Goal: Task Accomplishment & Management: Manage account settings

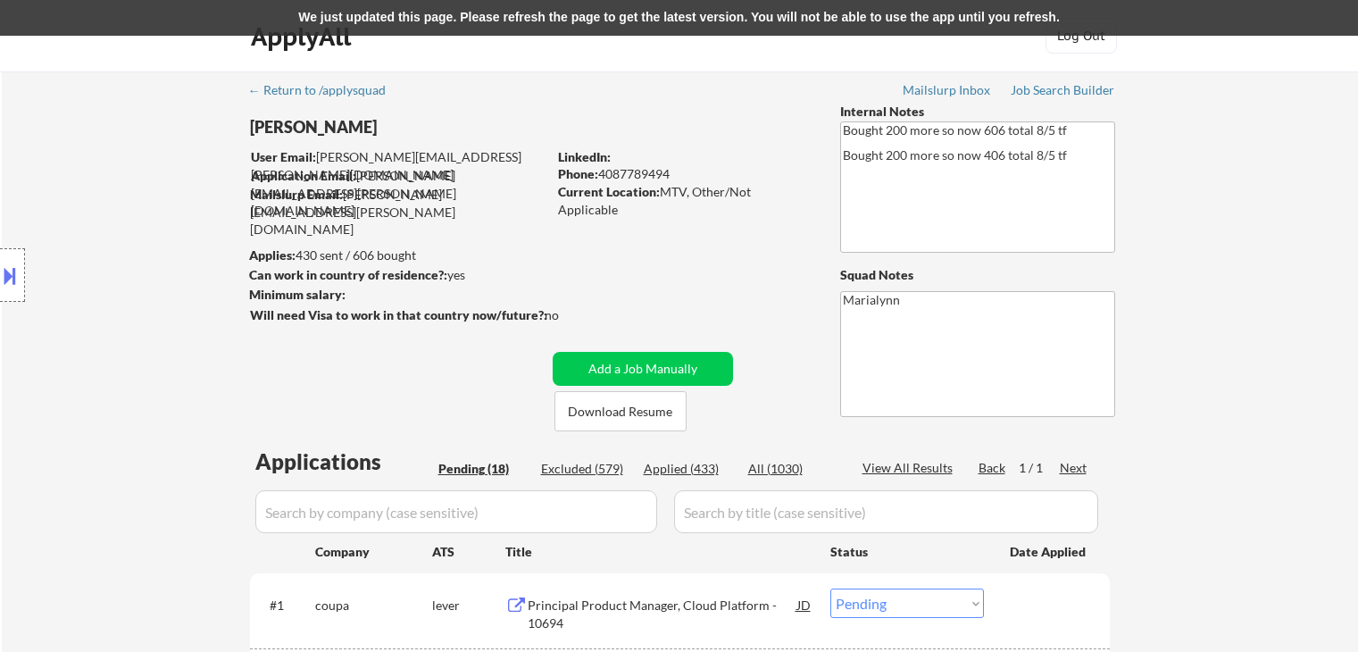
select select ""pending""
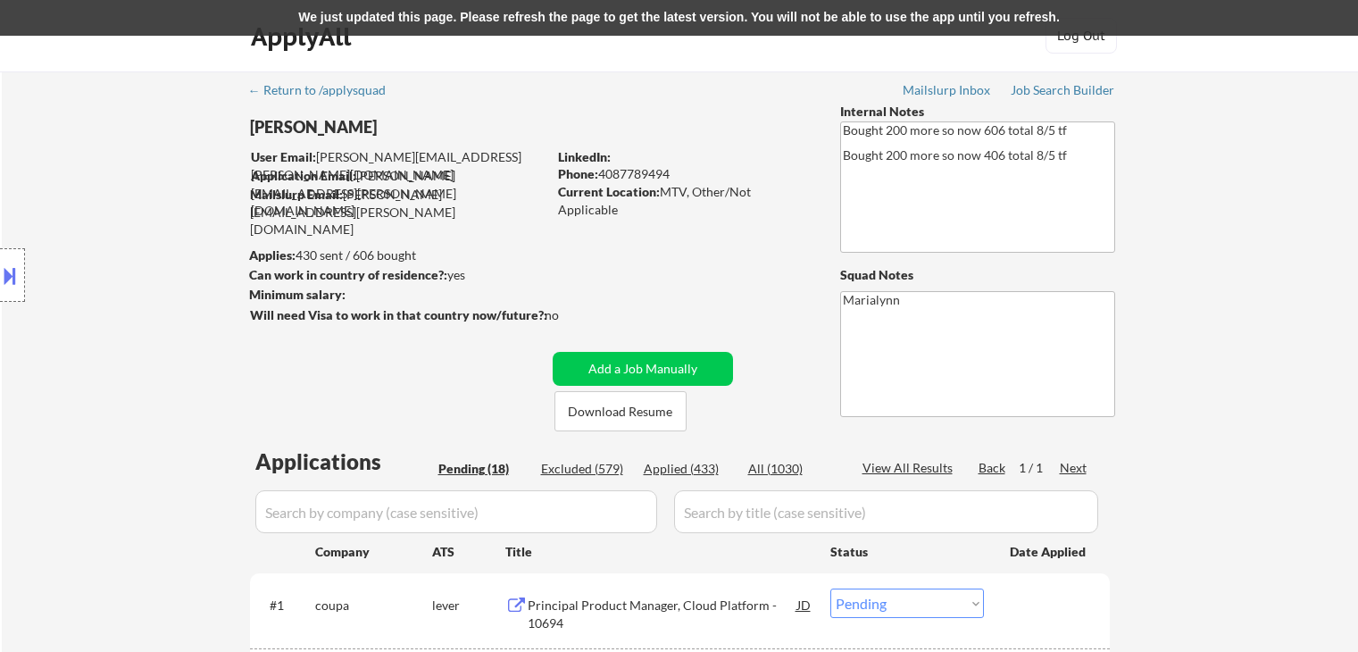
select select ""pending""
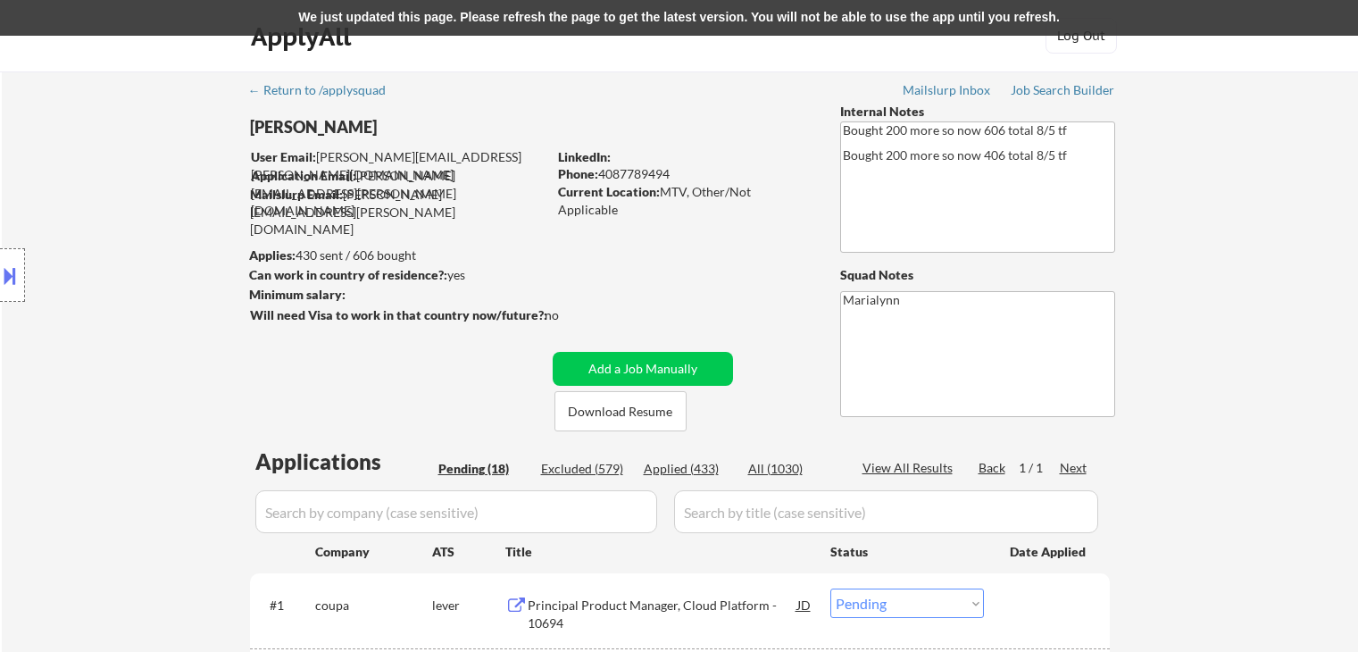
select select ""pending""
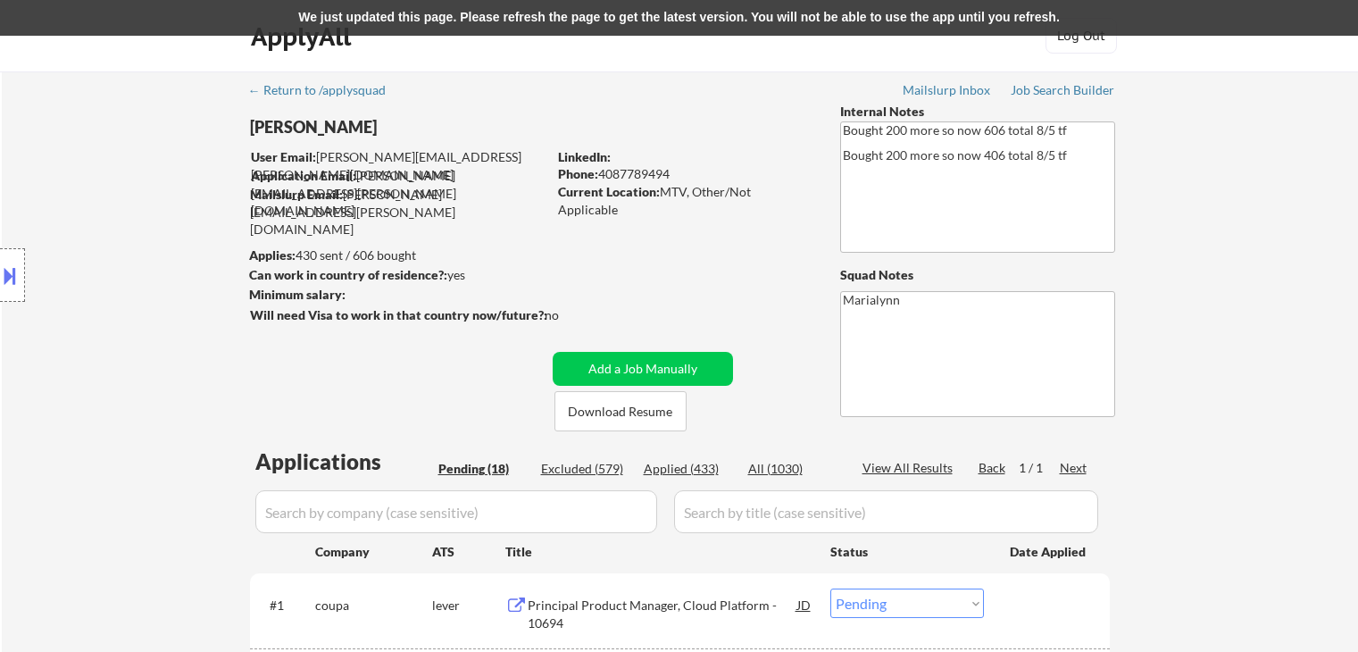
select select ""pending""
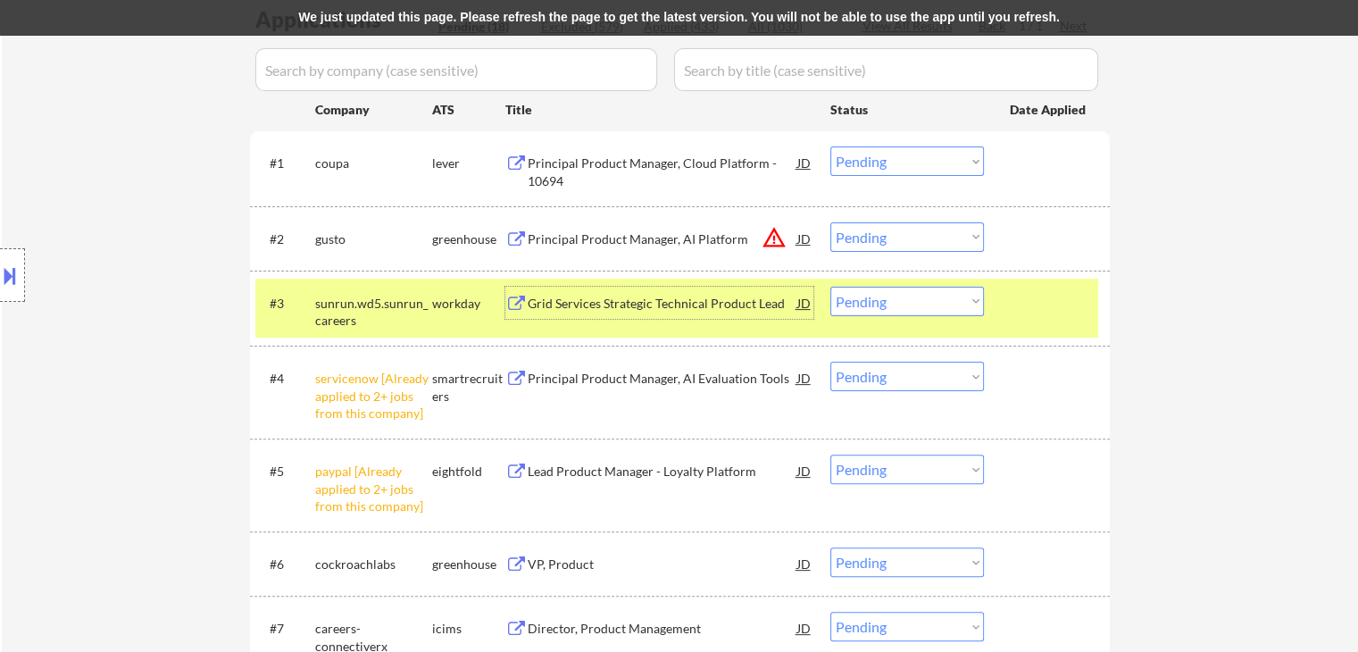
click at [740, 308] on div "Grid Services Strategic Technical Product Lead" at bounding box center [663, 304] width 270 height 18
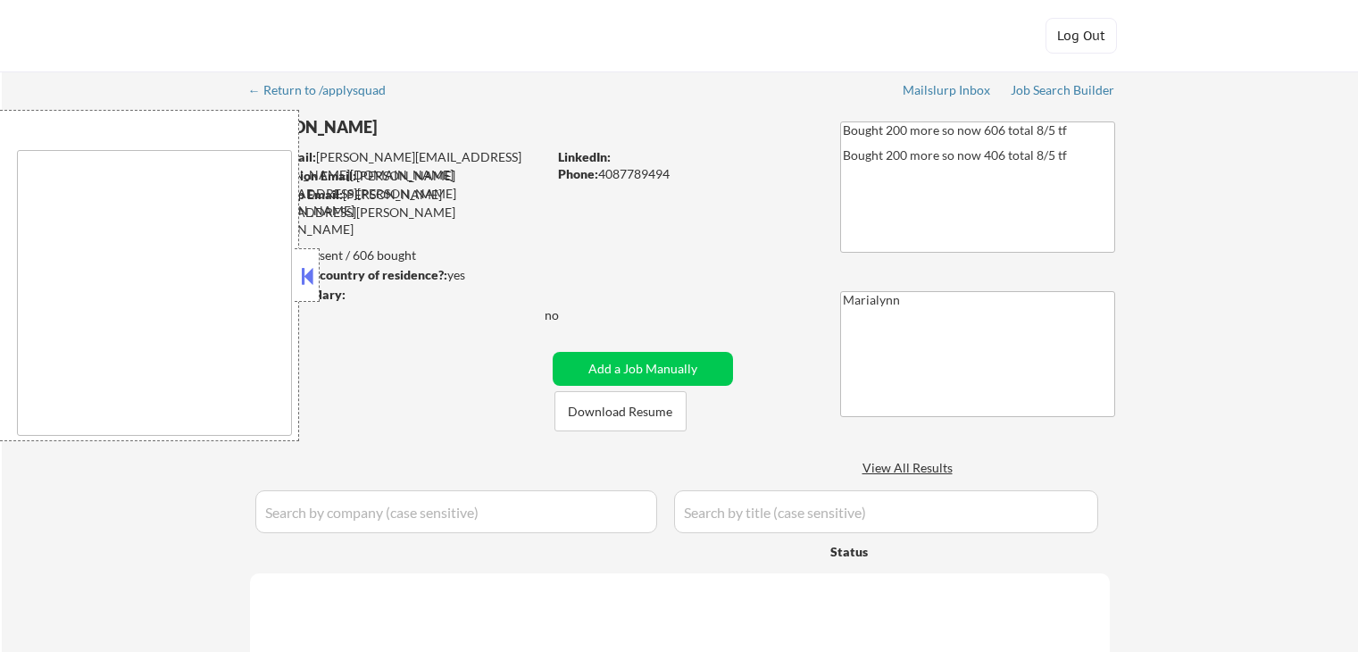
select select ""applied""
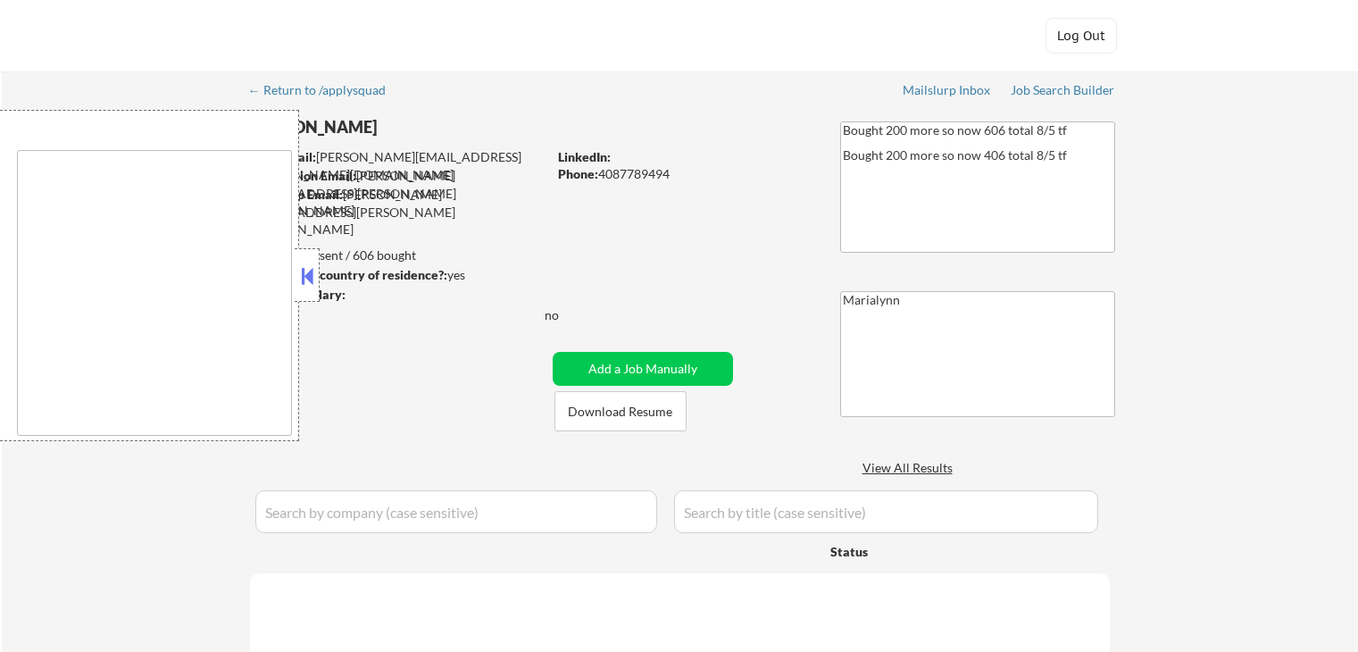
select select ""applied""
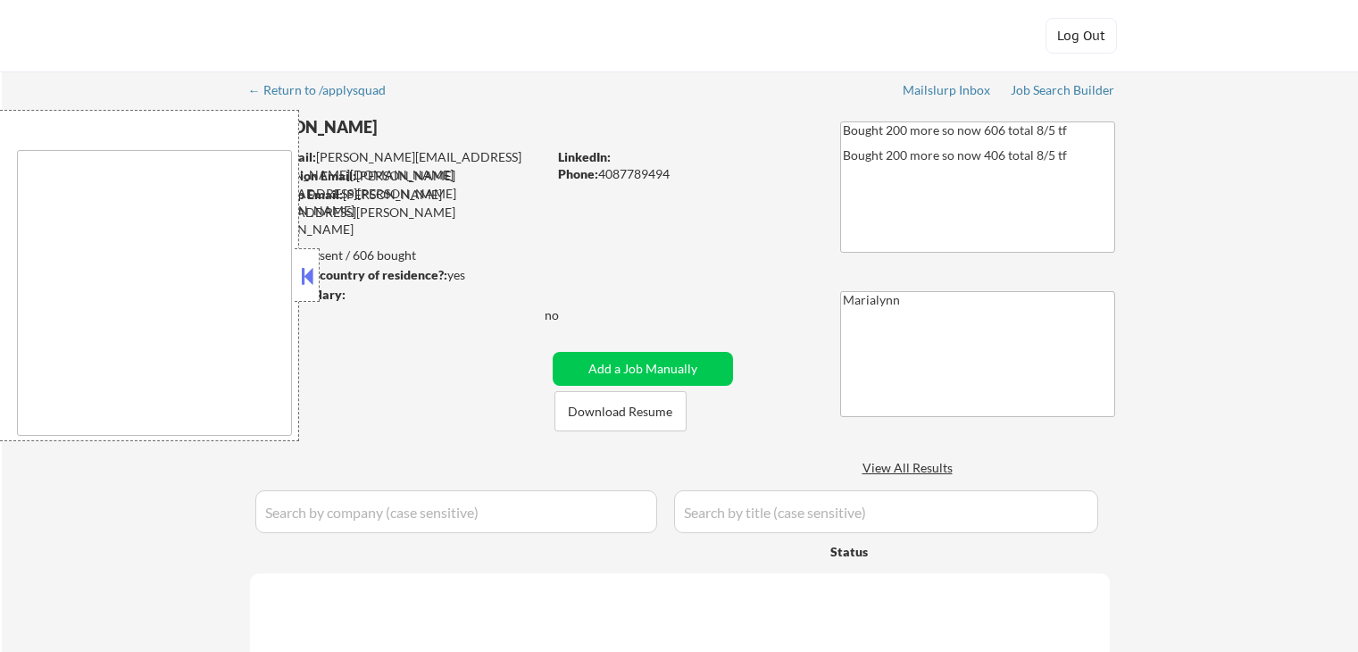
select select ""applied""
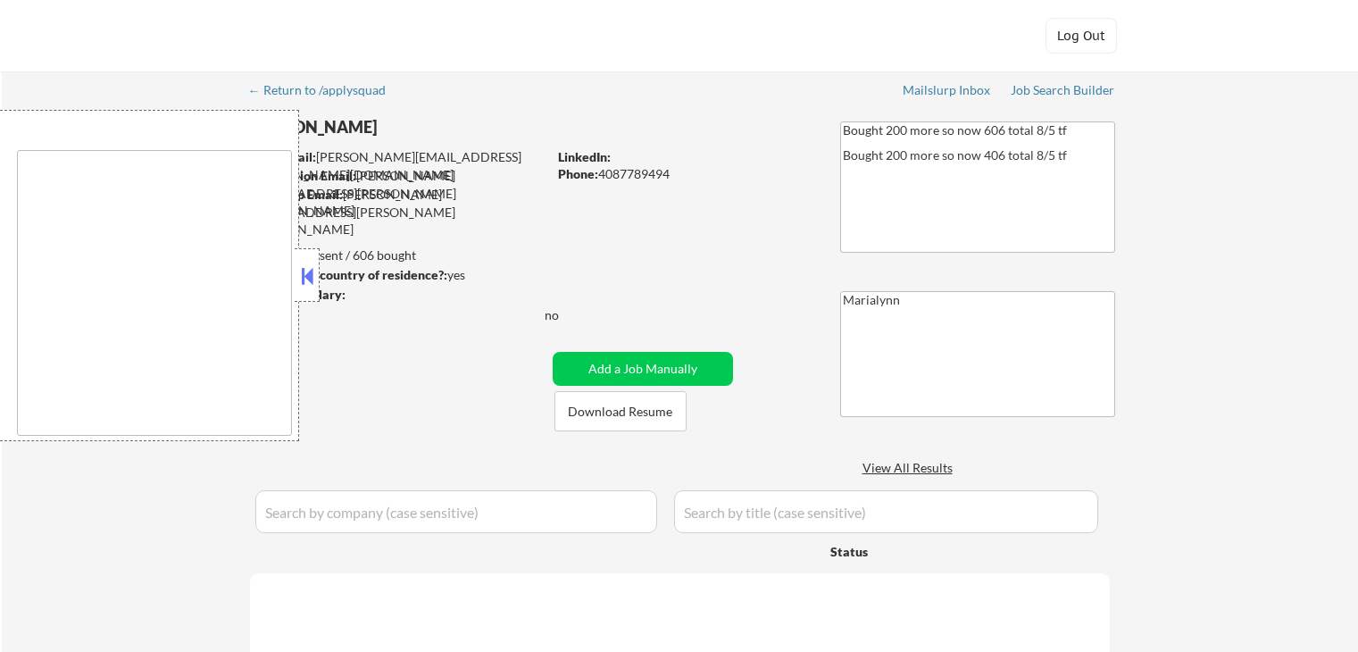
select select ""applied""
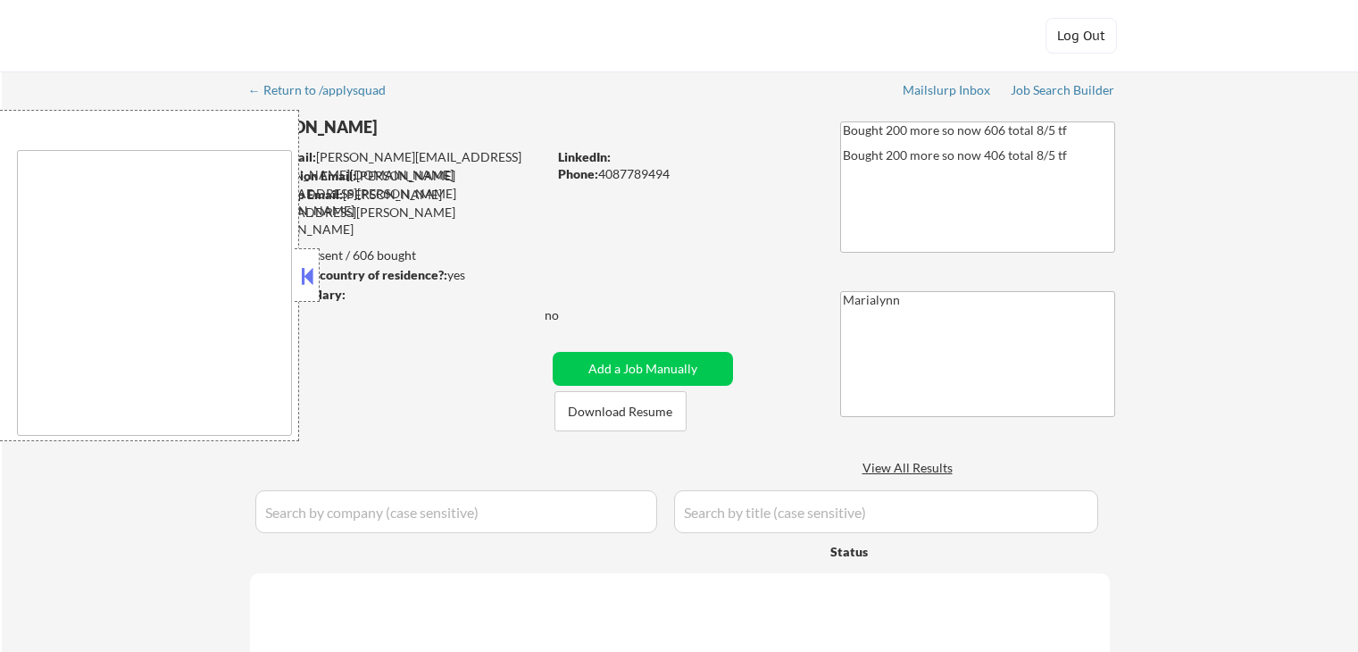
select select ""applied""
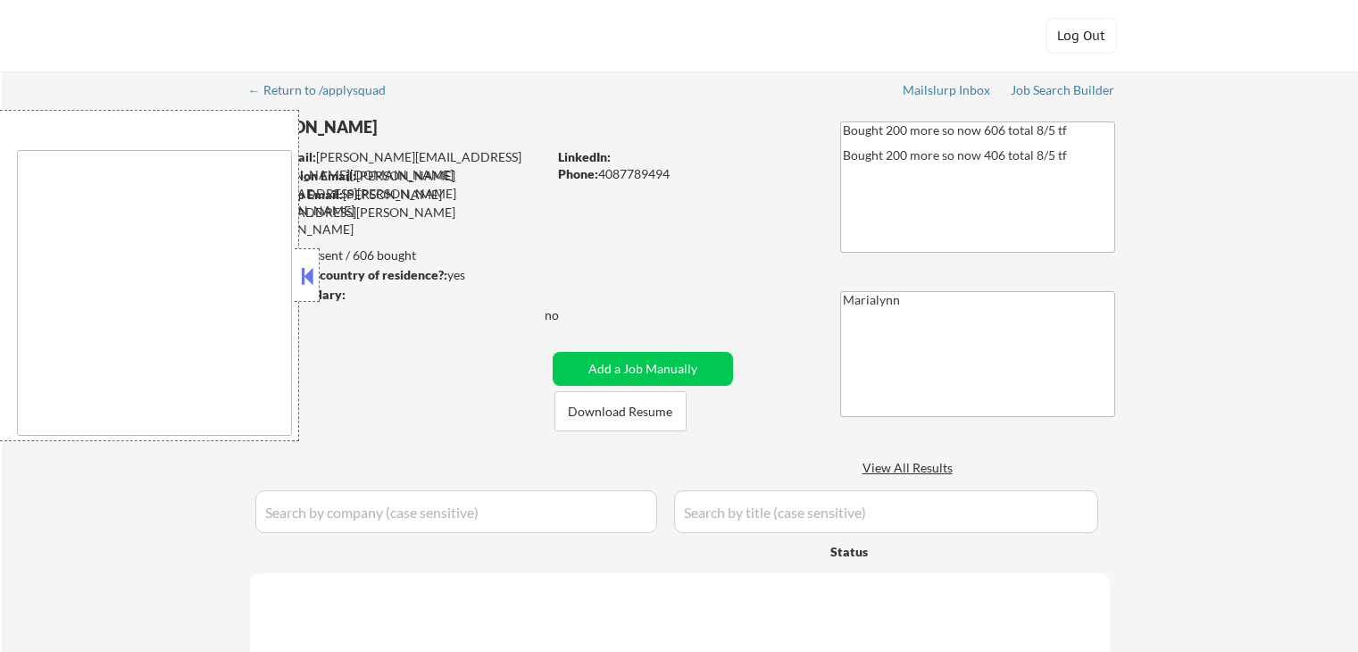
select select ""applied""
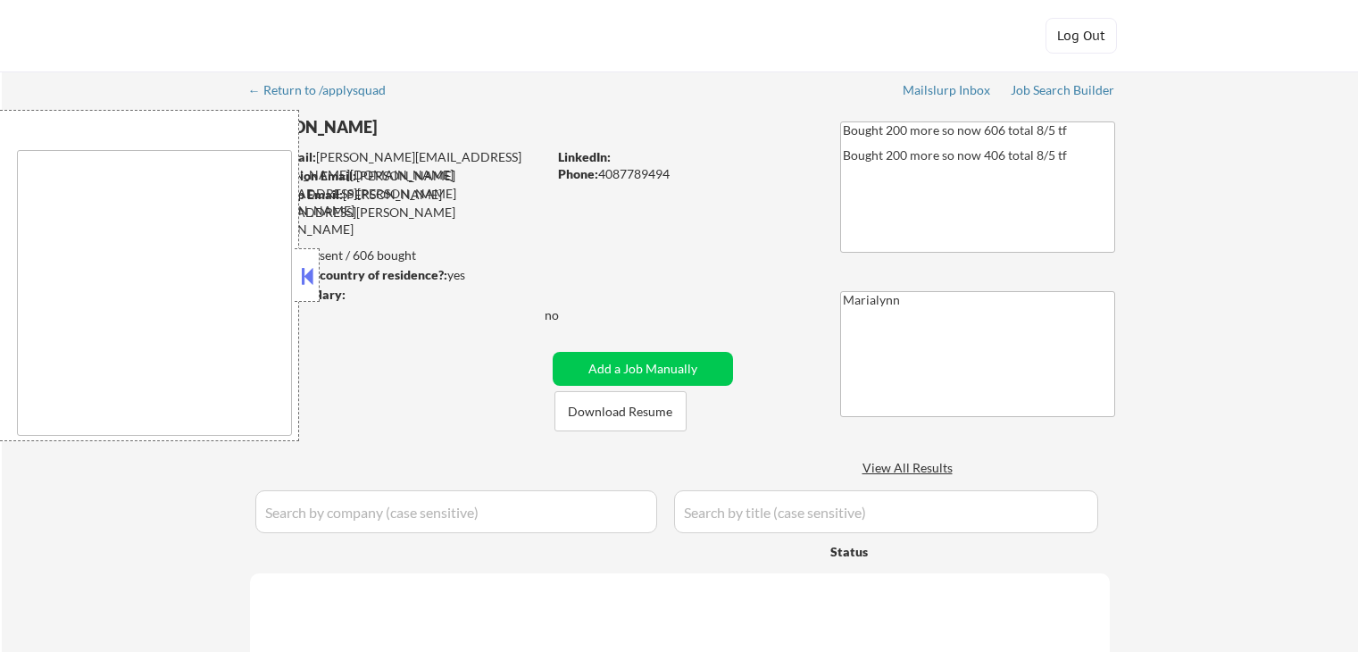
select select ""applied""
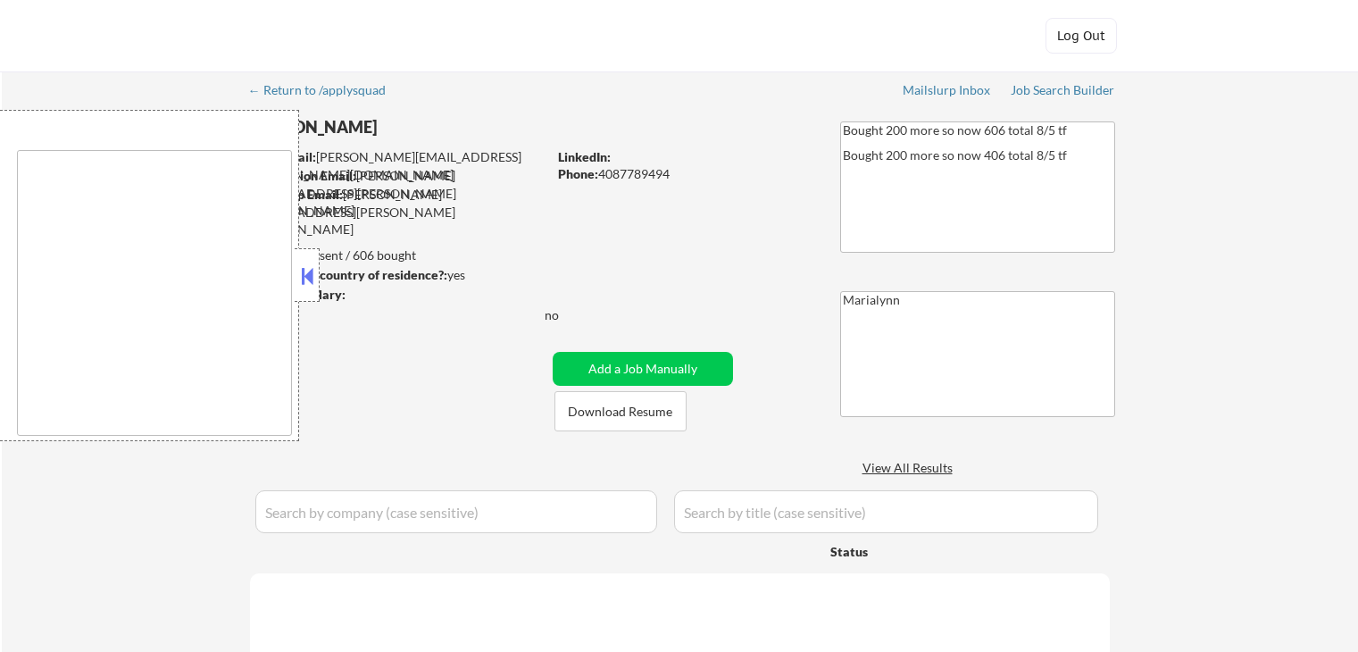
select select ""applied""
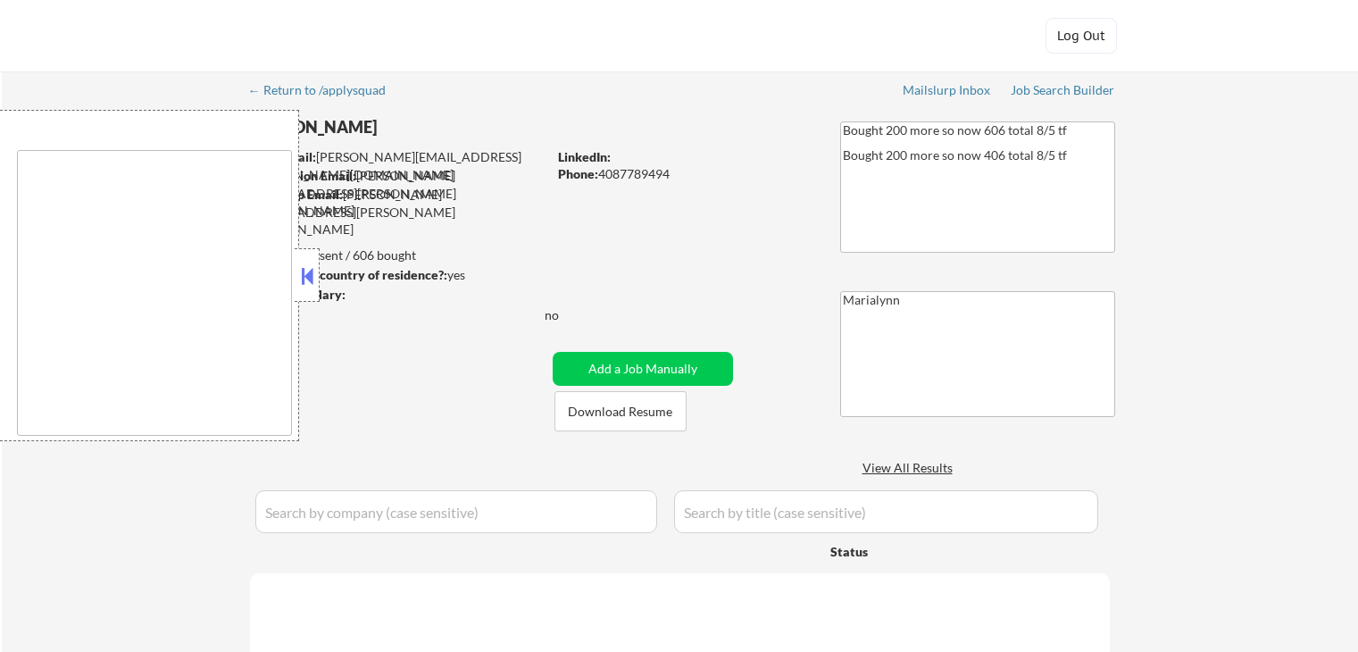
select select ""applied""
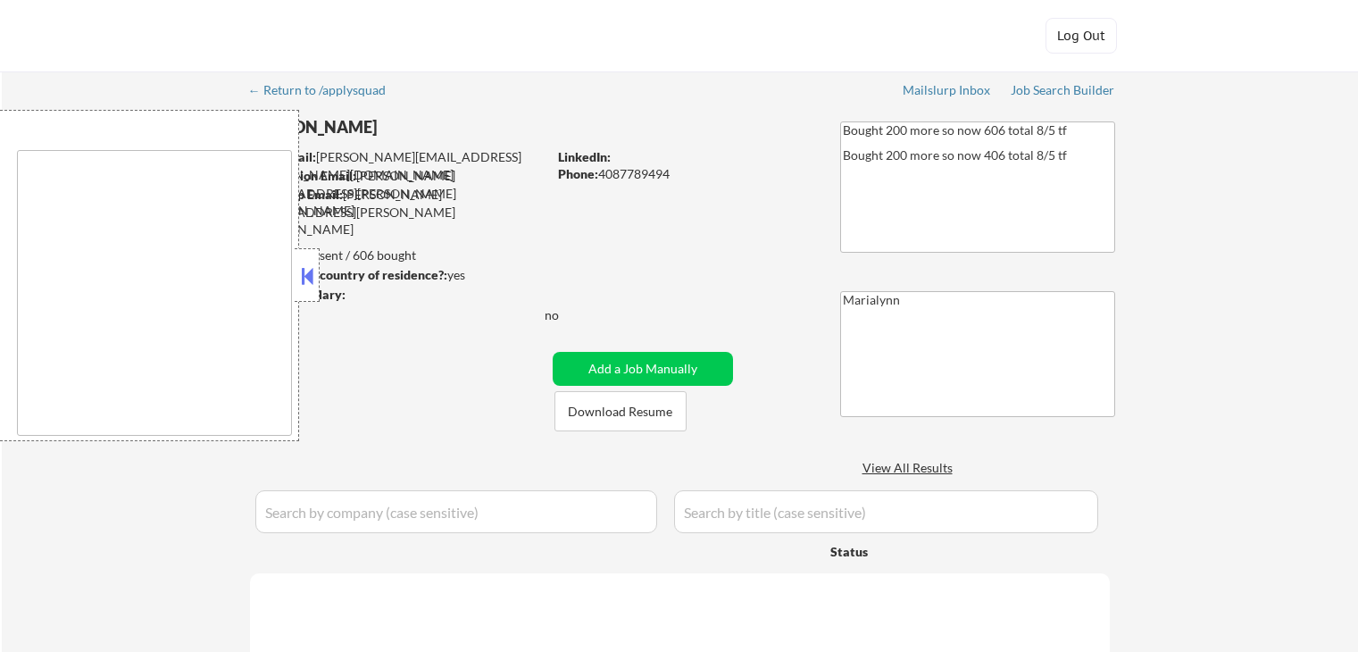
select select ""applied""
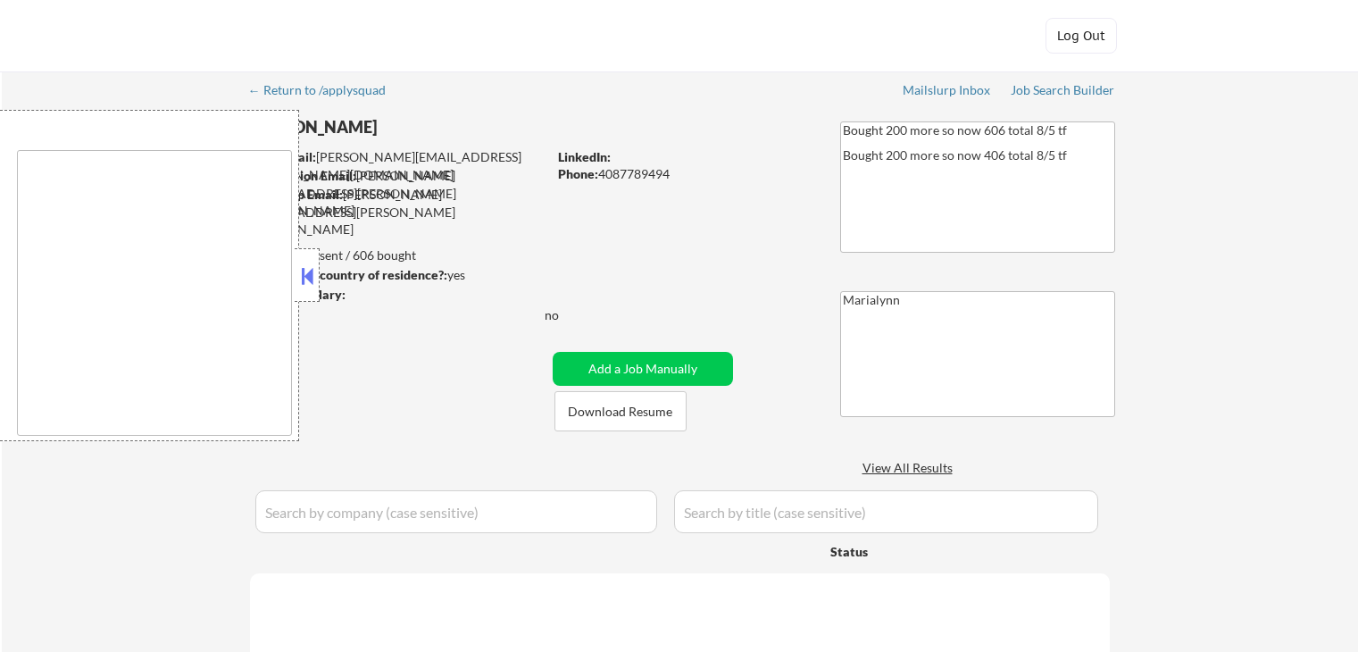
select select ""applied""
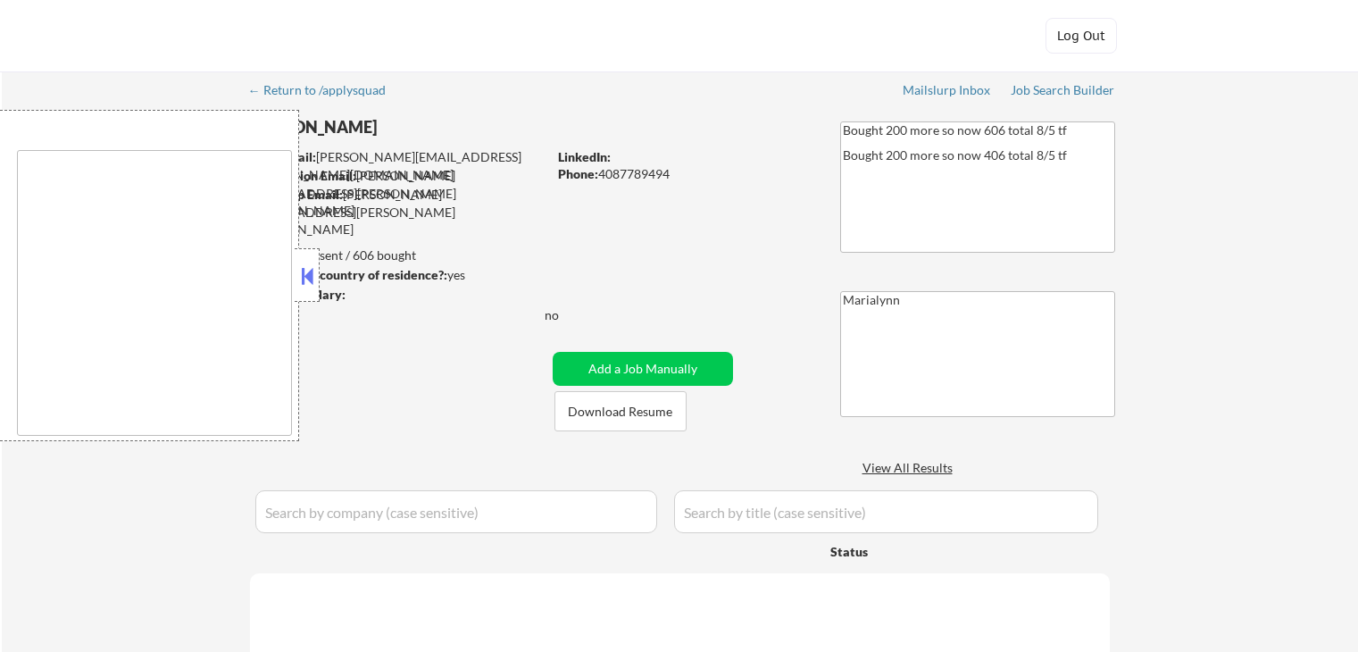
select select ""applied""
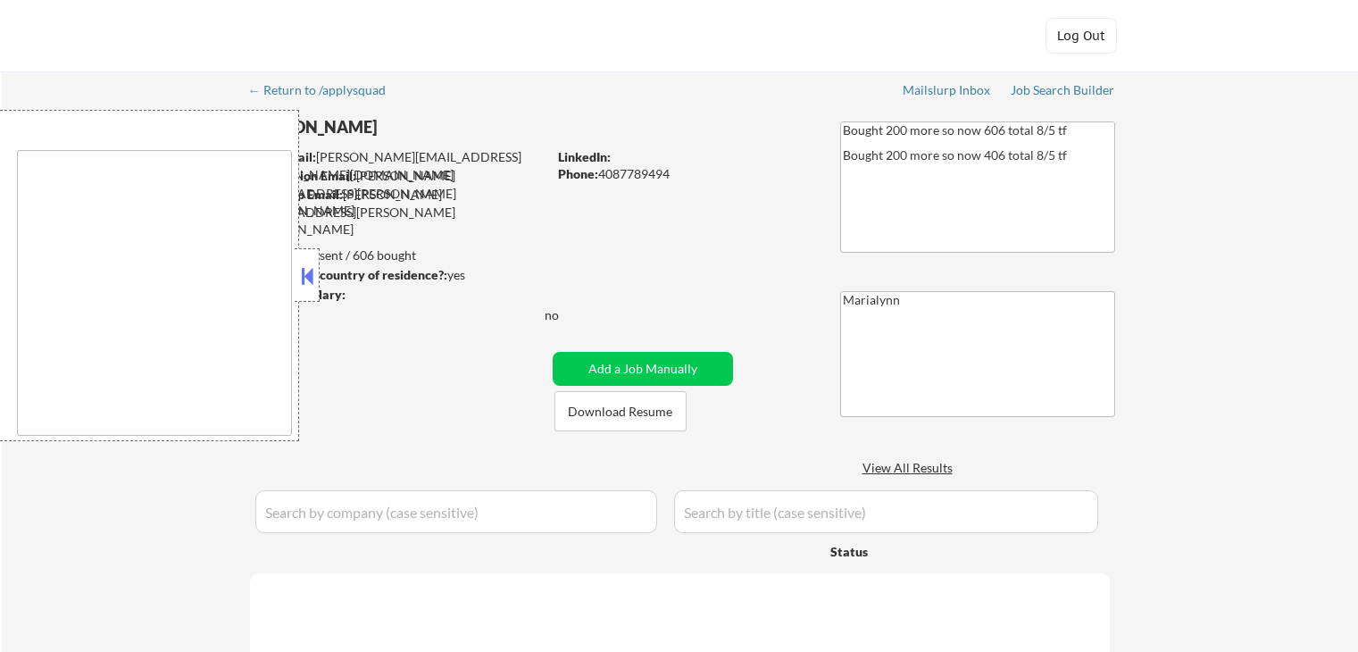
select select ""applied""
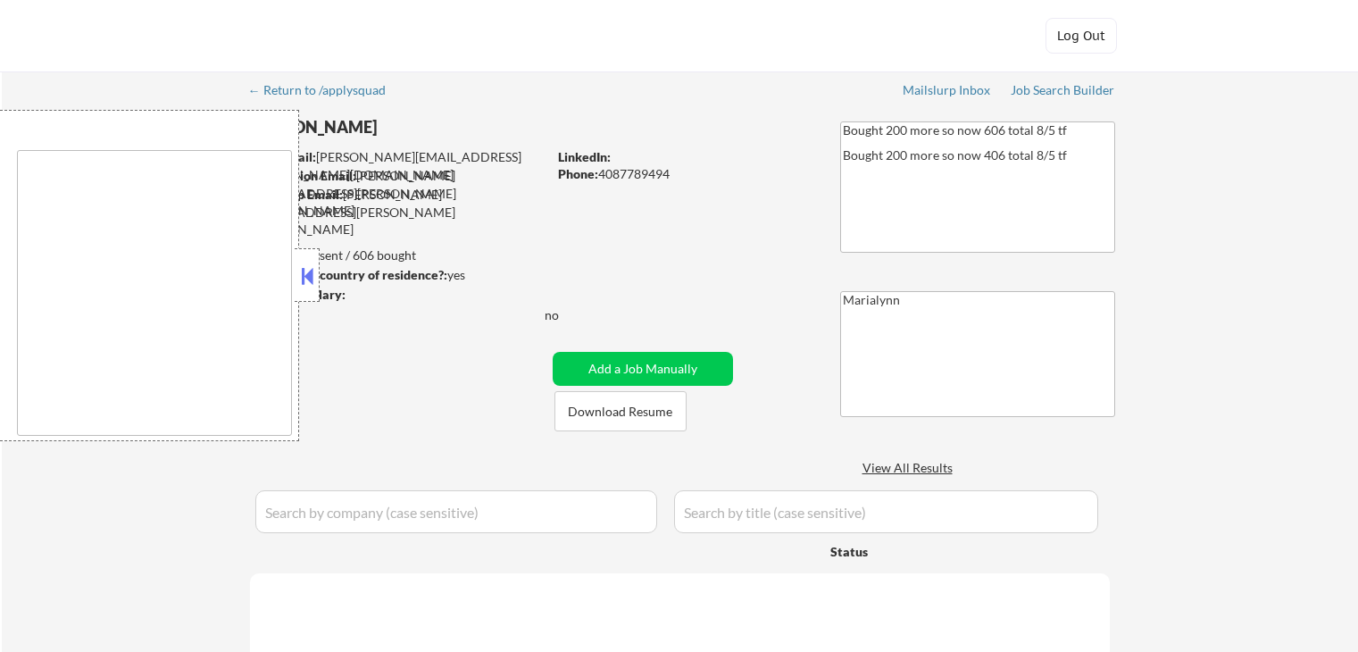
select select ""applied""
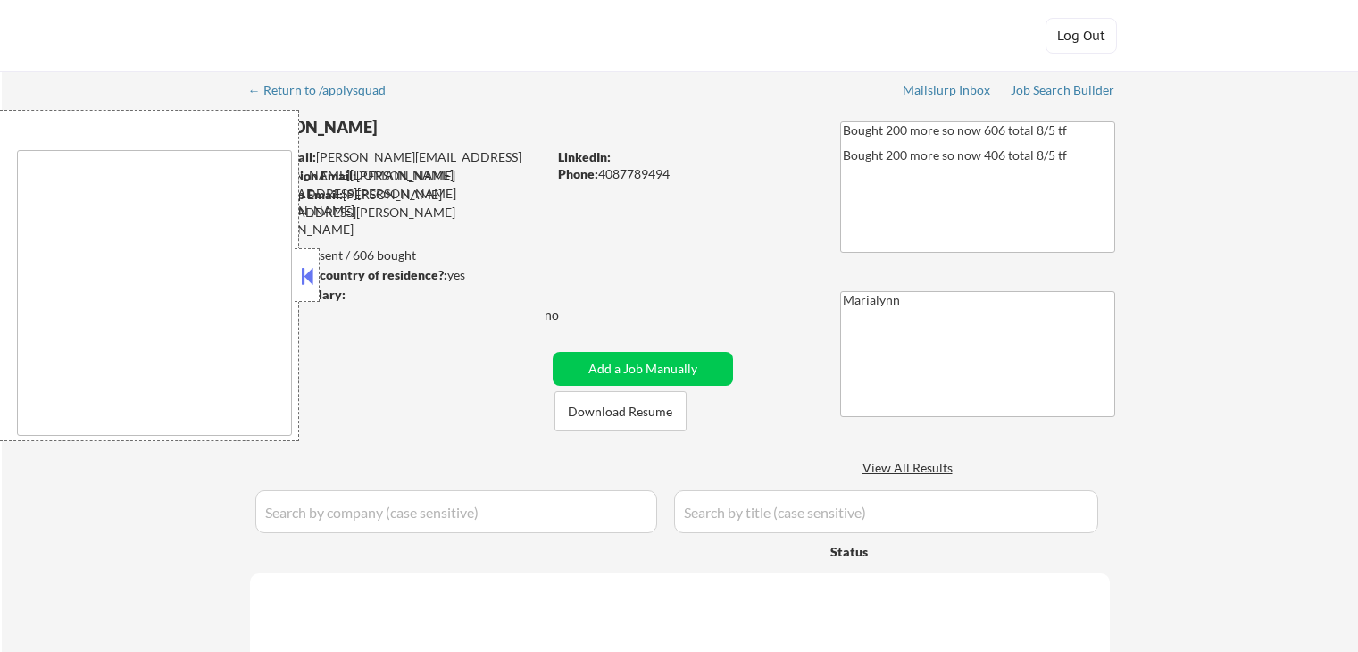
select select ""applied""
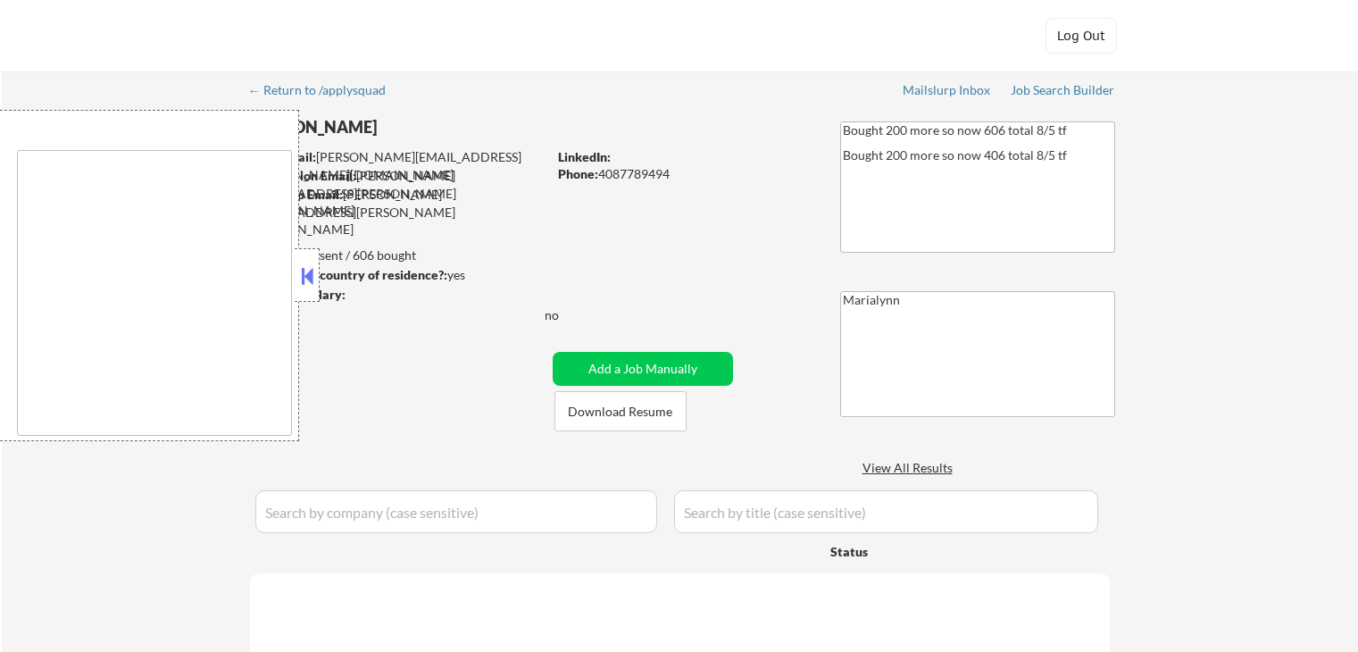
select select ""applied""
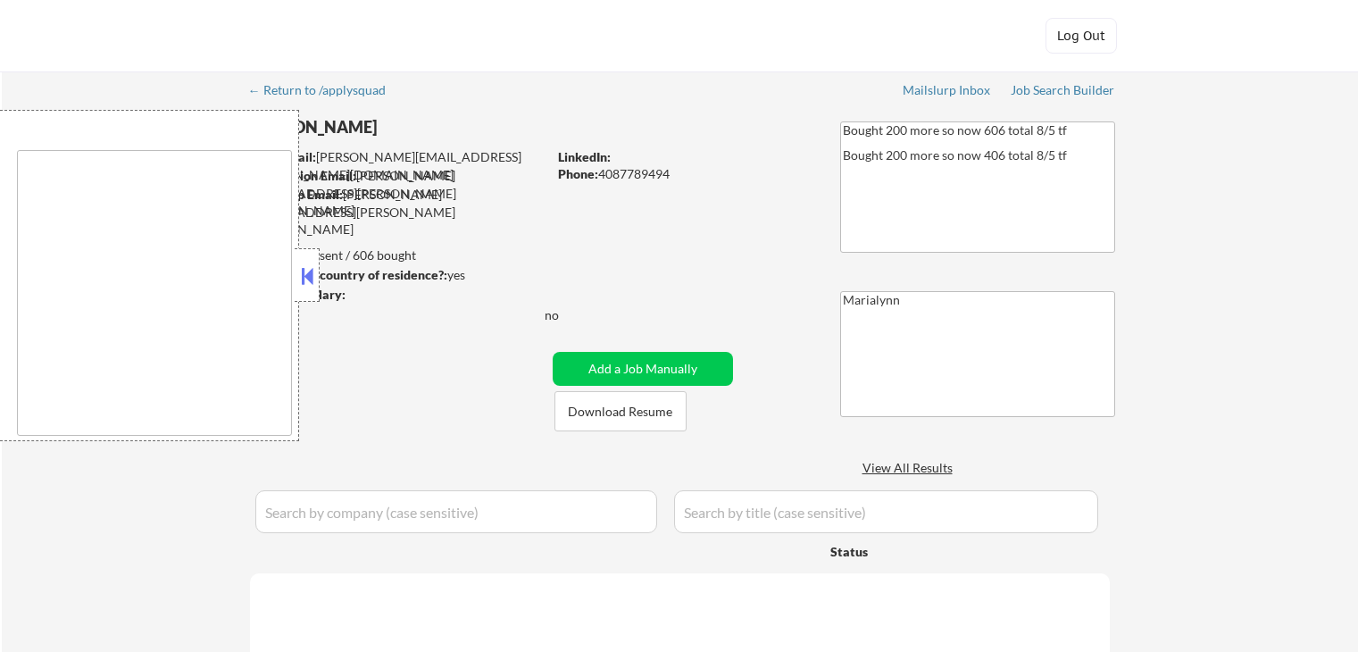
select select ""applied""
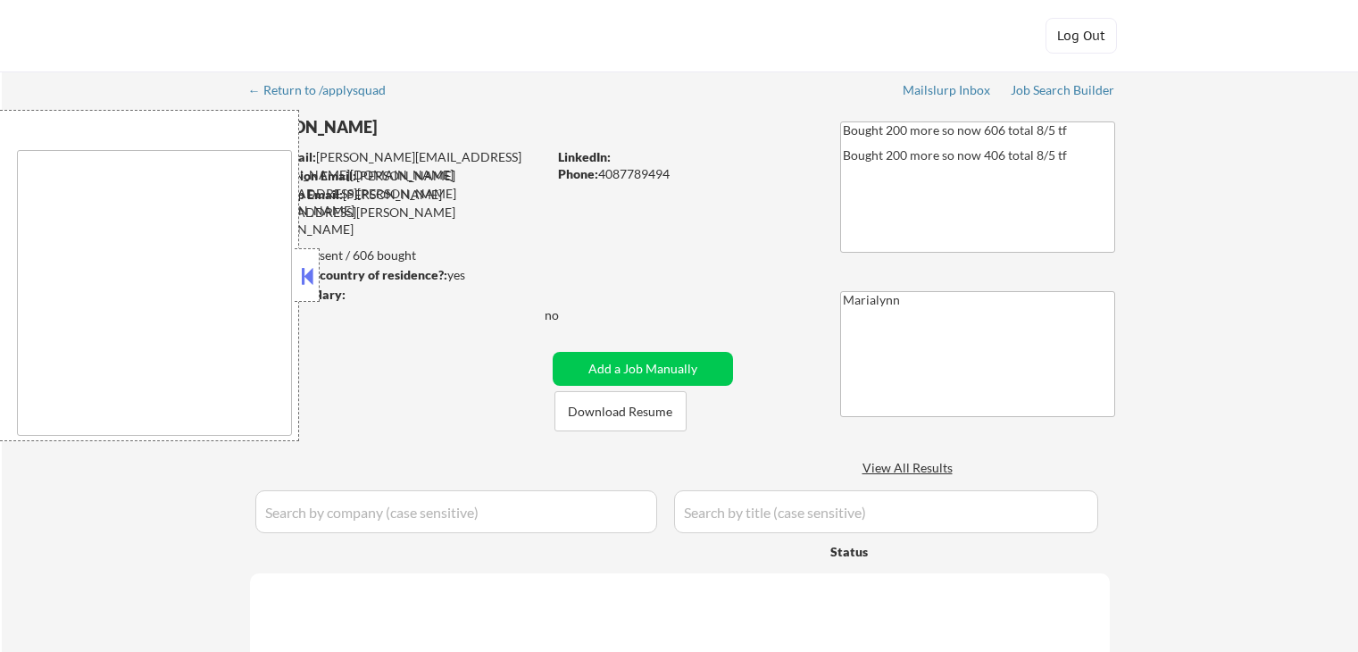
select select ""applied""
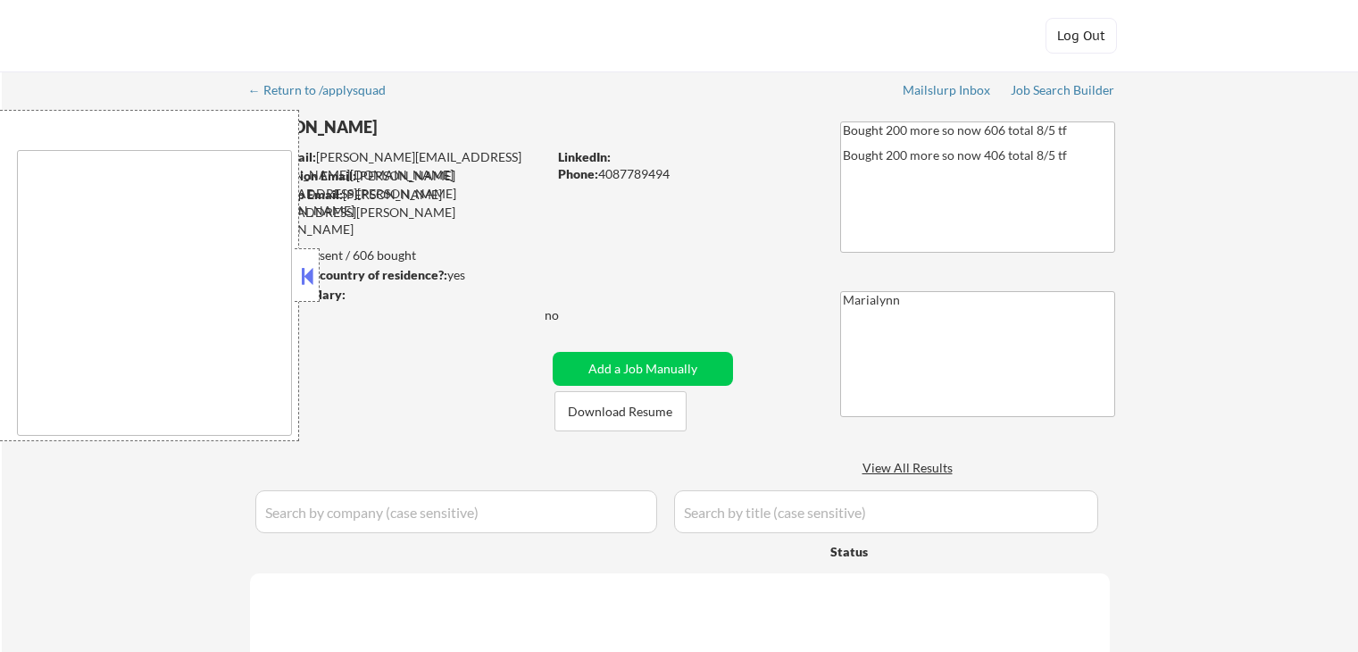
select select ""applied""
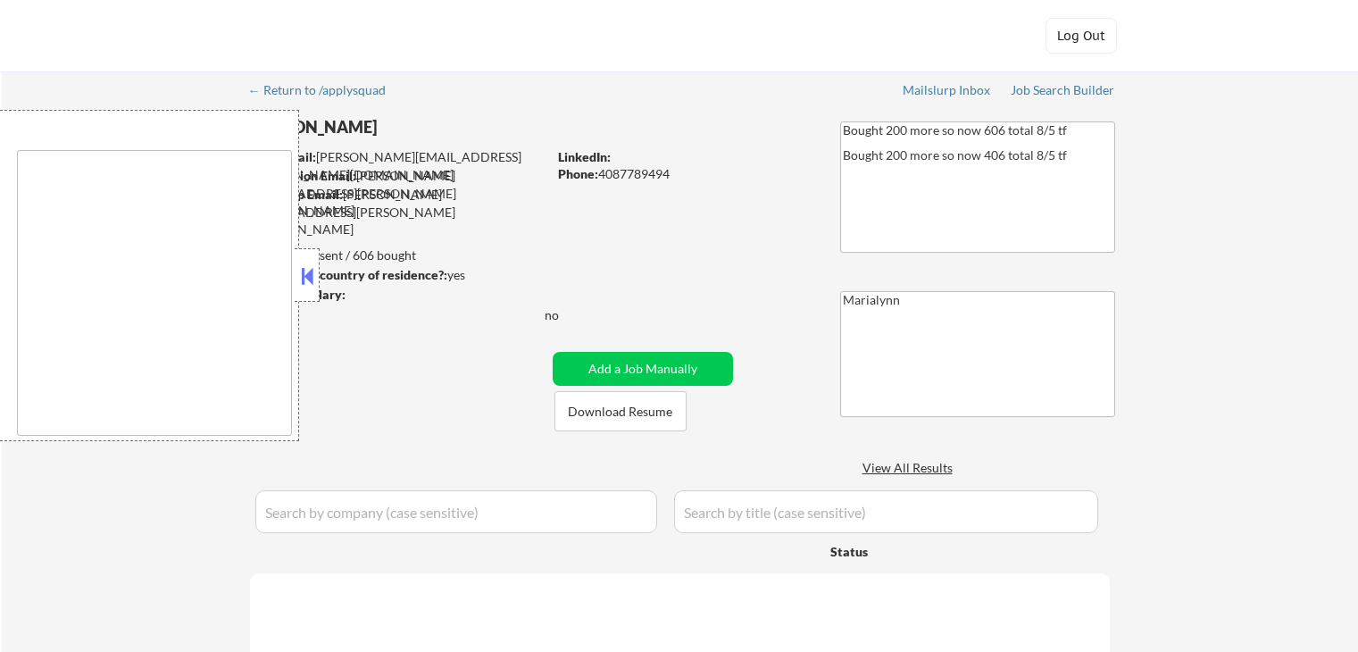
select select ""applied""
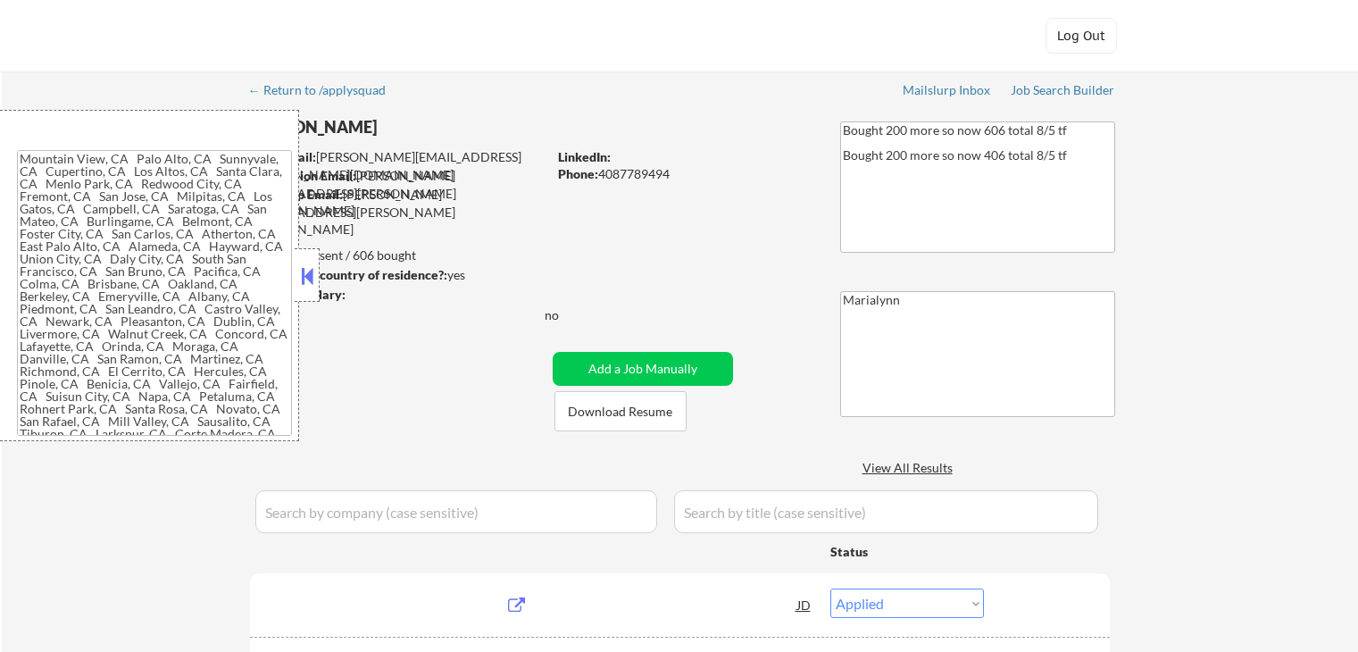
type textarea "Mountain View, CA Palo Alto, CA Sunnyvale, CA Cupertino, CA Los Altos, CA Santa…"
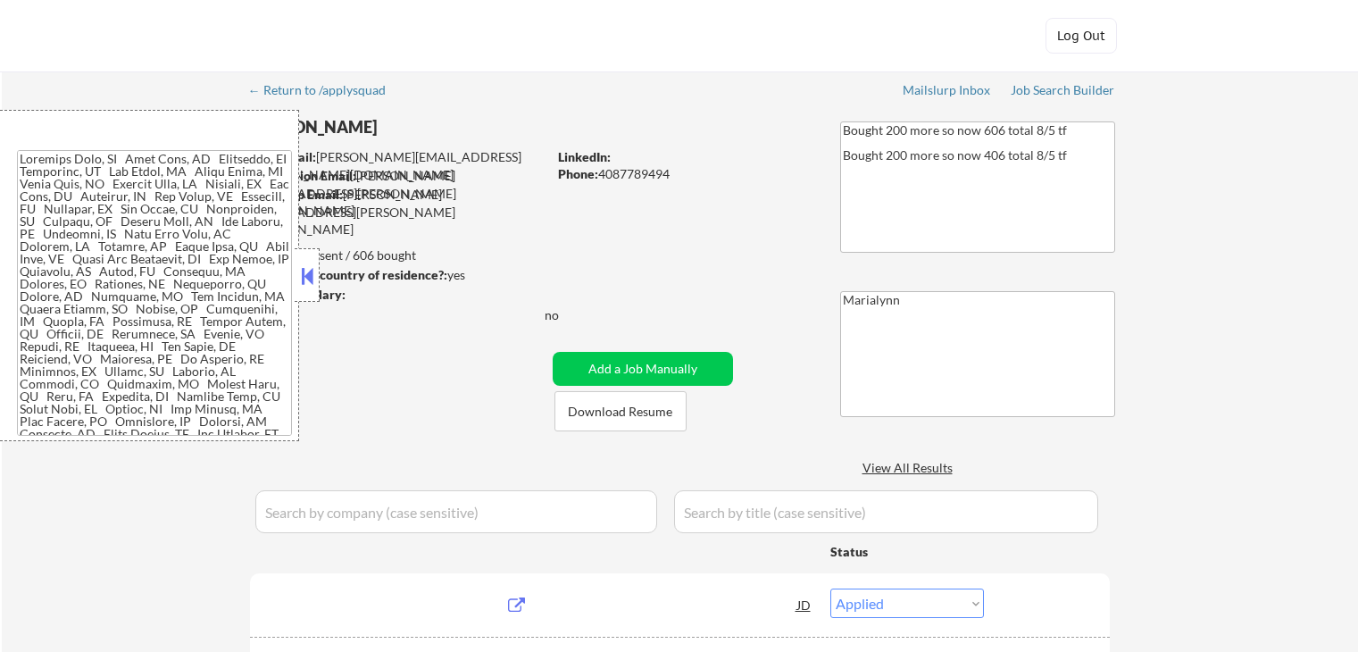
select select ""pending""
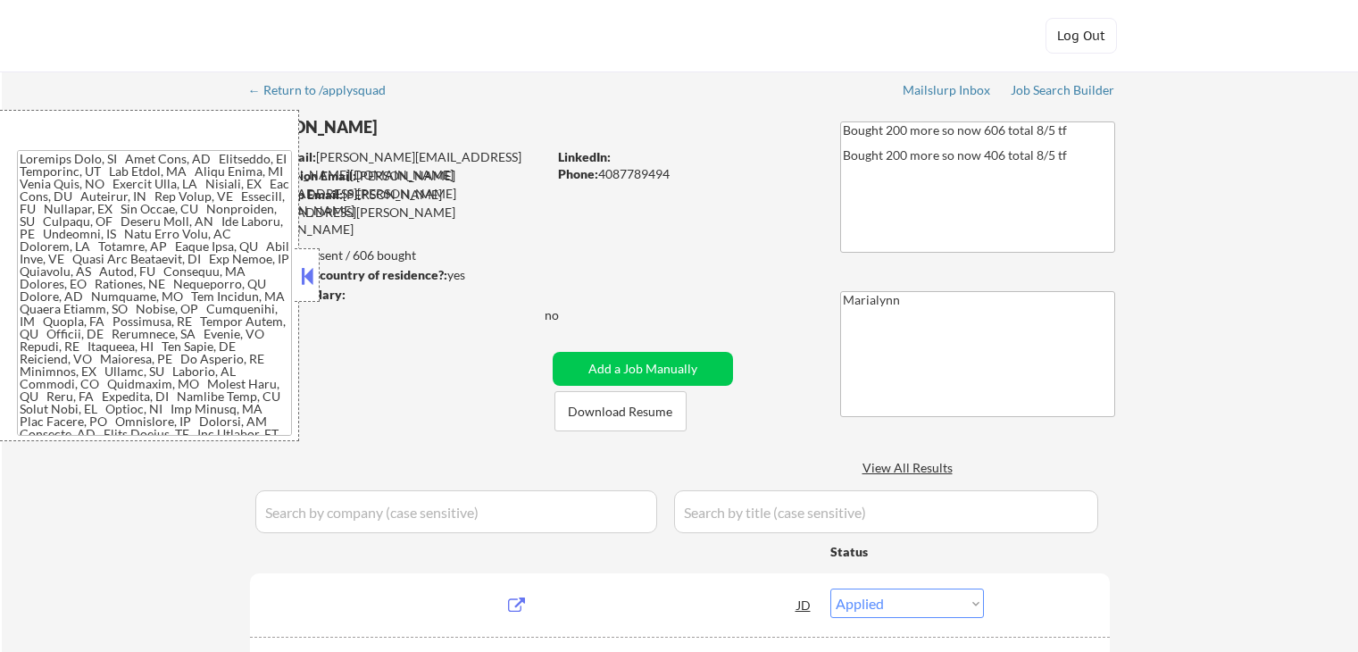
select select ""pending""
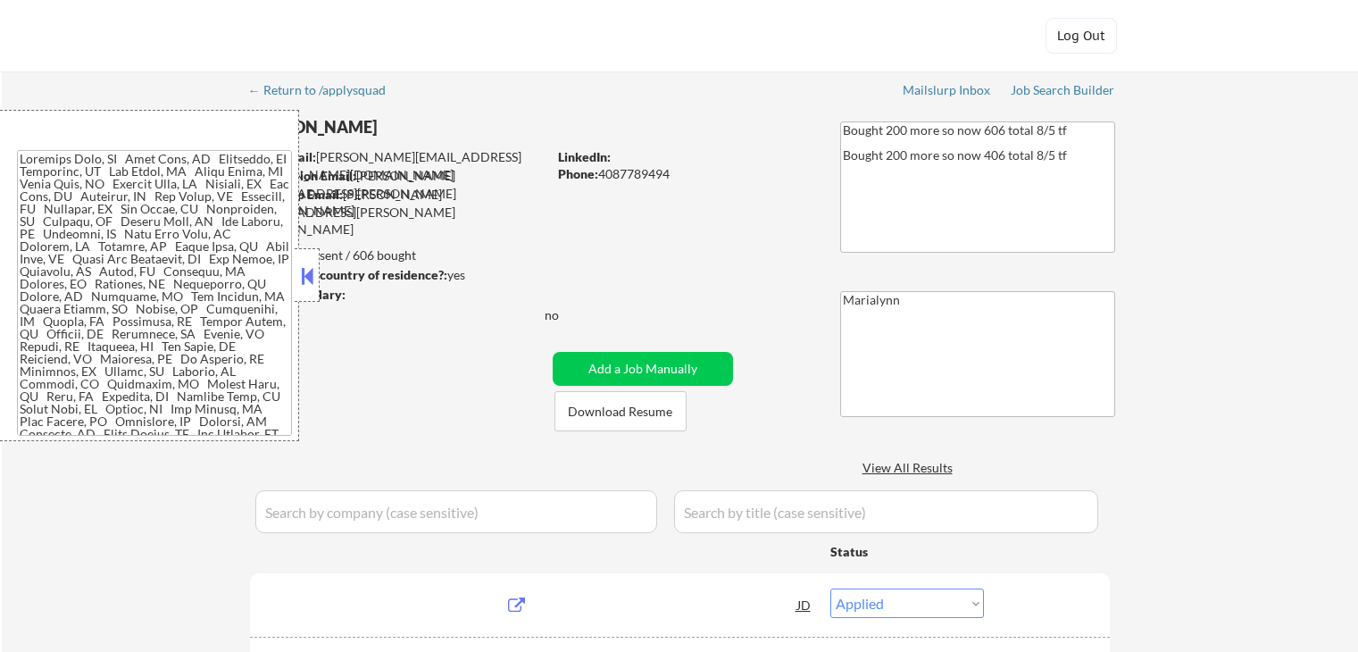
select select ""pending""
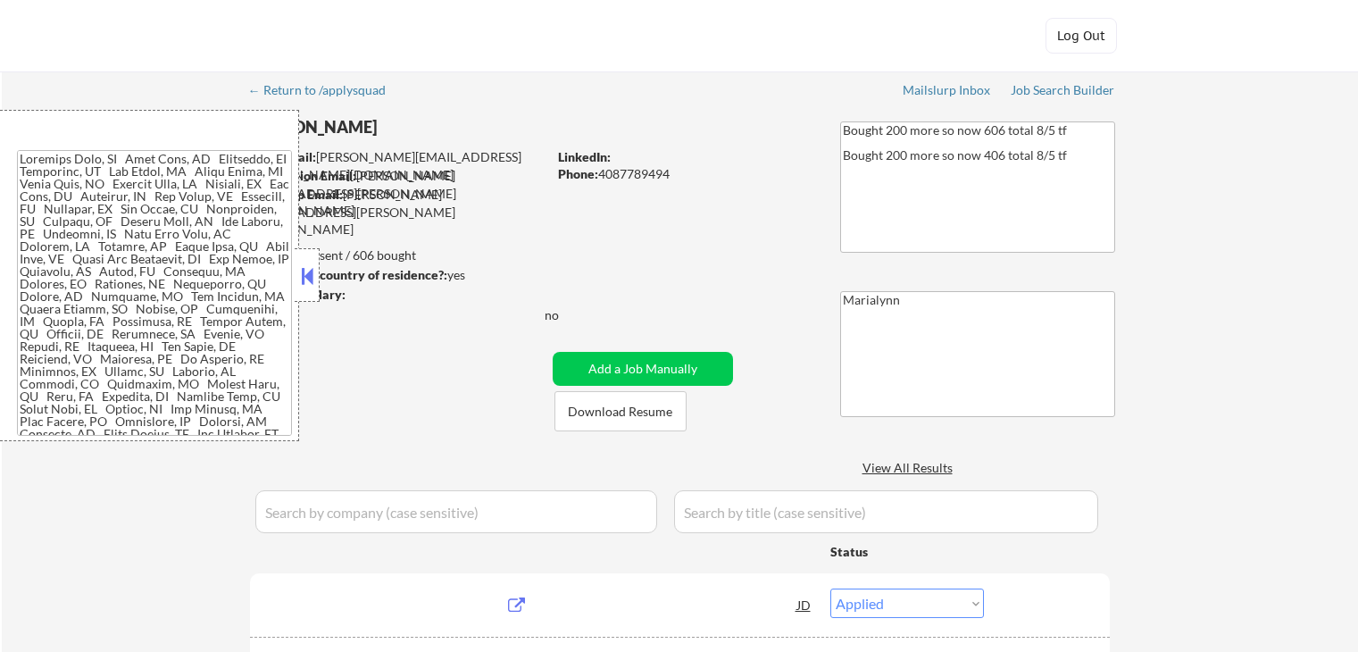
select select ""pending""
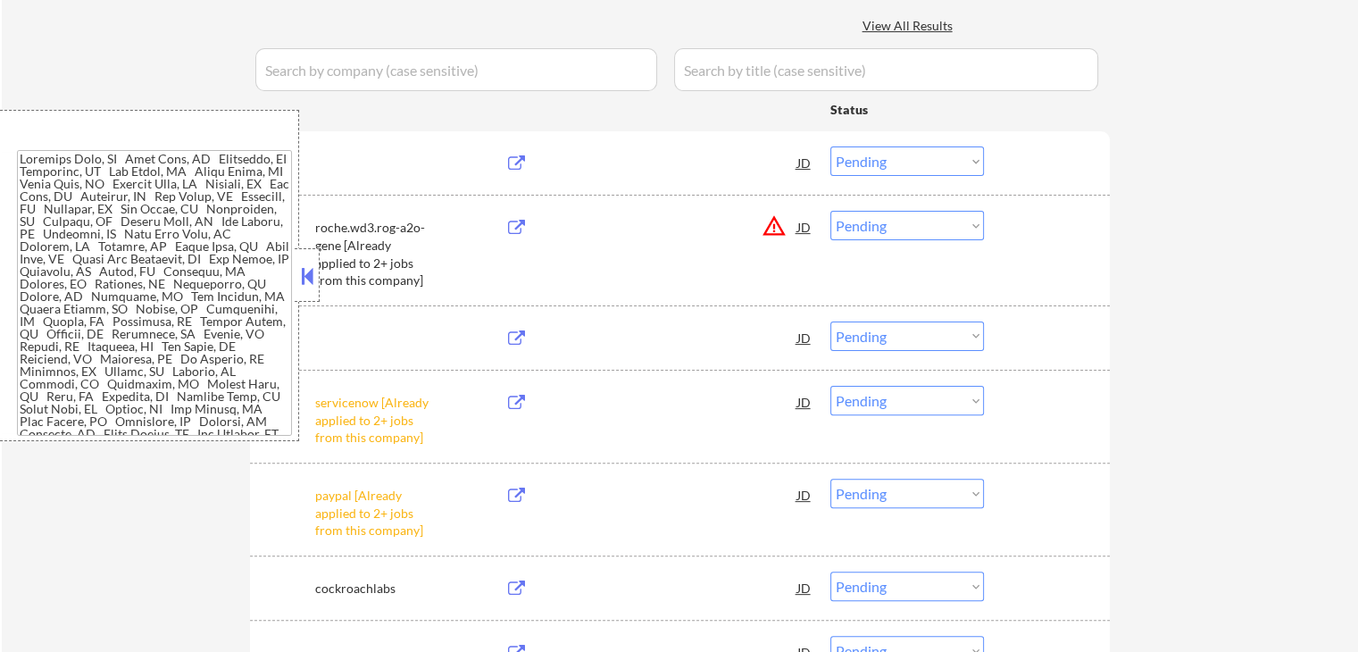
scroll to position [442, 0]
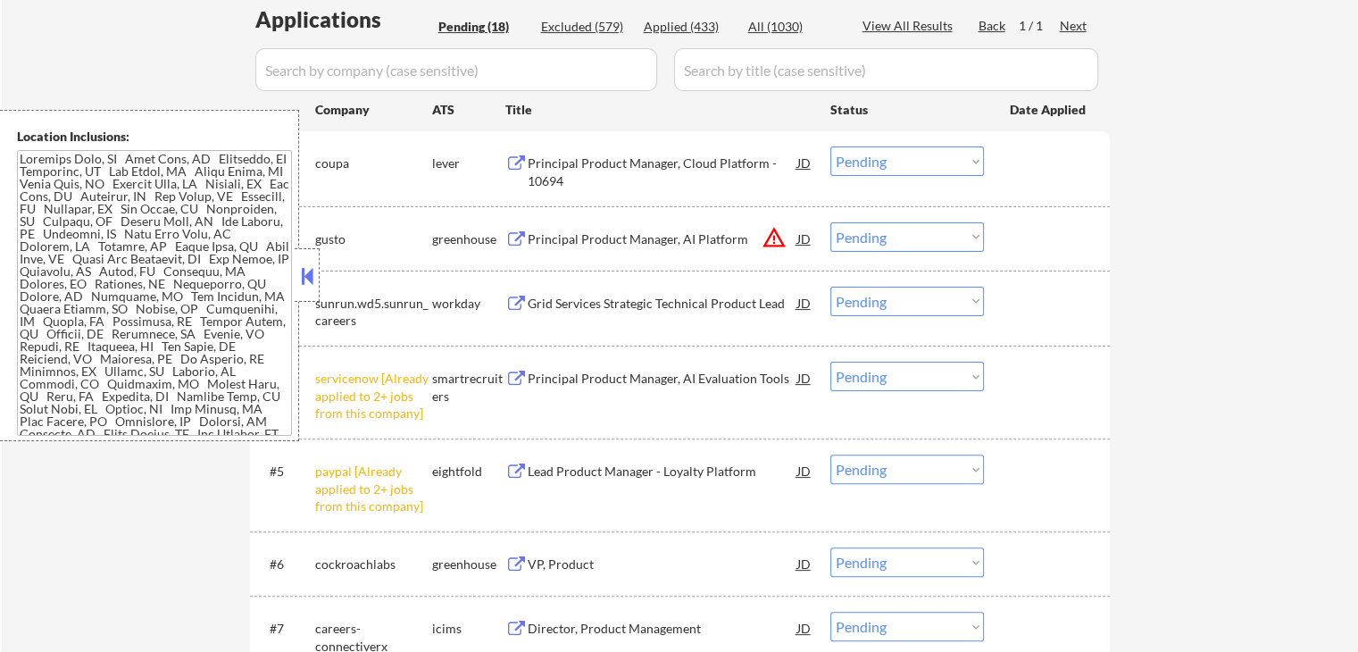
click at [307, 267] on button at bounding box center [307, 275] width 20 height 27
click at [307, 276] on button at bounding box center [307, 275] width 20 height 27
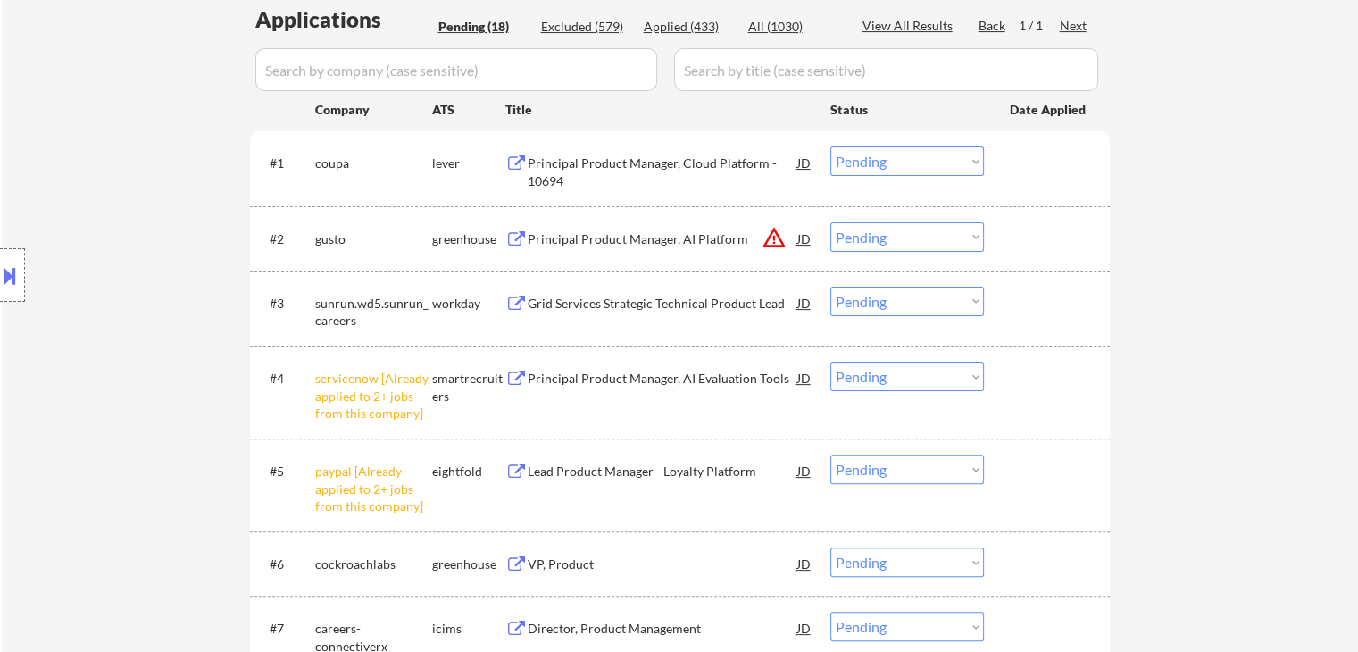
click at [932, 385] on select "Choose an option... Pending Applied Excluded (Questions) Excluded (Expired) Exc…" at bounding box center [907, 375] width 154 height 29
click at [830, 361] on select "Choose an option... Pending Applied Excluded (Questions) Excluded (Expired) Exc…" at bounding box center [907, 375] width 154 height 29
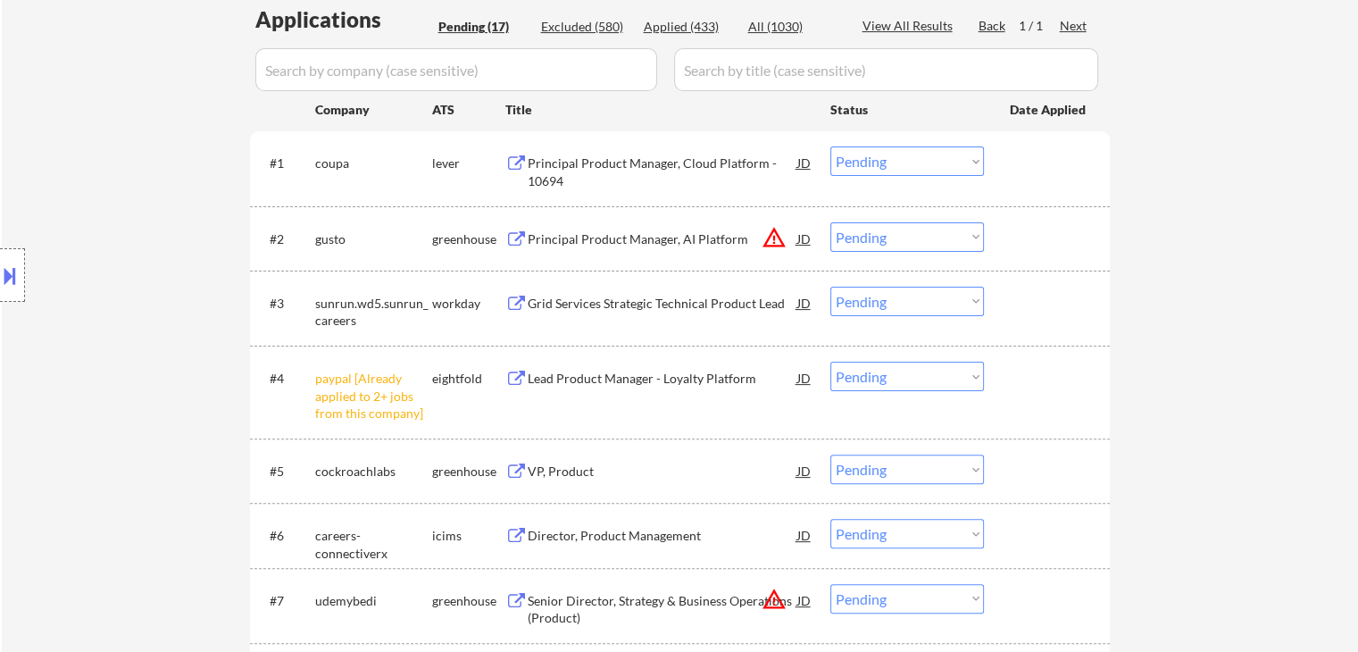
click at [902, 376] on select "Choose an option... Pending Applied Excluded (Questions) Excluded (Expired) Exc…" at bounding box center [907, 375] width 154 height 29
click at [830, 361] on select "Choose an option... Pending Applied Excluded (Questions) Excluded (Expired) Exc…" at bounding box center [907, 375] width 154 height 29
select select ""pending""
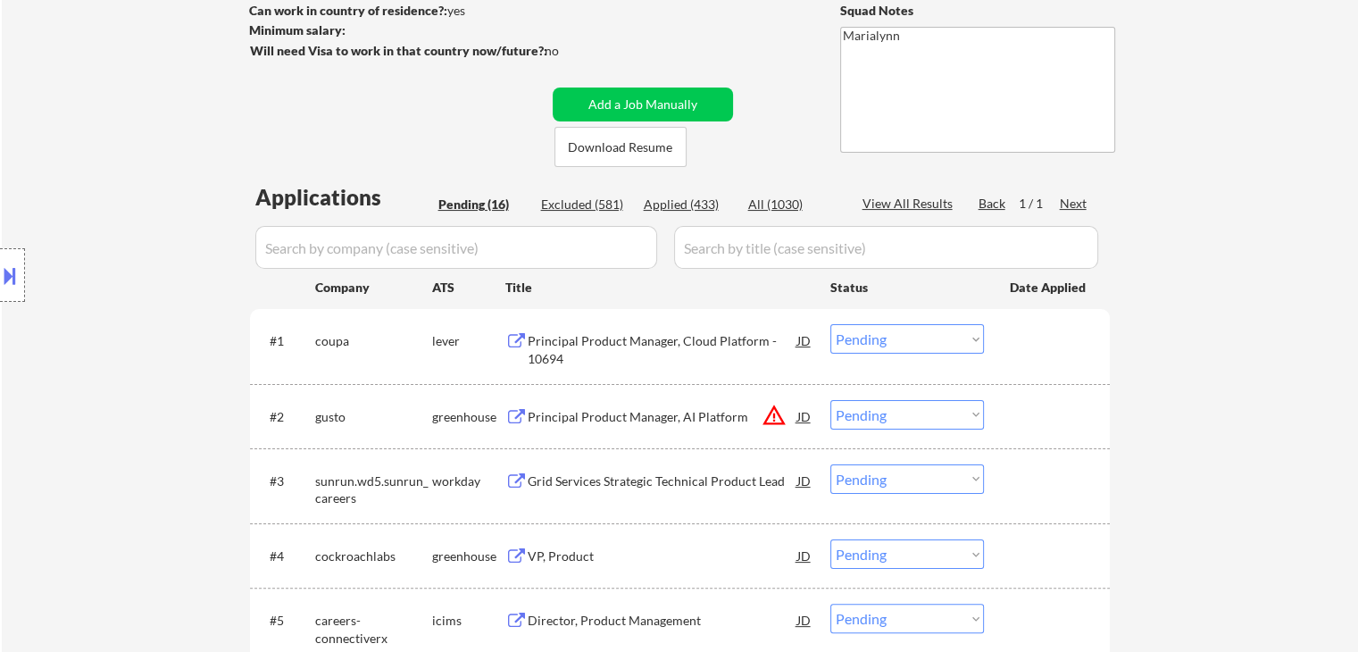
scroll to position [353, 0]
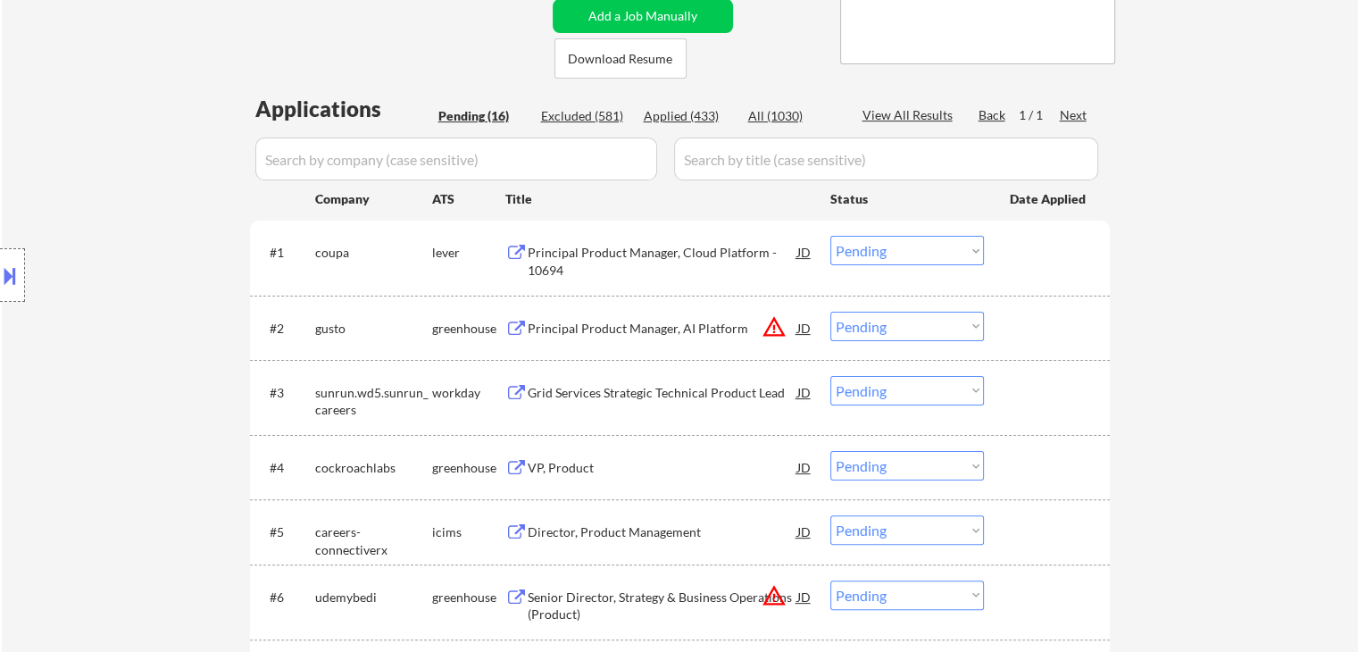
click at [878, 395] on select "Choose an option... Pending Applied Excluded (Questions) Excluded (Expired) Exc…" at bounding box center [907, 390] width 154 height 29
click at [830, 376] on select "Choose an option... Pending Applied Excluded (Questions) Excluded (Expired) Exc…" at bounding box center [907, 390] width 154 height 29
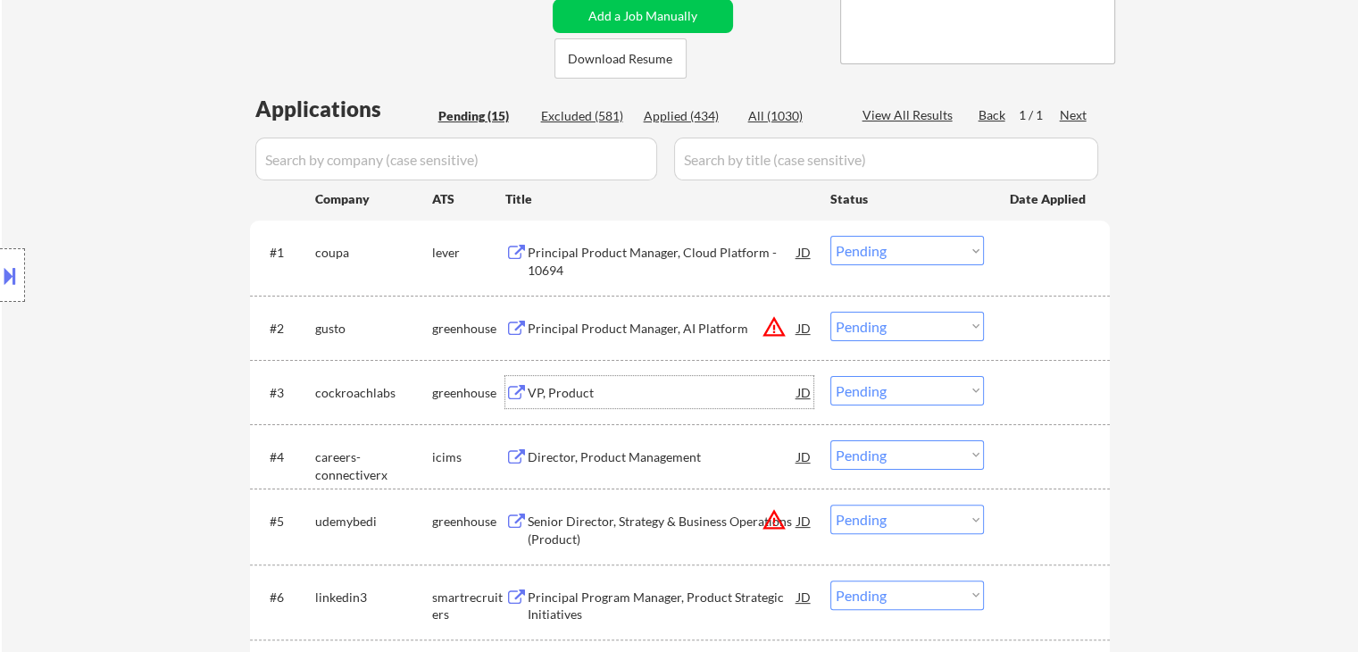
click at [556, 386] on div "VP, Product" at bounding box center [663, 393] width 270 height 18
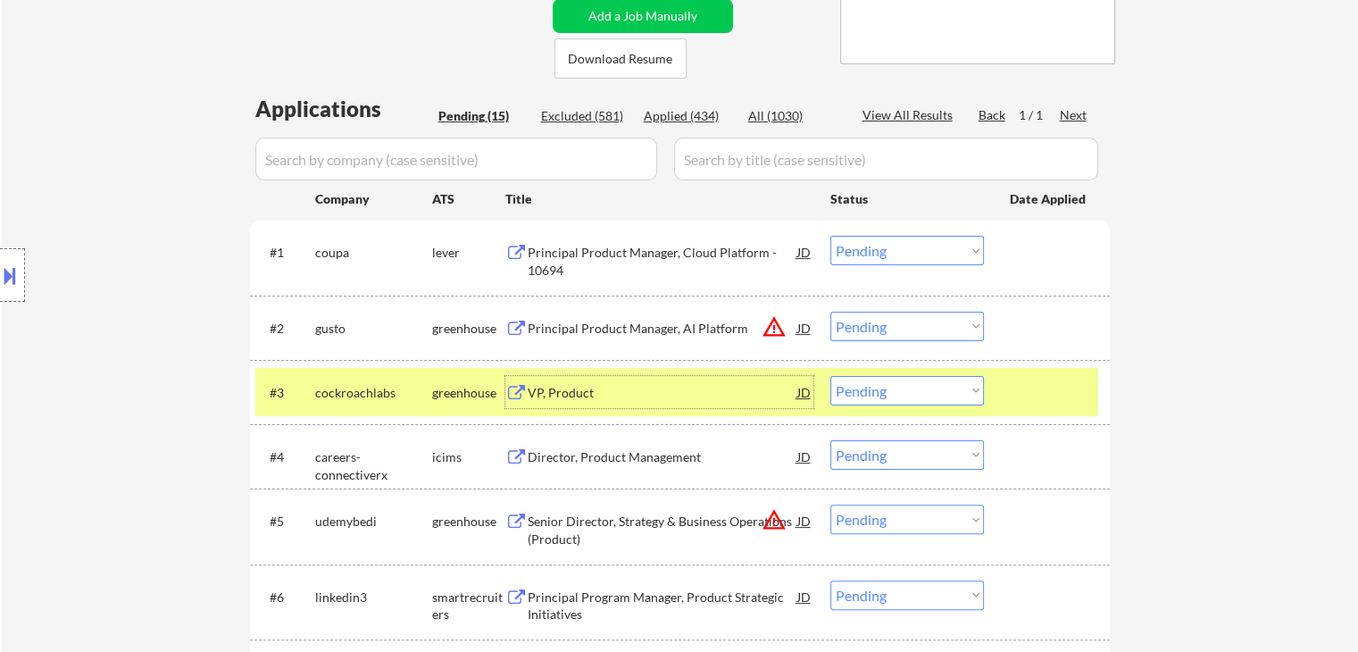
click at [920, 387] on select "Choose an option... Pending Applied Excluded (Questions) Excluded (Expired) Exc…" at bounding box center [907, 390] width 154 height 29
click at [830, 376] on select "Choose an option... Pending Applied Excluded (Questions) Excluded (Expired) Exc…" at bounding box center [907, 390] width 154 height 29
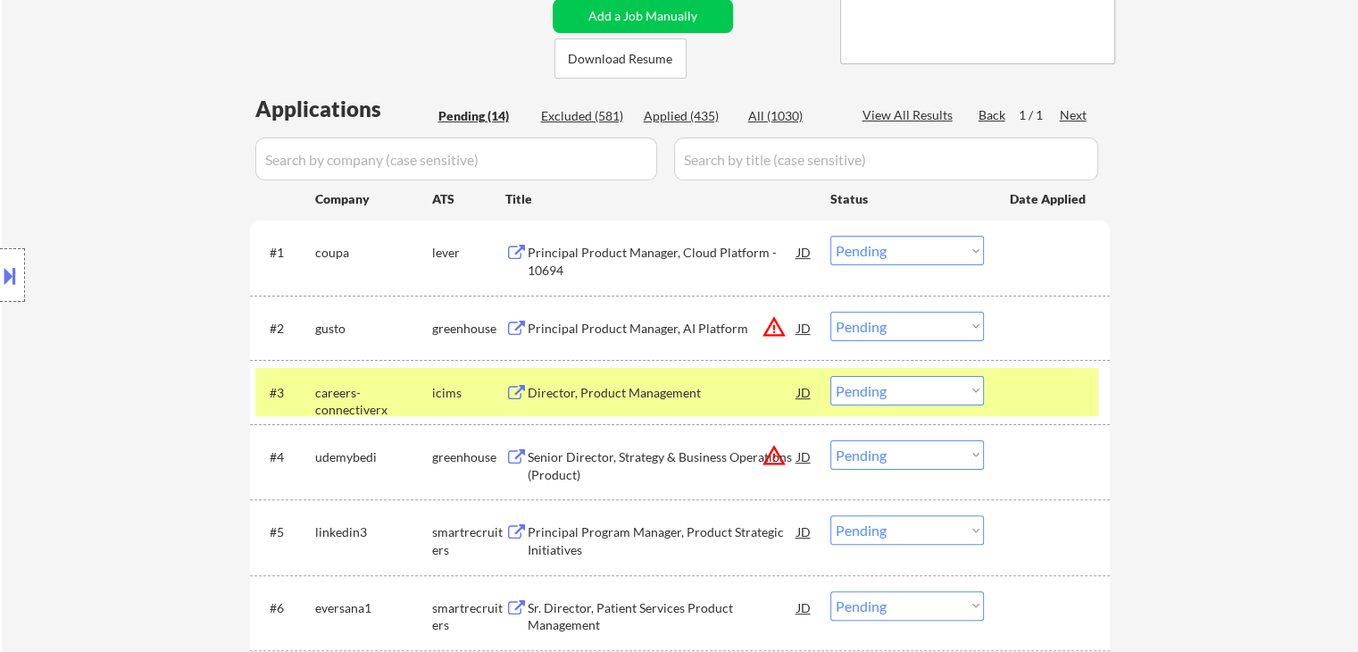
click at [644, 391] on div "Director, Product Management" at bounding box center [663, 393] width 270 height 18
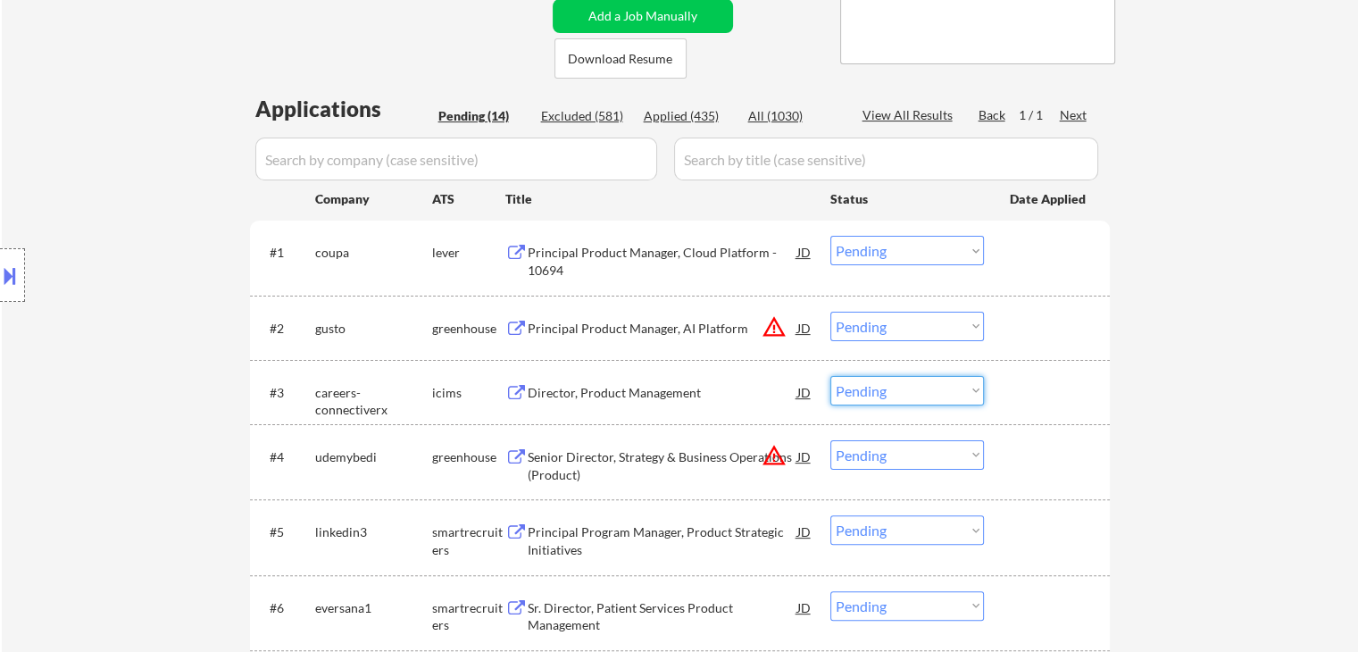
click at [882, 392] on select "Choose an option... Pending Applied Excluded (Questions) Excluded (Expired) Exc…" at bounding box center [907, 390] width 154 height 29
click at [830, 376] on select "Choose an option... Pending Applied Excluded (Questions) Excluded (Expired) Exc…" at bounding box center [907, 390] width 154 height 29
select select ""pending""
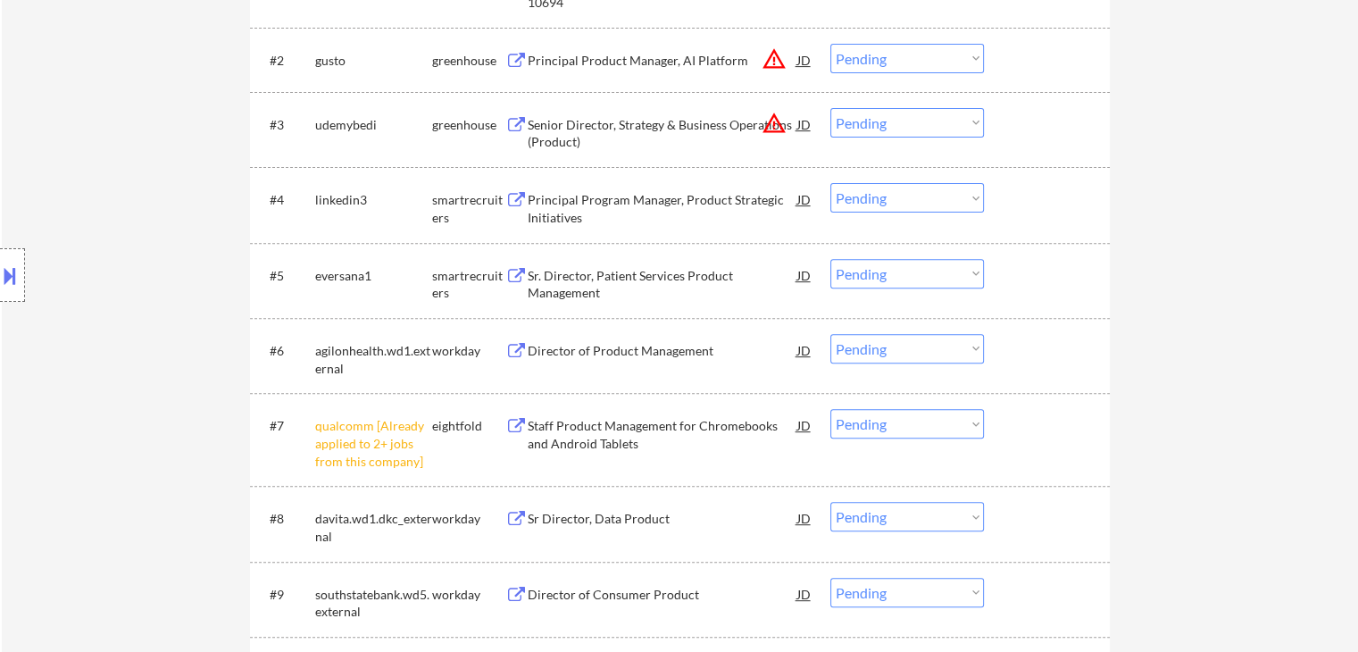
scroll to position [531, 0]
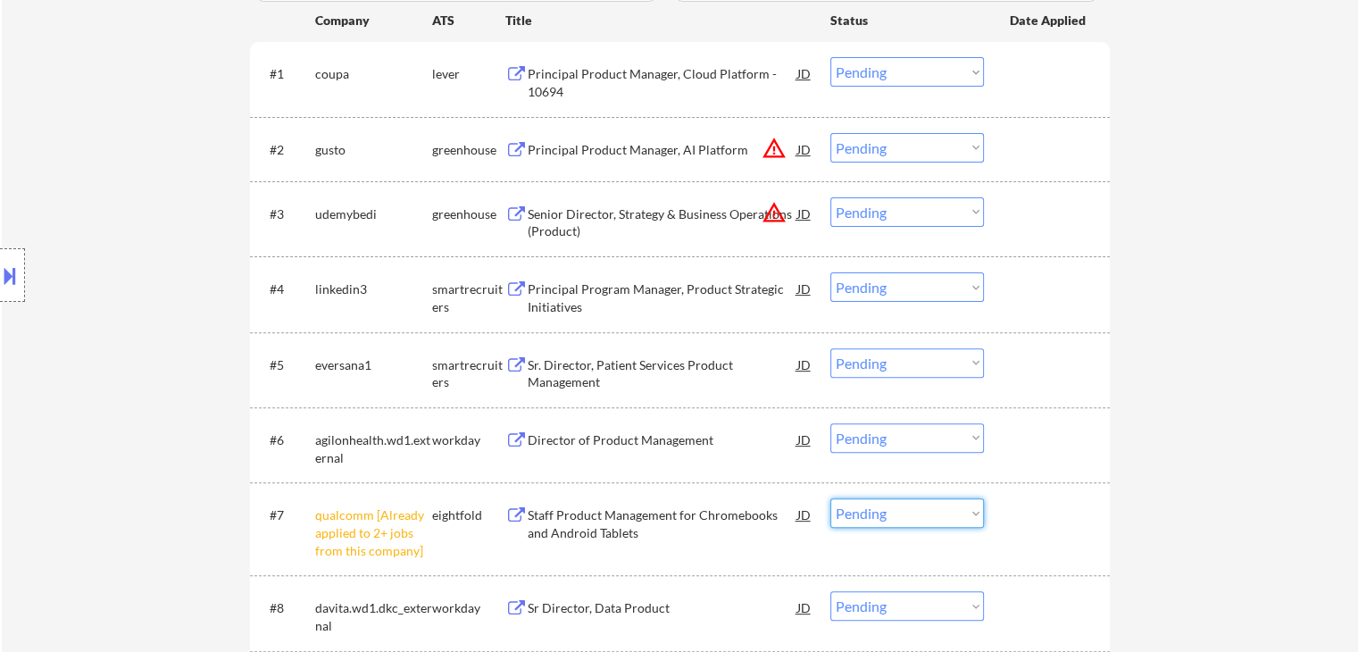
drag, startPoint x: 885, startPoint y: 511, endPoint x: 893, endPoint y: 533, distance: 22.6
click at [885, 515] on select "Choose an option... Pending Applied Excluded (Questions) Excluded (Expired) Exc…" at bounding box center [907, 512] width 154 height 29
click at [830, 498] on select "Choose an option... Pending Applied Excluded (Questions) Excluded (Expired) Exc…" at bounding box center [907, 512] width 154 height 29
select select ""pending""
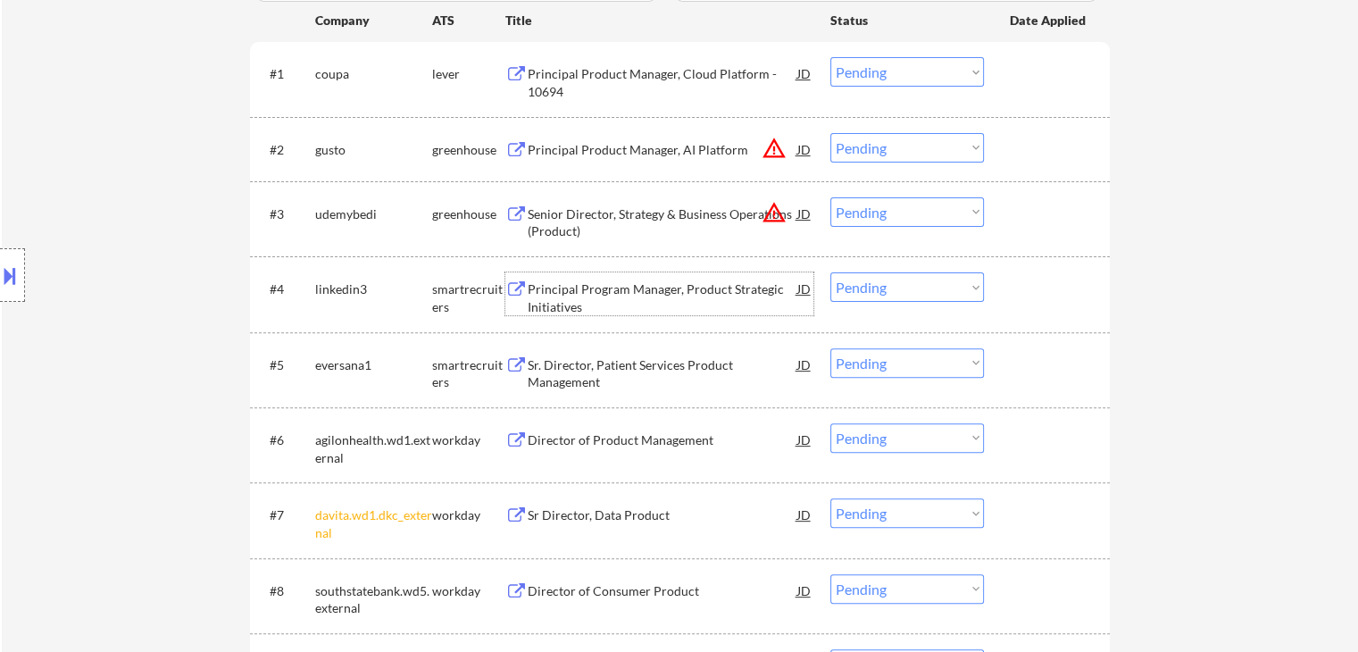
click at [577, 286] on div "Principal Program Manager, Product Strategic Initiatives" at bounding box center [663, 297] width 270 height 35
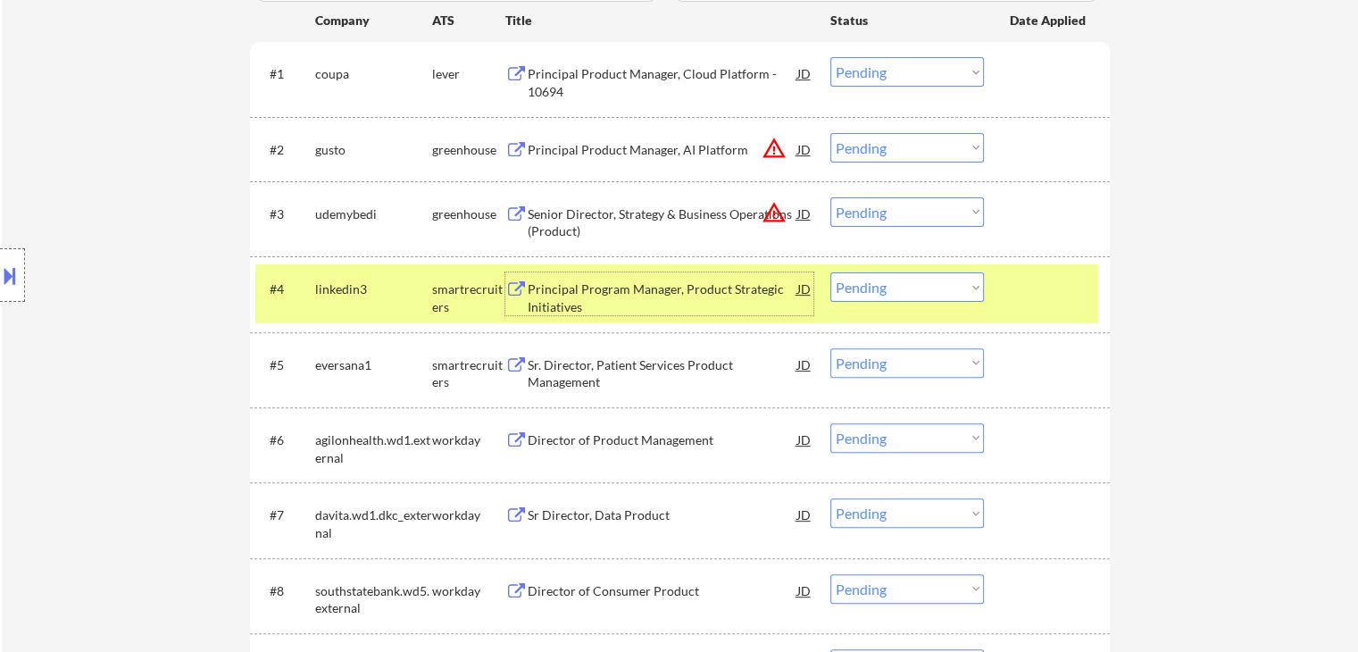
click at [893, 288] on select "Choose an option... Pending Applied Excluded (Questions) Excluded (Expired) Exc…" at bounding box center [907, 286] width 154 height 29
click at [830, 272] on select "Choose an option... Pending Applied Excluded (Questions) Excluded (Expired) Exc…" at bounding box center [907, 286] width 154 height 29
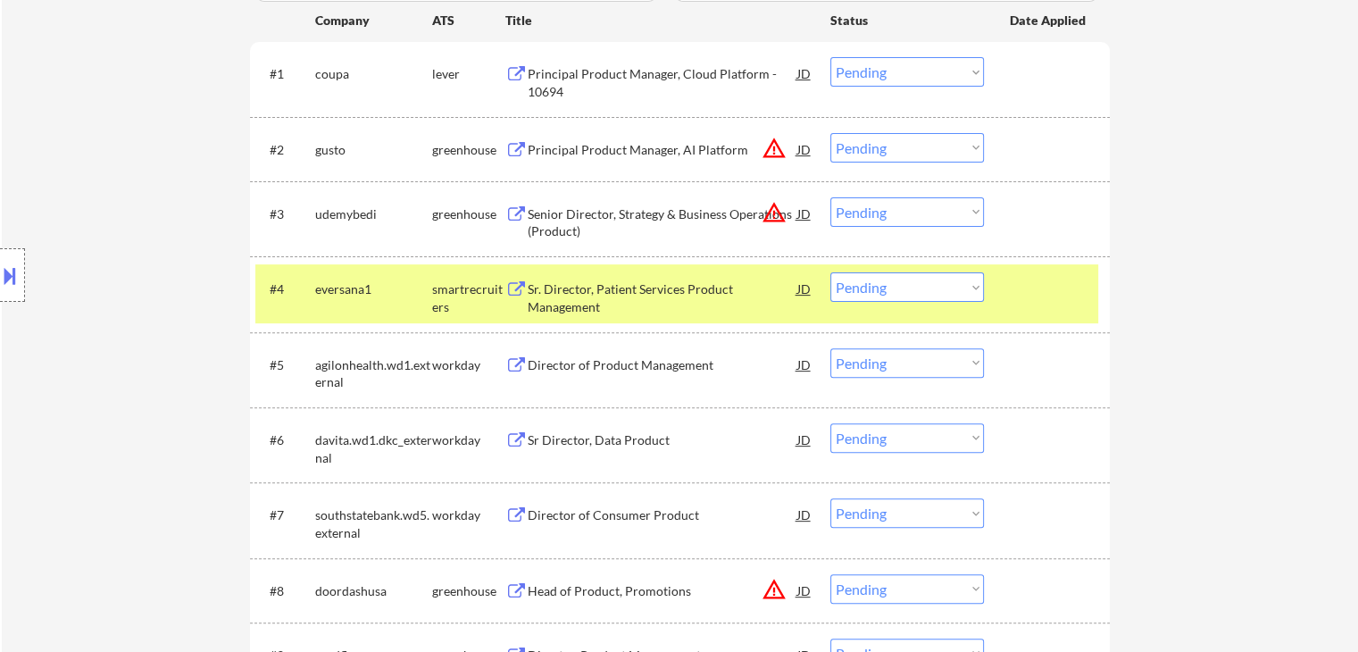
click at [611, 300] on div "Sr. Director, Patient Services Product Management" at bounding box center [663, 297] width 270 height 35
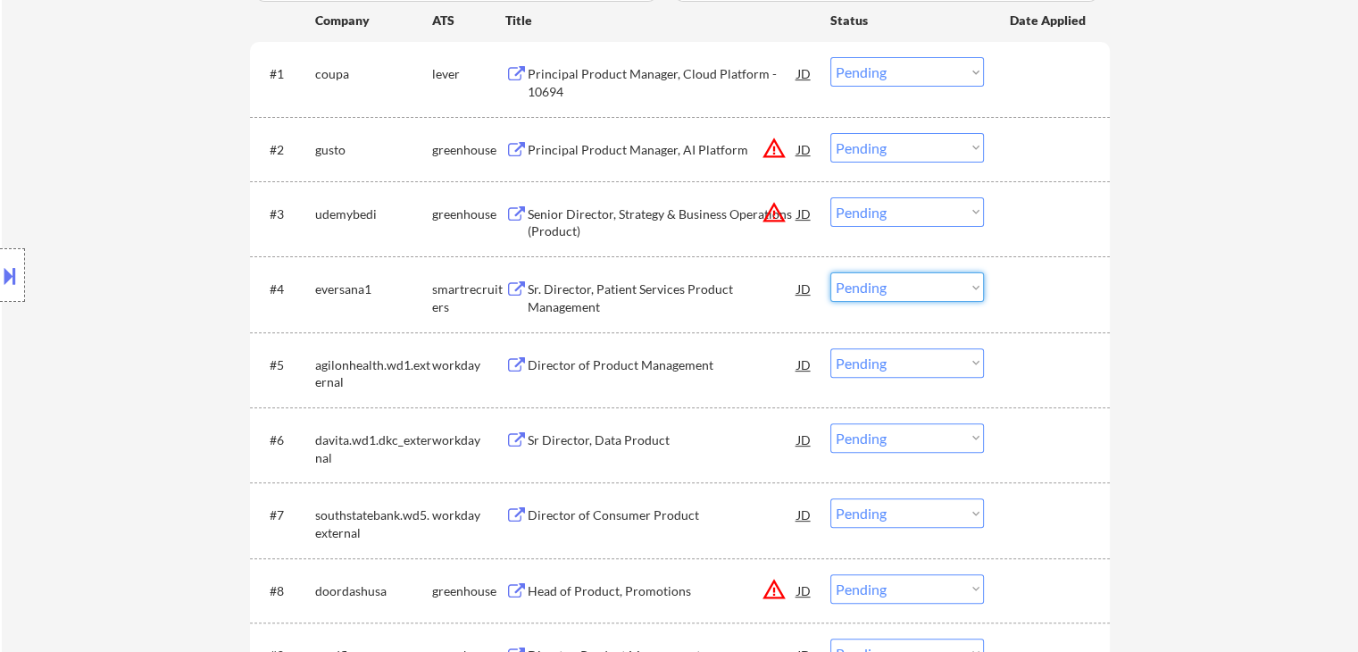
drag, startPoint x: 907, startPoint y: 290, endPoint x: 906, endPoint y: 300, distance: 9.9
click at [907, 292] on select "Choose an option... Pending Applied Excluded (Questions) Excluded (Expired) Exc…" at bounding box center [907, 286] width 154 height 29
click at [830, 272] on select "Choose an option... Pending Applied Excluded (Questions) Excluded (Expired) Exc…" at bounding box center [907, 286] width 154 height 29
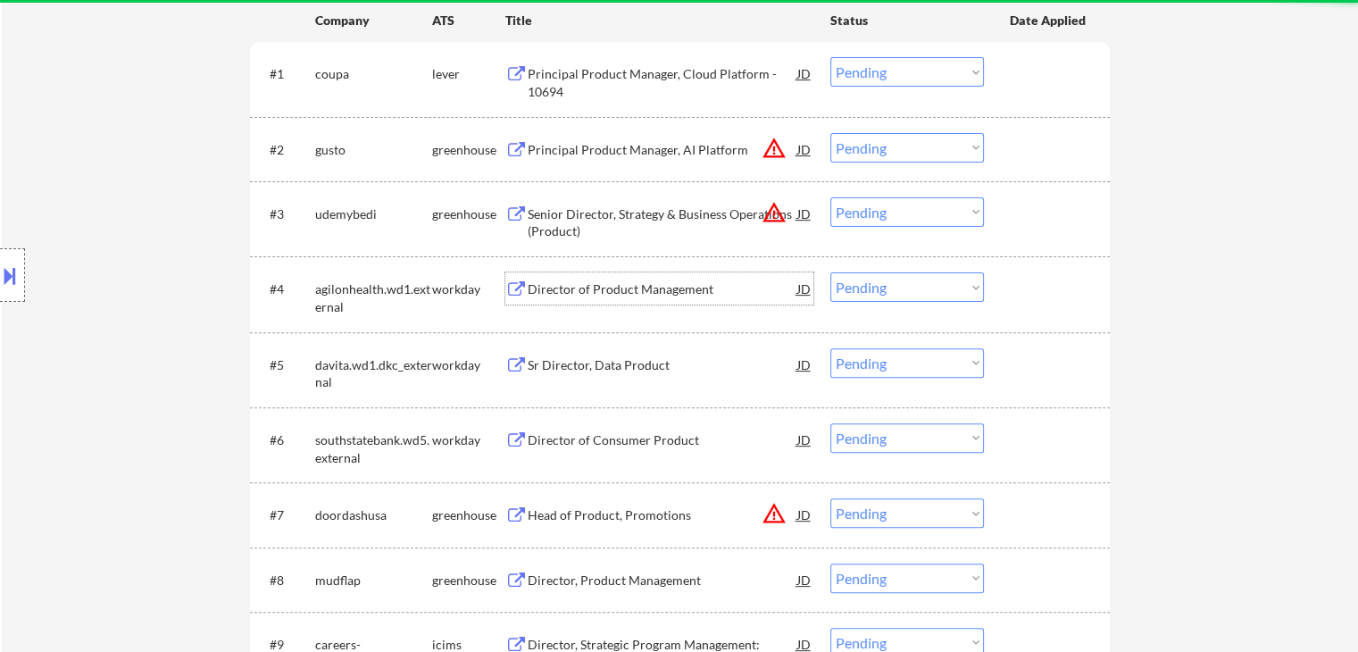
click at [625, 290] on div "Director of Product Management" at bounding box center [663, 289] width 270 height 18
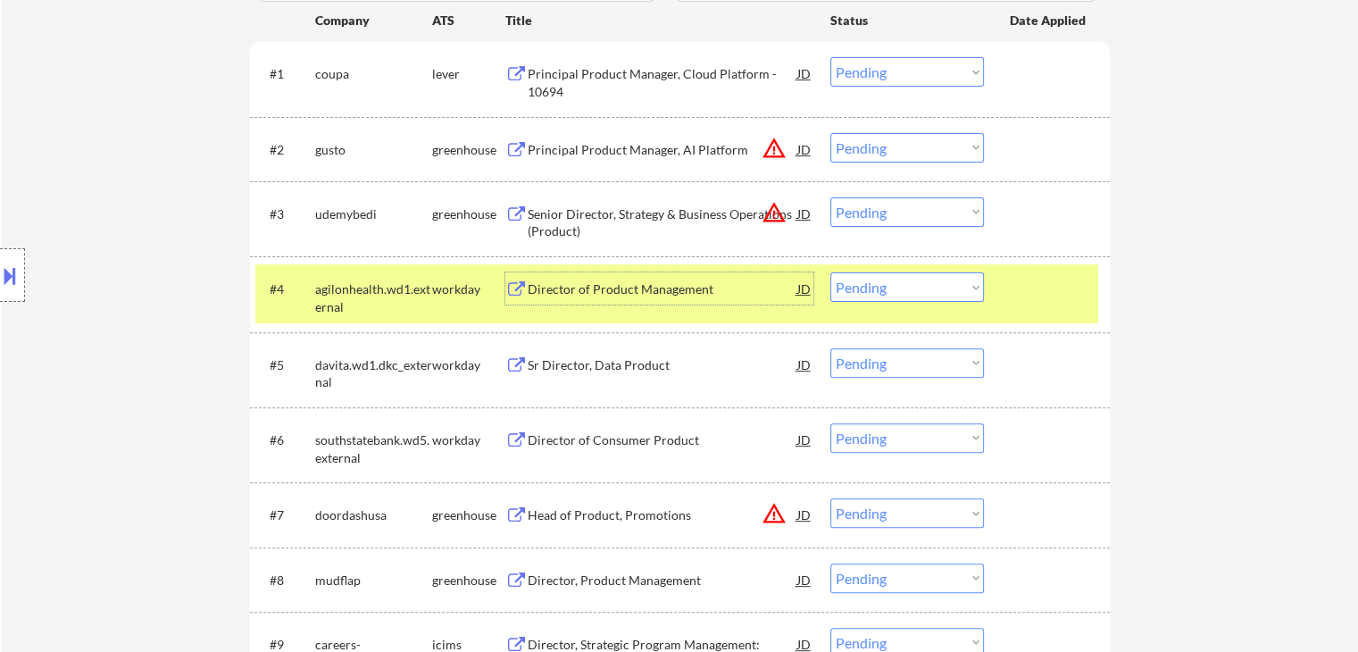
drag, startPoint x: 936, startPoint y: 279, endPoint x: 935, endPoint y: 300, distance: 20.5
click at [936, 280] on select "Choose an option... Pending Applied Excluded (Questions) Excluded (Expired) Exc…" at bounding box center [907, 286] width 154 height 29
click at [830, 272] on select "Choose an option... Pending Applied Excluded (Questions) Excluded (Expired) Exc…" at bounding box center [907, 286] width 154 height 29
select select ""pending""
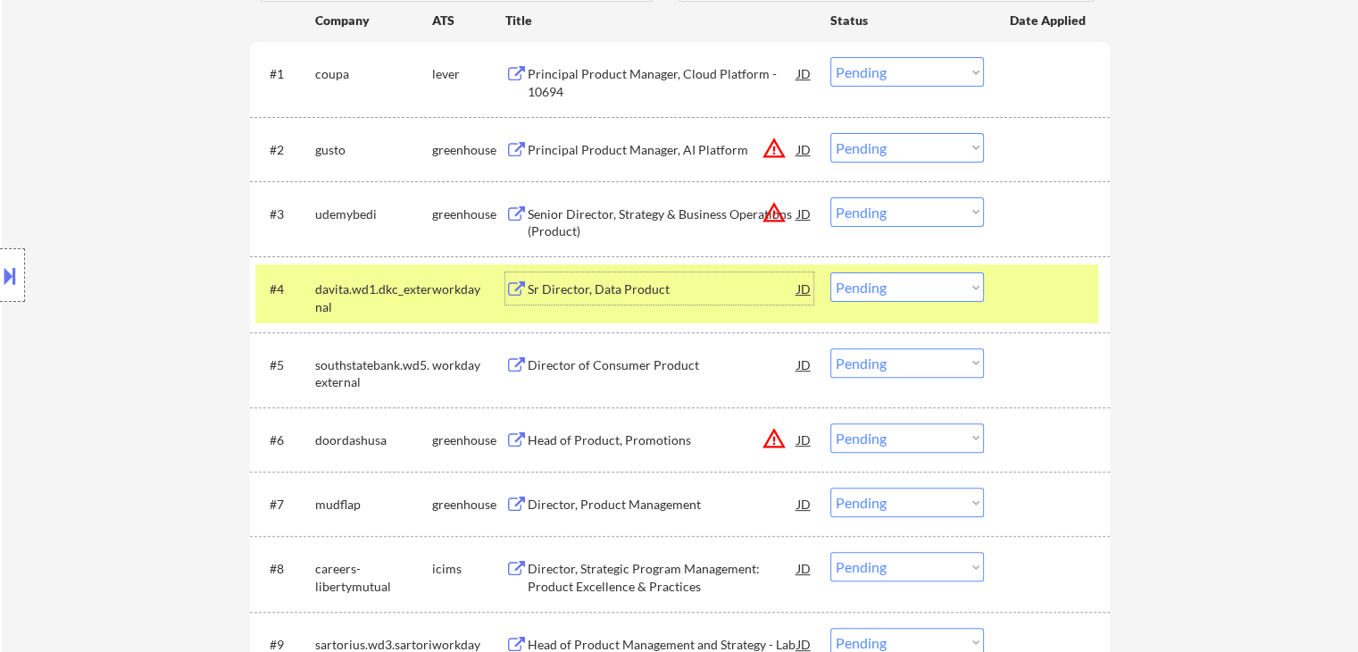
click at [538, 295] on div "Sr Director, Data Product" at bounding box center [663, 289] width 270 height 18
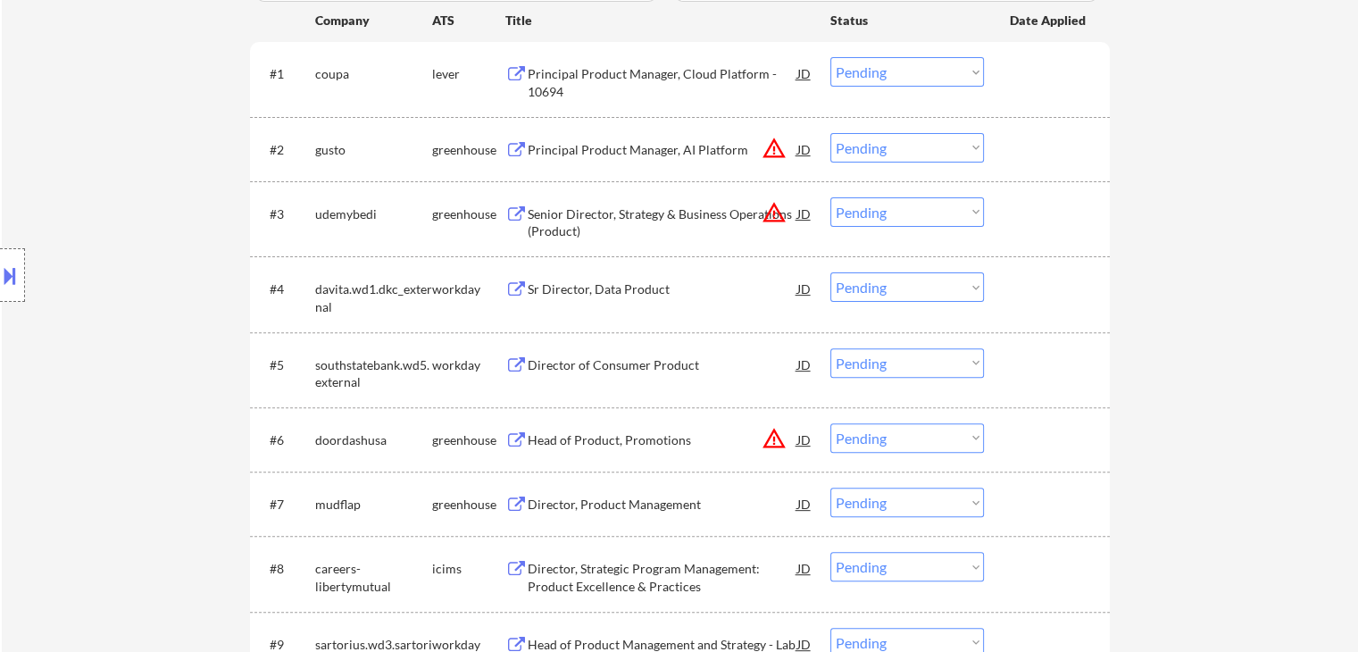
select select ""pending""
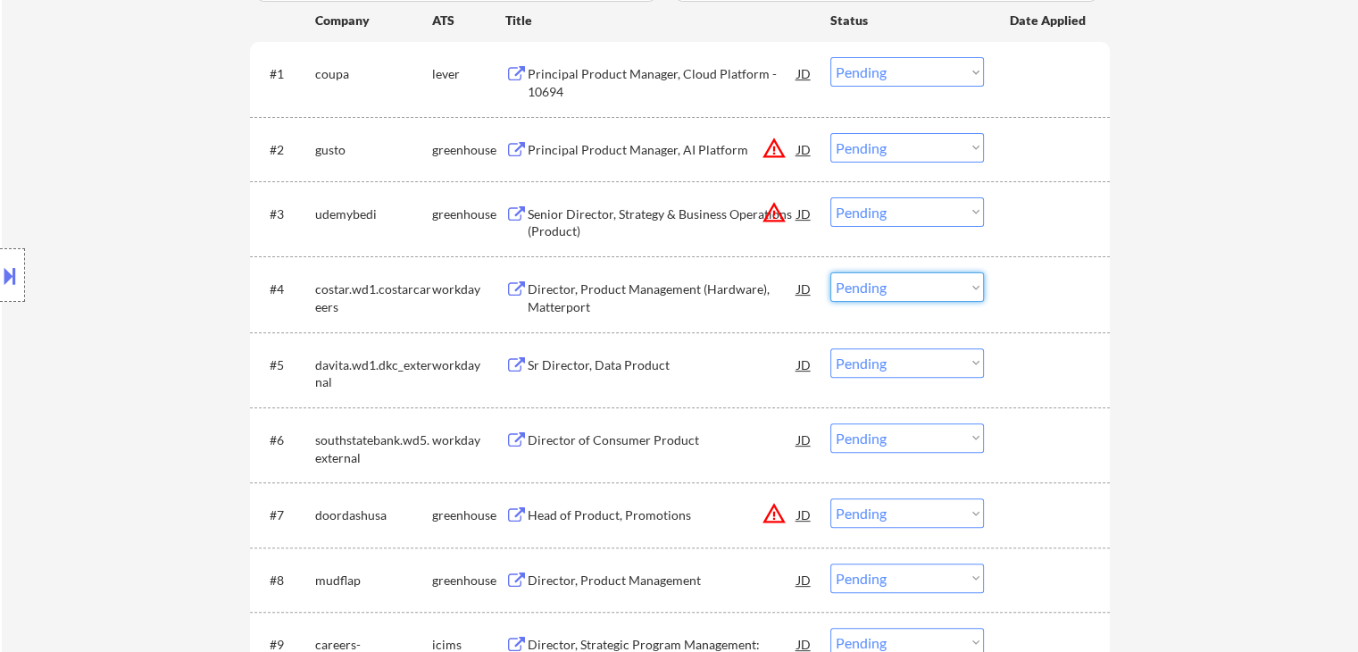
click at [874, 290] on select "Choose an option... Pending Applied Excluded (Questions) Excluded (Expired) Exc…" at bounding box center [907, 286] width 154 height 29
click at [876, 367] on select "Choose an option... Pending Applied Excluded (Questions) Excluded (Expired) Exc…" at bounding box center [907, 362] width 154 height 29
click at [830, 348] on select "Choose an option... Pending Applied Excluded (Questions) Excluded (Expired) Exc…" at bounding box center [907, 362] width 154 height 29
select select ""pending""
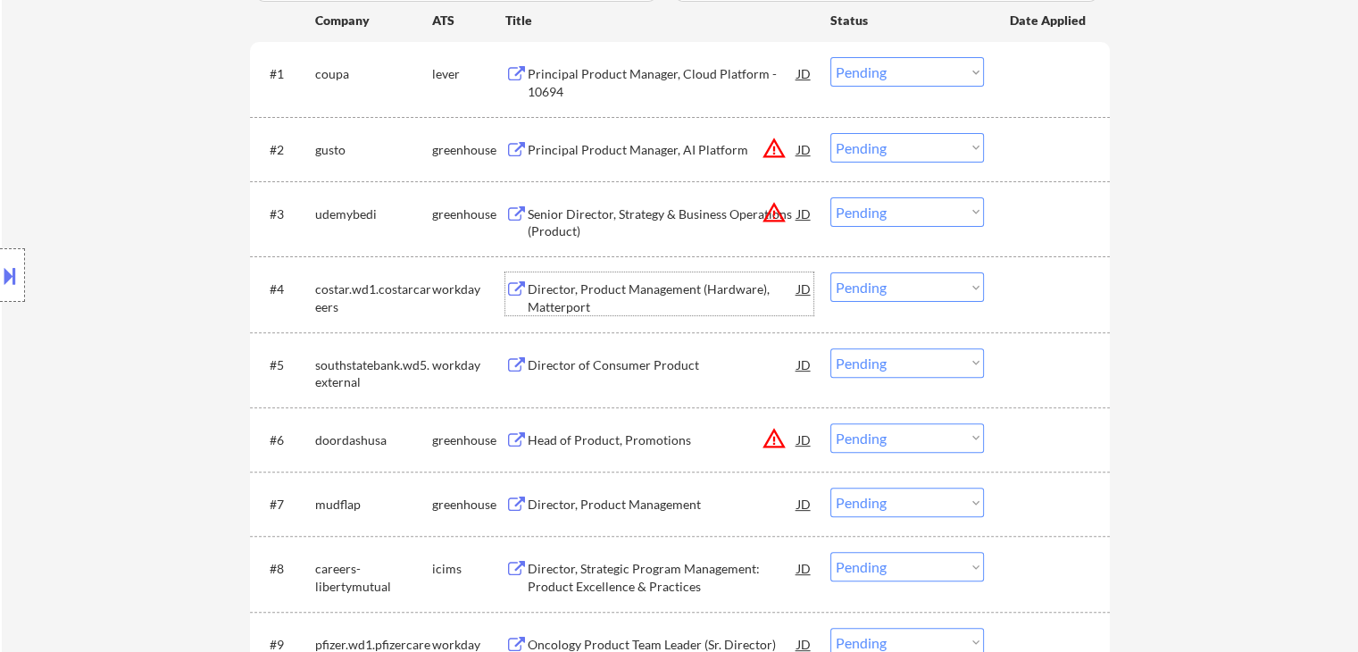
click at [621, 294] on div "Director, Product Management (Hardware), Matterport" at bounding box center [663, 297] width 270 height 35
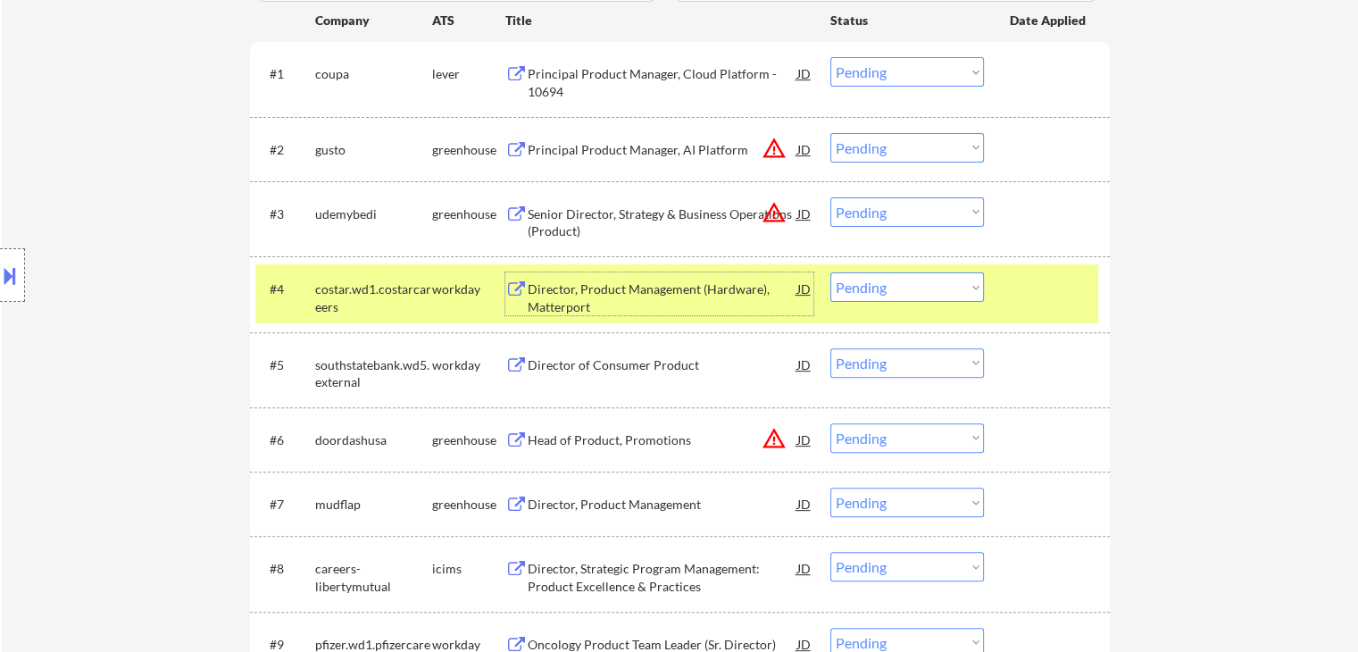
click at [910, 289] on select "Choose an option... Pending Applied Excluded (Questions) Excluded (Expired) Exc…" at bounding box center [907, 286] width 154 height 29
click at [830, 272] on select "Choose an option... Pending Applied Excluded (Questions) Excluded (Expired) Exc…" at bounding box center [907, 286] width 154 height 29
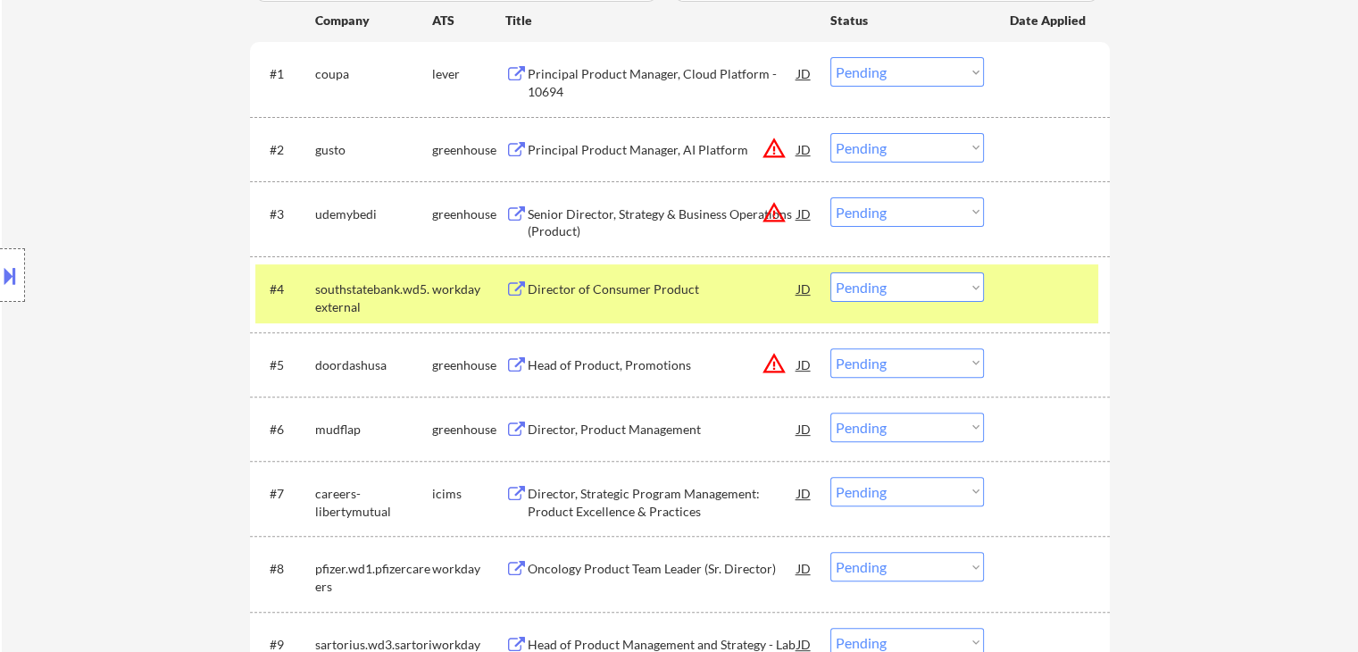
click at [616, 290] on div "Director of Consumer Product" at bounding box center [663, 289] width 270 height 18
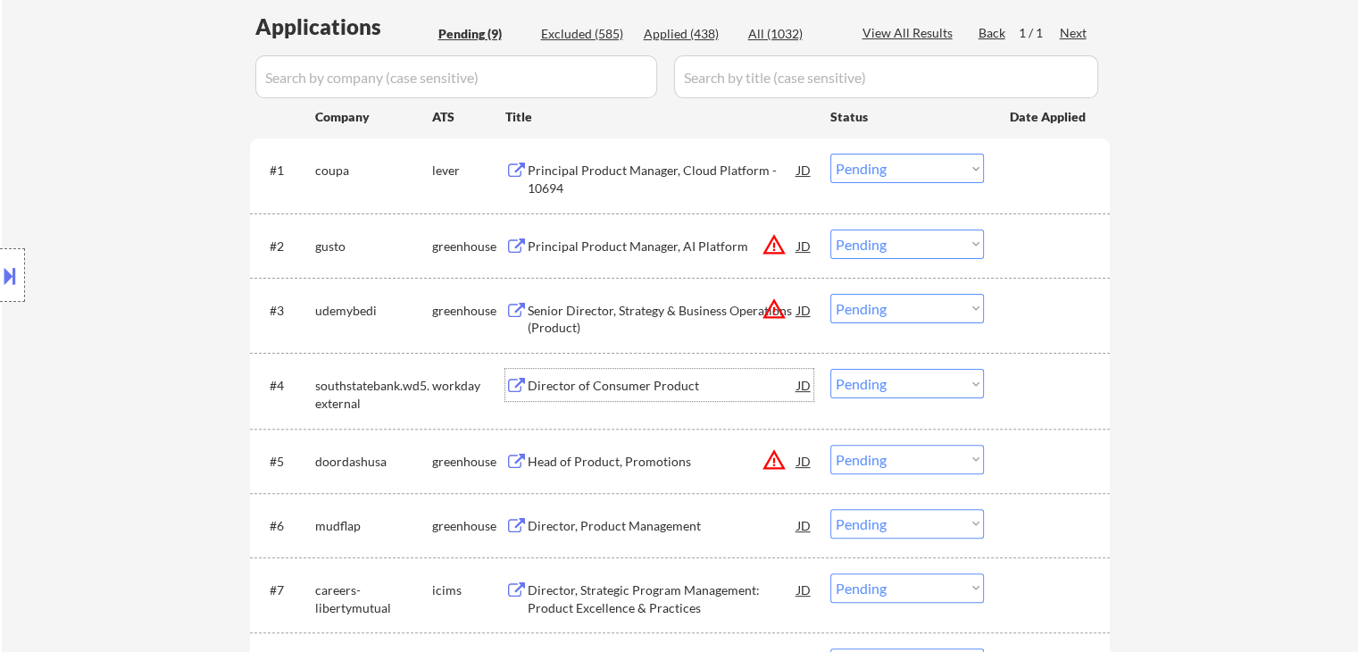
scroll to position [353, 0]
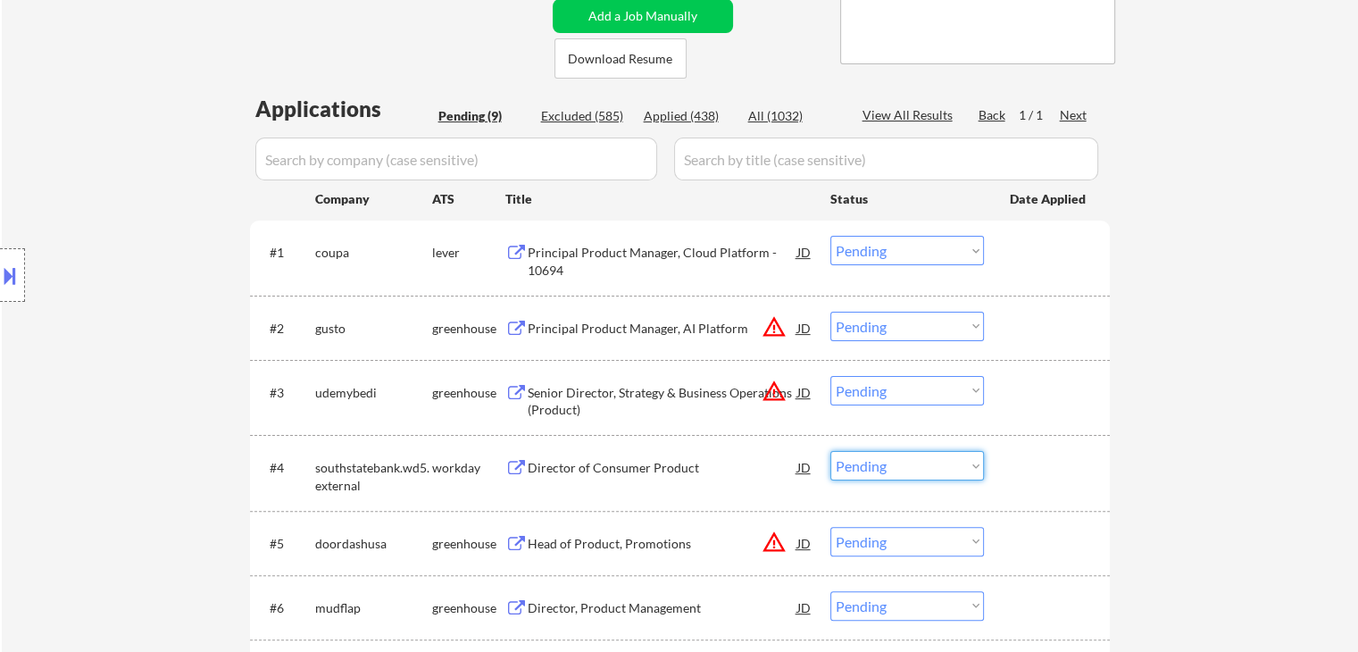
click at [916, 470] on select "Choose an option... Pending Applied Excluded (Questions) Excluded (Expired) Exc…" at bounding box center [907, 465] width 154 height 29
click at [830, 451] on select "Choose an option... Pending Applied Excluded (Questions) Excluded (Expired) Exc…" at bounding box center [907, 465] width 154 height 29
select select ""pending""
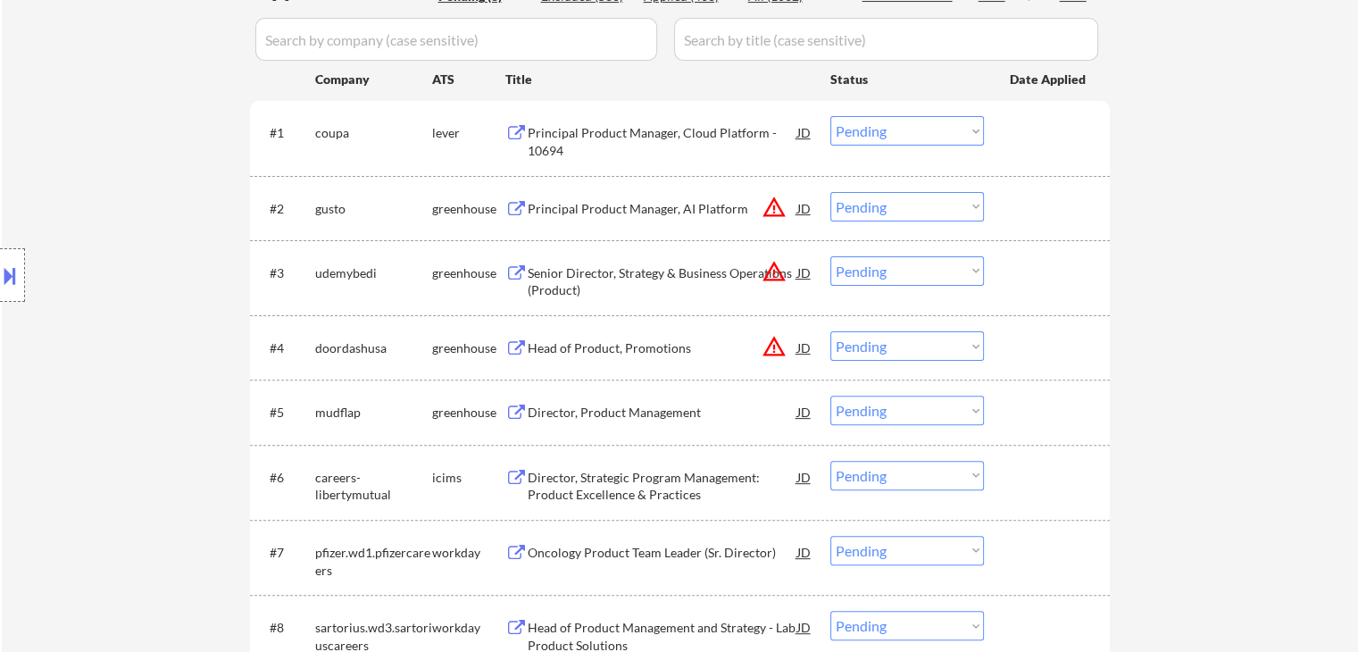
scroll to position [620, 0]
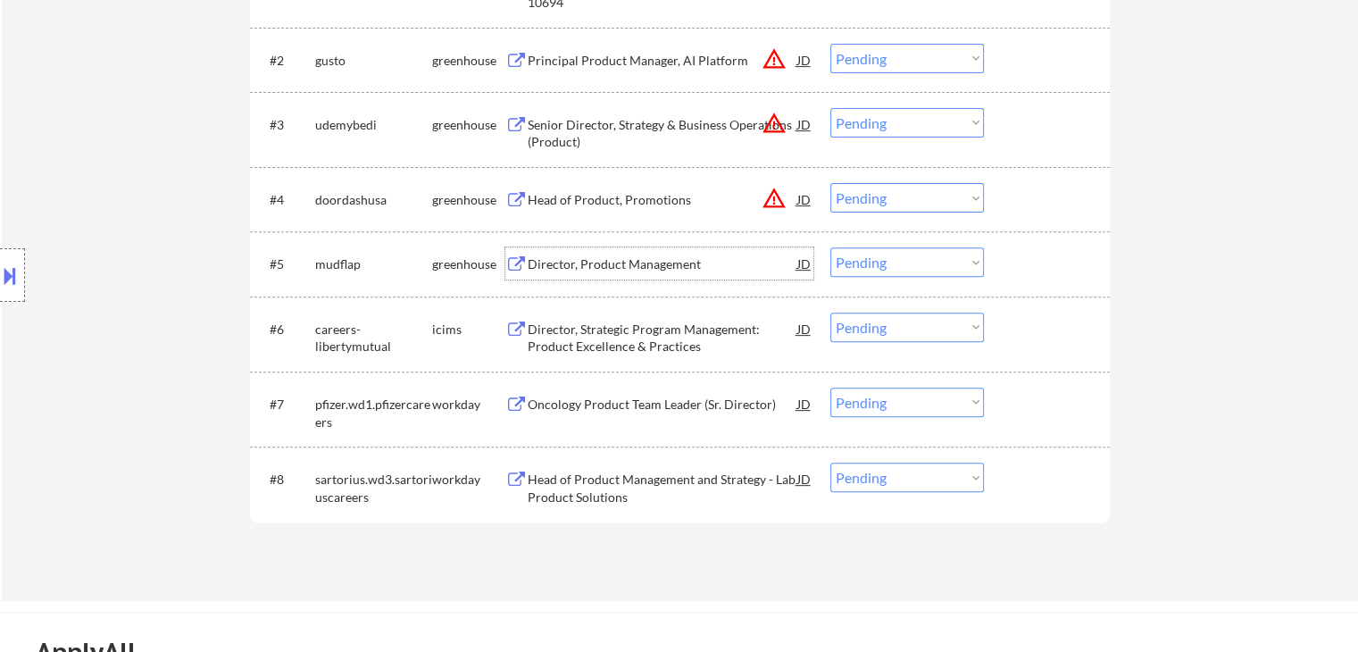
click at [571, 265] on div "Director, Product Management" at bounding box center [663, 264] width 270 height 18
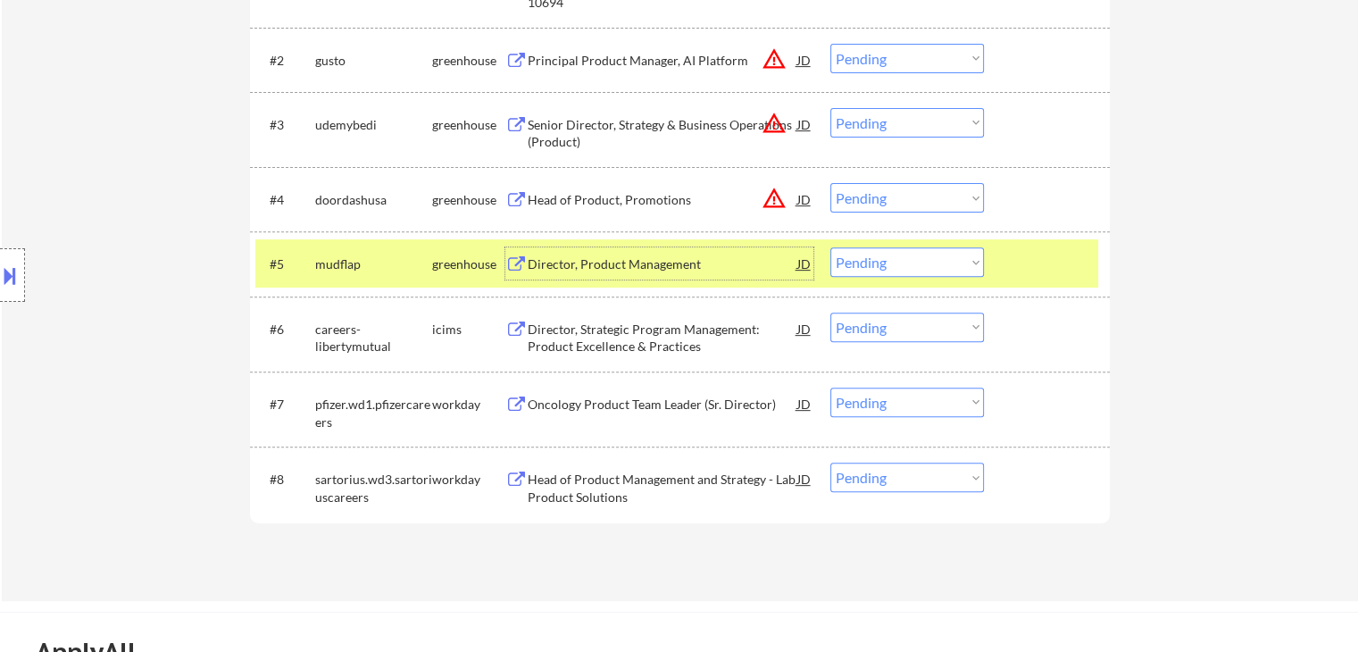
click at [664, 328] on div "Director, Strategic Program Management: Product Excellence & Practices" at bounding box center [663, 337] width 270 height 35
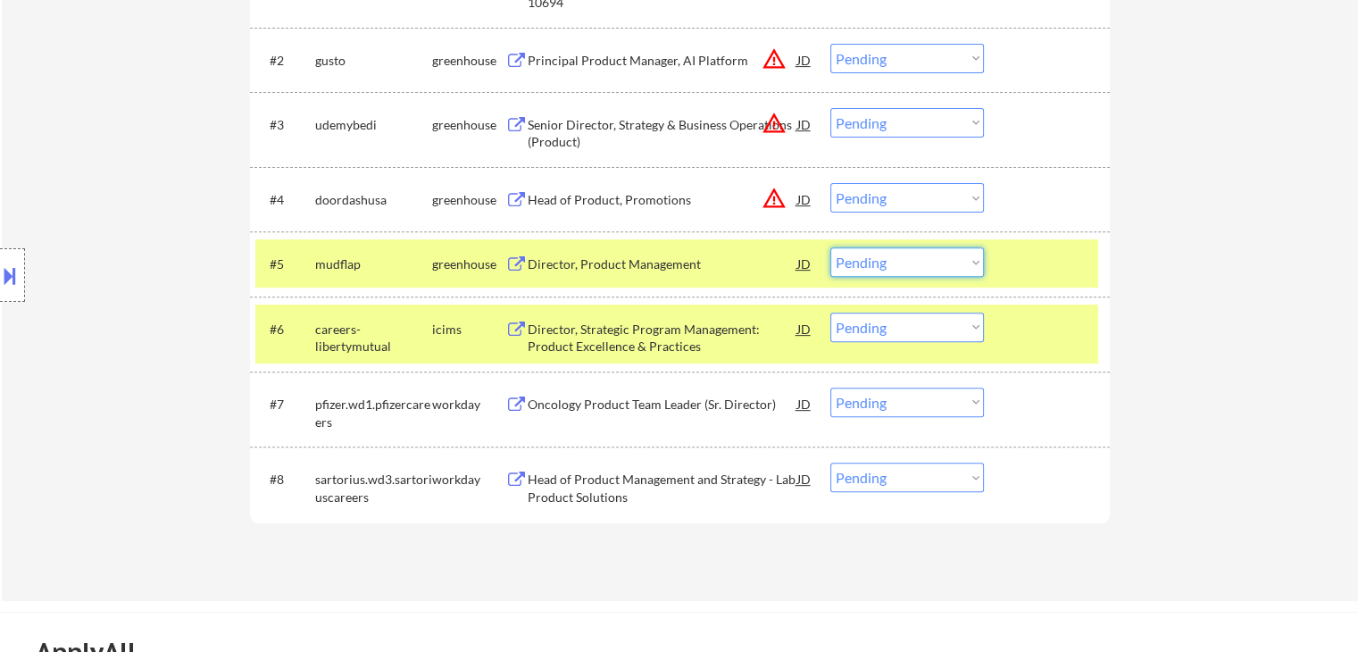
drag, startPoint x: 907, startPoint y: 257, endPoint x: 914, endPoint y: 273, distance: 17.6
click at [908, 261] on select "Choose an option... Pending Applied Excluded (Questions) Excluded (Expired) Exc…" at bounding box center [907, 261] width 154 height 29
click at [830, 247] on select "Choose an option... Pending Applied Excluded (Questions) Excluded (Expired) Exc…" at bounding box center [907, 261] width 154 height 29
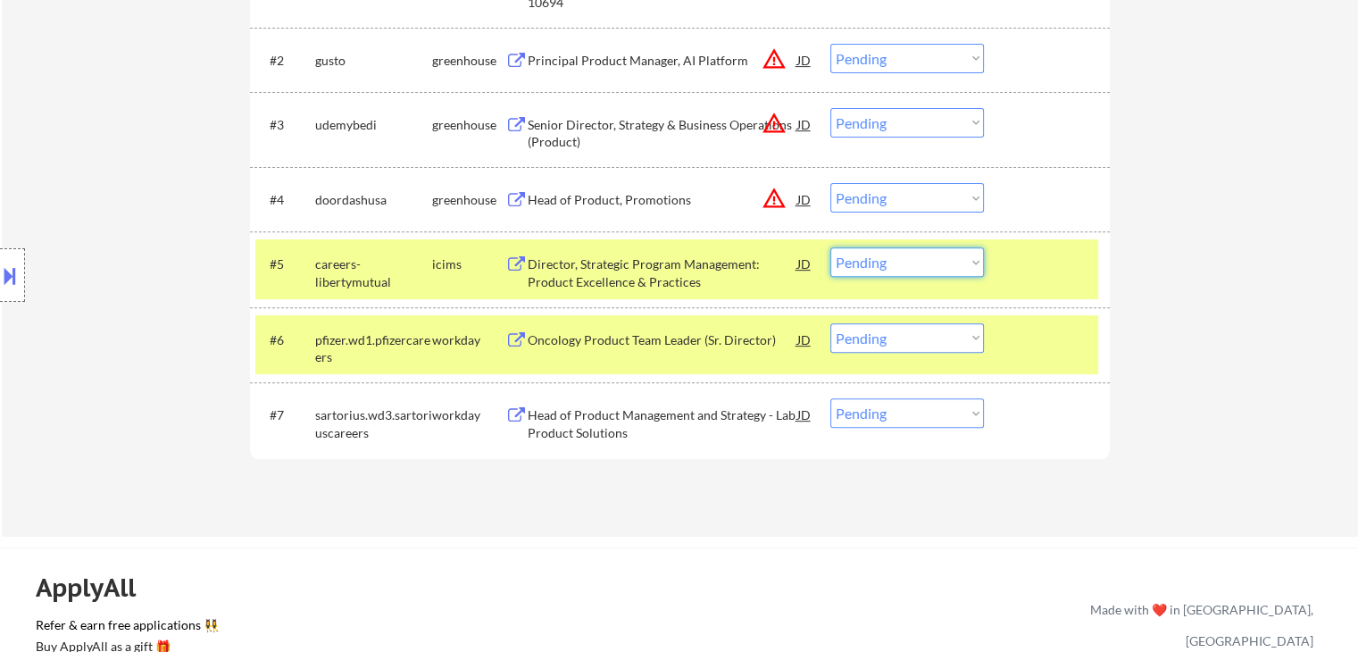
click at [885, 259] on select "Choose an option... Pending Applied Excluded (Questions) Excluded (Expired) Exc…" at bounding box center [907, 261] width 154 height 29
click at [830, 247] on select "Choose an option... Pending Applied Excluded (Questions) Excluded (Expired) Exc…" at bounding box center [907, 261] width 154 height 29
click at [432, 269] on div "icims" at bounding box center [468, 264] width 73 height 18
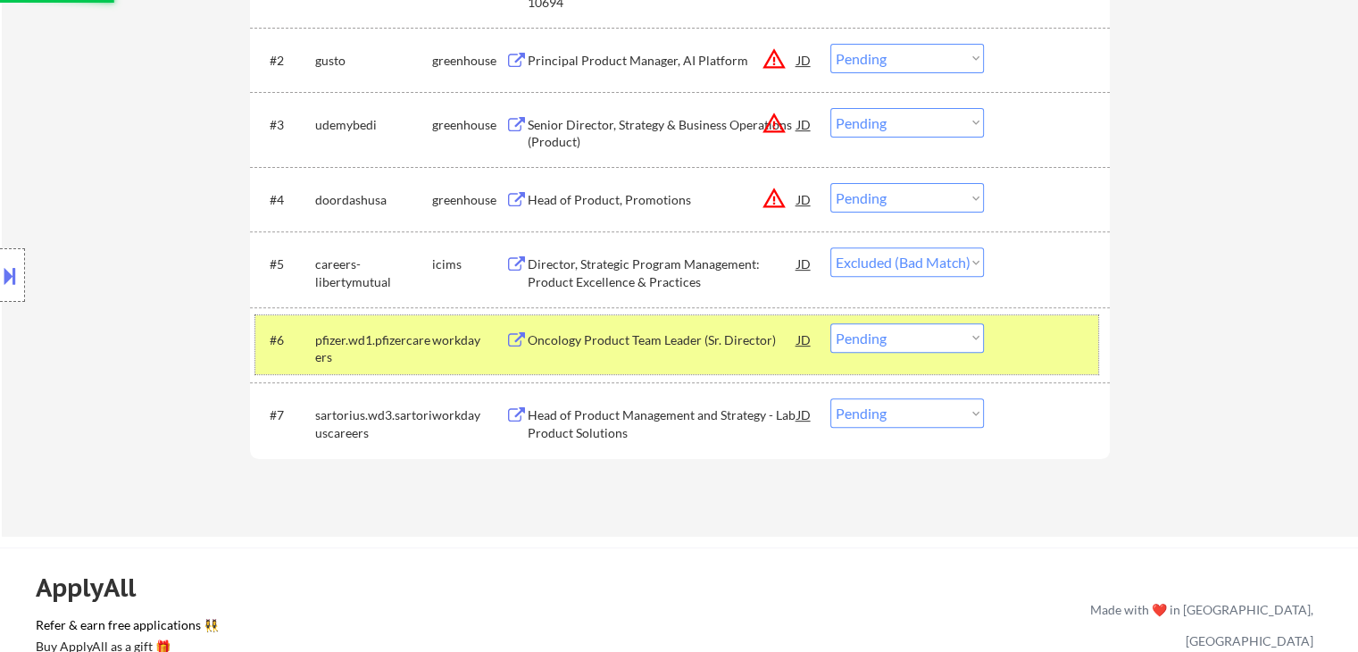
drag, startPoint x: 452, startPoint y: 341, endPoint x: 647, endPoint y: 397, distance: 203.4
click at [453, 341] on div "workday" at bounding box center [468, 340] width 73 height 18
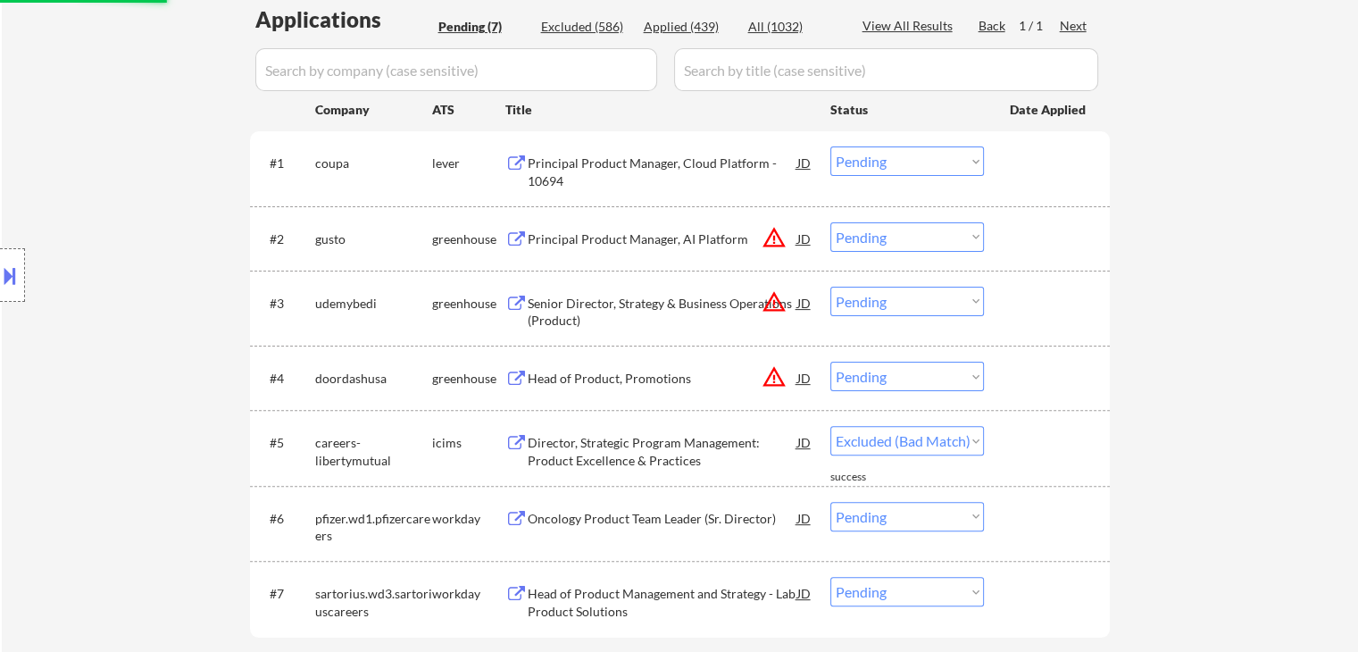
scroll to position [531, 0]
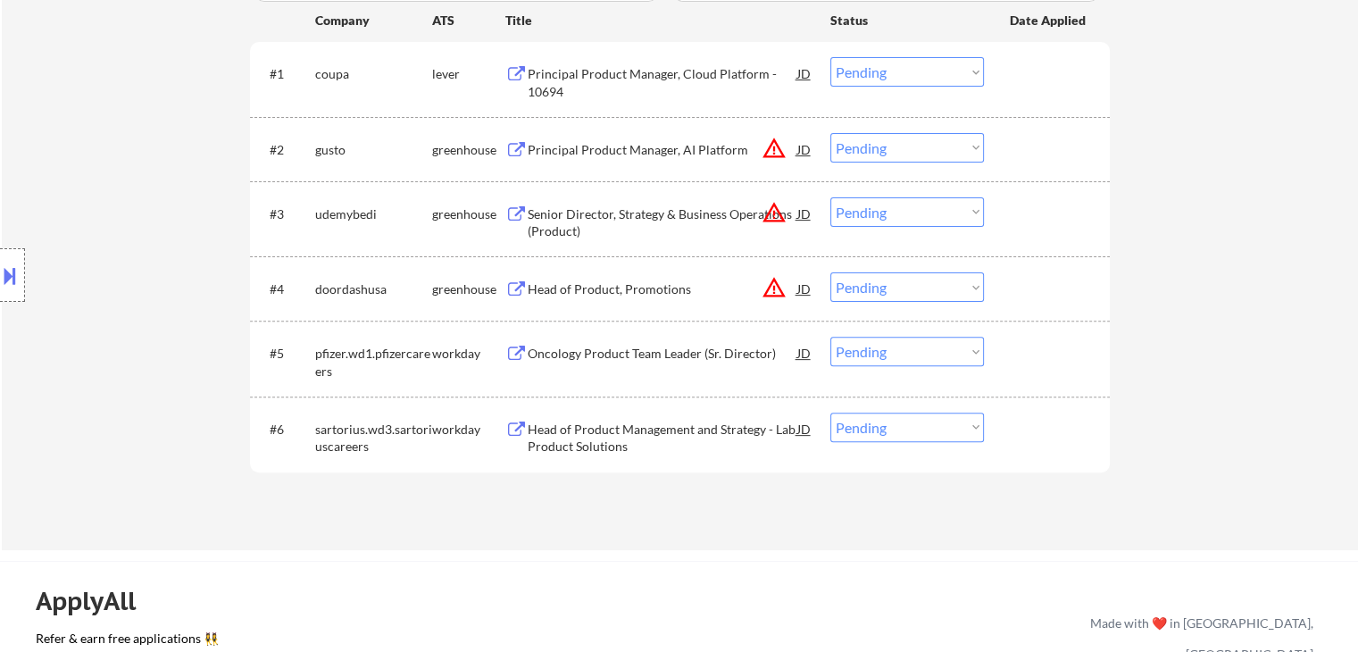
click at [643, 357] on div "Oncology Product Team Leader (Sr. Director)" at bounding box center [663, 354] width 270 height 18
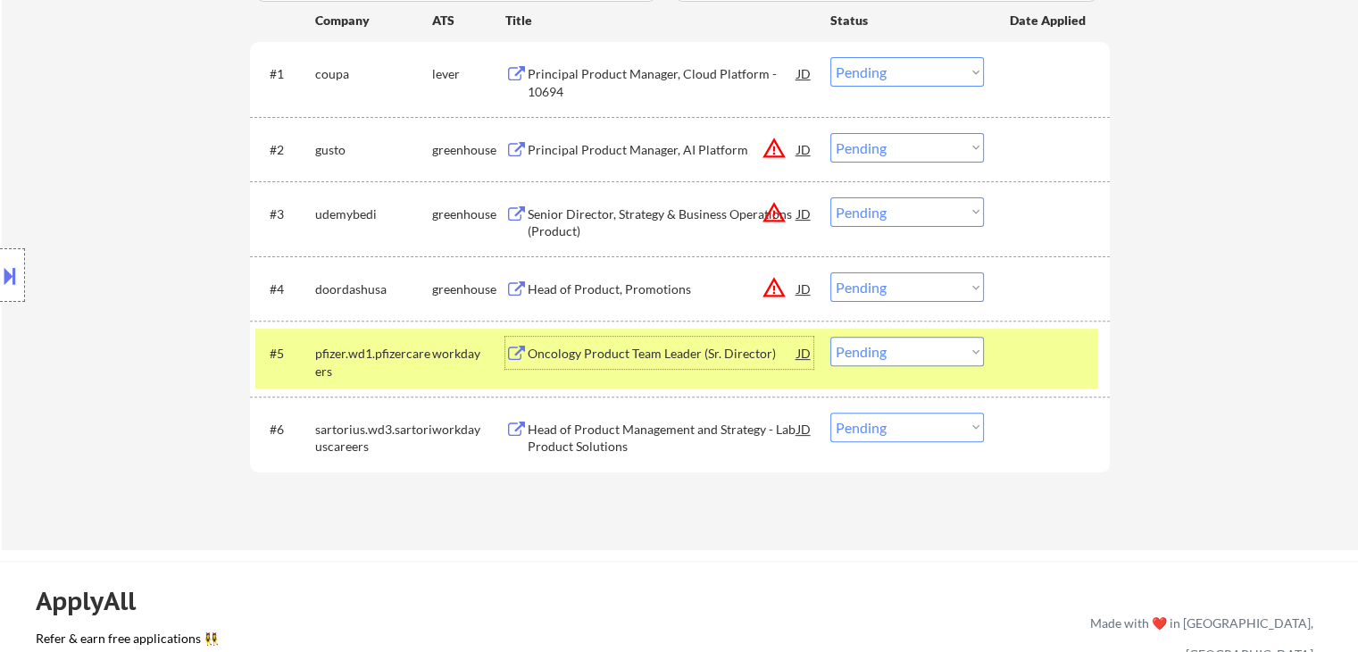
click at [881, 350] on select "Choose an option... Pending Applied Excluded (Questions) Excluded (Expired) Exc…" at bounding box center [907, 351] width 154 height 29
click at [830, 337] on select "Choose an option... Pending Applied Excluded (Questions) Excluded (Expired) Exc…" at bounding box center [907, 351] width 154 height 29
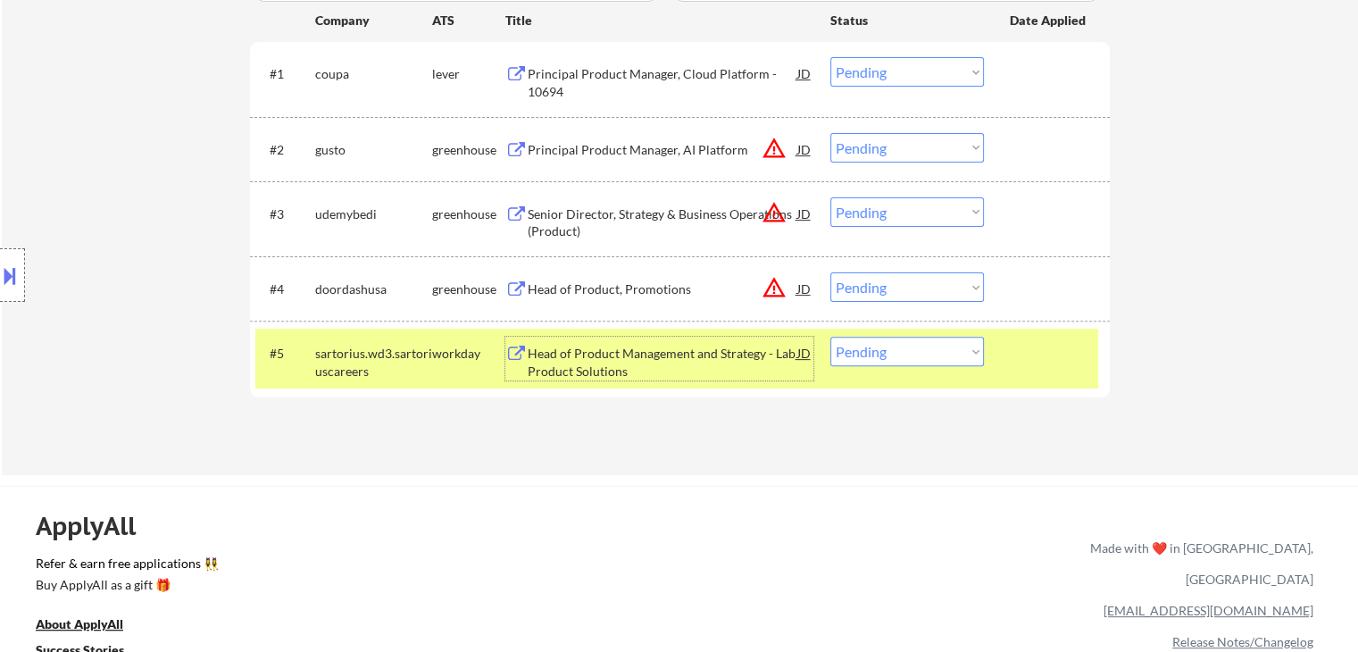
click at [656, 345] on div "Head of Product Management and Strategy - Lab Product Solutions" at bounding box center [663, 362] width 270 height 35
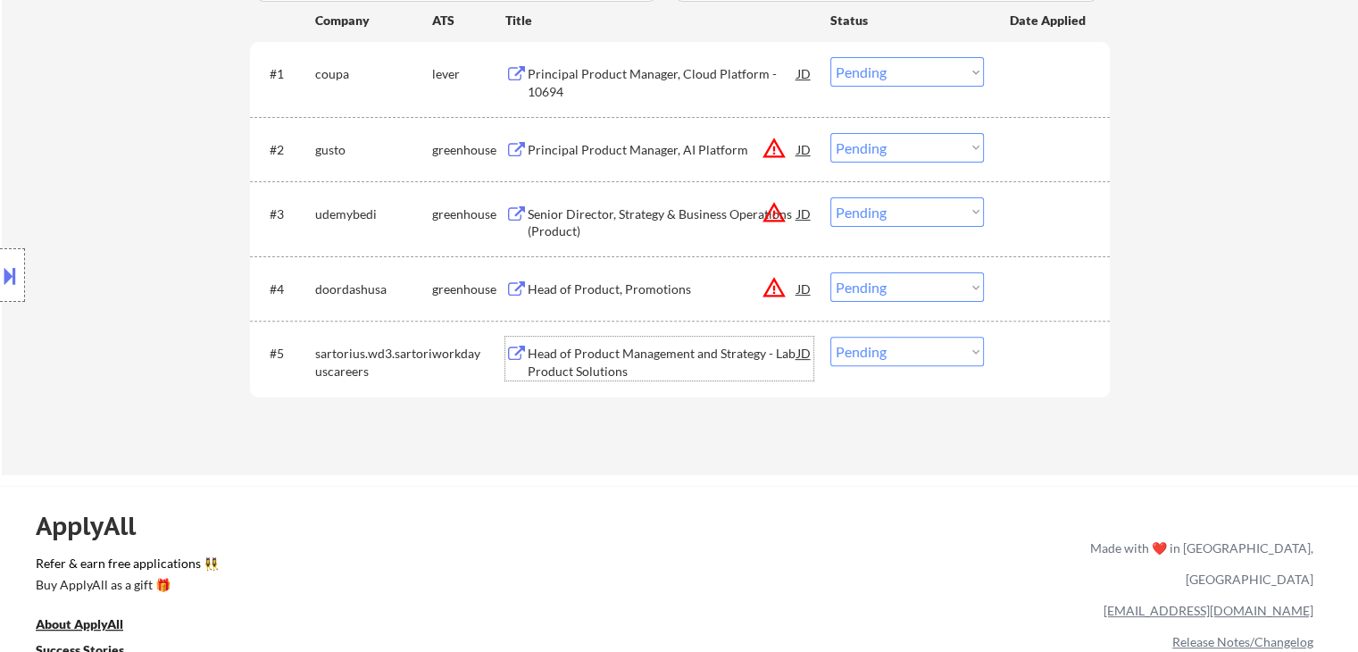
click at [882, 351] on select "Choose an option... Pending Applied Excluded (Questions) Excluded (Expired) Exc…" at bounding box center [907, 351] width 154 height 29
select select ""excluded__bad_match_""
click at [830, 337] on select "Choose an option... Pending Applied Excluded (Questions) Excluded (Expired) Exc…" at bounding box center [907, 351] width 154 height 29
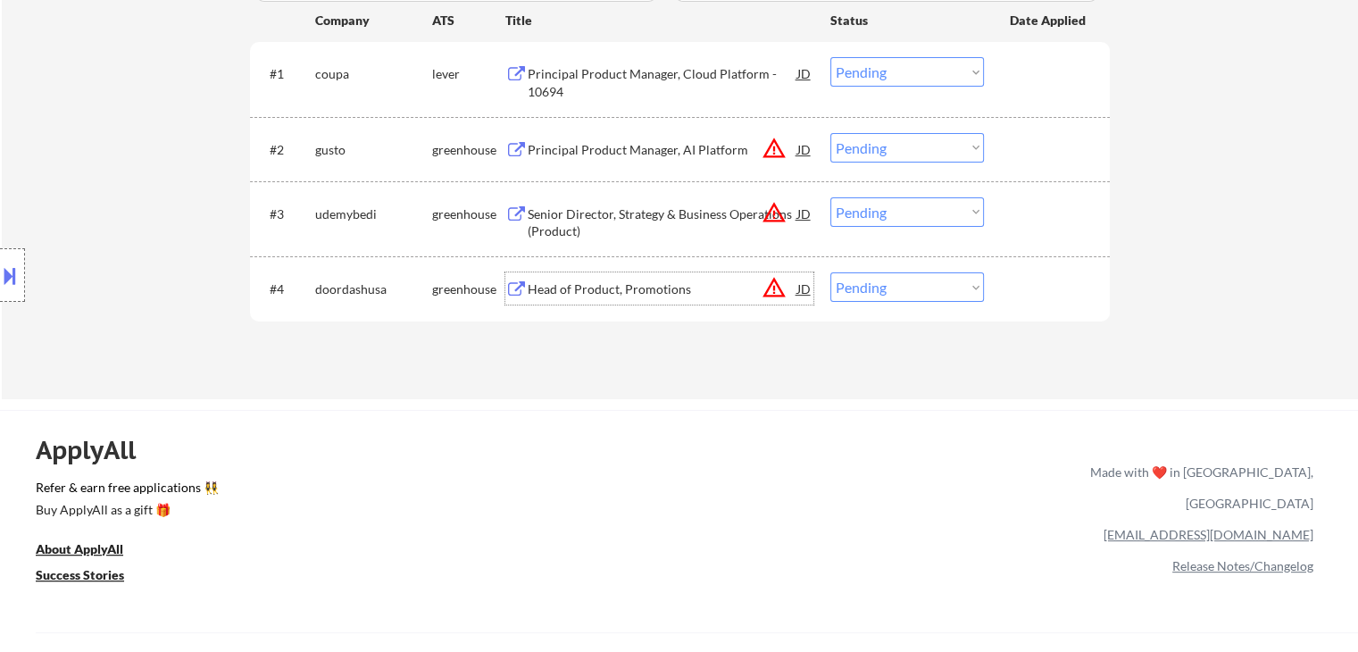
click at [594, 295] on div "Head of Product, Promotions" at bounding box center [663, 289] width 270 height 18
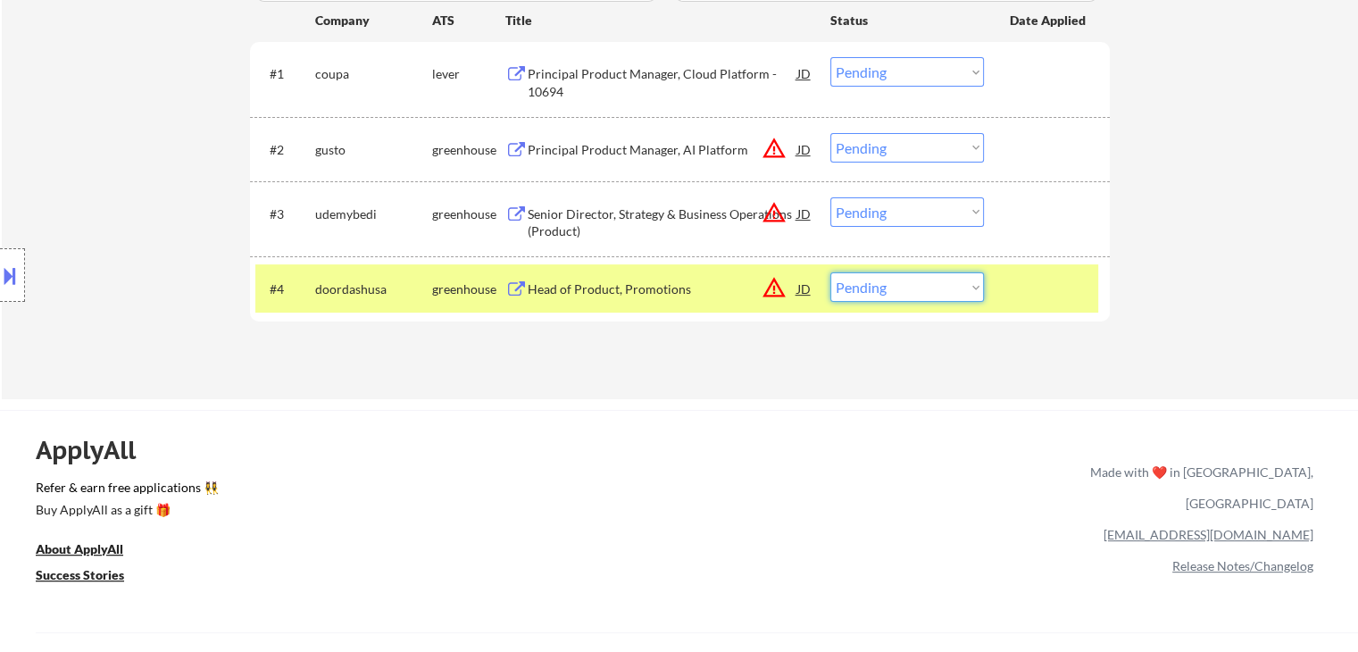
drag, startPoint x: 944, startPoint y: 291, endPoint x: 946, endPoint y: 300, distance: 9.1
click at [944, 295] on select "Choose an option... Pending Applied Excluded (Questions) Excluded (Expired) Exc…" at bounding box center [907, 286] width 154 height 29
select select ""applied""
click at [830, 272] on select "Choose an option... Pending Applied Excluded (Questions) Excluded (Expired) Exc…" at bounding box center [907, 286] width 154 height 29
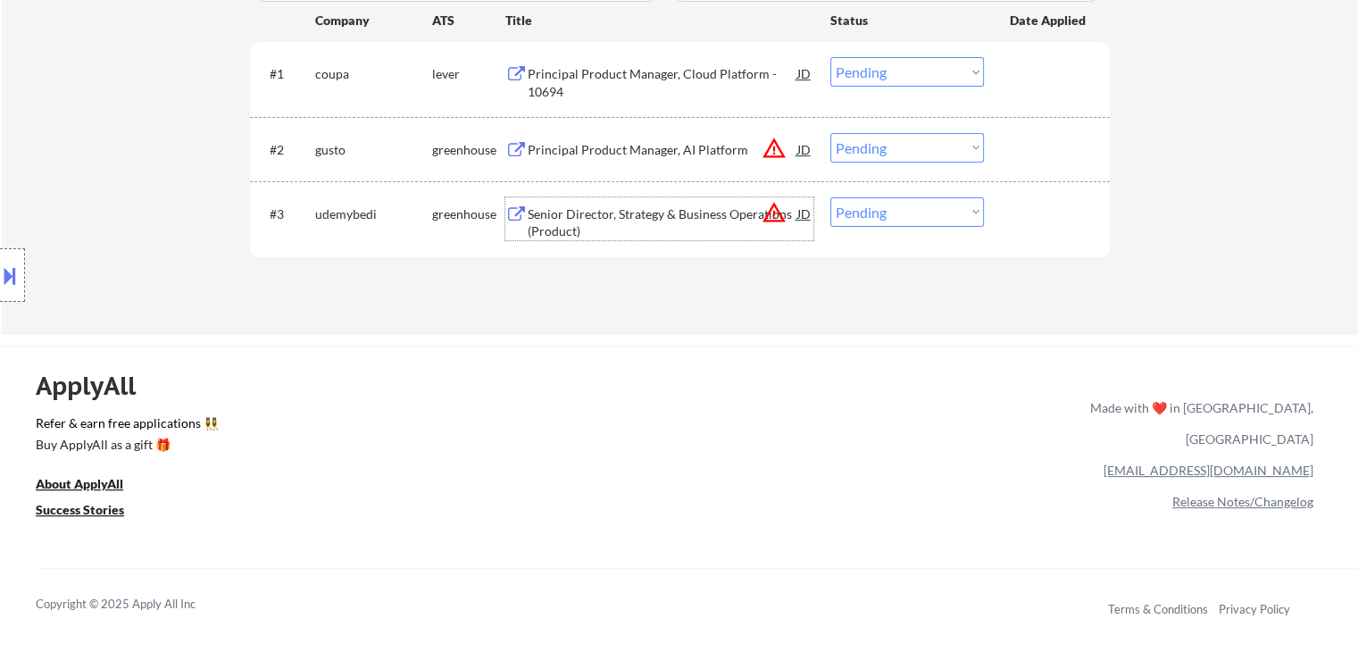
click at [612, 228] on div "Senior Director, Strategy & Business Operations (Product)" at bounding box center [663, 222] width 270 height 35
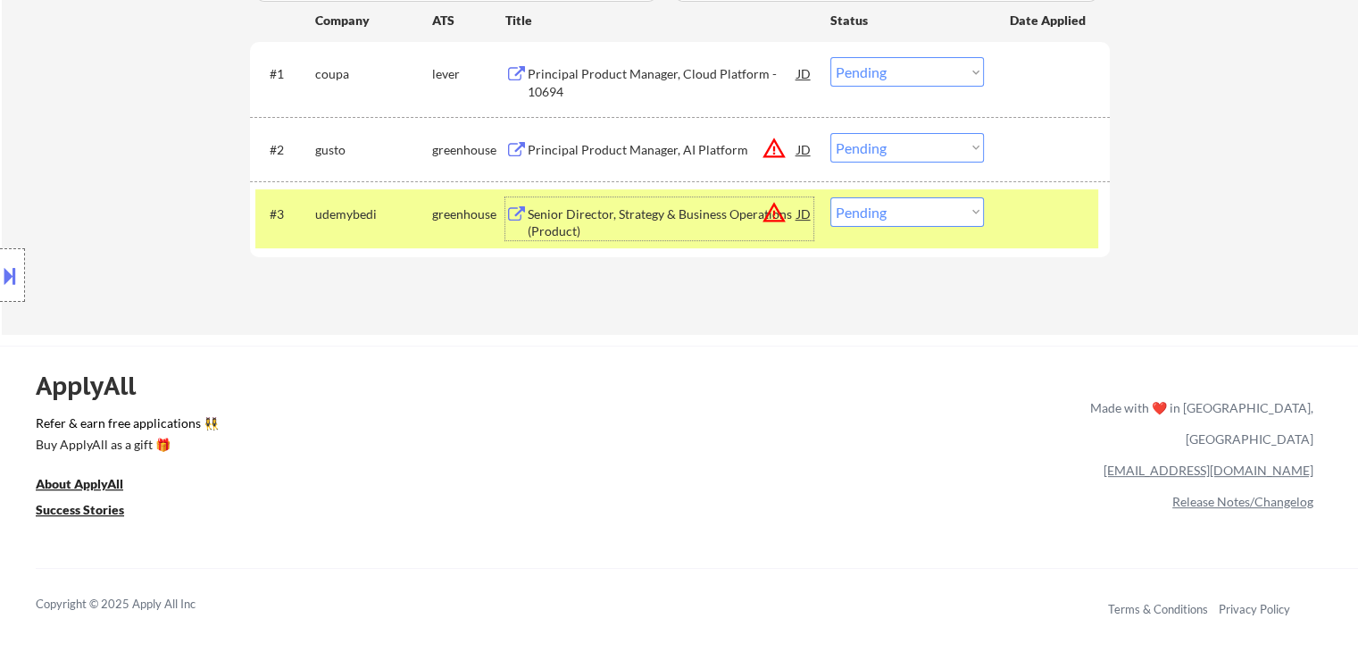
click at [893, 223] on select "Choose an option... Pending Applied Excluded (Questions) Excluded (Expired) Exc…" at bounding box center [907, 211] width 154 height 29
select select ""applied""
click at [830, 197] on select "Choose an option... Pending Applied Excluded (Questions) Excluded (Expired) Exc…" at bounding box center [907, 211] width 154 height 29
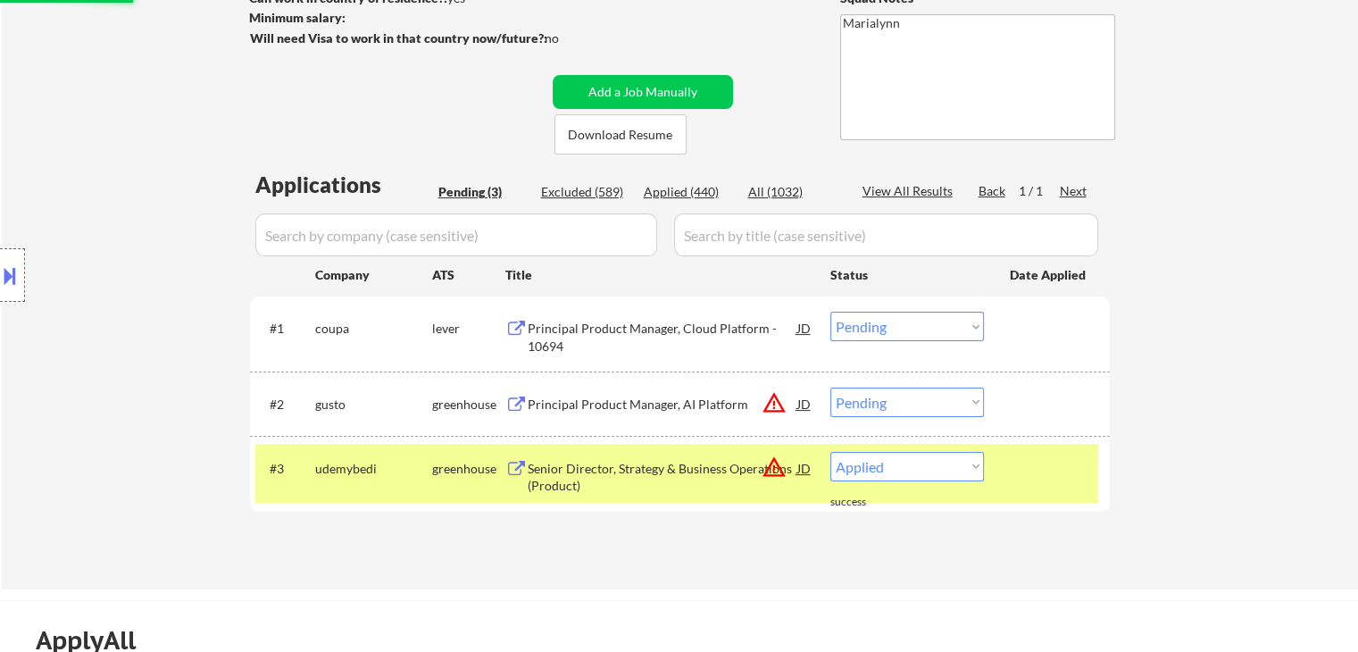
scroll to position [263, 0]
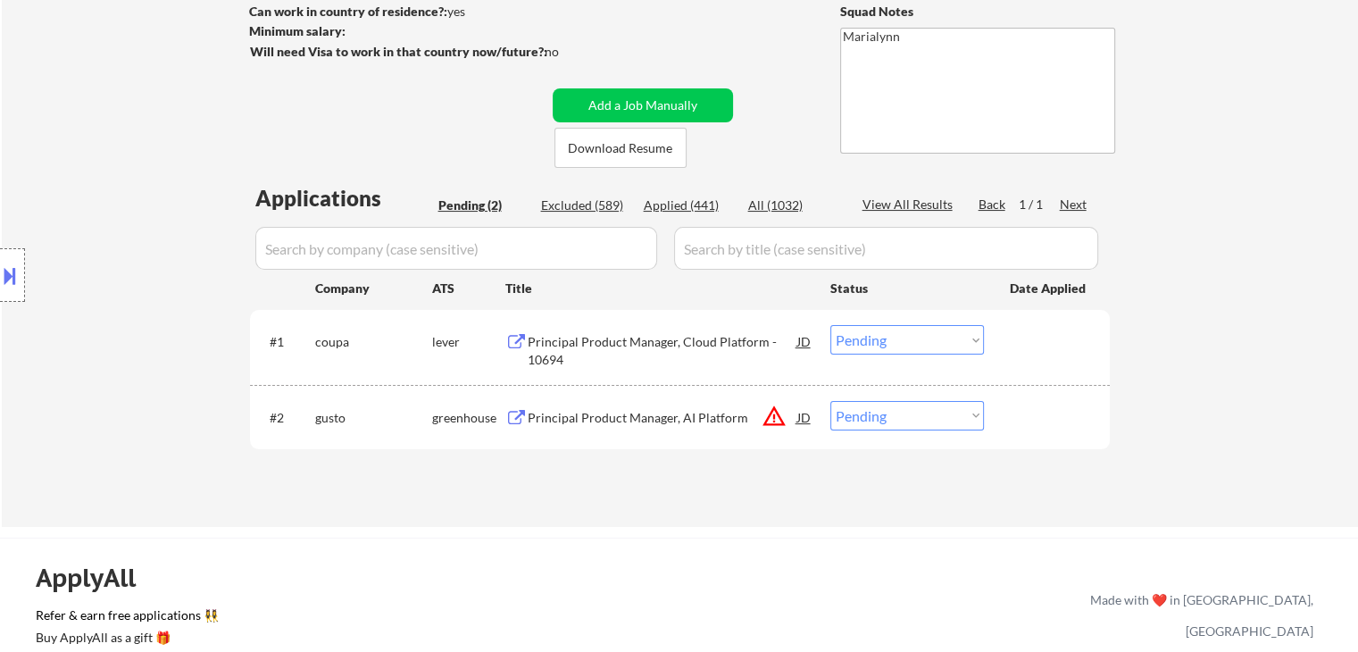
click at [625, 420] on div "Principal Product Manager, AI Platform" at bounding box center [663, 418] width 270 height 18
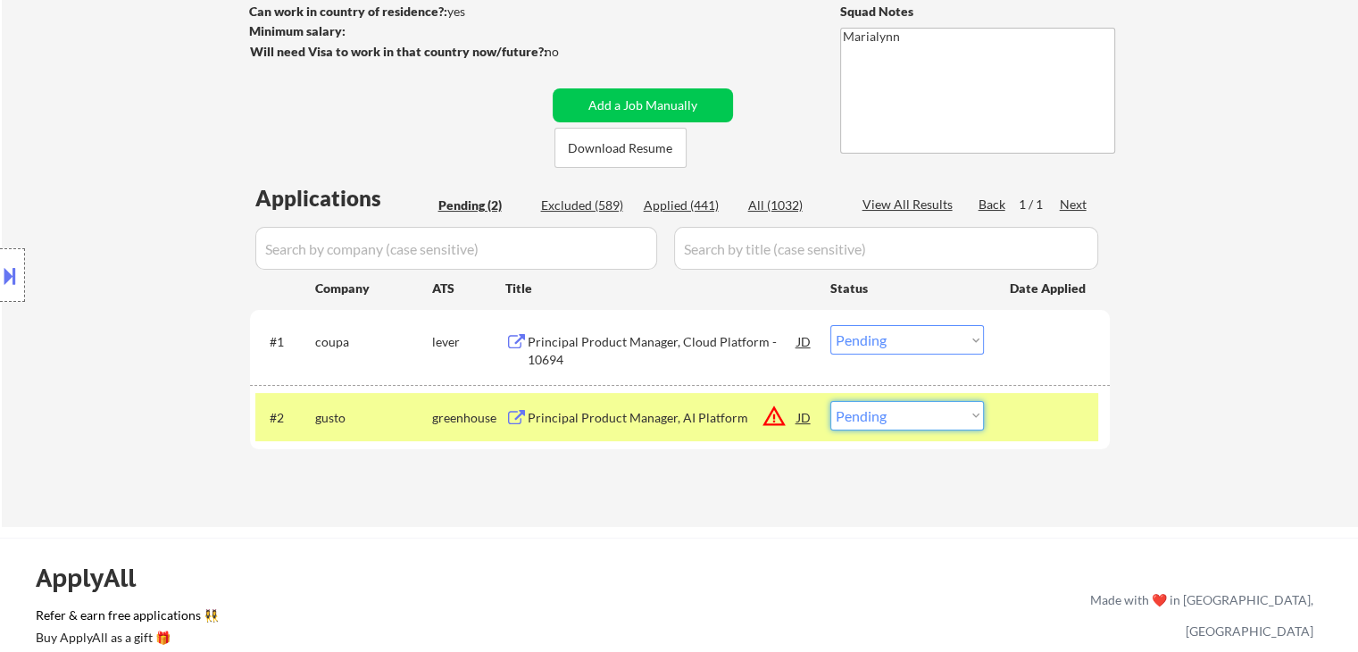
click at [935, 420] on select "Choose an option... Pending Applied Excluded (Questions) Excluded (Expired) Exc…" at bounding box center [907, 415] width 154 height 29
select select ""applied""
click at [830, 401] on select "Choose an option... Pending Applied Excluded (Questions) Excluded (Expired) Exc…" at bounding box center [907, 415] width 154 height 29
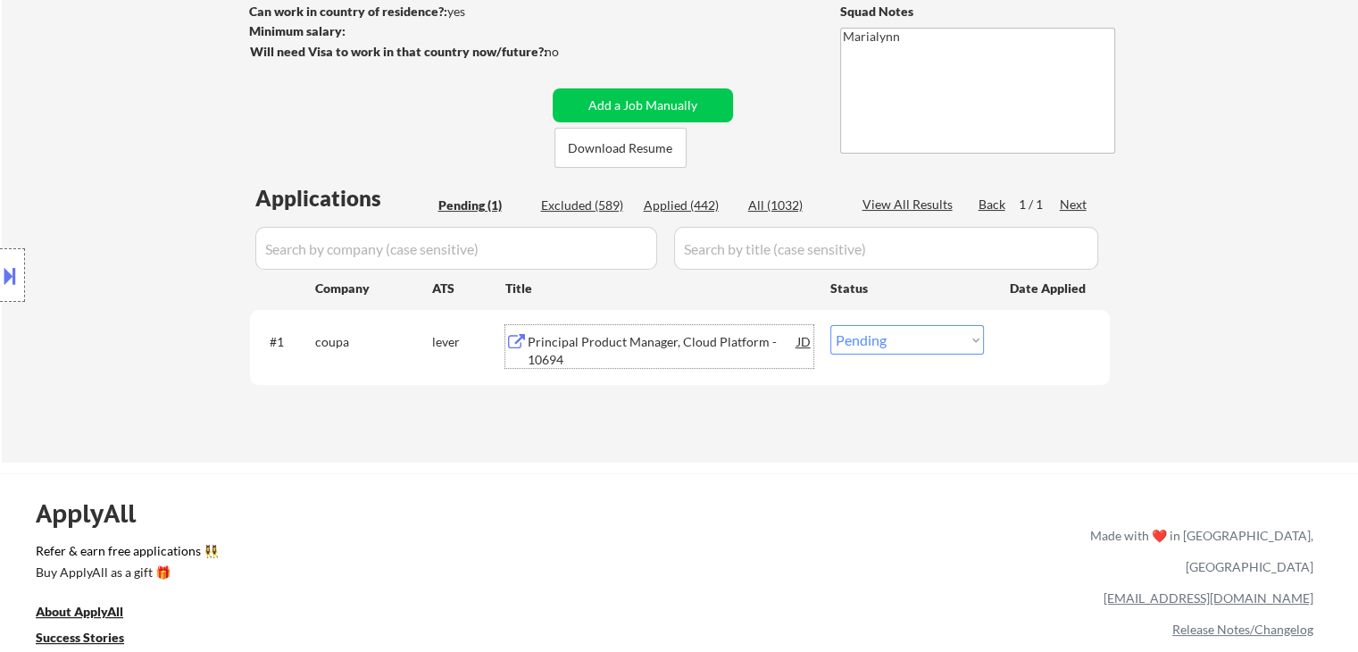
click at [632, 347] on div "Principal Product Manager, Cloud Platform - 10694" at bounding box center [663, 350] width 270 height 35
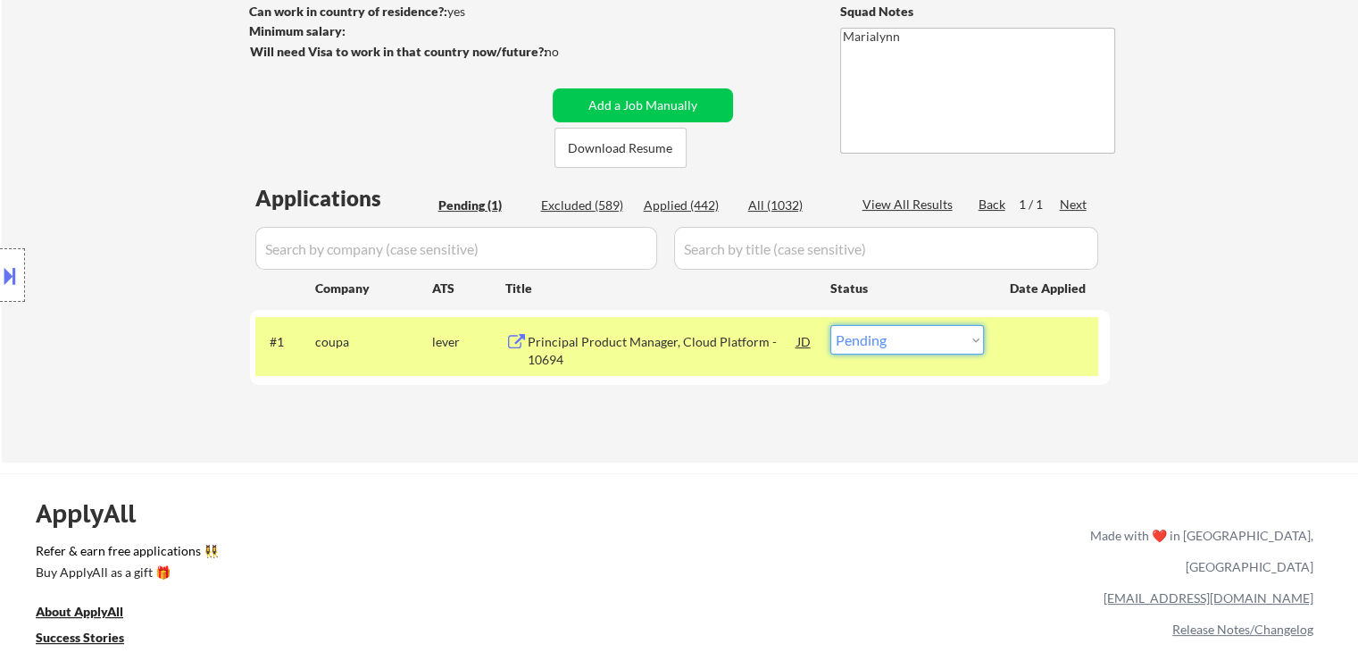
click at [860, 337] on select "Choose an option... Pending Applied Excluded (Questions) Excluded (Expired) Exc…" at bounding box center [907, 339] width 154 height 29
click at [830, 325] on select "Choose an option... Pending Applied Excluded (Questions) Excluded (Expired) Exc…" at bounding box center [907, 339] width 154 height 29
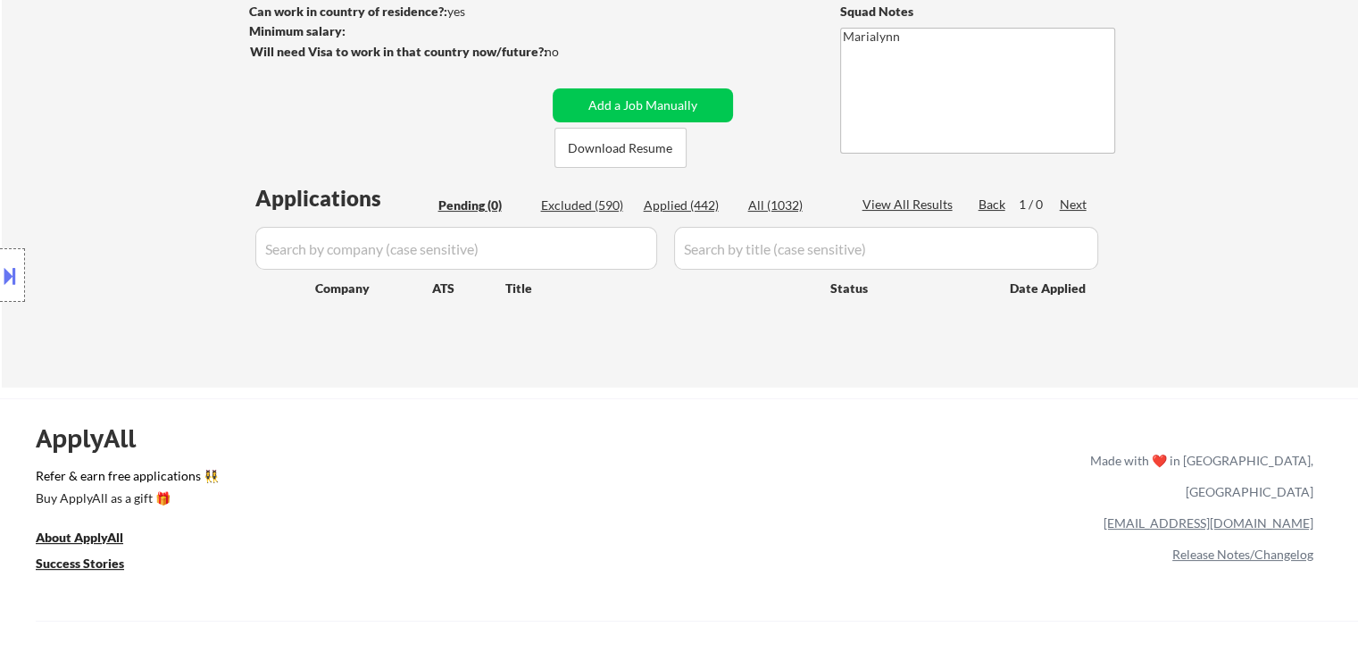
click at [707, 206] on div "Applied (442)" at bounding box center [688, 205] width 89 height 18
click at [693, 208] on div "Applied (442)" at bounding box center [688, 205] width 89 height 18
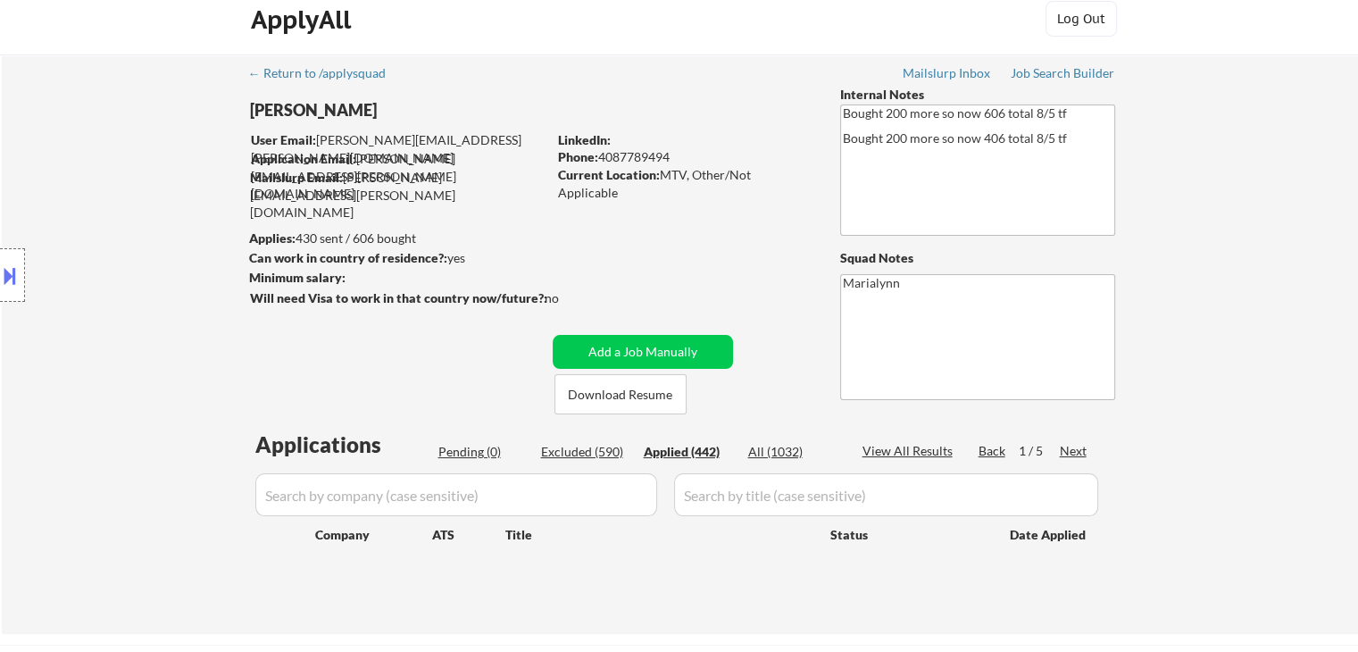
scroll to position [0, 0]
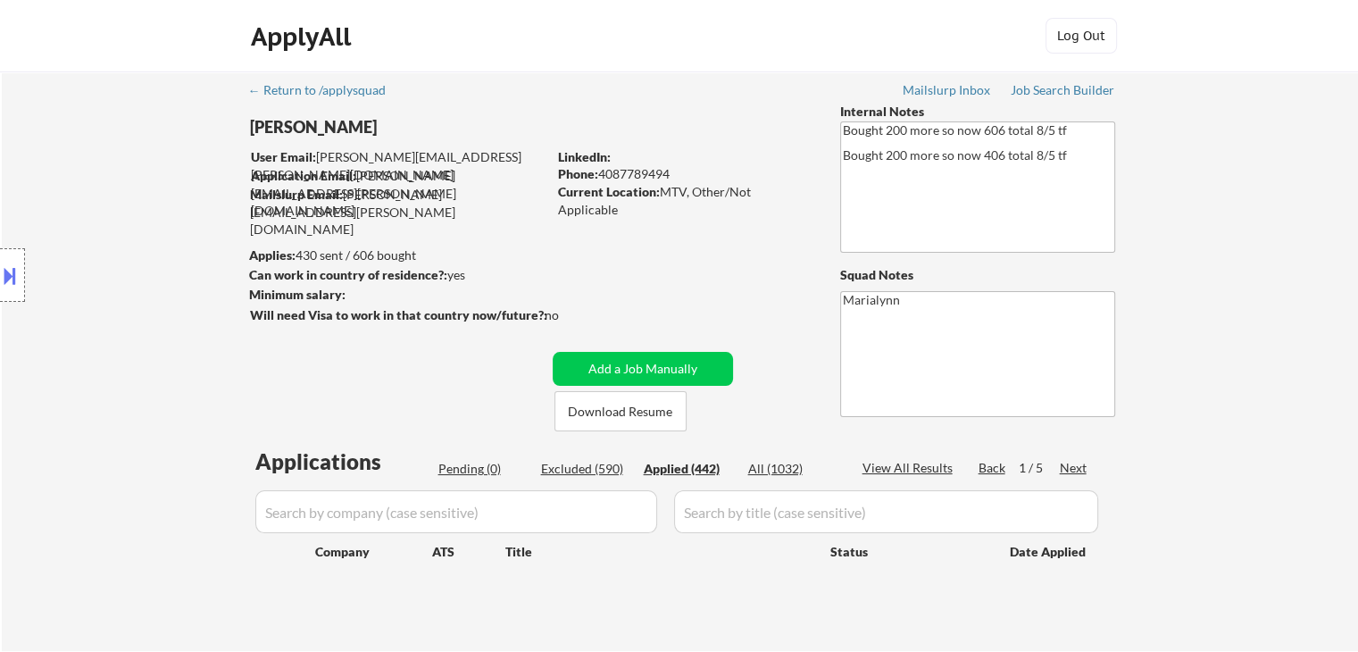
select select ""applied""
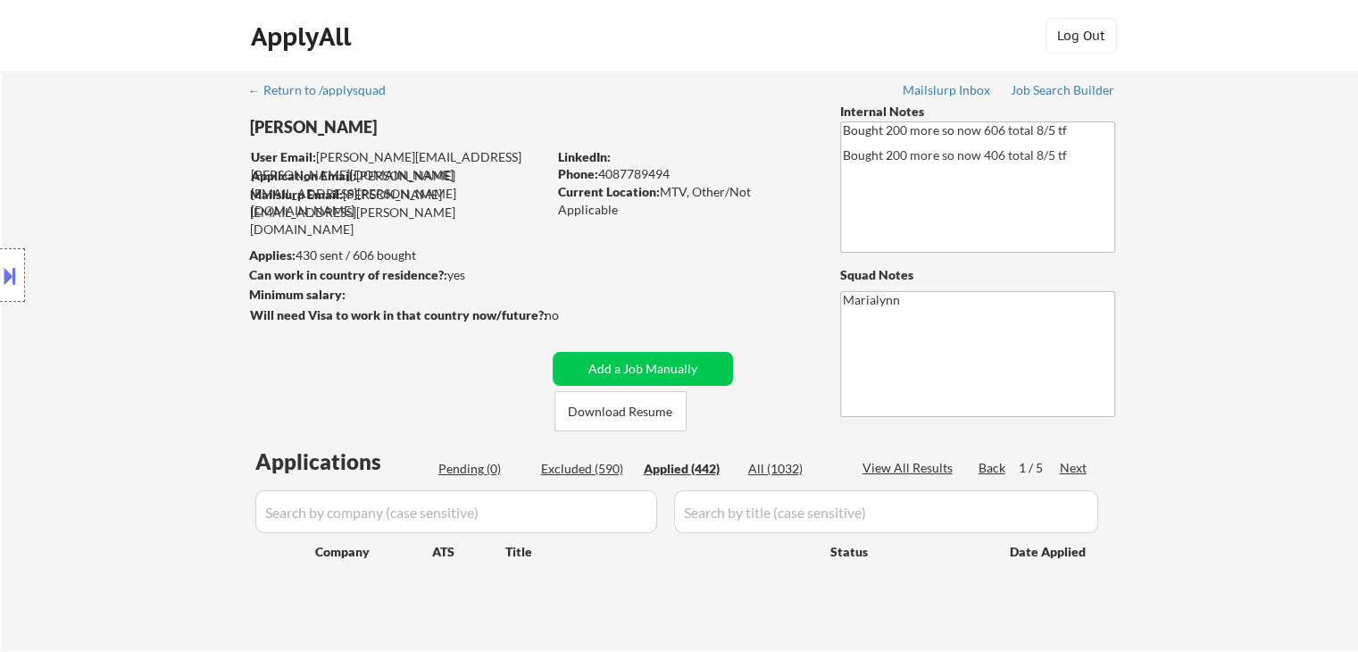
select select ""applied""
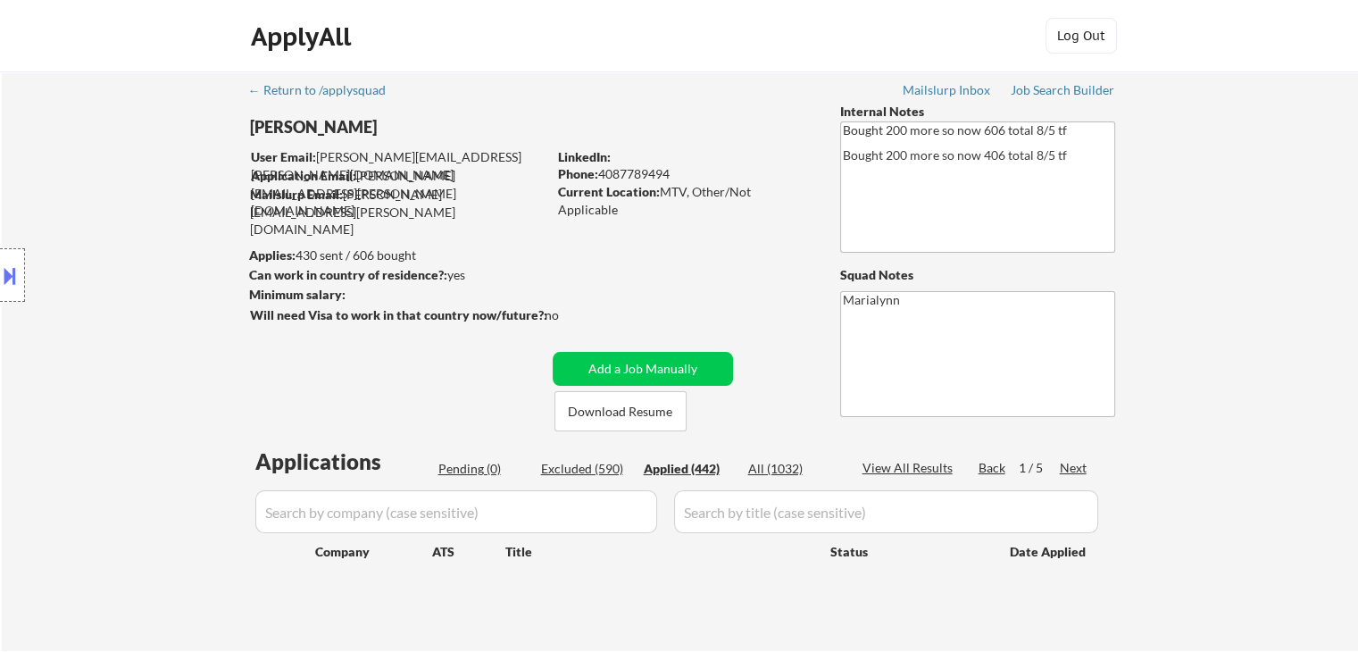
select select ""applied""
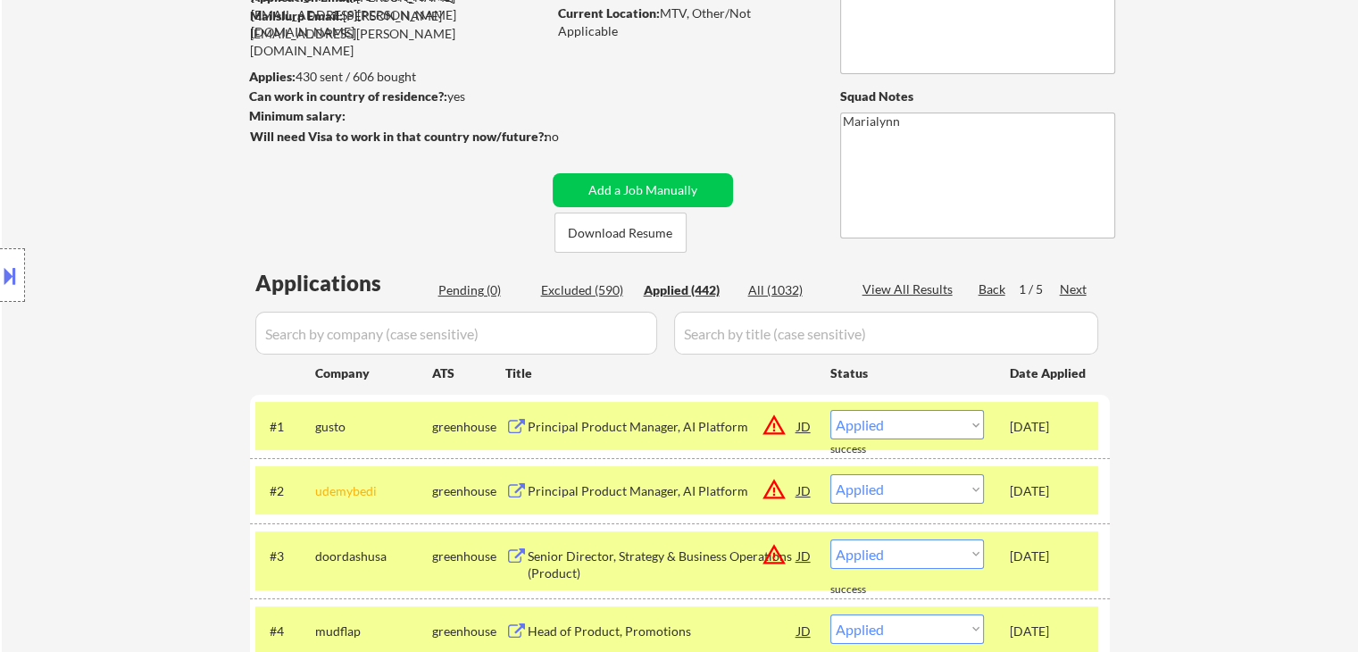
scroll to position [536, 0]
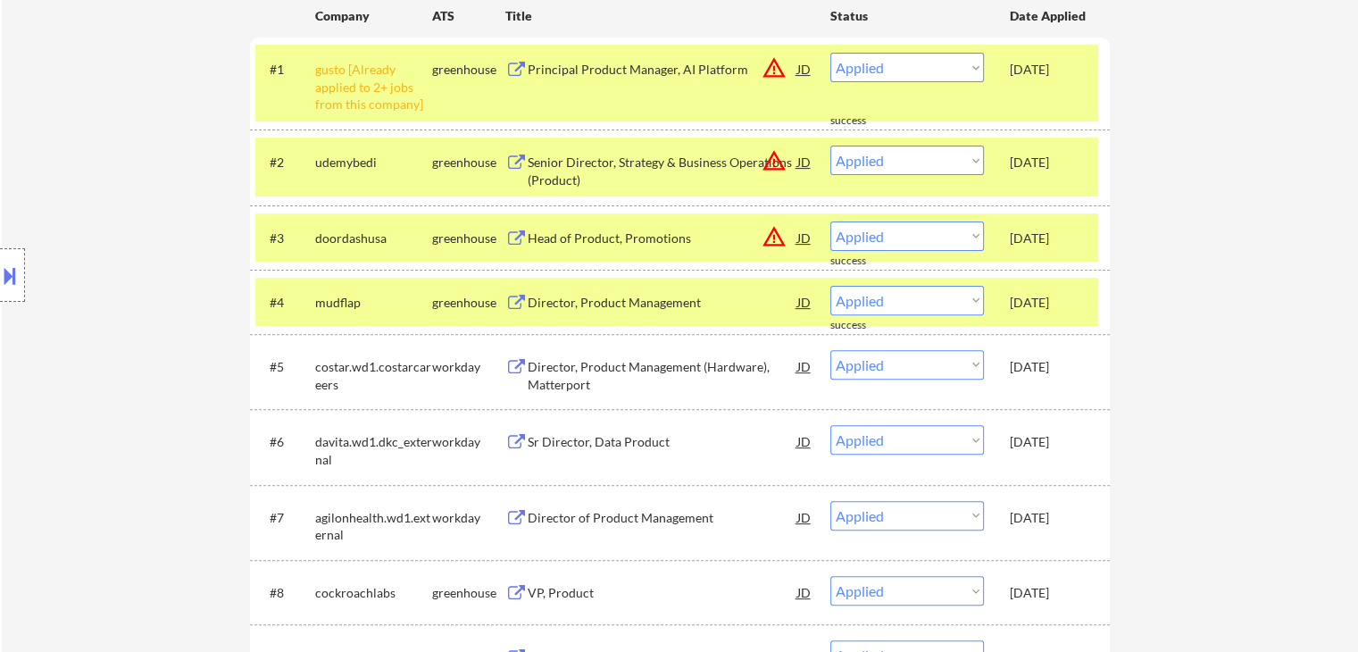
click at [432, 72] on div "greenhouse" at bounding box center [468, 70] width 73 height 18
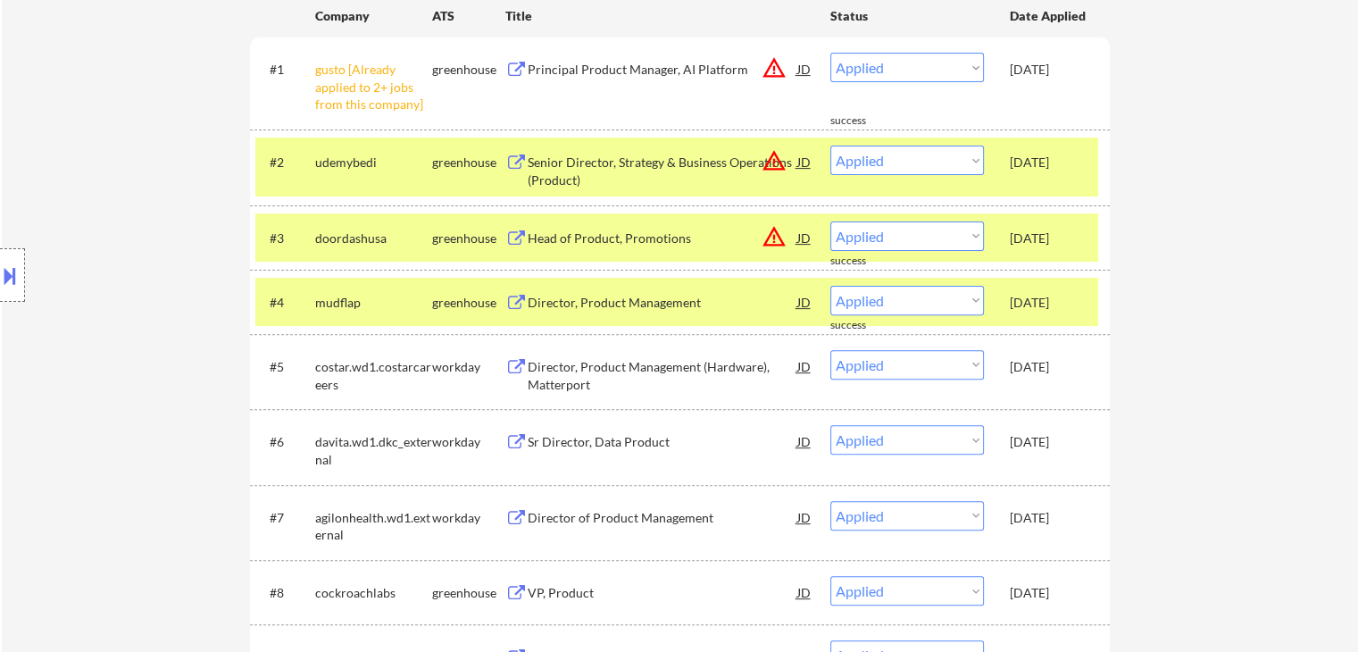
drag, startPoint x: 447, startPoint y: 169, endPoint x: 453, endPoint y: 176, distance: 9.5
click at [449, 169] on div "greenhouse" at bounding box center [468, 163] width 73 height 18
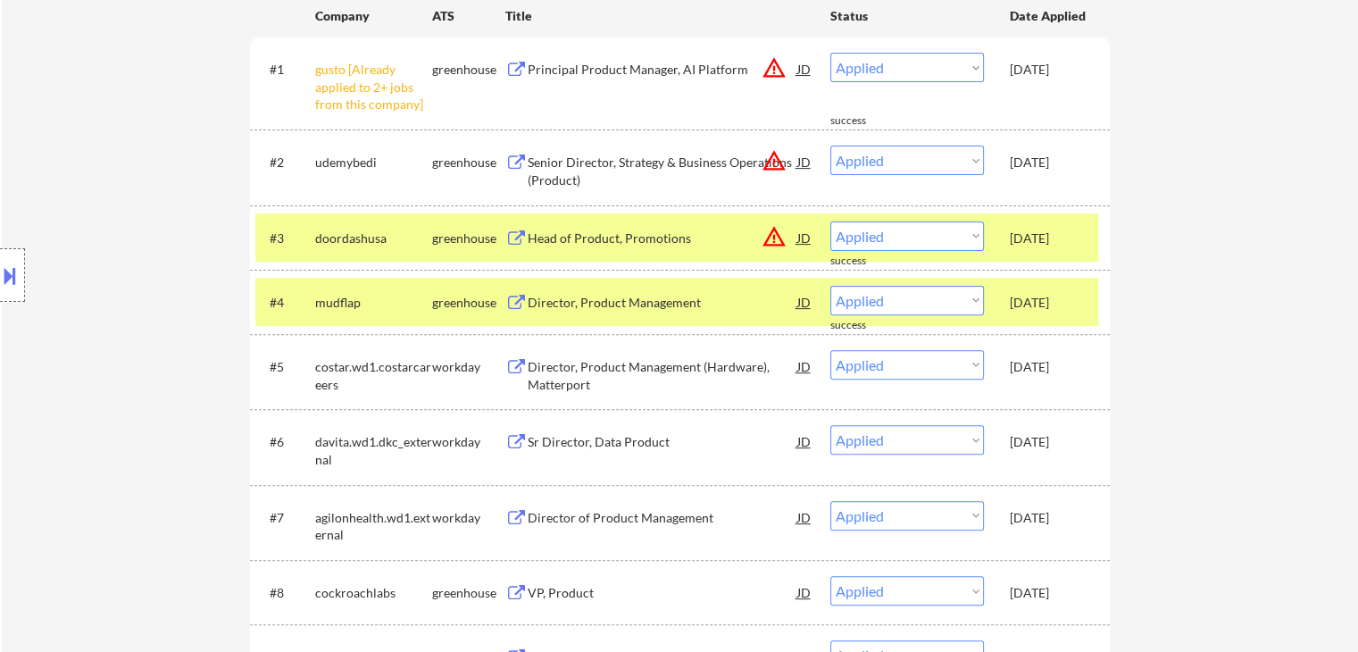
click at [464, 237] on div "greenhouse" at bounding box center [468, 238] width 73 height 18
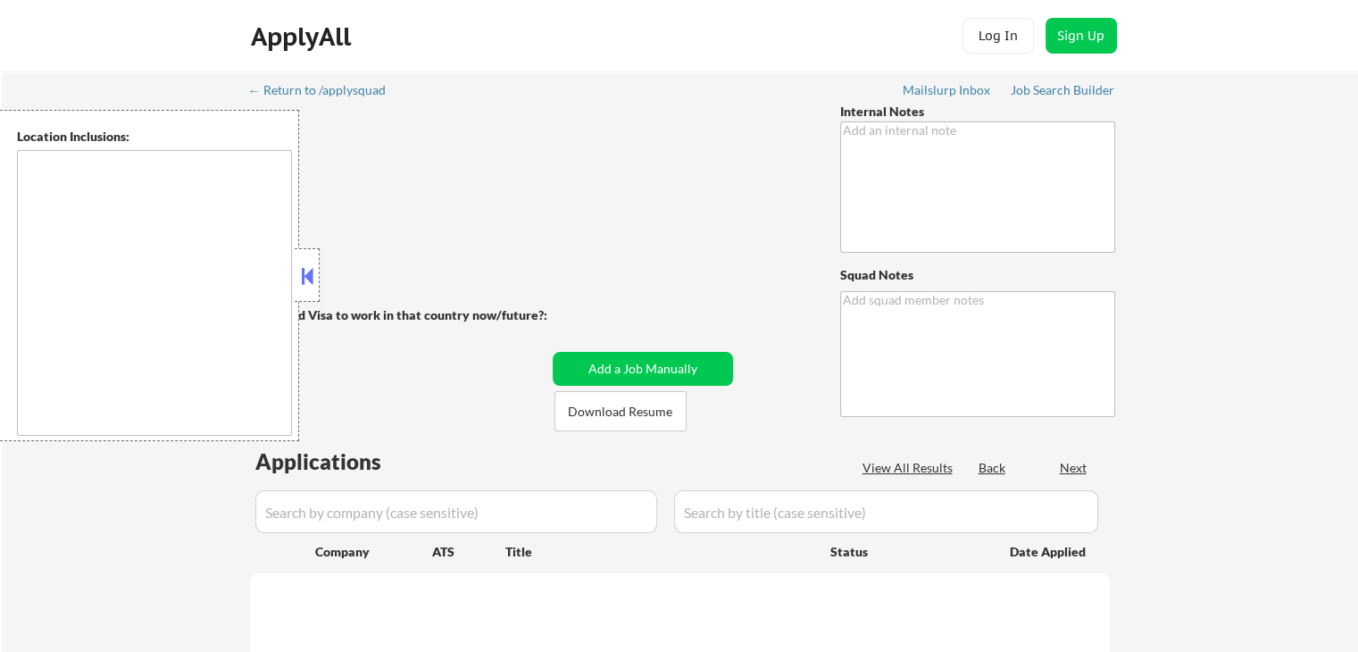
type textarea "Bought 200 more so now 606 total 8/5 tf Bought 200 more so now 406 total 8/5 tf"
type textarea "Marialynn"
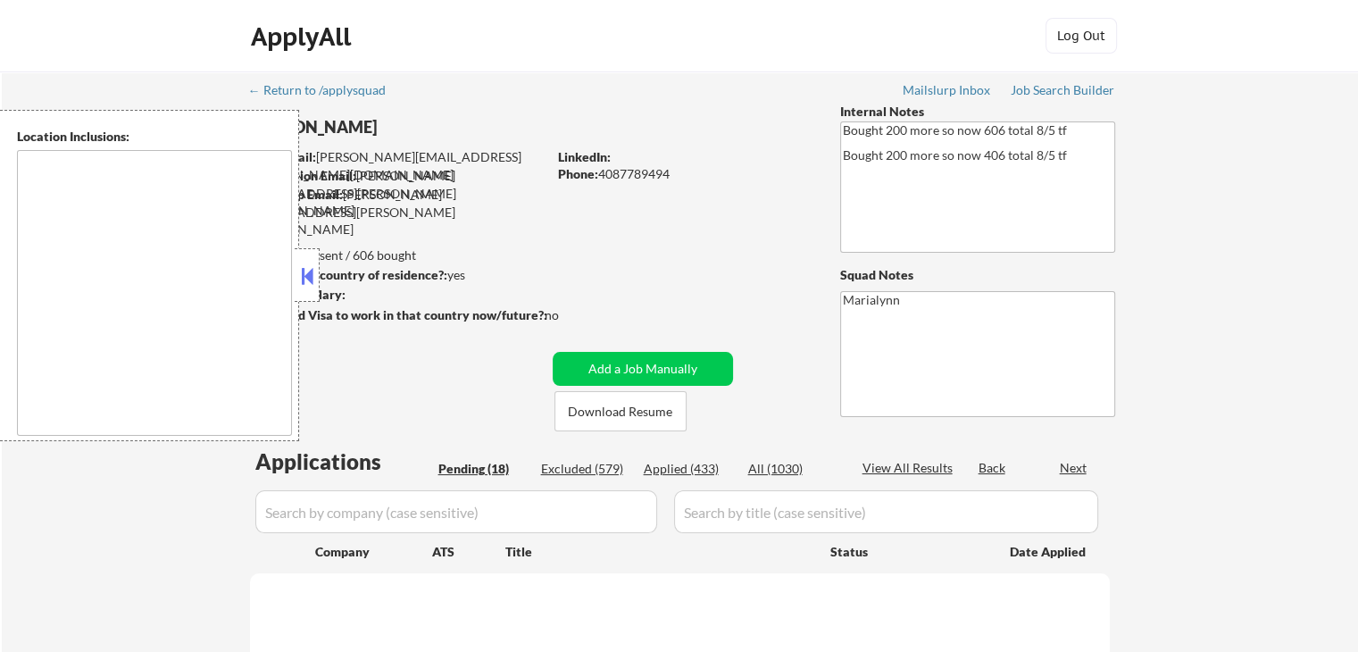
type textarea "Mountain View, CA Palo Alto, CA Sunnyvale, CA Cupertino, CA Los Altos, CA Santa…"
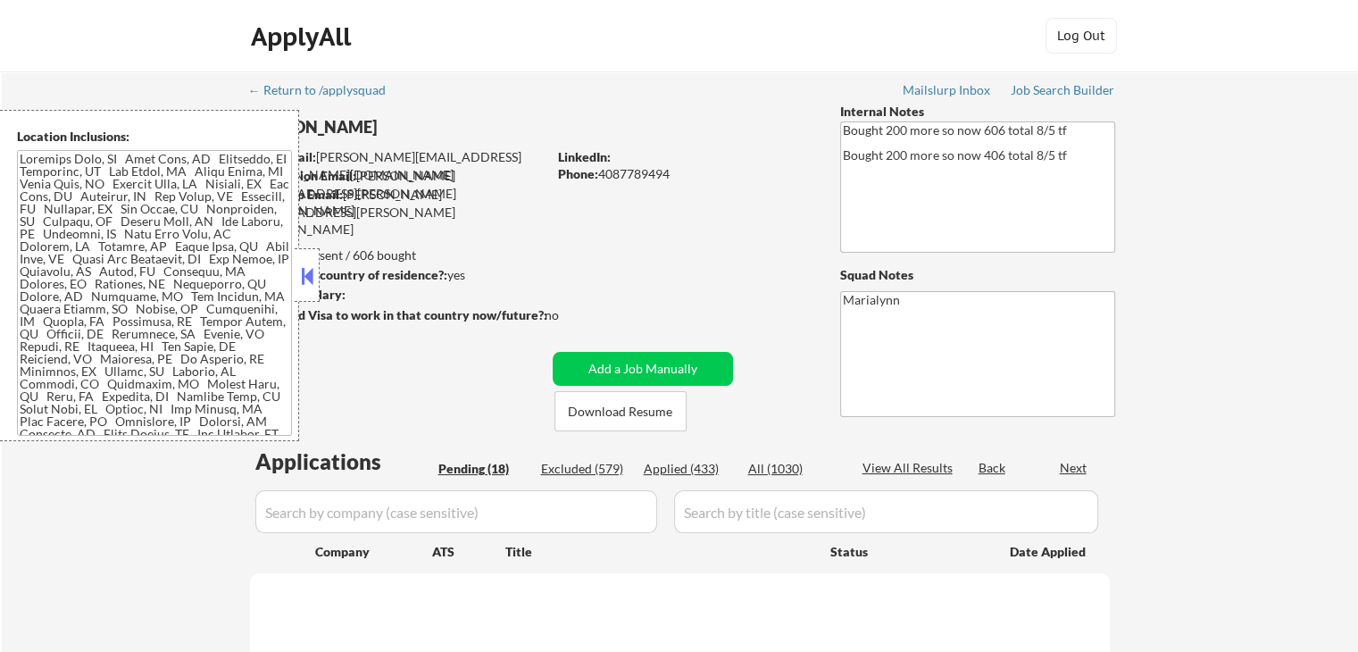
select select ""pending""
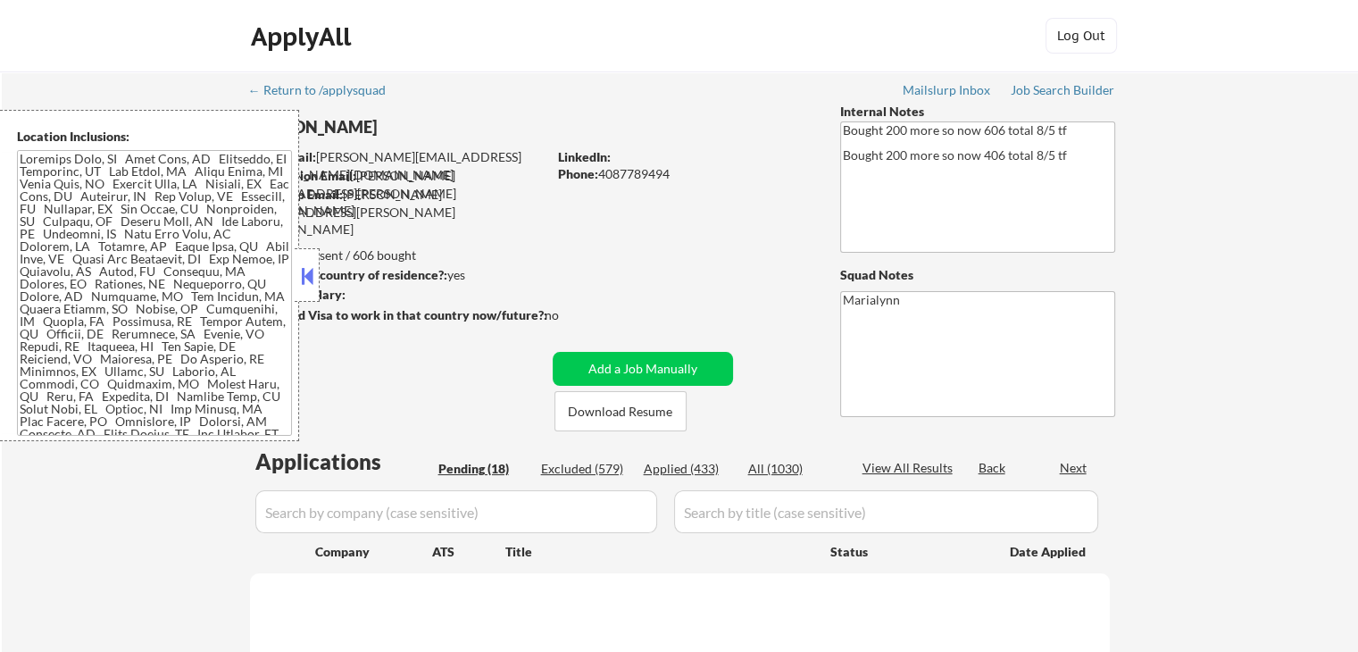
select select ""pending""
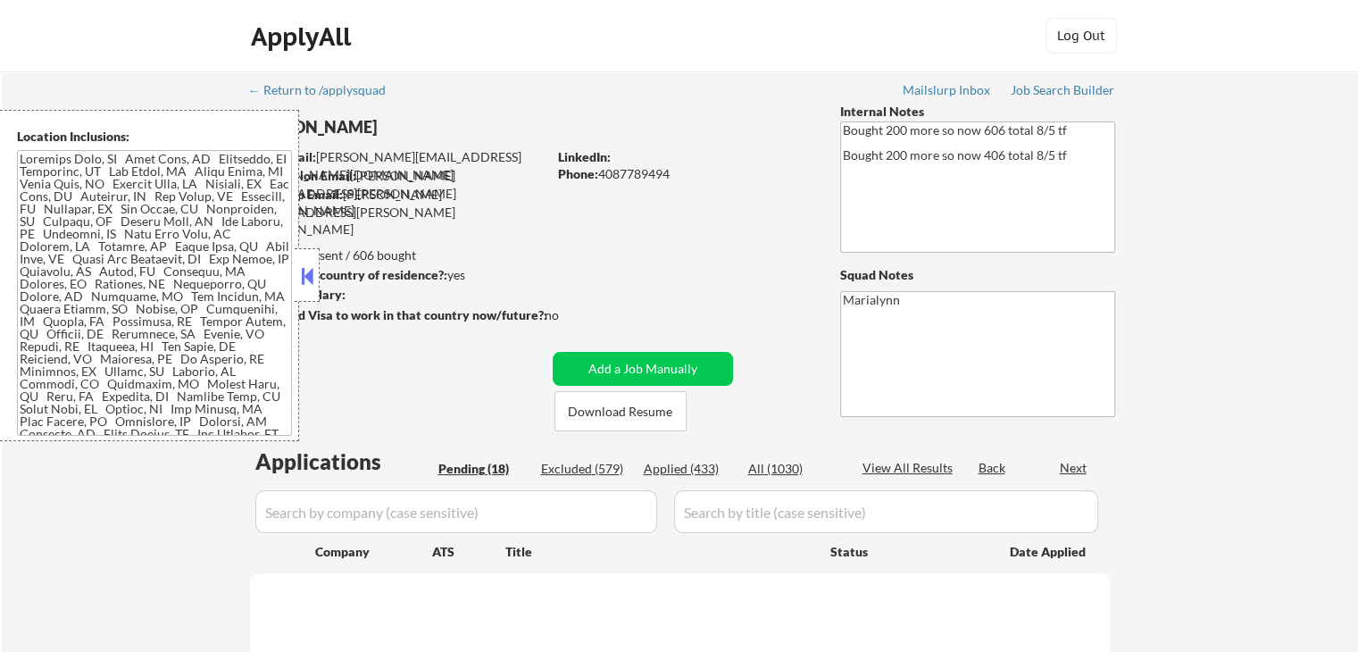
select select ""pending""
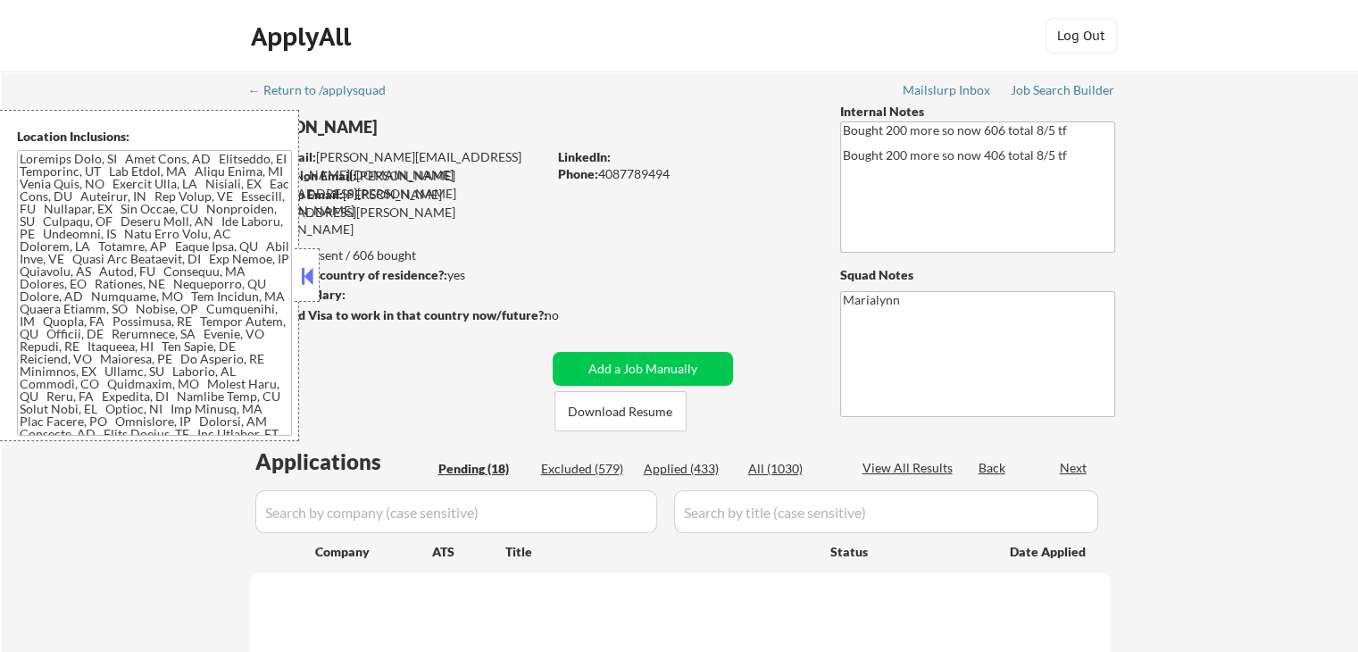
select select ""pending""
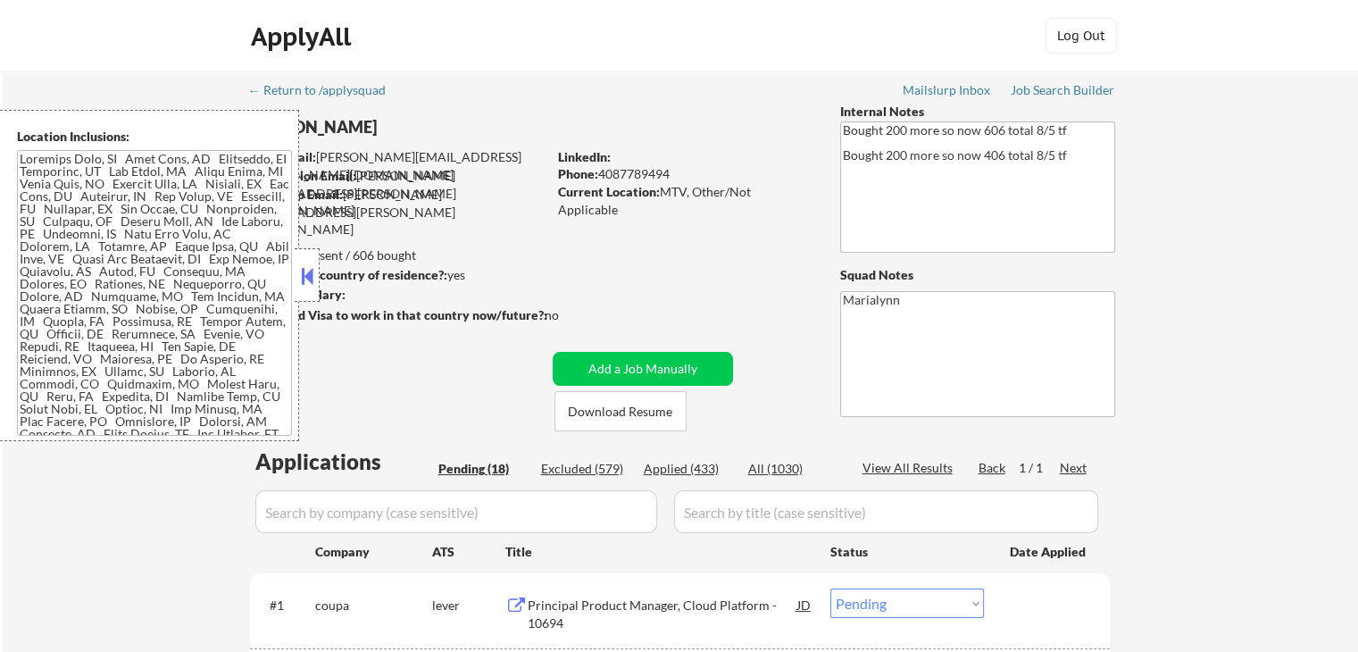
click at [300, 275] on button at bounding box center [307, 275] width 20 height 27
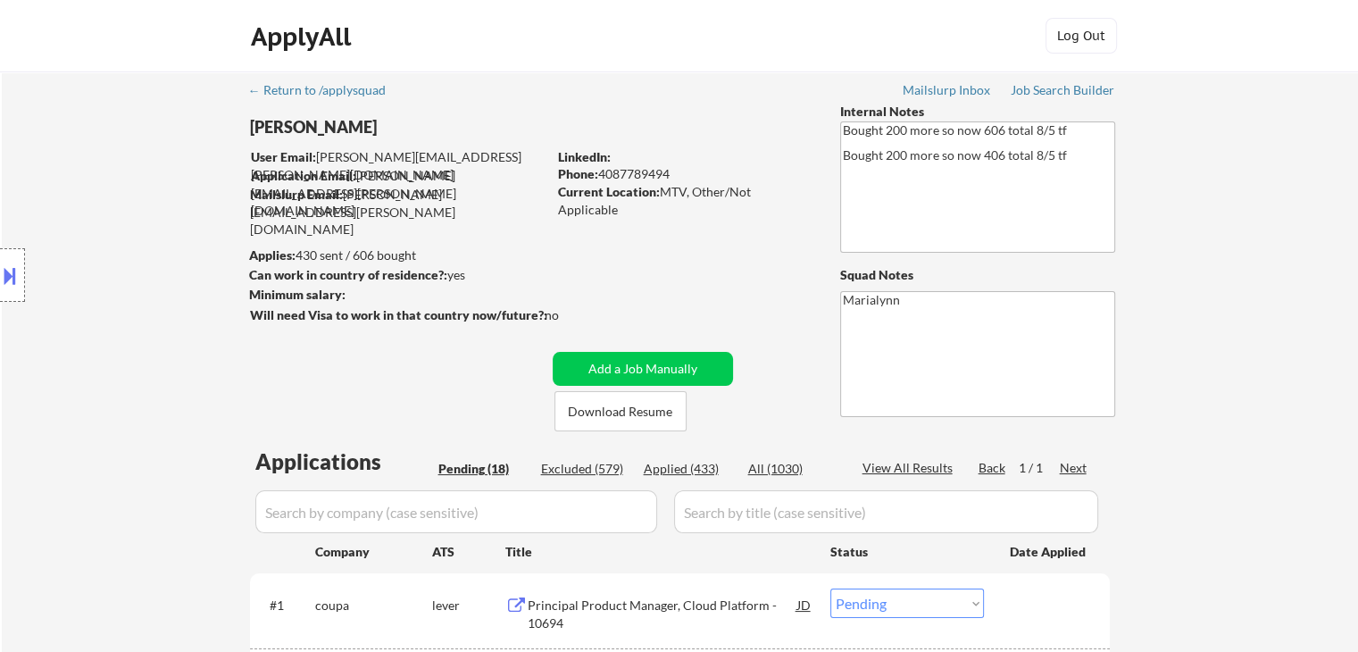
click at [678, 472] on div "Applied (433)" at bounding box center [688, 469] width 89 height 18
select select ""applied""
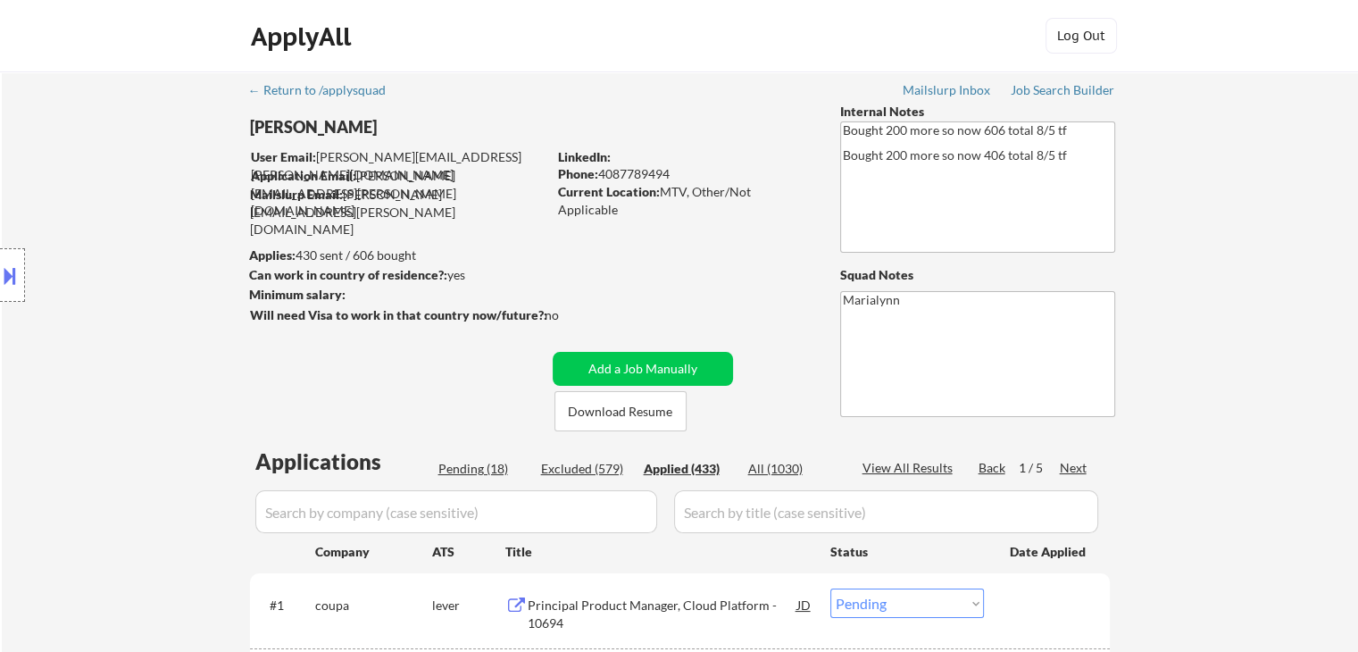
select select ""applied""
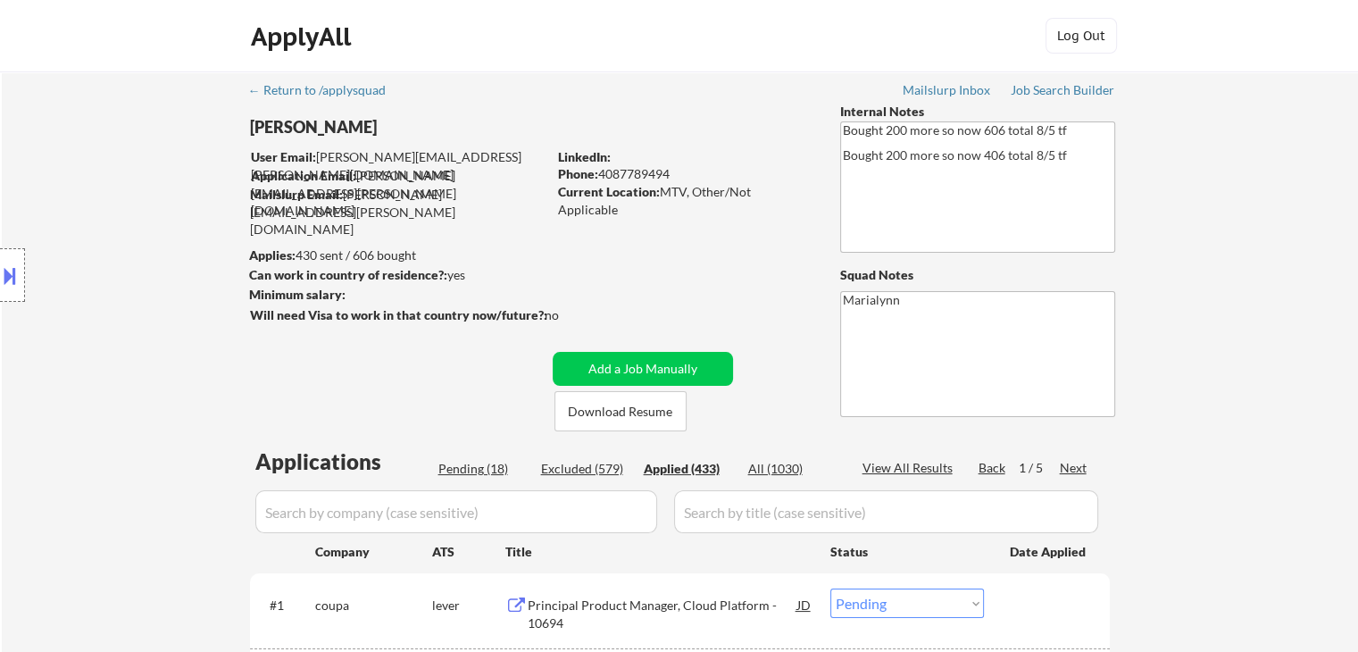
select select ""applied""
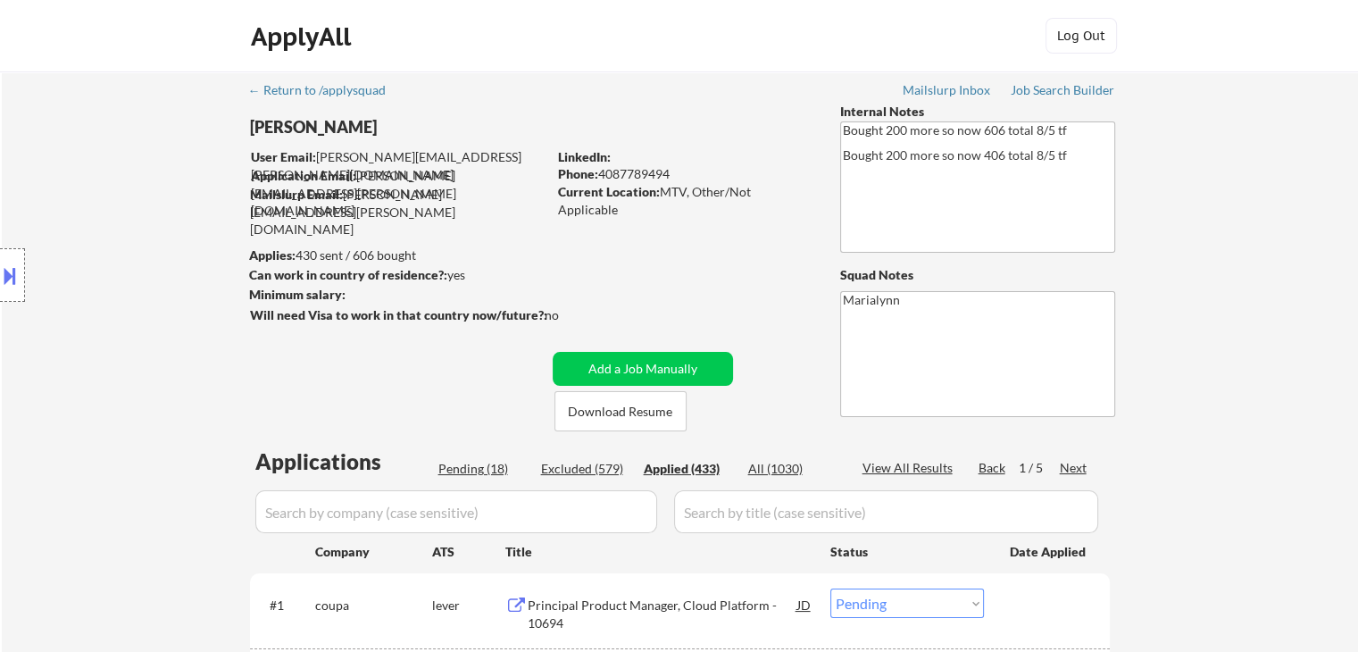
select select ""applied""
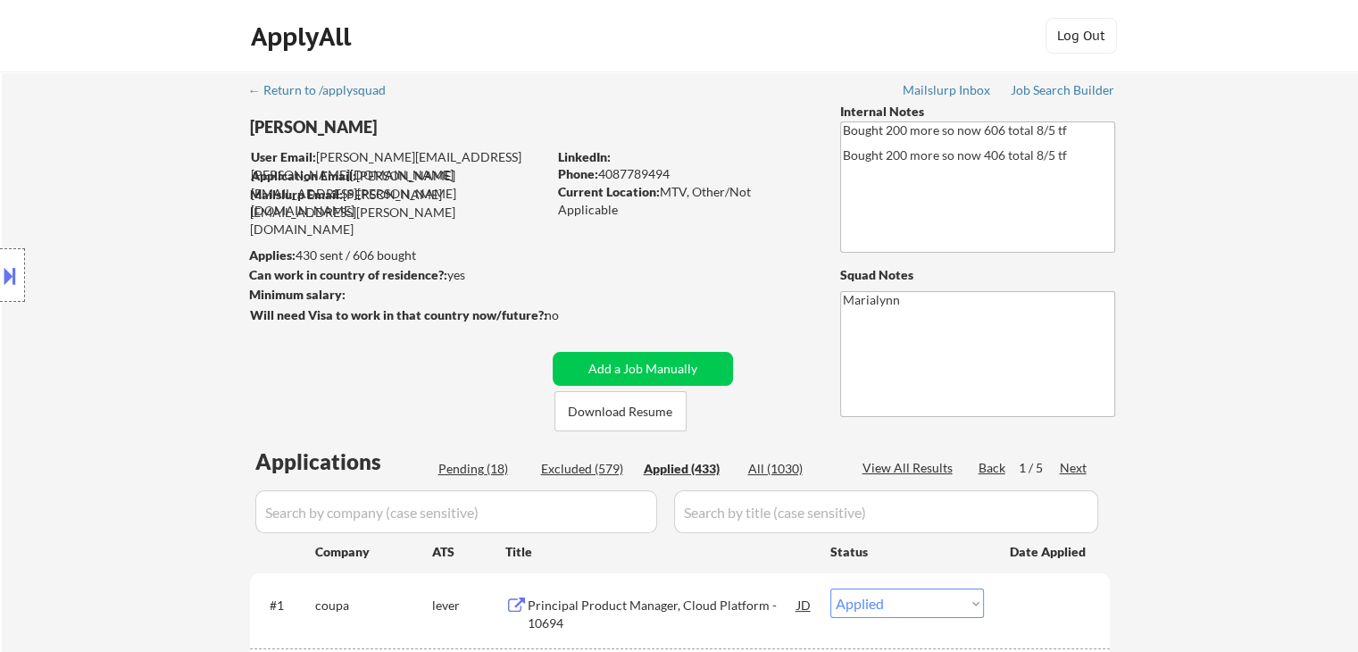
select select ""applied""
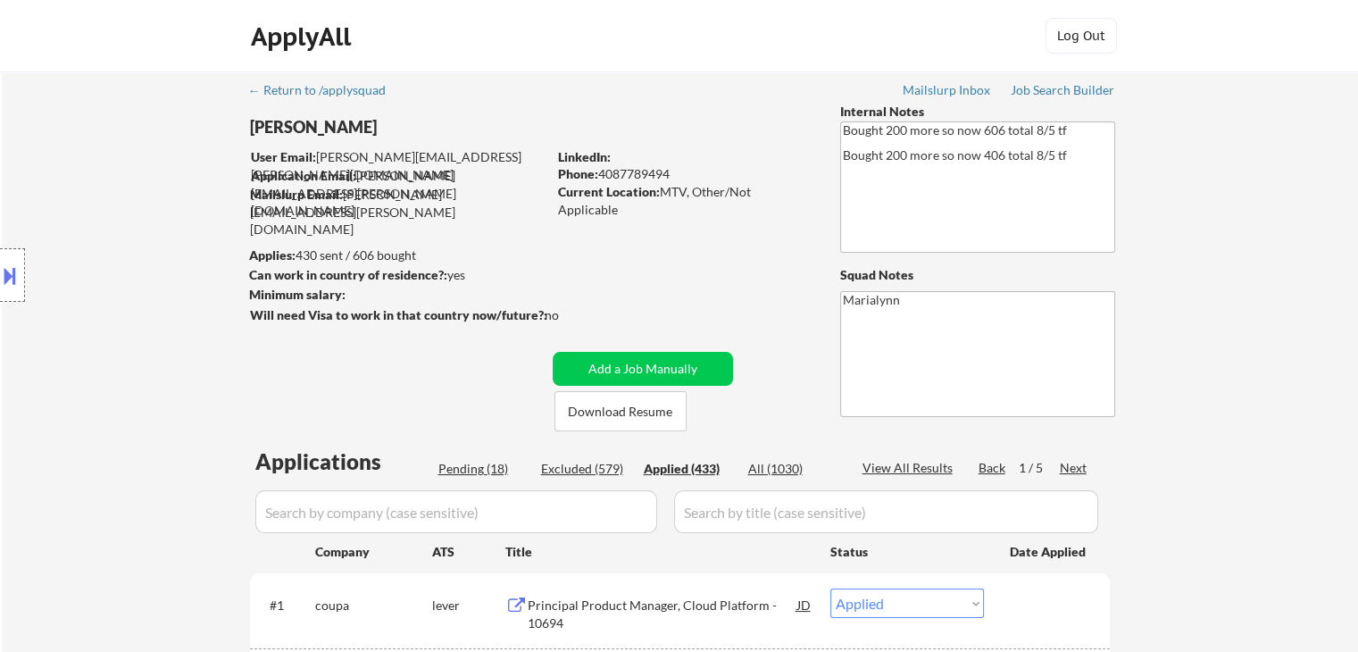
select select ""applied""
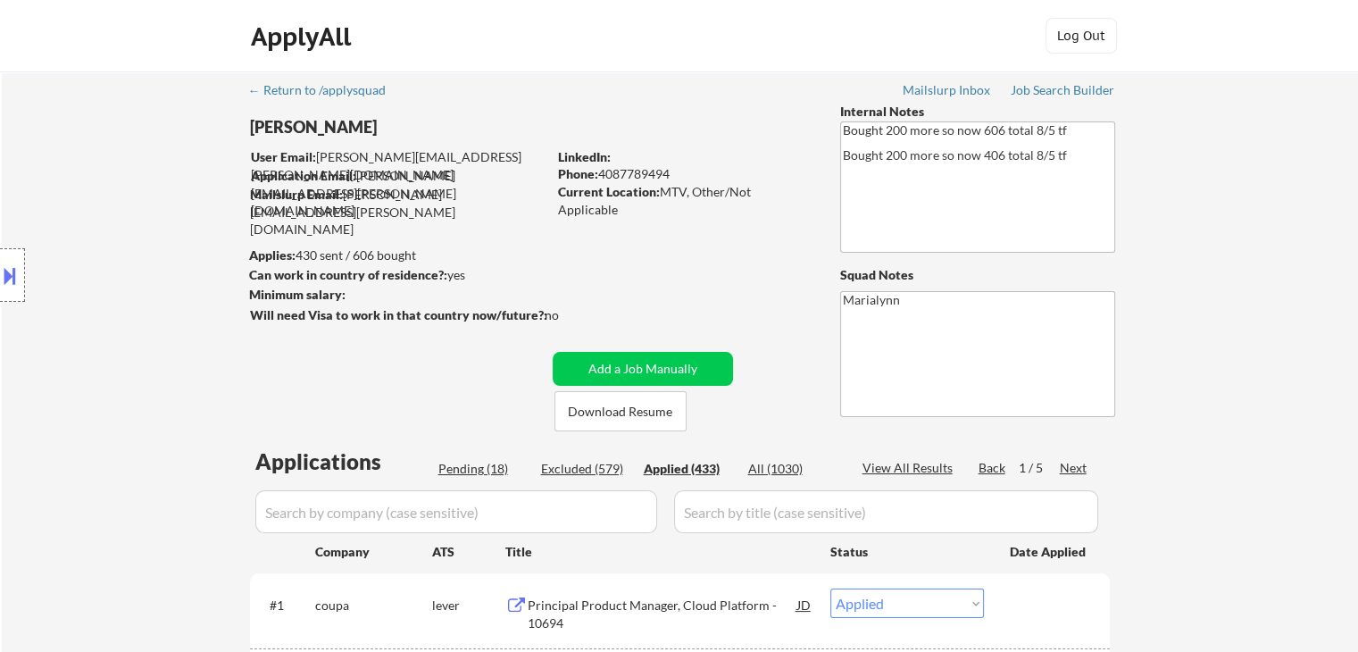
select select ""applied""
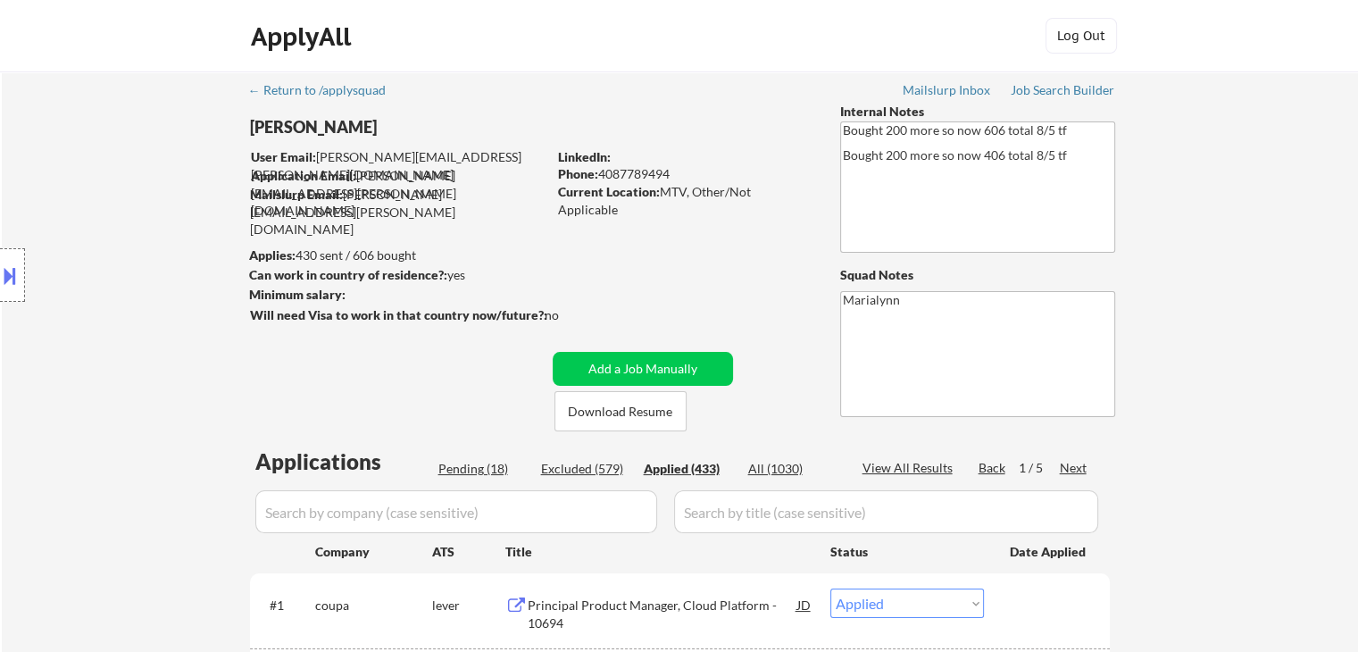
select select ""applied""
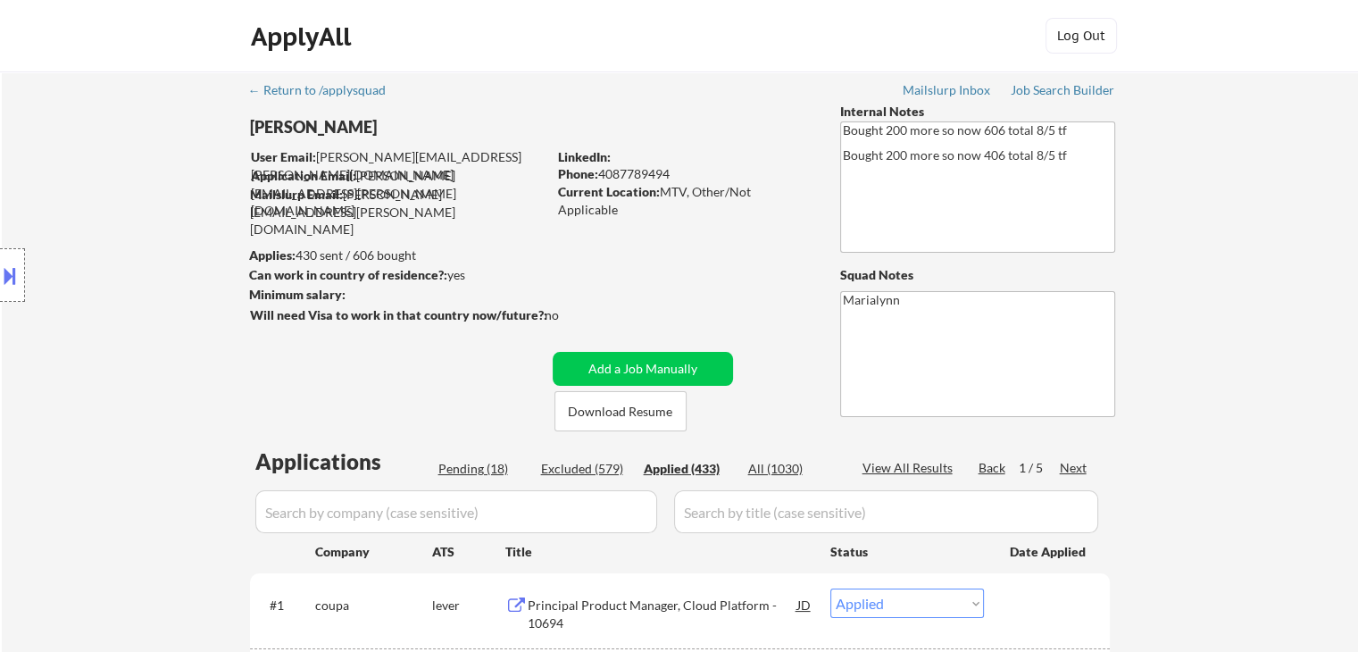
select select ""applied""
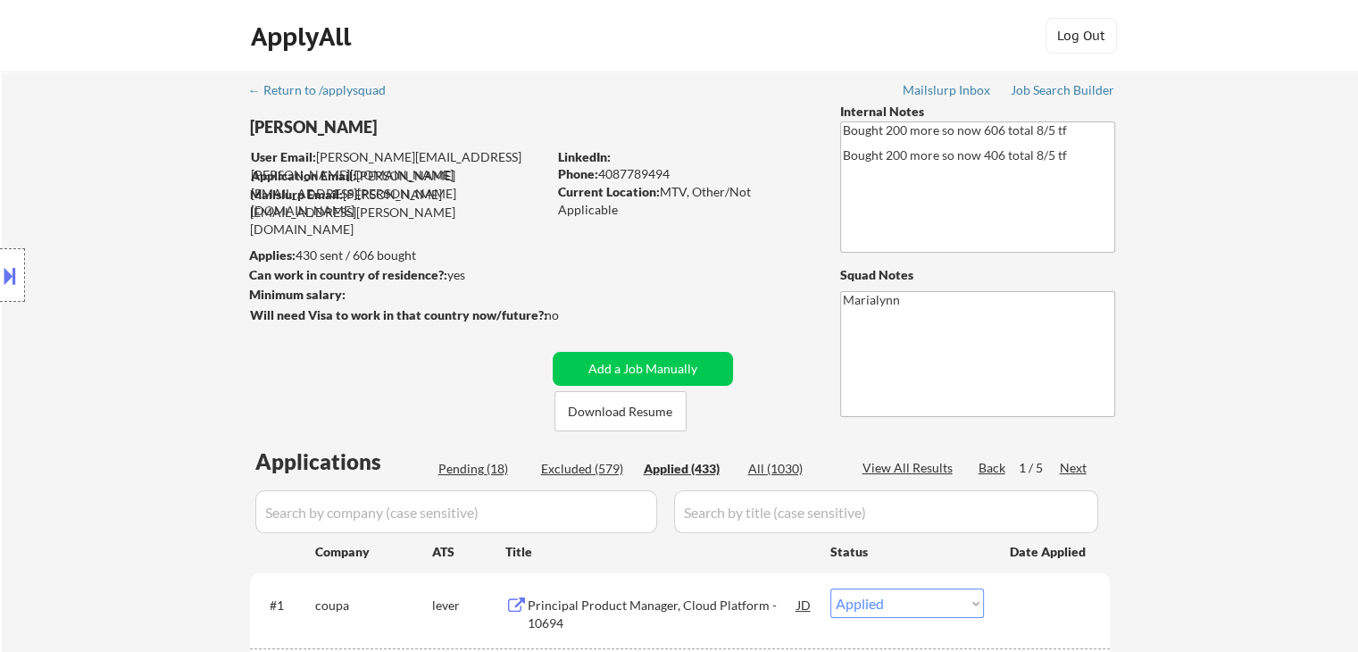
select select ""applied""
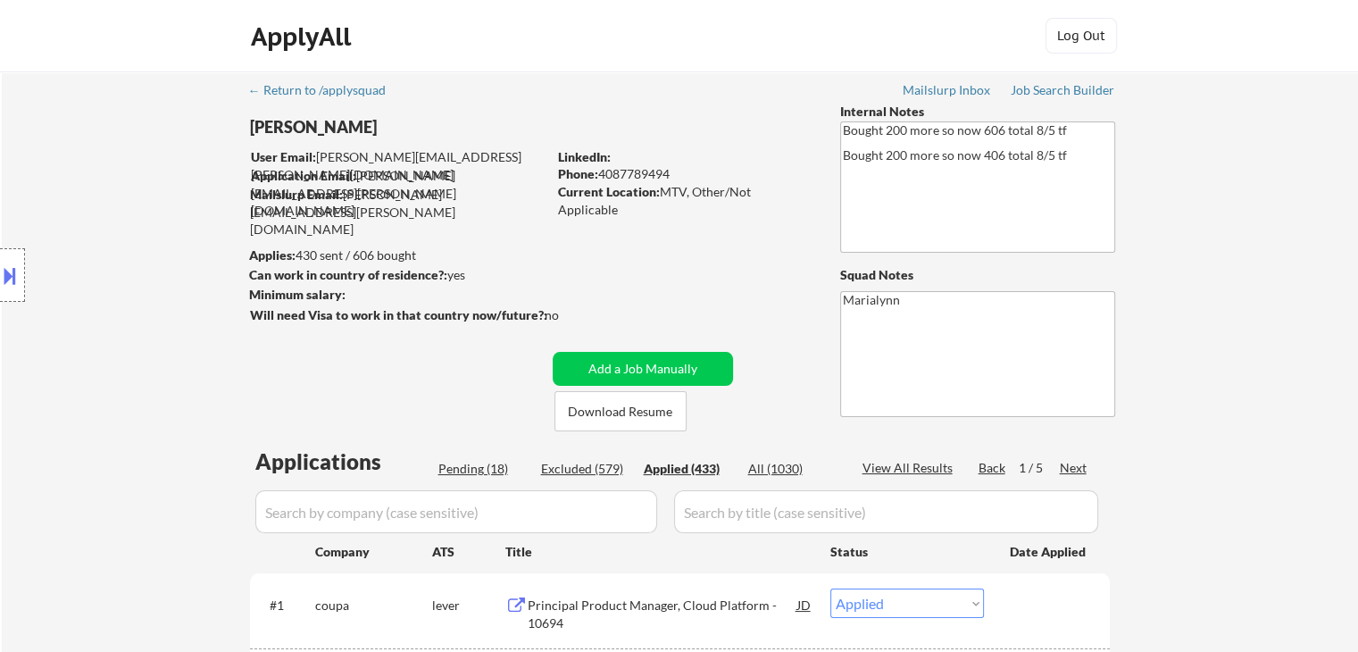
select select ""applied""
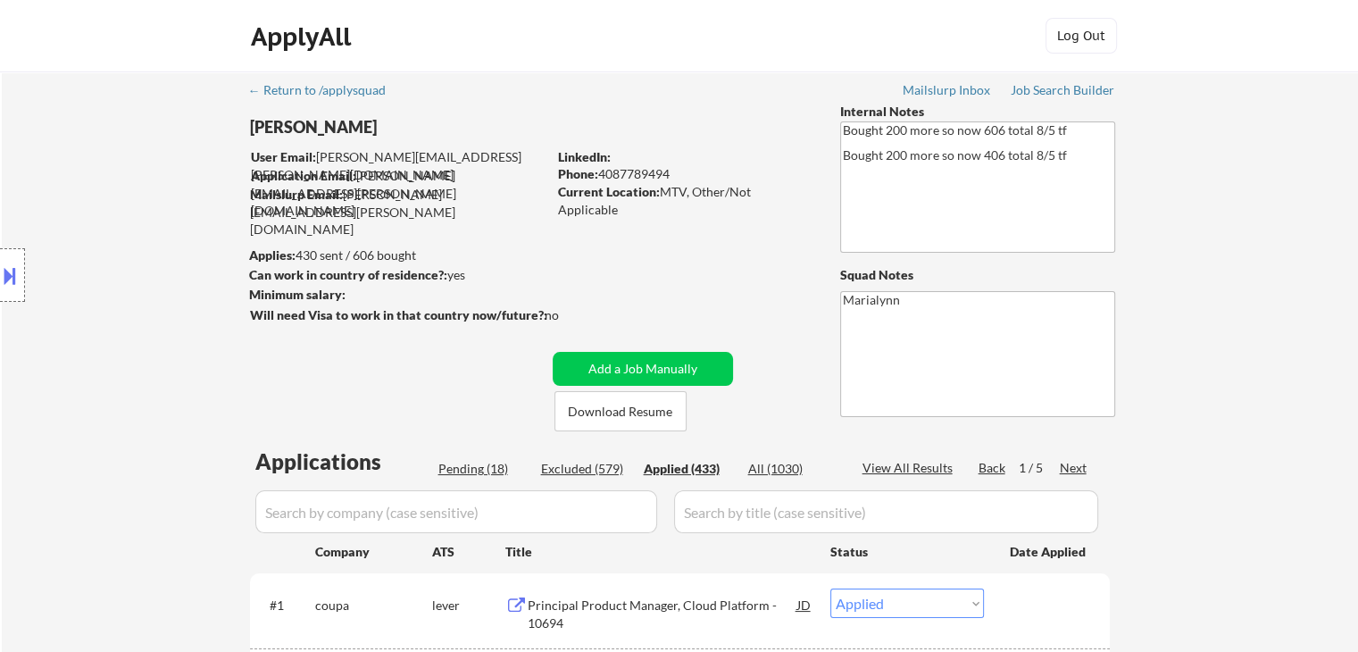
select select ""applied""
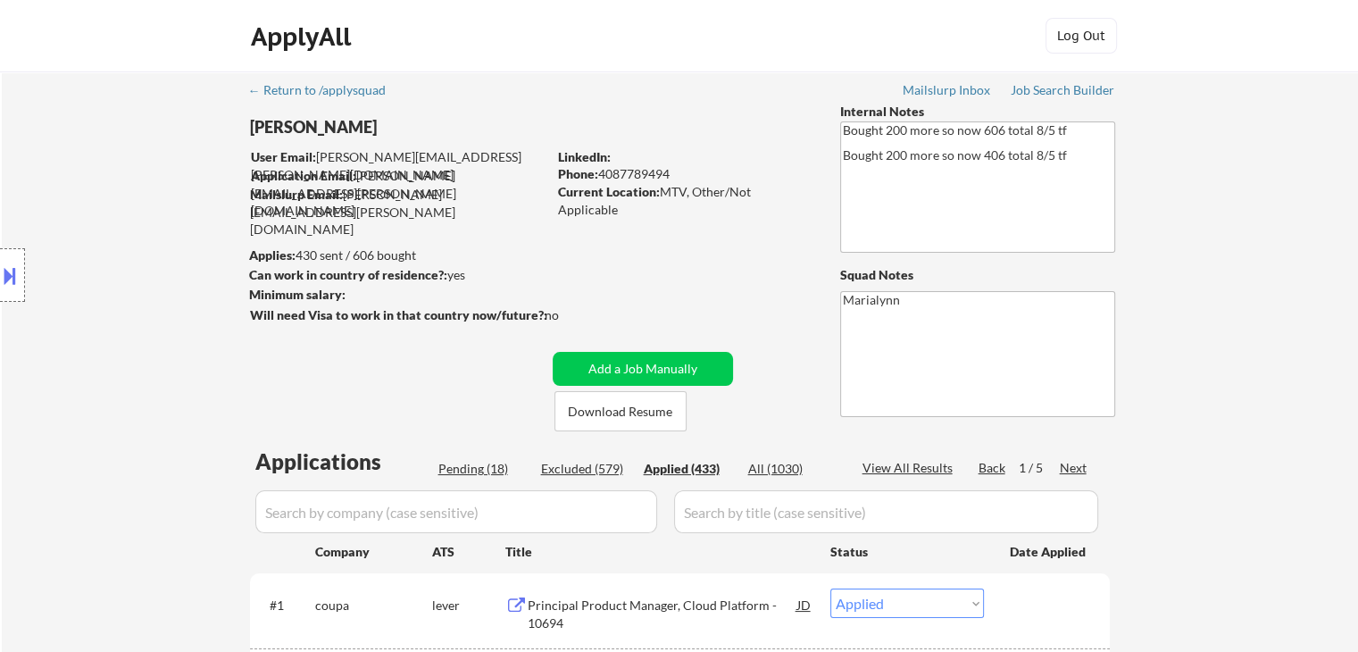
select select ""applied""
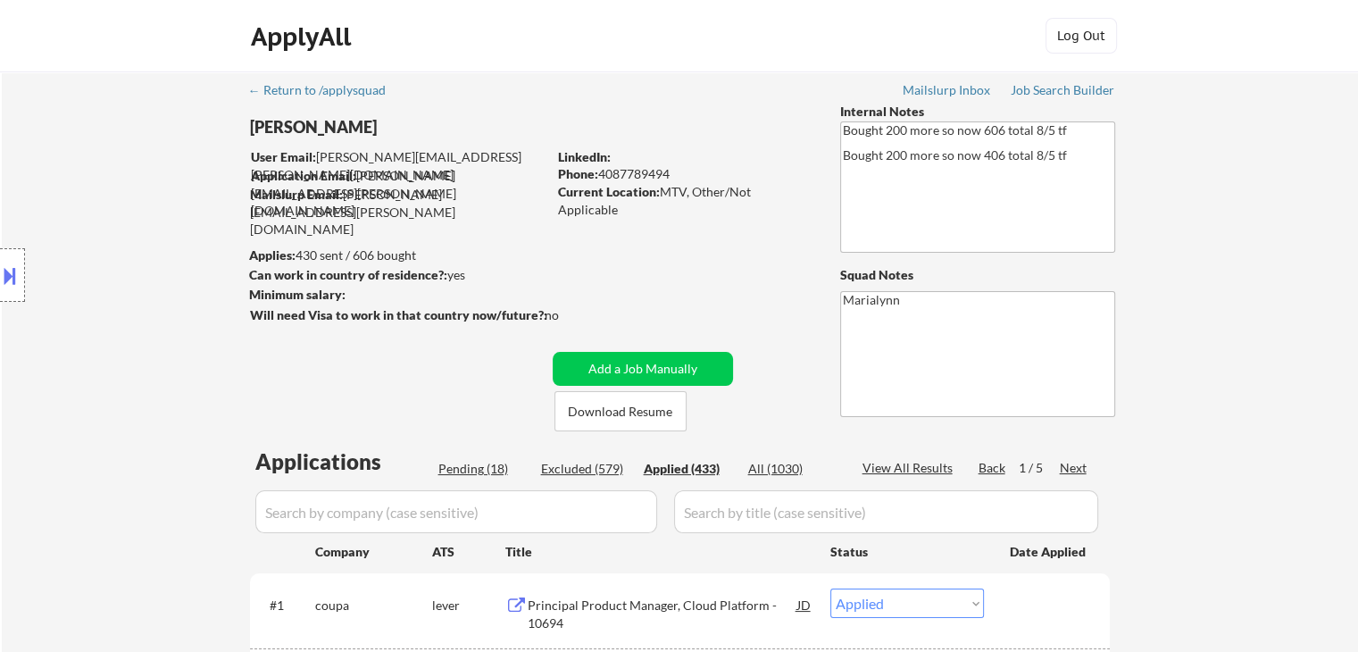
select select ""applied""
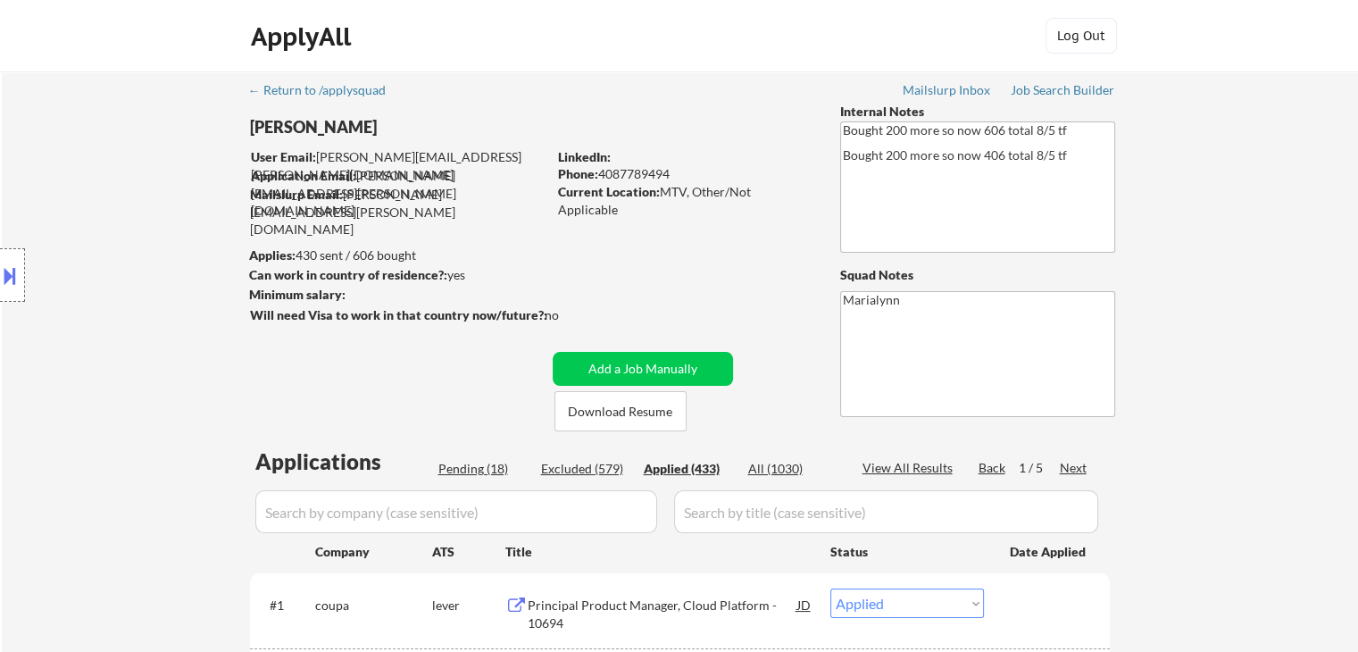
select select ""applied""
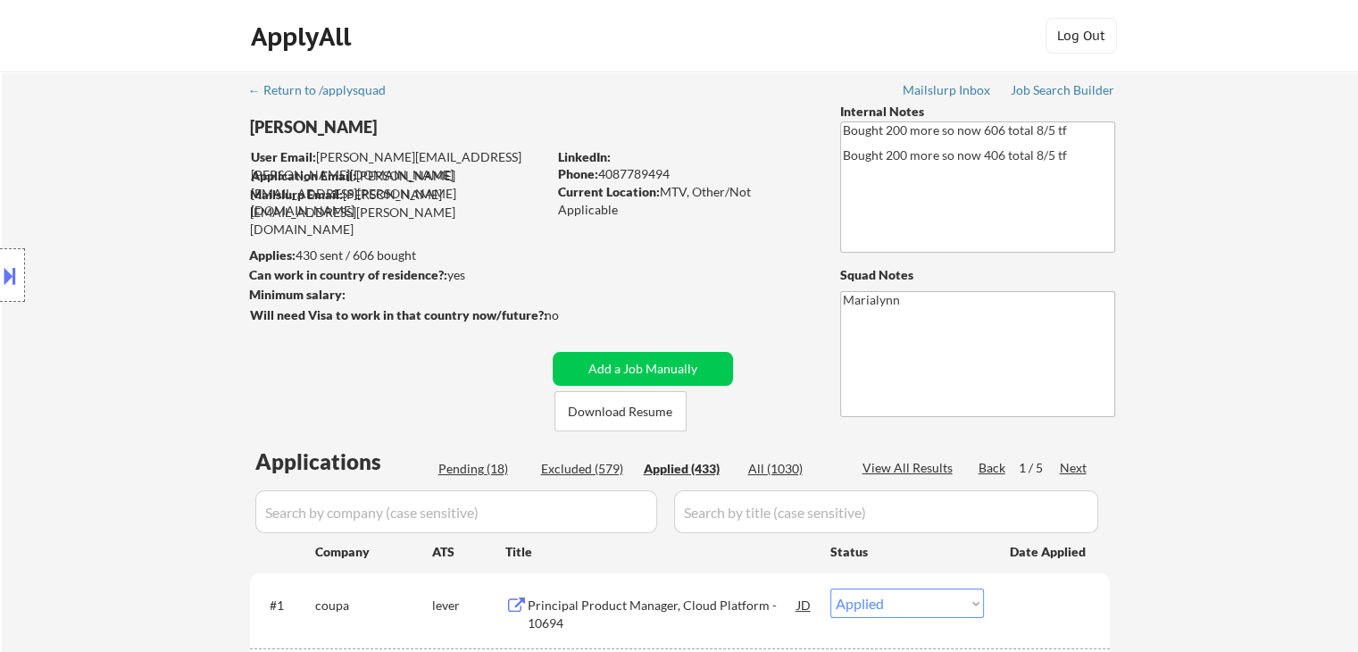
select select ""applied""
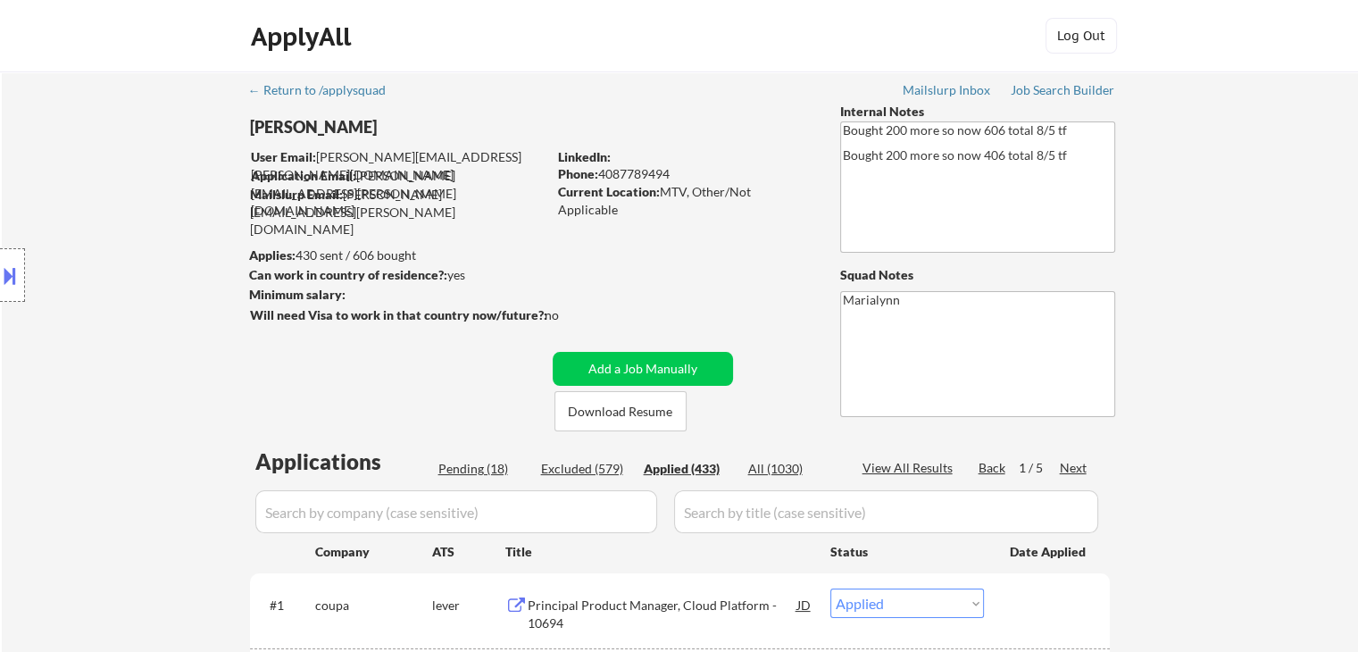
select select ""applied""
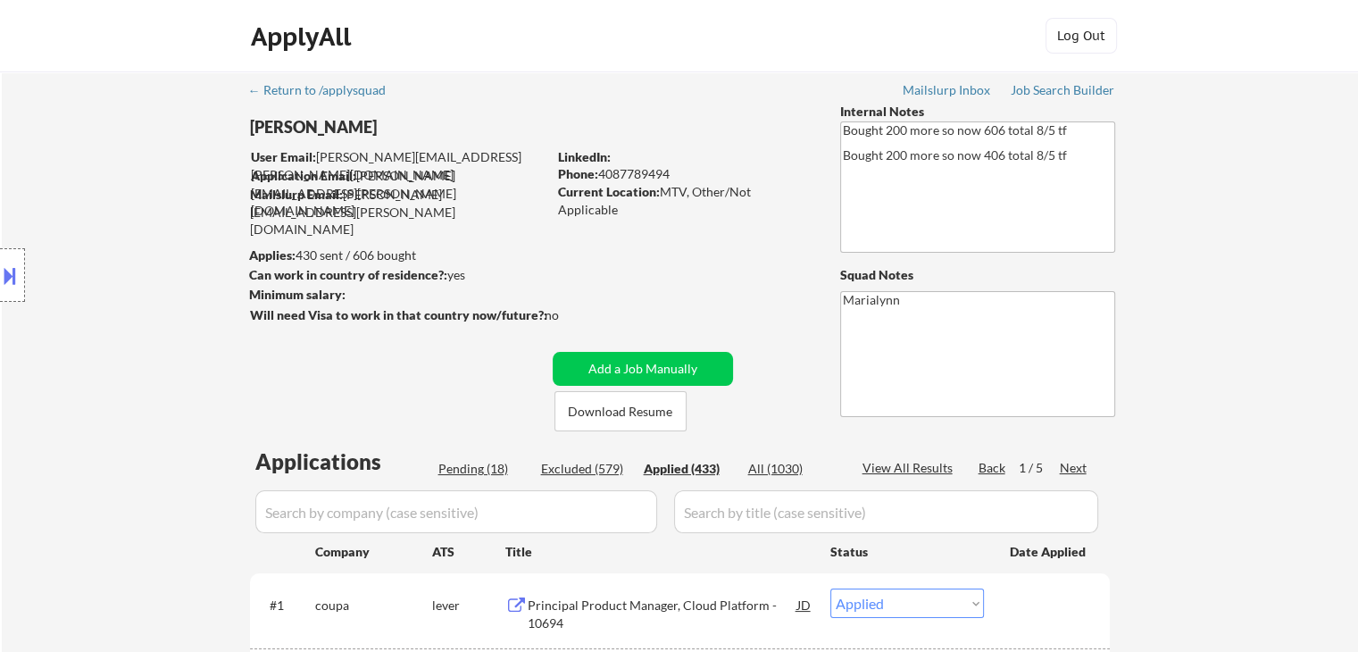
select select ""applied""
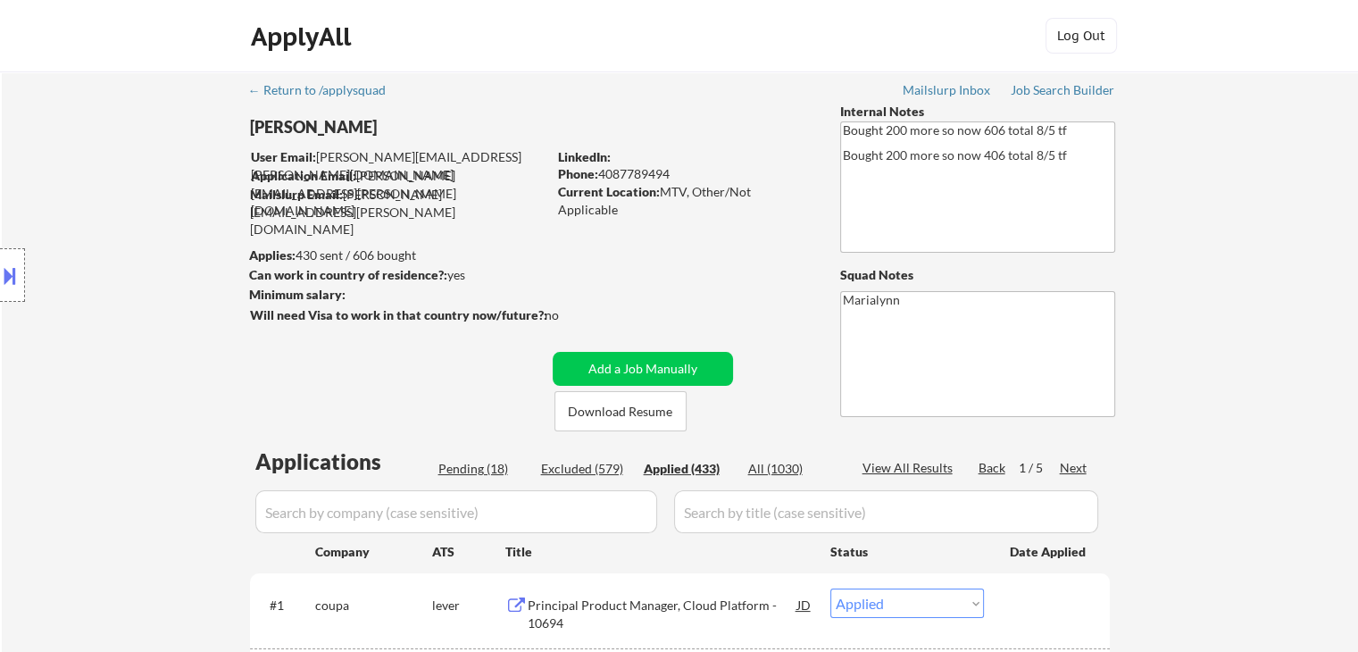
select select ""applied""
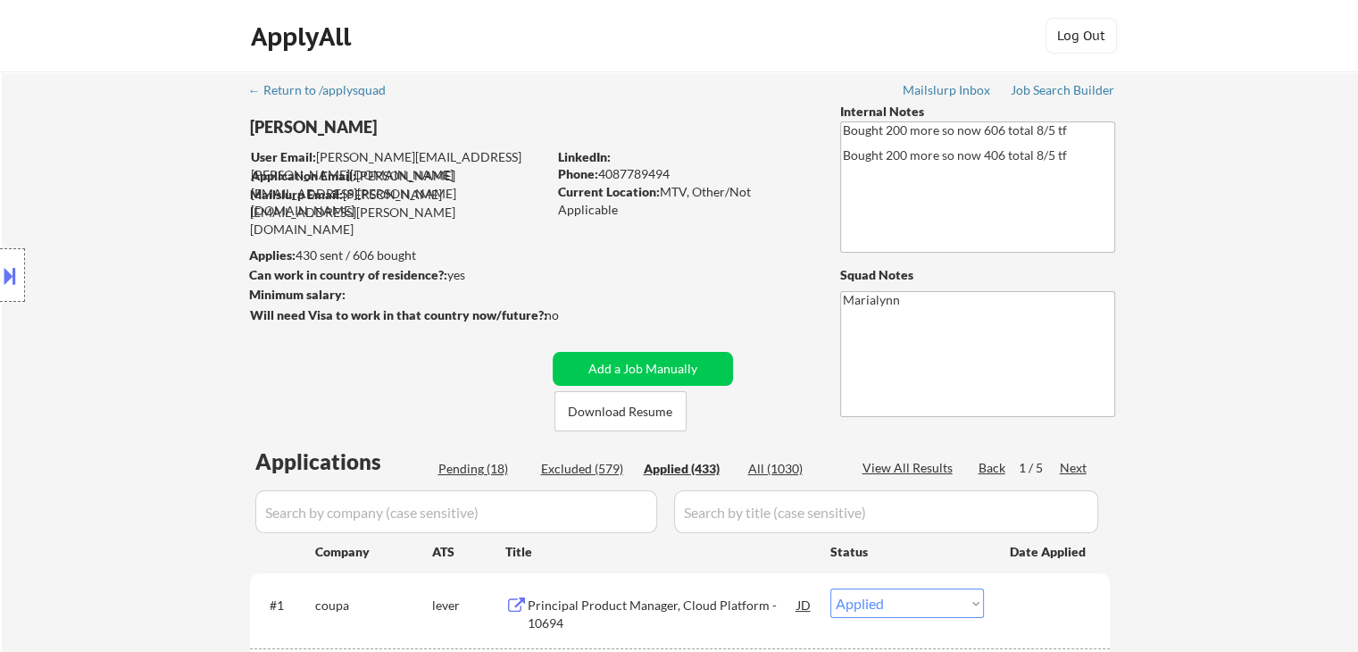
select select ""applied""
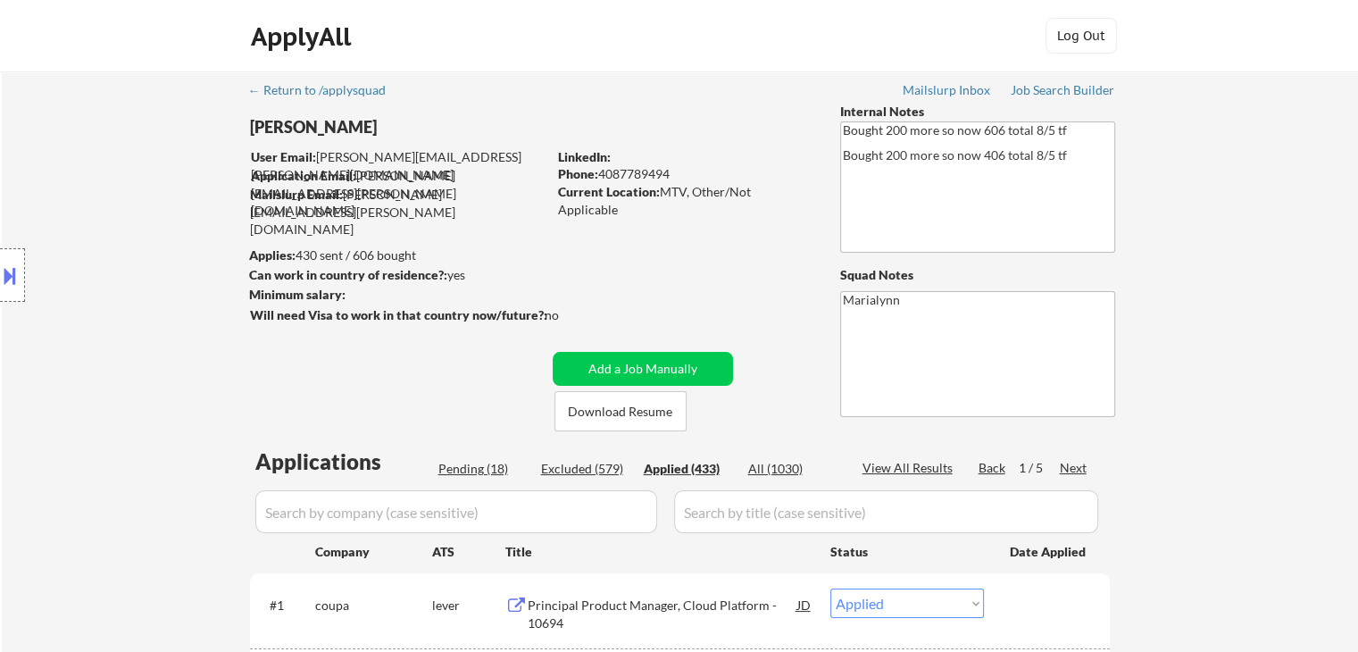
select select ""applied""
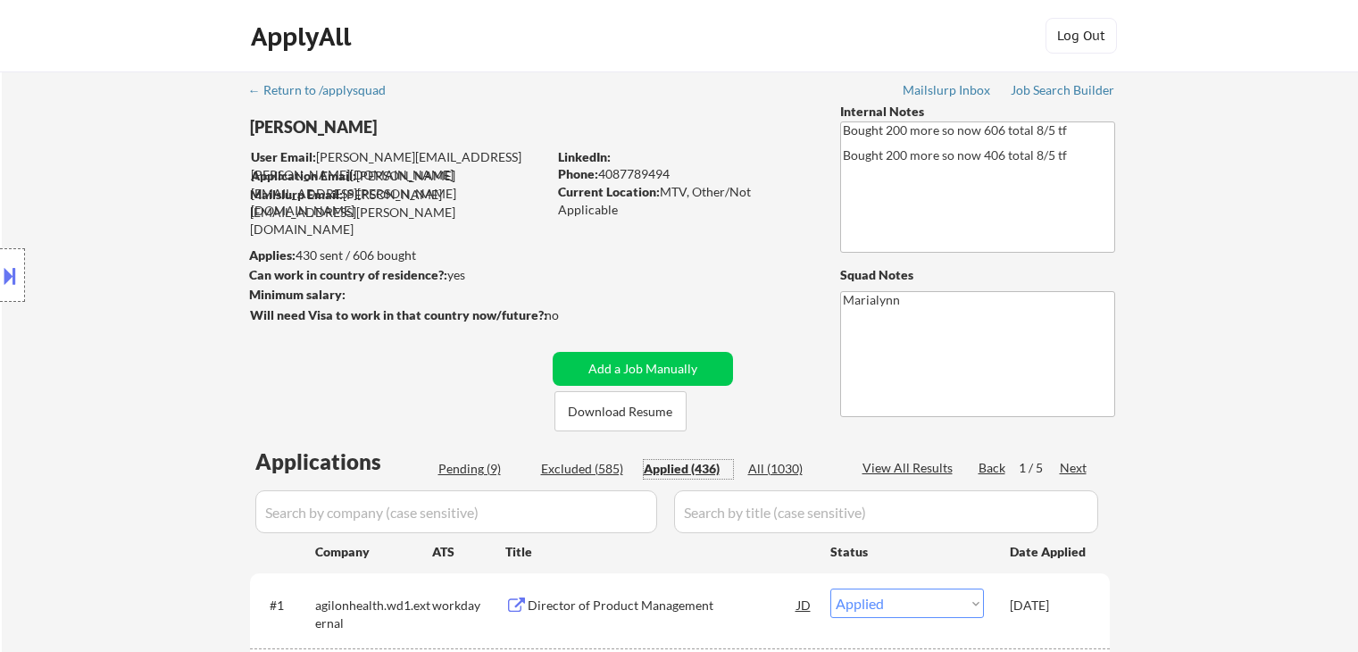
select select ""applied""
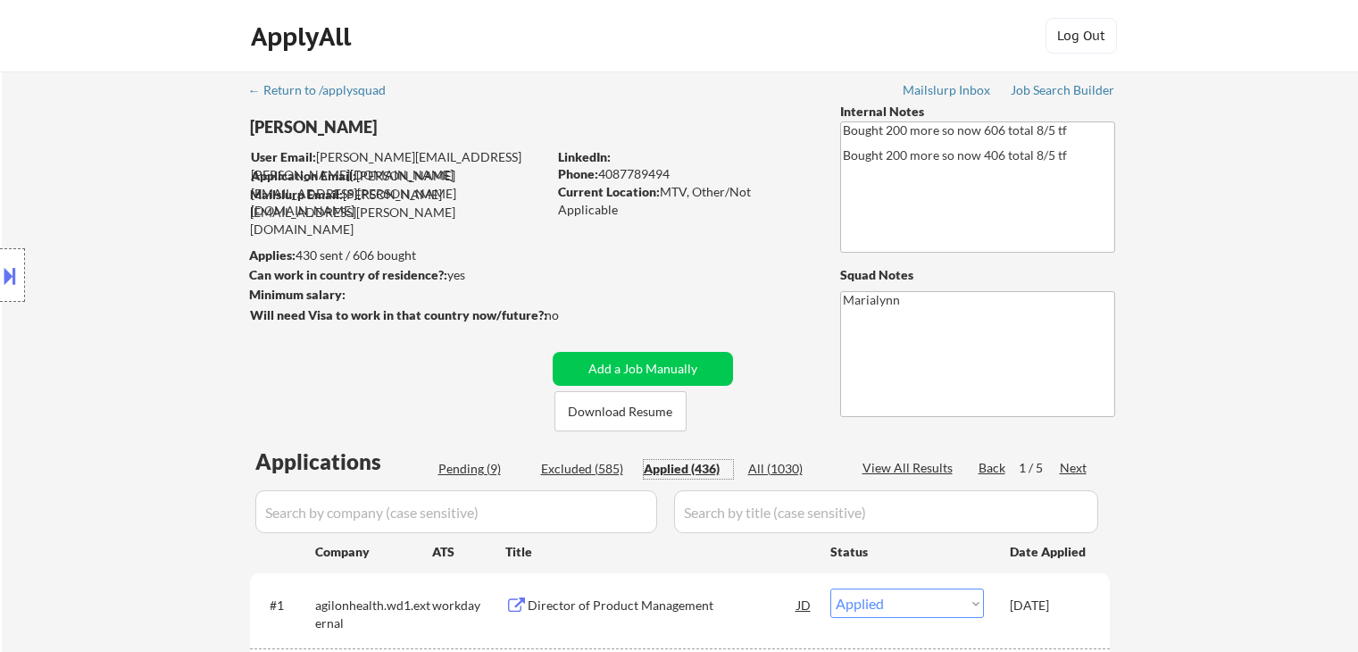
select select ""applied""
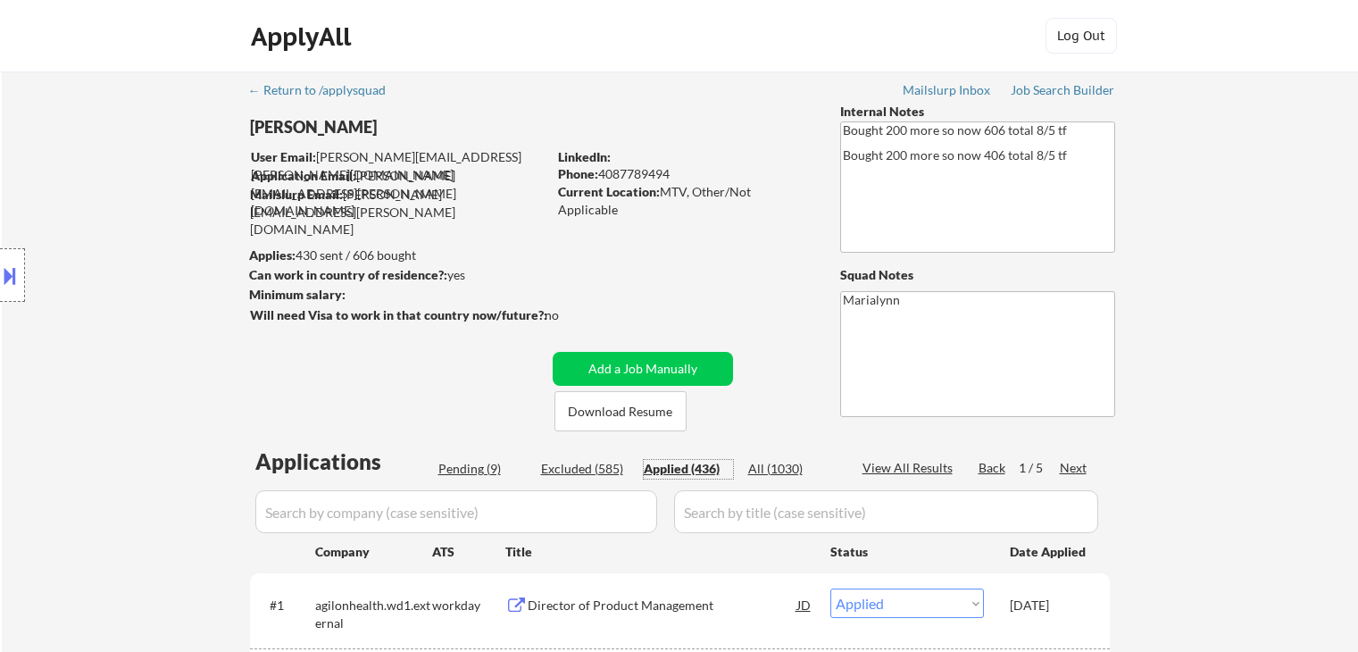
select select ""applied""
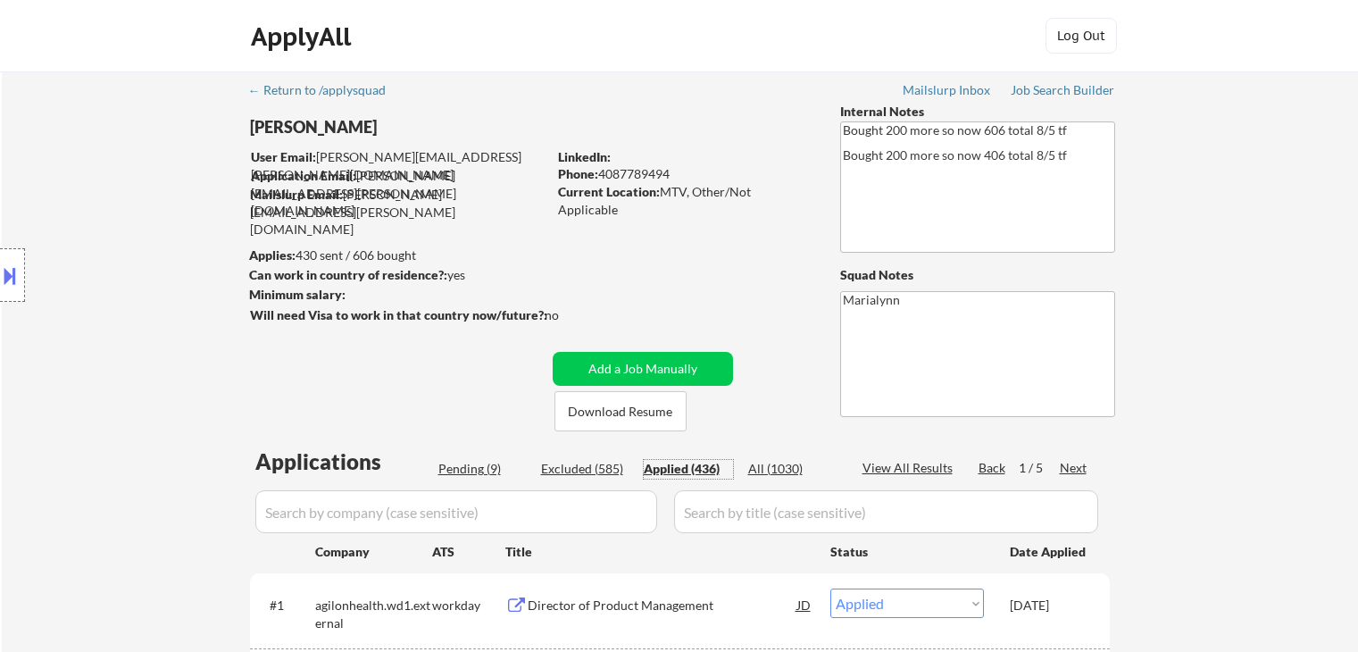
select select ""applied""
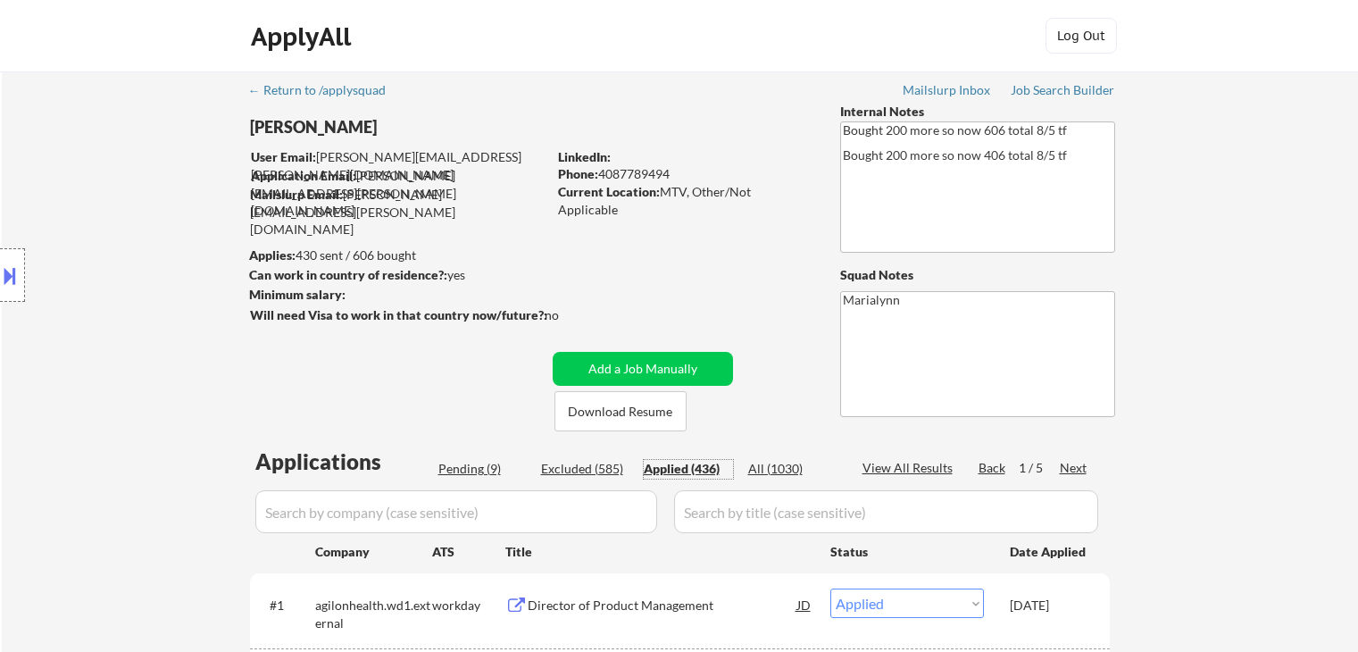
select select ""applied""
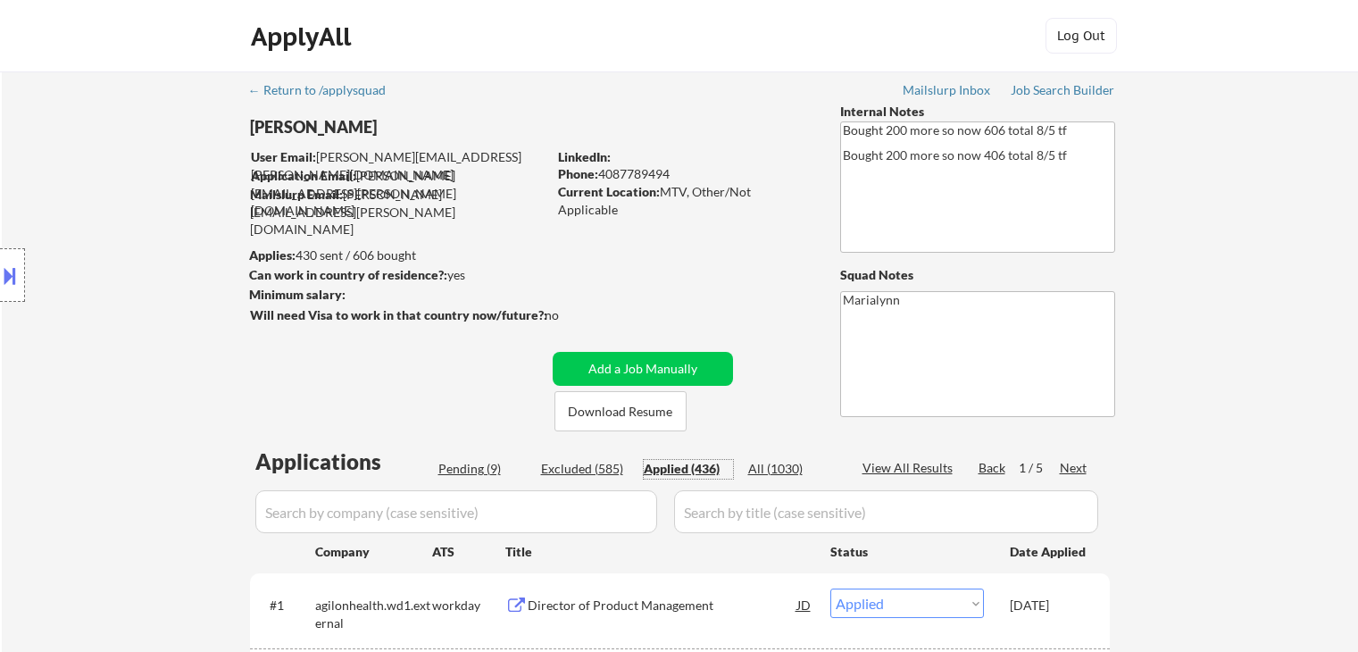
select select ""applied""
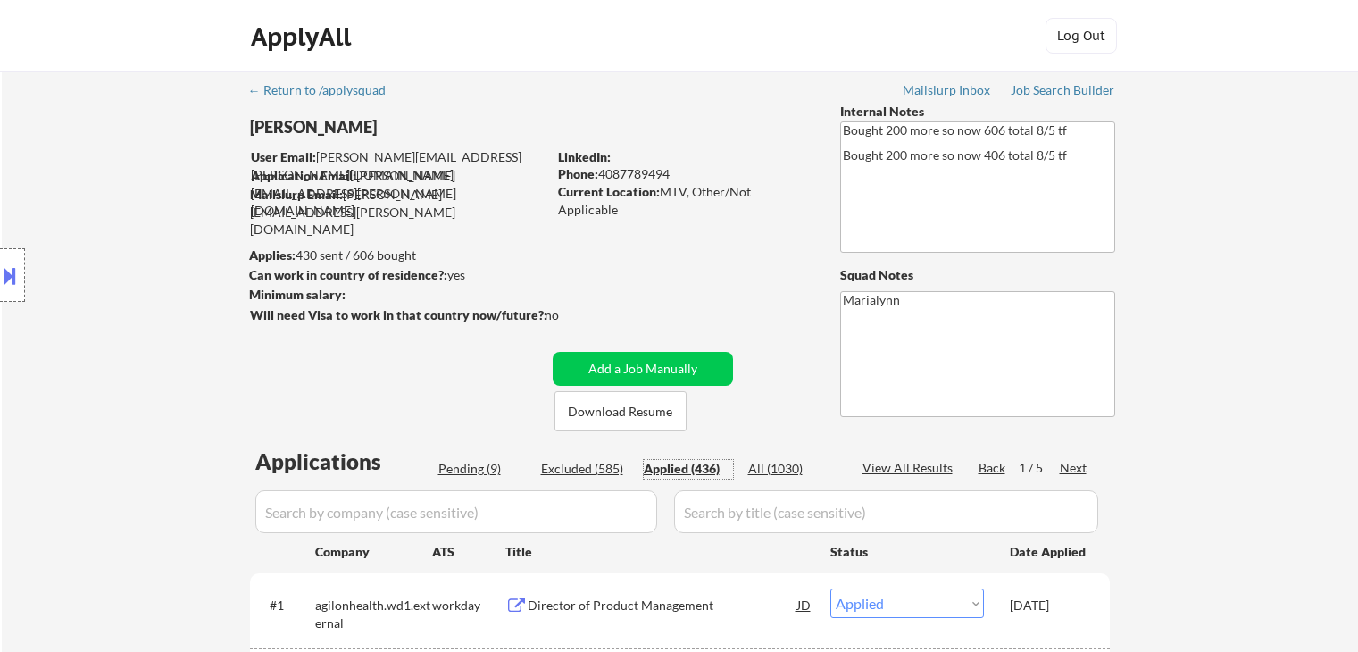
select select ""applied""
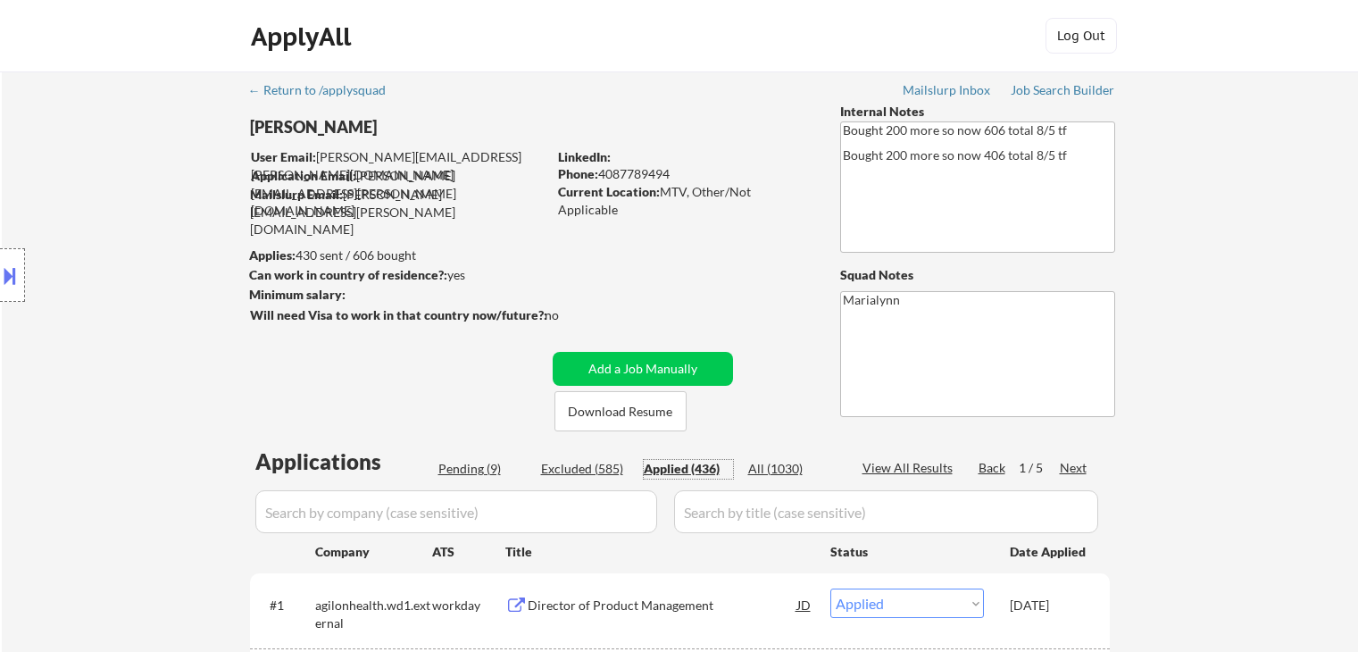
select select ""applied""
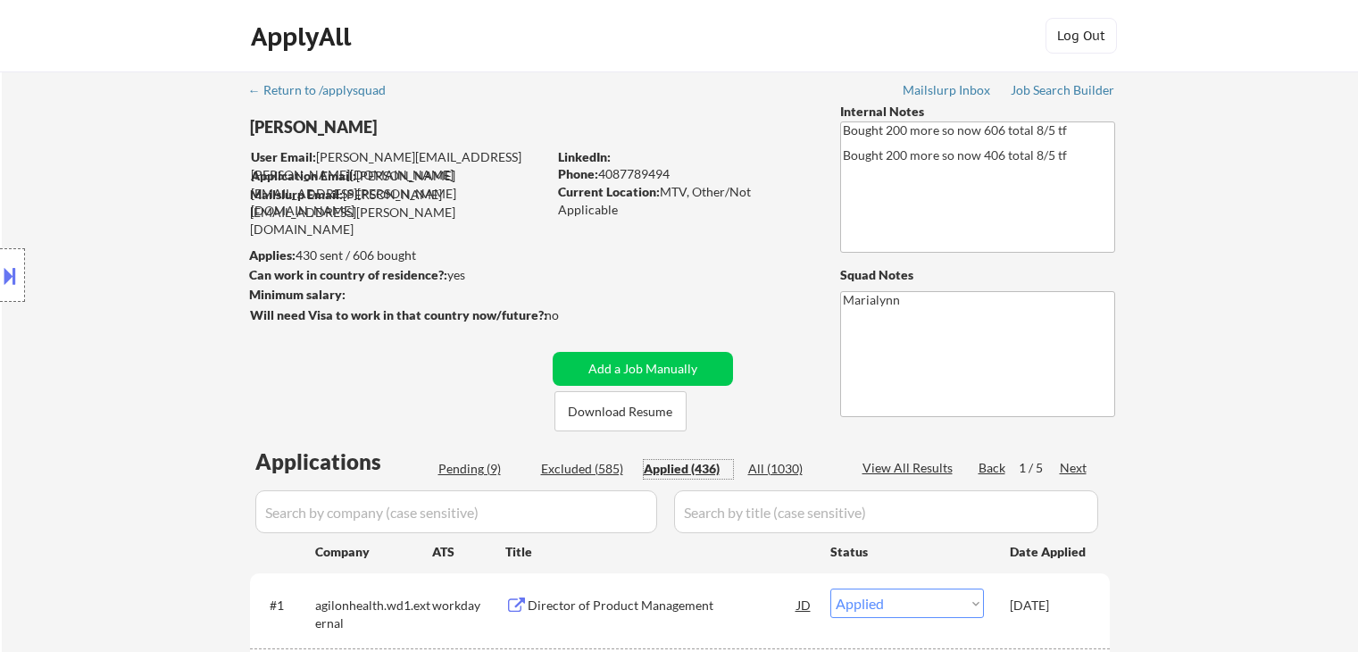
select select ""applied""
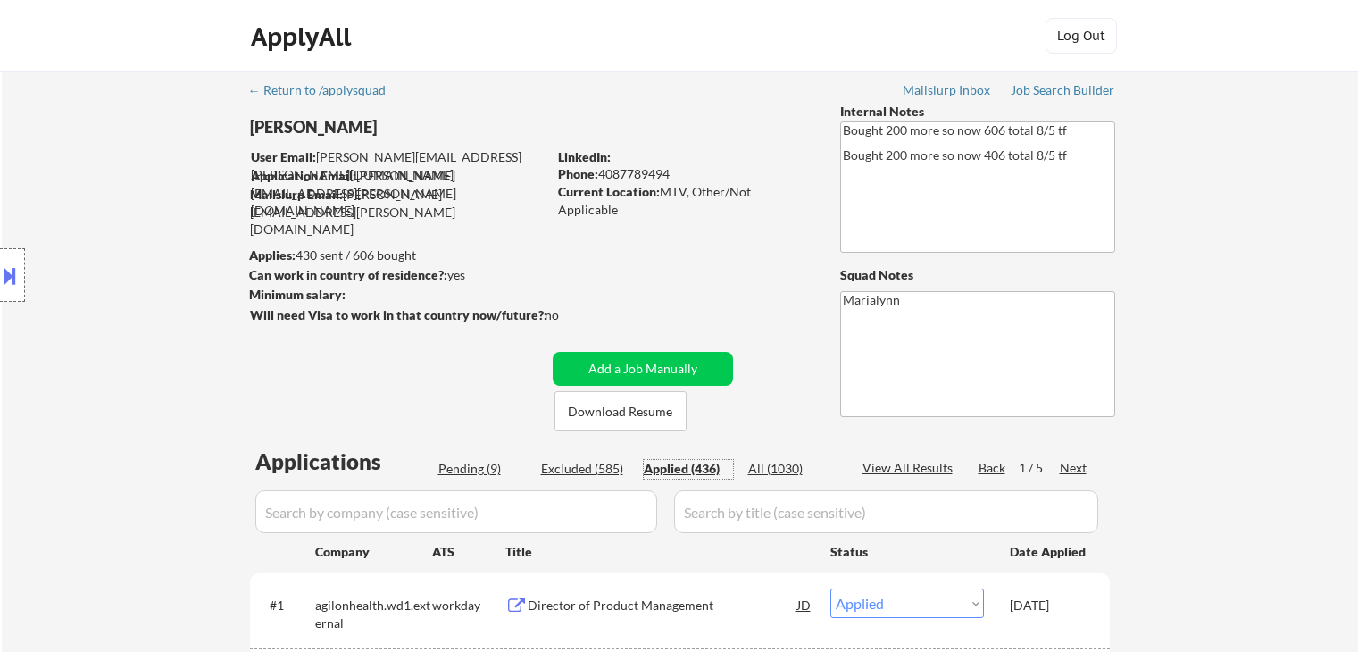
select select ""applied""
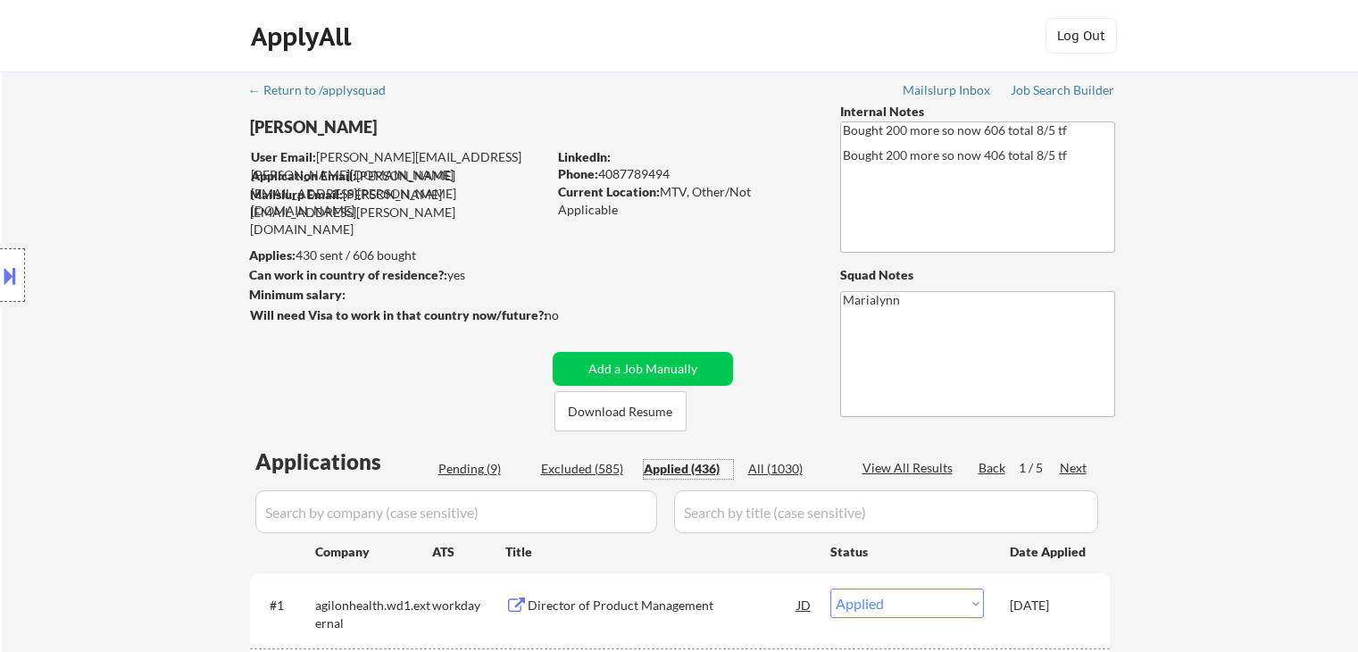
select select ""applied""
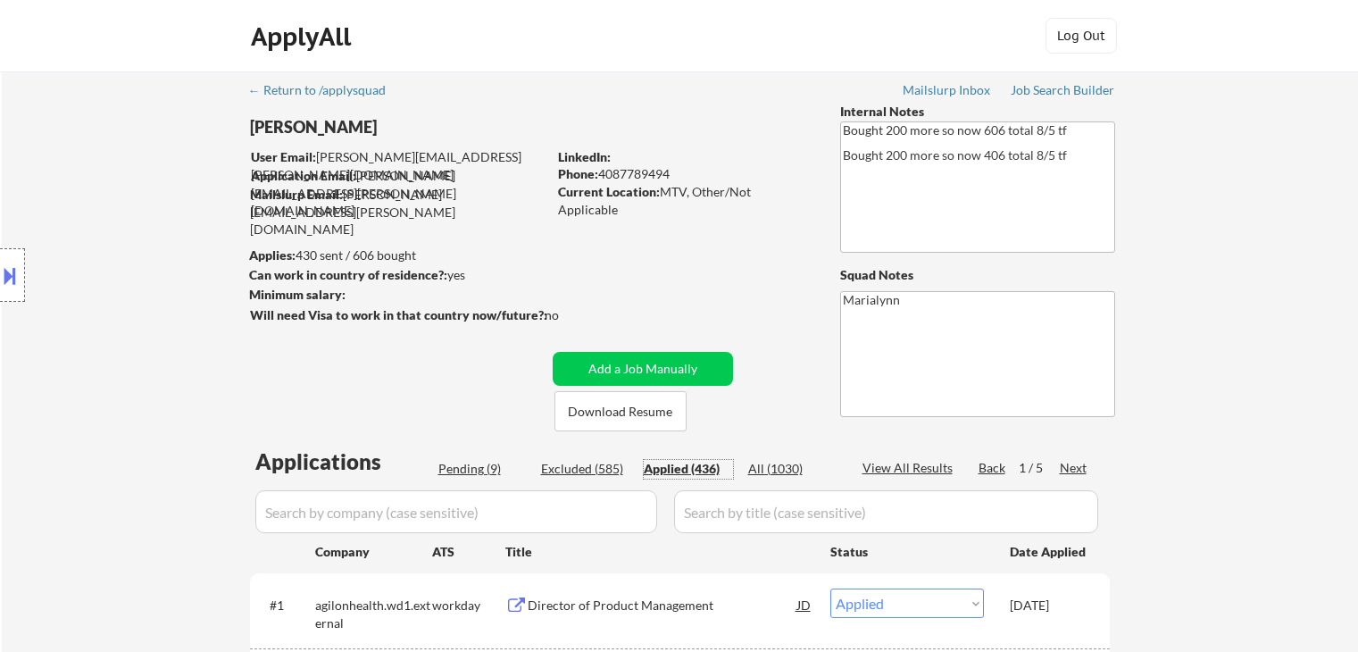
select select ""applied""
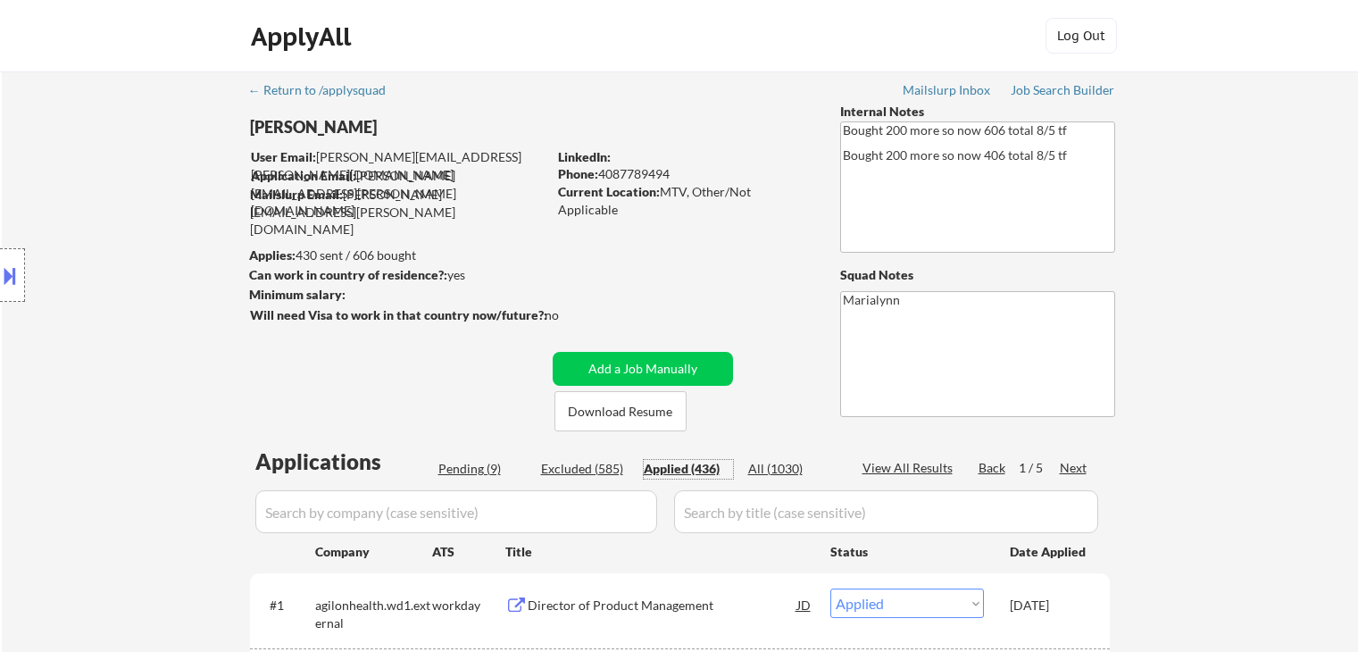
select select ""applied""
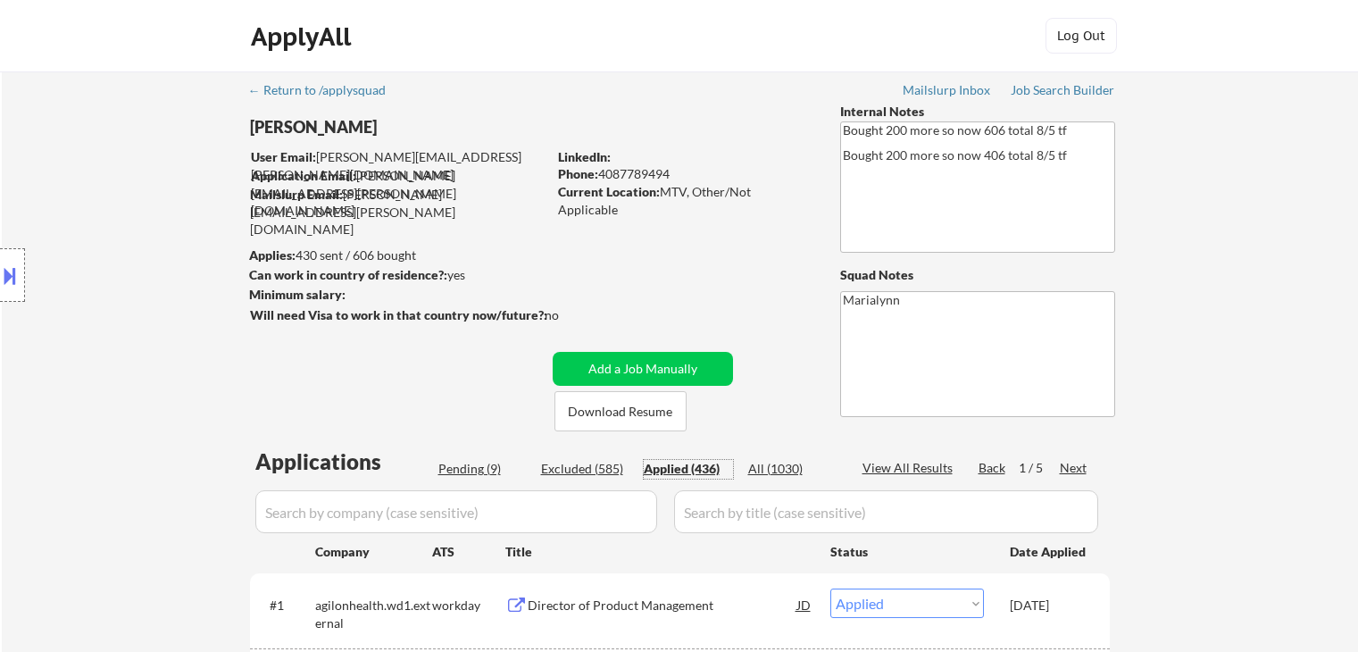
select select ""applied""
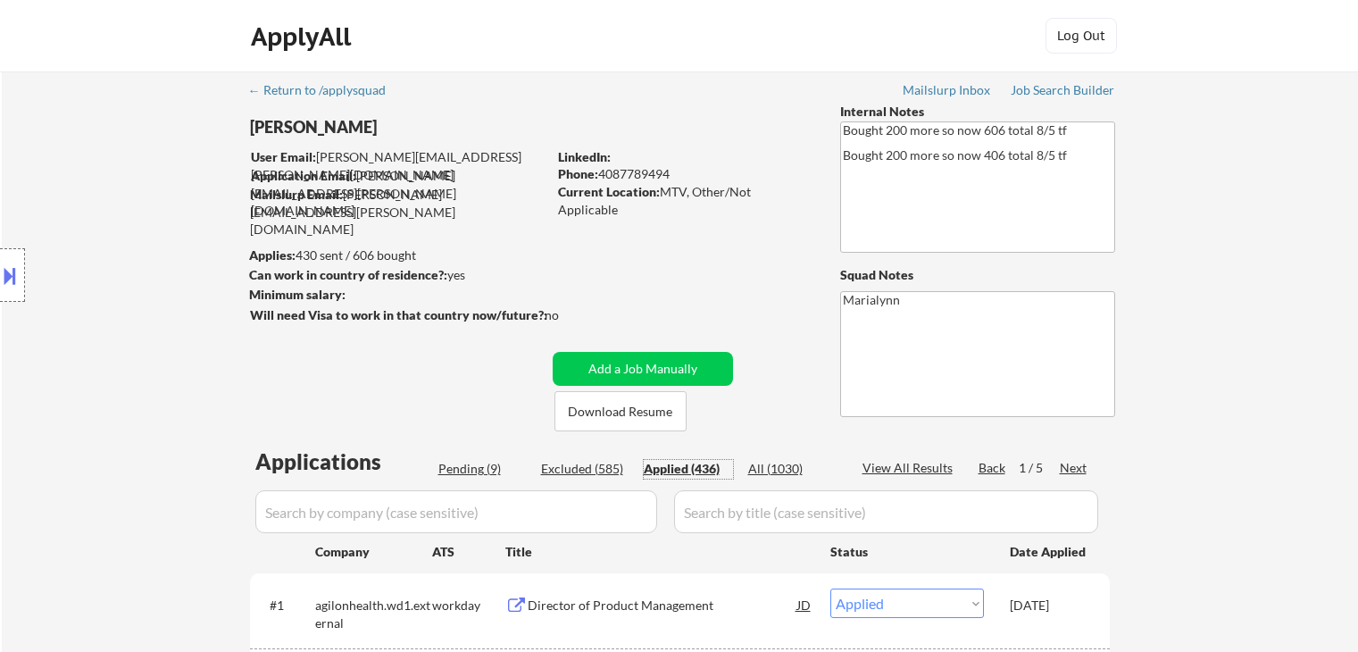
select select ""applied""
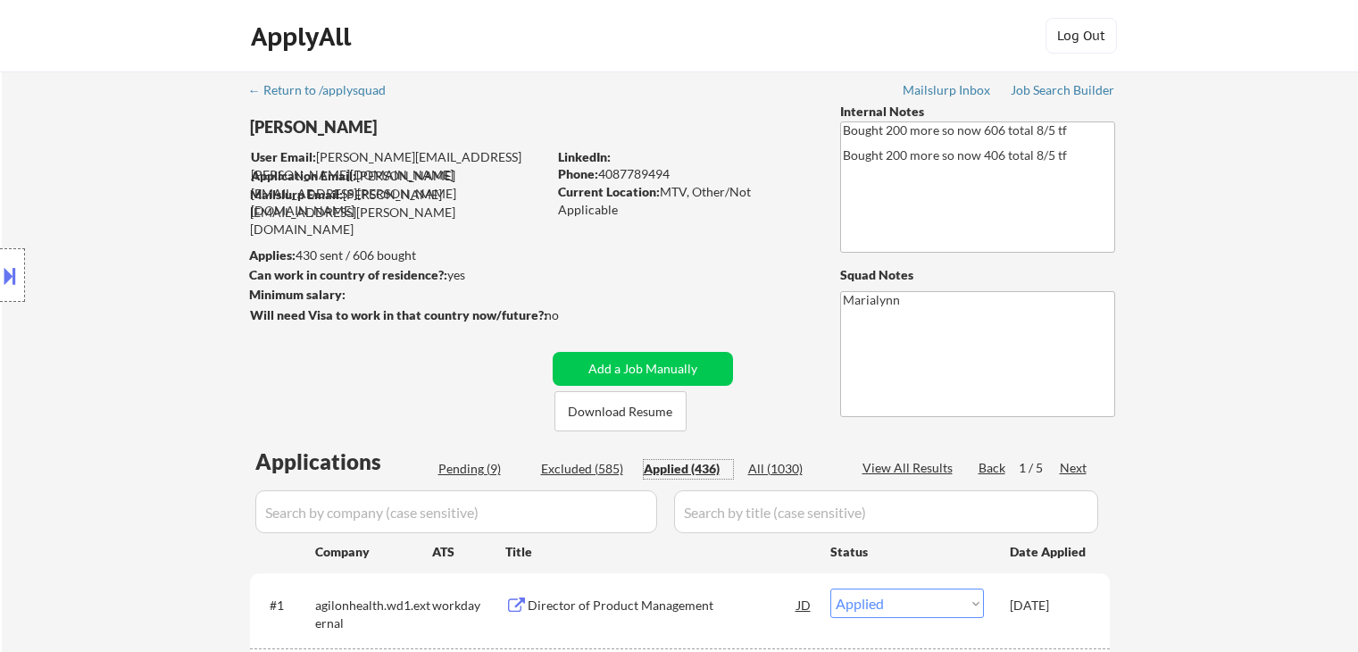
select select ""applied""
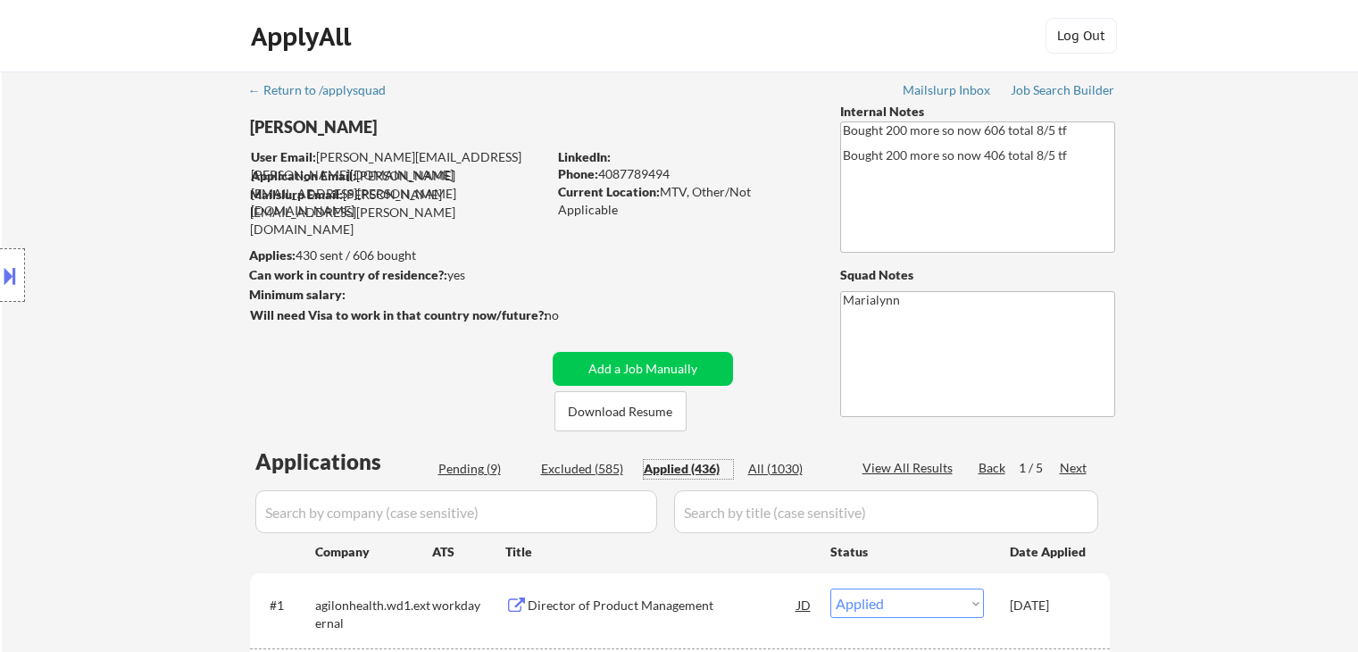
select select ""applied""
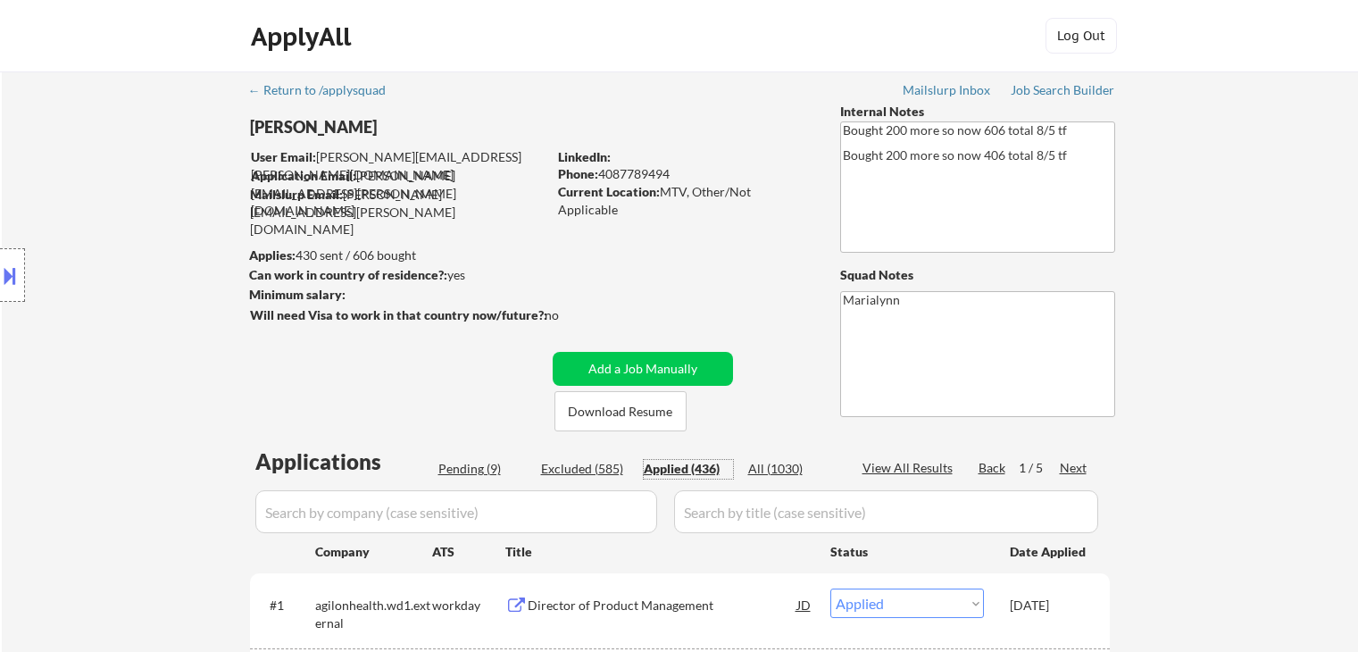
select select ""applied""
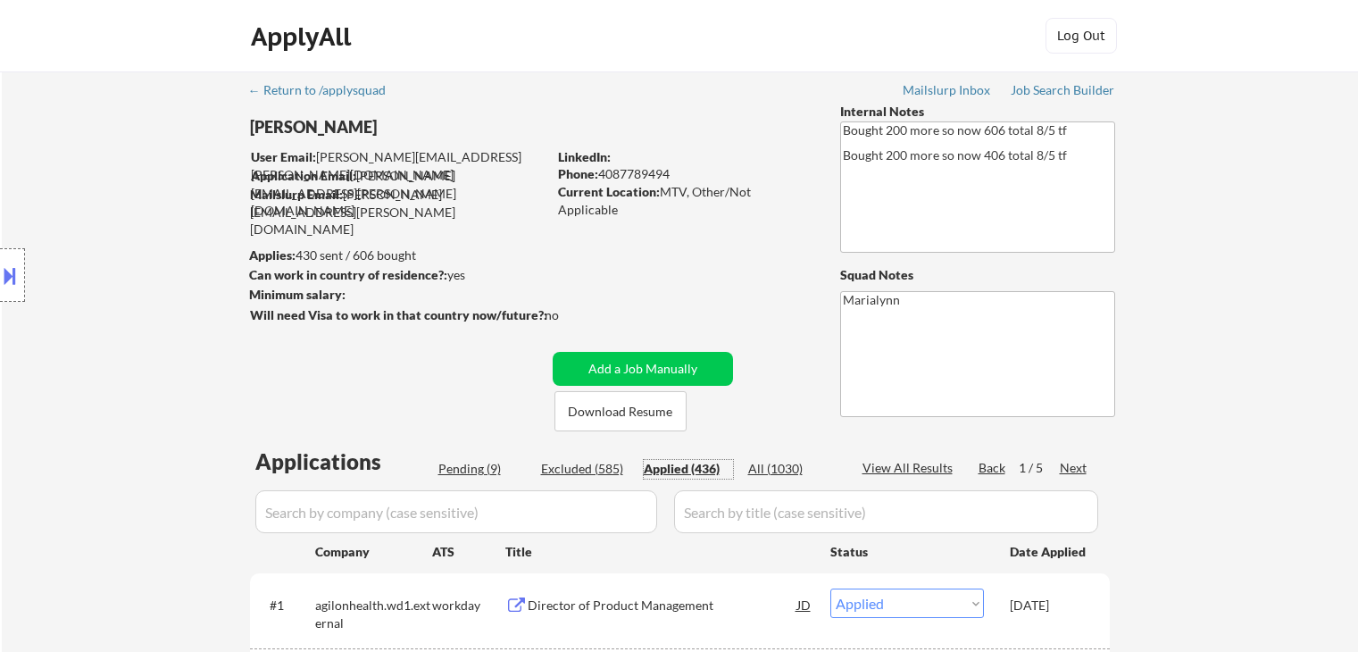
select select ""applied""
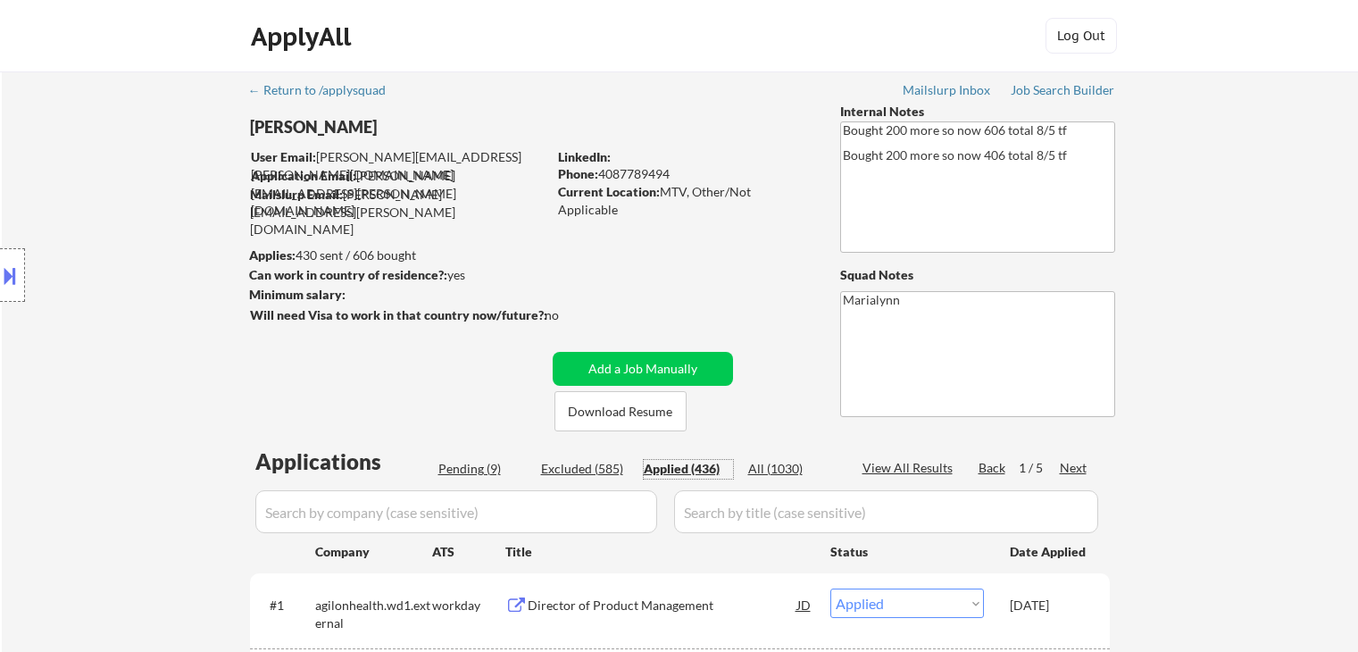
select select ""applied""
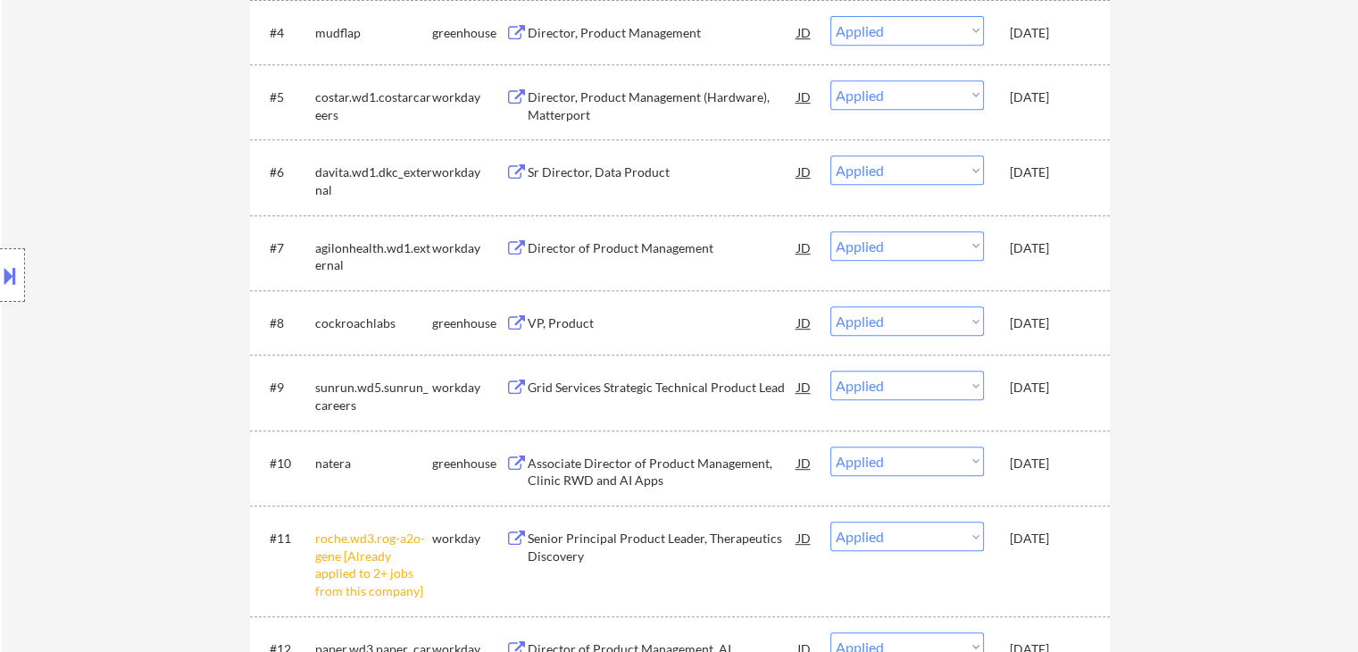
scroll to position [625, 0]
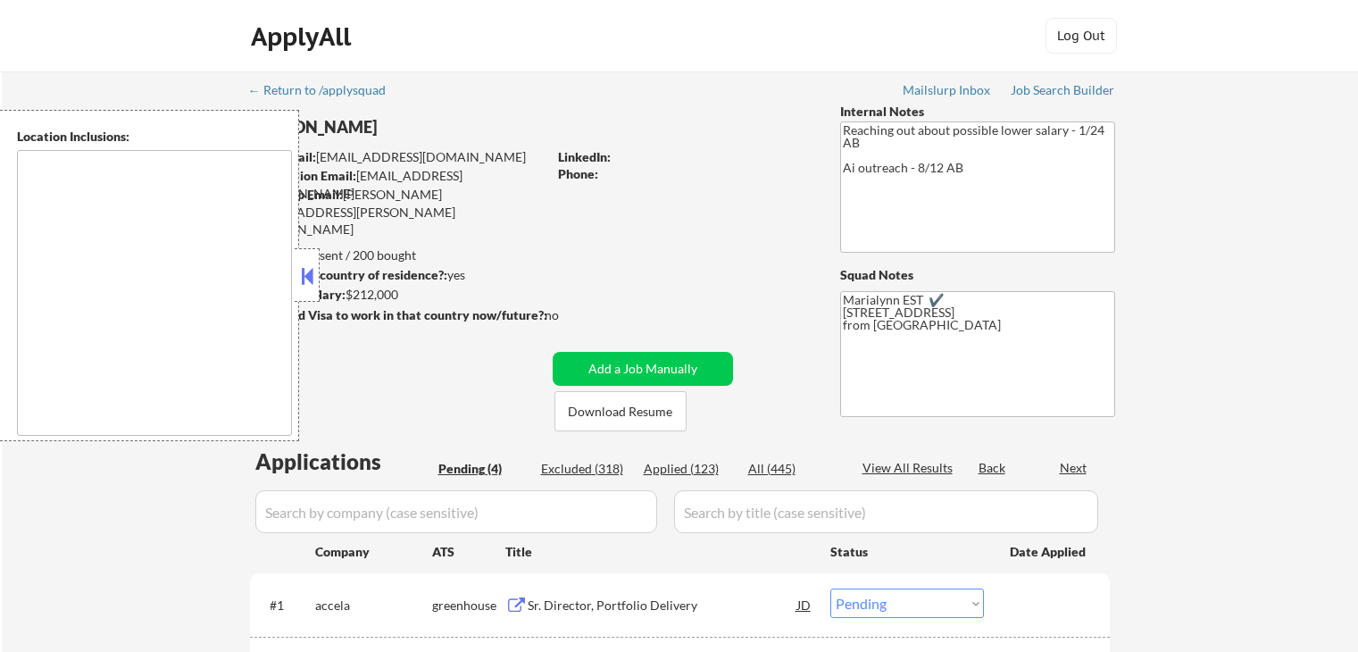
select select ""pending""
type textarea "remote"
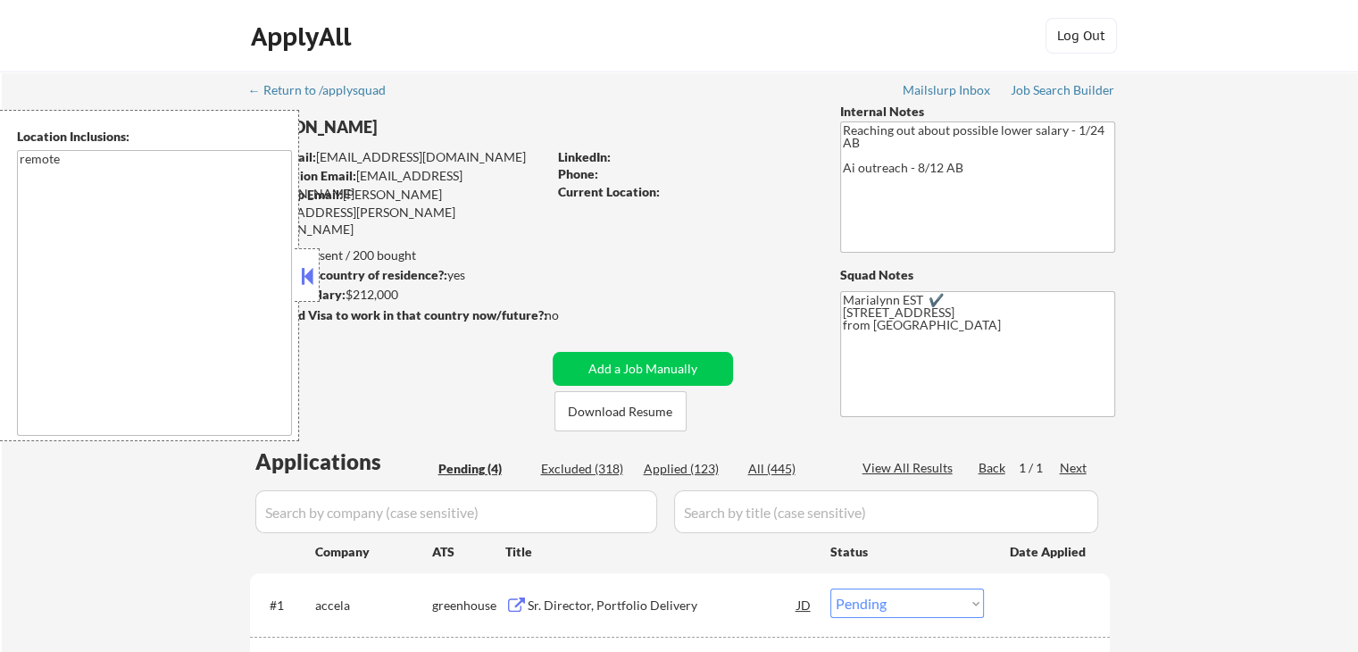
click at [315, 279] on button at bounding box center [307, 275] width 20 height 27
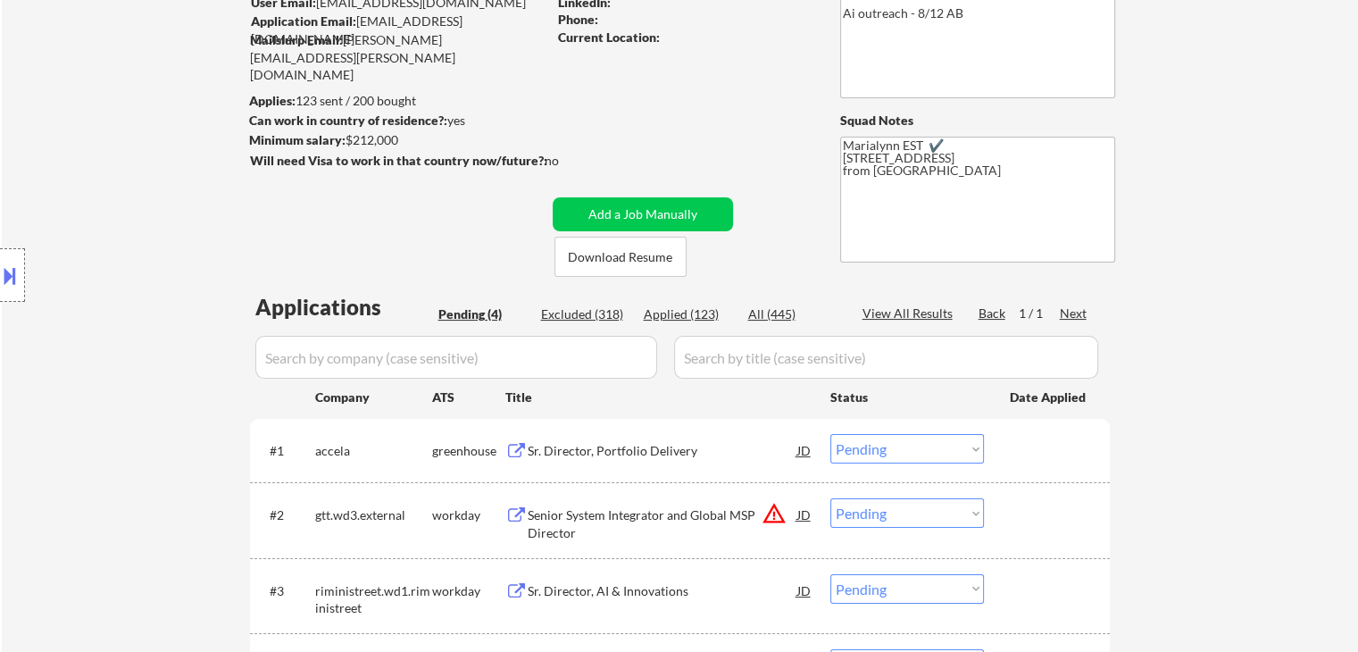
scroll to position [268, 0]
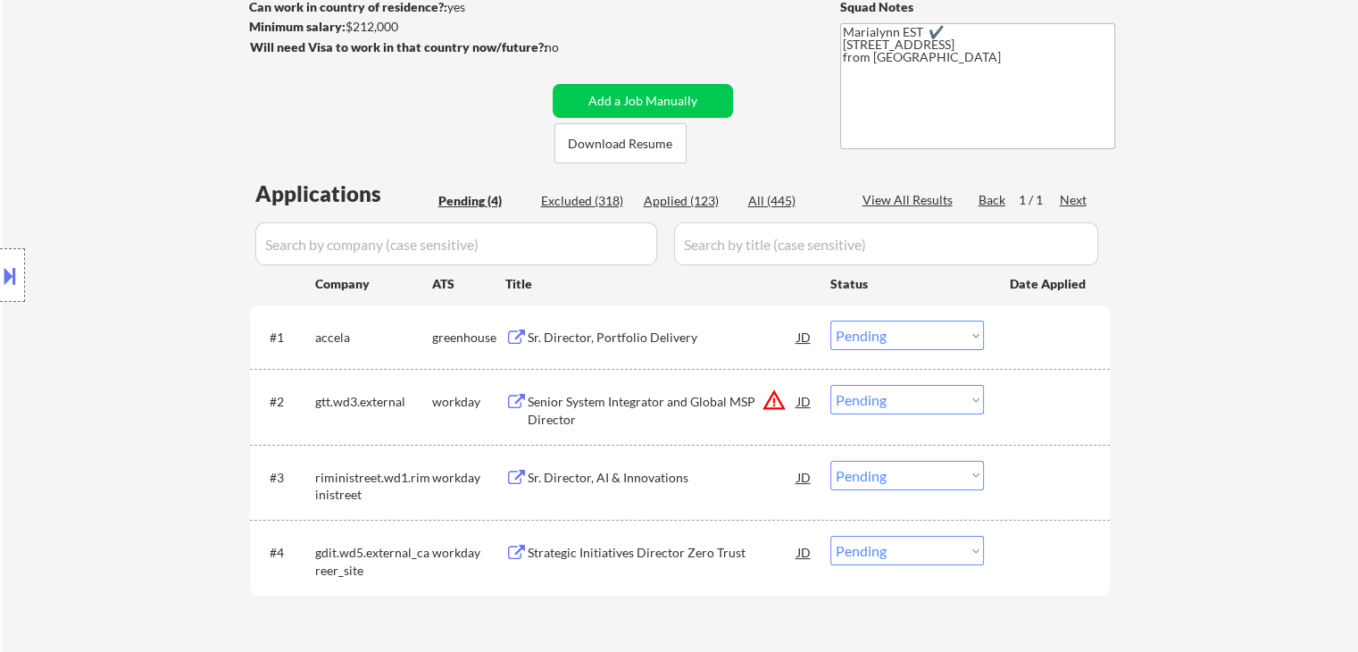
click at [1233, 208] on div "← Return to /applysquad Mailslurp Inbox Job Search Builder [PERSON_NAME] User E…" at bounding box center [680, 238] width 1356 height 869
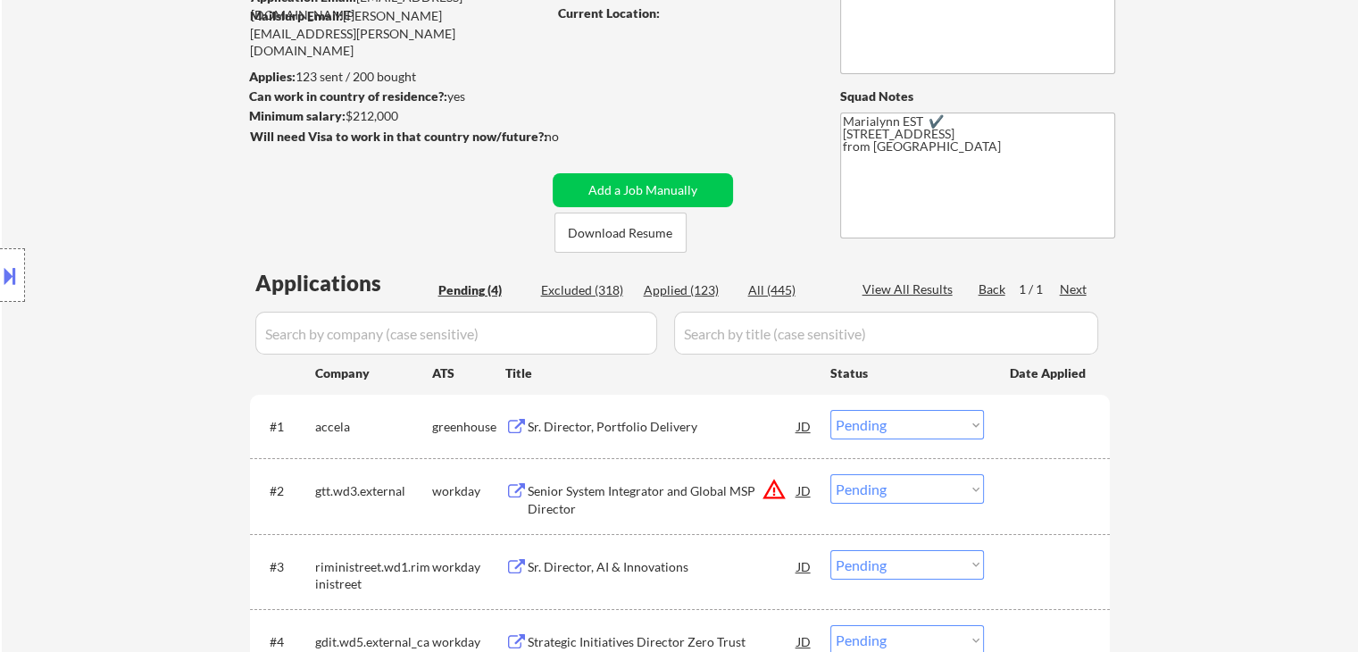
scroll to position [0, 0]
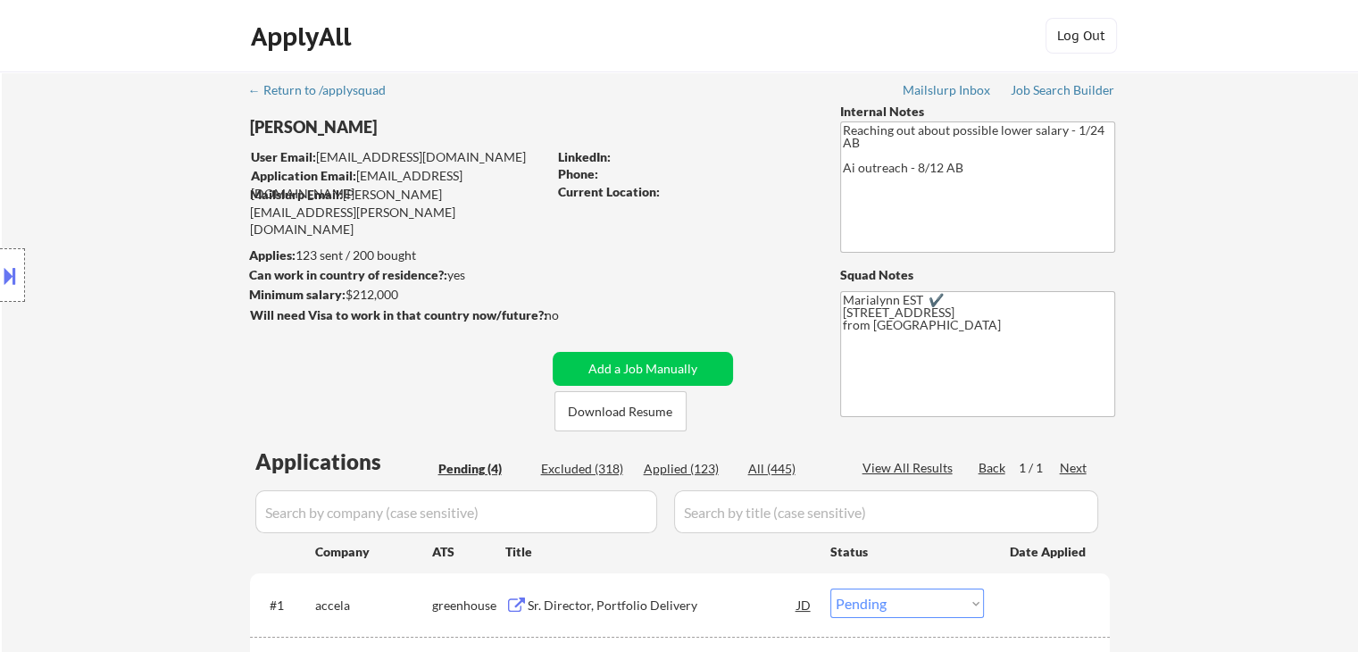
drag, startPoint x: 14, startPoint y: 285, endPoint x: 21, endPoint y: 302, distance: 18.1
click at [14, 287] on button at bounding box center [10, 275] width 20 height 29
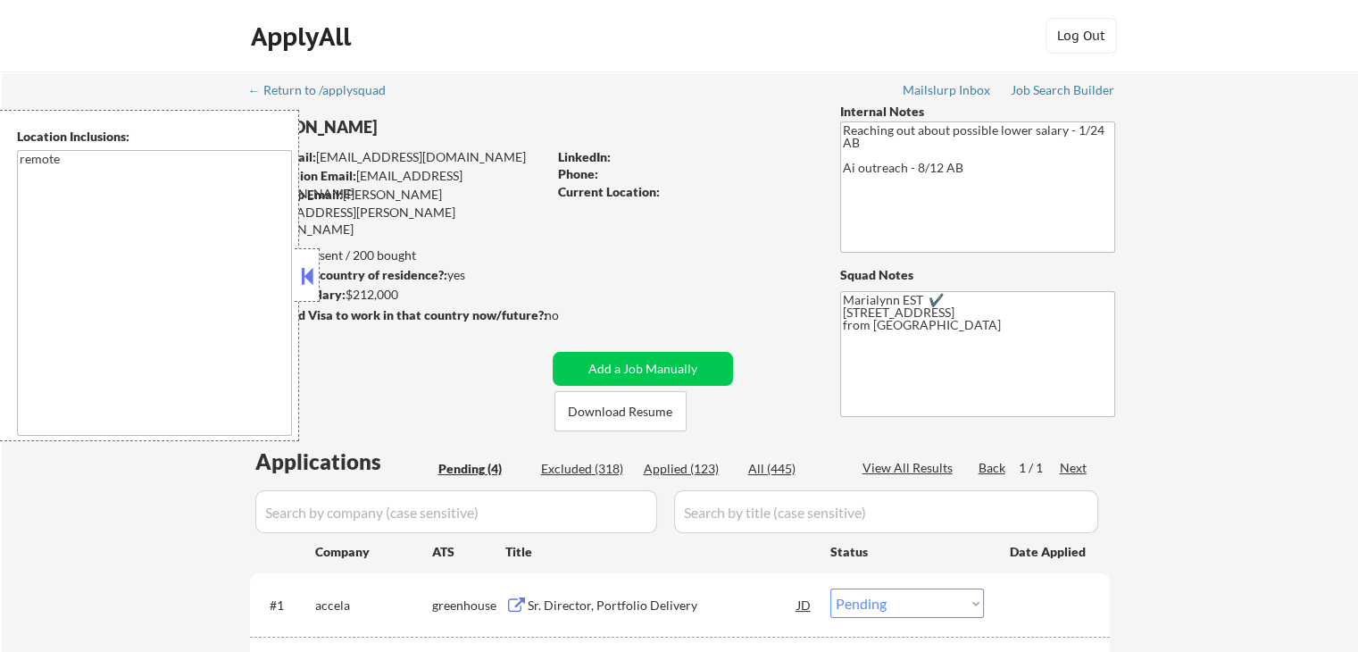
click at [620, 112] on div "← Return to /applysquad Mailslurp Inbox Job Search Builder [PERSON_NAME] User E…" at bounding box center [680, 498] width 891 height 855
click at [399, 9] on div "ApplyAll Log In Sign Up Log Out" at bounding box center [679, 36] width 1358 height 72
click at [307, 274] on button at bounding box center [307, 275] width 20 height 27
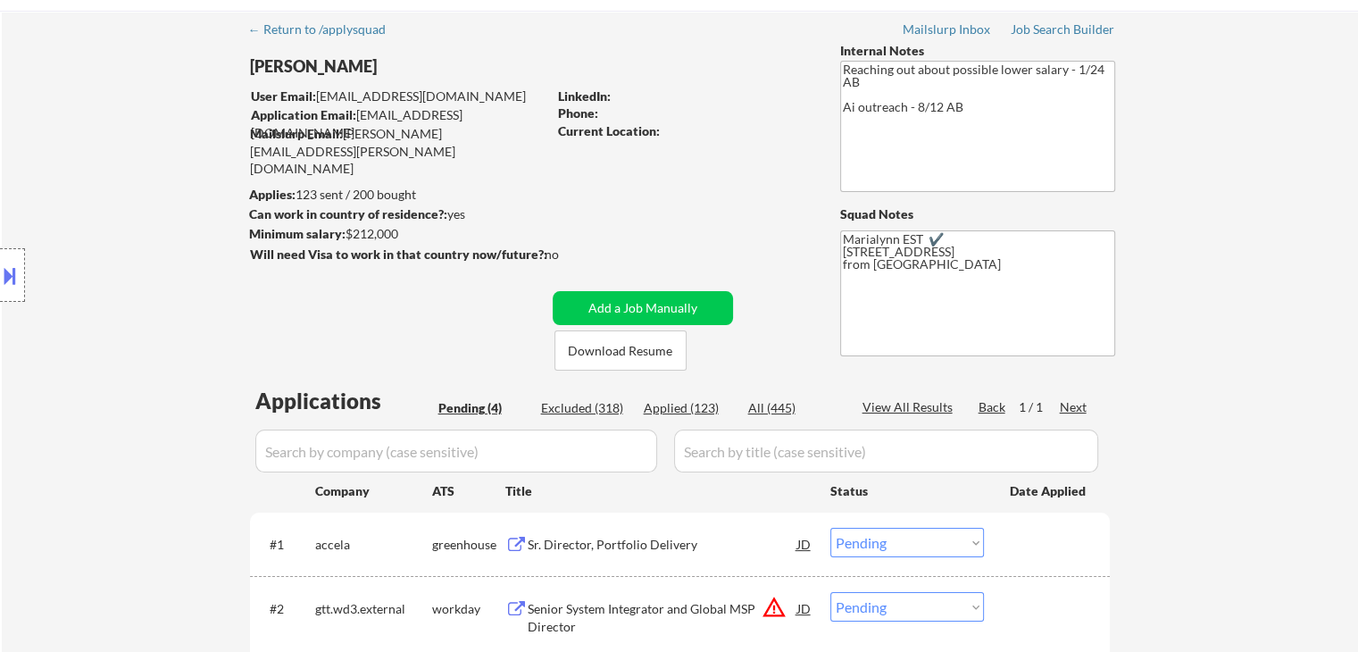
scroll to position [89, 0]
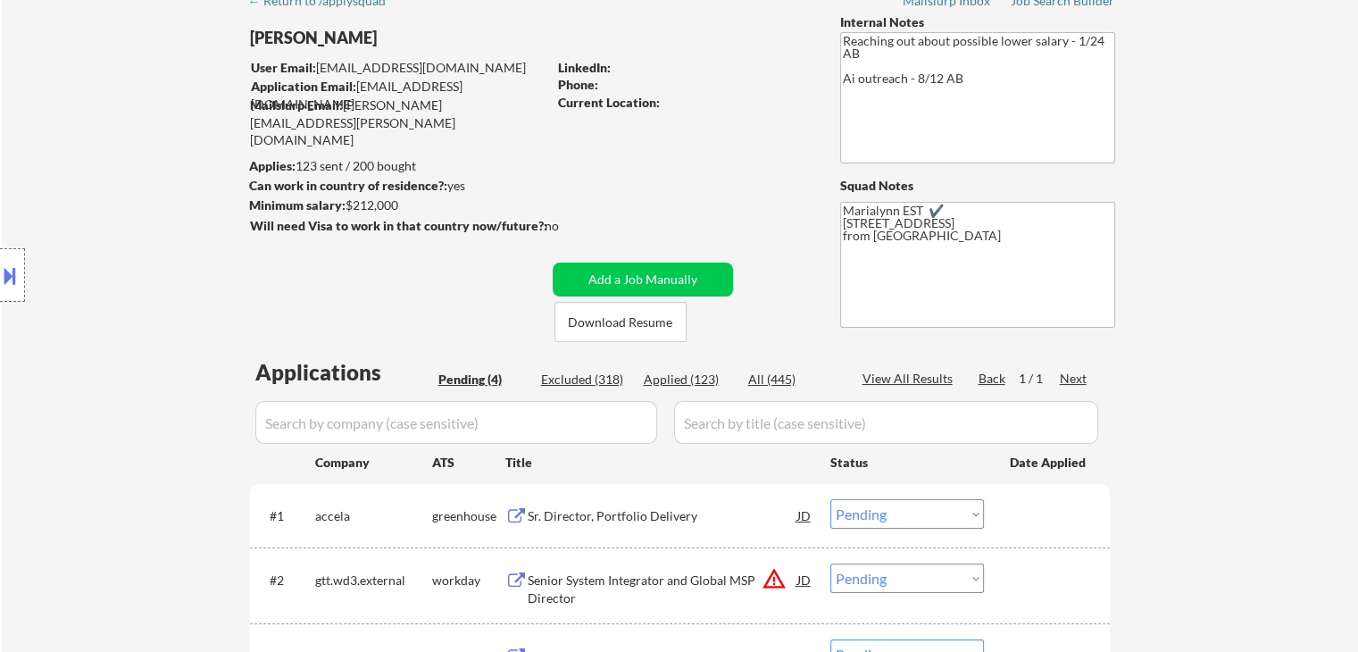
click at [1234, 397] on div "← Return to /applysquad Mailslurp Inbox Job Search Builder [PERSON_NAME] User E…" at bounding box center [680, 416] width 1356 height 869
click at [619, 315] on button "Download Resume" at bounding box center [620, 322] width 132 height 40
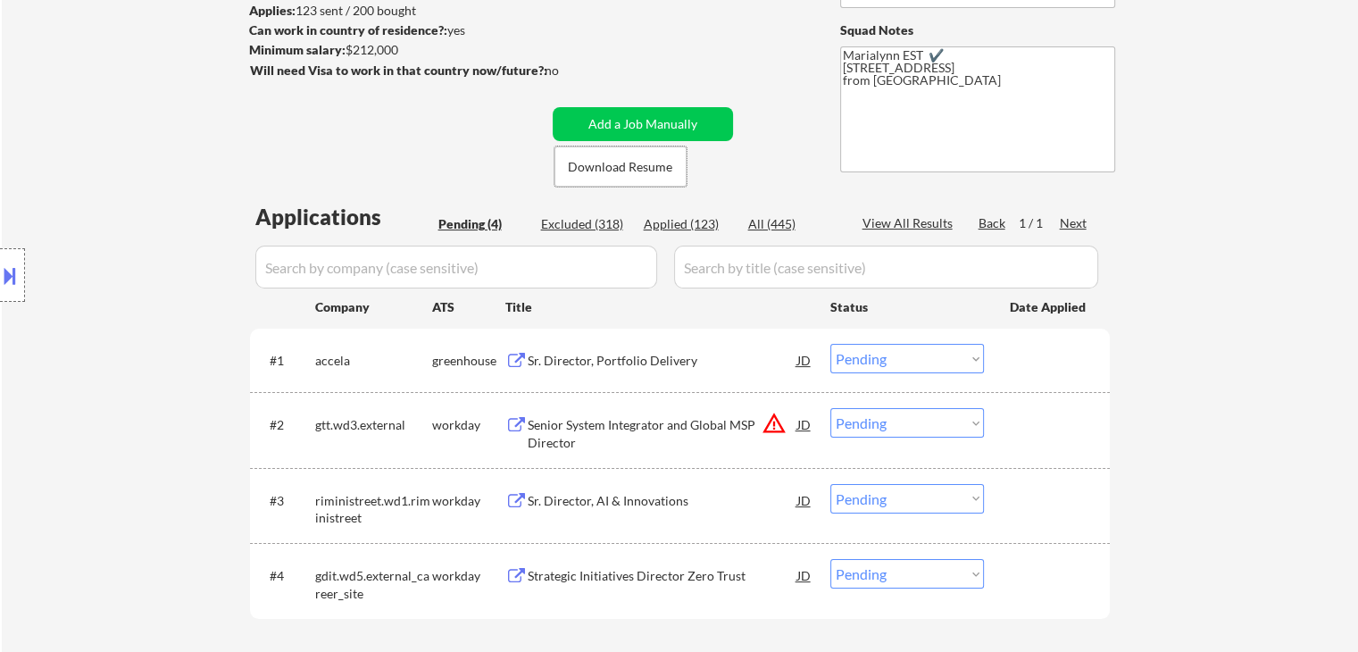
scroll to position [357, 0]
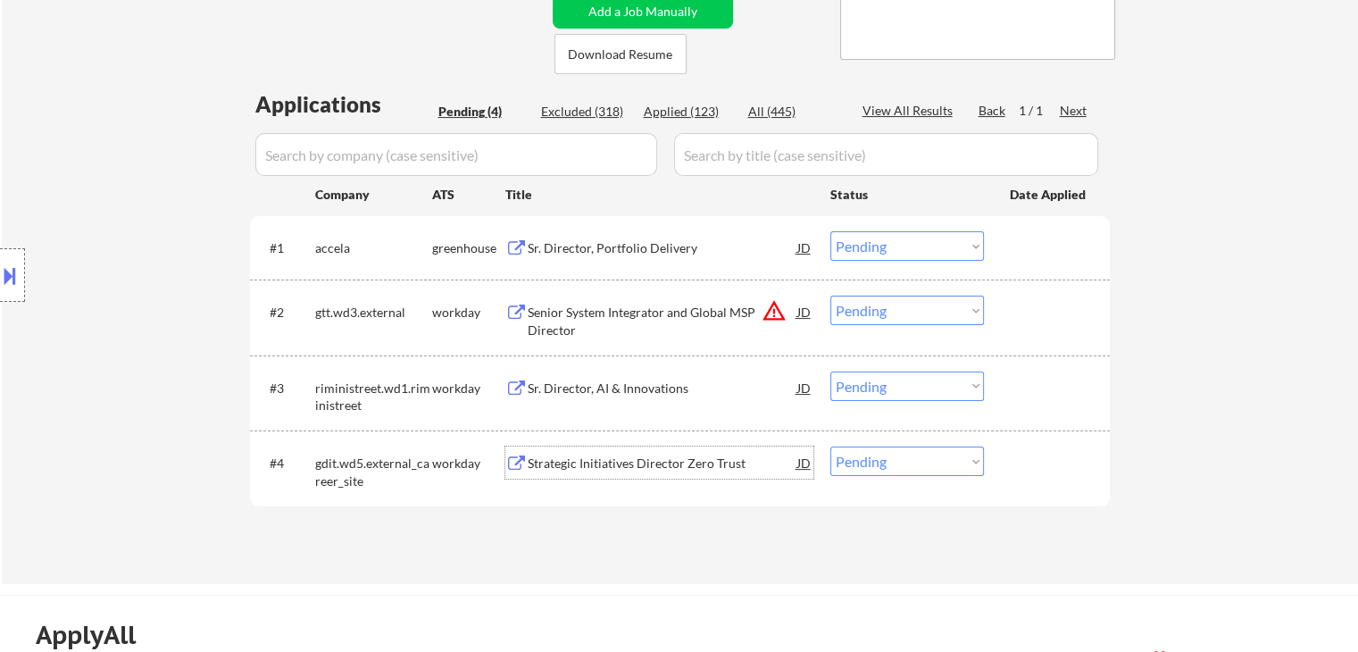
click at [605, 458] on div "Strategic Initiatives Director Zero Trust" at bounding box center [663, 463] width 270 height 18
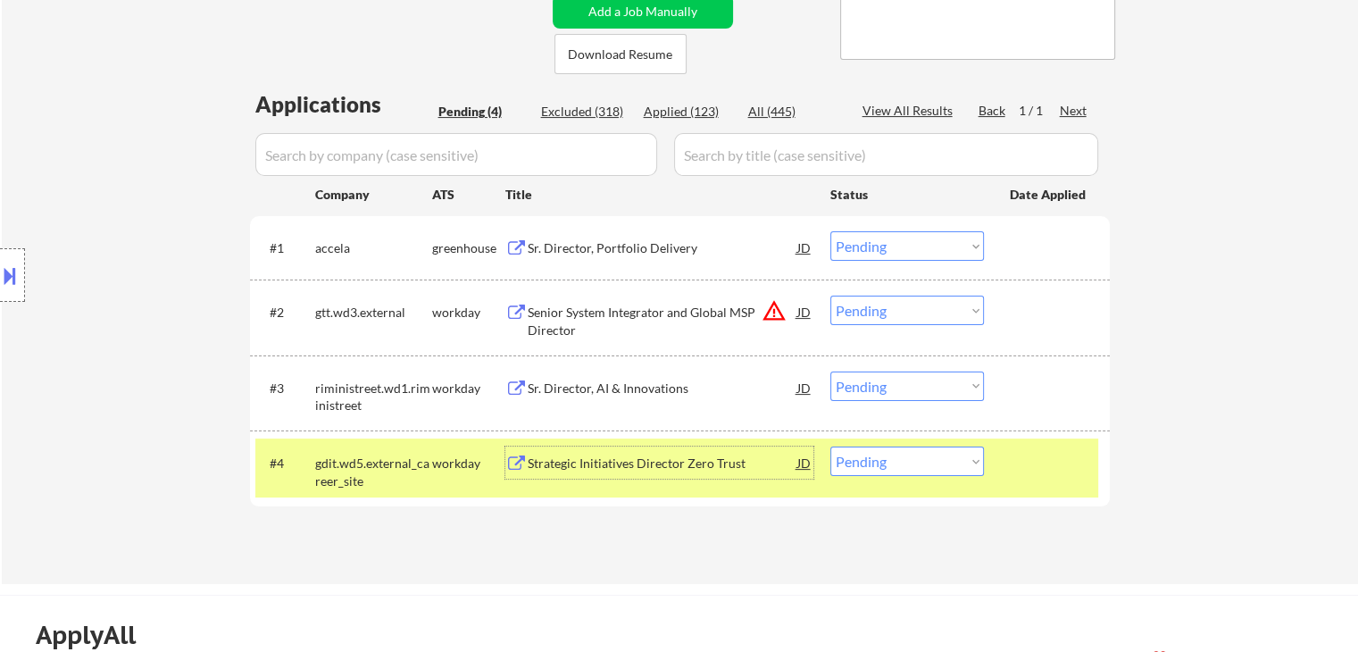
click at [889, 467] on select "Choose an option... Pending Applied Excluded (Questions) Excluded (Expired) Exc…" at bounding box center [907, 460] width 154 height 29
click at [869, 465] on select "Choose an option... Pending Applied Excluded (Questions) Excluded (Expired) Exc…" at bounding box center [907, 460] width 154 height 29
select select ""excluded__bad_match_""
click at [830, 446] on select "Choose an option... Pending Applied Excluded (Questions) Excluded (Expired) Exc…" at bounding box center [907, 460] width 154 height 29
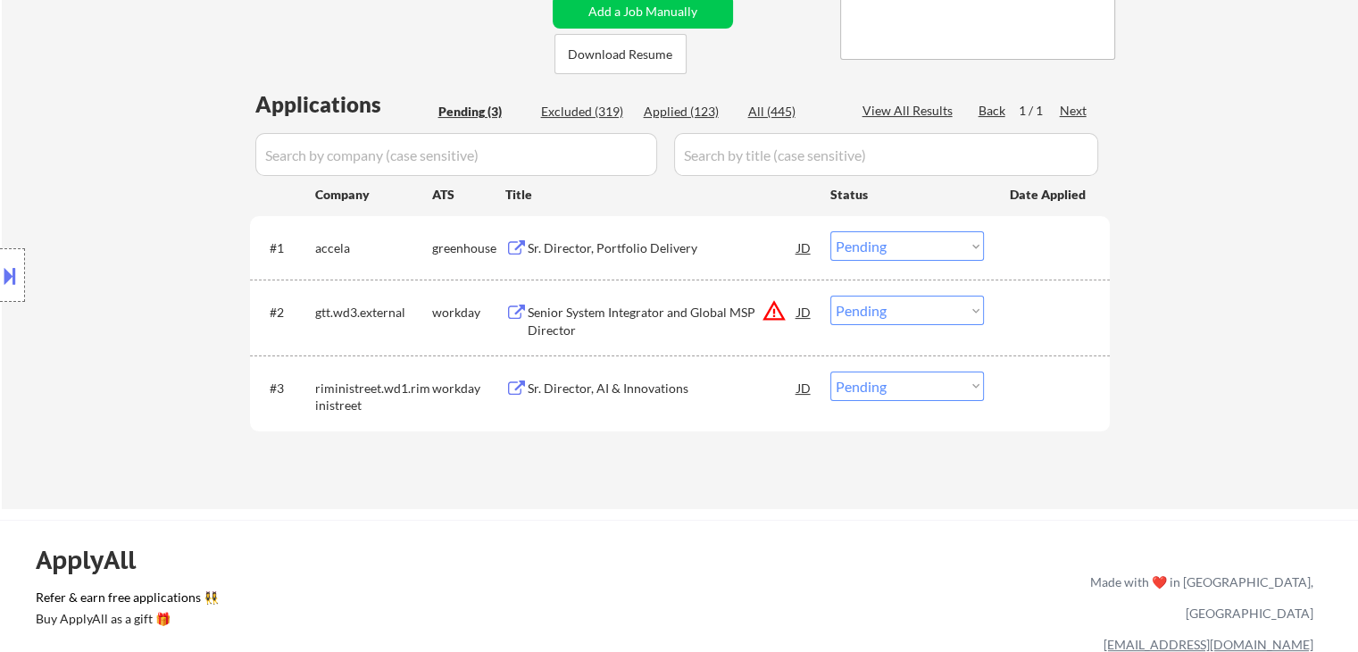
click at [610, 379] on div "Sr. Director, AI & Innovations" at bounding box center [663, 387] width 270 height 32
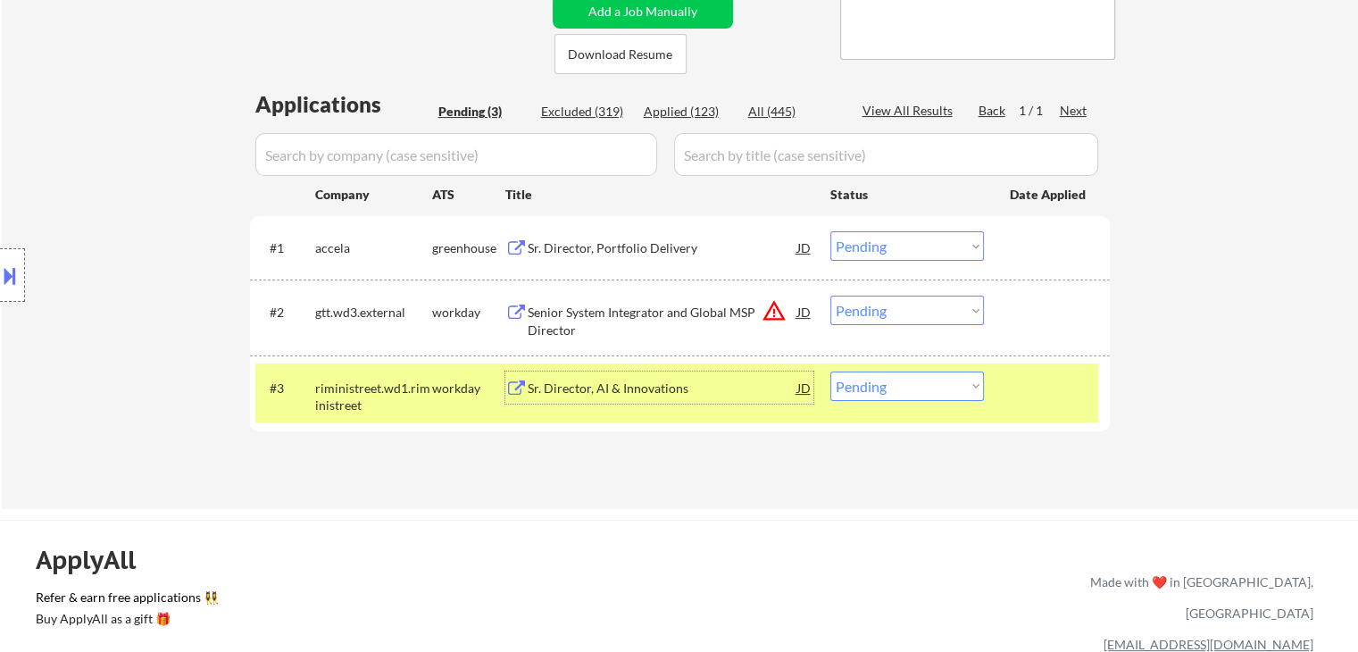
click at [907, 380] on select "Choose an option... Pending Applied Excluded (Questions) Excluded (Expired) Exc…" at bounding box center [907, 385] width 154 height 29
select select ""excluded__bad_match_""
click at [830, 371] on select "Choose an option... Pending Applied Excluded (Questions) Excluded (Expired) Exc…" at bounding box center [907, 385] width 154 height 29
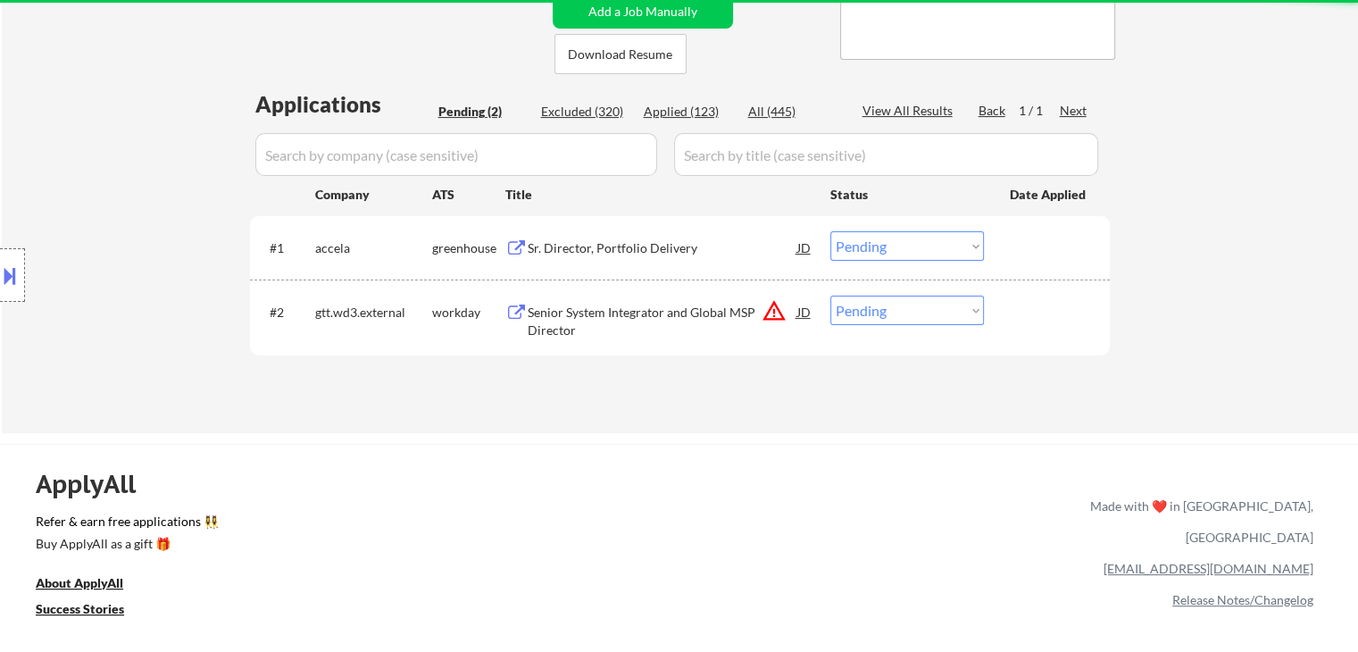
click at [645, 312] on div "Senior System Integrator and Global MSP Director" at bounding box center [663, 320] width 270 height 35
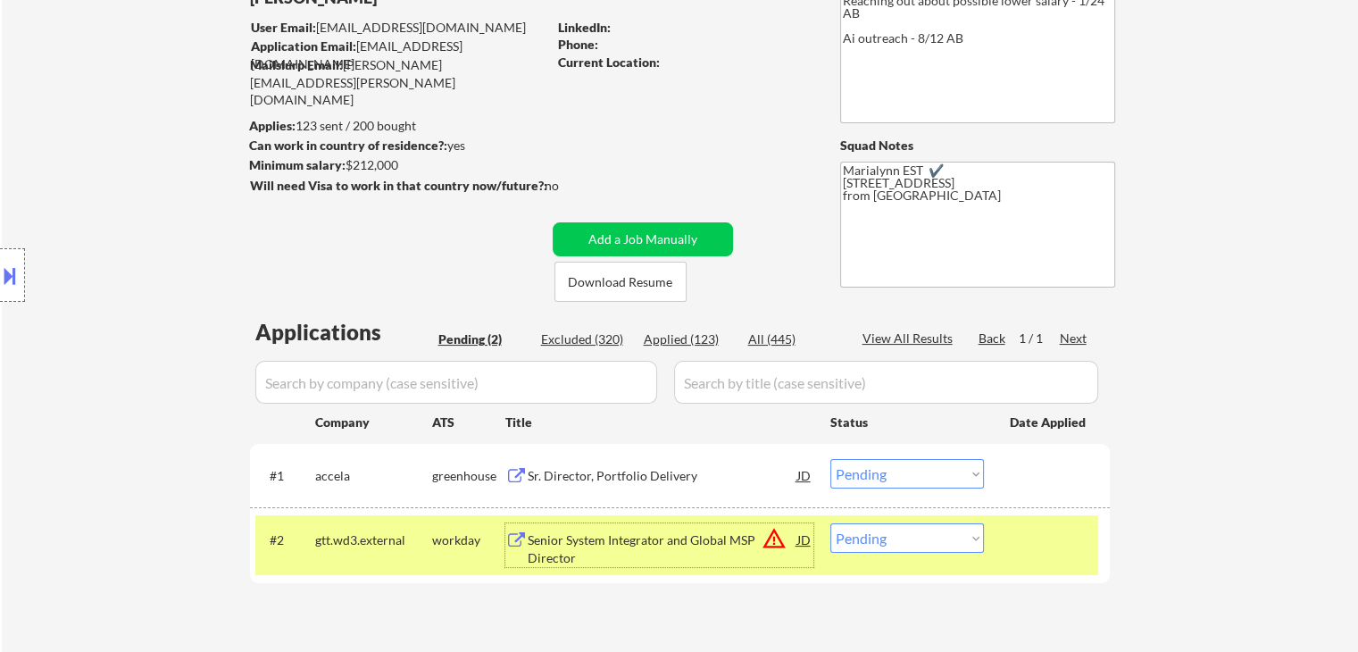
scroll to position [89, 0]
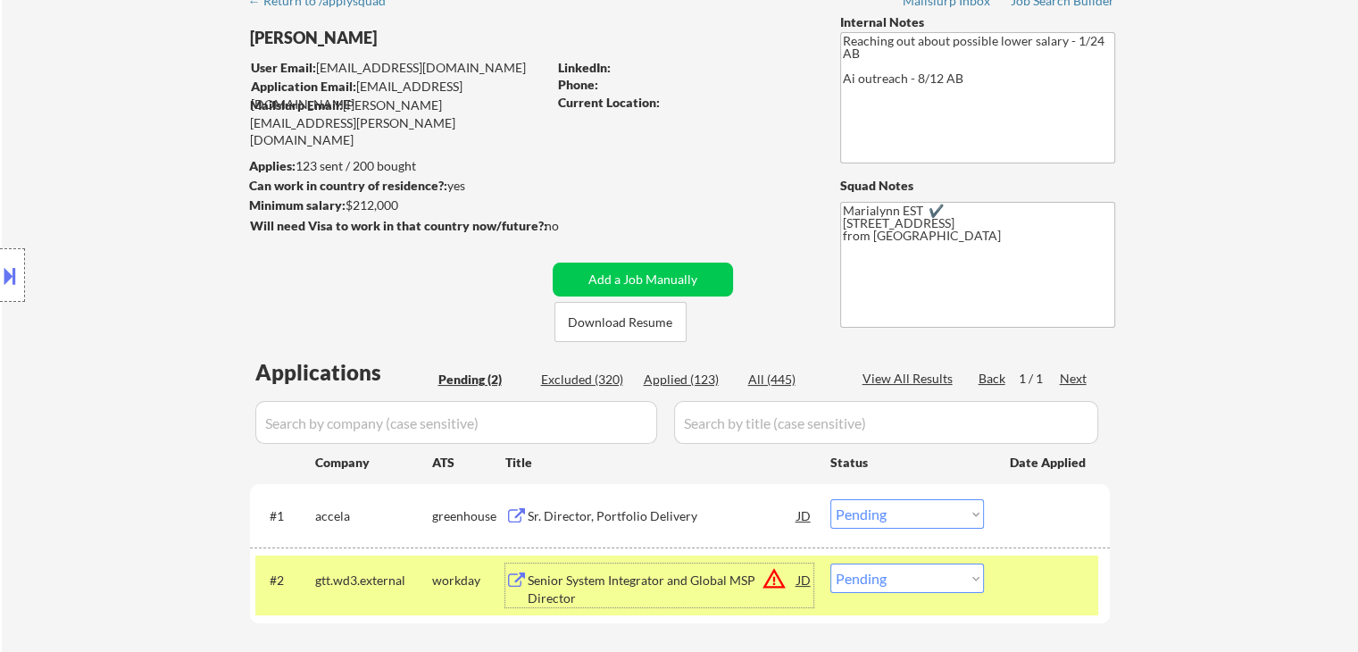
click at [892, 581] on select "Choose an option... Pending Applied Excluded (Questions) Excluded (Expired) Exc…" at bounding box center [907, 577] width 154 height 29
select select ""applied""
click at [830, 563] on select "Choose an option... Pending Applied Excluded (Questions) Excluded (Expired) Exc…" at bounding box center [907, 577] width 154 height 29
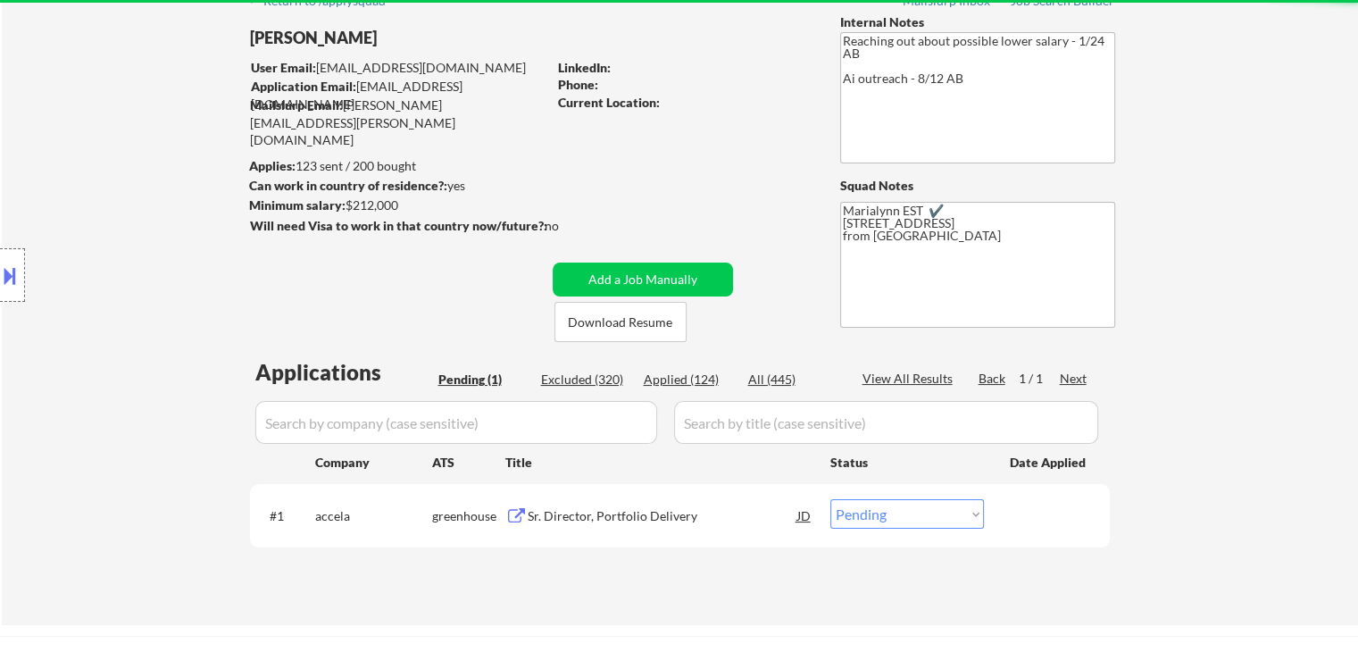
scroll to position [179, 0]
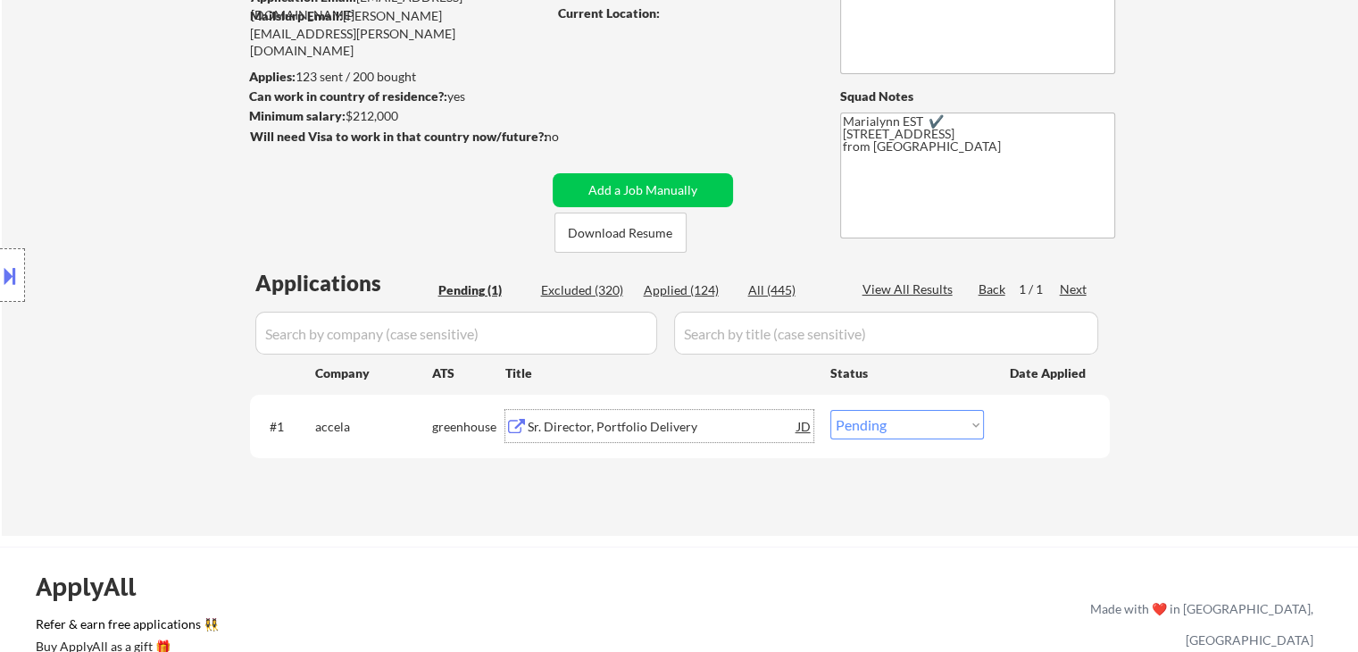
click at [584, 424] on div "Sr. Director, Portfolio Delivery" at bounding box center [663, 427] width 270 height 18
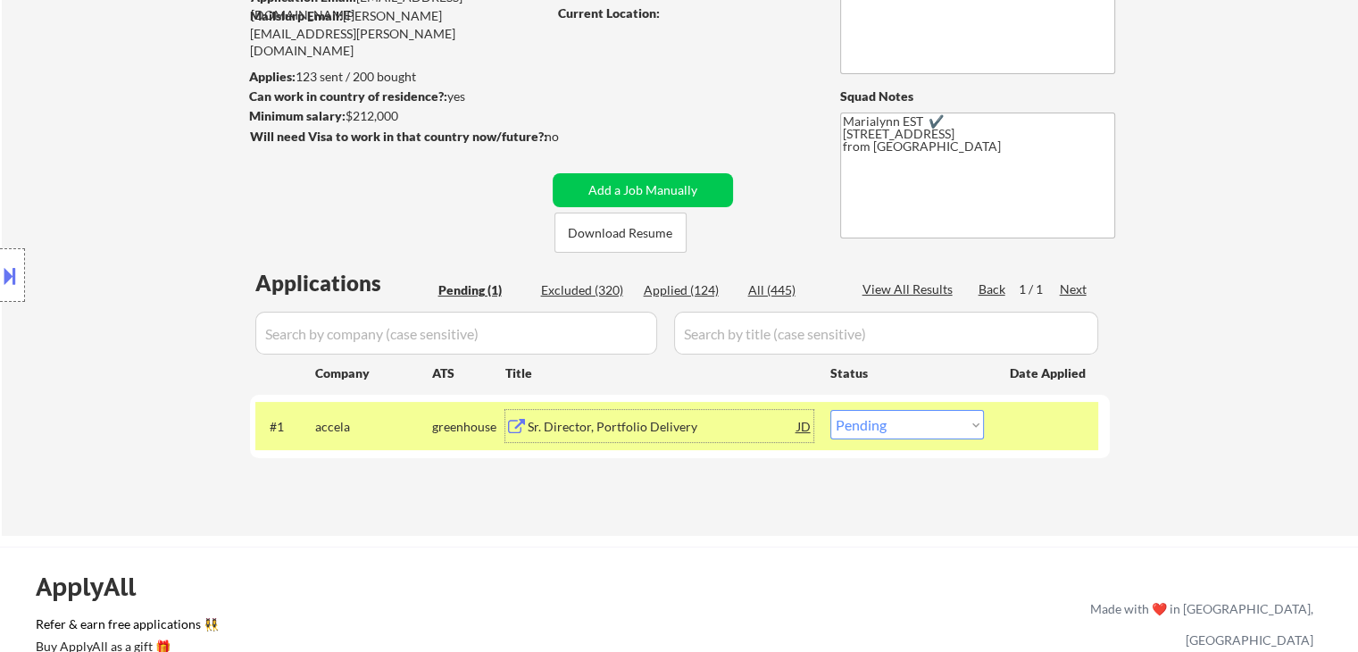
drag, startPoint x: 892, startPoint y: 427, endPoint x: 906, endPoint y: 440, distance: 19.6
click at [892, 427] on select "Choose an option... Pending Applied Excluded (Questions) Excluded (Expired) Exc…" at bounding box center [907, 424] width 154 height 29
select select ""excluded__salary_""
click at [830, 410] on select "Choose an option... Pending Applied Excluded (Questions) Excluded (Expired) Exc…" at bounding box center [907, 424] width 154 height 29
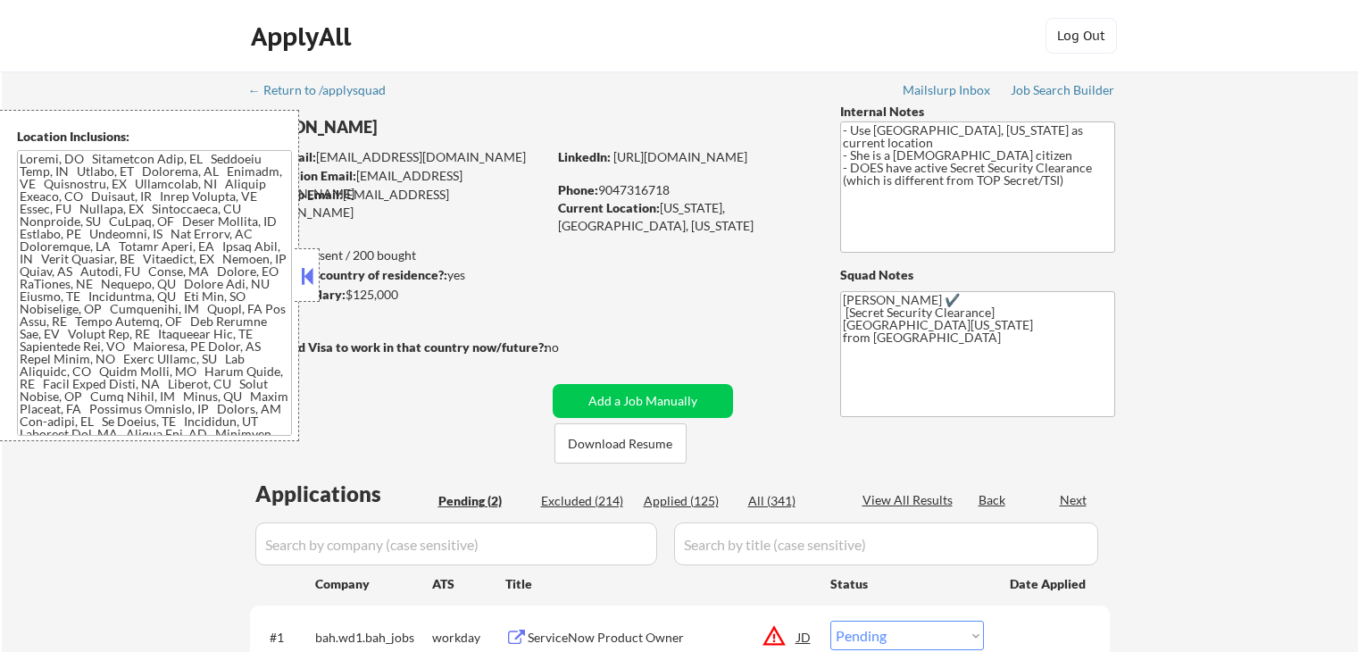
select select ""pending""
click at [307, 279] on button at bounding box center [307, 275] width 20 height 27
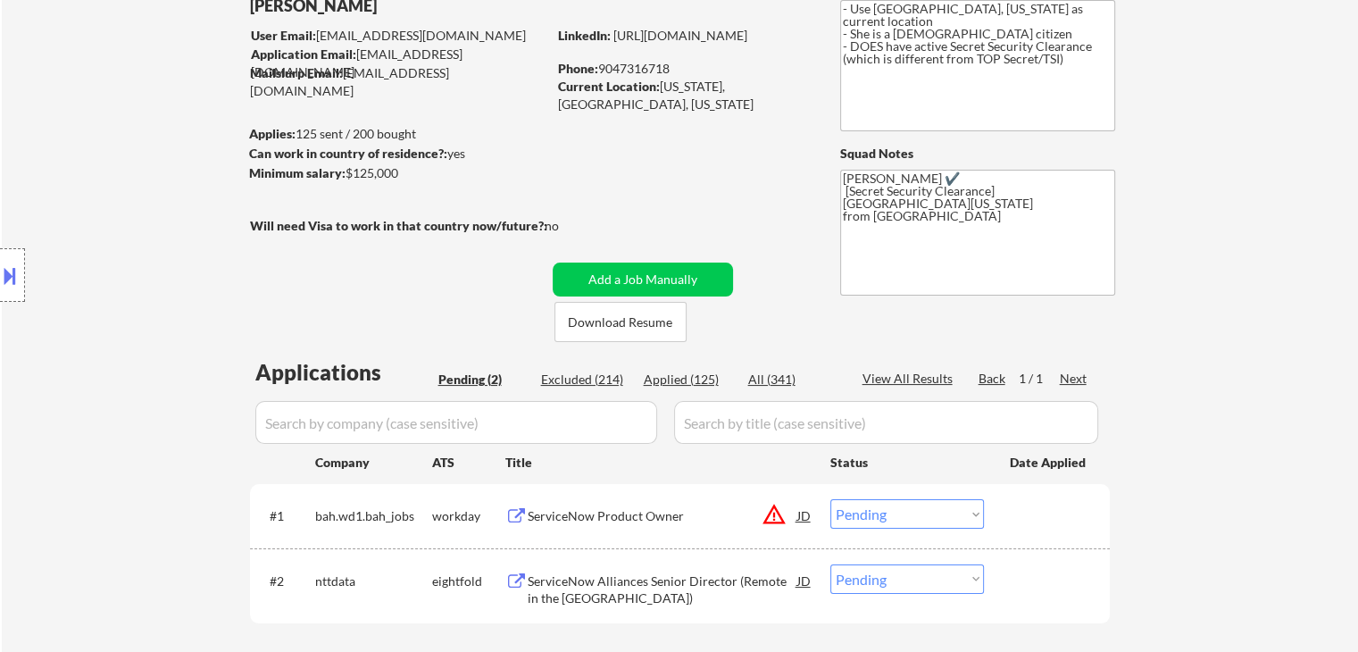
scroll to position [268, 0]
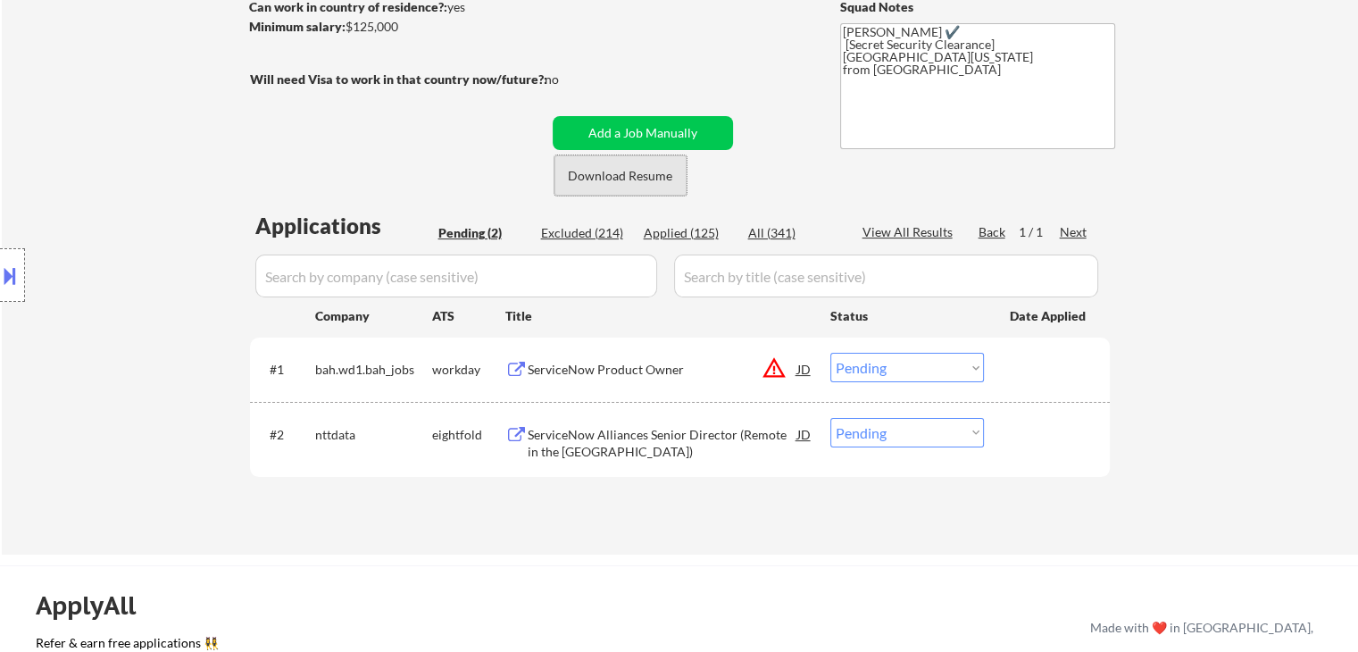
click at [645, 178] on button "Download Resume" at bounding box center [620, 175] width 132 height 40
click at [653, 433] on div "ServiceNow Alliances Senior Director (Remote in the US)" at bounding box center [663, 443] width 270 height 35
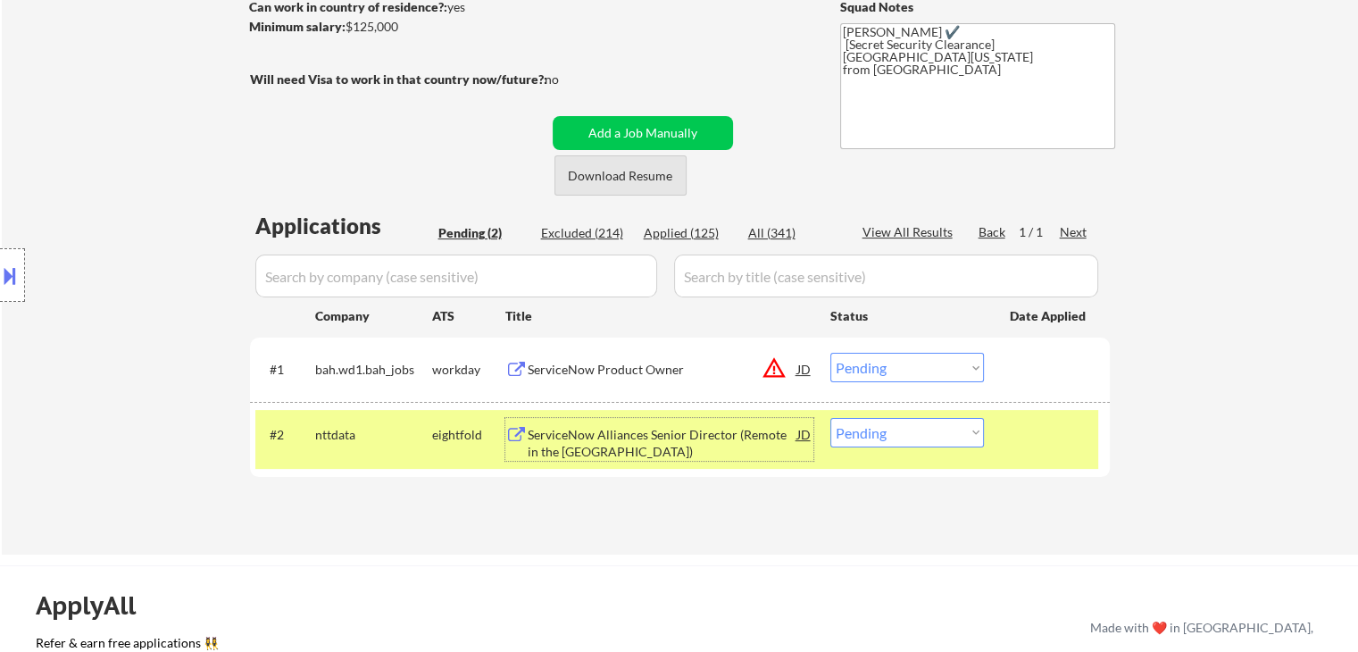
click at [671, 187] on button "Download Resume" at bounding box center [620, 175] width 132 height 40
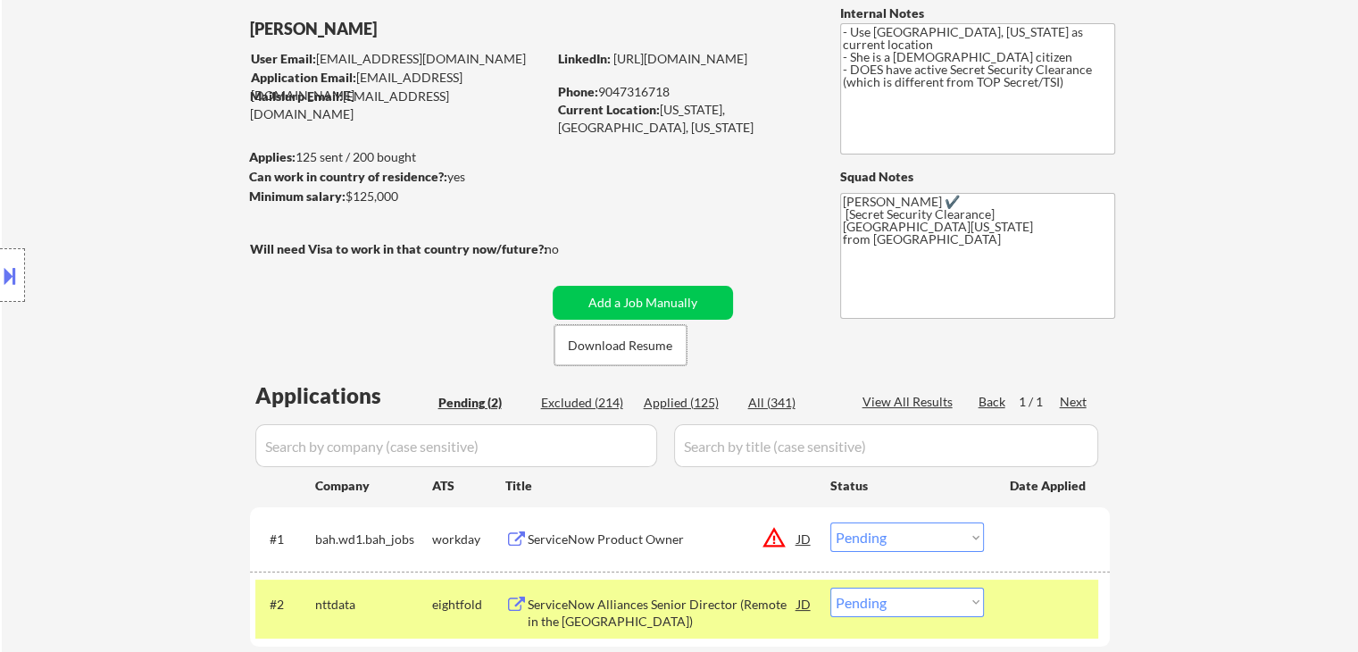
scroll to position [89, 0]
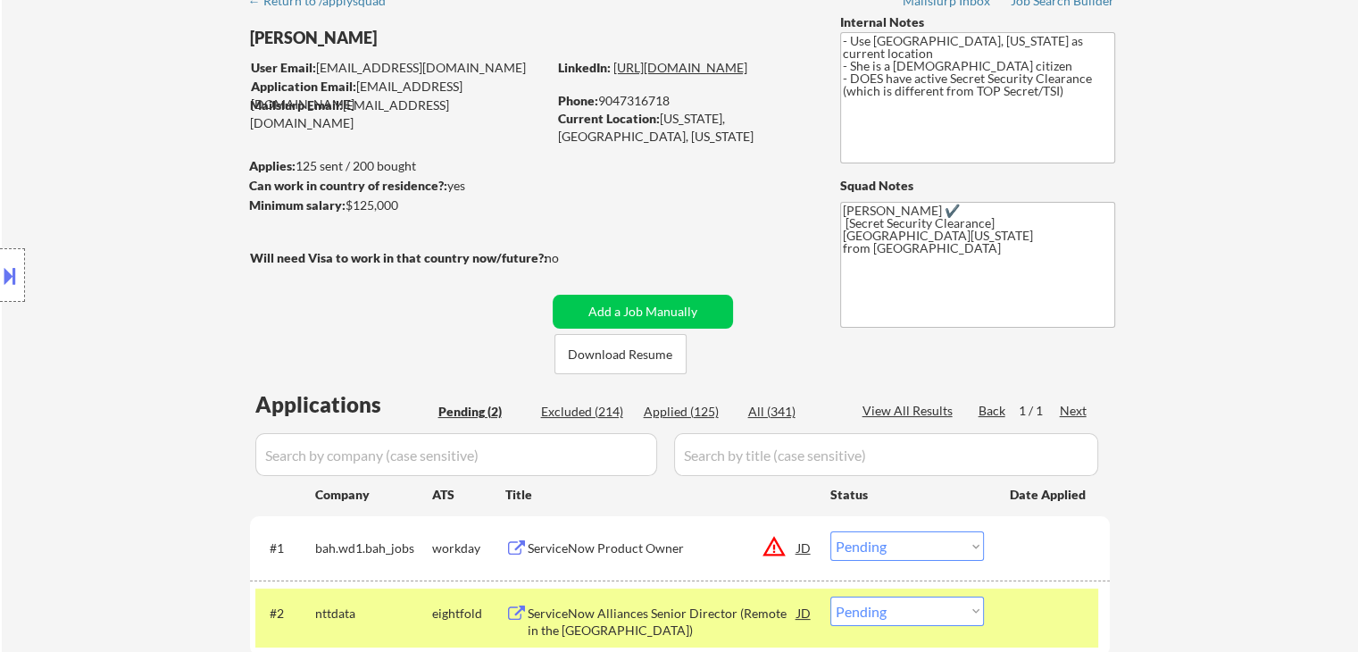
click at [673, 75] on link "https://linkedin.com/in/dellysherwood" at bounding box center [680, 67] width 134 height 15
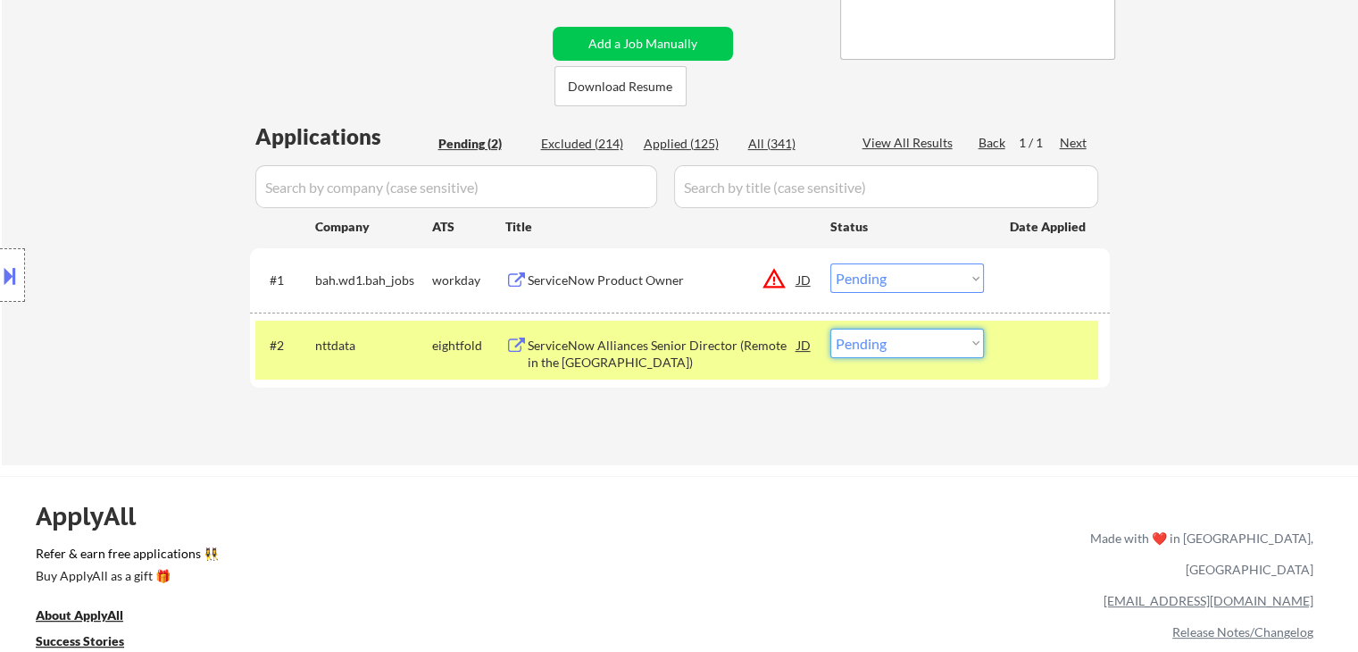
drag, startPoint x: 901, startPoint y: 334, endPoint x: 899, endPoint y: 345, distance: 11.7
click at [901, 335] on select "Choose an option... Pending Applied Excluded (Questions) Excluded (Expired) Exc…" at bounding box center [907, 342] width 154 height 29
select select ""applied""
click at [830, 328] on select "Choose an option... Pending Applied Excluded (Questions) Excluded (Expired) Exc…" at bounding box center [907, 342] width 154 height 29
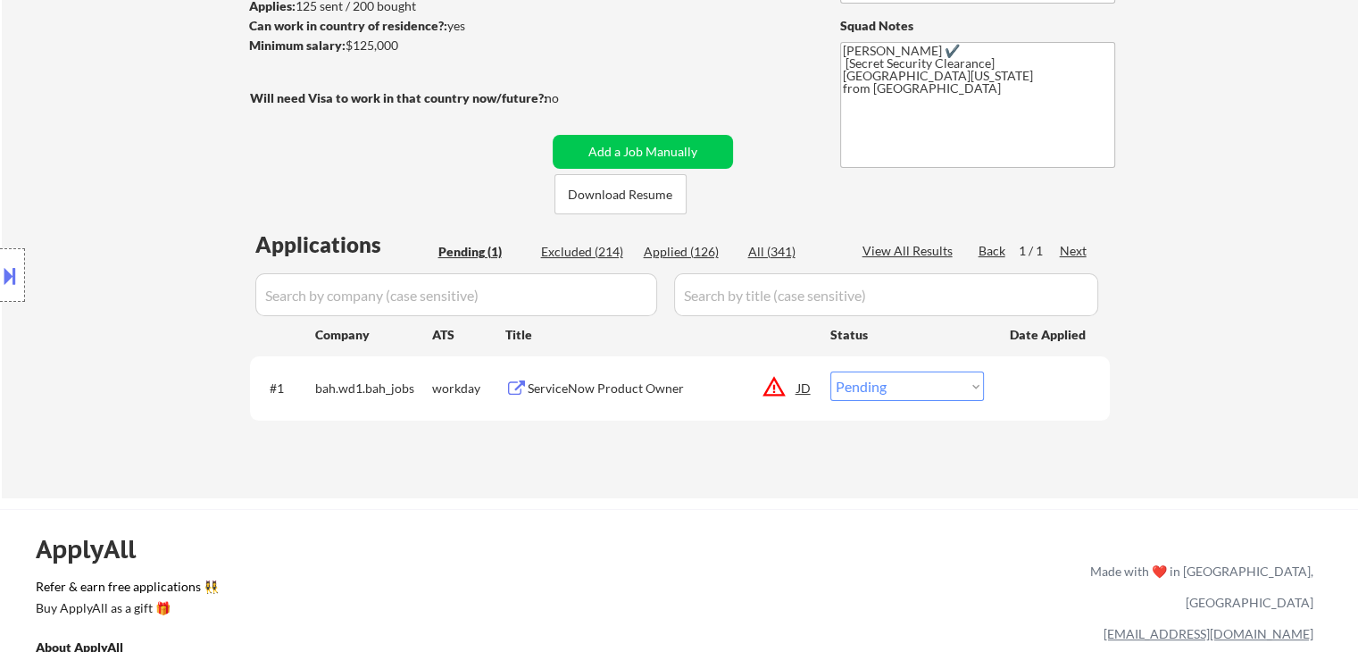
scroll to position [0, 0]
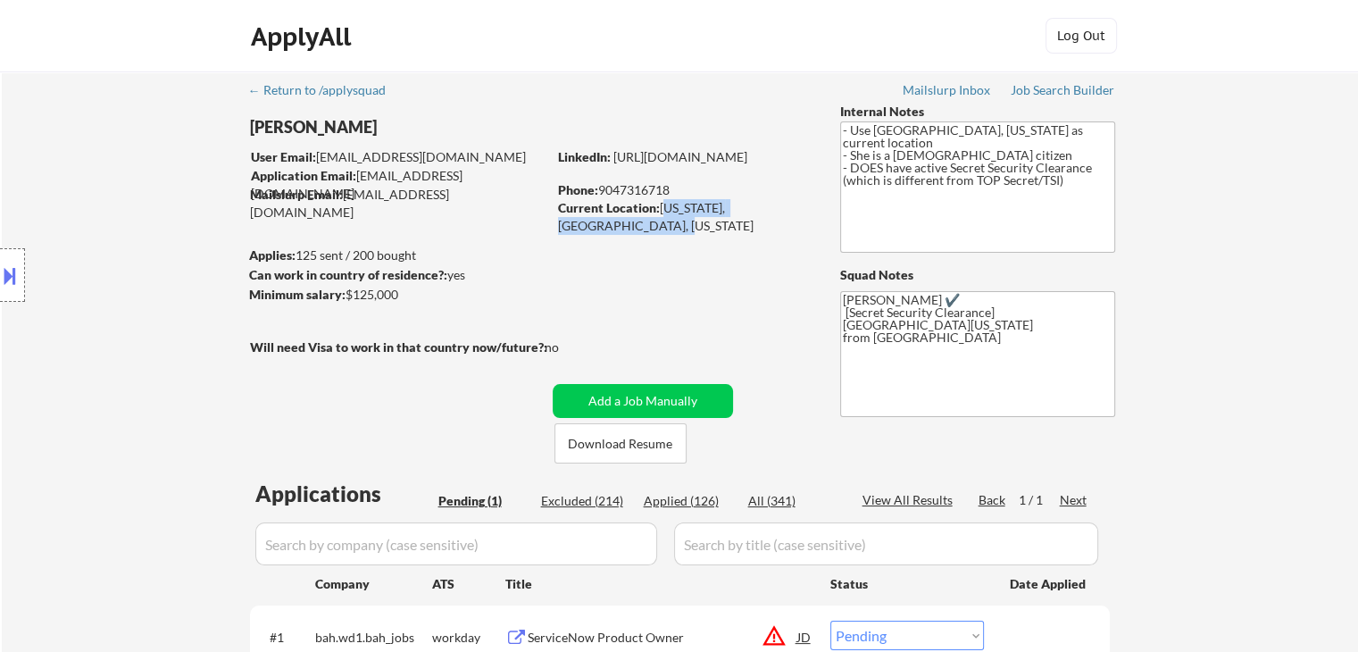
drag, startPoint x: 661, startPoint y: 212, endPoint x: 718, endPoint y: 223, distance: 57.4
click at [718, 223] on div "Current Location: Florida, United States, Florida" at bounding box center [684, 216] width 253 height 35
copy div "Florida, United States, Florida"
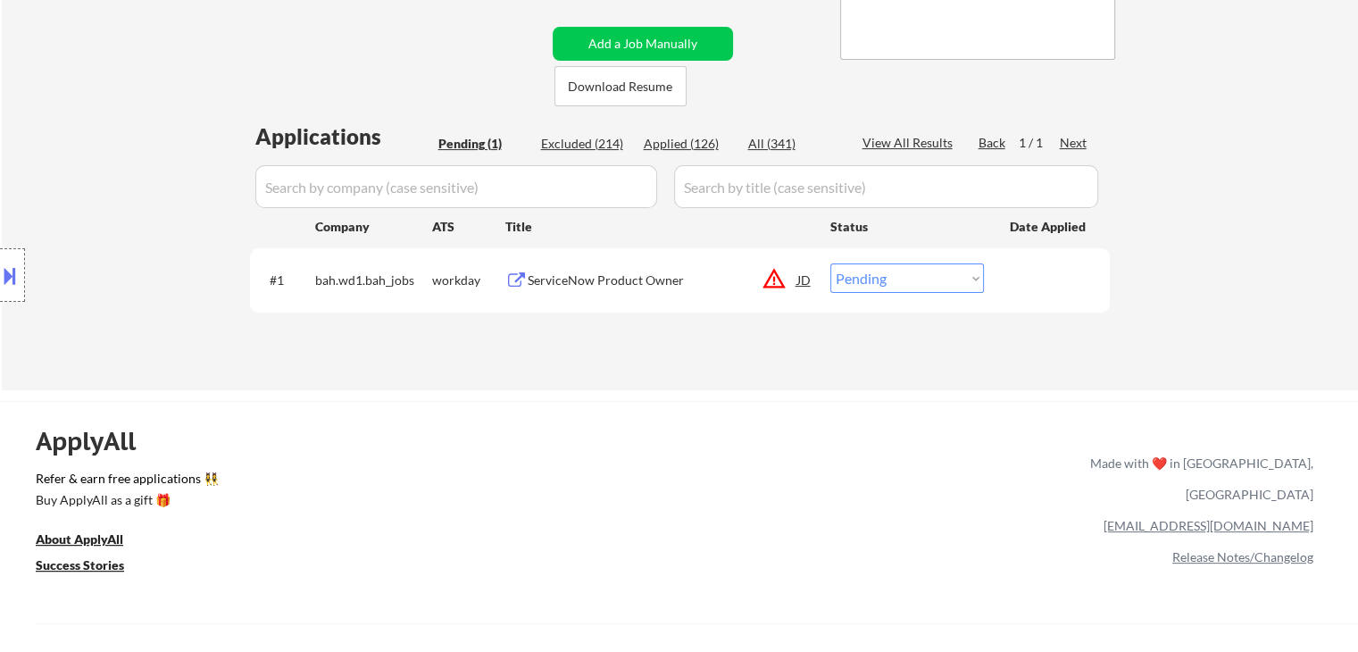
click at [633, 281] on div "ServiceNow Product Owner" at bounding box center [663, 280] width 270 height 18
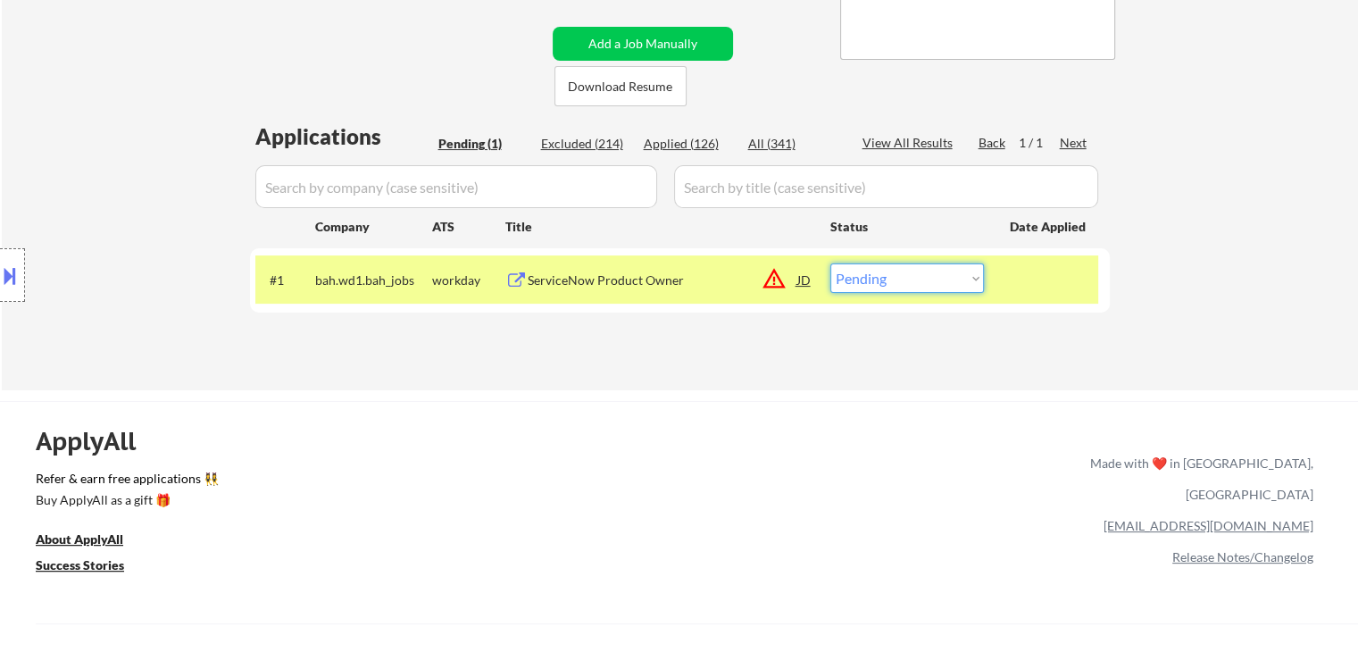
drag, startPoint x: 903, startPoint y: 275, endPoint x: 909, endPoint y: 291, distance: 16.9
click at [903, 276] on select "Choose an option... Pending Applied Excluded (Questions) Excluded (Expired) Exc…" at bounding box center [907, 277] width 154 height 29
select select ""excluded__bad_match_""
click at [830, 263] on select "Choose an option... Pending Applied Excluded (Questions) Excluded (Expired) Exc…" at bounding box center [907, 277] width 154 height 29
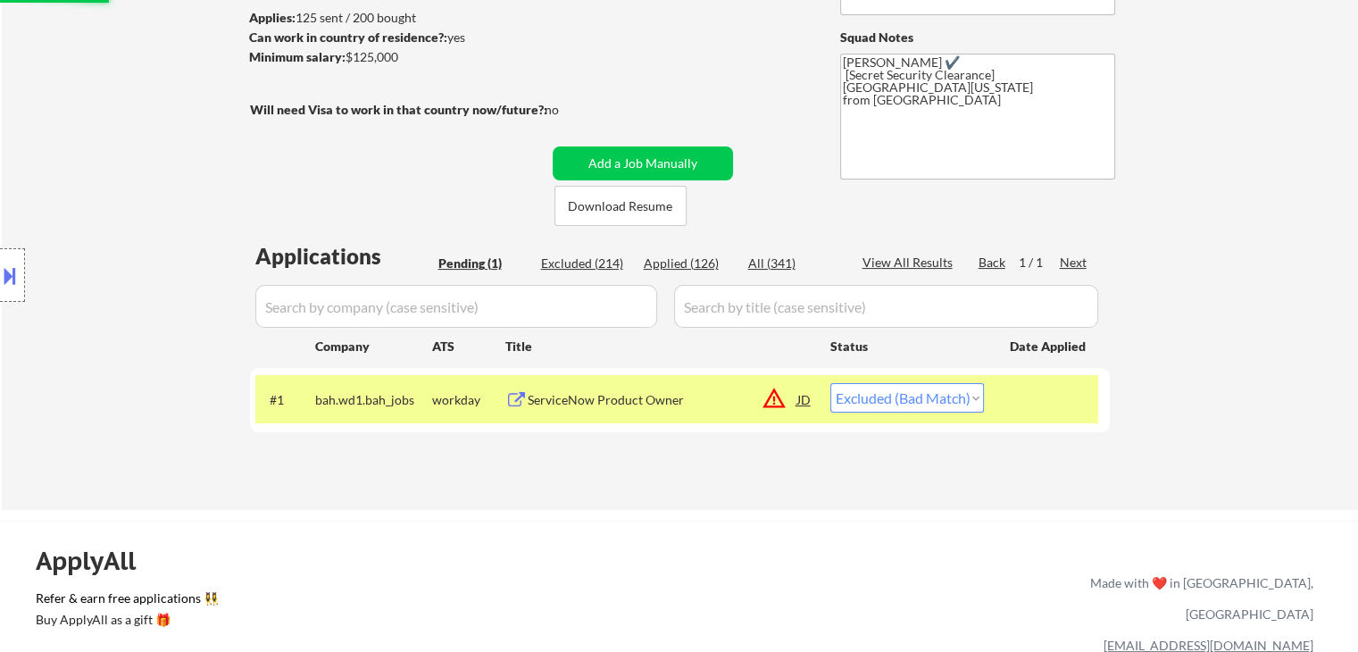
scroll to position [89, 0]
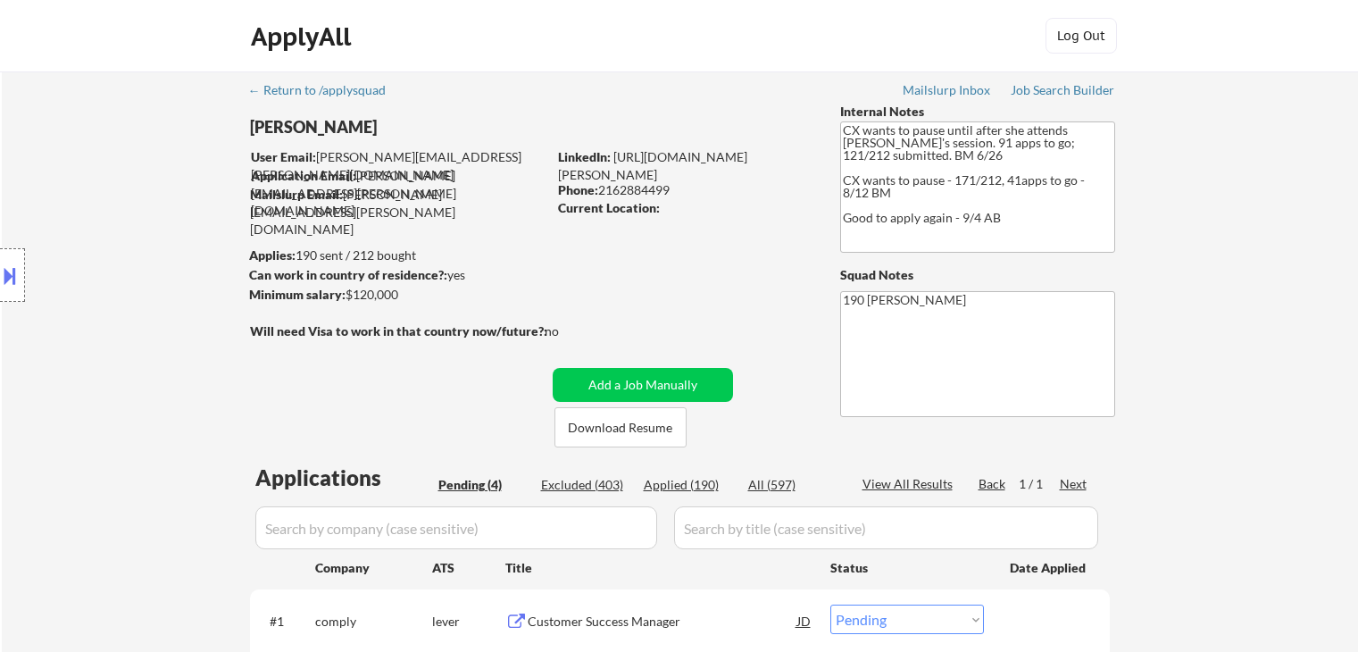
select select ""pending""
click at [947, 311] on textarea "190 Maria" at bounding box center [977, 354] width 275 height 126
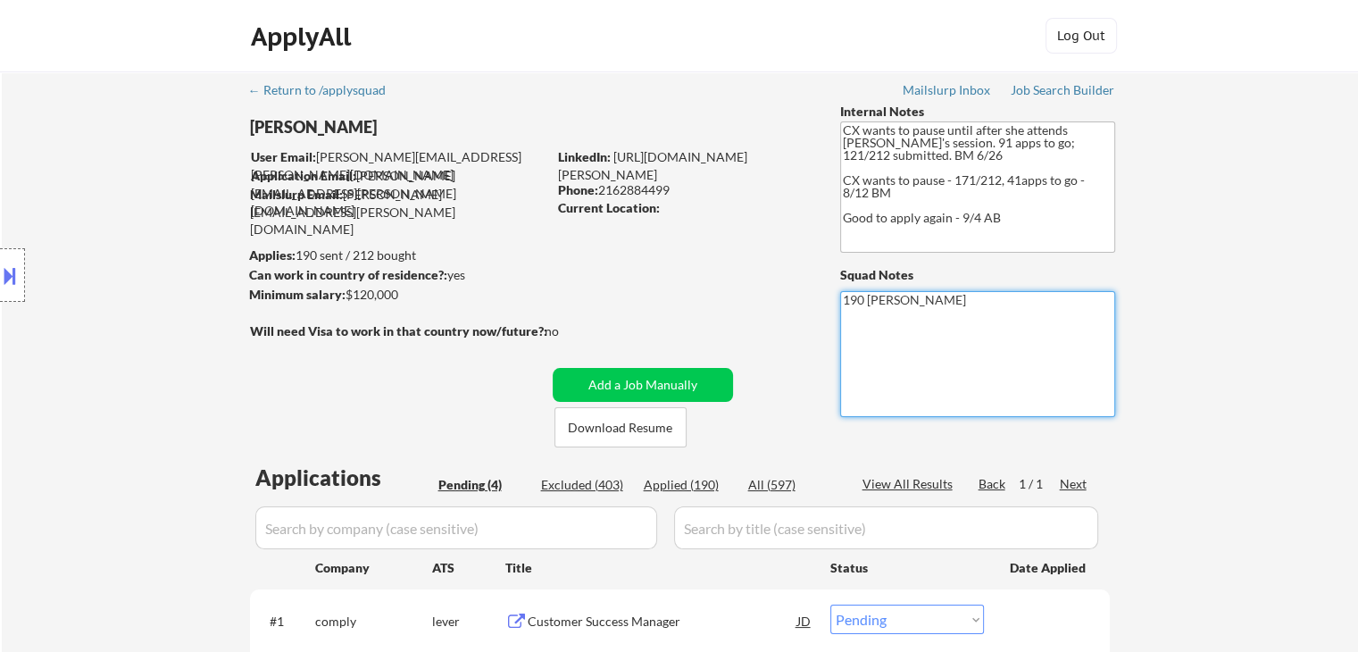
click at [718, 278] on div "← Return to /applysquad Mailslurp Inbox Job Search Builder Lois Robinson User E…" at bounding box center [680, 496] width 891 height 850
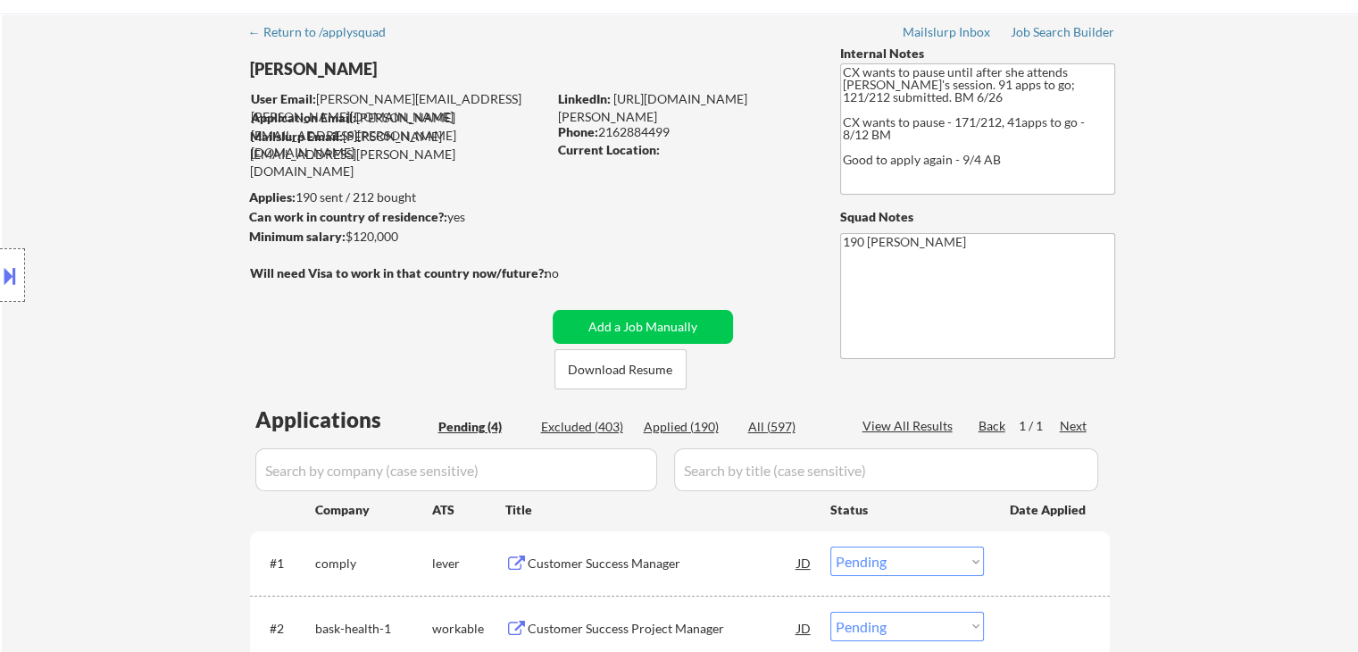
scroll to position [89, 0]
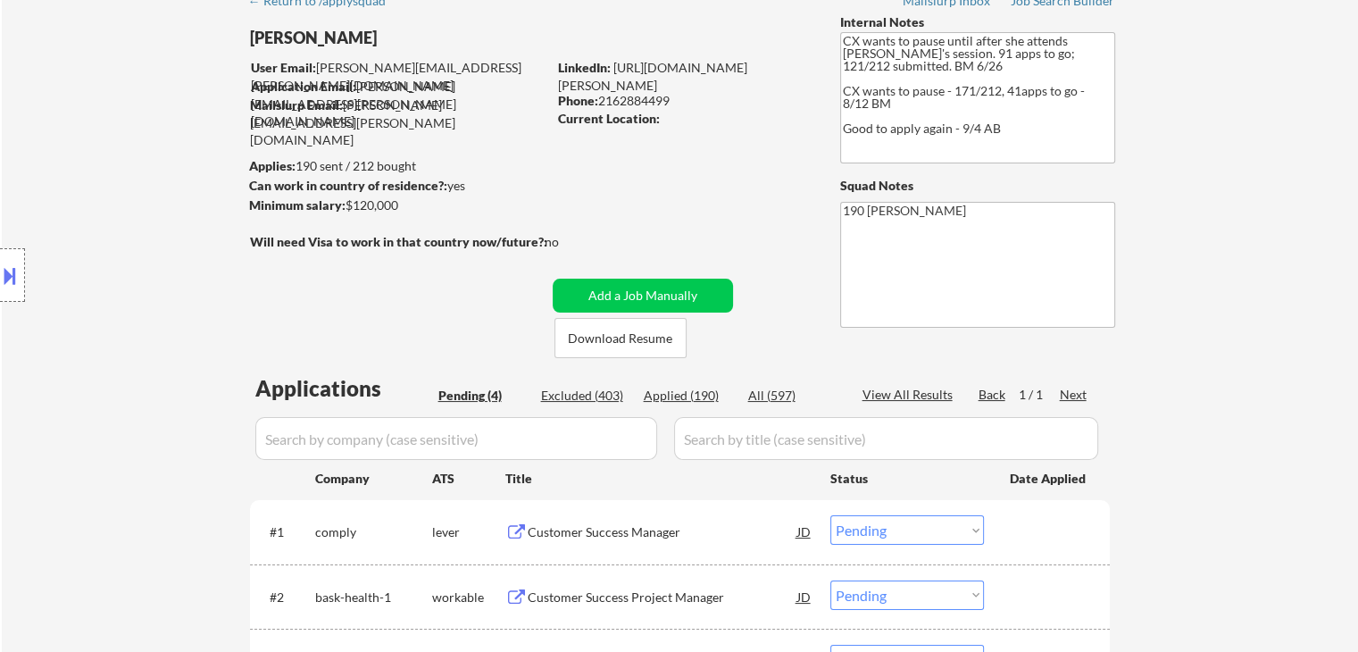
click at [697, 397] on div "Applied (190)" at bounding box center [688, 395] width 89 height 18
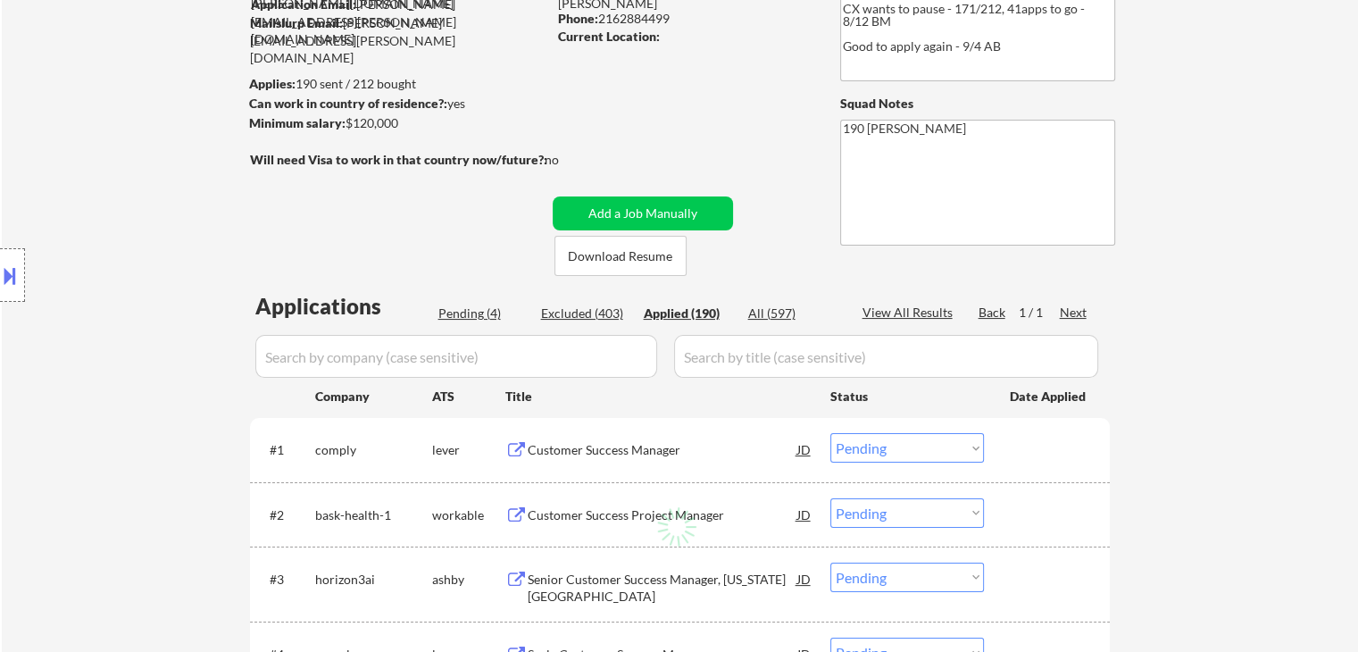
scroll to position [268, 0]
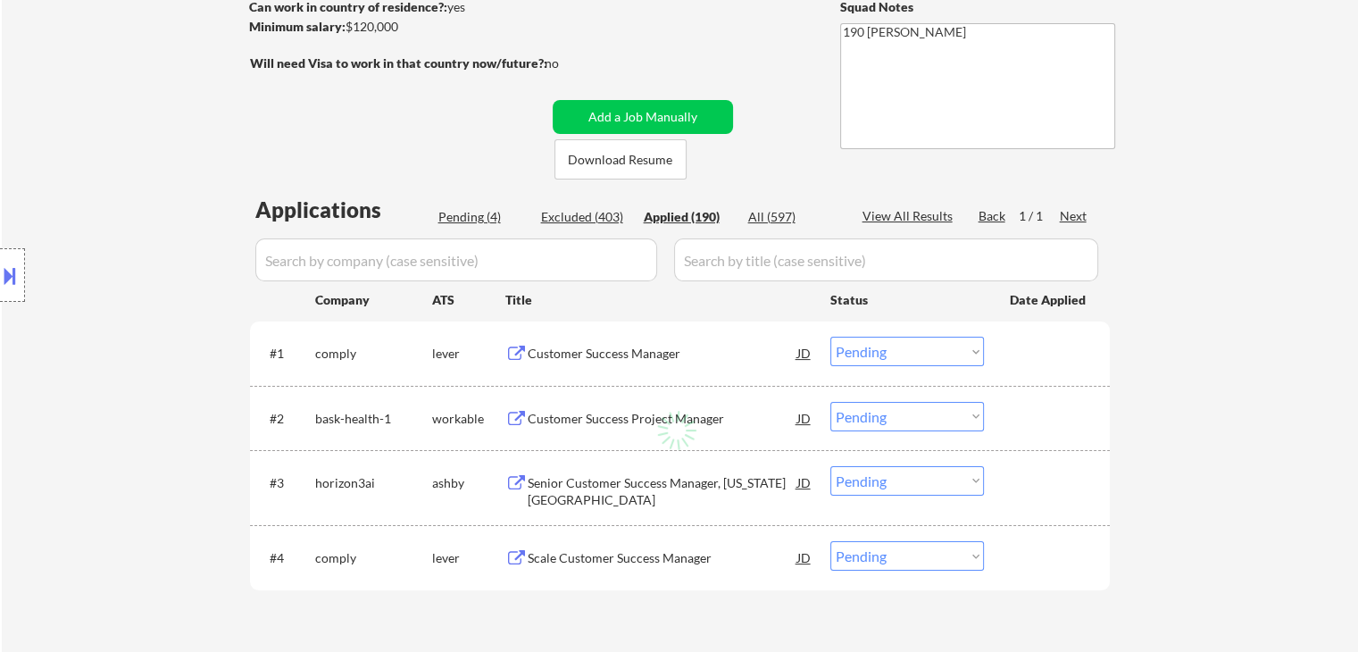
drag, startPoint x: 464, startPoint y: 205, endPoint x: 475, endPoint y: 220, distance: 17.9
click at [466, 208] on div "Applications Pending (4) Excluded (403) Applied (190) All (597) View All Result…" at bounding box center [680, 414] width 860 height 439
drag, startPoint x: 476, startPoint y: 220, endPoint x: 465, endPoint y: 217, distance: 11.0
click at [476, 220] on div "Pending (4)" at bounding box center [482, 217] width 89 height 18
click at [475, 219] on div "Pending (4)" at bounding box center [482, 217] width 89 height 18
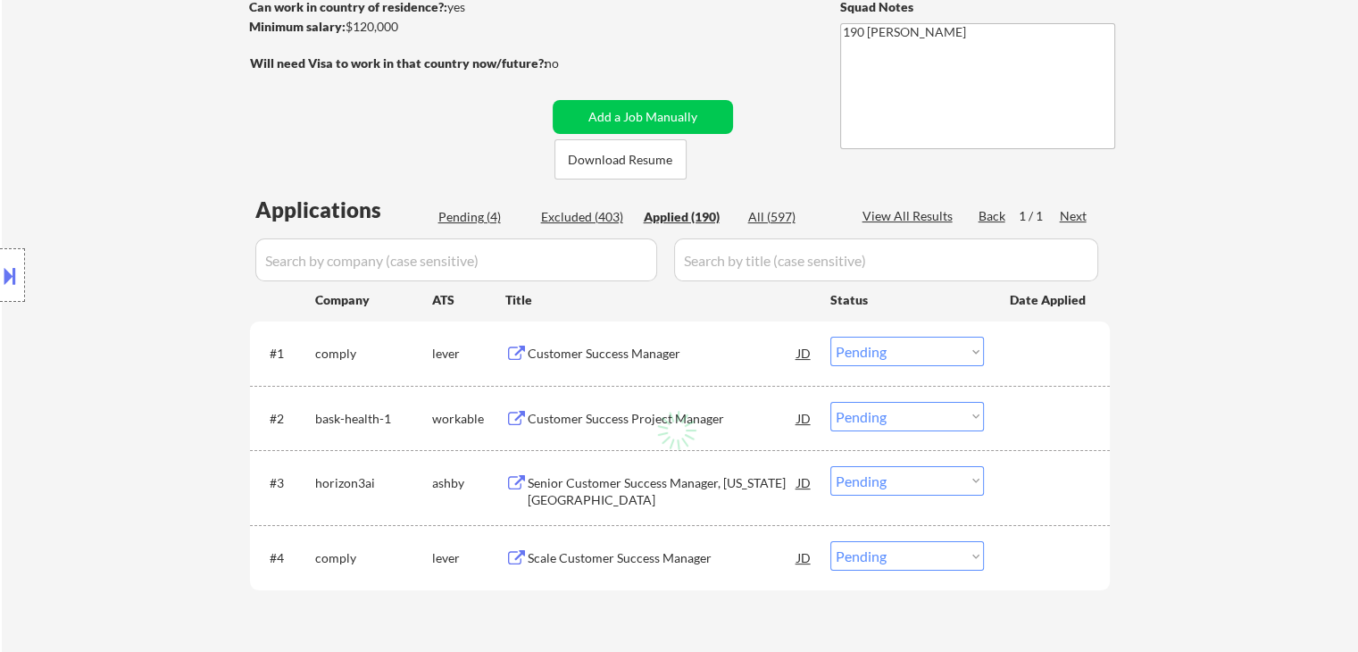
select select ""applied""
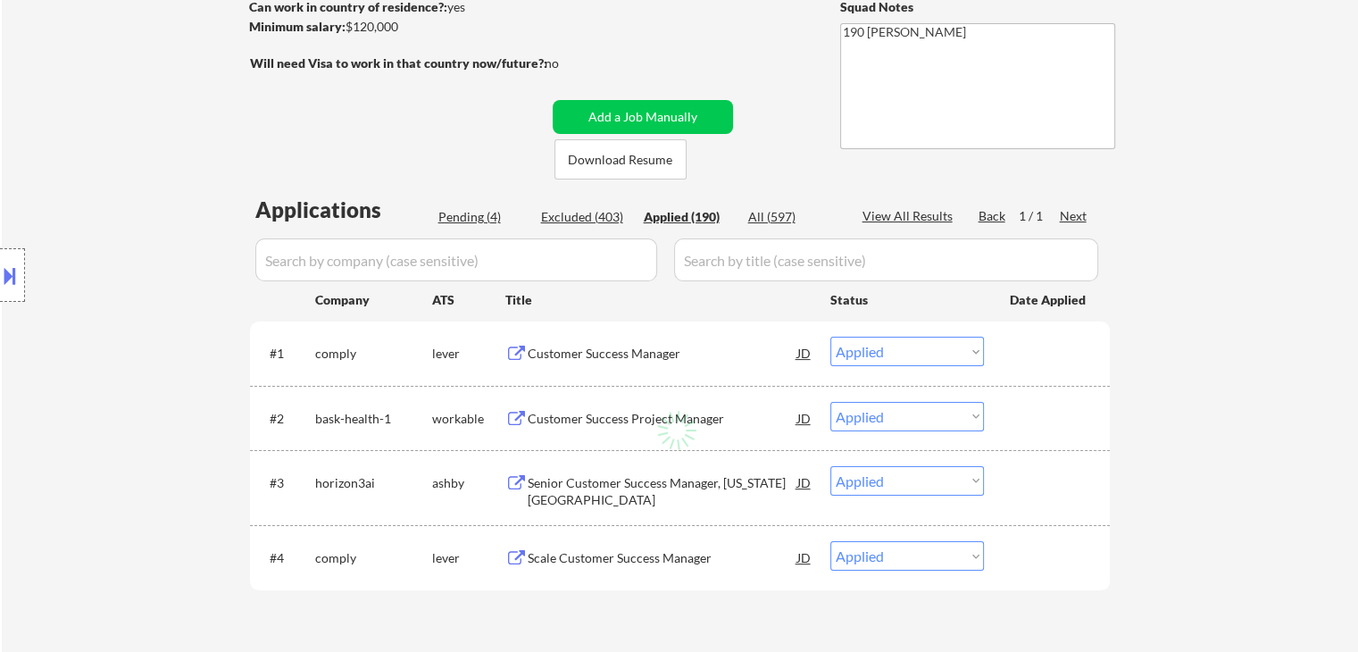
select select ""applied""
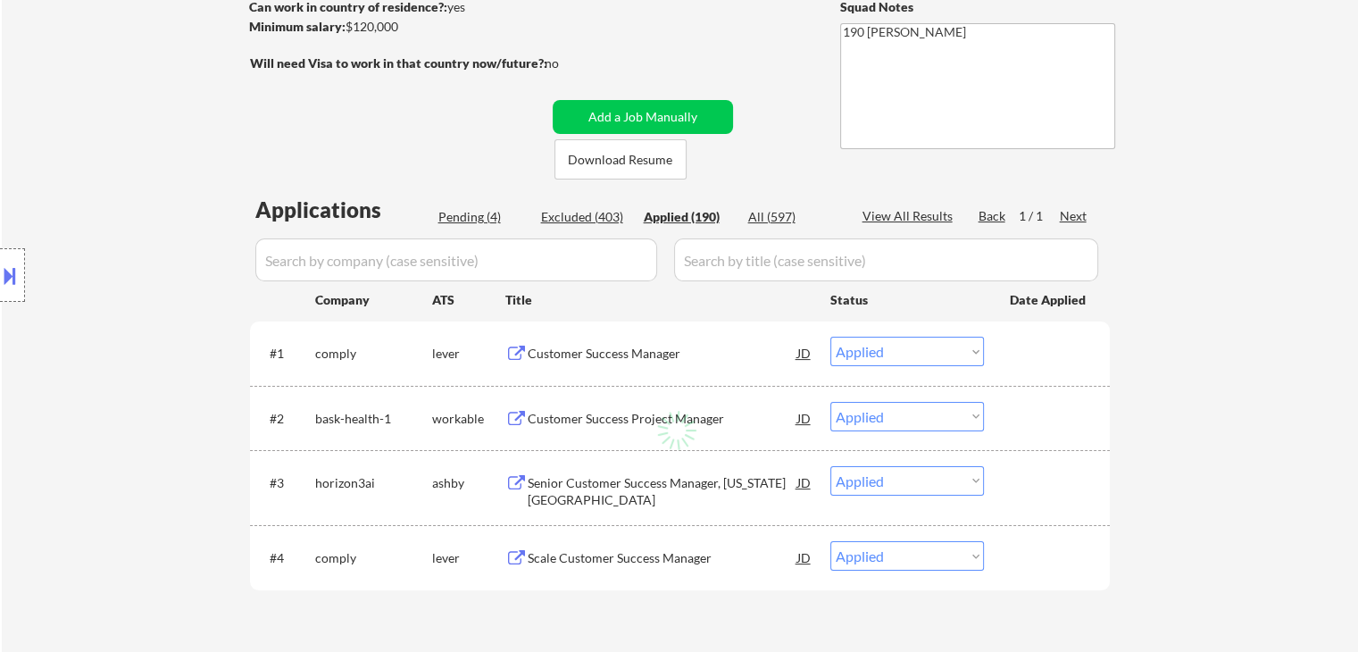
select select ""applied""
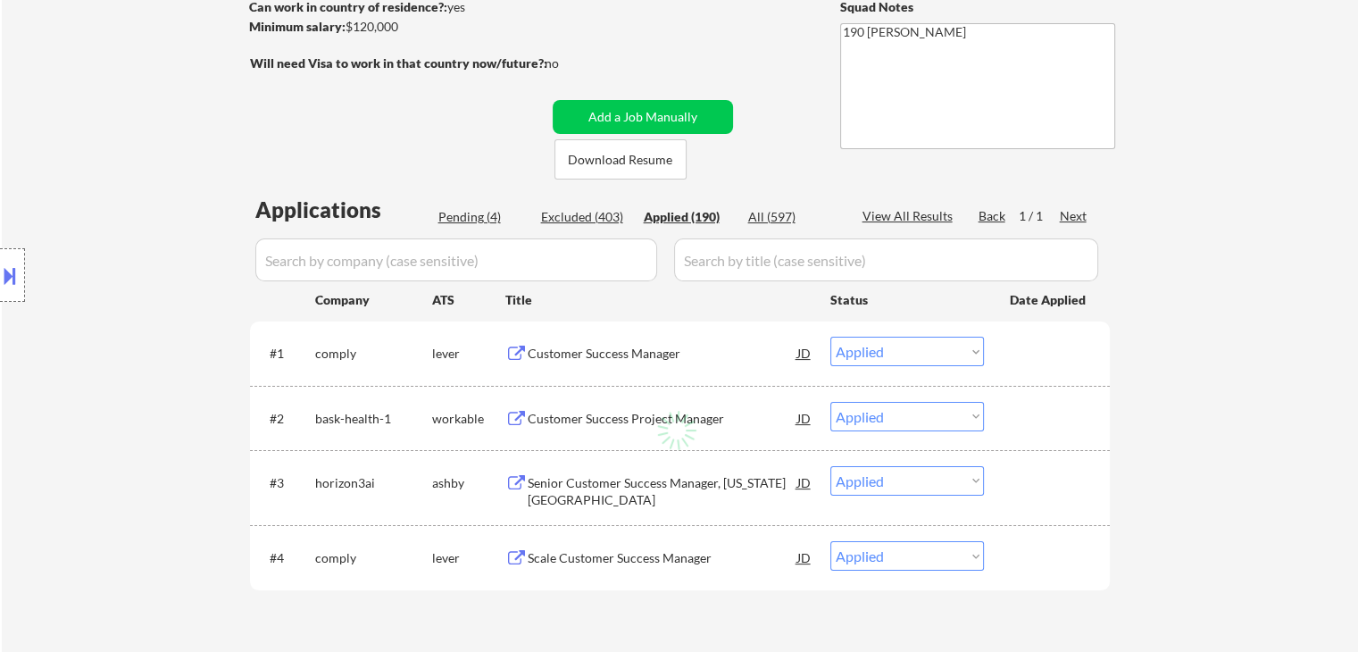
select select ""applied""
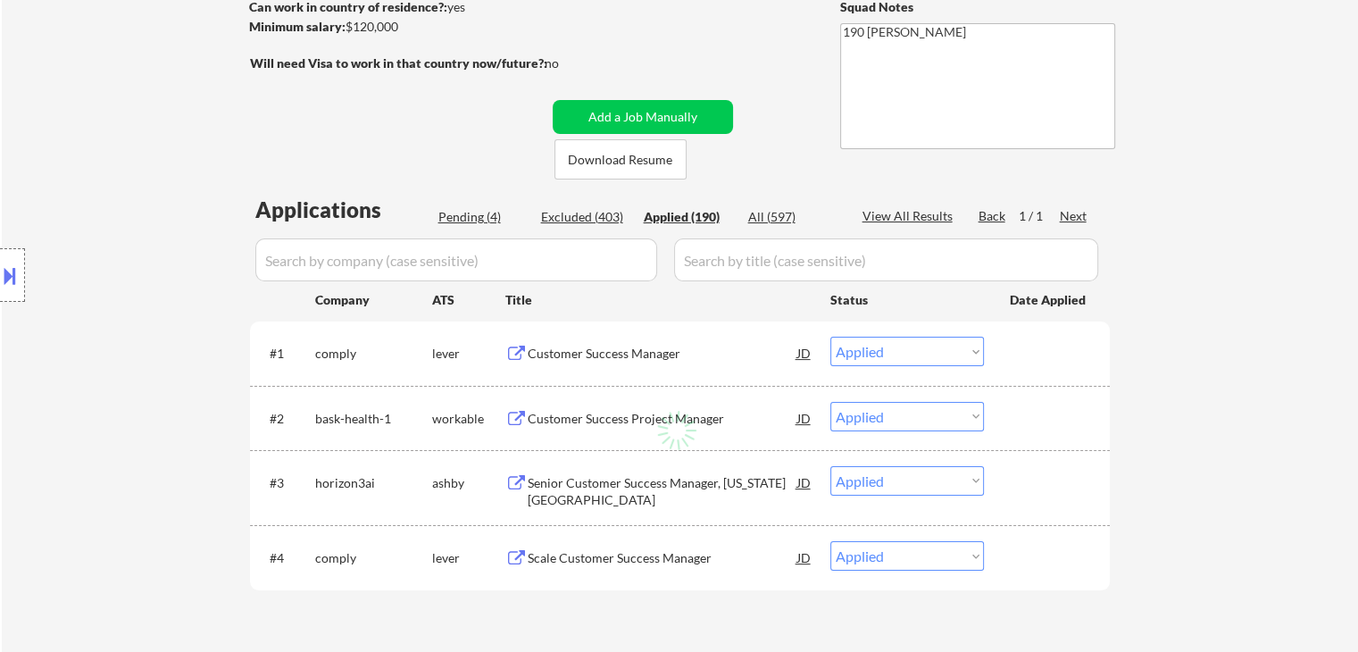
select select ""applied""
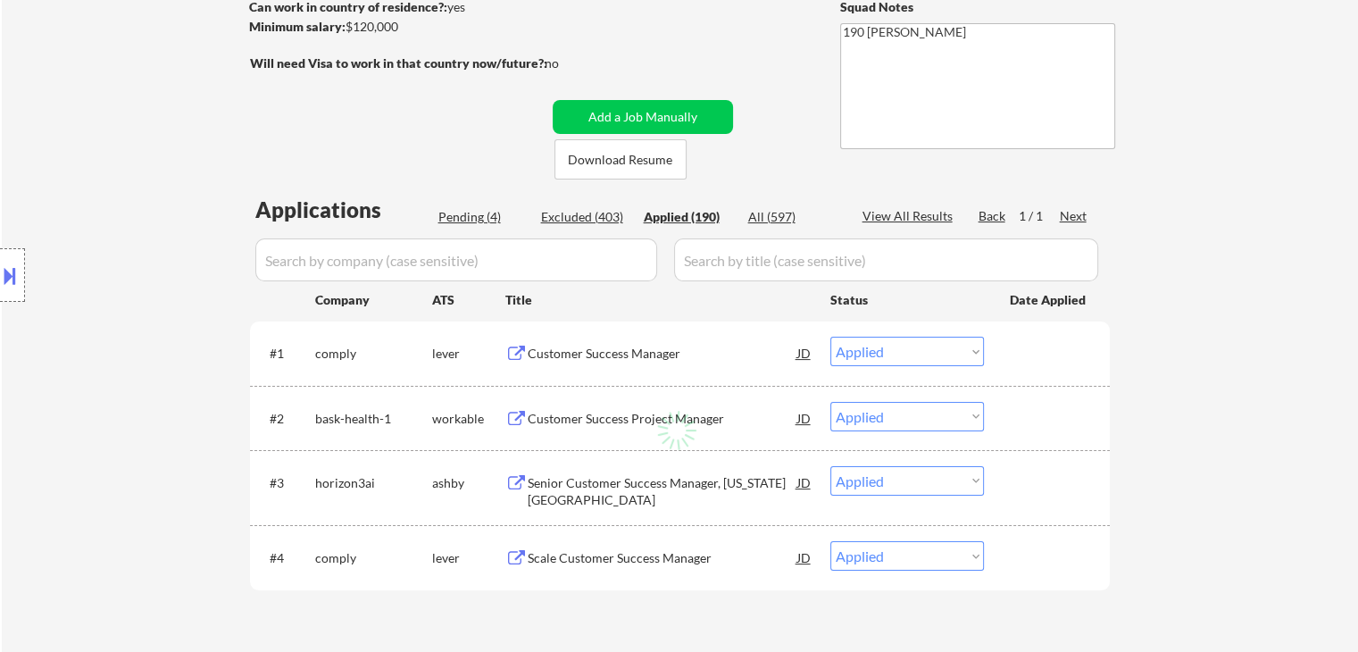
select select ""applied""
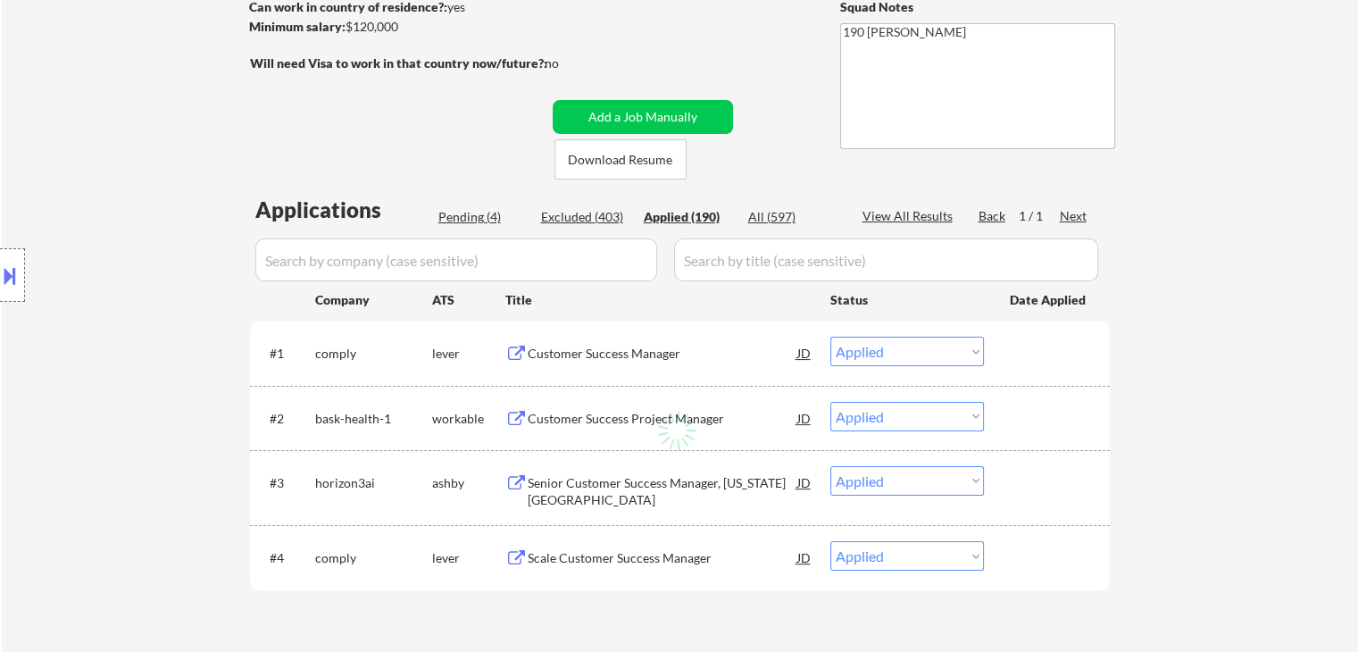
select select ""applied""
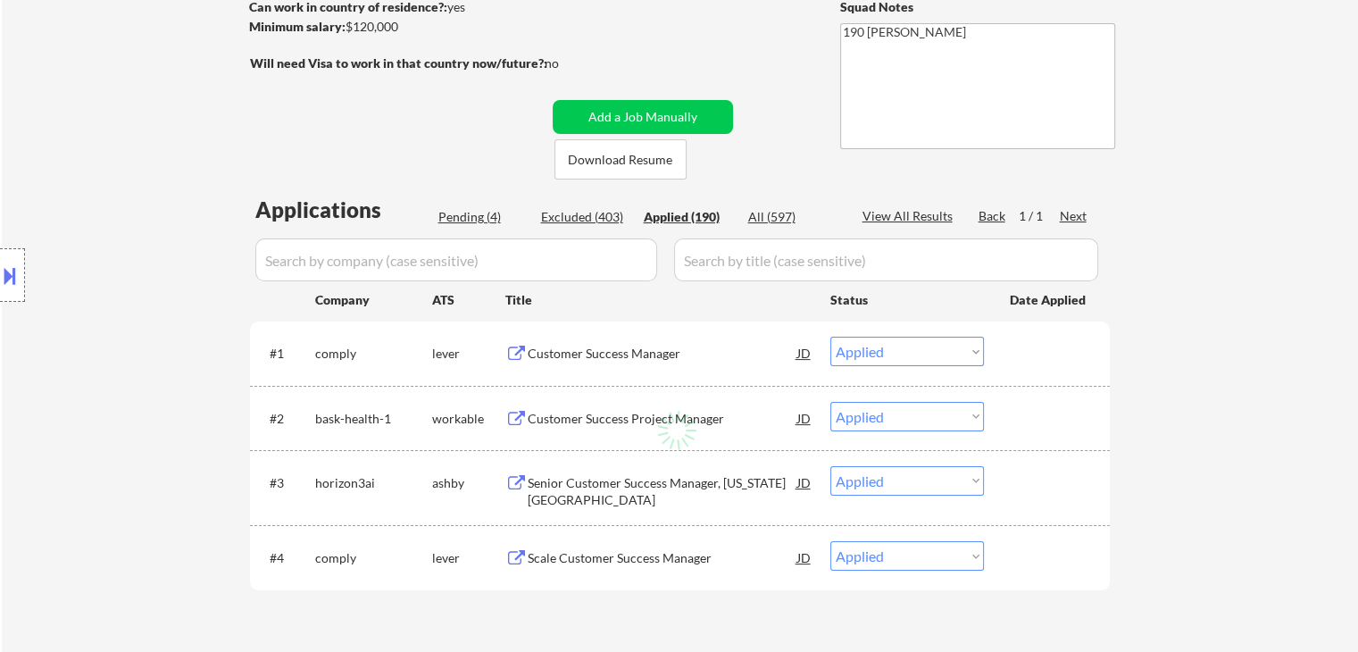
select select ""applied""
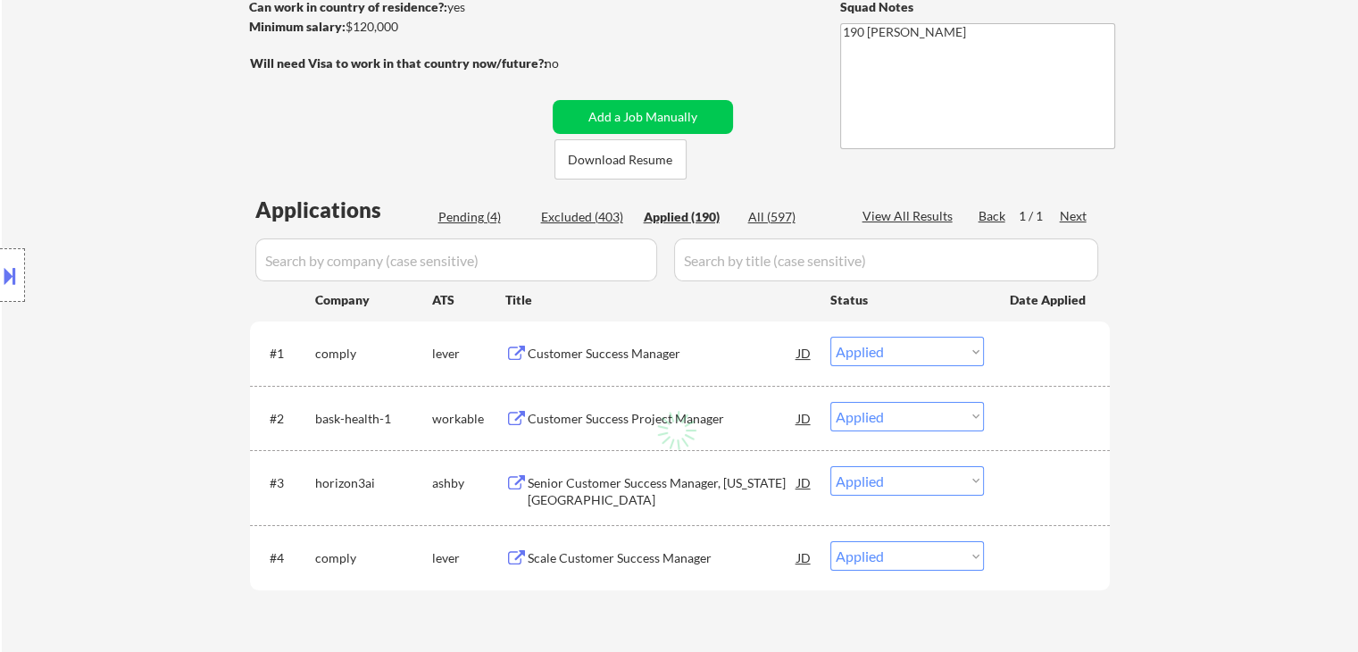
select select ""applied""
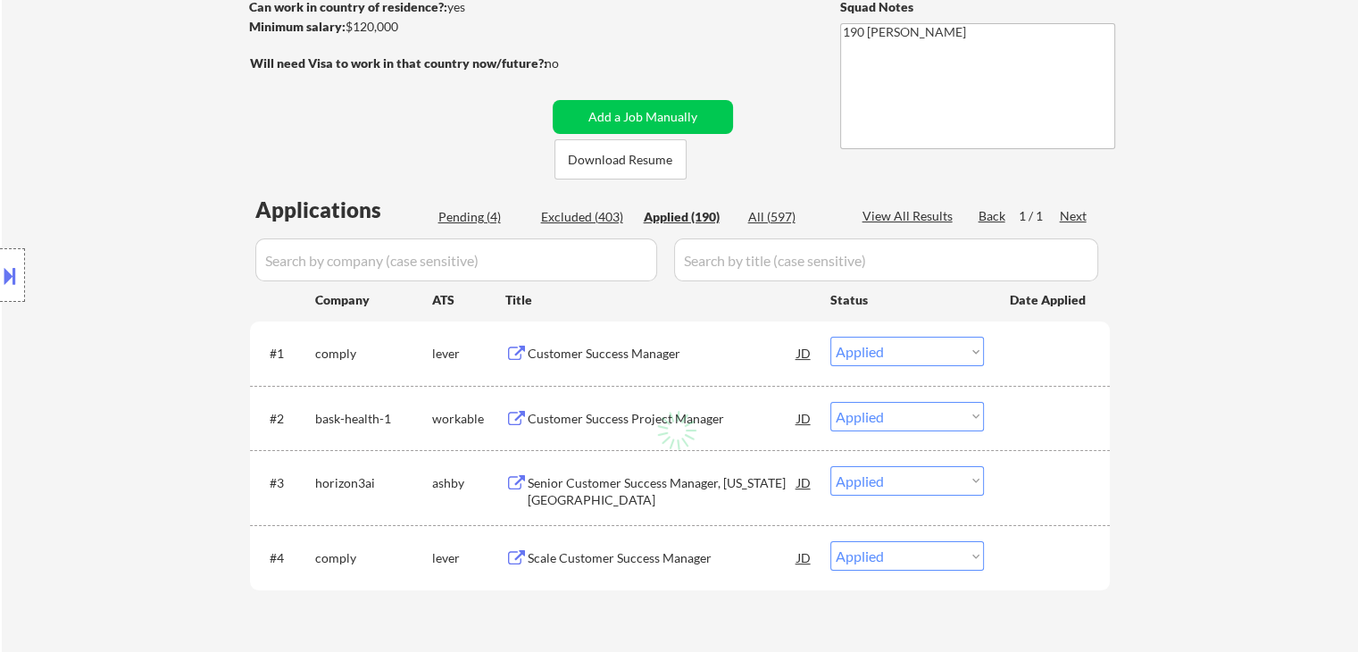
select select ""applied""
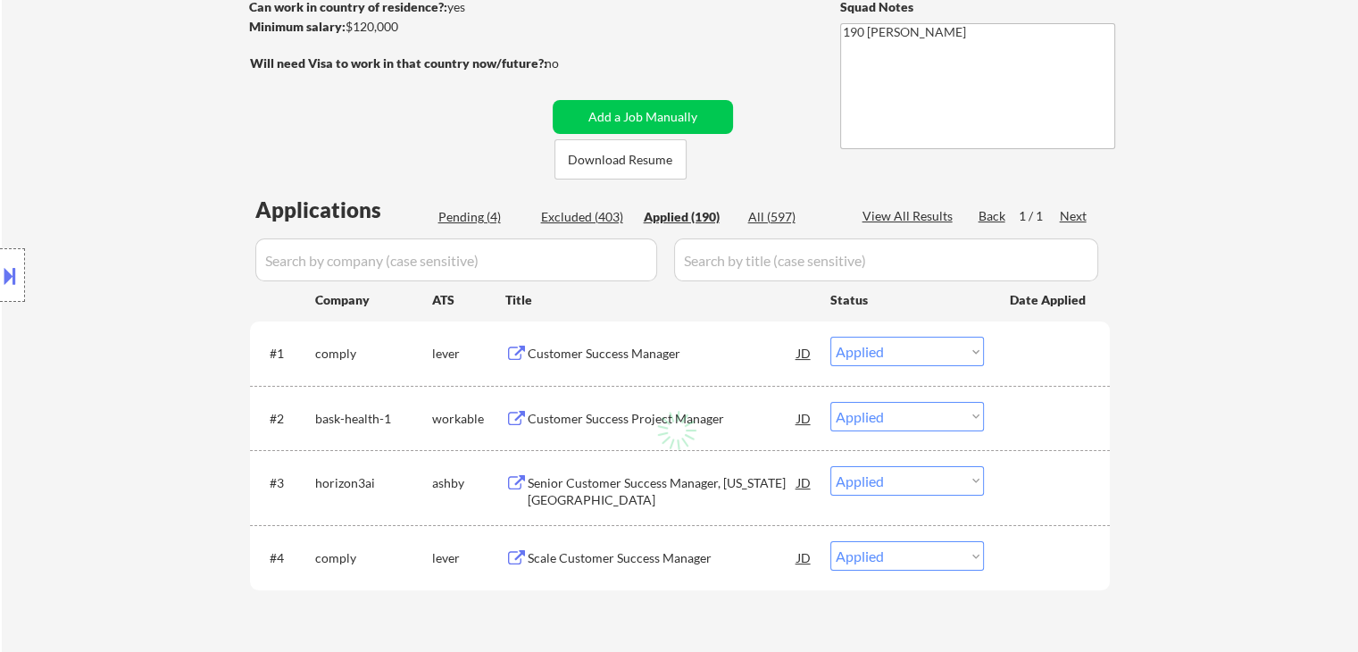
select select ""applied""
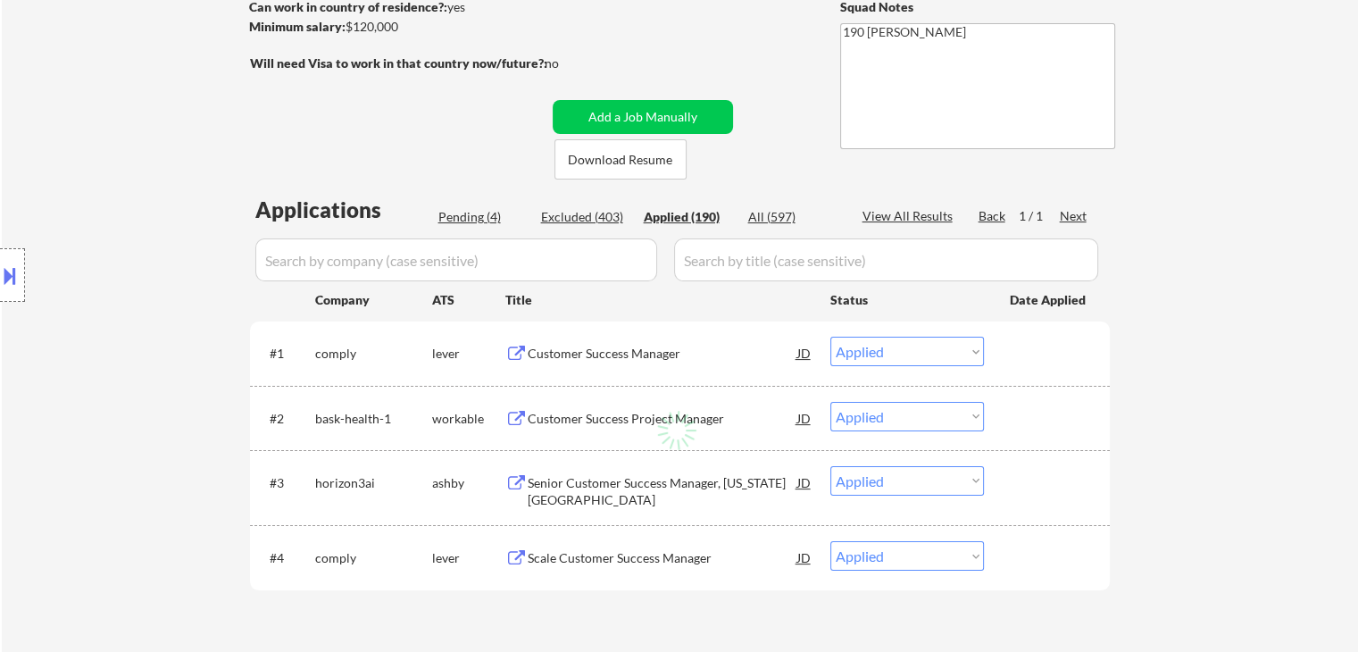
select select ""applied""
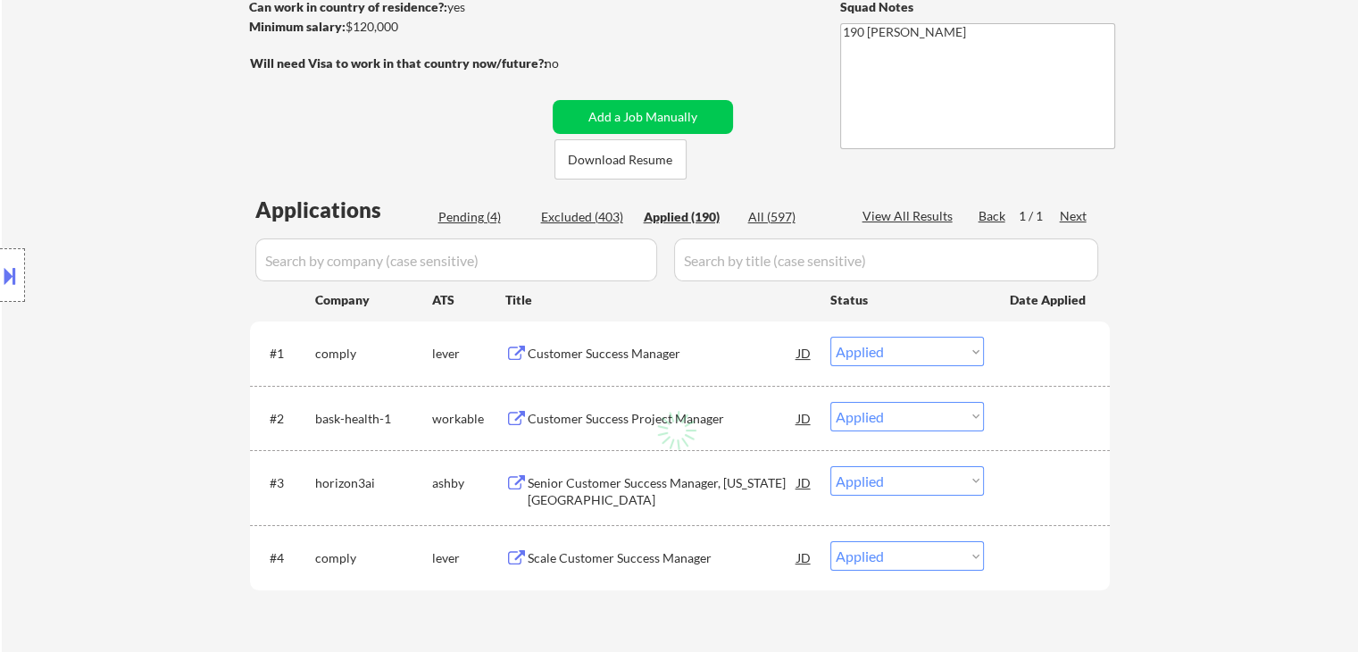
select select ""applied""
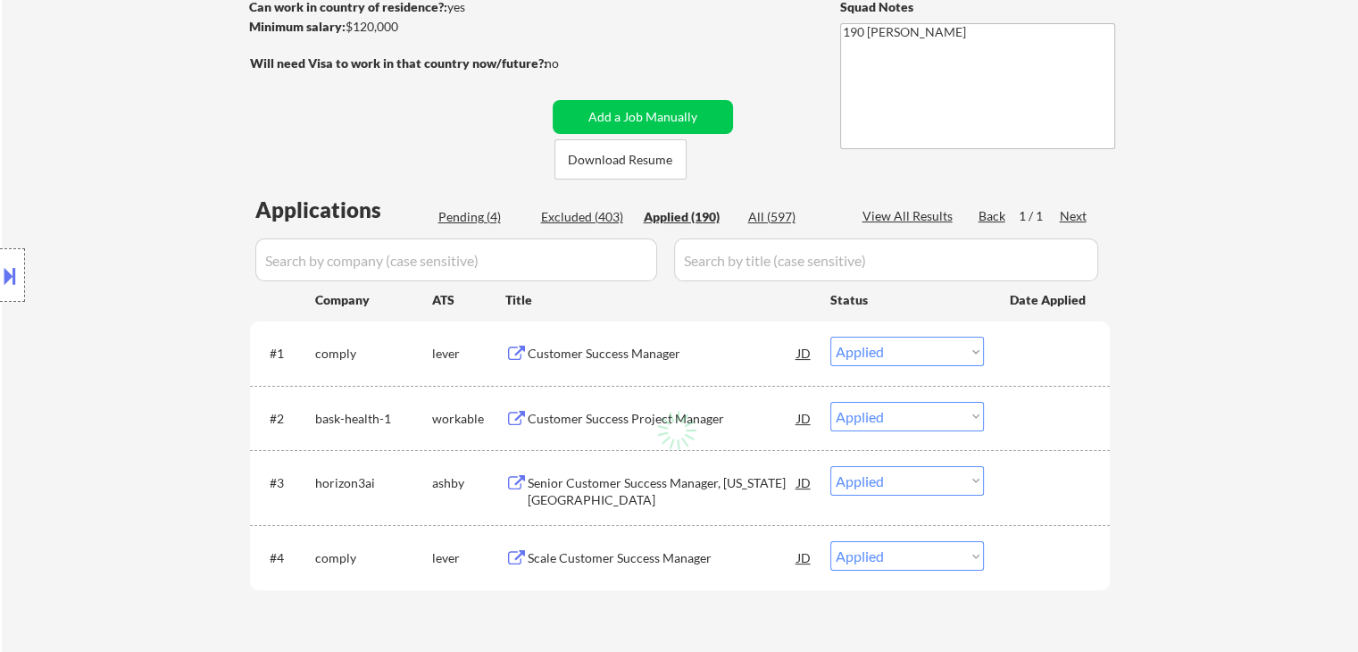
select select ""applied""
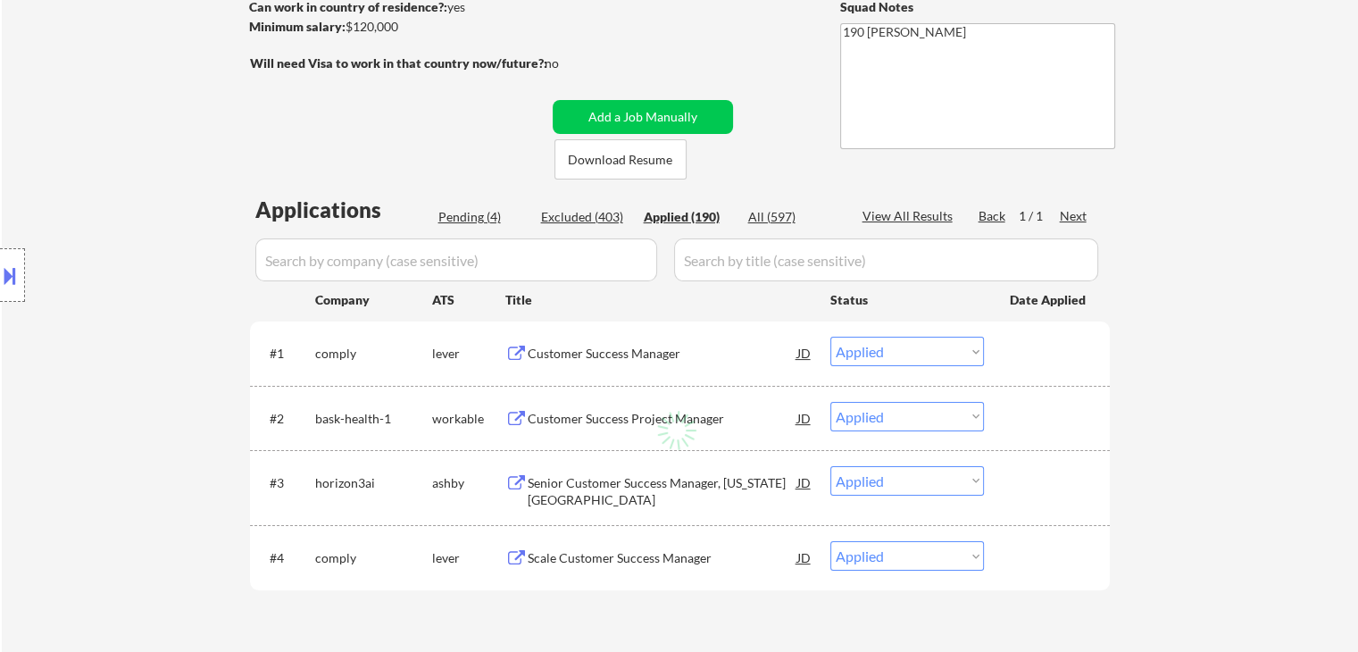
select select ""applied""
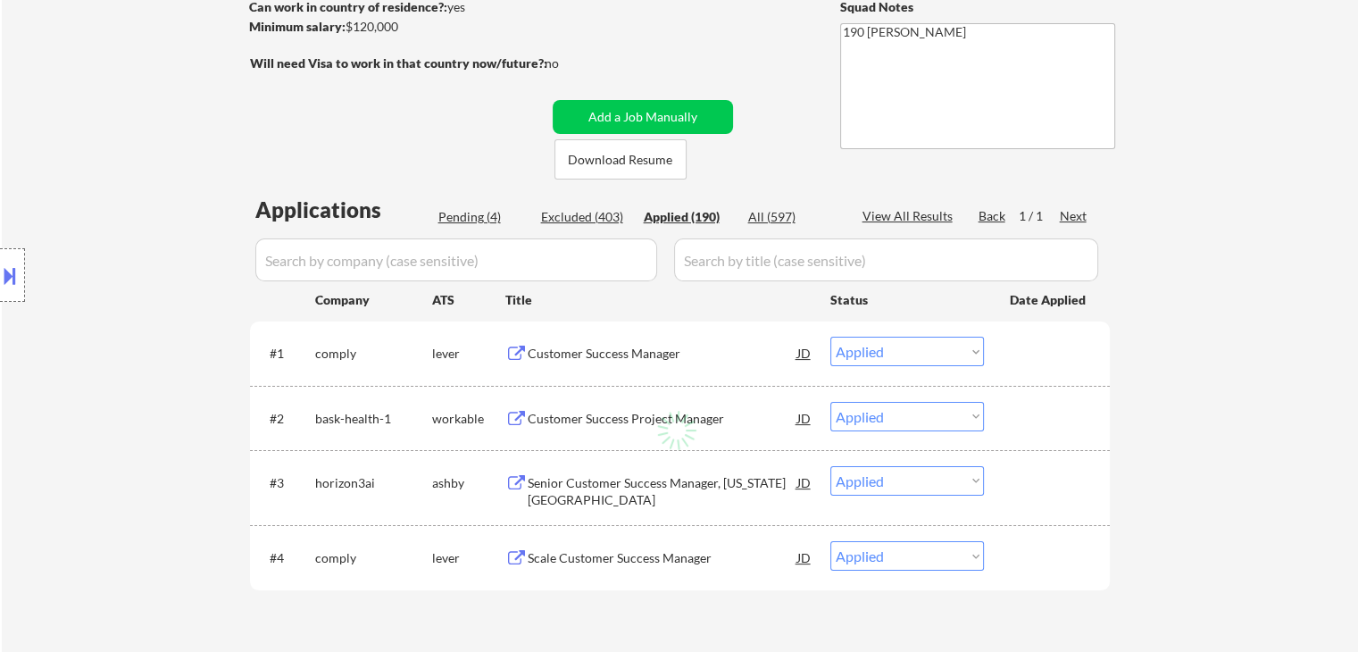
select select ""applied""
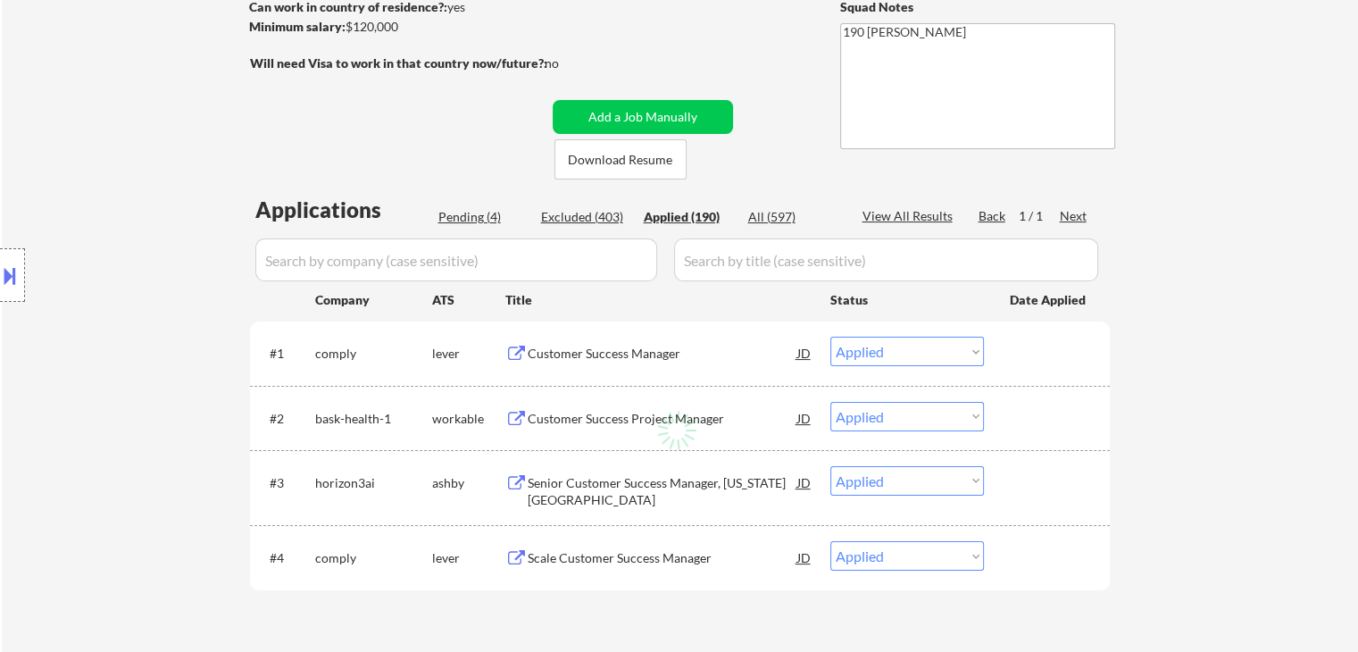
select select ""applied""
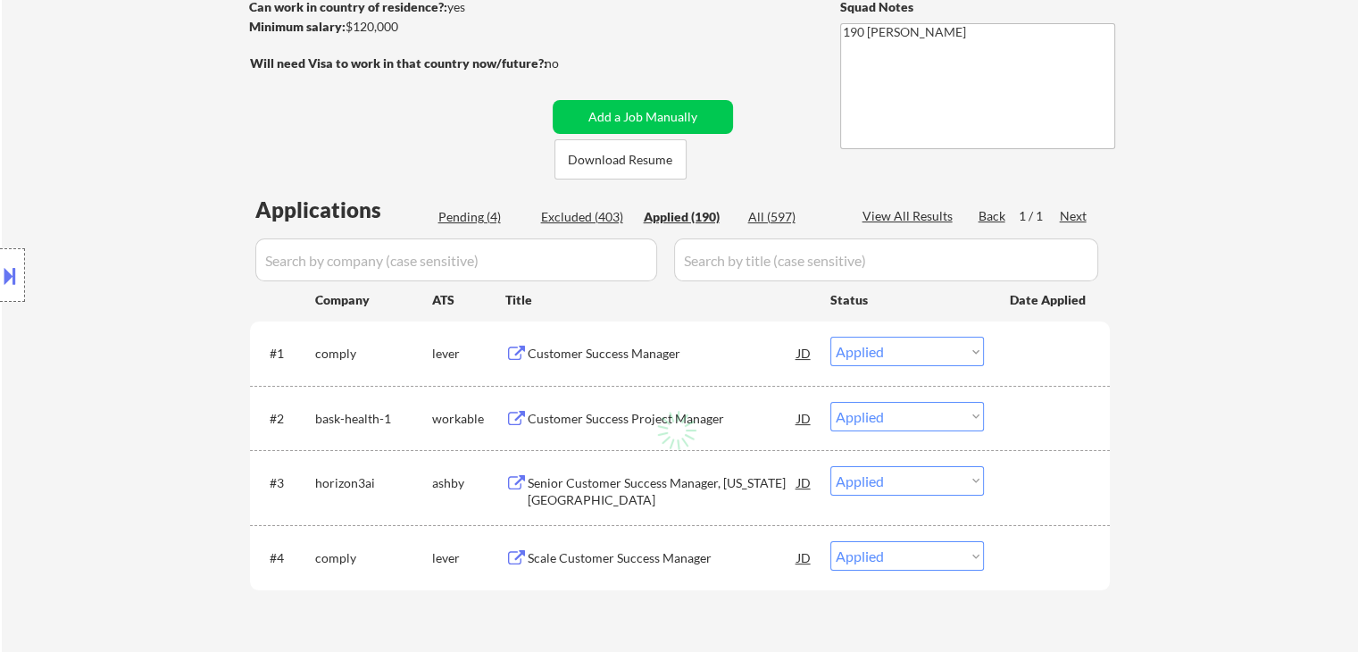
select select ""applied""
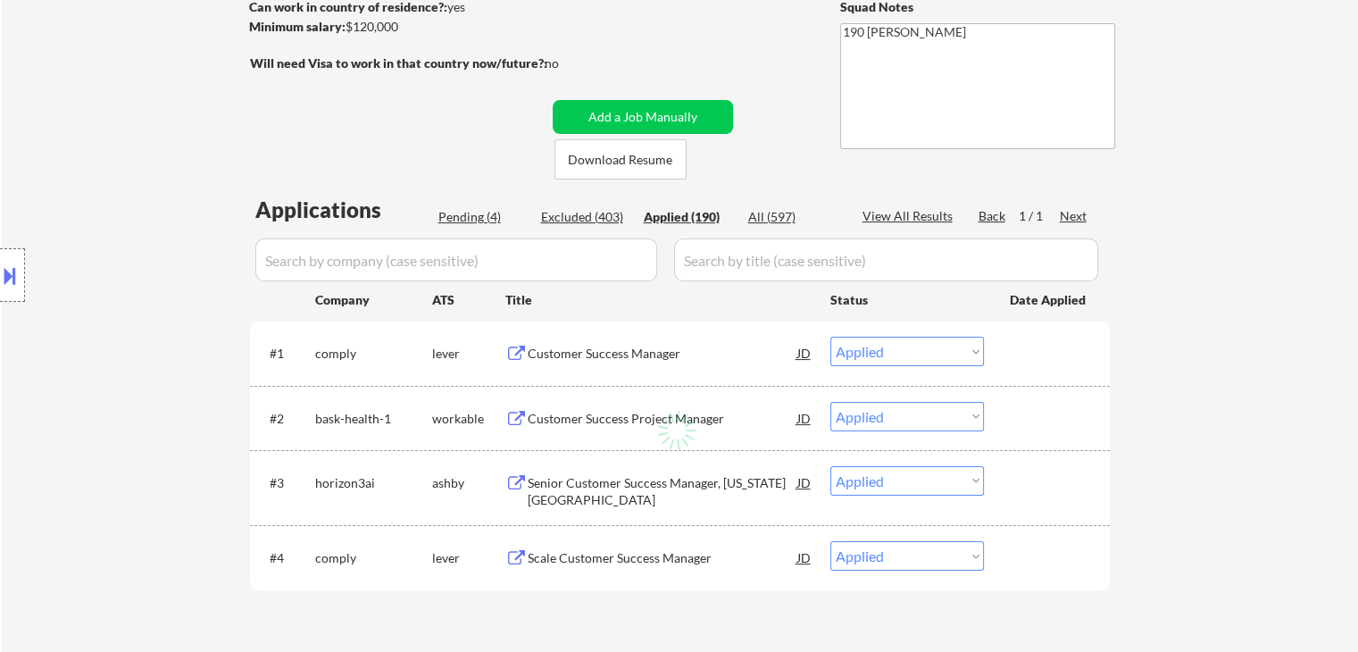
select select ""applied""
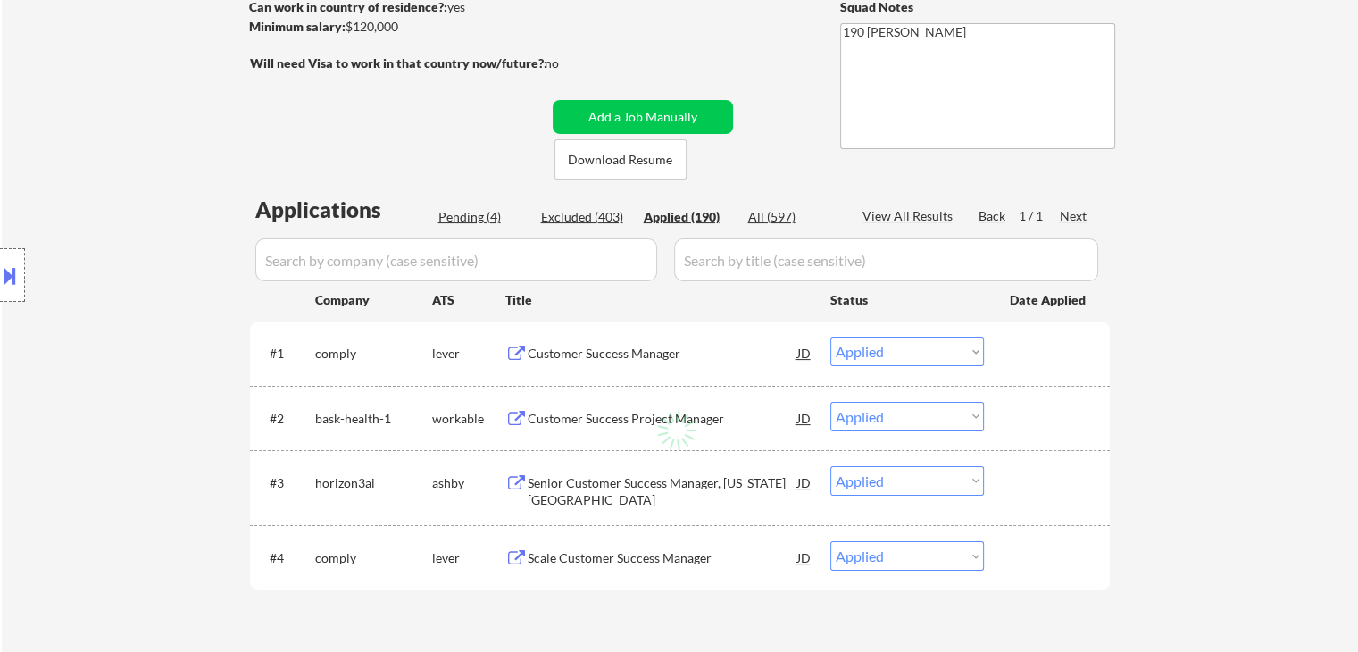
select select ""applied""
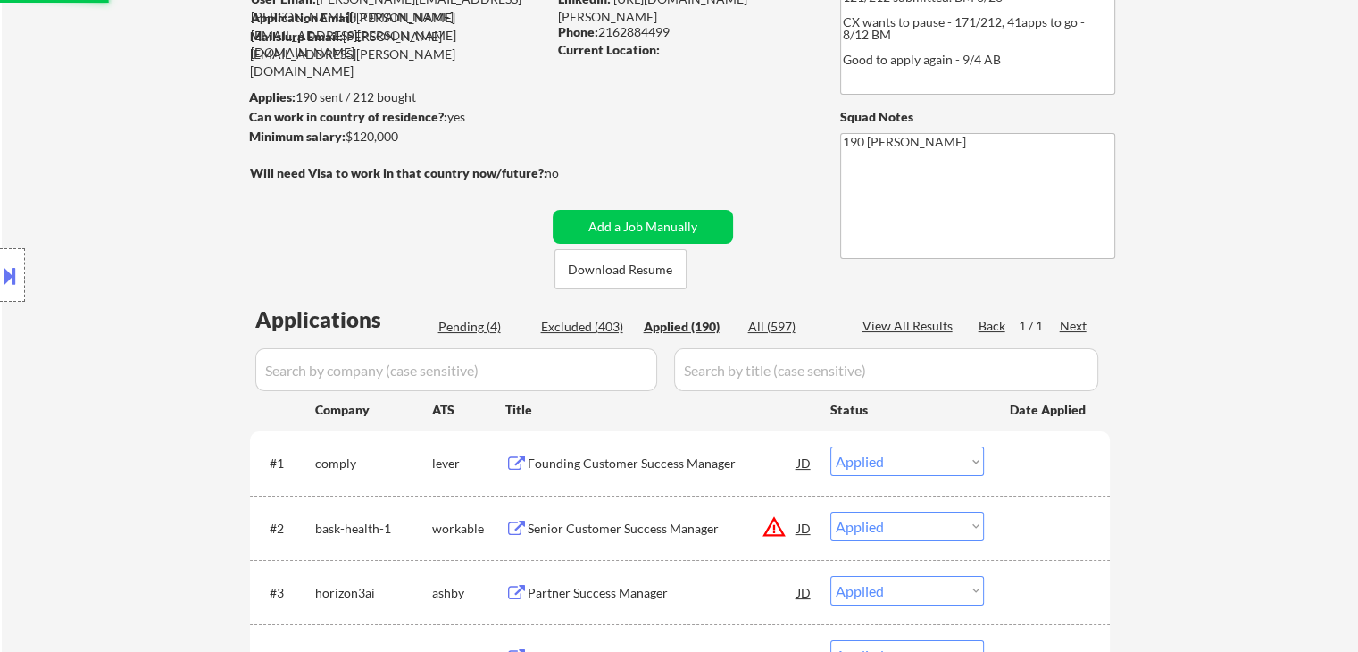
select select ""pending""
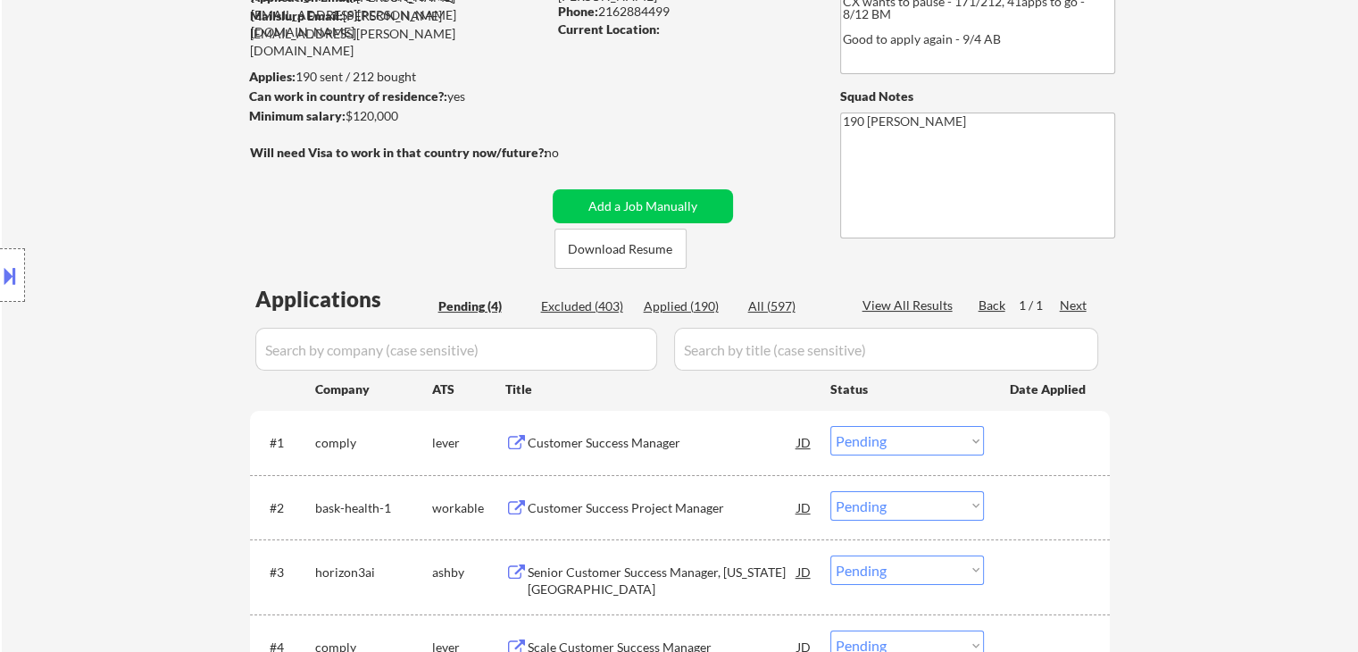
click at [472, 304] on div "Pending (4)" at bounding box center [482, 306] width 89 height 18
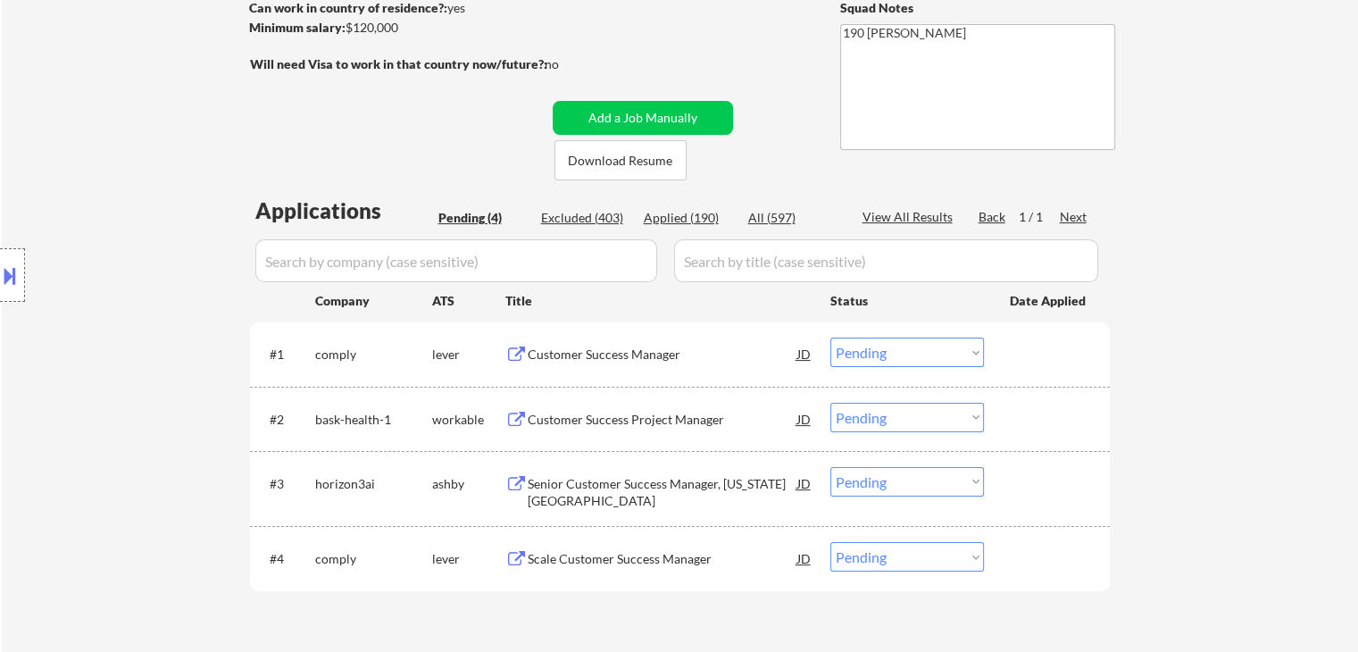
scroll to position [268, 0]
drag, startPoint x: 639, startPoint y: 162, endPoint x: 649, endPoint y: 184, distance: 24.4
click at [641, 163] on button "Download Resume" at bounding box center [620, 159] width 132 height 40
click at [667, 358] on div "Customer Success Manager" at bounding box center [663, 354] width 270 height 18
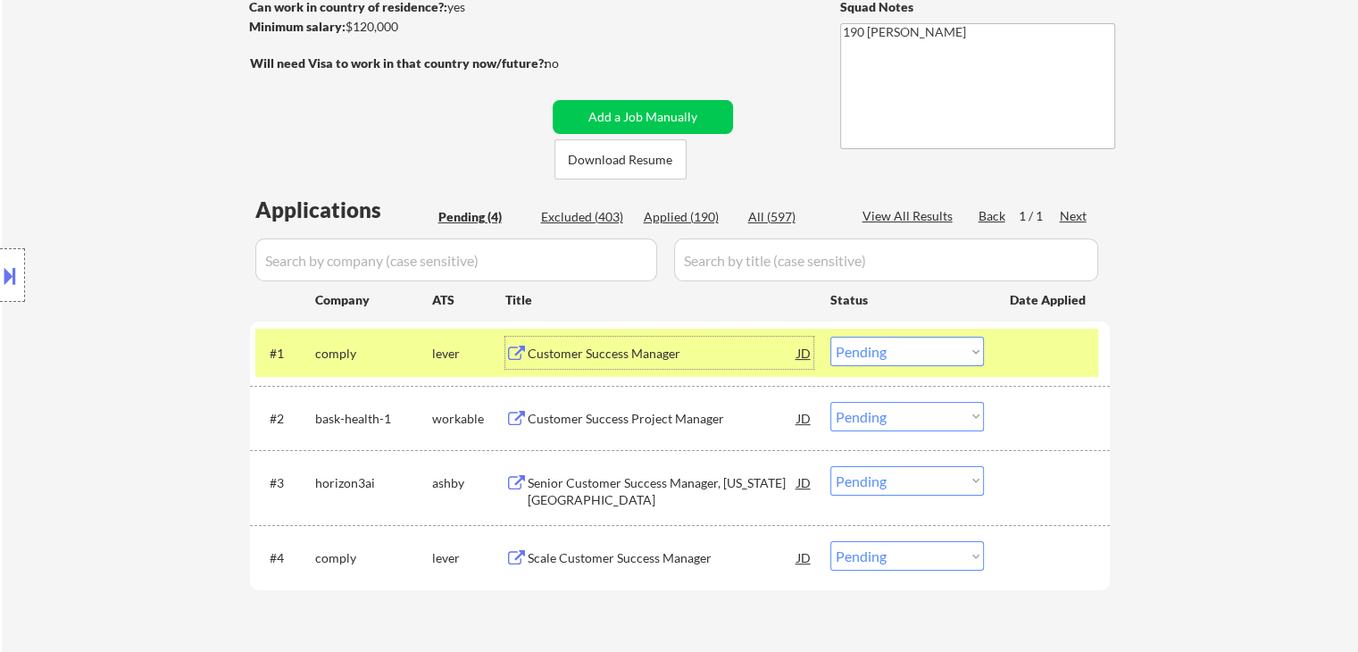
click at [922, 354] on select "Choose an option... Pending Applied Excluded (Questions) Excluded (Expired) Exc…" at bounding box center [907, 351] width 154 height 29
click at [830, 337] on select "Choose an option... Pending Applied Excluded (Questions) Excluded (Expired) Exc…" at bounding box center [907, 351] width 154 height 29
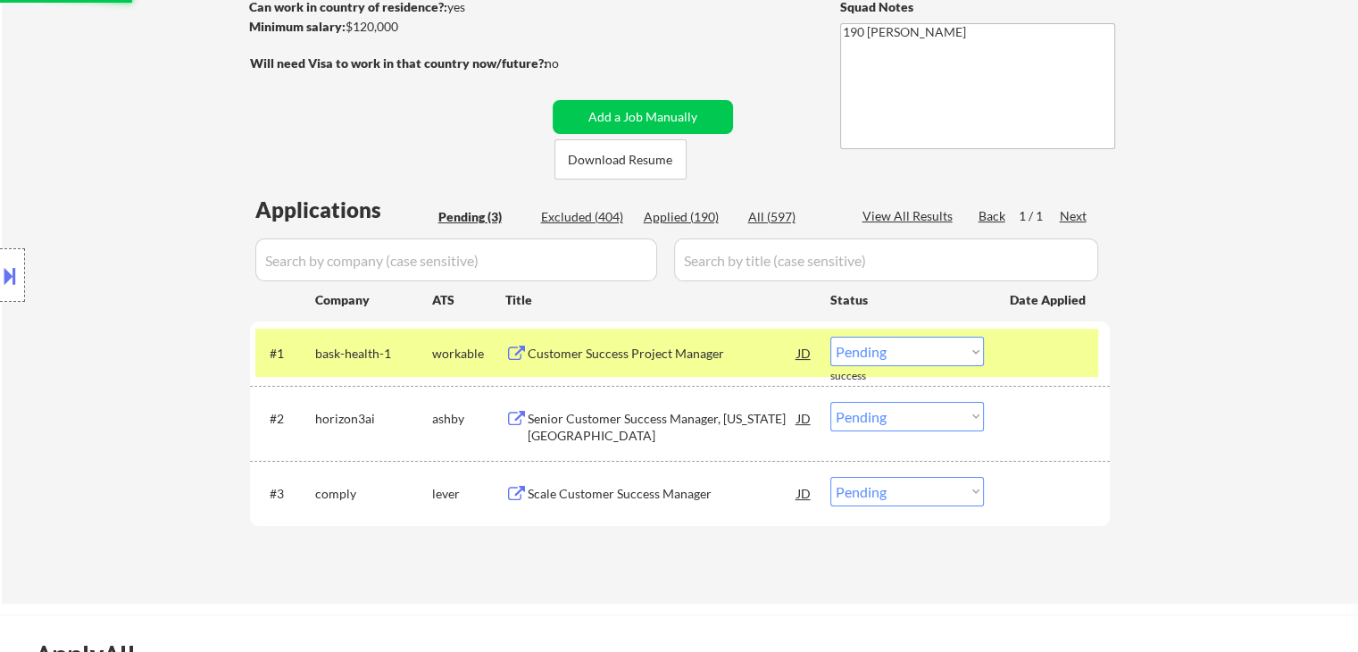
click at [597, 357] on div "Customer Success Project Manager" at bounding box center [663, 354] width 270 height 18
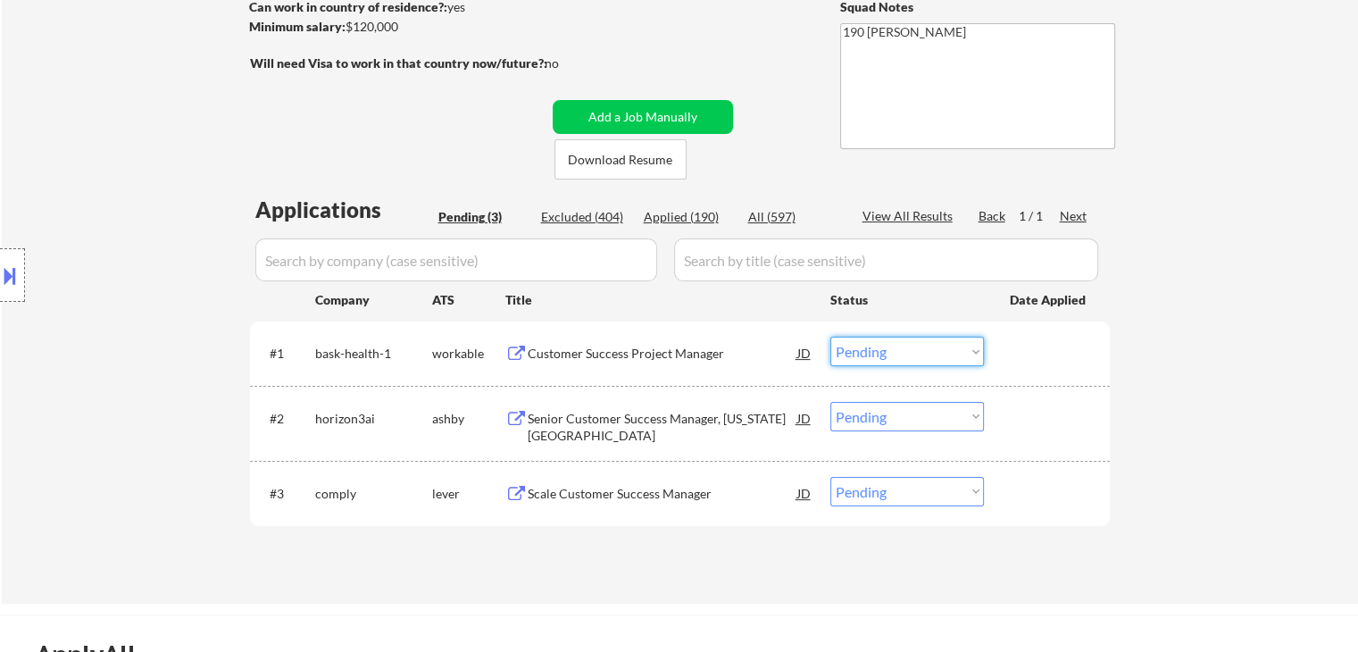
click at [869, 351] on select "Choose an option... Pending Applied Excluded (Questions) Excluded (Expired) Exc…" at bounding box center [907, 351] width 154 height 29
click at [830, 337] on select "Choose an option... Pending Applied Excluded (Questions) Excluded (Expired) Exc…" at bounding box center [907, 351] width 154 height 29
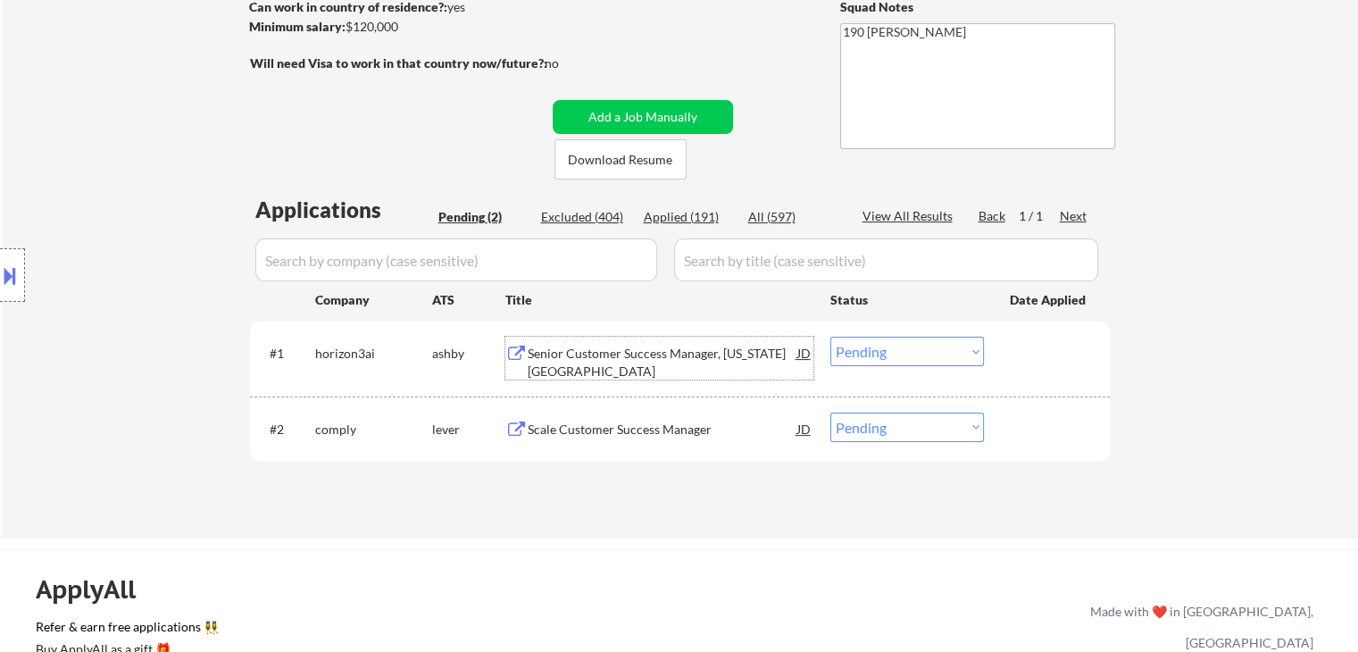
click at [680, 359] on div "Senior Customer Success Manager, New York City" at bounding box center [663, 362] width 270 height 35
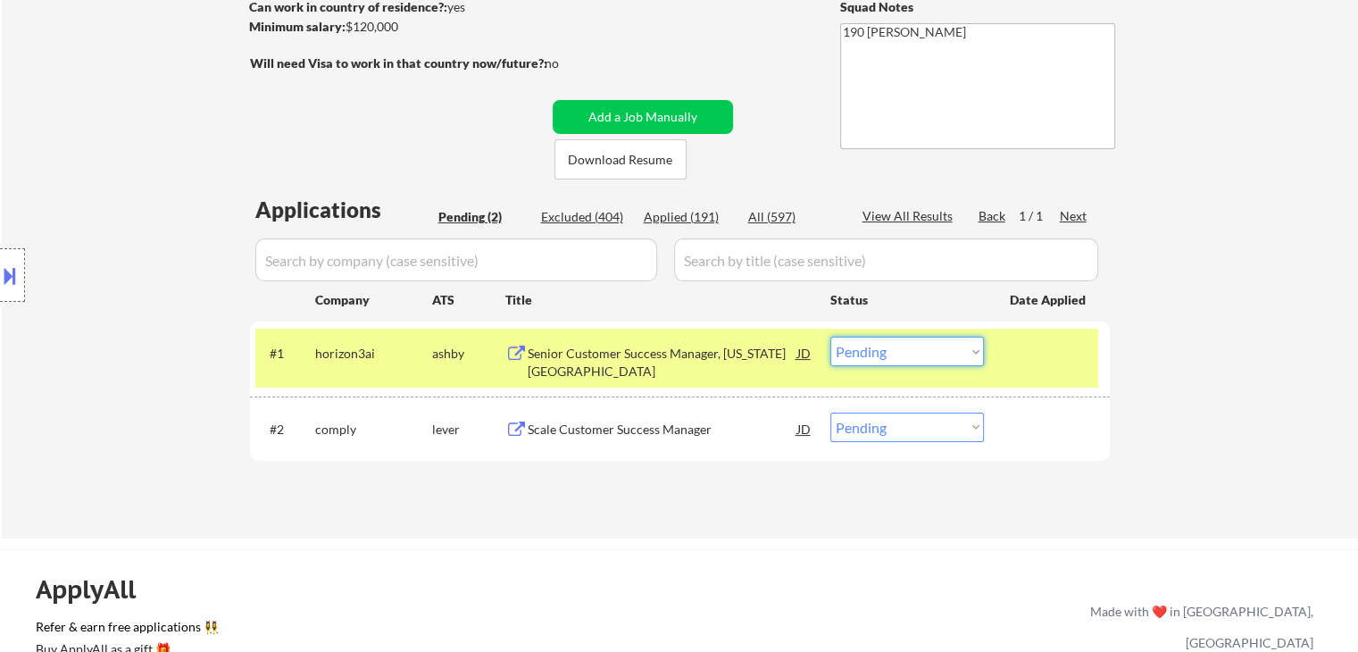
drag, startPoint x: 895, startPoint y: 347, endPoint x: 903, endPoint y: 353, distance: 9.7
click at [899, 350] on select "Choose an option... Pending Applied Excluded (Questions) Excluded (Expired) Exc…" at bounding box center [907, 351] width 154 height 29
click at [830, 337] on select "Choose an option... Pending Applied Excluded (Questions) Excluded (Expired) Exc…" at bounding box center [907, 351] width 154 height 29
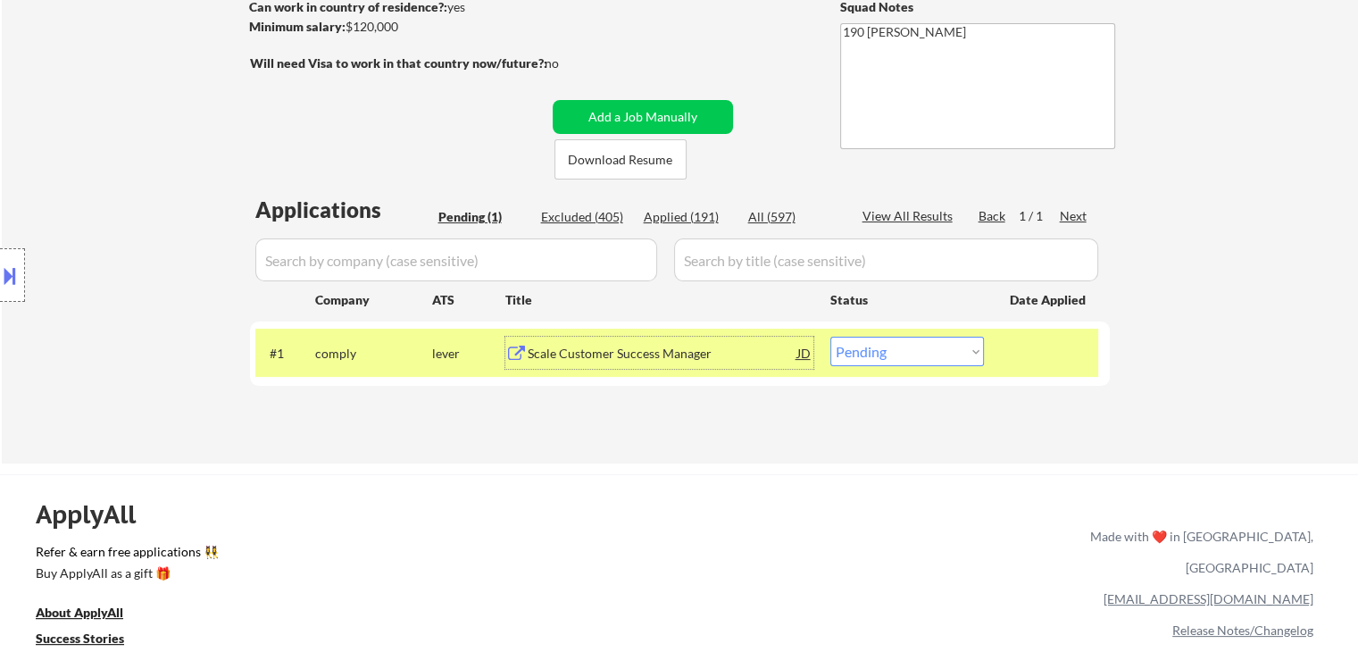
click at [624, 353] on div "Scale Customer Success Manager" at bounding box center [663, 354] width 270 height 18
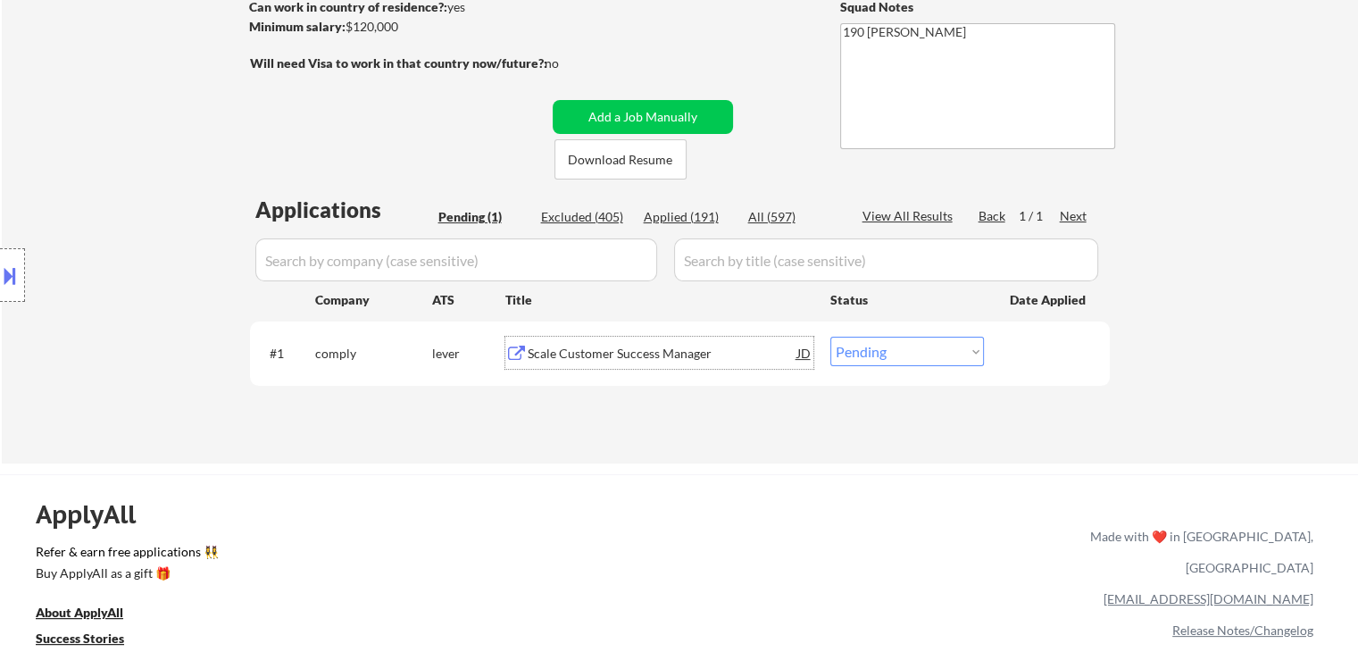
drag, startPoint x: 905, startPoint y: 354, endPoint x: 921, endPoint y: 365, distance: 19.3
click at [906, 354] on select "Choose an option... Pending Applied Excluded (Questions) Excluded (Expired) Exc…" at bounding box center [907, 351] width 154 height 29
select select ""excluded__salary_""
click at [830, 337] on select "Choose an option... Pending Applied Excluded (Questions) Excluded (Expired) Exc…" at bounding box center [907, 351] width 154 height 29
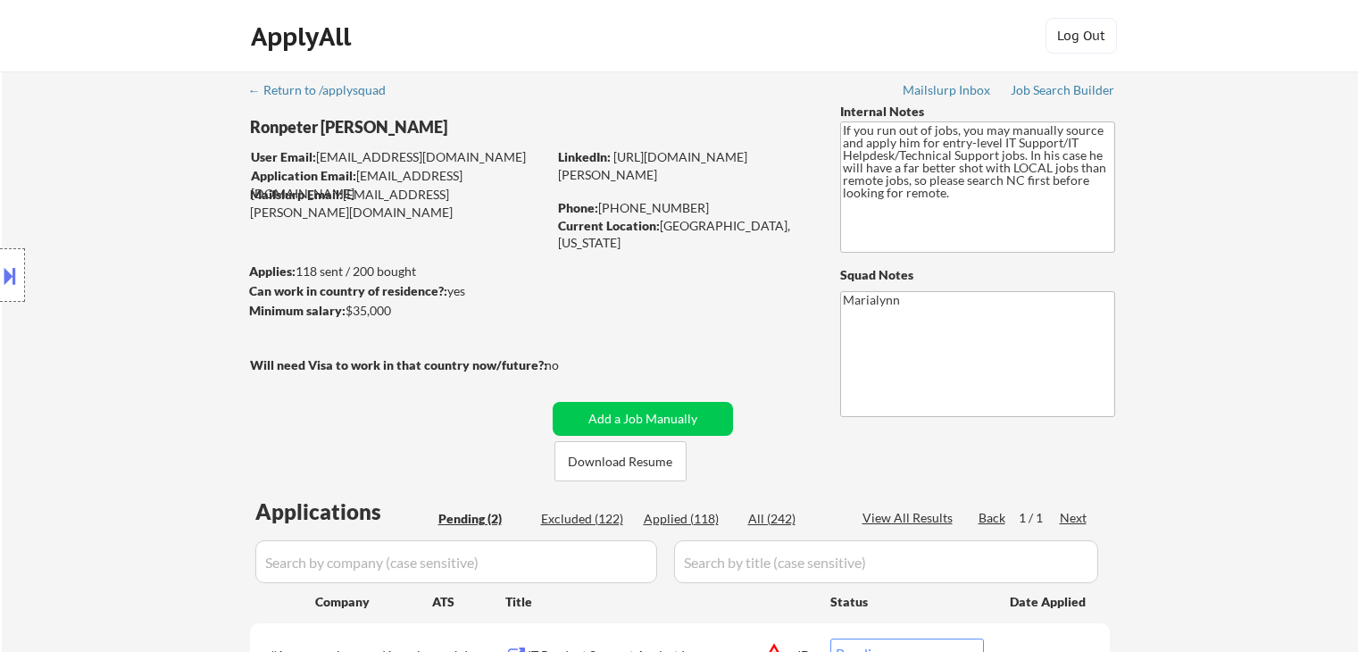
select select ""pending""
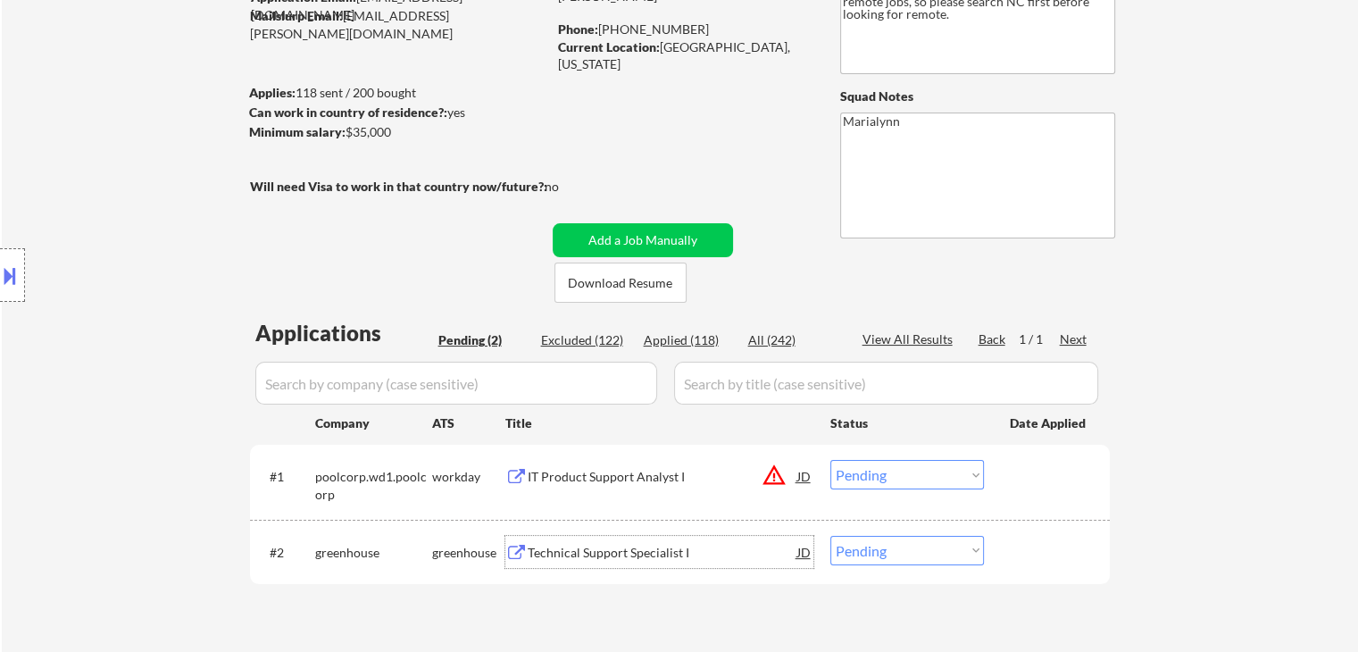
click at [602, 553] on div "Technical Support Specialist I" at bounding box center [663, 553] width 270 height 18
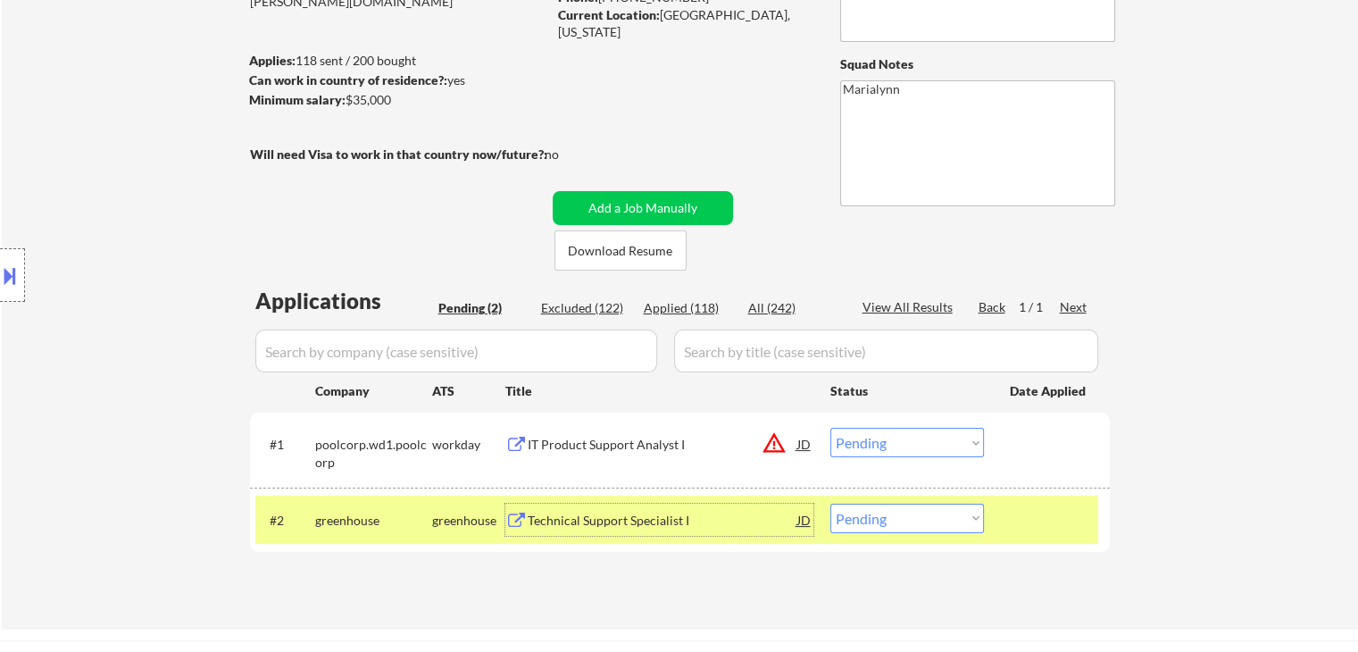
scroll to position [446, 0]
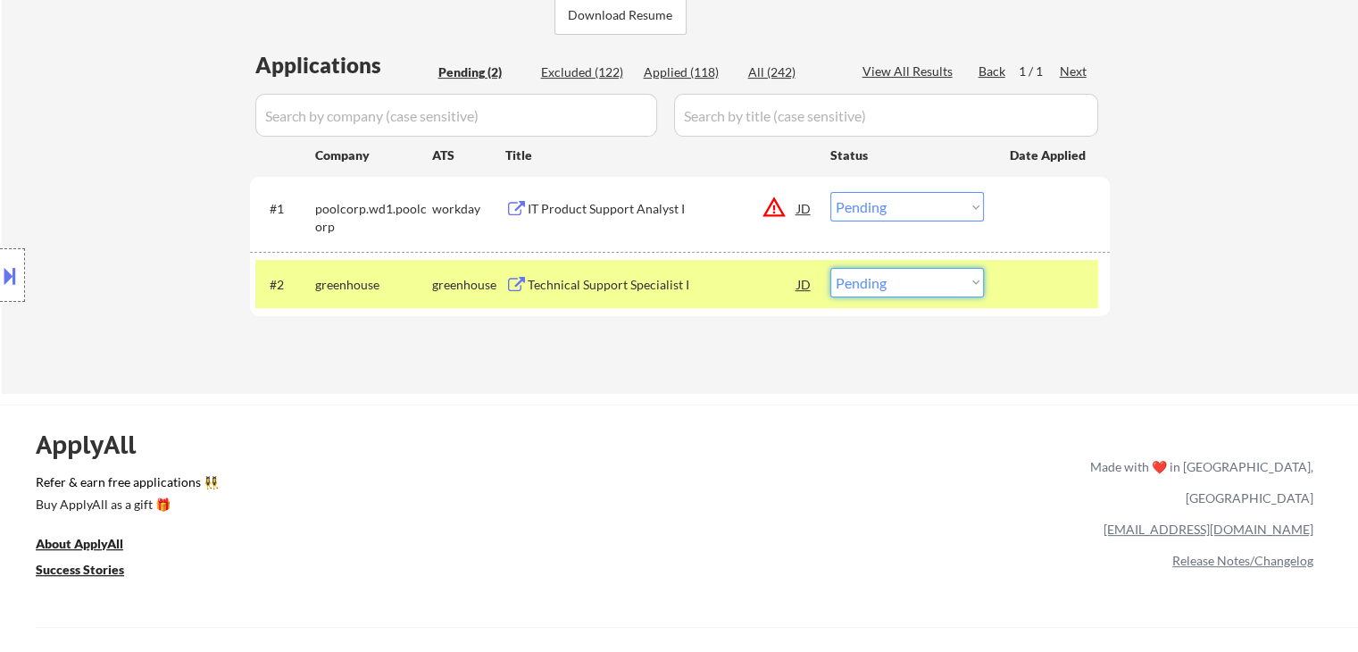
click at [943, 279] on select "Choose an option... Pending Applied Excluded (Questions) Excluded (Expired) Exc…" at bounding box center [907, 282] width 154 height 29
select select ""applied""
click at [830, 268] on select "Choose an option... Pending Applied Excluded (Questions) Excluded (Expired) Exc…" at bounding box center [907, 282] width 154 height 29
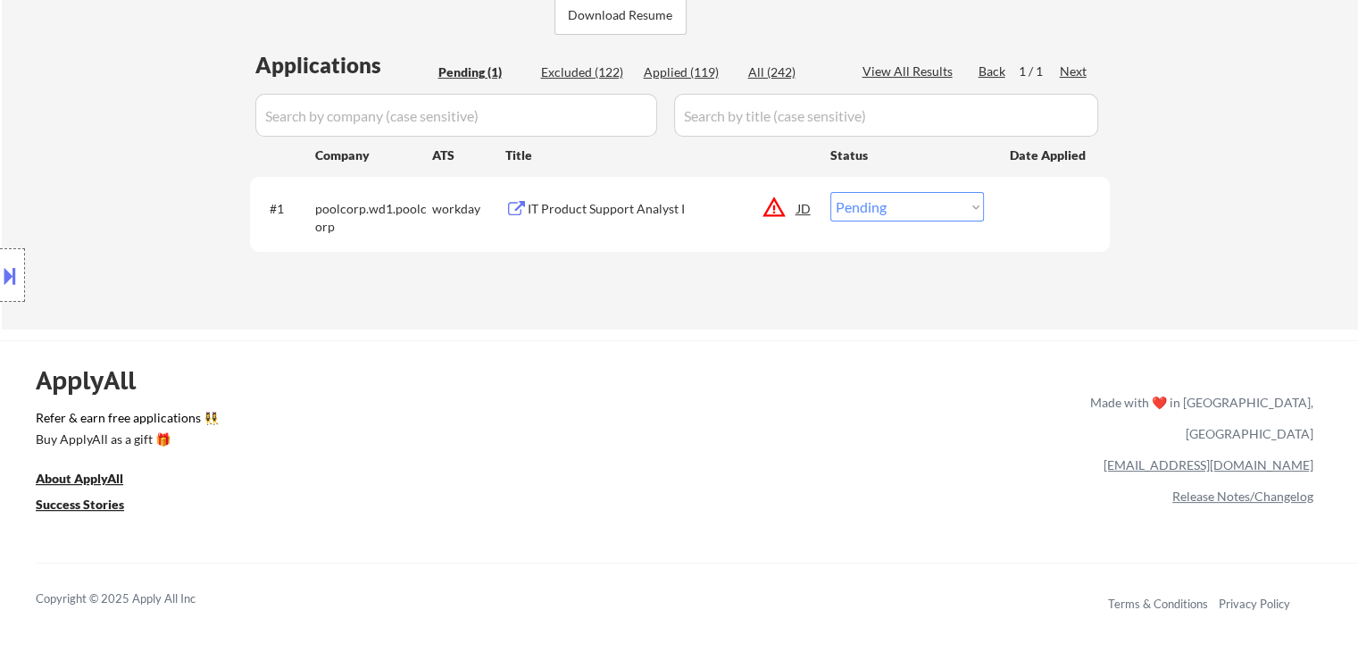
click at [603, 212] on div "IT Product Support Analyst I" at bounding box center [663, 209] width 270 height 18
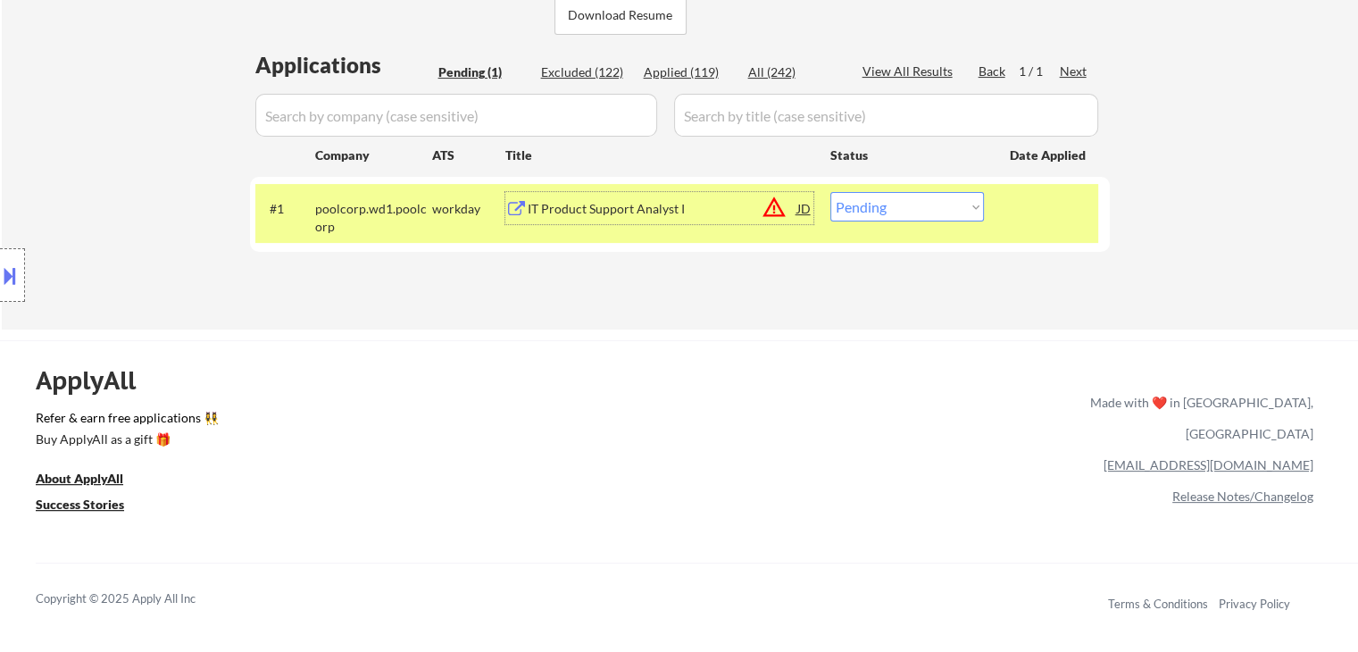
click at [884, 206] on select "Choose an option... Pending Applied Excluded (Questions) Excluded (Expired) Exc…" at bounding box center [907, 206] width 154 height 29
select select ""applied""
click at [830, 192] on select "Choose an option... Pending Applied Excluded (Questions) Excluded (Expired) Exc…" at bounding box center [907, 206] width 154 height 29
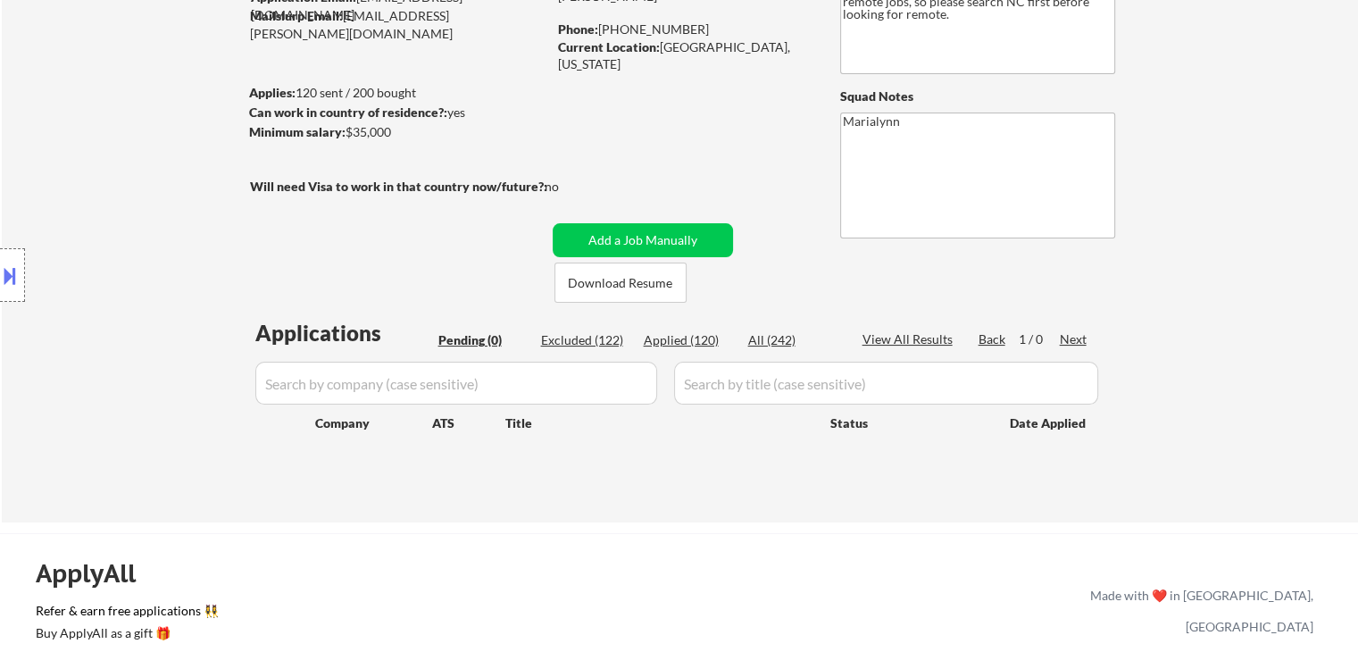
scroll to position [0, 0]
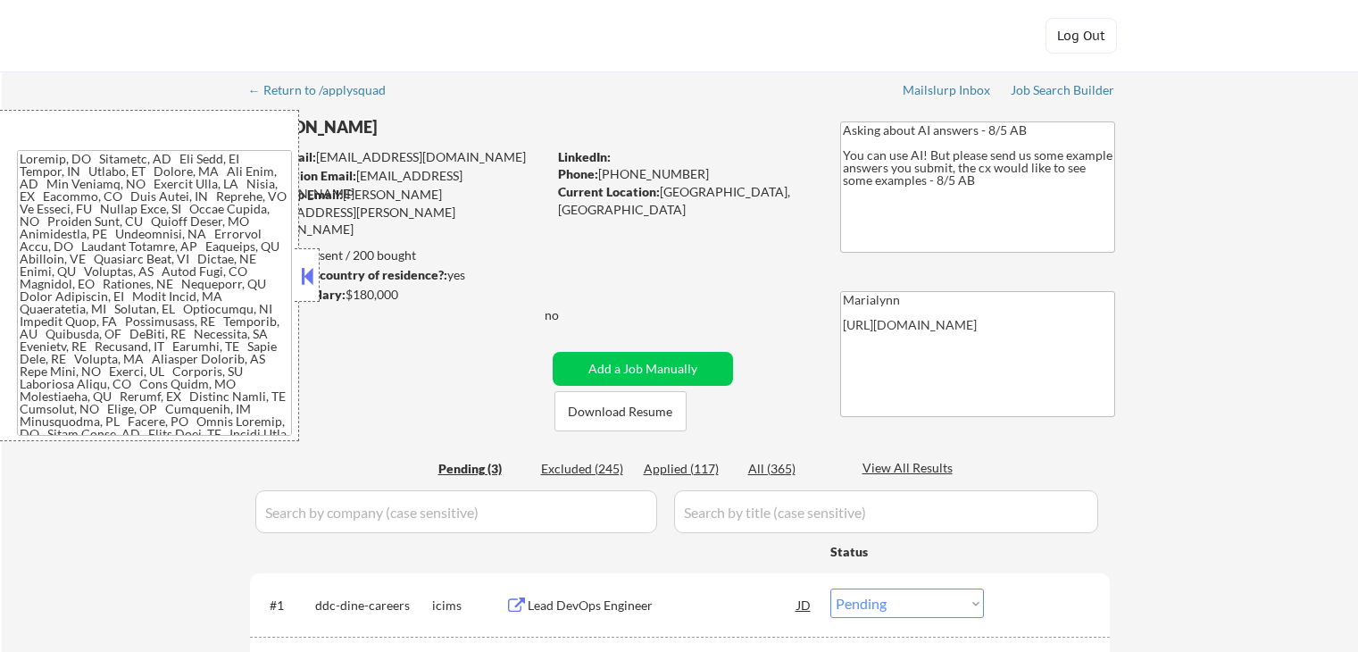
select select ""pending""
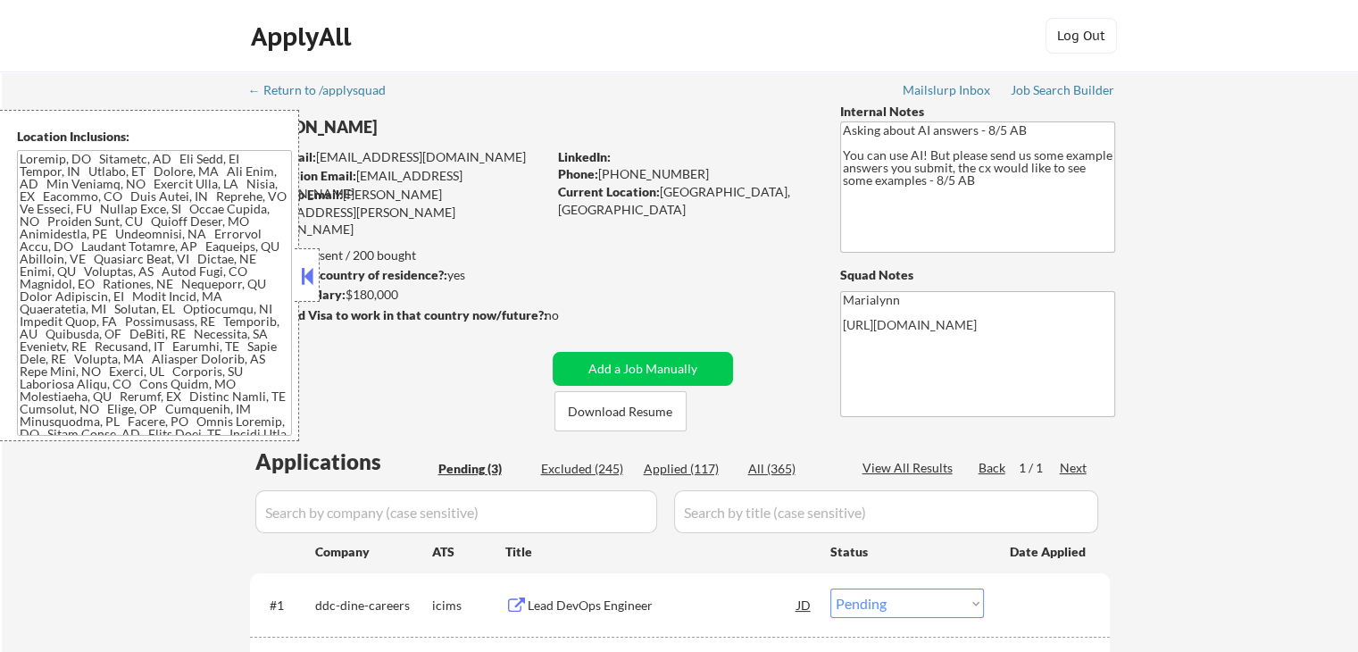
click at [319, 270] on div at bounding box center [307, 275] width 25 height 54
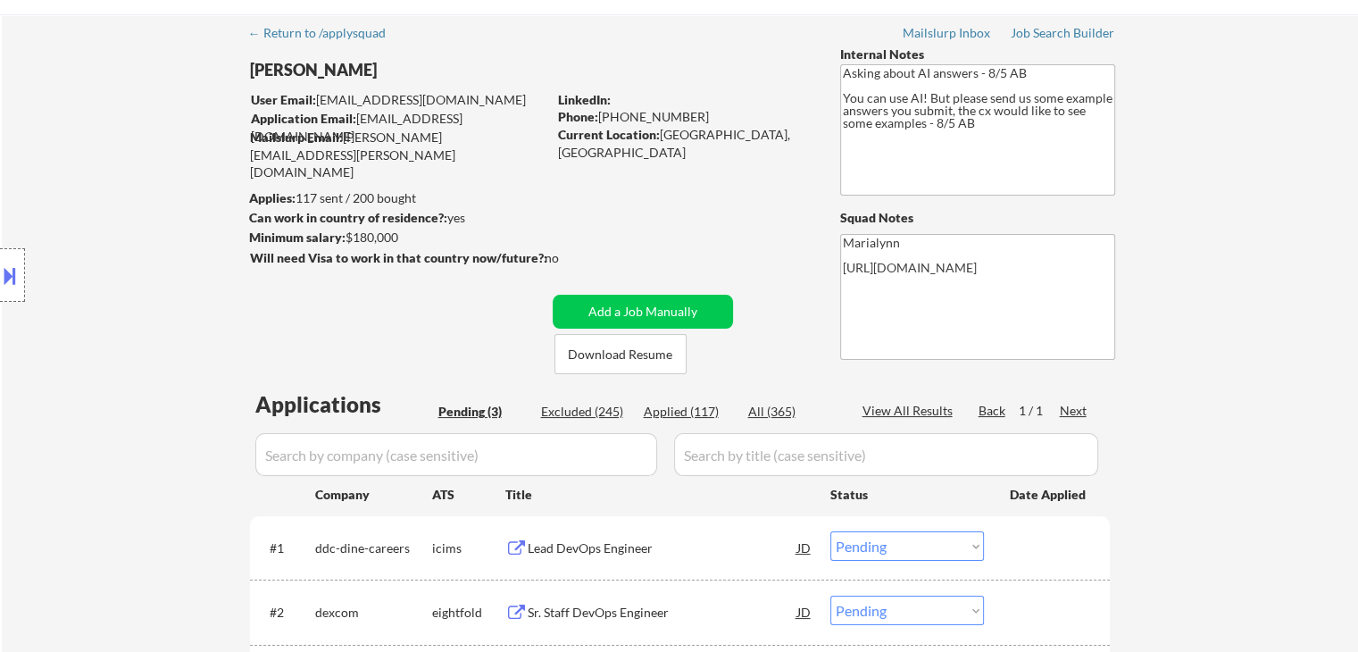
scroll to position [89, 0]
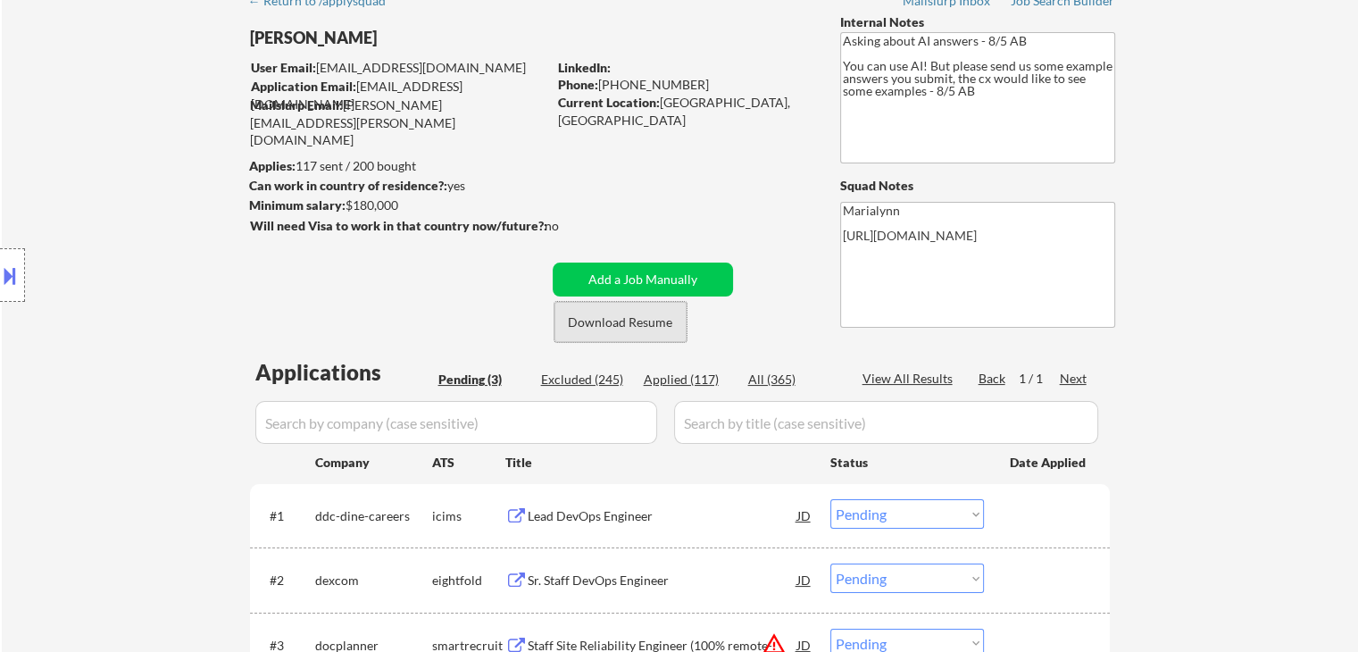
click at [650, 322] on button "Download Resume" at bounding box center [620, 322] width 132 height 40
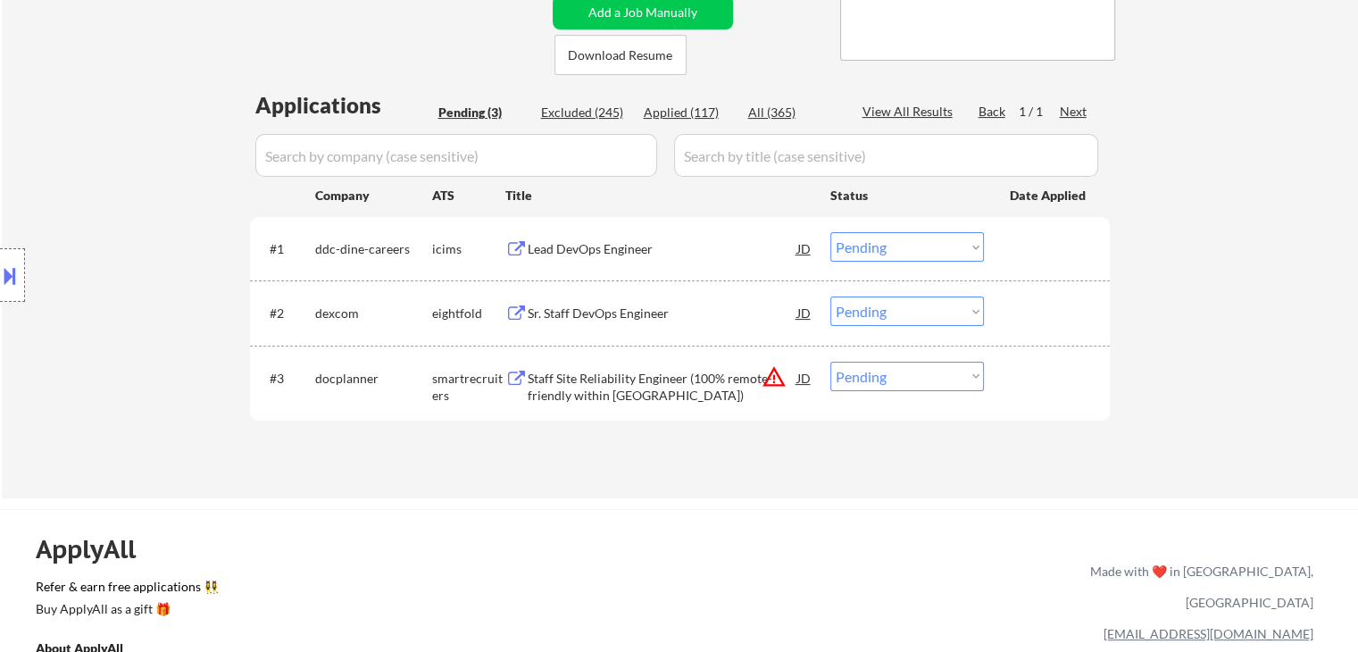
scroll to position [357, 0]
click at [670, 386] on div "Staff Site Reliability Engineer (100% remote-friendly within [GEOGRAPHIC_DATA])" at bounding box center [663, 386] width 270 height 35
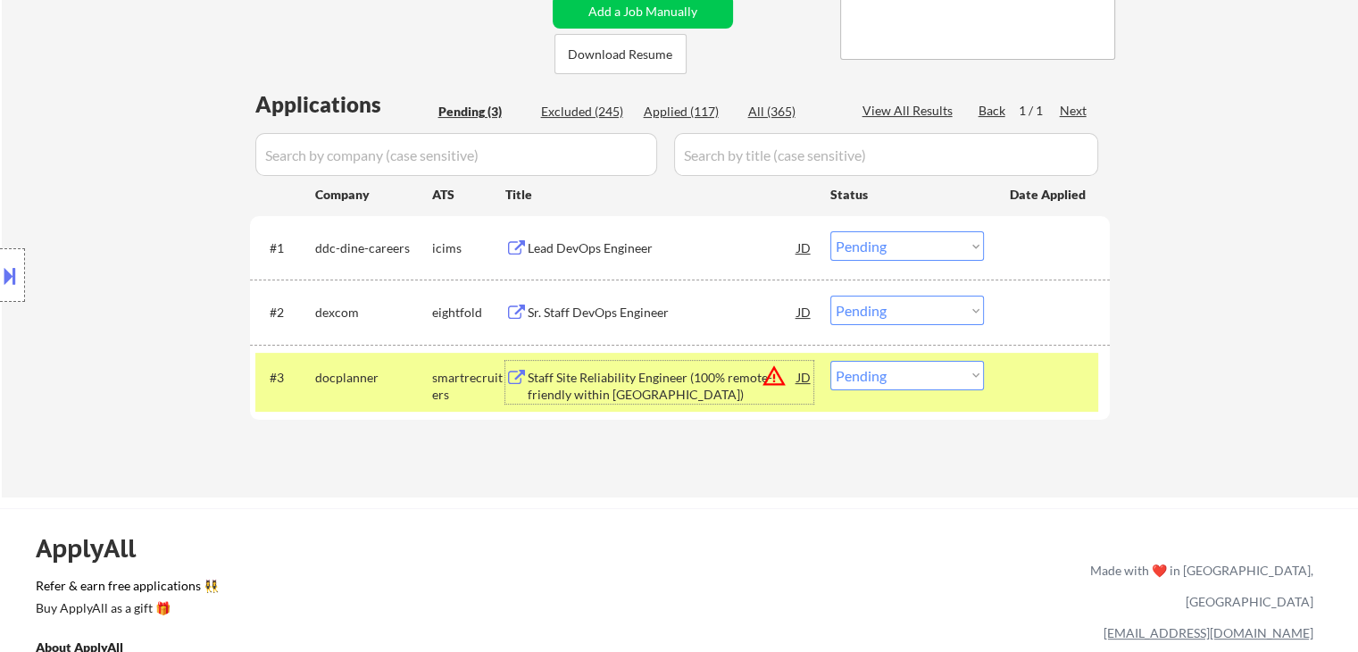
drag, startPoint x: 902, startPoint y: 373, endPoint x: 922, endPoint y: 387, distance: 24.3
click at [902, 373] on select "Choose an option... Pending Applied Excluded (Questions) Excluded (Expired) Exc…" at bounding box center [907, 375] width 154 height 29
select select ""excluded__location_""
click at [830, 361] on select "Choose an option... Pending Applied Excluded (Questions) Excluded (Expired) Exc…" at bounding box center [907, 375] width 154 height 29
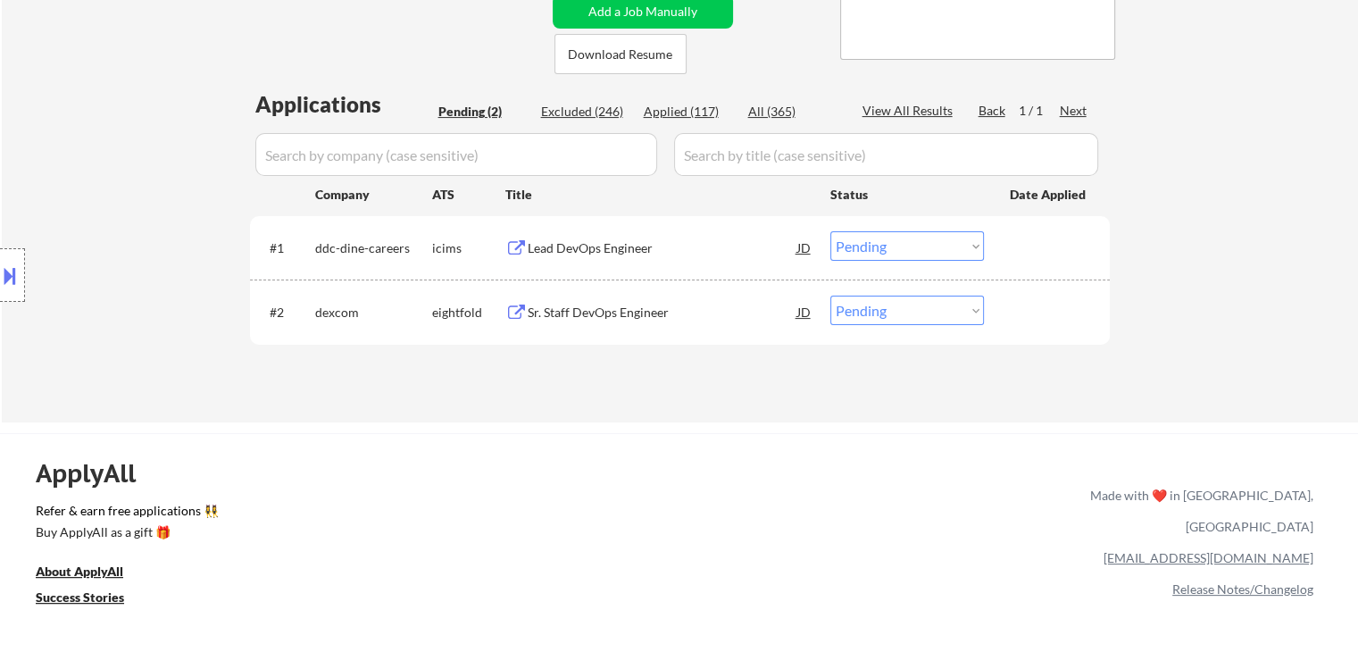
click at [593, 302] on div "Sr. Staff DevOps Engineer" at bounding box center [663, 311] width 270 height 32
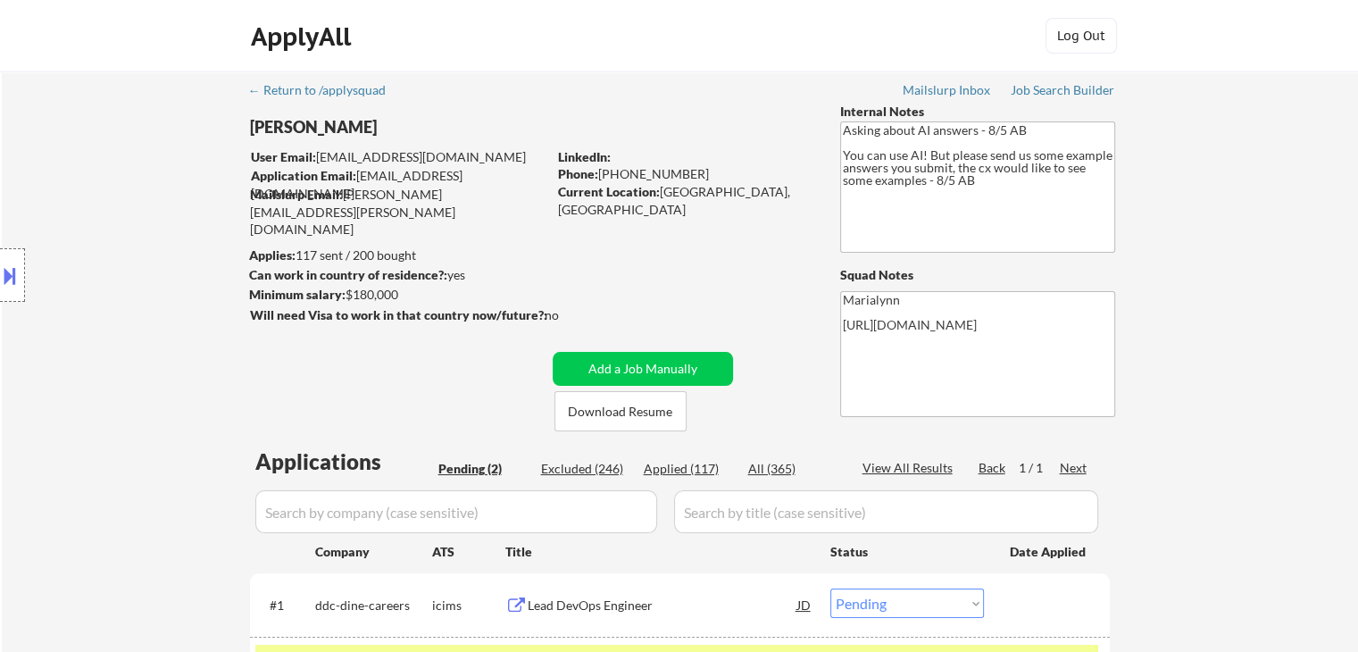
scroll to position [268, 0]
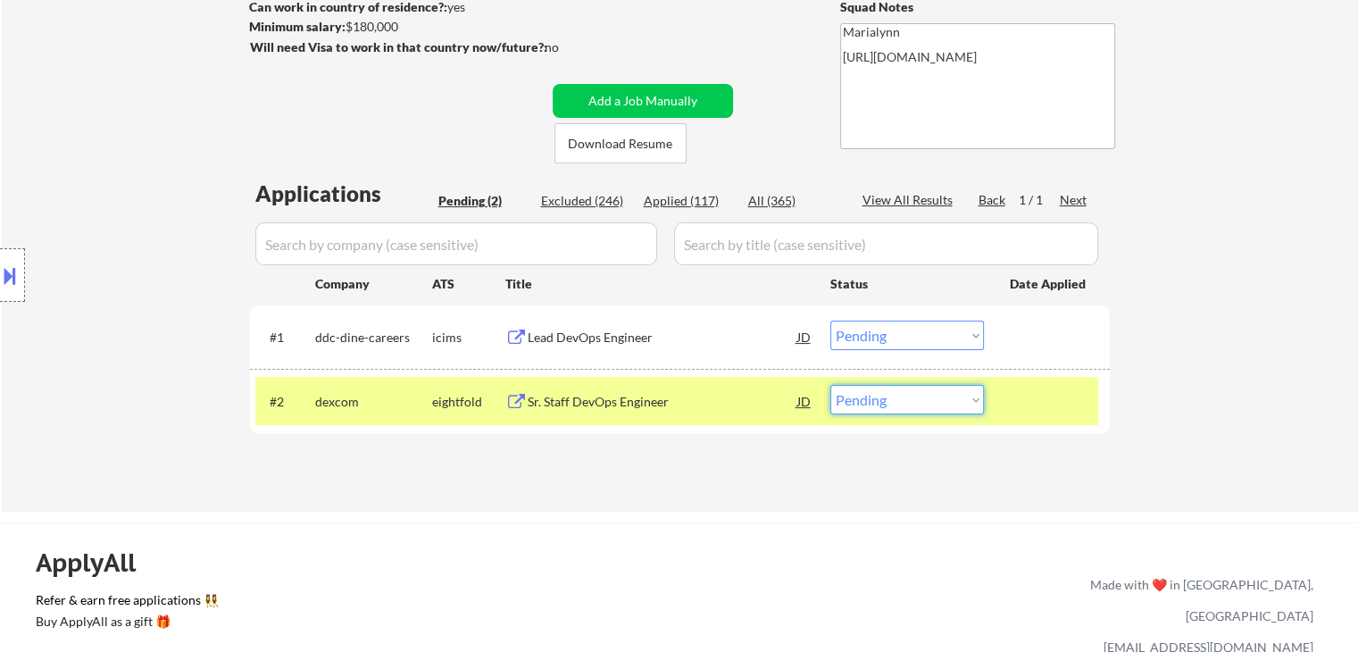
drag, startPoint x: 889, startPoint y: 403, endPoint x: 885, endPoint y: 412, distance: 9.6
click at [889, 404] on select "Choose an option... Pending Applied Excluded (Questions) Excluded (Expired) Exc…" at bounding box center [907, 399] width 154 height 29
select select ""applied""
click at [830, 385] on select "Choose an option... Pending Applied Excluded (Questions) Excluded (Expired) Exc…" at bounding box center [907, 399] width 154 height 29
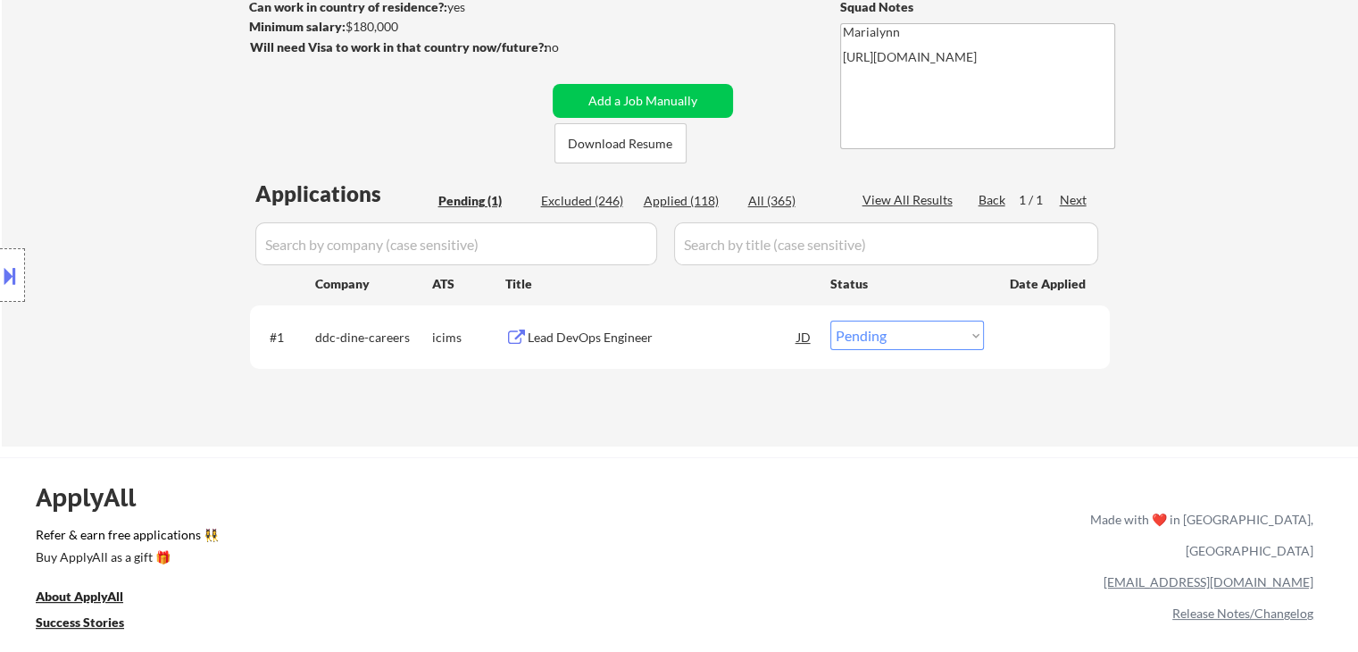
click at [582, 336] on div "Lead DevOps Engineer" at bounding box center [663, 337] width 270 height 18
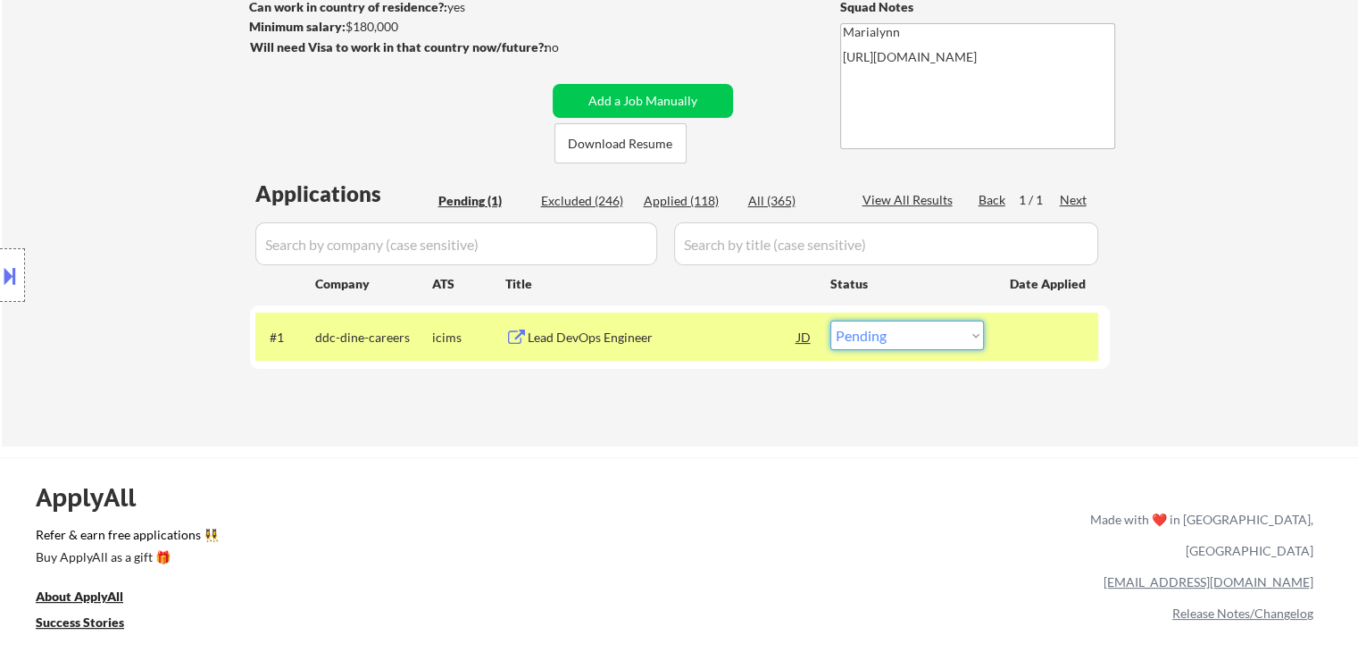
drag, startPoint x: 884, startPoint y: 335, endPoint x: 900, endPoint y: 348, distance: 20.9
click at [885, 337] on select "Choose an option... Pending Applied Excluded (Questions) Excluded (Expired) Exc…" at bounding box center [907, 334] width 154 height 29
select select ""excluded__bad_match_""
click at [830, 320] on select "Choose an option... Pending Applied Excluded (Questions) Excluded (Expired) Exc…" at bounding box center [907, 334] width 154 height 29
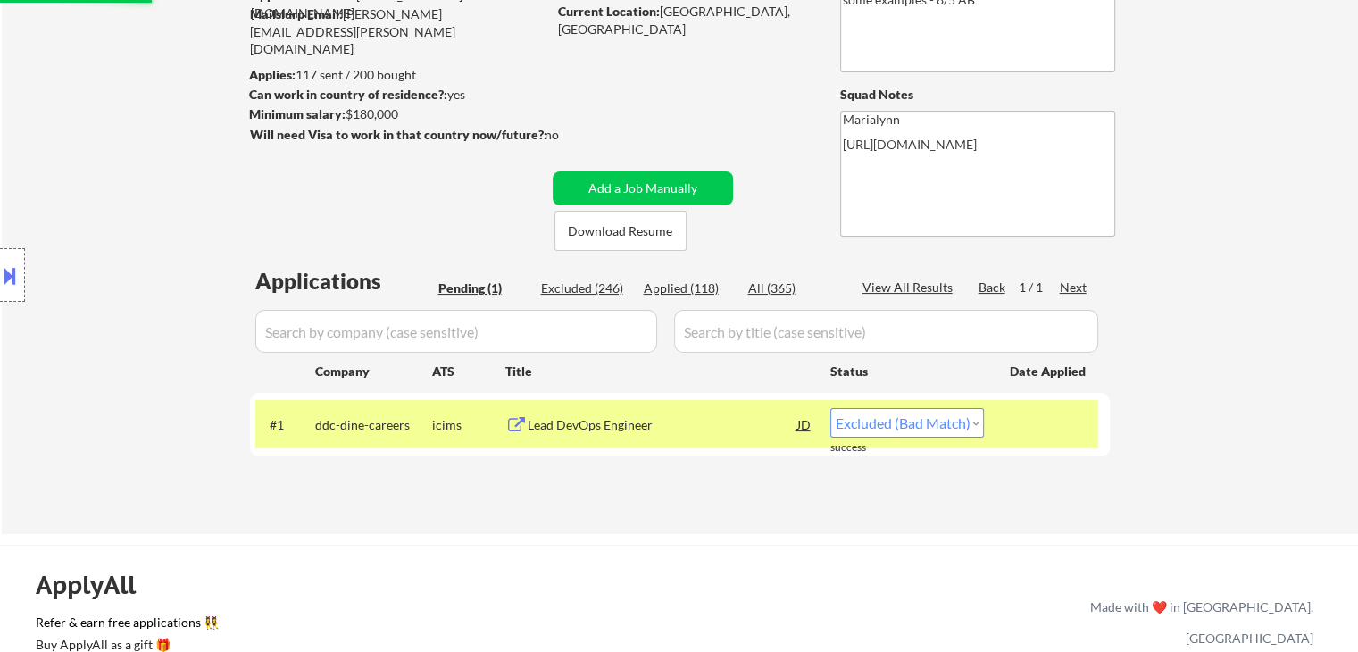
scroll to position [89, 0]
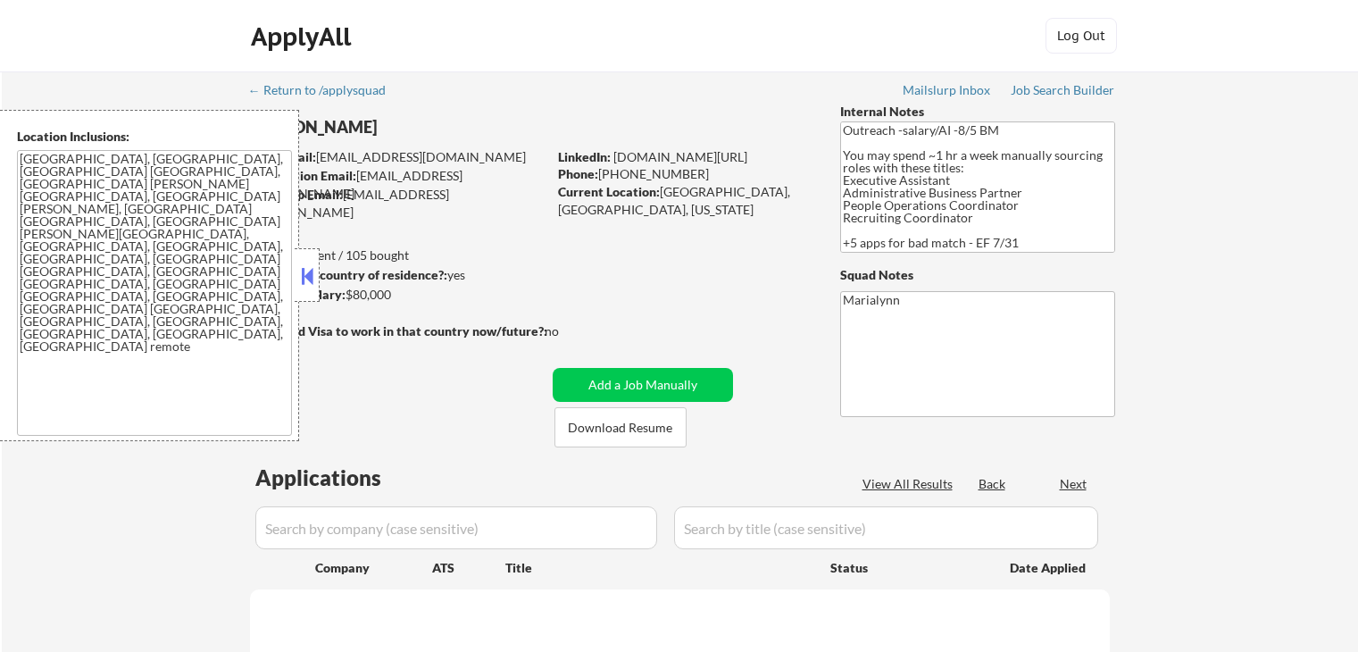
select select ""pending""
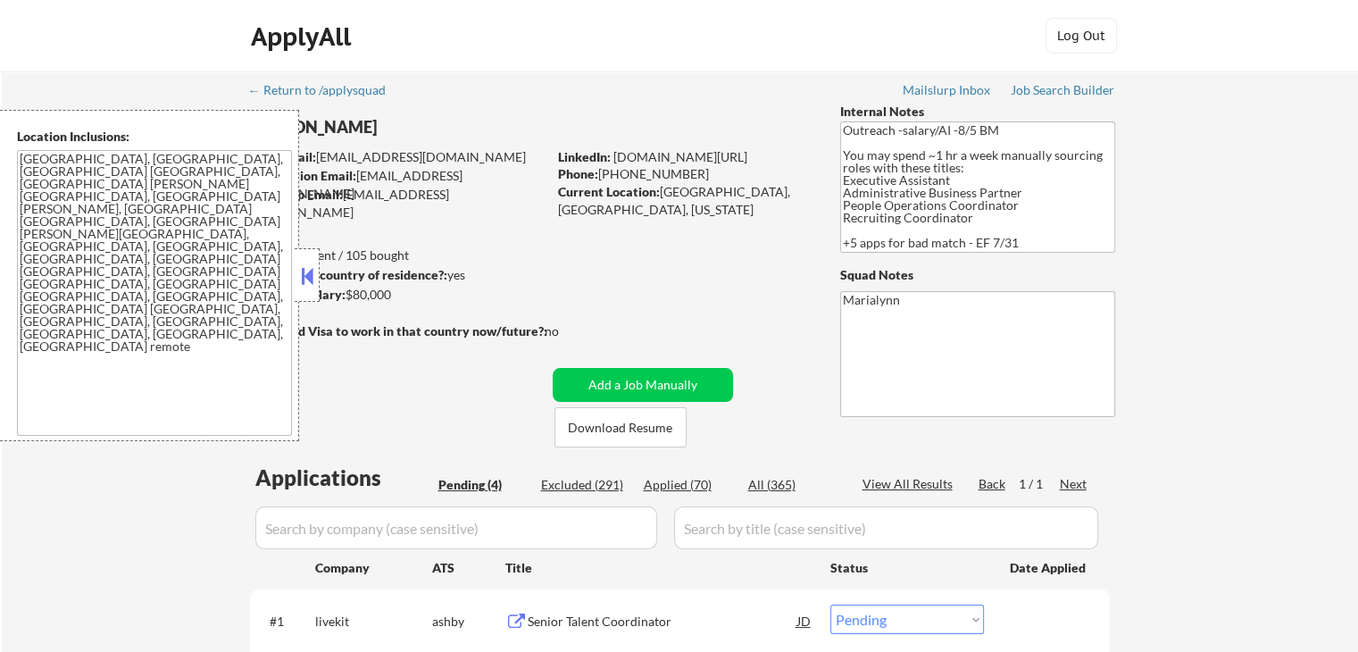
drag, startPoint x: 310, startPoint y: 273, endPoint x: 386, endPoint y: 267, distance: 76.1
click at [312, 273] on button at bounding box center [307, 275] width 20 height 27
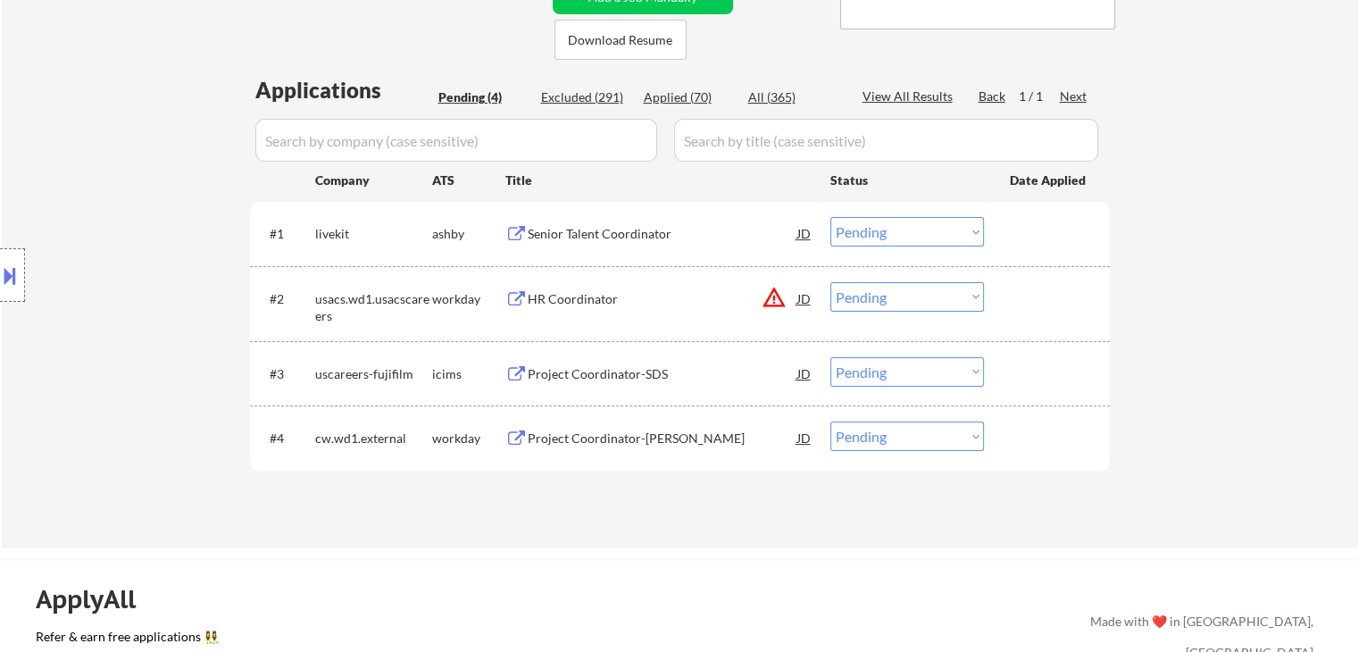
scroll to position [357, 0]
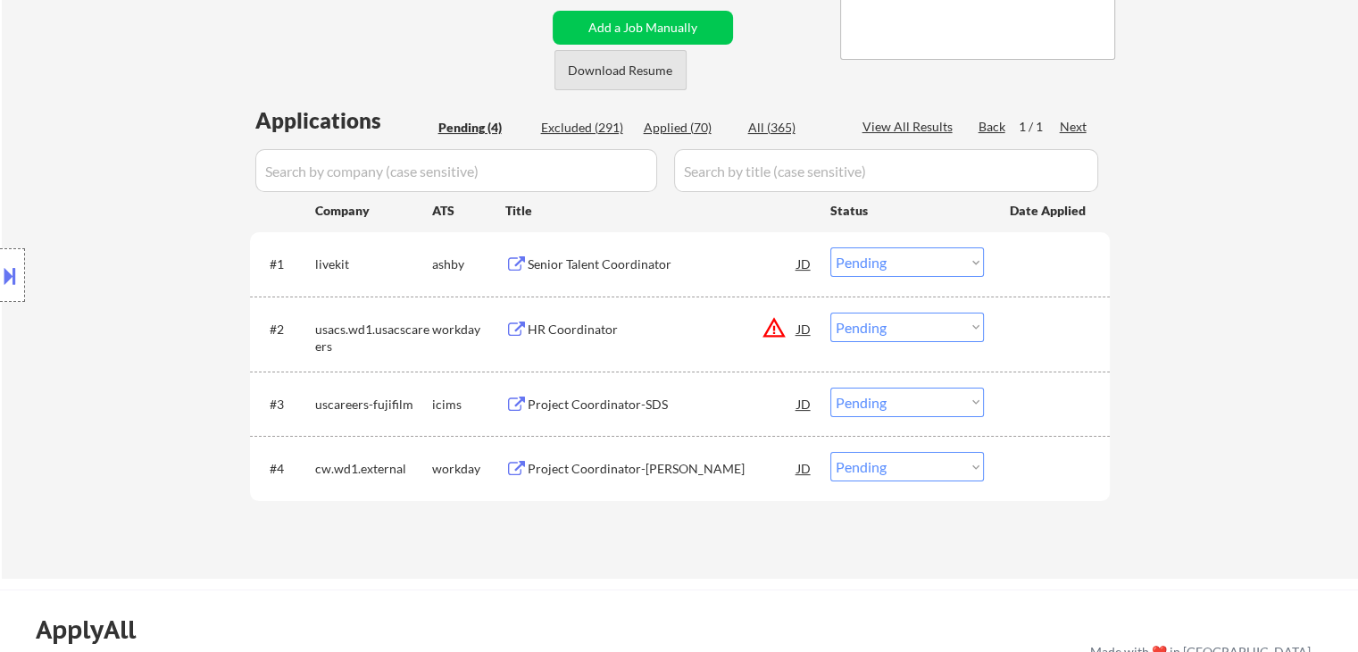
click at [664, 80] on button "Download Resume" at bounding box center [620, 70] width 132 height 40
click at [614, 472] on div "Project Coordinator-WIM" at bounding box center [663, 469] width 270 height 18
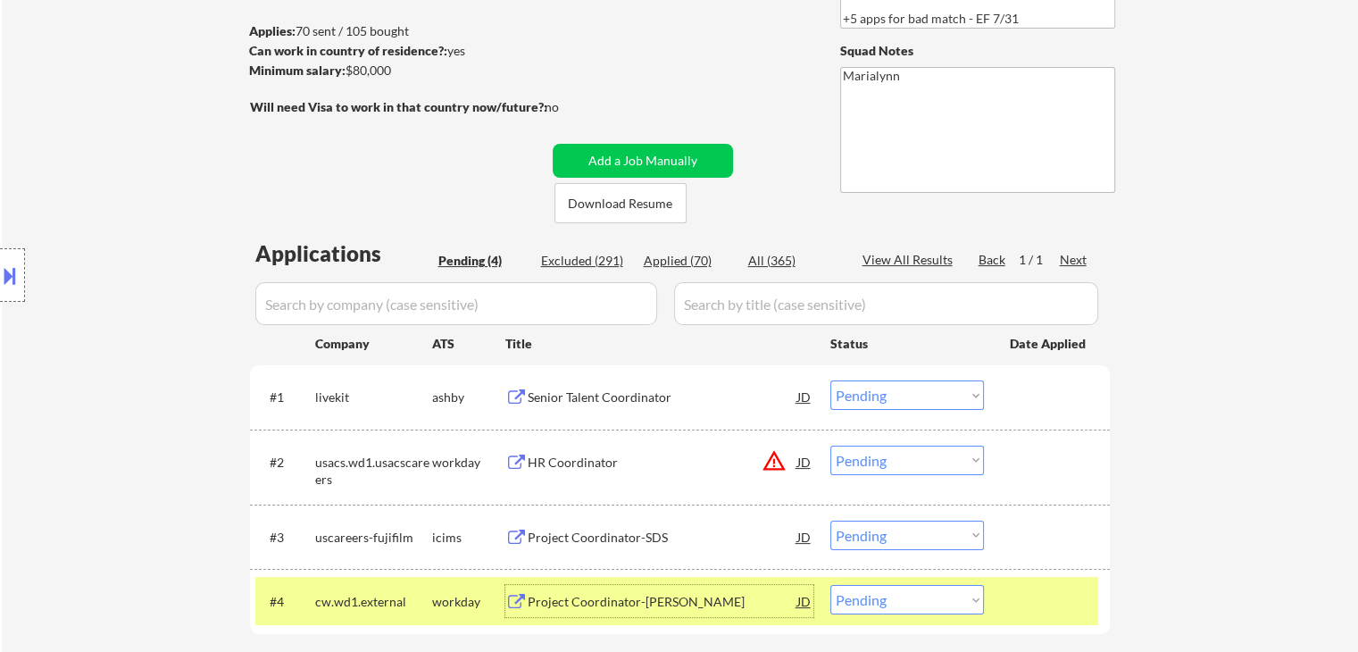
scroll to position [446, 0]
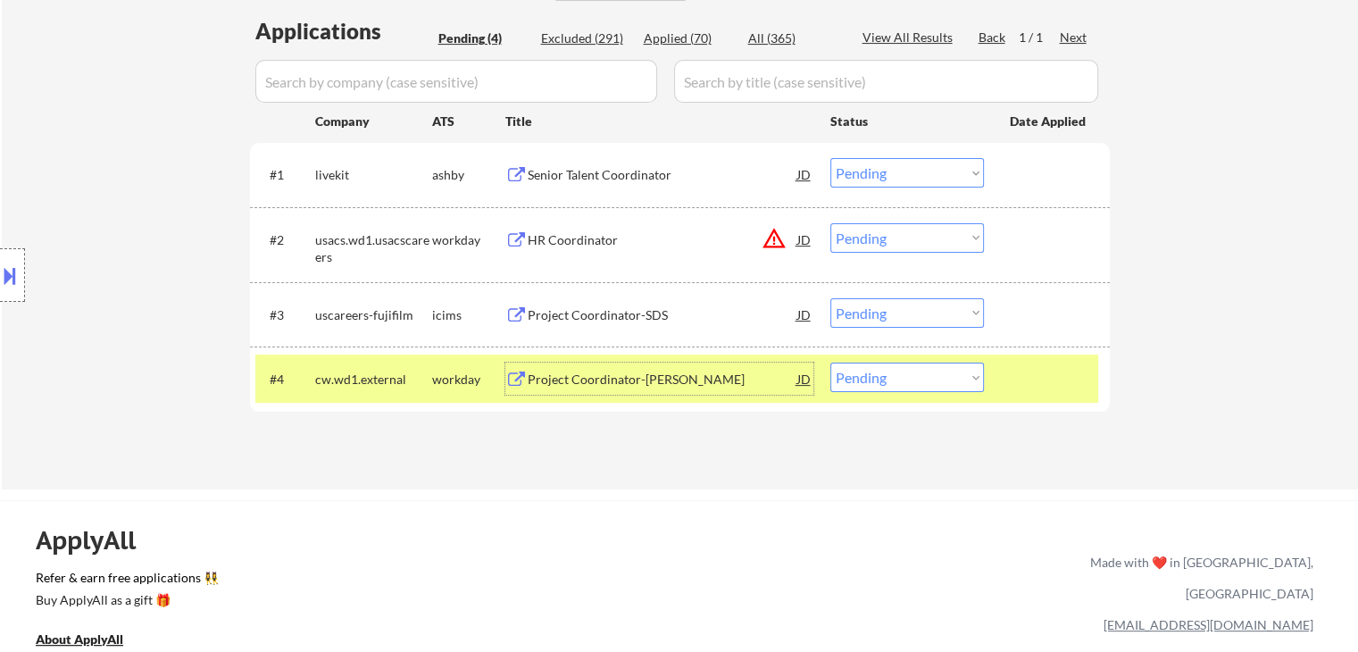
click at [902, 377] on select "Choose an option... Pending Applied Excluded (Questions) Excluded (Expired) Exc…" at bounding box center [907, 376] width 154 height 29
select select ""applied""
click at [830, 362] on select "Choose an option... Pending Applied Excluded (Questions) Excluded (Expired) Exc…" at bounding box center [907, 376] width 154 height 29
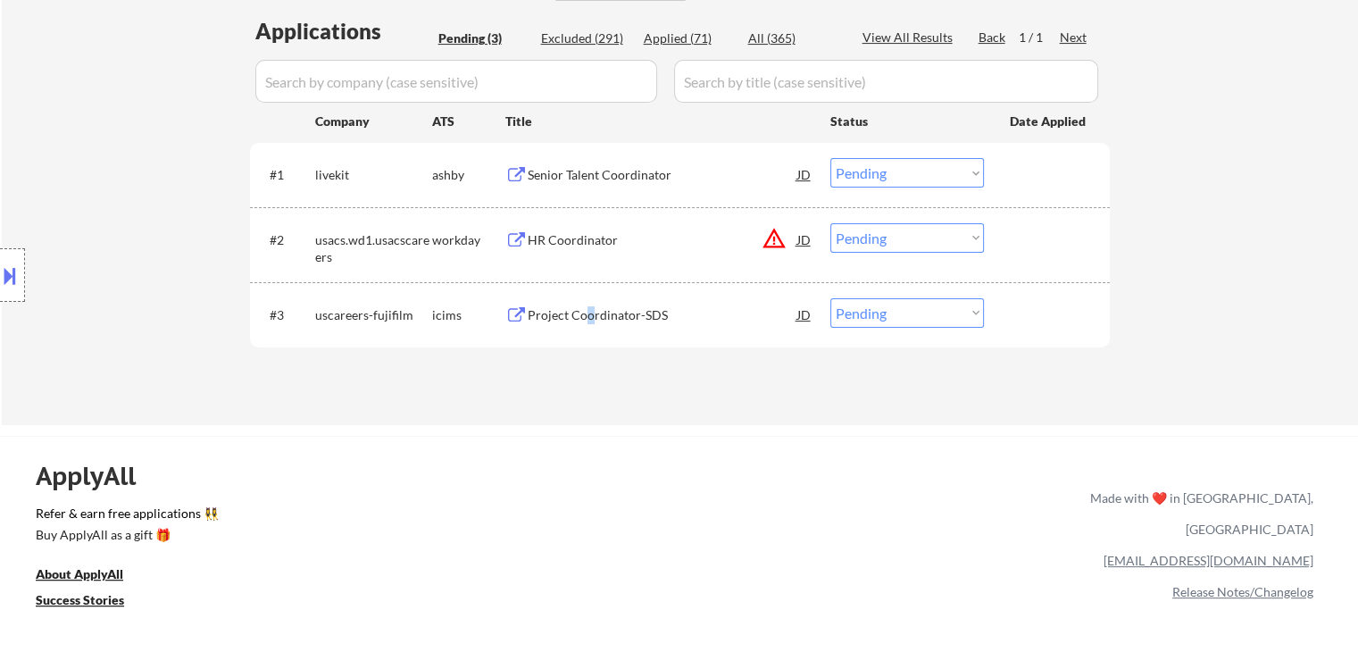
click at [588, 304] on div "Project Coordinator-SDS" at bounding box center [663, 314] width 270 height 32
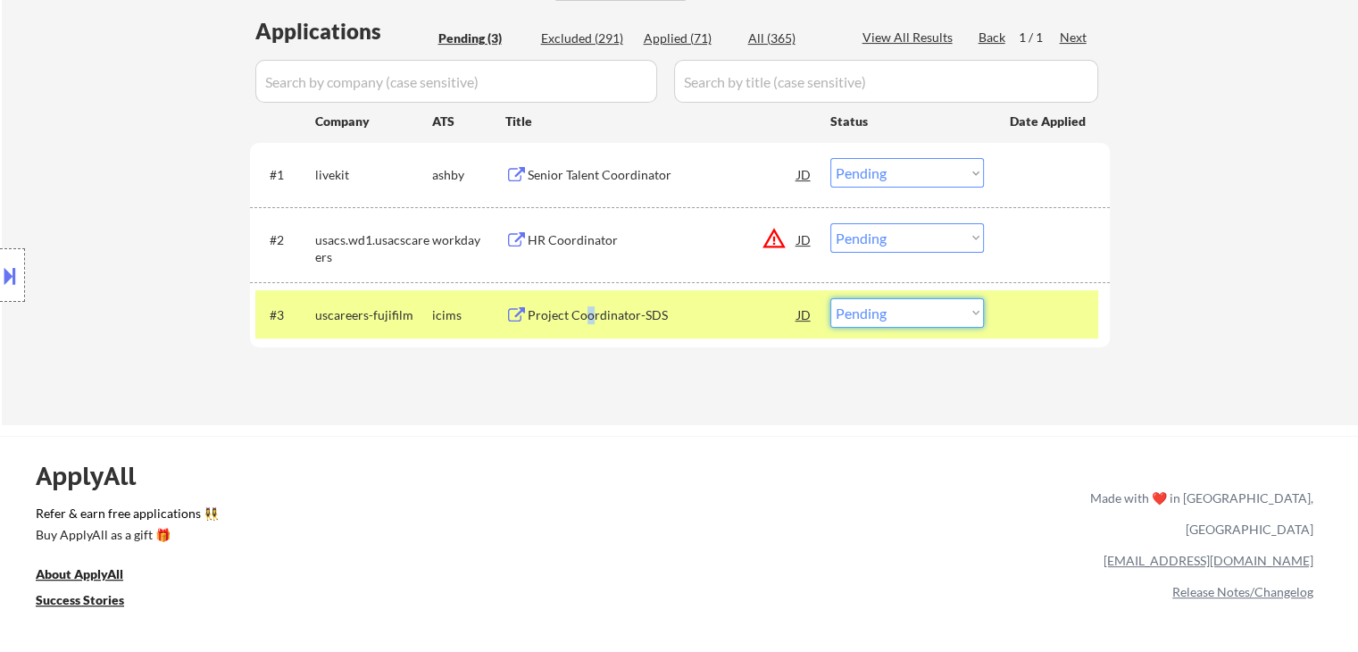
drag, startPoint x: 857, startPoint y: 308, endPoint x: 860, endPoint y: 326, distance: 18.2
click at [857, 308] on select "Choose an option... Pending Applied Excluded (Questions) Excluded (Expired) Exc…" at bounding box center [907, 312] width 154 height 29
select select ""applied""
click at [830, 298] on select "Choose an option... Pending Applied Excluded (Questions) Excluded (Expired) Exc…" at bounding box center [907, 312] width 154 height 29
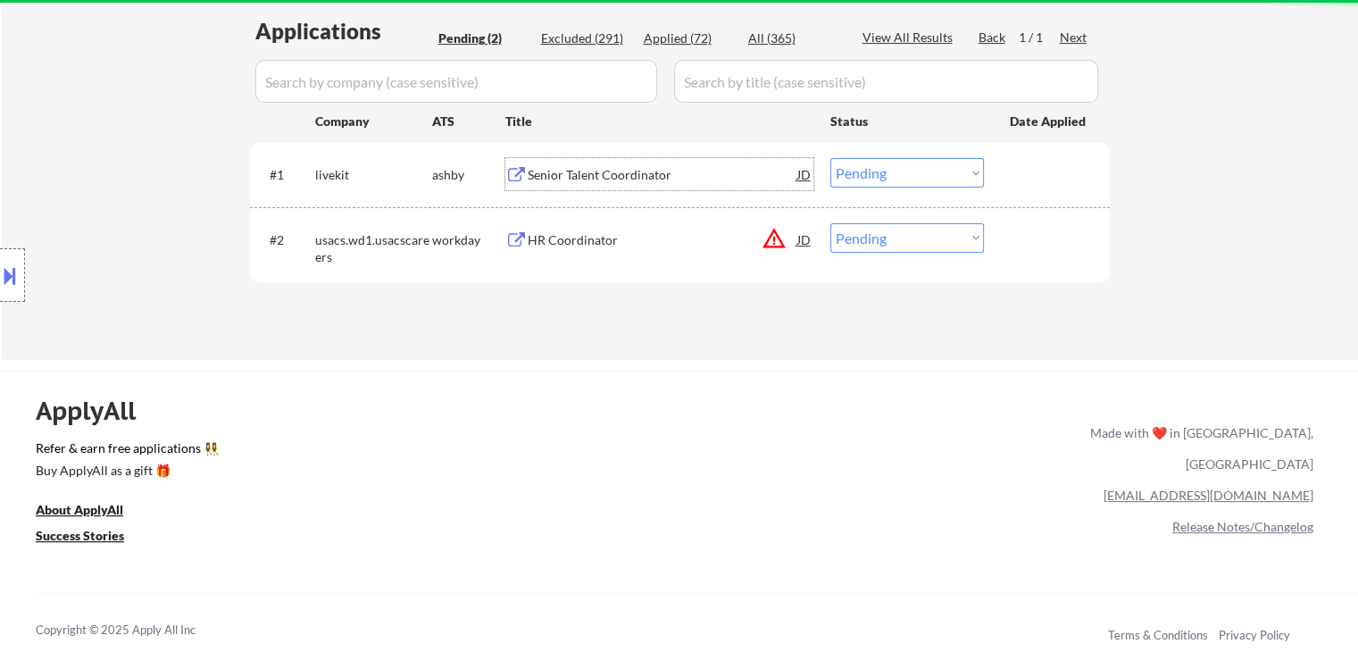
click at [588, 174] on div "Senior Talent Coordinator" at bounding box center [663, 175] width 270 height 18
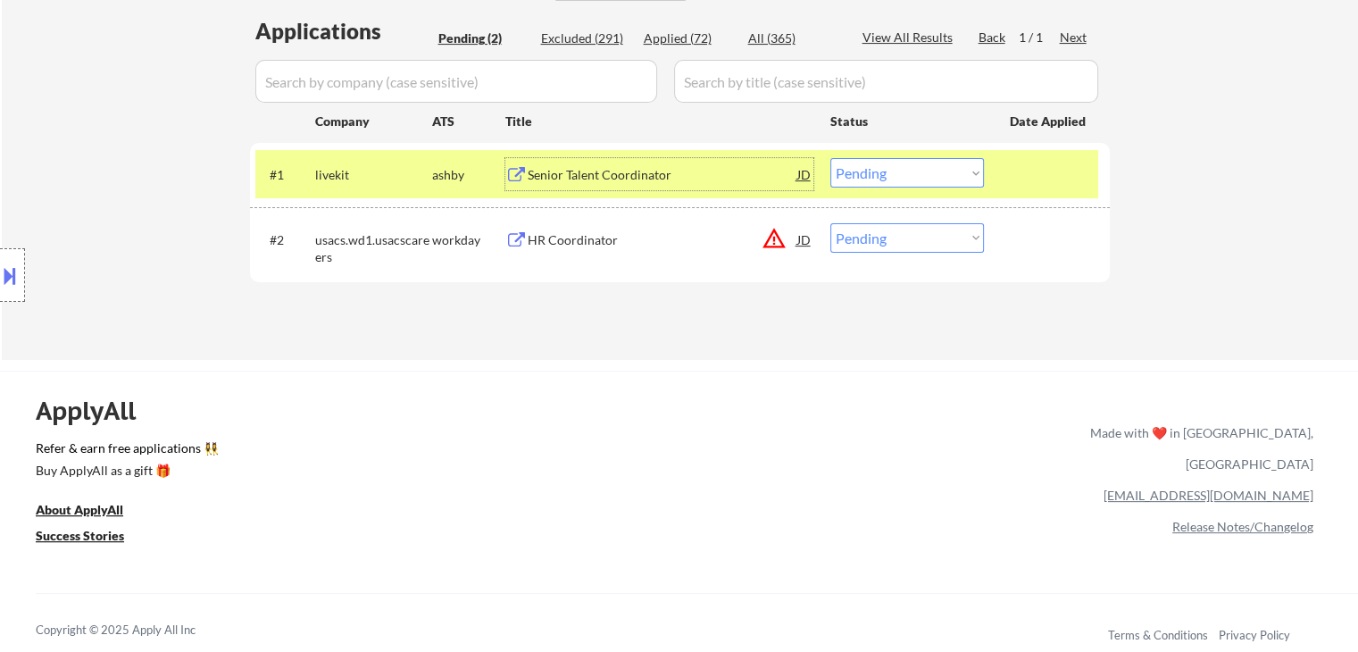
click at [902, 178] on select "Choose an option... Pending Applied Excluded (Questions) Excluded (Expired) Exc…" at bounding box center [907, 172] width 154 height 29
click at [830, 158] on select "Choose an option... Pending Applied Excluded (Questions) Excluded (Expired) Exc…" at bounding box center [907, 172] width 154 height 29
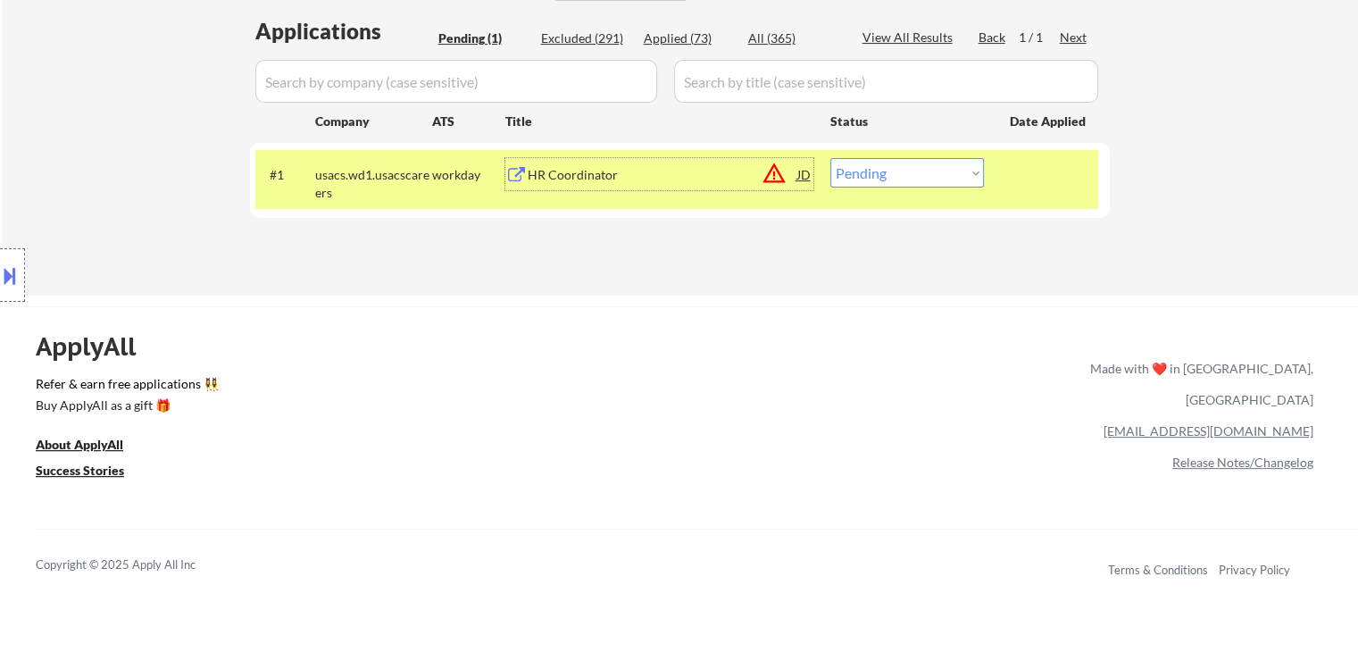
click at [528, 184] on div "HR Coordinator" at bounding box center [663, 174] width 270 height 32
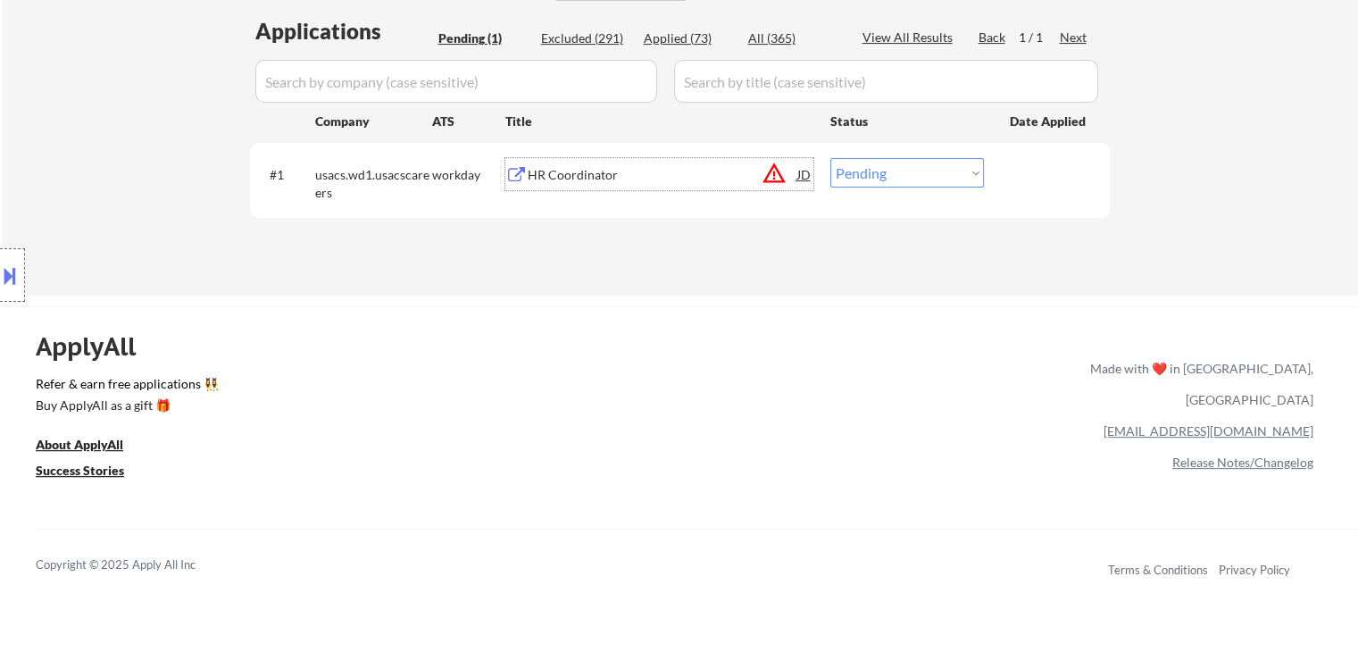
click at [846, 174] on select "Choose an option... Pending Applied Excluded (Questions) Excluded (Expired) Exc…" at bounding box center [907, 172] width 154 height 29
click at [830, 158] on select "Choose an option... Pending Applied Excluded (Questions) Excluded (Expired) Exc…" at bounding box center [907, 172] width 154 height 29
click at [592, 36] on div "Excluded (291)" at bounding box center [585, 38] width 89 height 18
select select ""excluded""
select select ""excluded__location_""
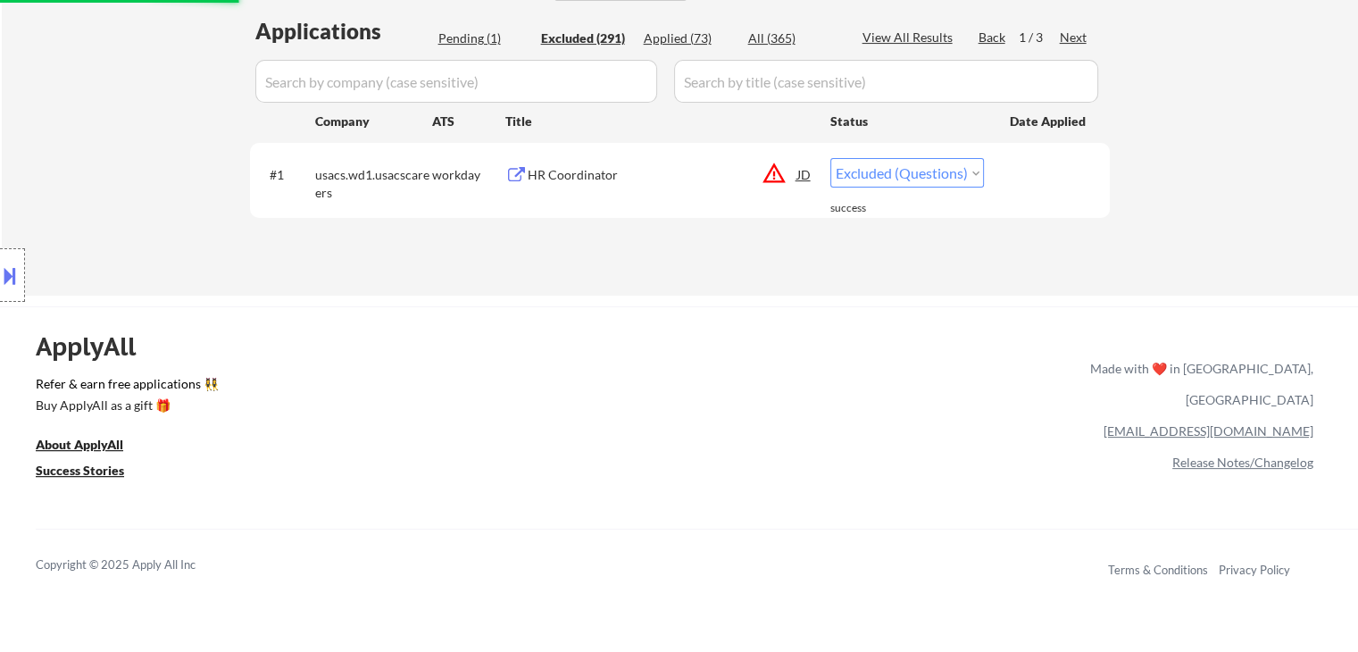
select select ""excluded""
select select ""excluded__location_""
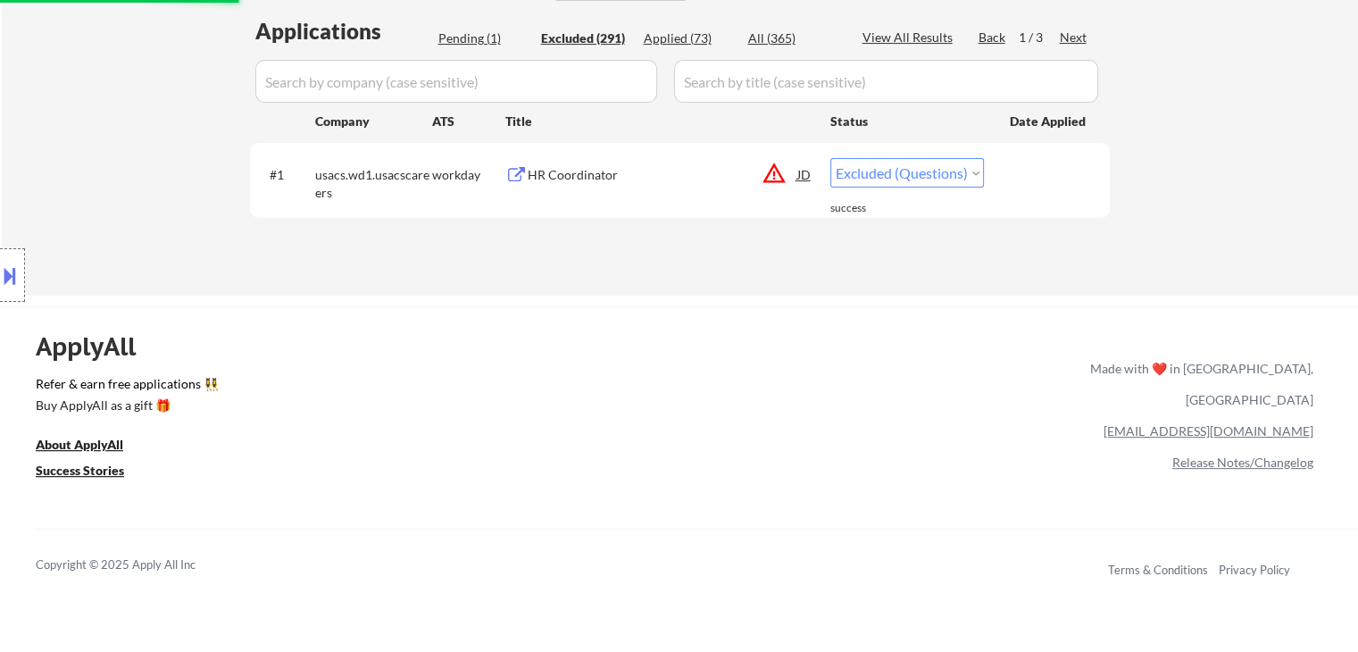
select select ""excluded__bad_match_""
select select ""excluded""
select select ""excluded__location_""
select select ""excluded__expired_""
select select ""excluded__location_""
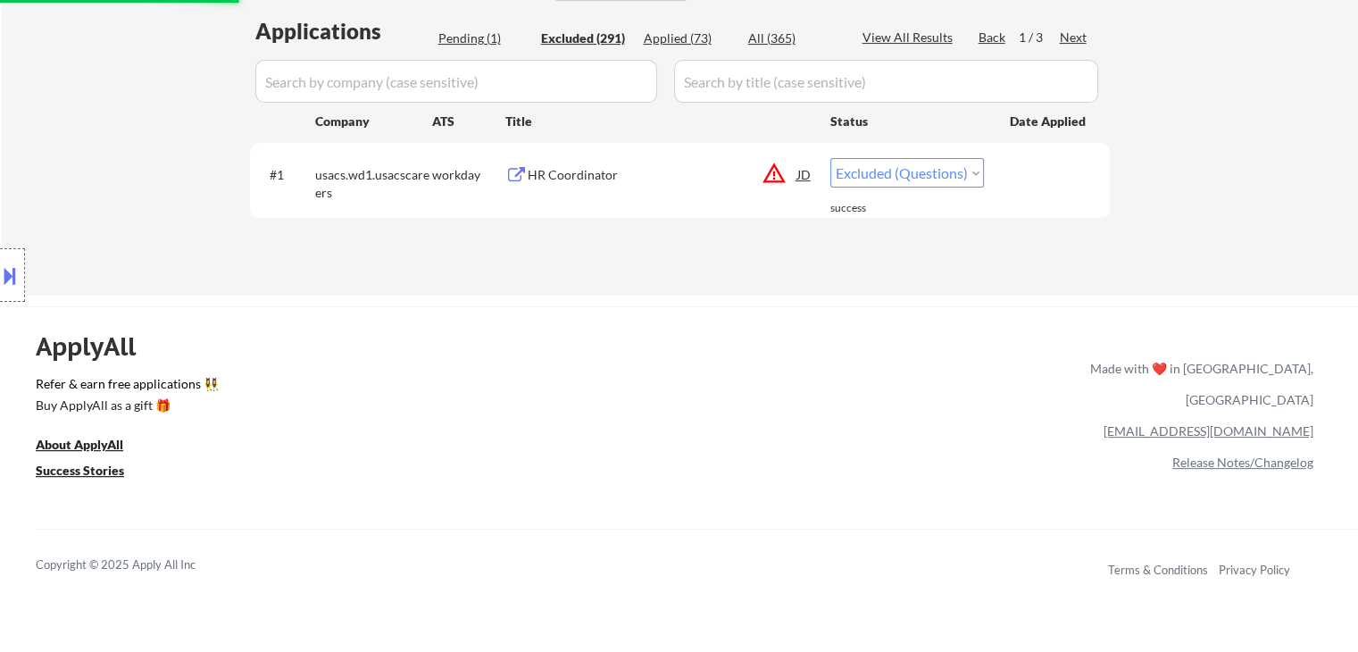
select select ""excluded__salary_""
select select ""excluded__location_""
select select ""excluded__salary_""
select select ""excluded__location_""
select select ""excluded__expired_""
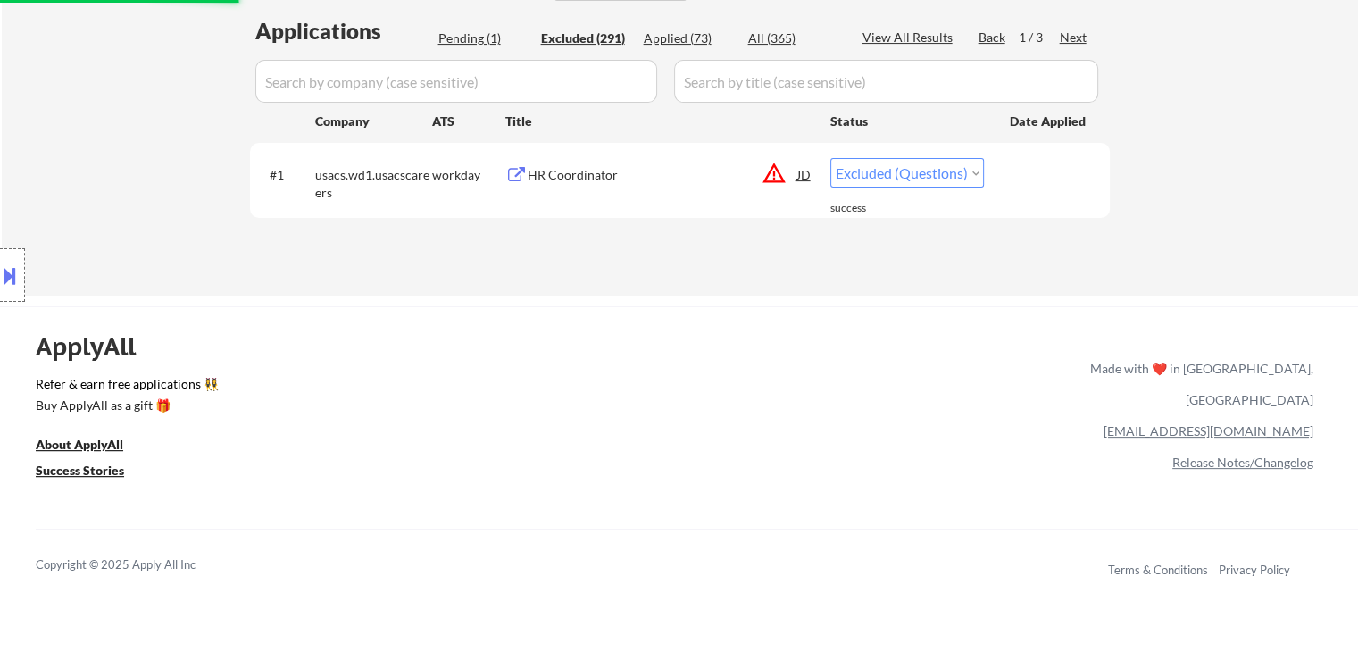
select select ""excluded__expired_""
select select ""excluded__salary_""
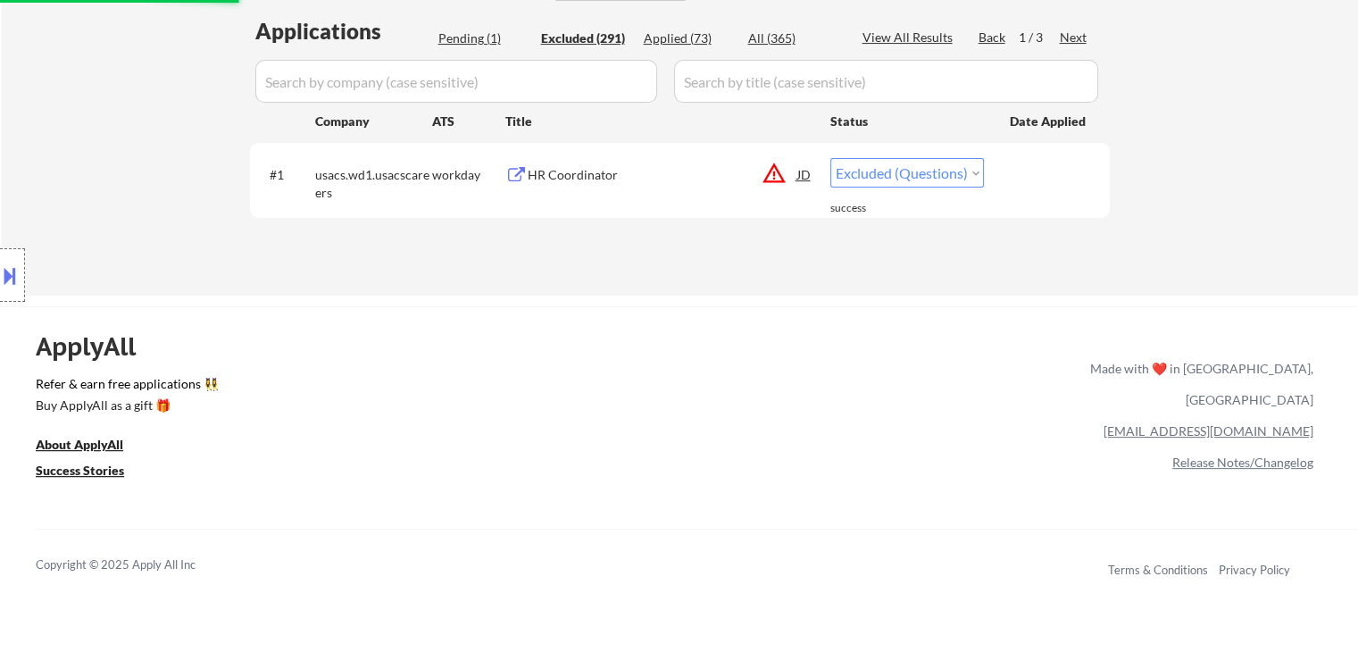
select select ""excluded""
select select ""excluded__location_""
select select ""excluded__bad_match_""
select select ""excluded""
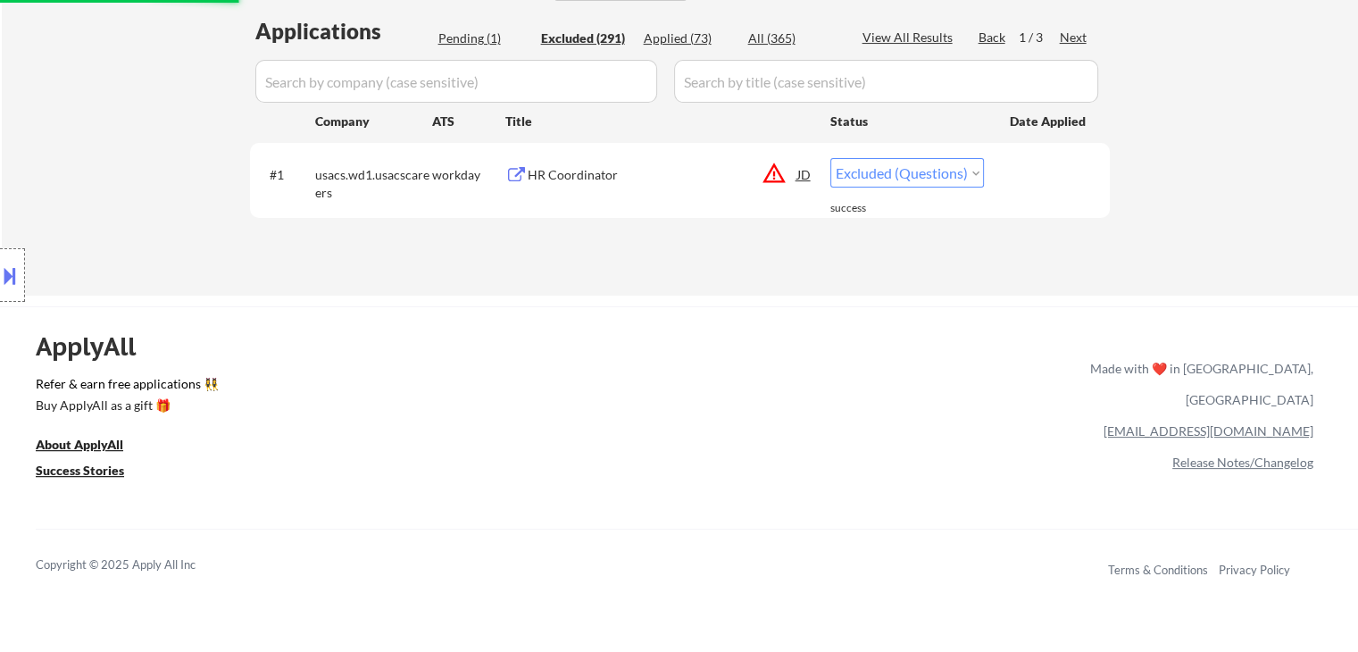
select select ""excluded__expired_""
select select ""excluded__location_""
select select ""excluded__salary_""
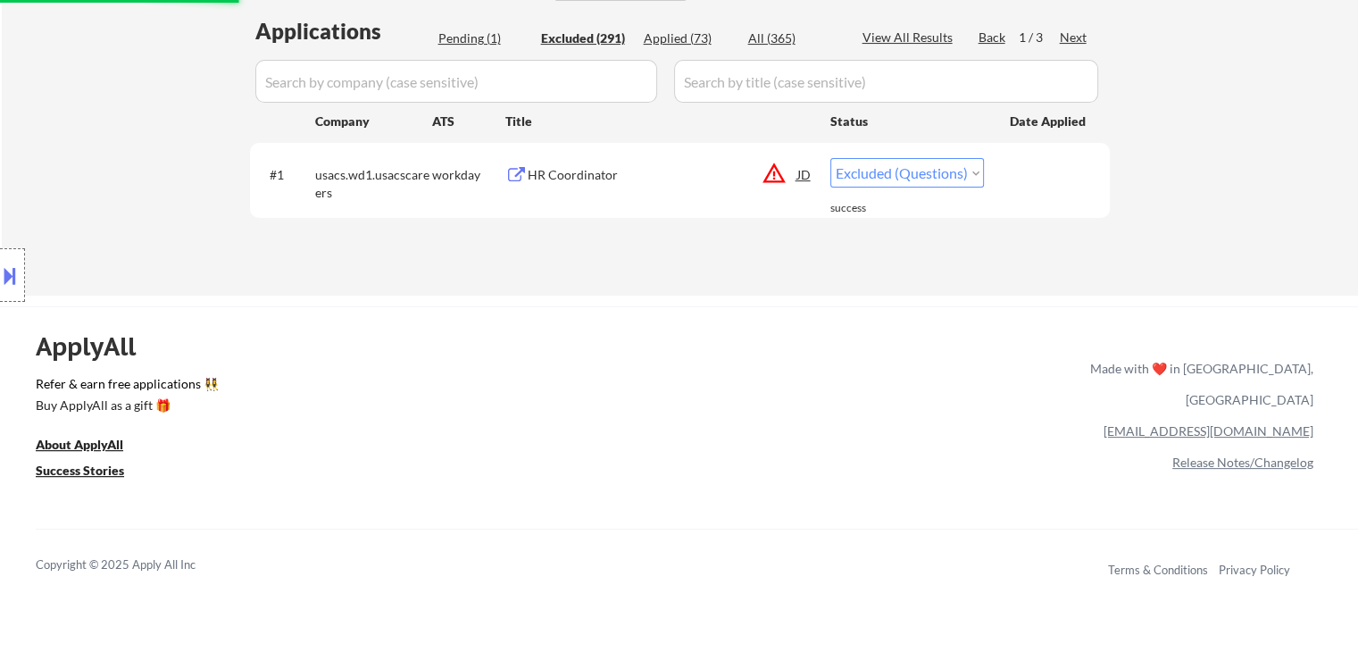
select select ""excluded__expired_""
select select ""excluded""
select select ""excluded__expired_""
select select ""excluded""
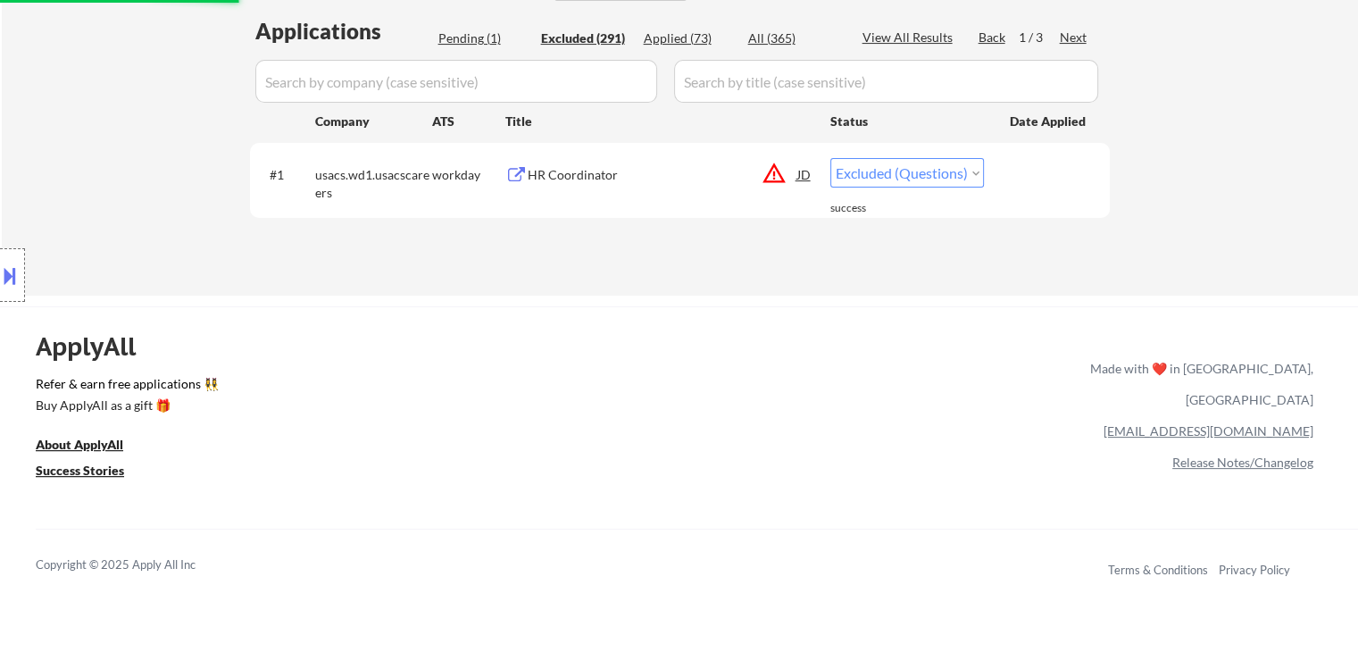
select select ""excluded__expired_""
select select ""excluded__location_""
select select ""excluded__bad_match_""
select select ""excluded__expired_""
select select ""excluded__bad_match_""
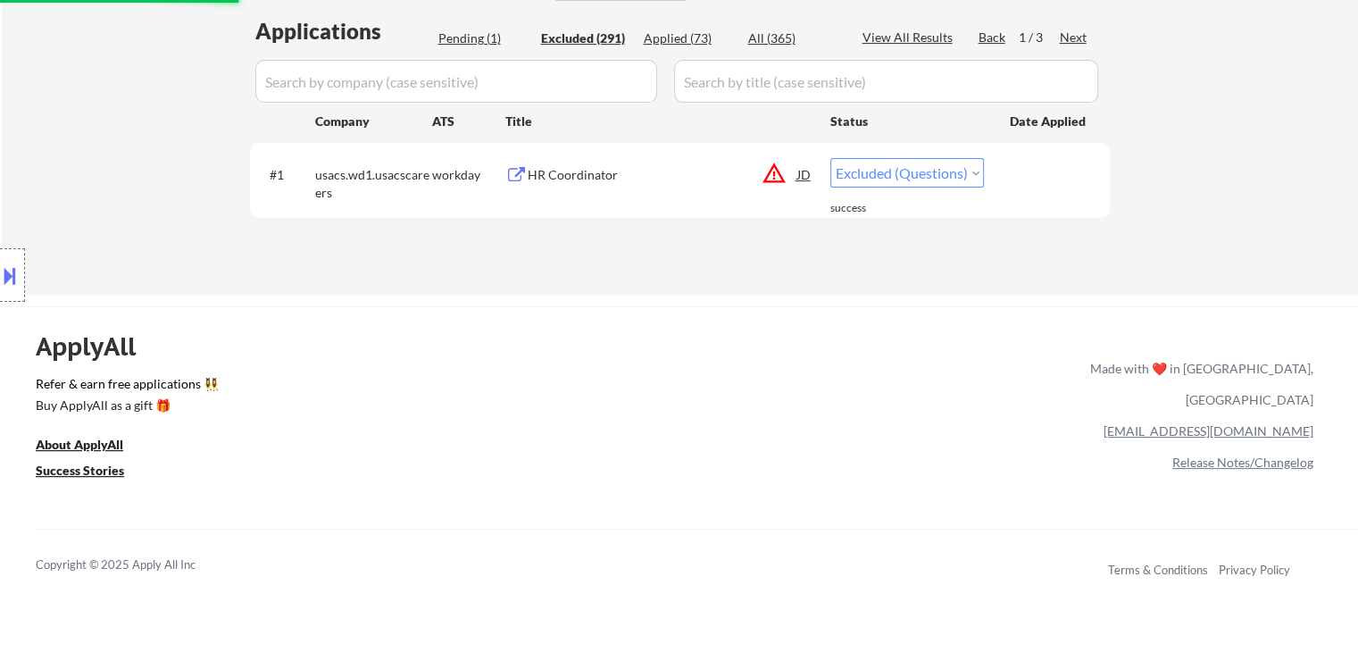
select select ""excluded__expired_""
select select ""excluded__salary_""
select select ""excluded__location_""
select select ""excluded__bad_match_""
select select ""excluded__location_""
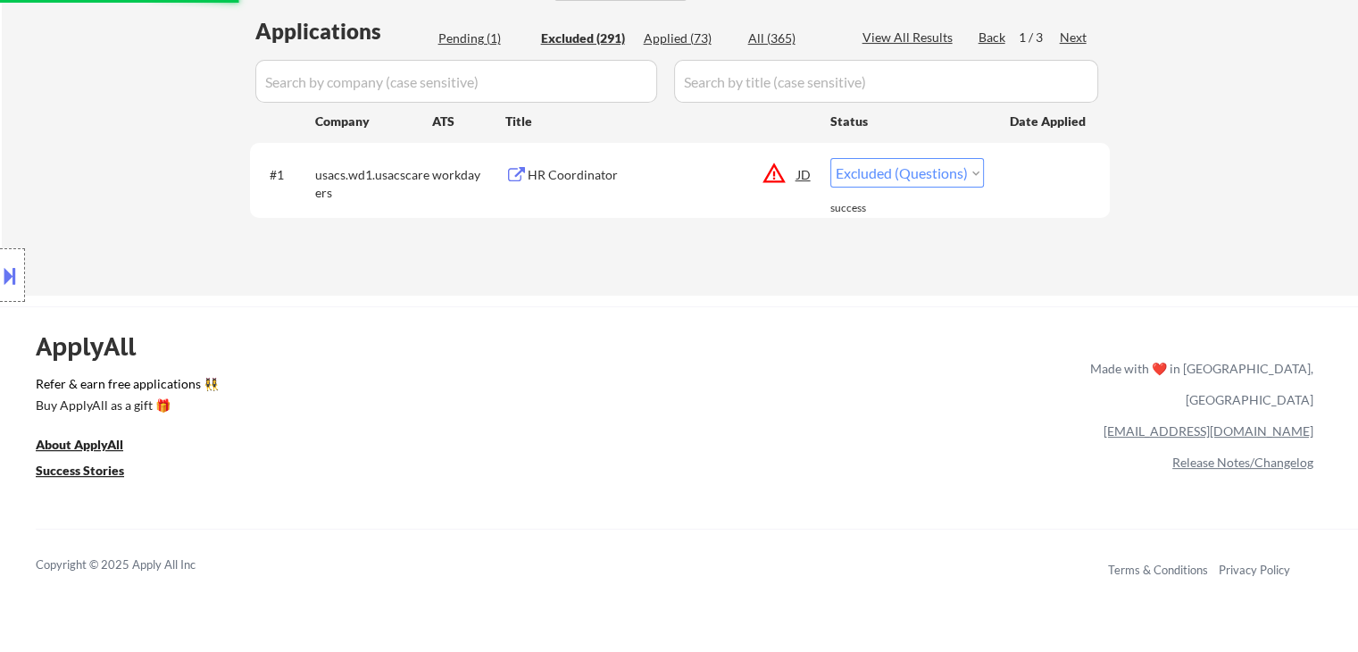
select select ""excluded__expired_""
select select ""excluded__location_""
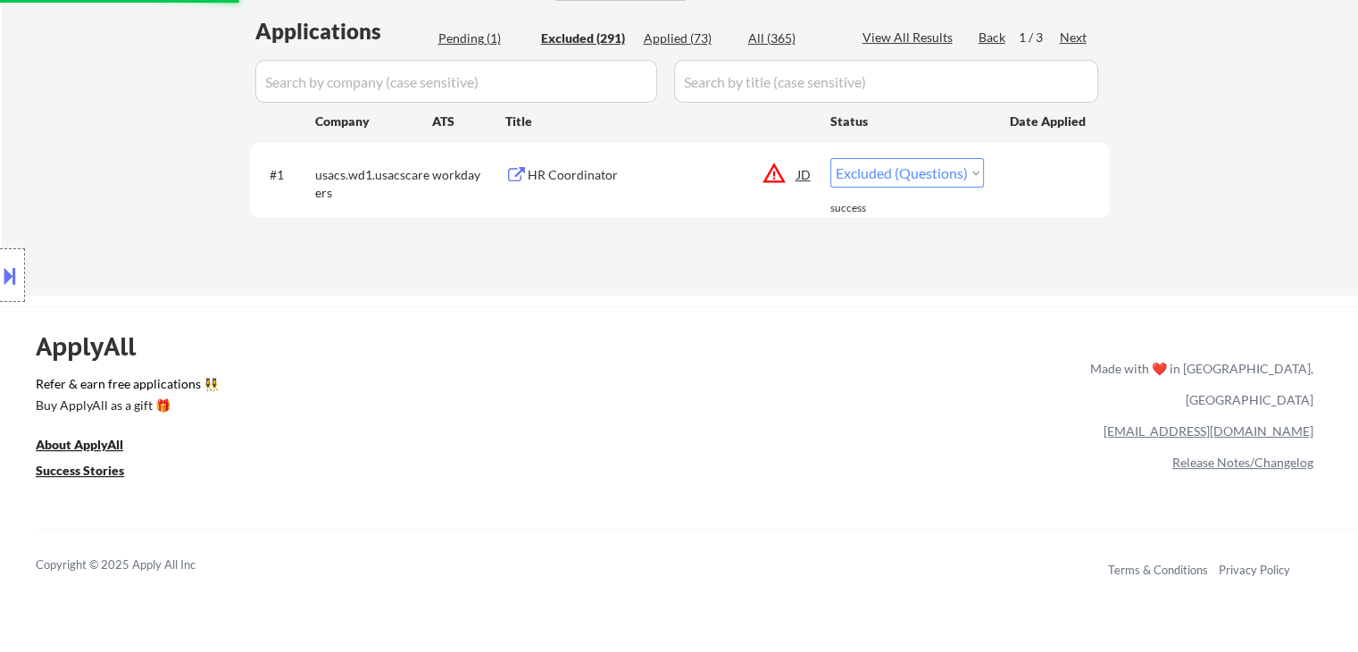
select select ""excluded__expired_""
select select ""excluded__salary_""
select select ""excluded__expired_""
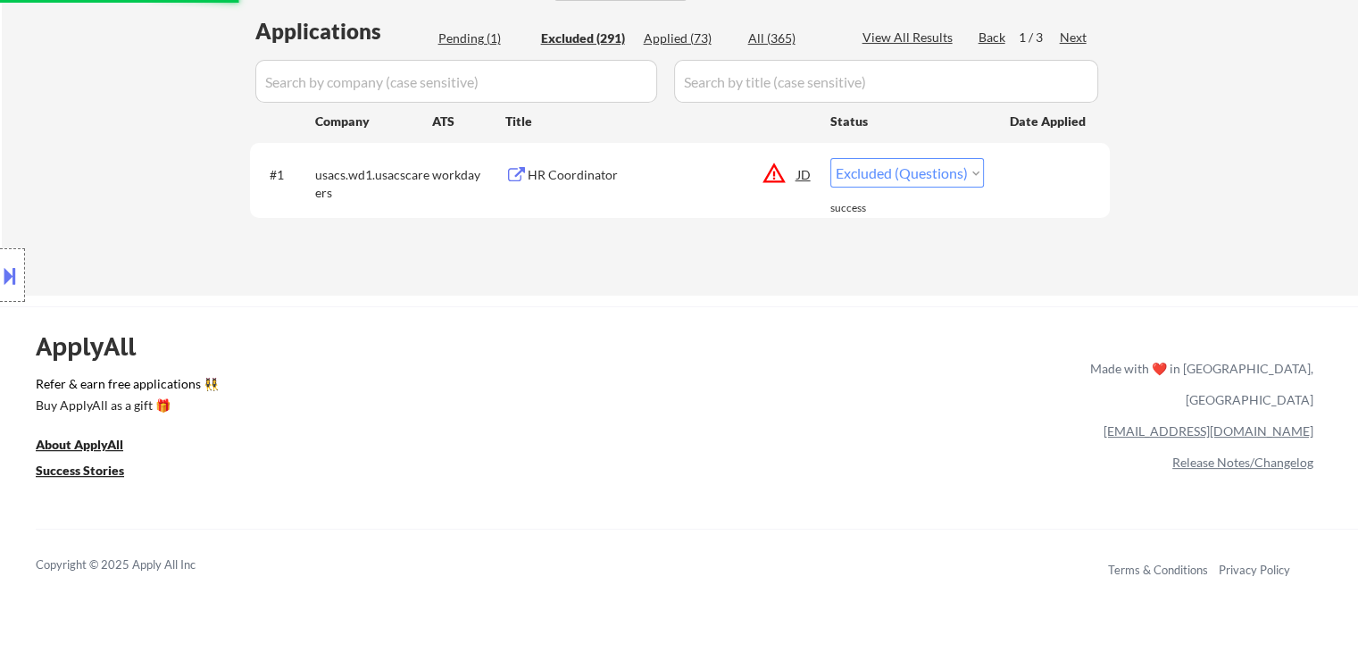
select select ""excluded__location_""
select select ""excluded__bad_match_""
select select ""excluded__expired_""
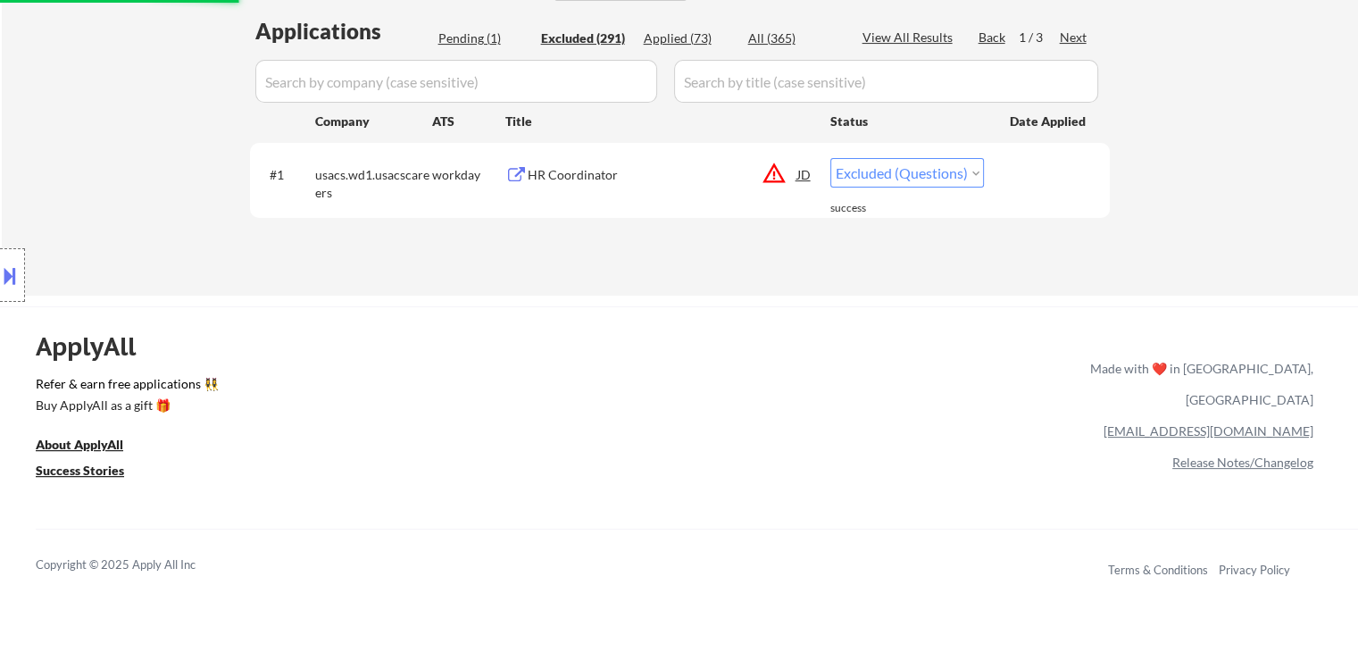
select select ""excluded__bad_match_""
select select ""excluded__location_""
select select ""excluded__expired_""
select select ""excluded__bad_match_""
select select ""excluded""
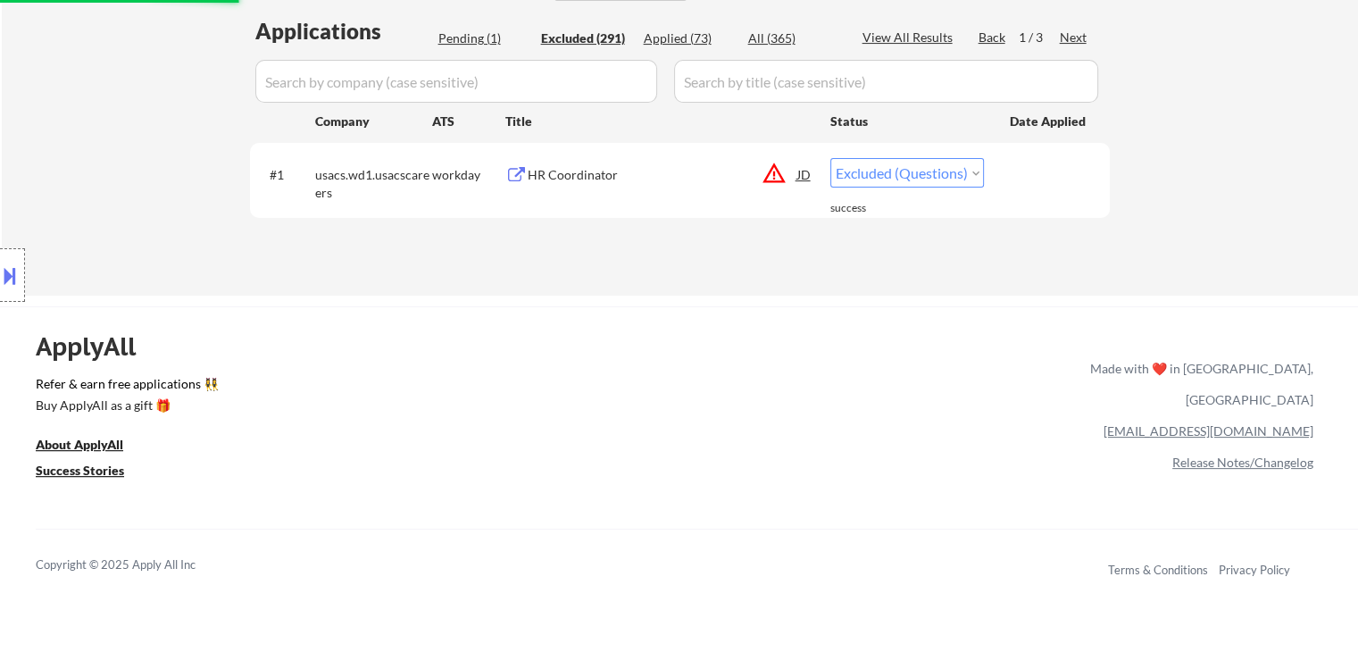
select select ""excluded__location_""
select select ""excluded__expired_""
select select ""excluded__salary_""
select select ""excluded__expired_""
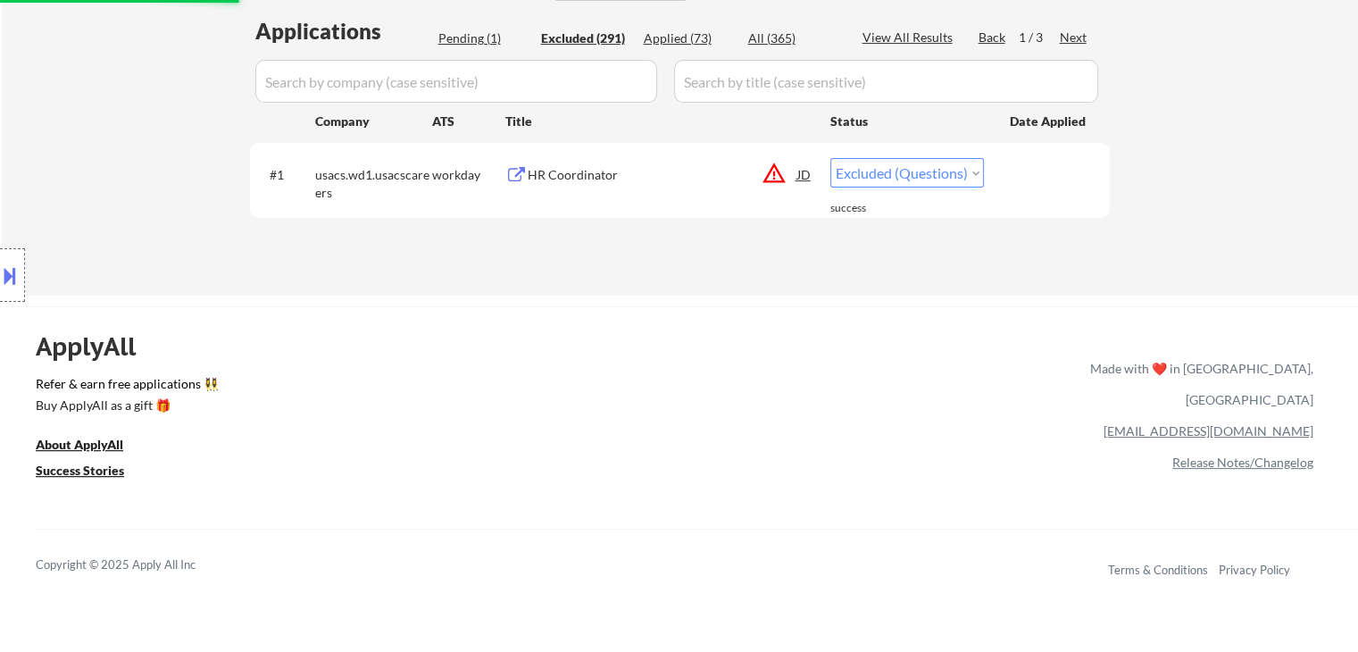
select select ""excluded__expired_""
select select ""excluded__salary_""
select select ""excluded__bad_match_""
select select ""excluded__expired_""
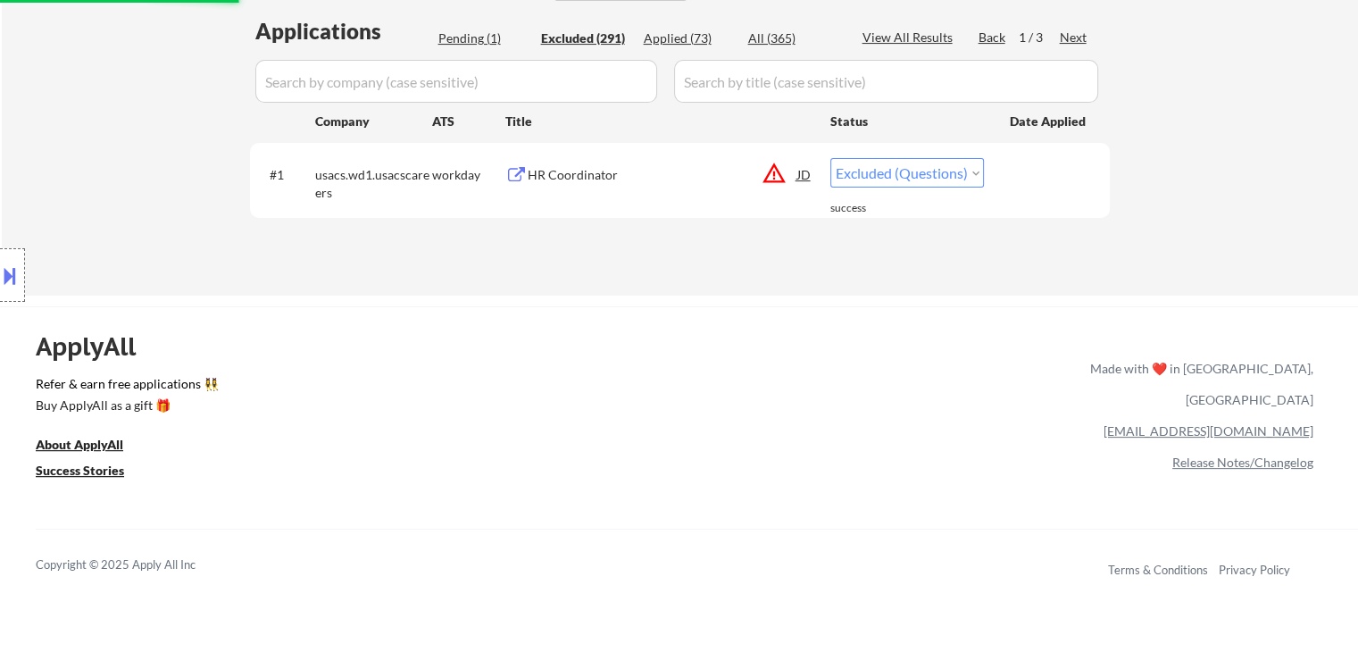
select select ""excluded__location_""
select select ""excluded__expired_""
select select ""excluded__salary_""
select select ""excluded__bad_match_""
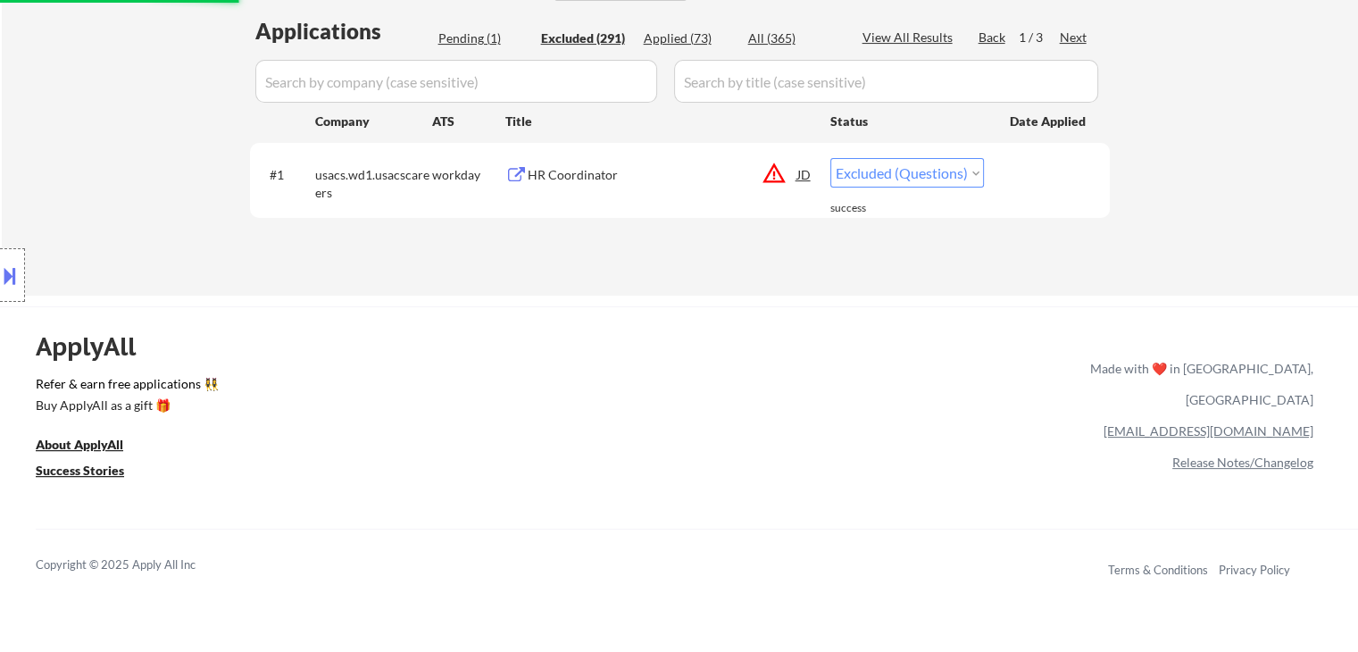
select select ""excluded__expired_""
select select ""excluded__bad_match_""
select select ""excluded__expired_""
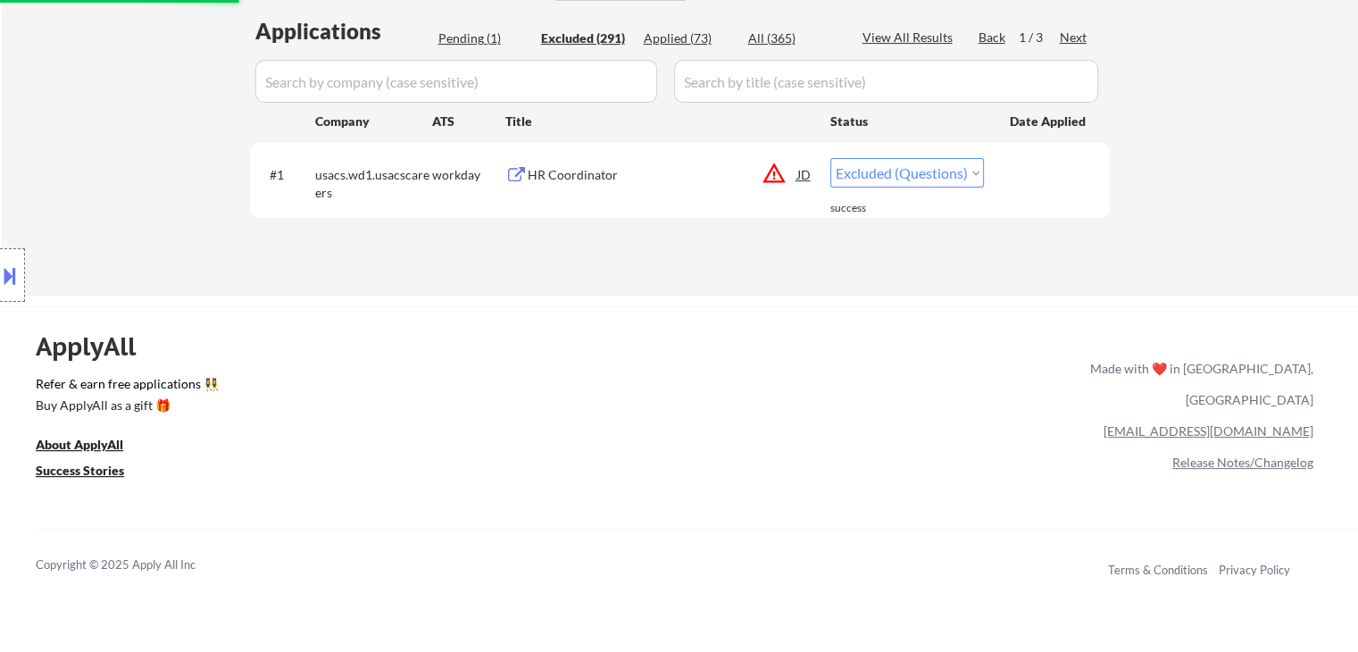
select select ""excluded__location_""
select select ""excluded__other_""
select select ""excluded""
select select ""excluded__location_""
select select ""excluded""
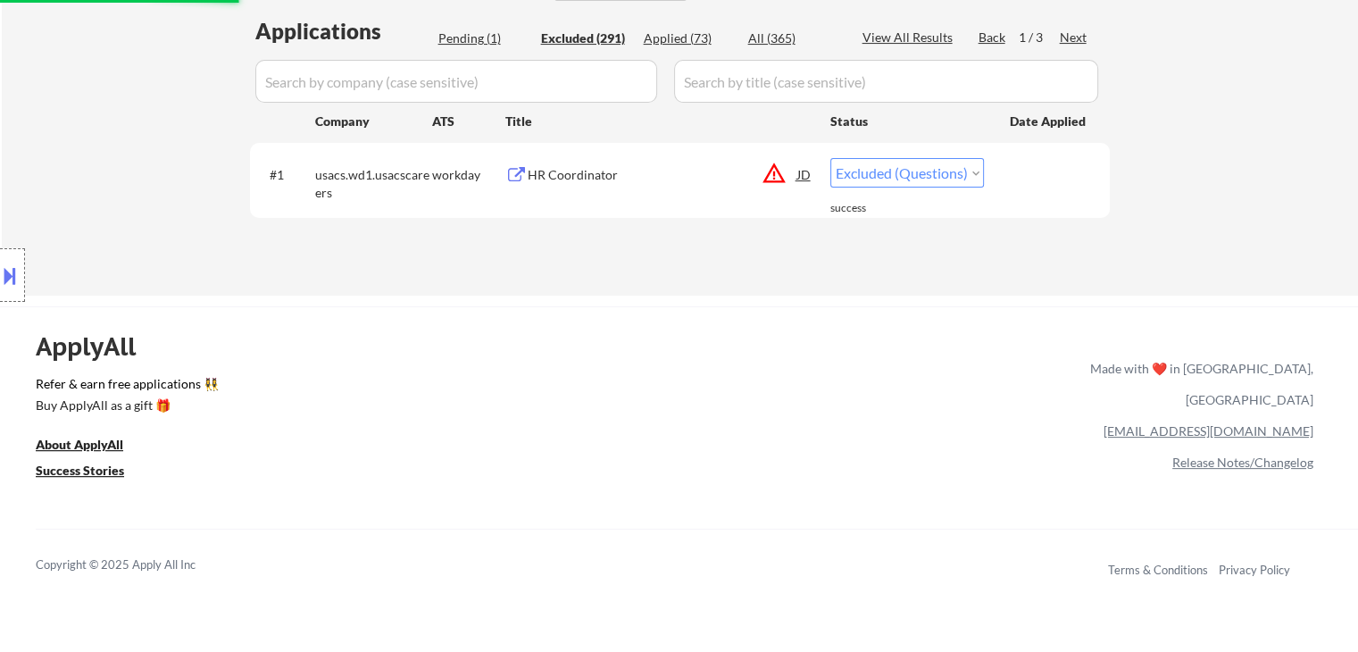
select select ""excluded__location_""
select select ""excluded__expired_""
select select ""excluded__location_""
select select ""excluded__salary_""
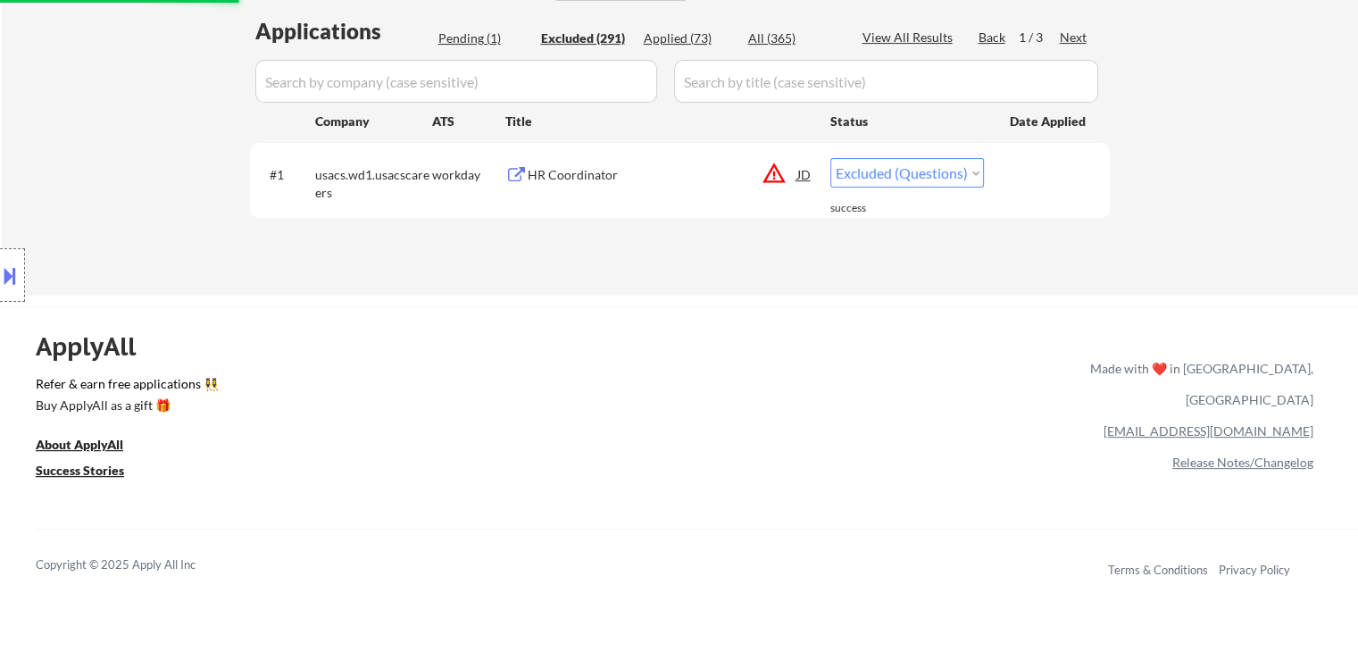
select select ""excluded__expired_""
select select ""excluded__location_""
select select ""excluded__expired_""
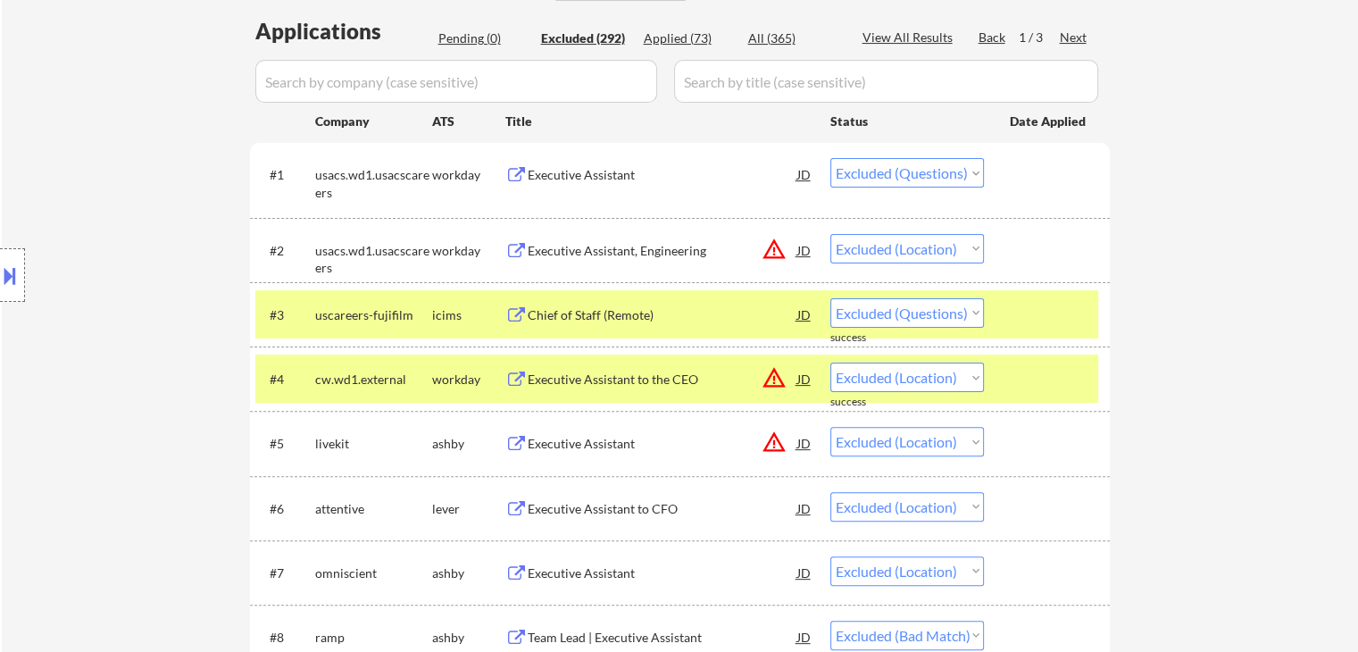
click at [386, 313] on div "uscareers-fujifilm" at bounding box center [373, 315] width 117 height 18
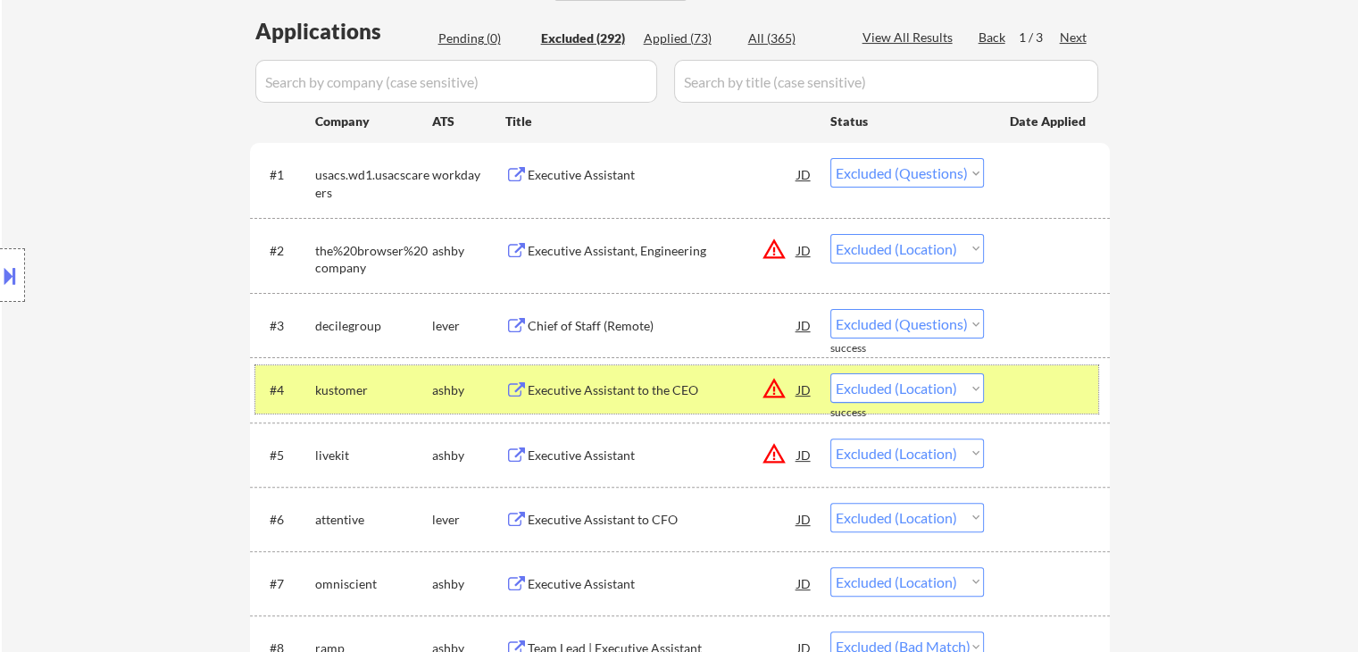
click at [396, 386] on div "kustomer" at bounding box center [373, 390] width 117 height 18
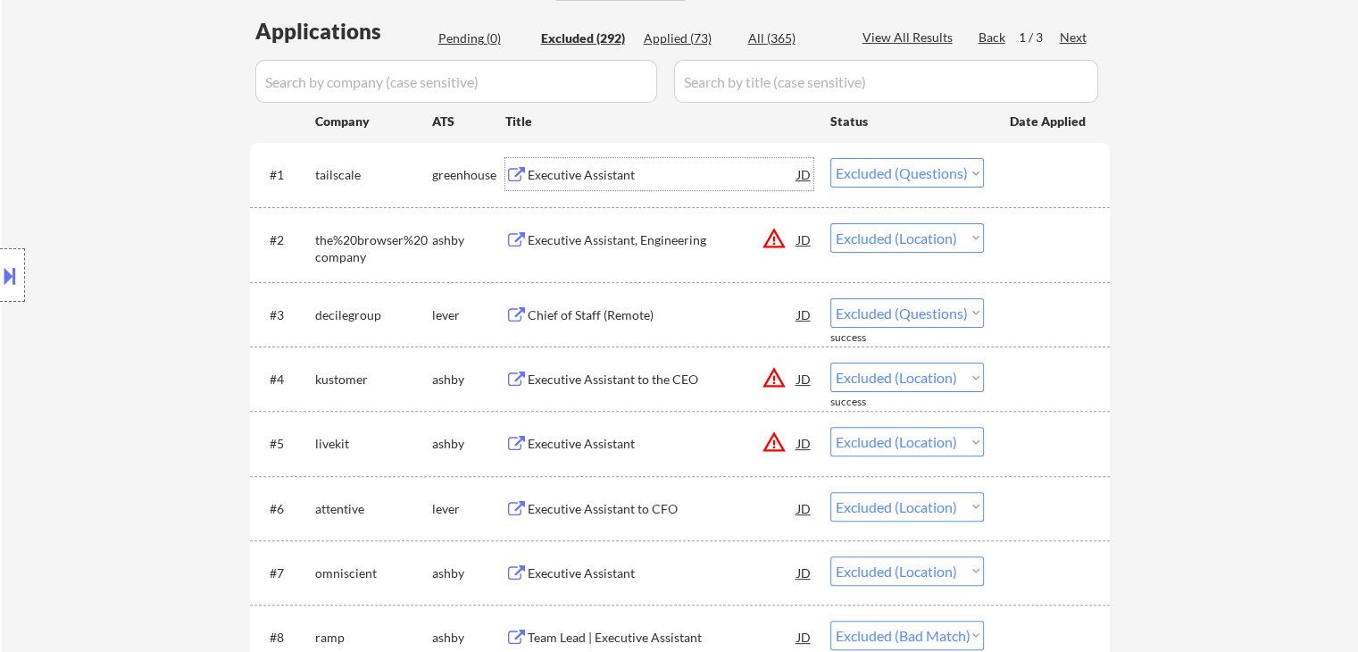
click at [555, 173] on div "Executive Assistant" at bounding box center [663, 175] width 270 height 18
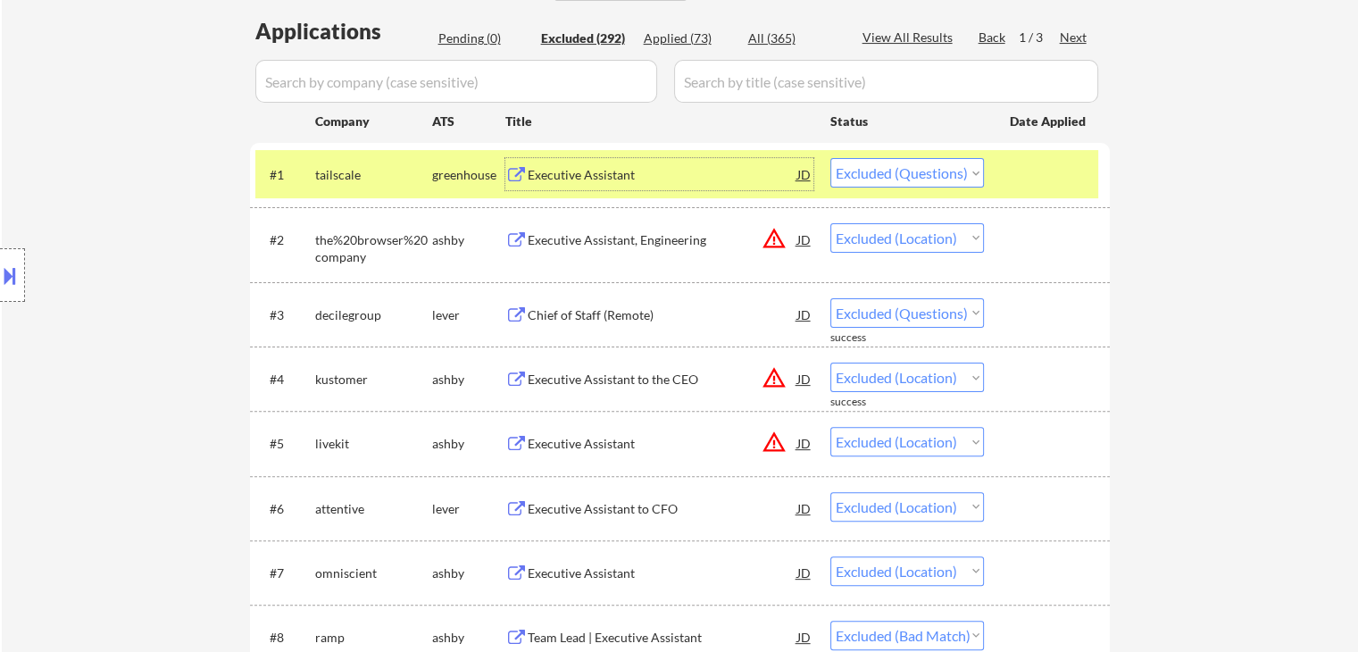
click at [353, 162] on div "tailscale" at bounding box center [373, 174] width 117 height 32
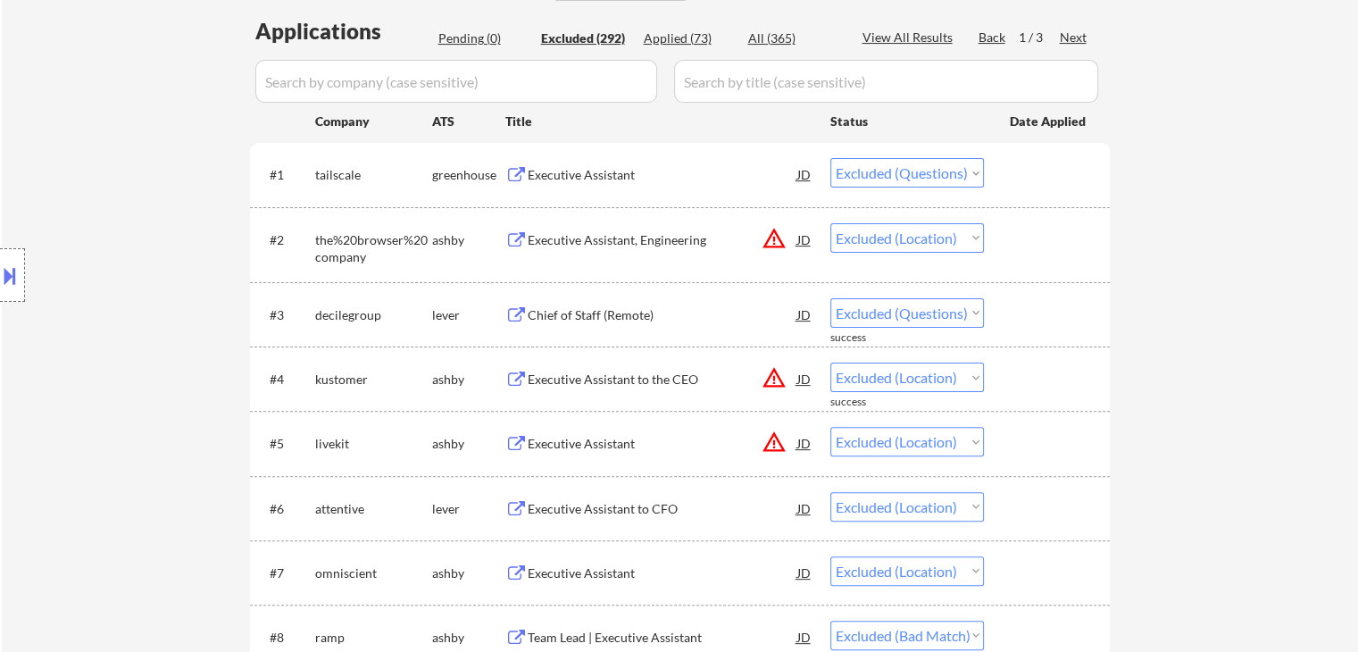
click at [611, 321] on div "Chief of Staff (Remote)" at bounding box center [663, 315] width 270 height 18
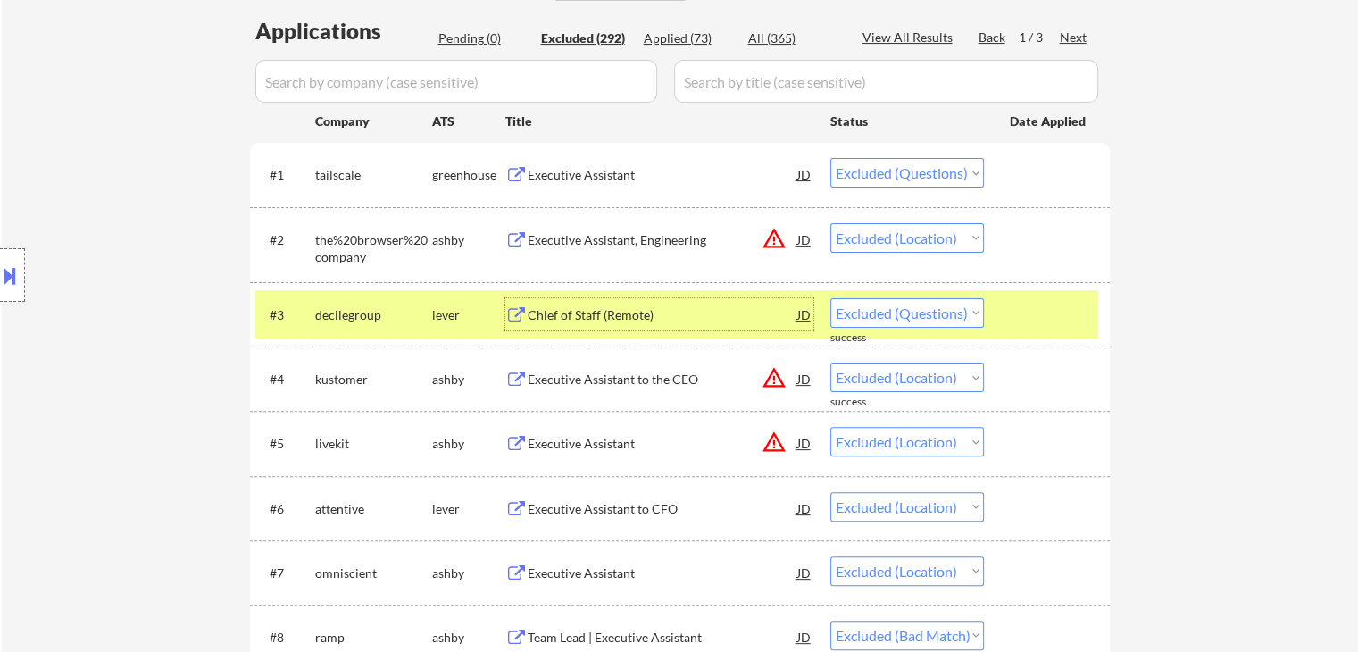
click at [444, 311] on div "lever" at bounding box center [468, 315] width 73 height 18
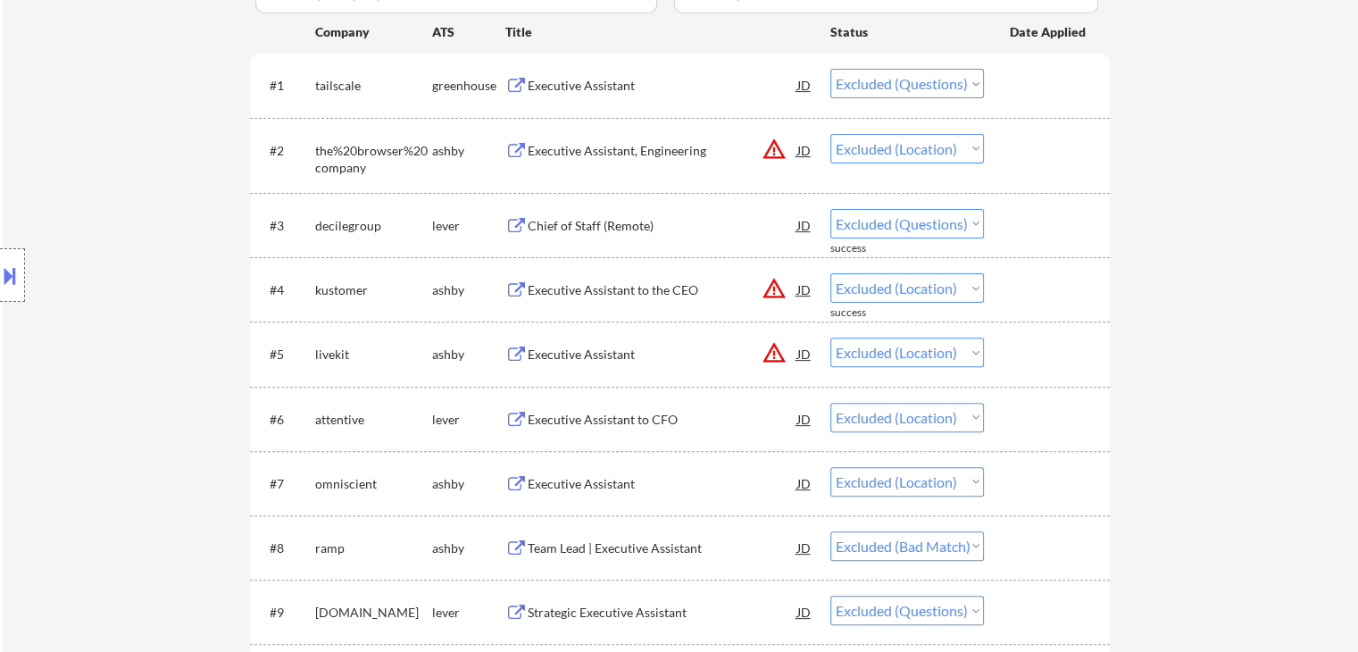
scroll to position [625, 0]
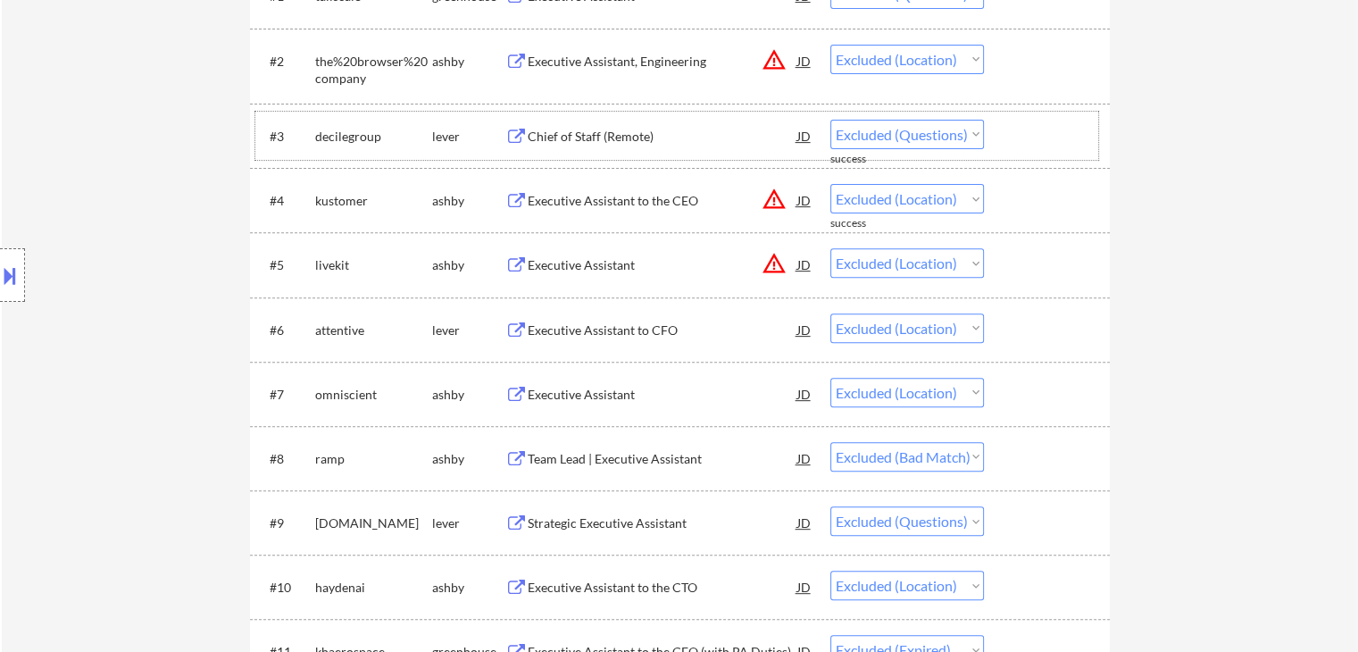
click at [890, 136] on select "Choose an option... Pending Applied Excluded (Questions) Excluded (Expired) Exc…" at bounding box center [907, 134] width 154 height 29
click at [830, 120] on select "Choose an option... Pending Applied Excluded (Questions) Excluded (Expired) Exc…" at bounding box center [907, 134] width 154 height 29
select select ""excluded__location_""
select select ""excluded__bad_match_""
select select ""excluded""
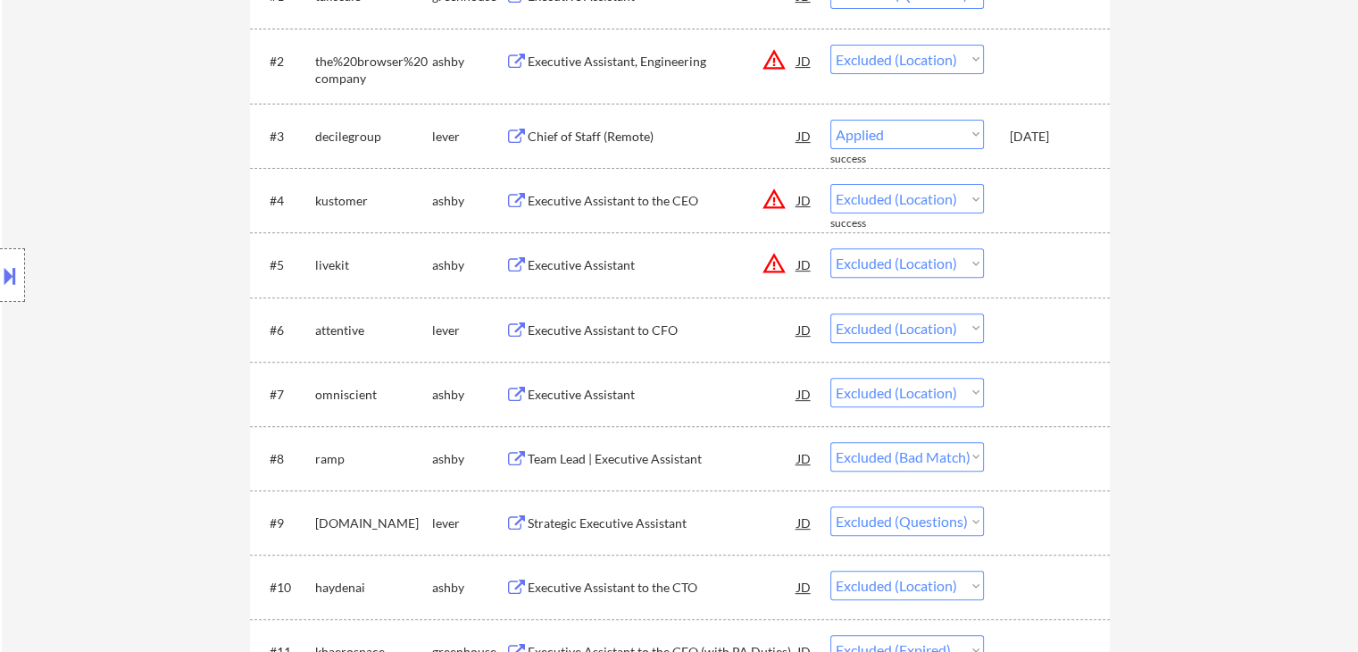
select select ""excluded__location_""
select select ""excluded__expired_""
select select ""excluded__location_""
select select ""excluded__salary_""
select select ""excluded__location_""
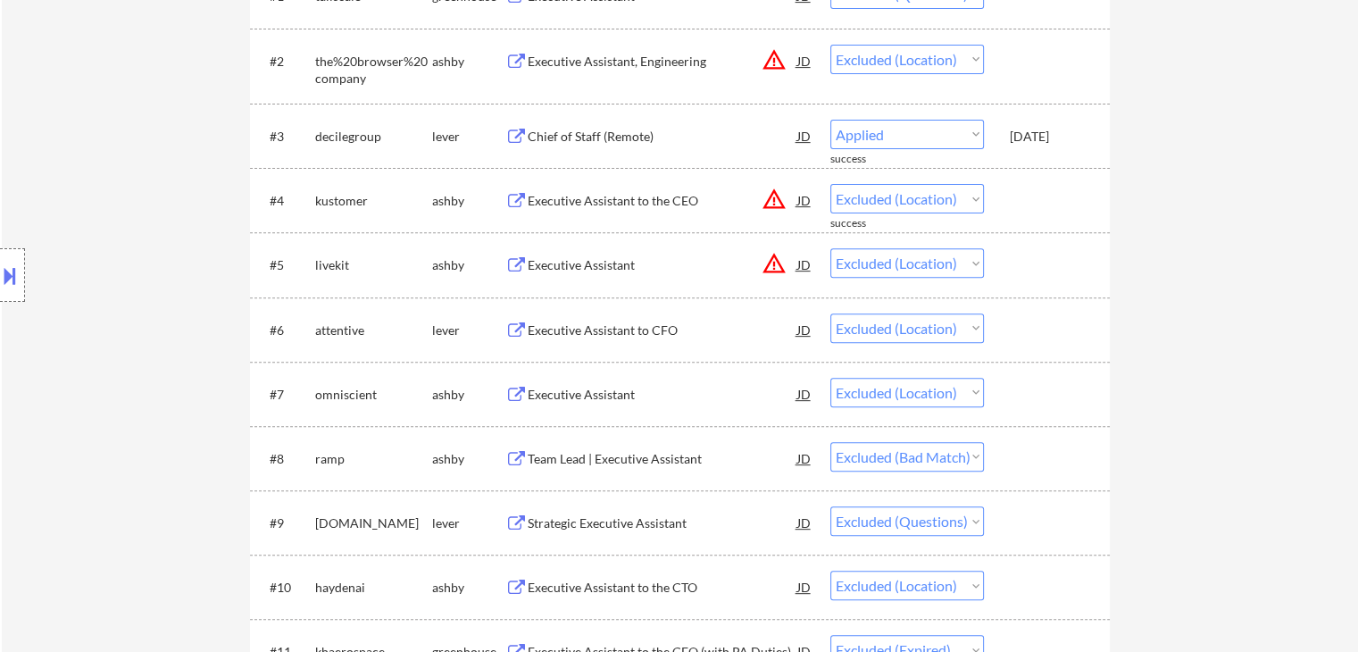
select select ""excluded__salary_""
select select ""excluded__location_""
select select ""excluded__expired_""
select select ""excluded__salary_""
select select ""excluded""
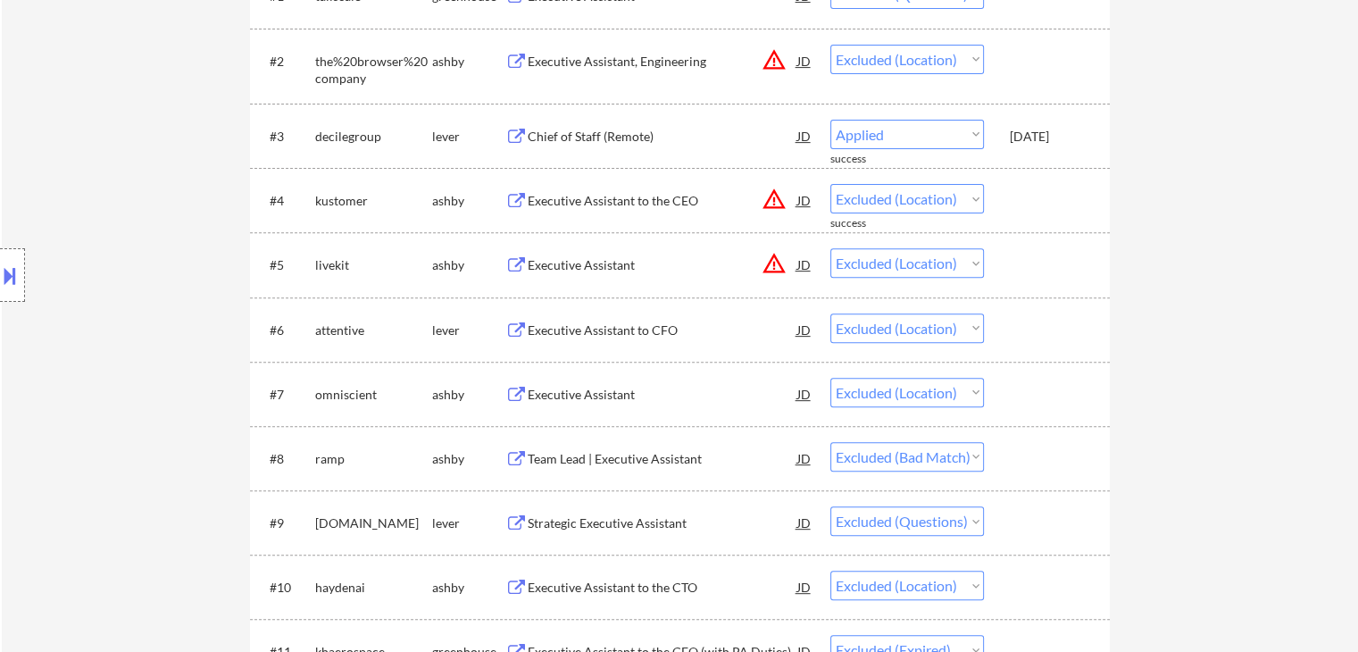
select select ""excluded__location_""
select select ""excluded__bad_match_""
select select ""excluded""
select select ""excluded__expired_""
select select ""excluded__location_""
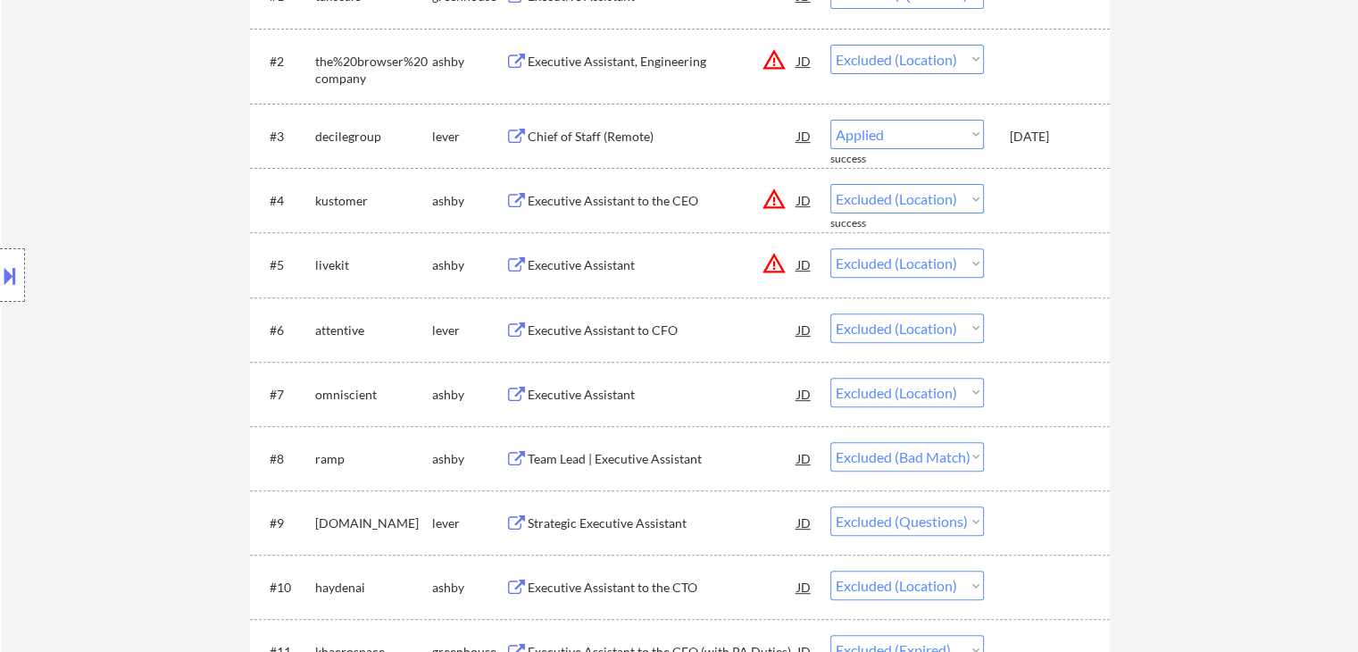
select select ""excluded__salary_""
select select ""excluded__expired_""
select select ""excluded""
select select ""excluded__expired_""
select select ""excluded""
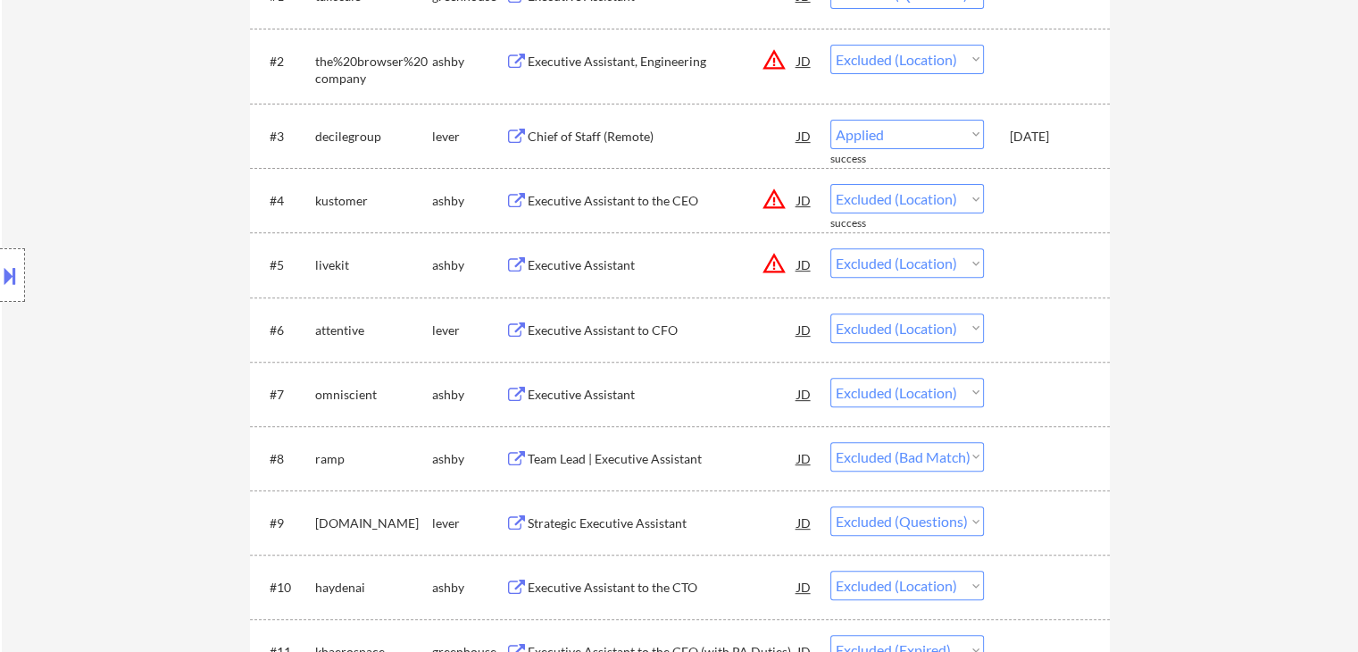
select select ""excluded__expired_""
select select ""excluded__location_""
select select ""excluded__bad_match_""
select select ""excluded__expired_""
select select ""excluded__bad_match_""
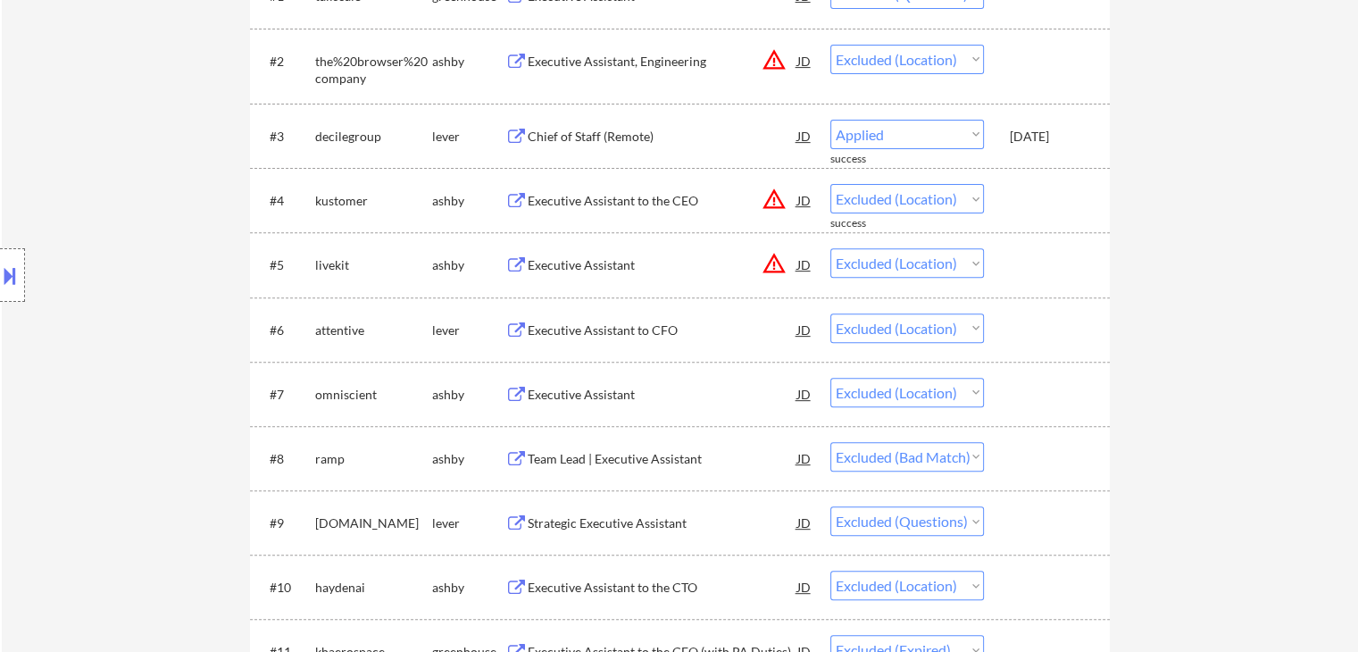
select select ""excluded__expired_""
select select ""excluded__salary_""
select select ""excluded__location_""
select select ""excluded__bad_match_""
select select ""excluded__location_""
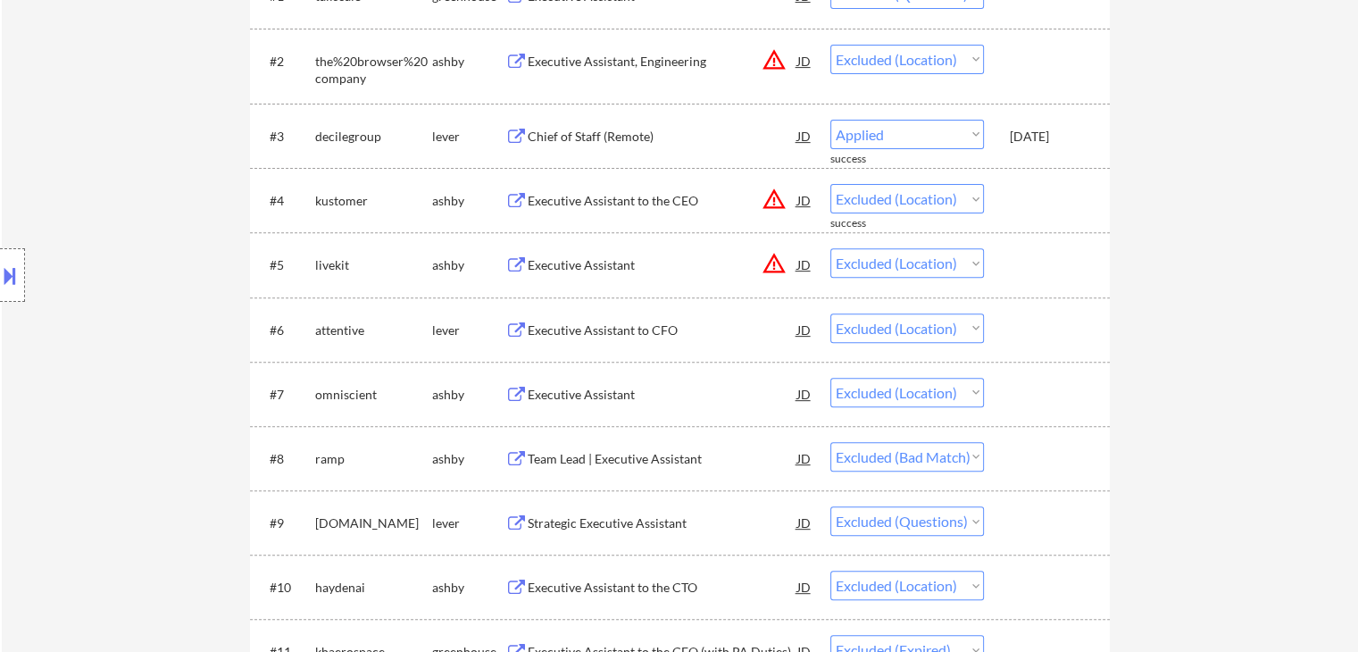
select select ""excluded__expired_""
select select ""excluded__location_""
select select ""excluded__expired_""
select select ""excluded__salary_""
select select ""excluded__expired_""
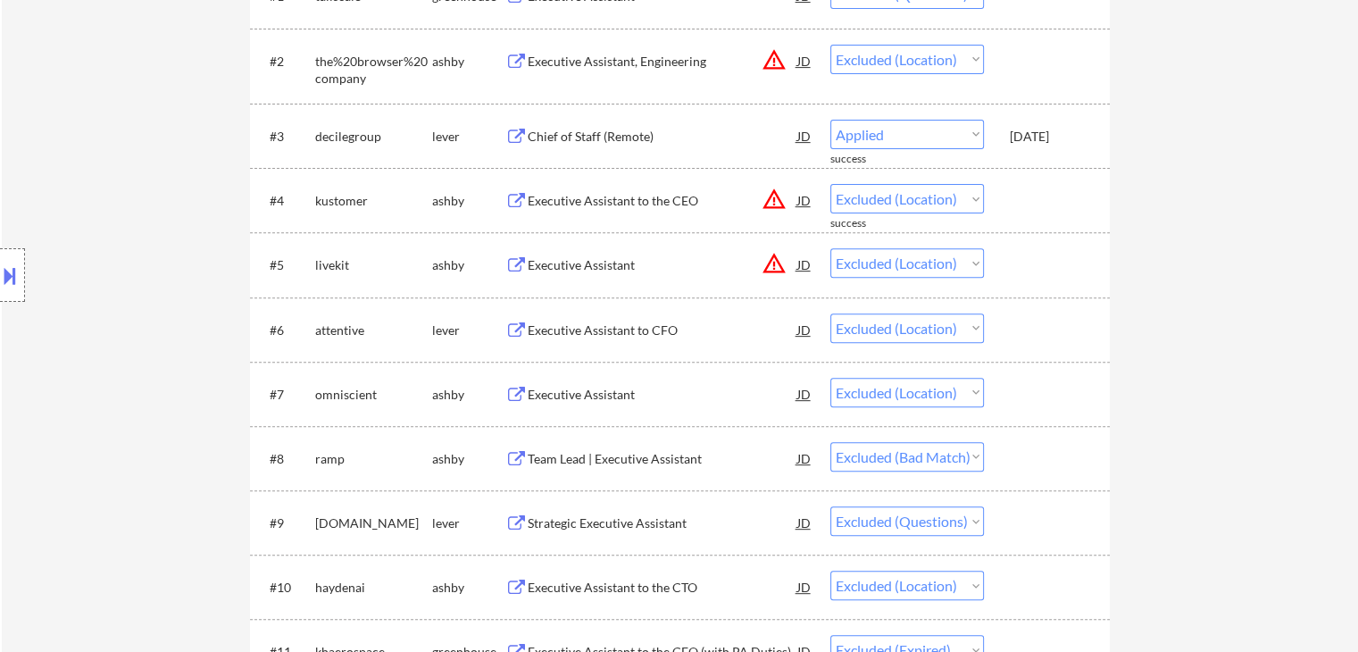
select select ""excluded__location_""
select select ""excluded__bad_match_""
select select ""excluded__expired_""
select select ""excluded__bad_match_""
select select ""excluded__location_""
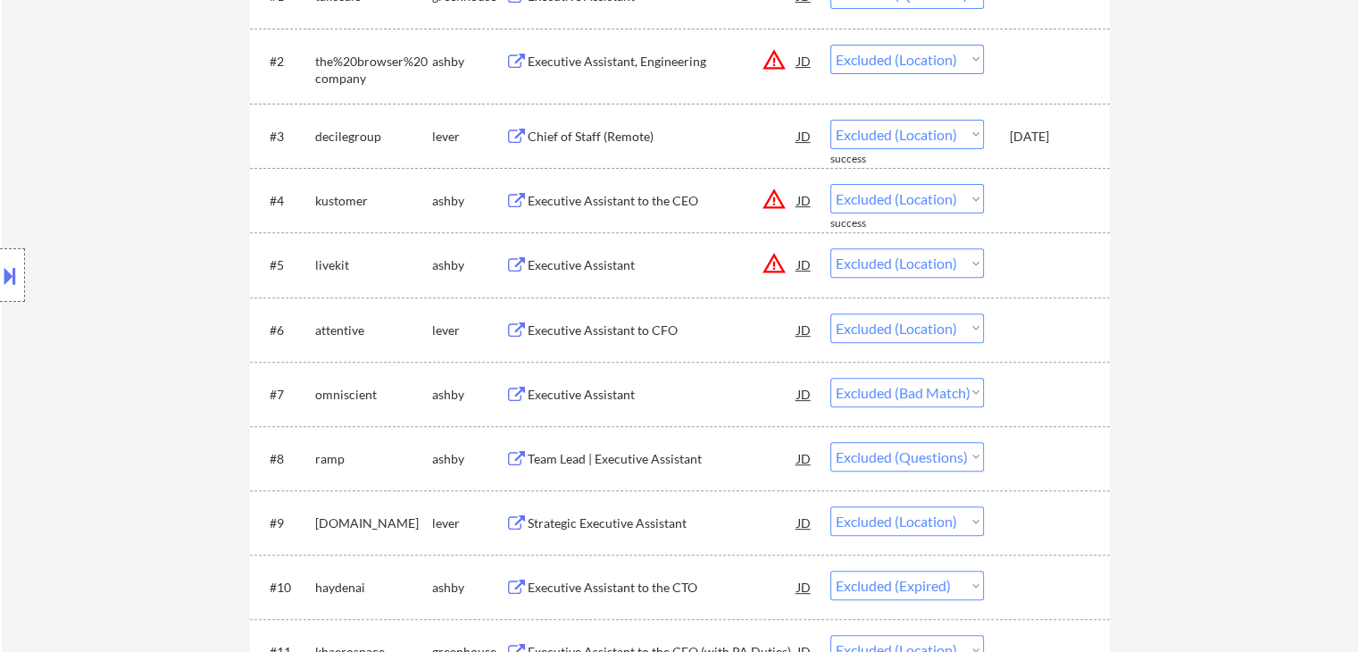
select select ""excluded__expired_""
select select ""excluded__bad_match_""
select select ""excluded""
select select ""excluded__location_""
select select ""excluded__expired_""
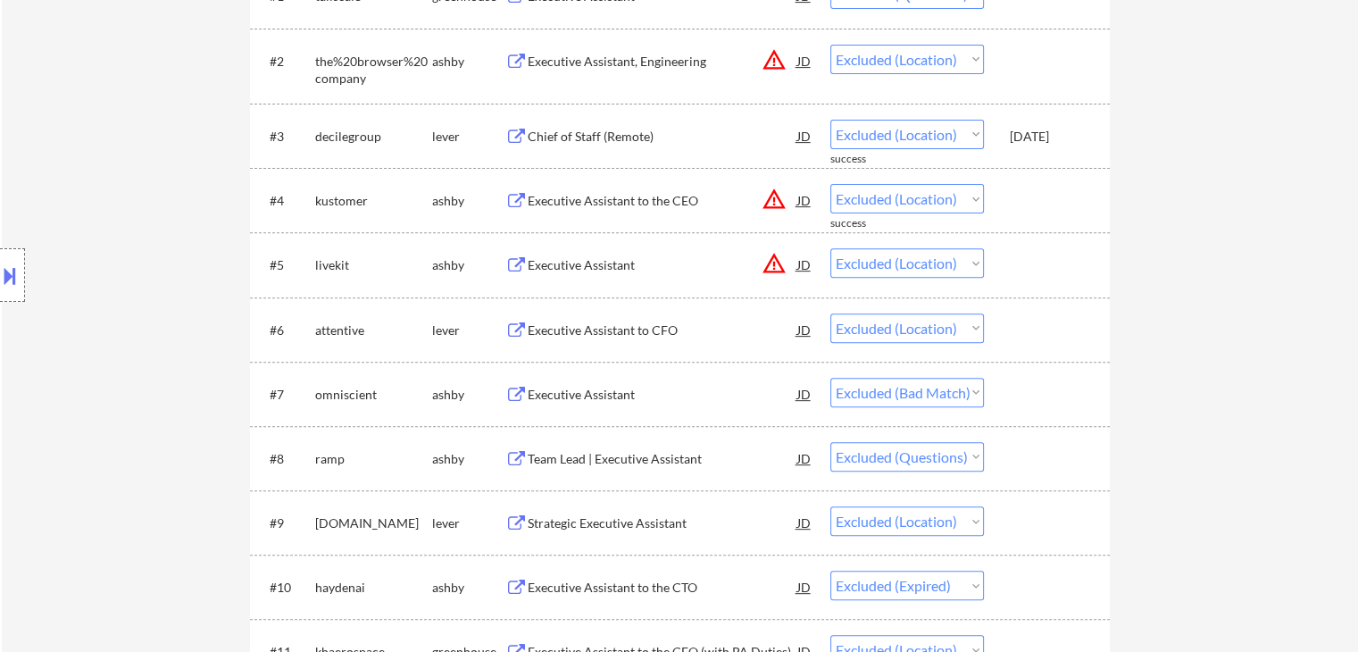
select select ""excluded__salary_""
select select ""excluded__expired_""
select select ""excluded__salary_""
select select ""excluded__bad_match_""
select select ""excluded__expired_""
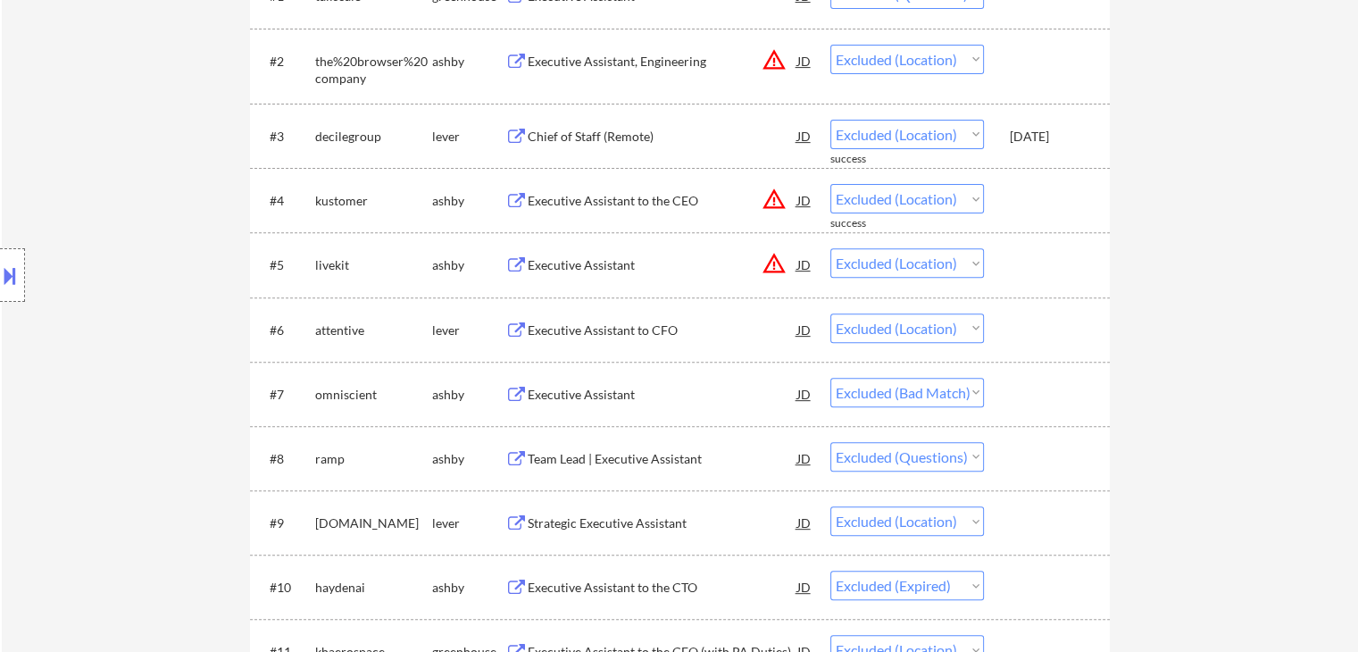
select select ""excluded__location_""
select select ""excluded__expired_""
select select ""excluded__salary_""
select select ""excluded__bad_match_""
select select ""excluded__expired_""
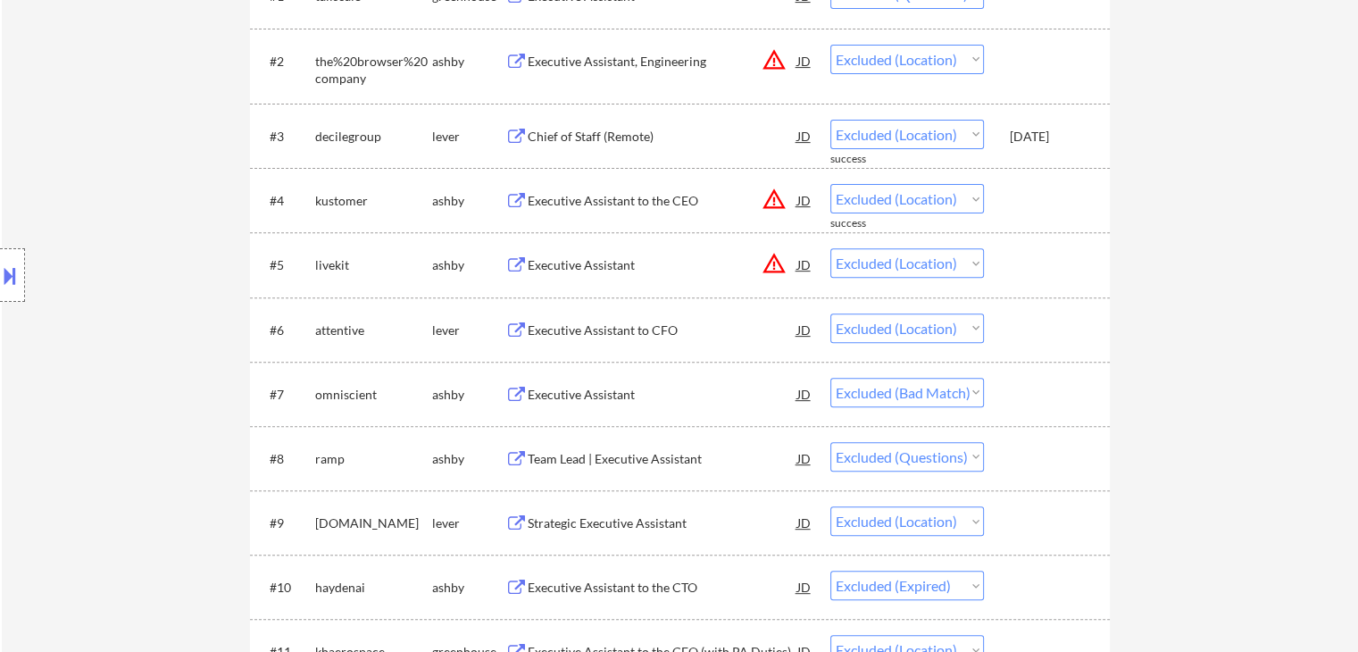
select select ""excluded__bad_match_""
select select ""excluded__expired_""
select select ""excluded__location_""
select select ""excluded__other_""
select select ""excluded""
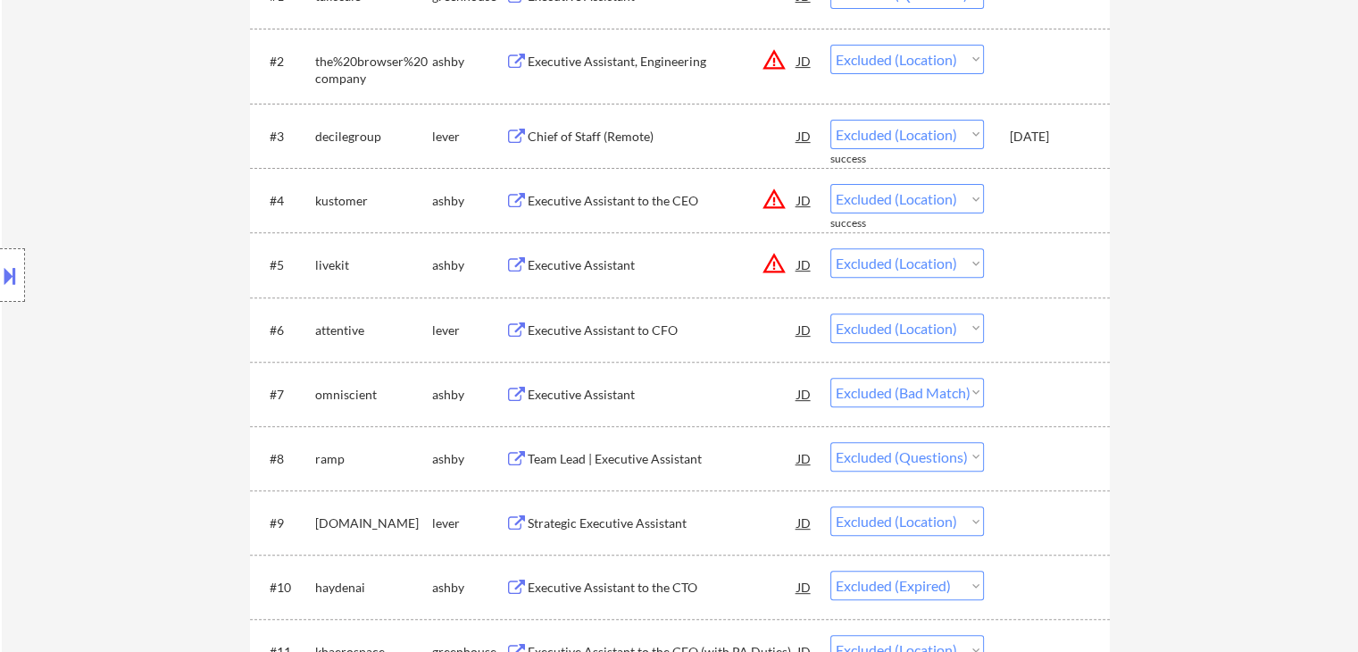
select select ""excluded__location_""
select select ""excluded""
select select ""excluded__location_""
select select ""excluded__expired_""
select select ""excluded__location_""
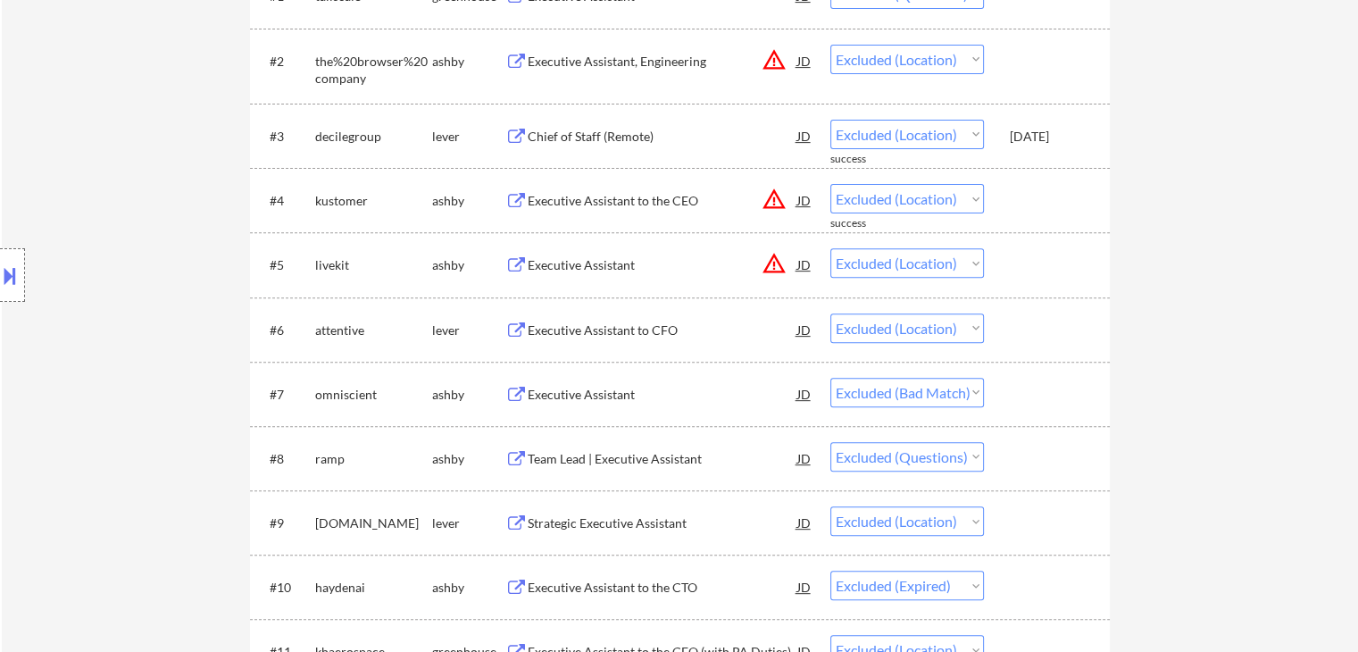
select select ""excluded__salary_""
select select ""excluded__expired_""
select select ""excluded__location_""
select select ""excluded__expired_""
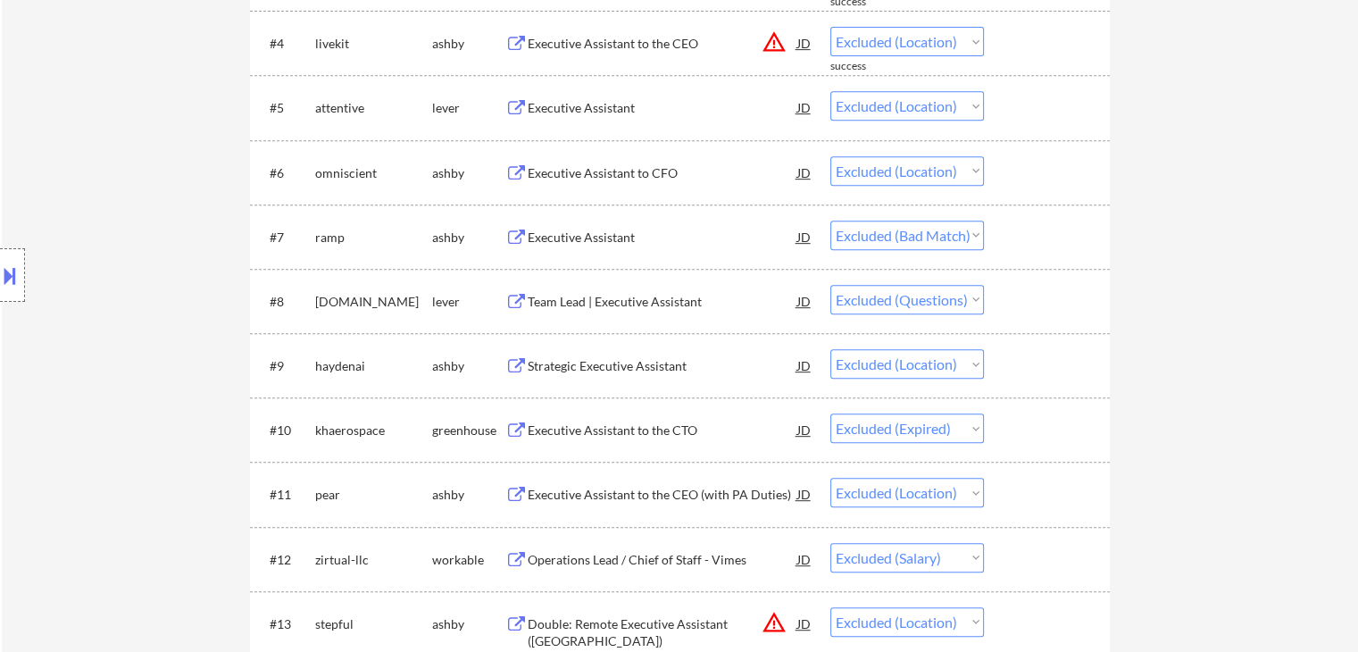
scroll to position [803, 0]
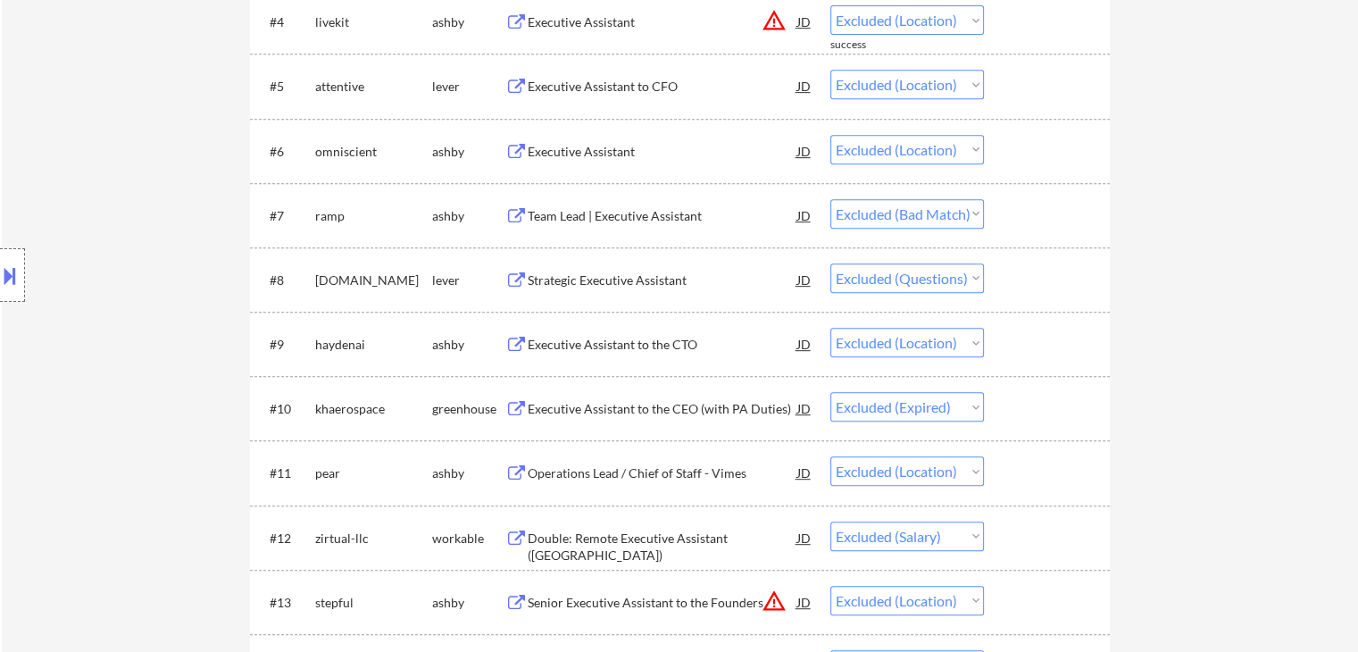
click at [614, 279] on div "Strategic Executive Assistant" at bounding box center [663, 280] width 270 height 18
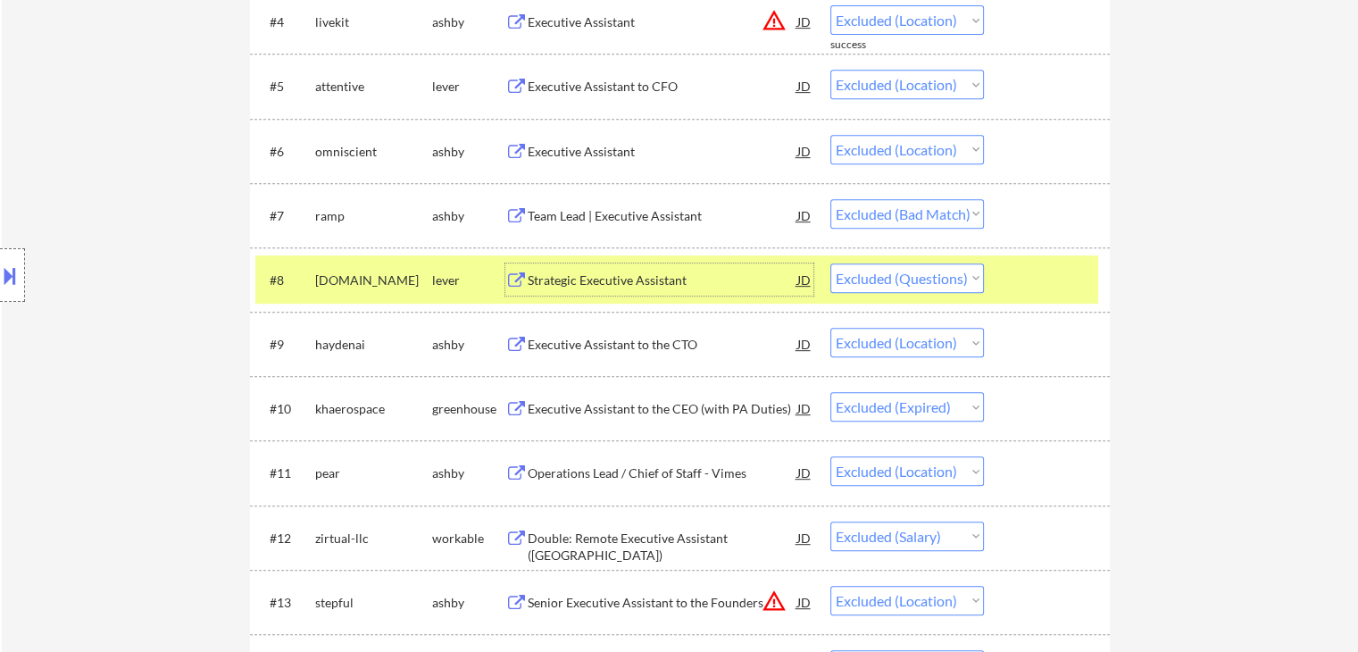
drag, startPoint x: 418, startPoint y: 279, endPoint x: 453, endPoint y: 301, distance: 40.9
click at [419, 279] on div "medi.ci" at bounding box center [373, 280] width 117 height 18
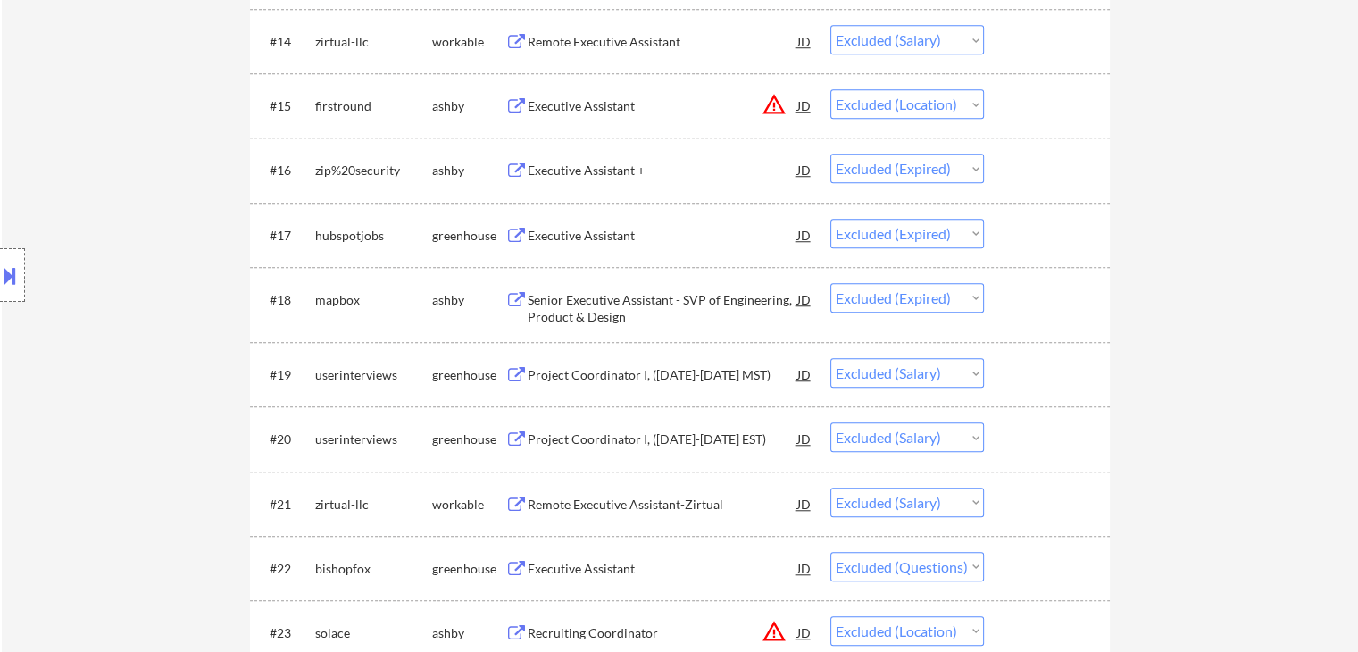
scroll to position [1607, 0]
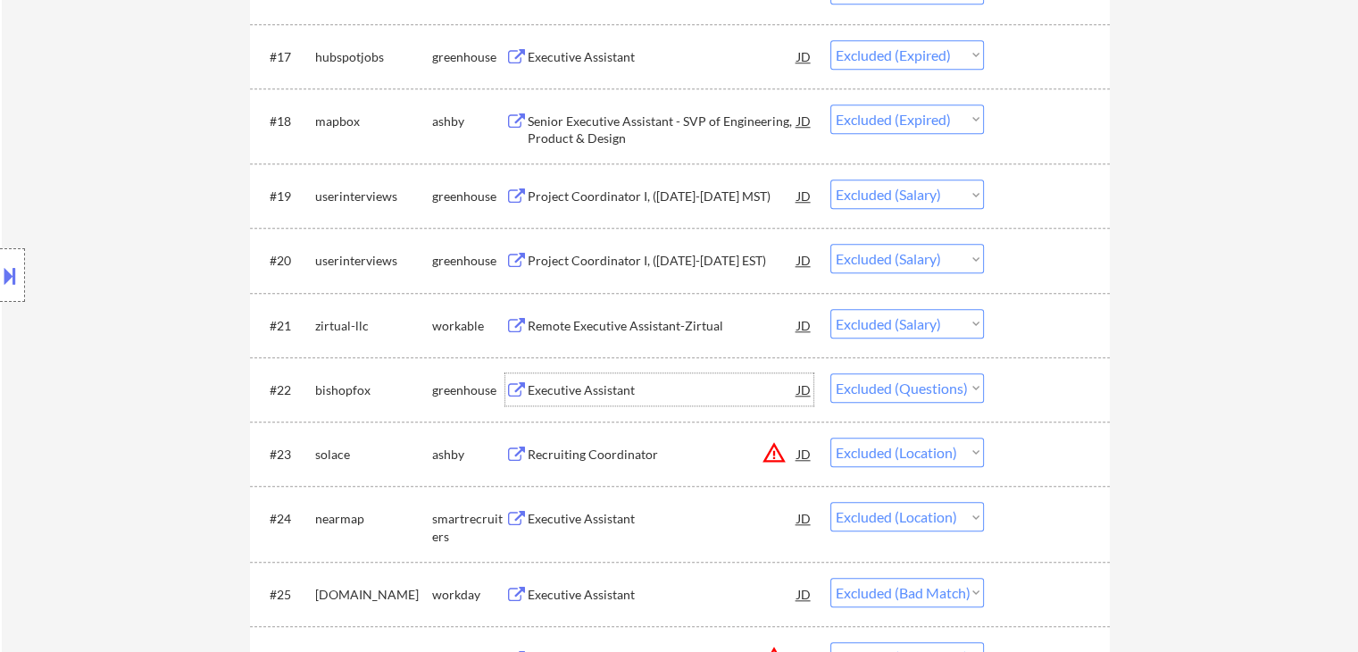
click at [582, 389] on div "Executive Assistant" at bounding box center [663, 390] width 270 height 18
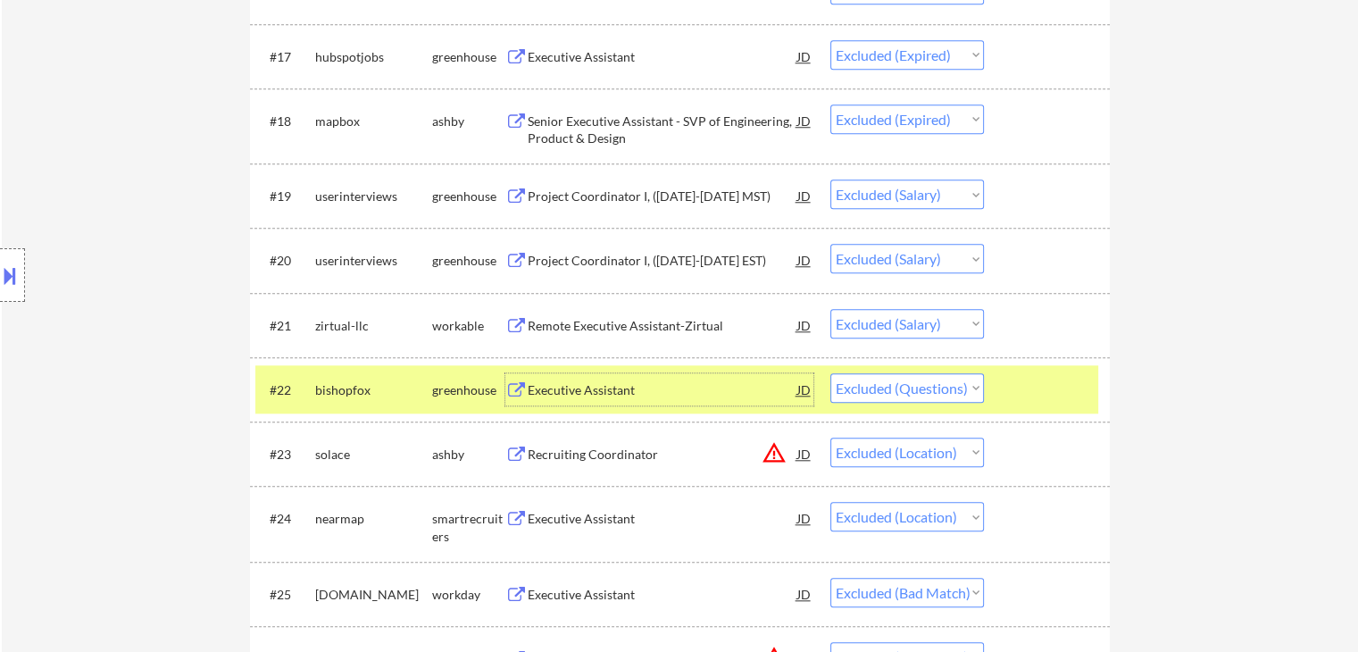
click at [896, 382] on select "Choose an option... Pending Applied Excluded (Questions) Excluded (Expired) Exc…" at bounding box center [907, 387] width 154 height 29
select select ""excluded__expired_""
click at [830, 373] on select "Choose an option... Pending Applied Excluded (Questions) Excluded (Expired) Exc…" at bounding box center [907, 387] width 154 height 29
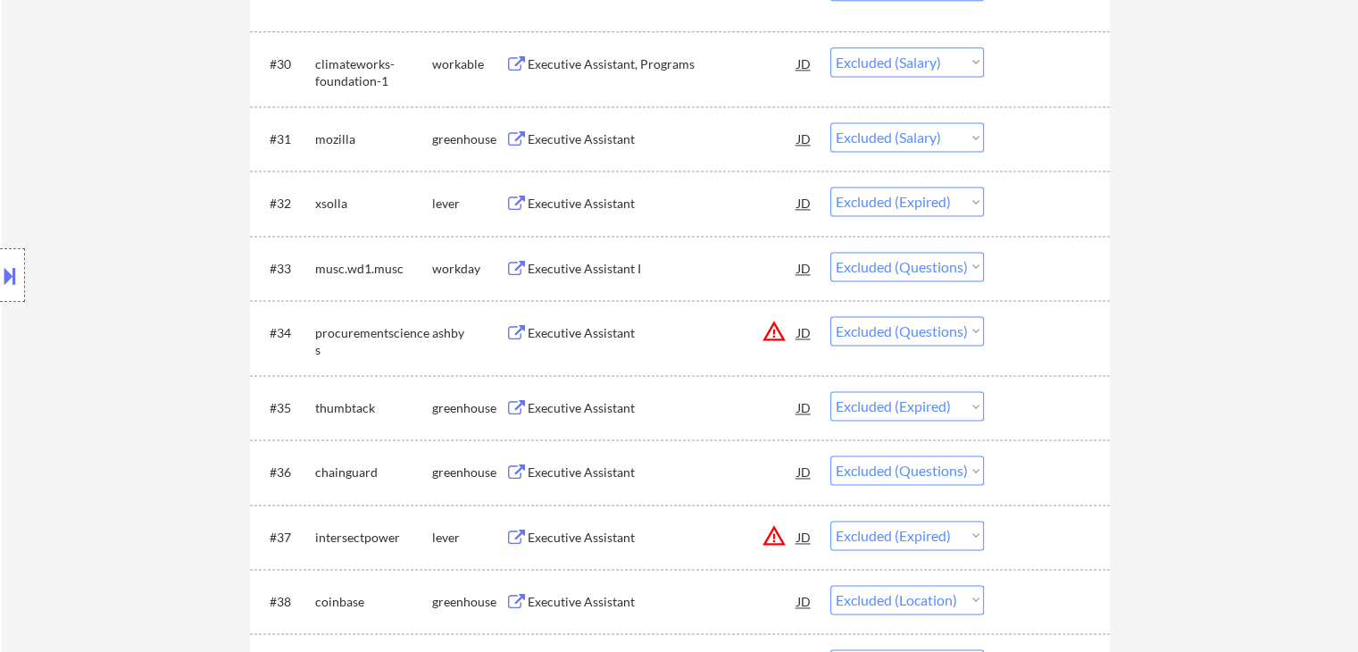
scroll to position [2588, 0]
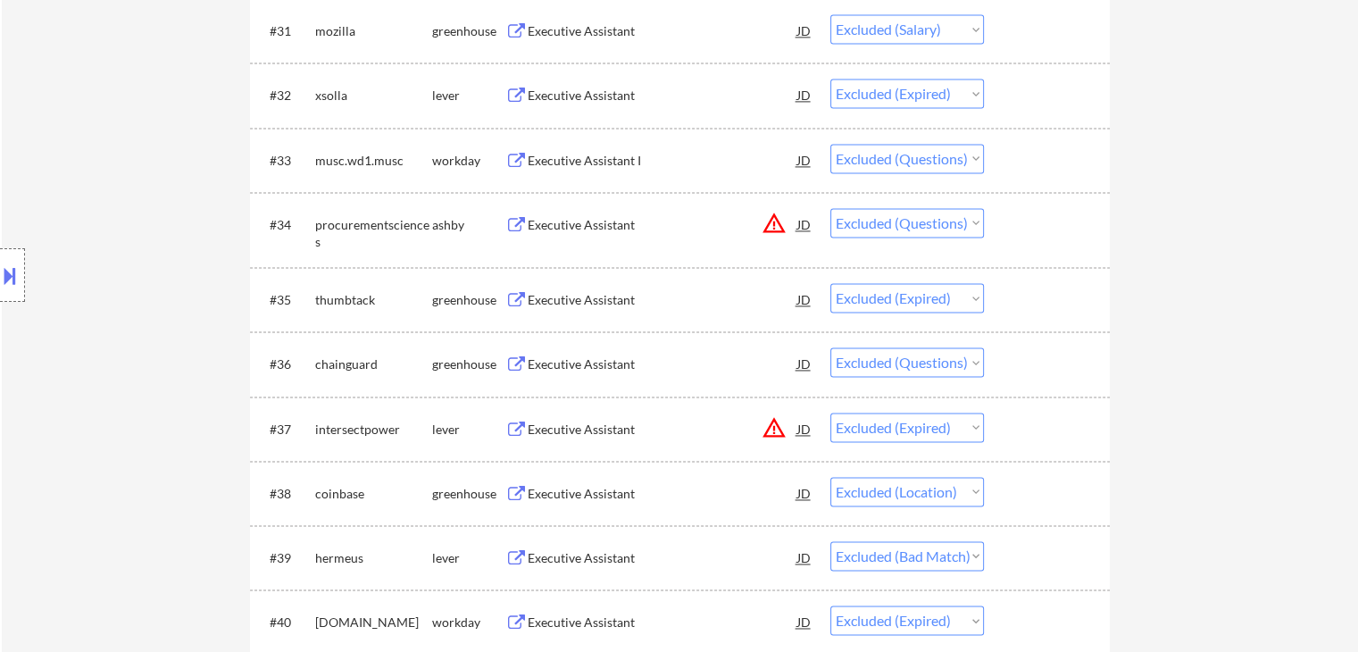
click at [566, 364] on div "Executive Assistant" at bounding box center [663, 364] width 270 height 18
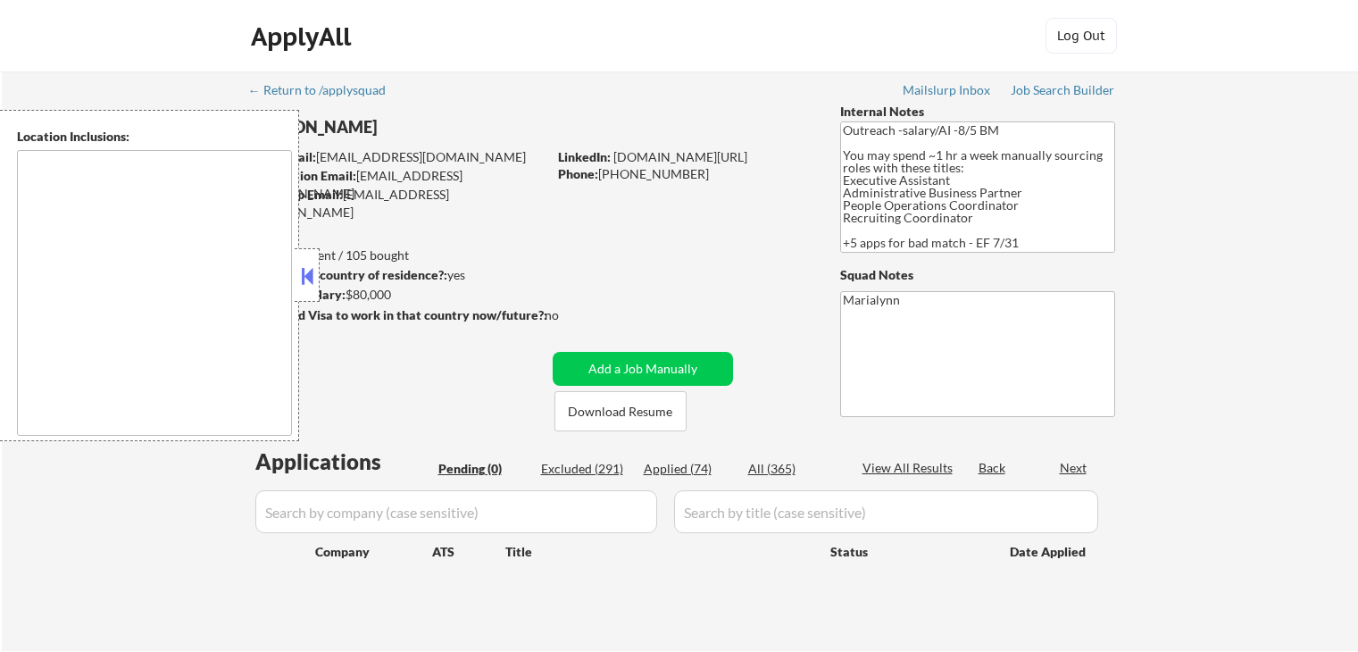
type textarea "[GEOGRAPHIC_DATA], [GEOGRAPHIC_DATA], [GEOGRAPHIC_DATA] [GEOGRAPHIC_DATA], [GEO…"
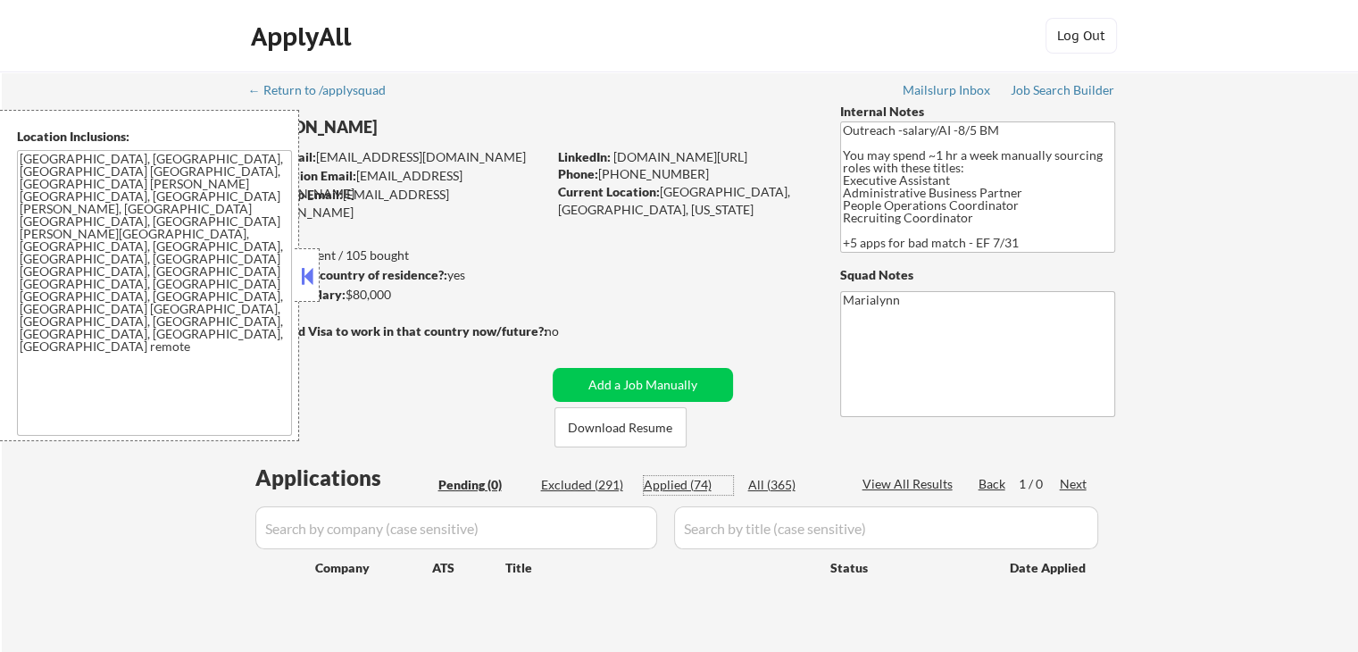
click at [697, 488] on div "Applied (74)" at bounding box center [688, 485] width 89 height 18
click at [304, 272] on button at bounding box center [307, 275] width 20 height 27
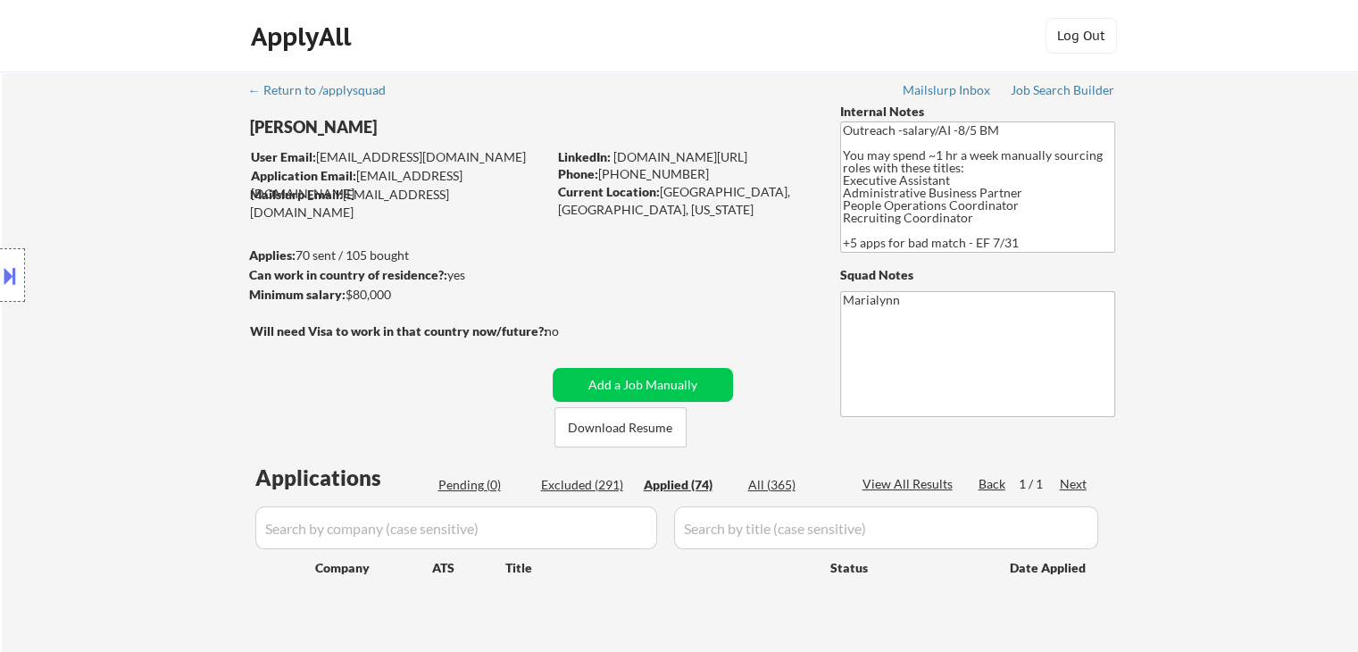
scroll to position [89, 0]
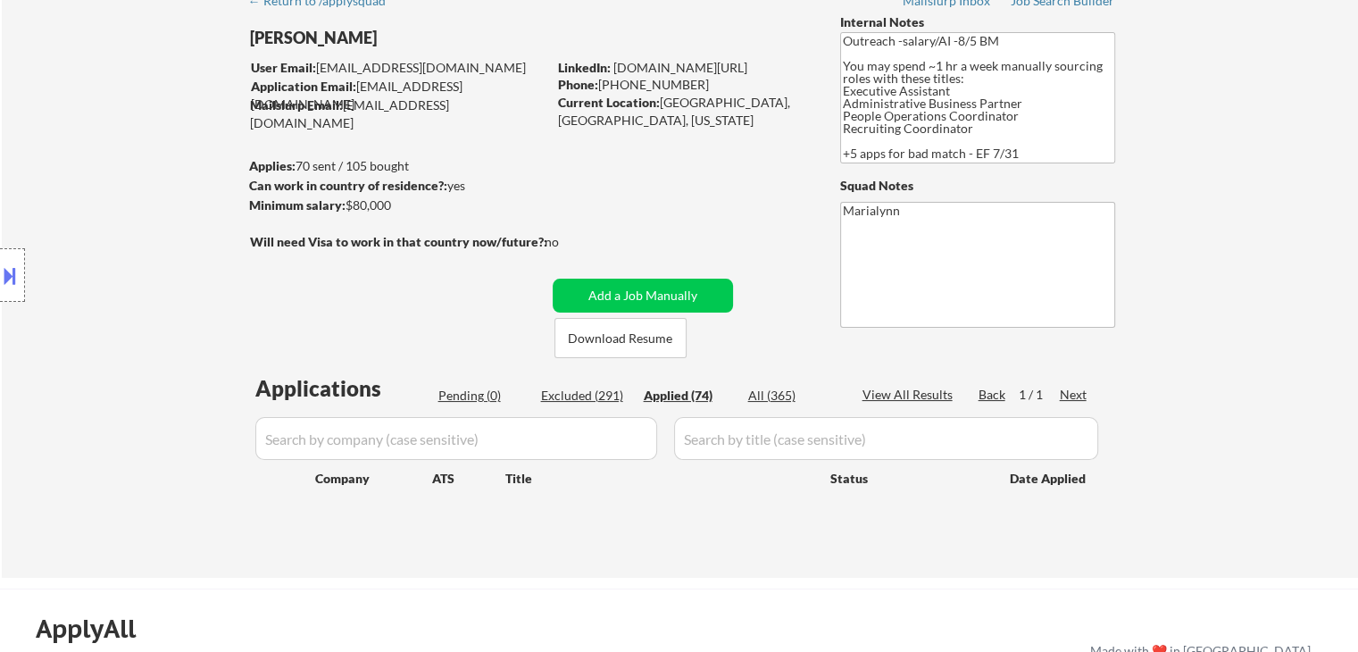
select select ""applied""
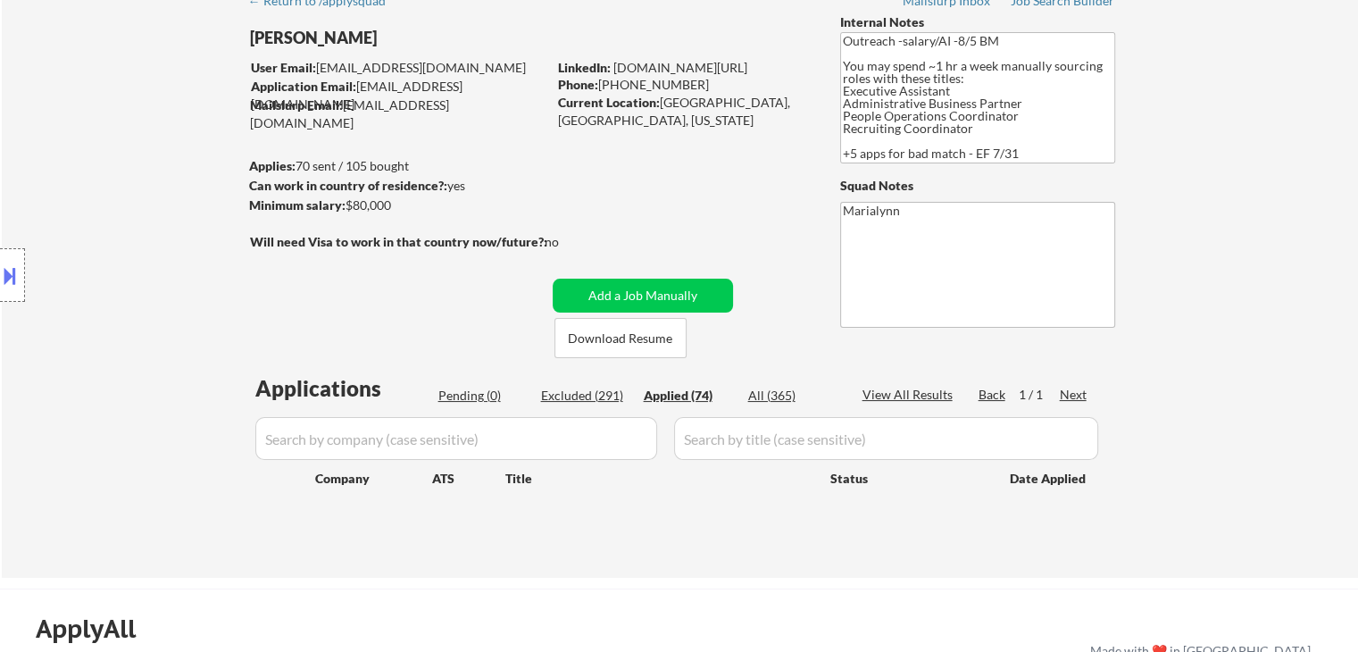
select select ""applied""
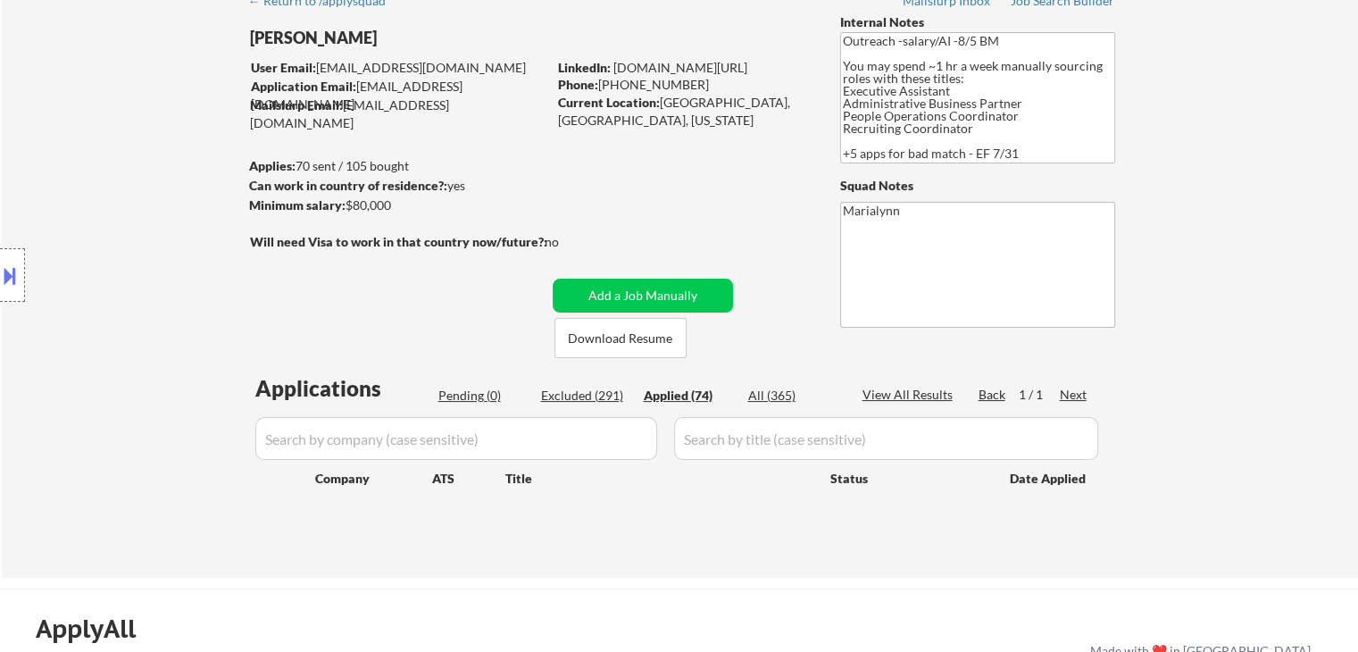
select select ""applied""
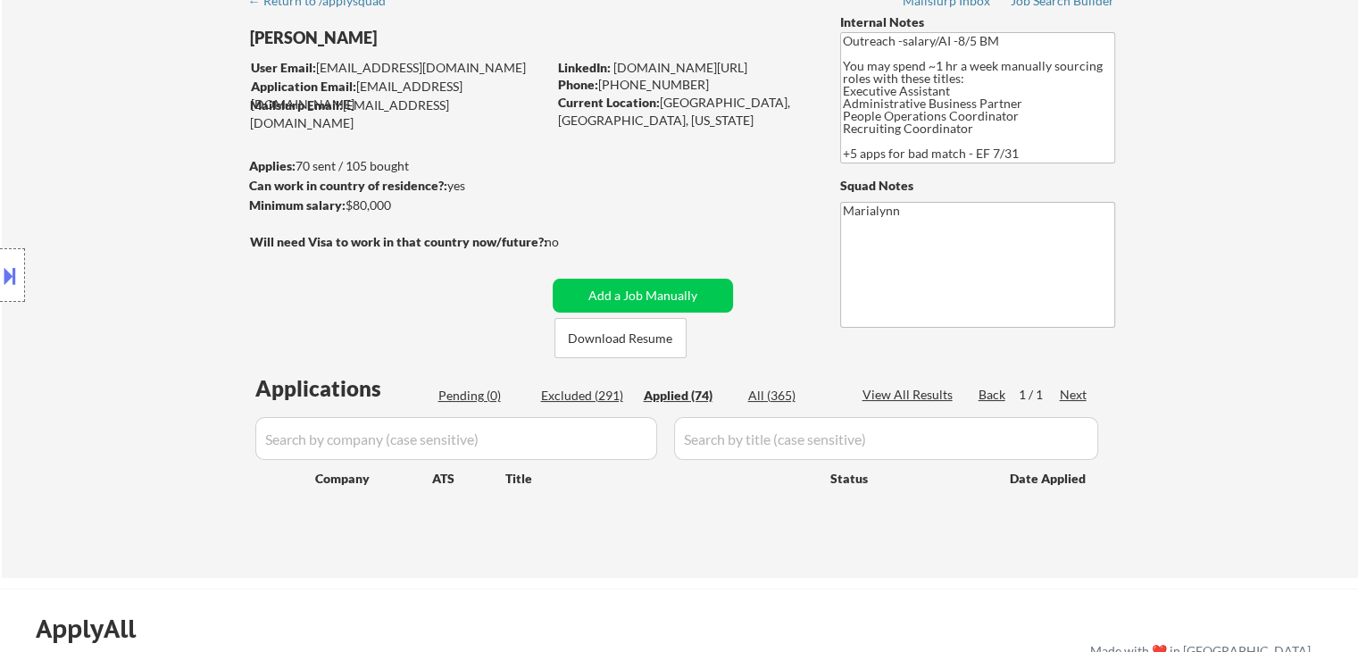
select select ""applied""
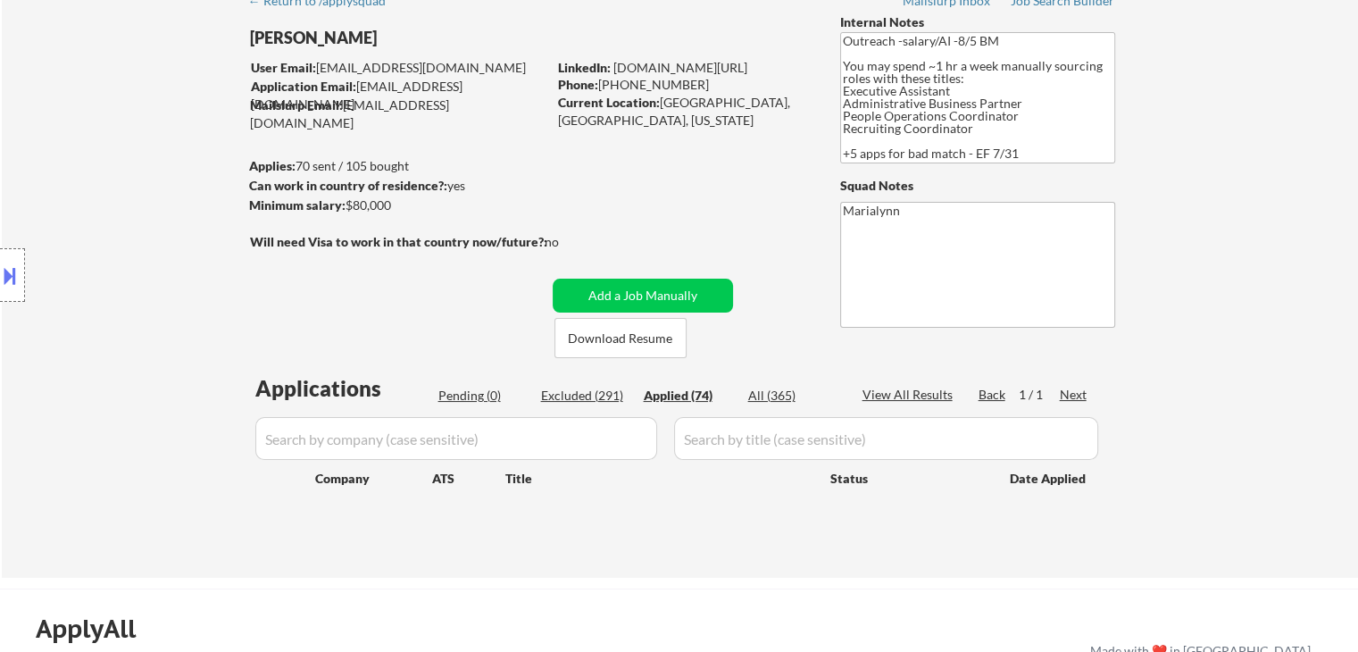
select select ""applied""
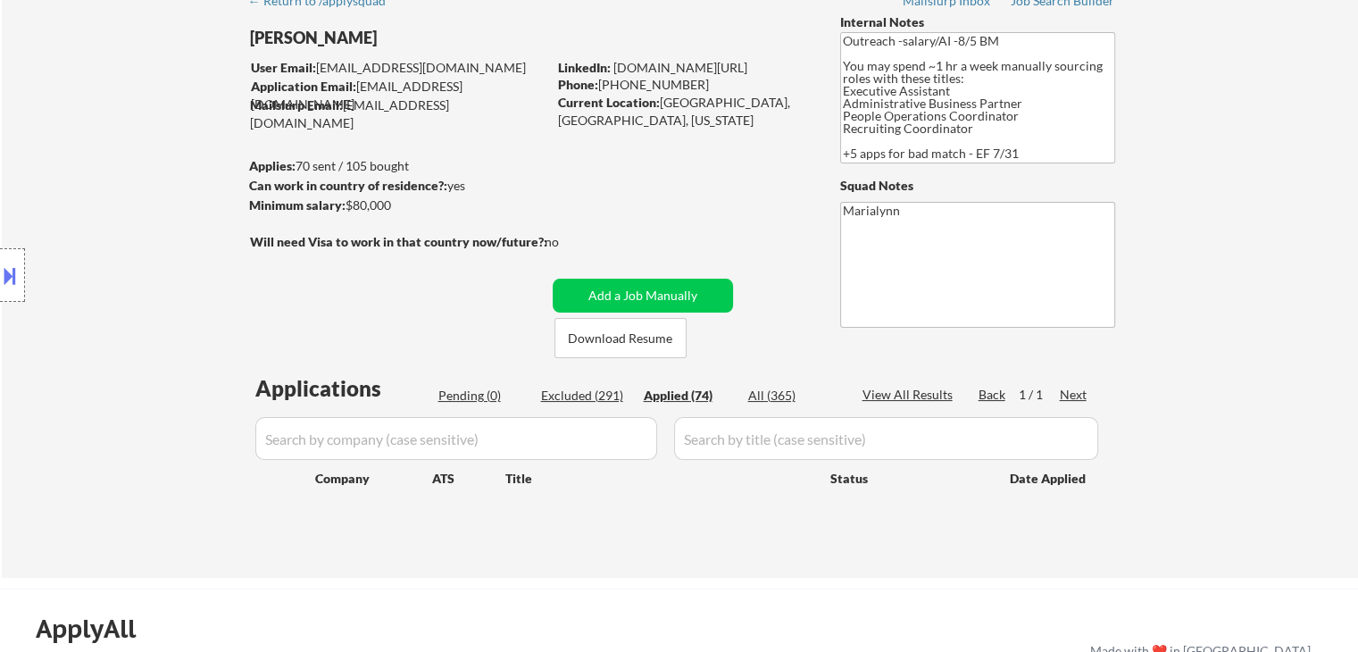
select select ""applied""
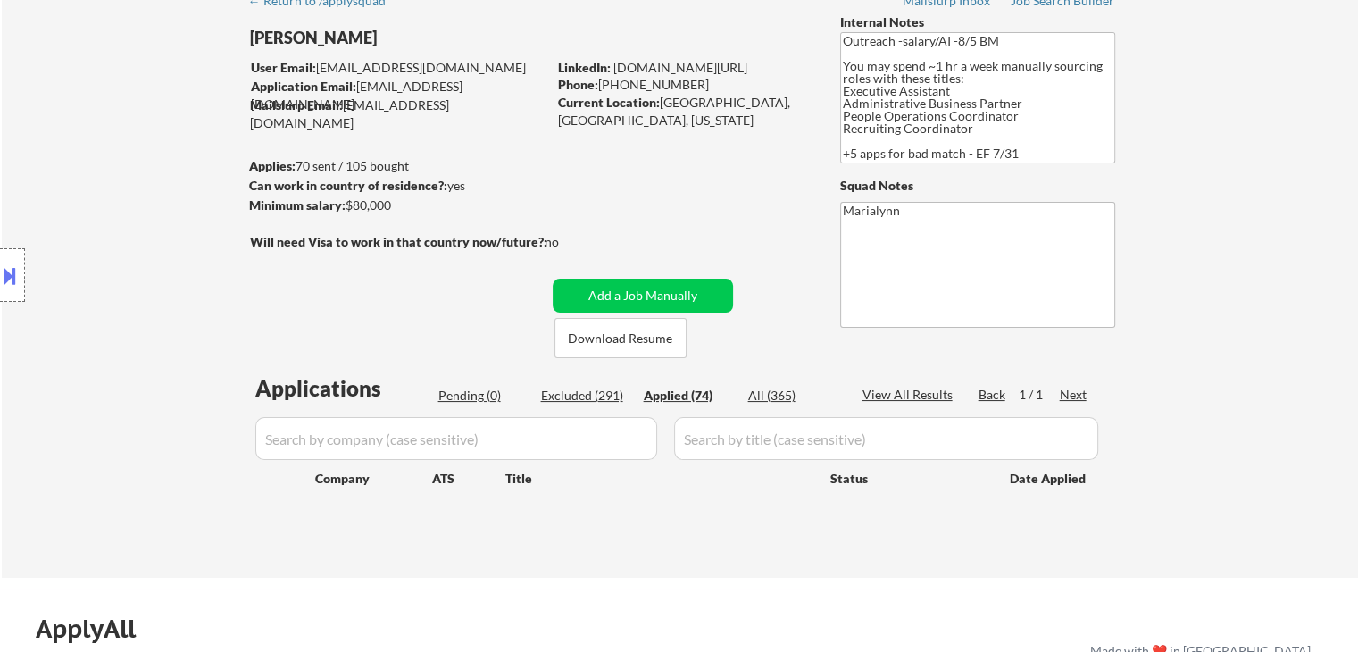
select select ""applied""
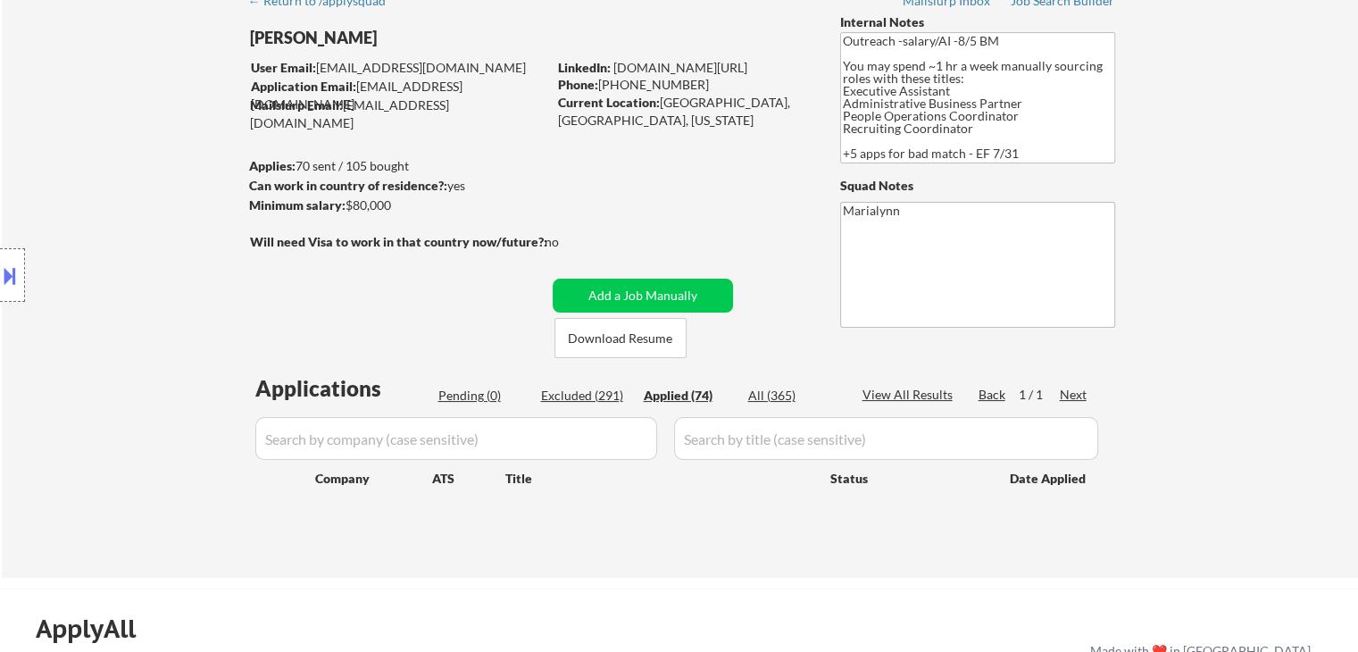
select select ""applied""
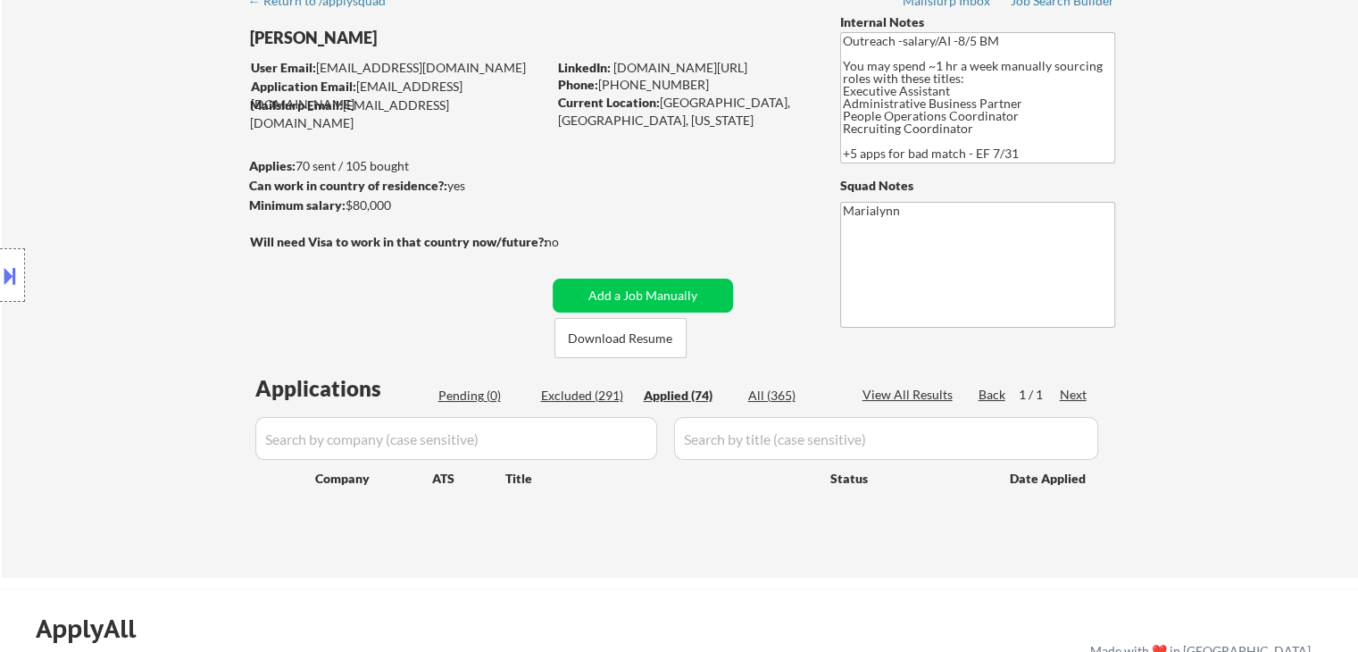
select select ""applied""
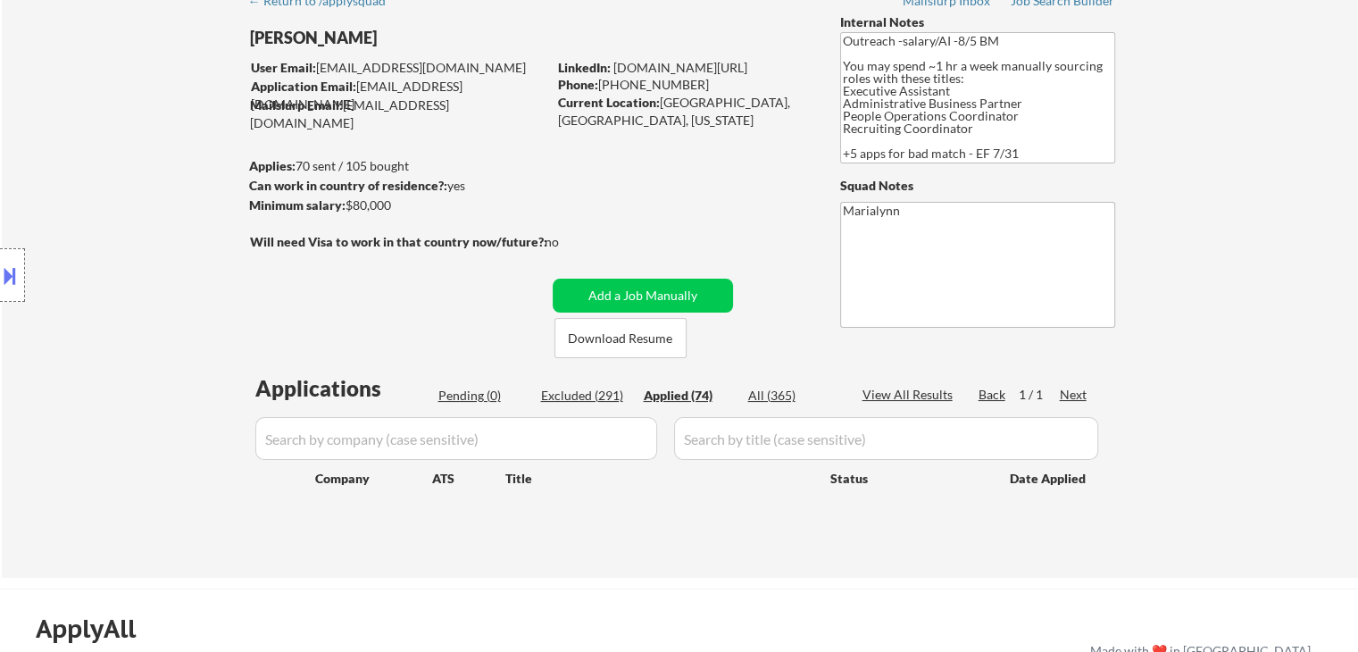
select select ""applied""
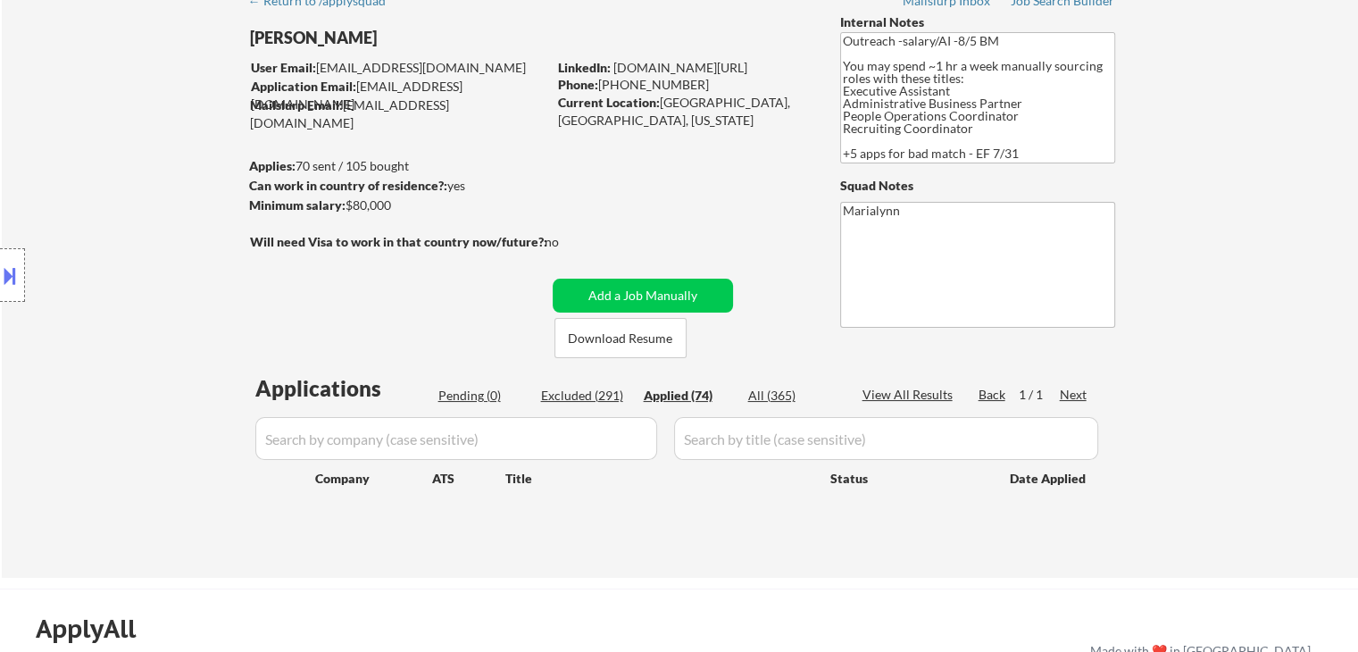
select select ""applied""
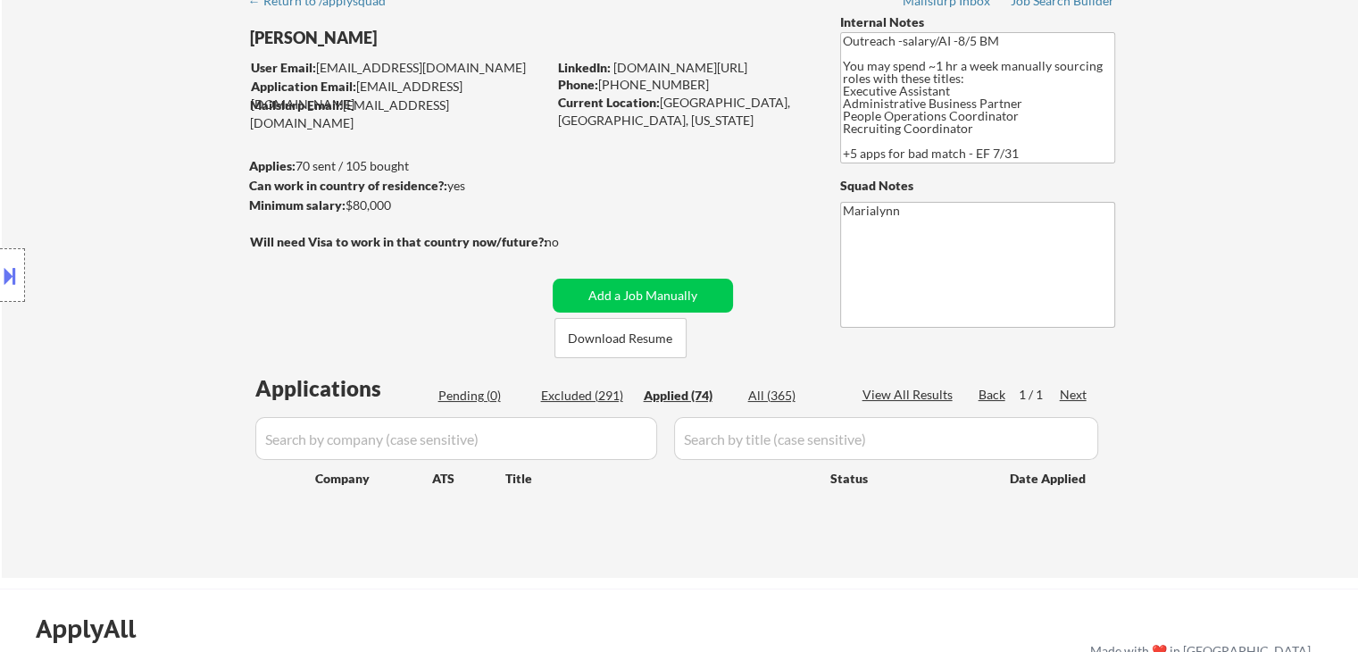
select select ""applied""
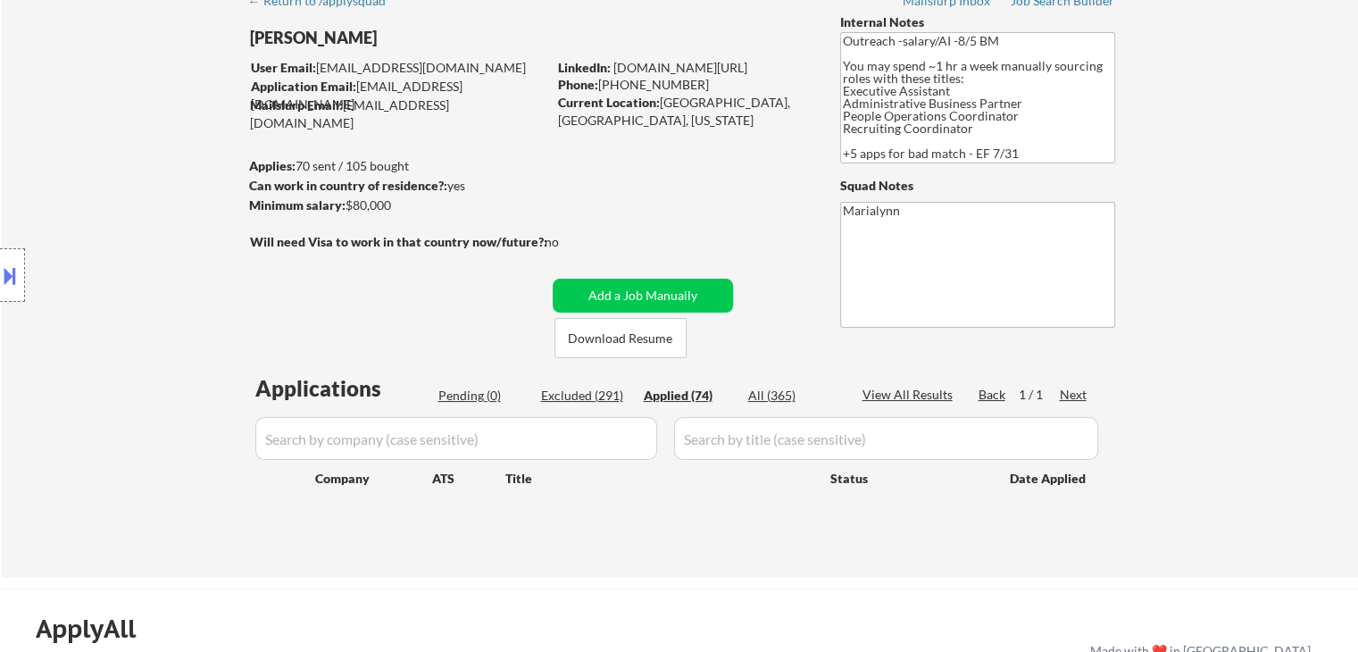
select select ""applied""
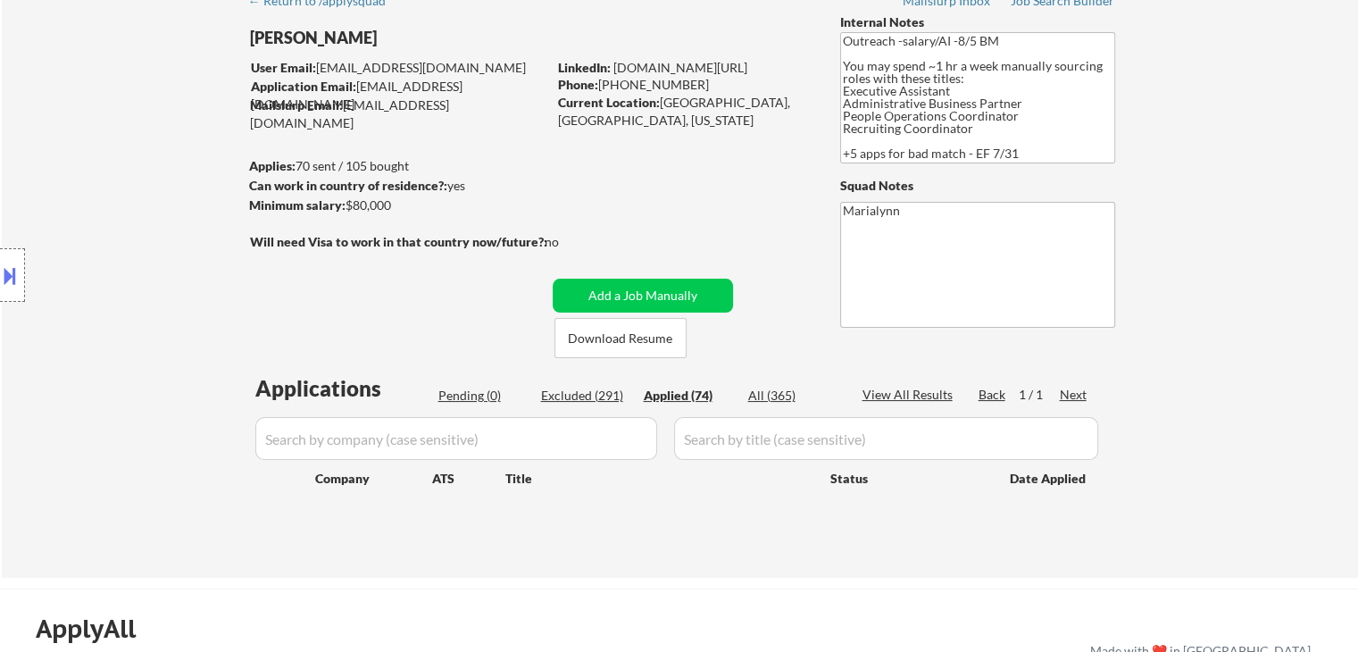
select select ""applied""
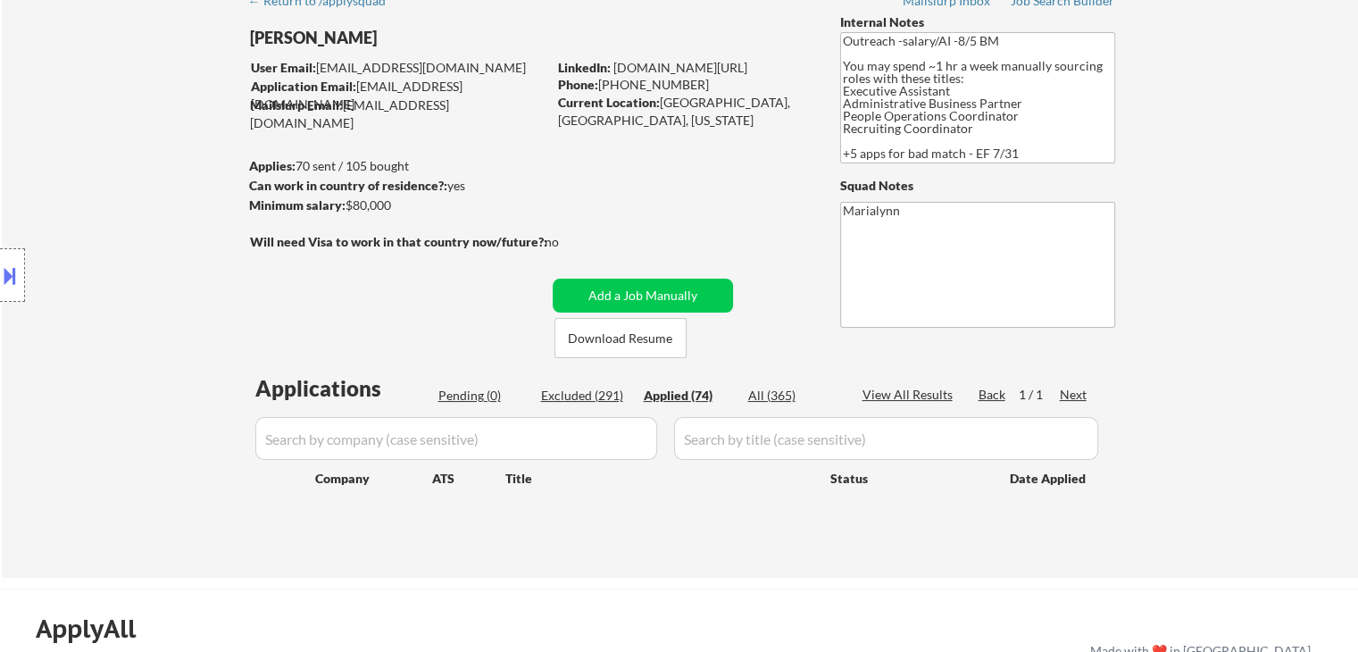
select select ""applied""
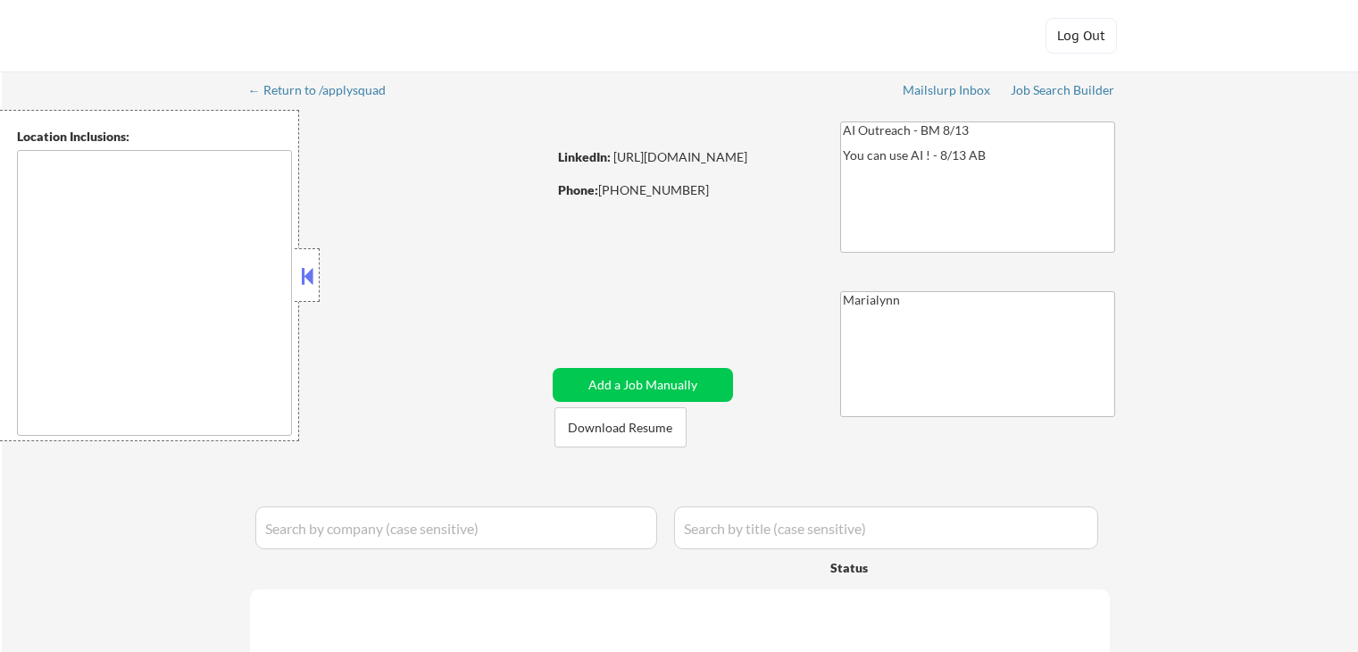
select select ""pending""
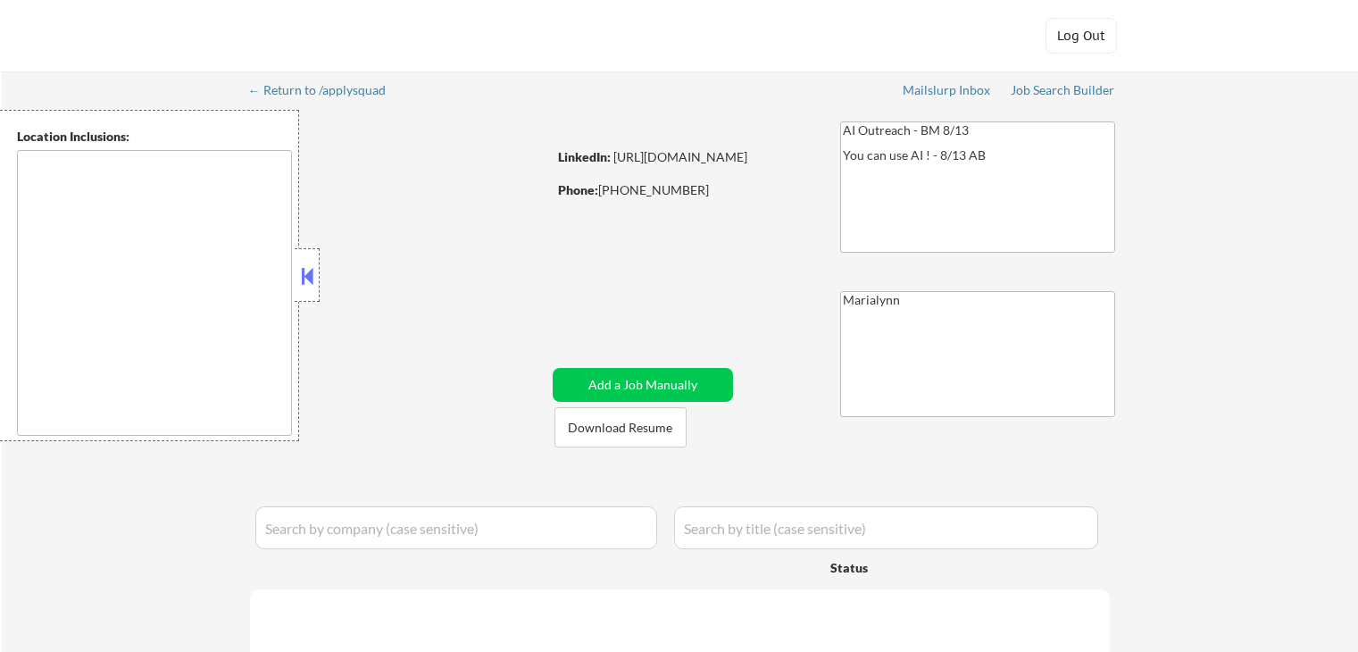
select select ""pending""
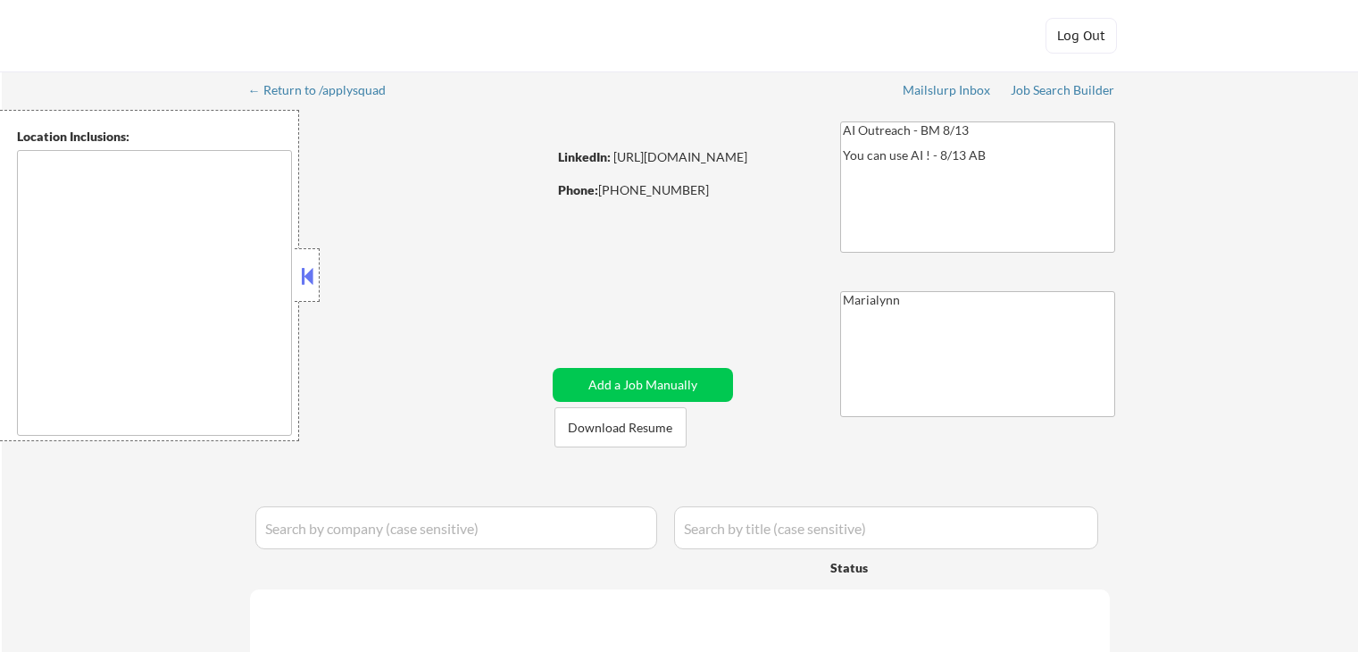
select select ""pending""
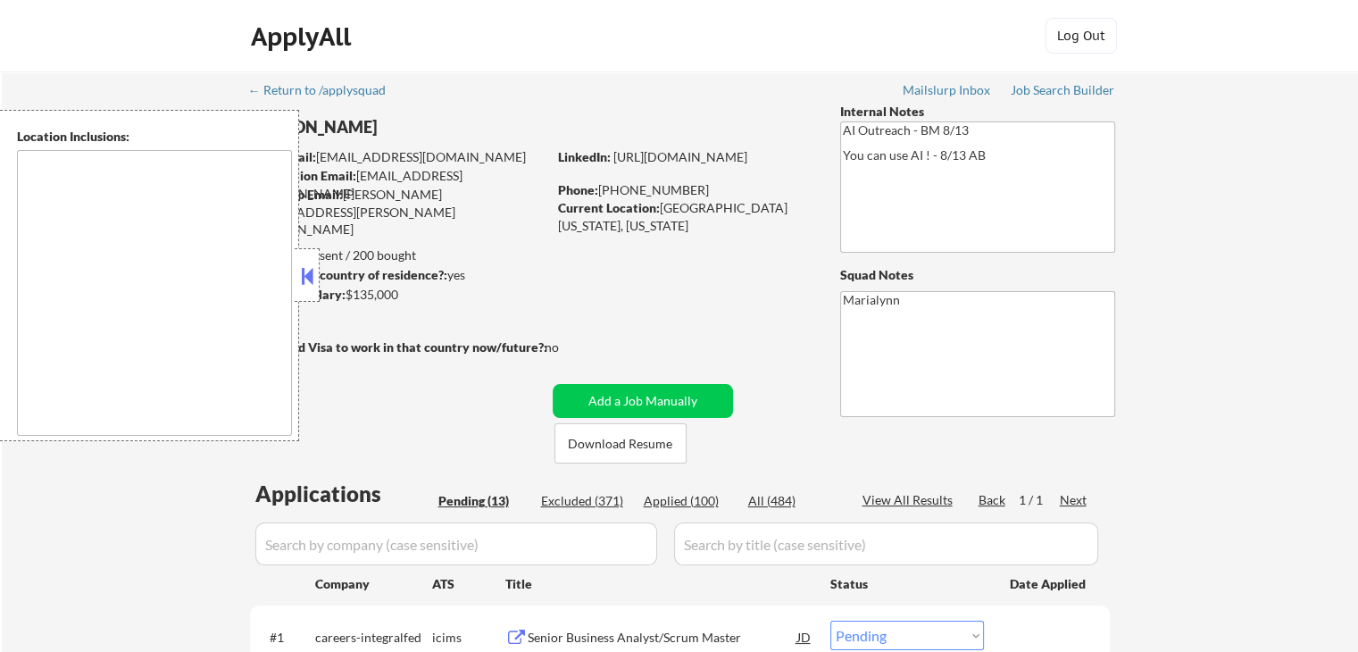
drag, startPoint x: 307, startPoint y: 269, endPoint x: 361, endPoint y: 307, distance: 65.9
click at [307, 269] on button at bounding box center [307, 275] width 20 height 27
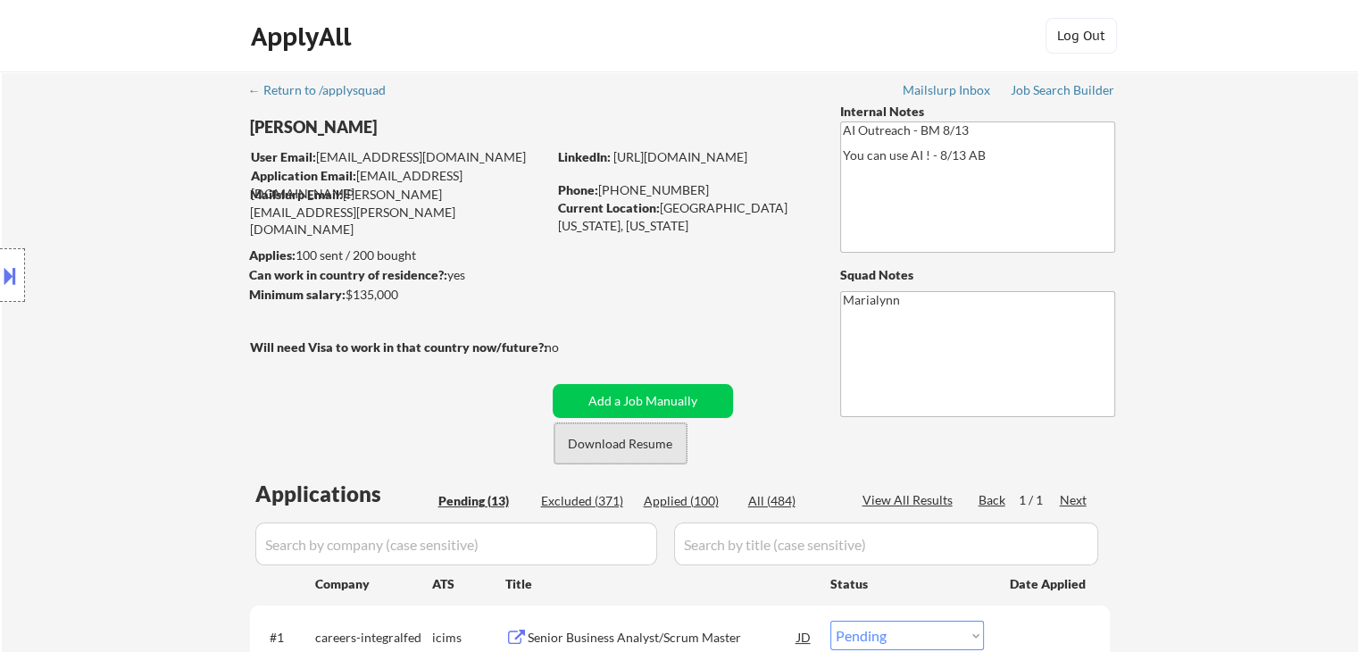
drag, startPoint x: 619, startPoint y: 438, endPoint x: 647, endPoint y: 365, distance: 78.6
click at [619, 437] on button "Download Resume" at bounding box center [620, 443] width 132 height 40
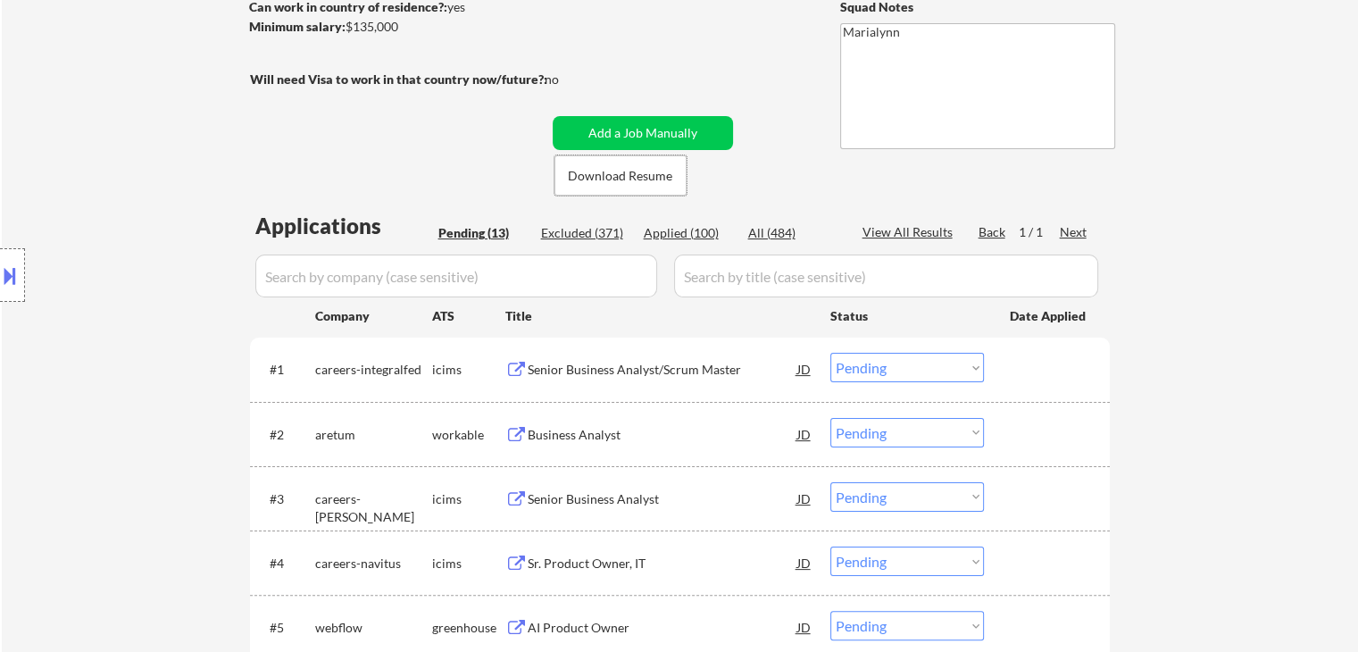
click at [655, 365] on div "Senior Business Analyst/Scrum Master" at bounding box center [663, 370] width 270 height 18
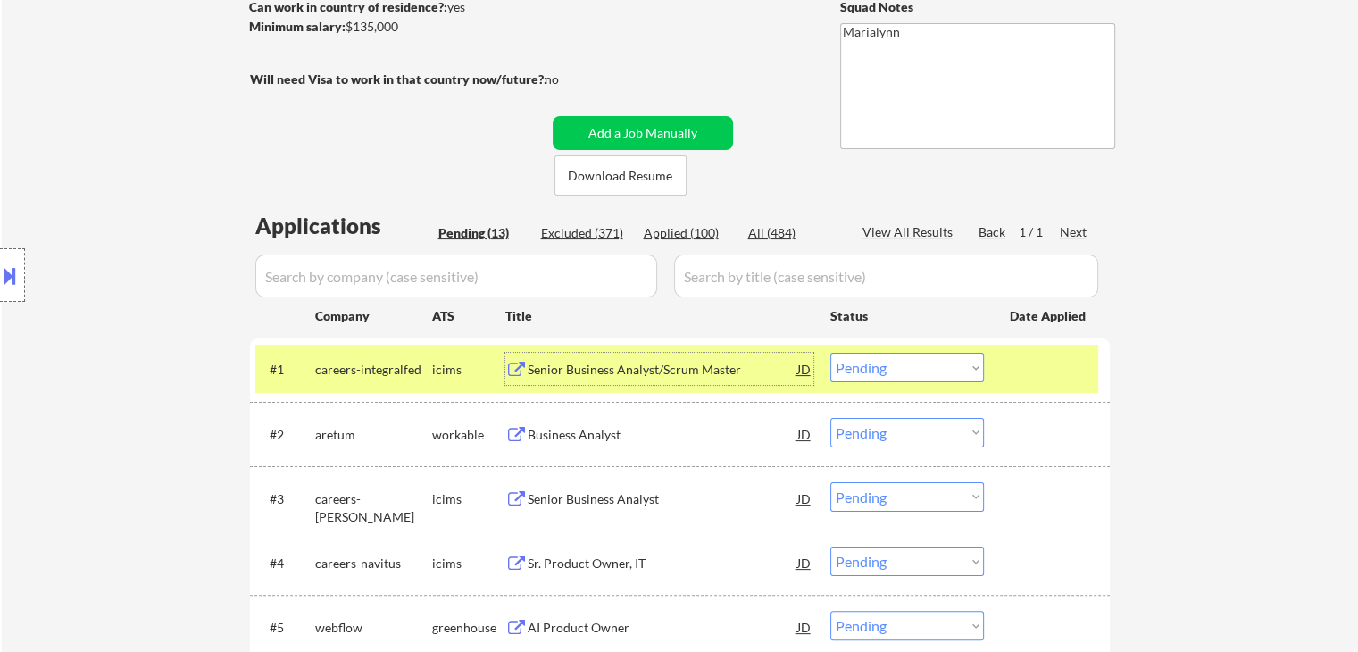
click at [945, 370] on select "Choose an option... Pending Applied Excluded (Questions) Excluded (Expired) Exc…" at bounding box center [907, 367] width 154 height 29
click at [830, 353] on select "Choose an option... Pending Applied Excluded (Questions) Excluded (Expired) Exc…" at bounding box center [907, 367] width 154 height 29
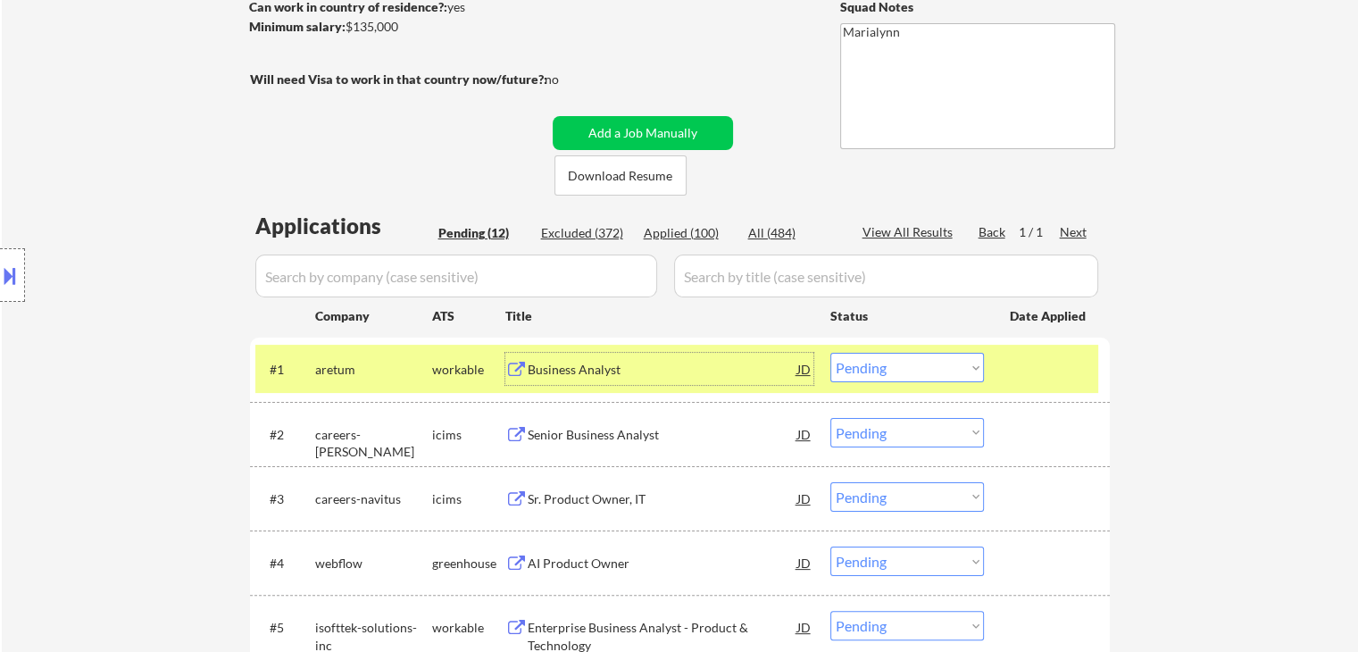
click at [600, 373] on div "Business Analyst" at bounding box center [663, 370] width 270 height 18
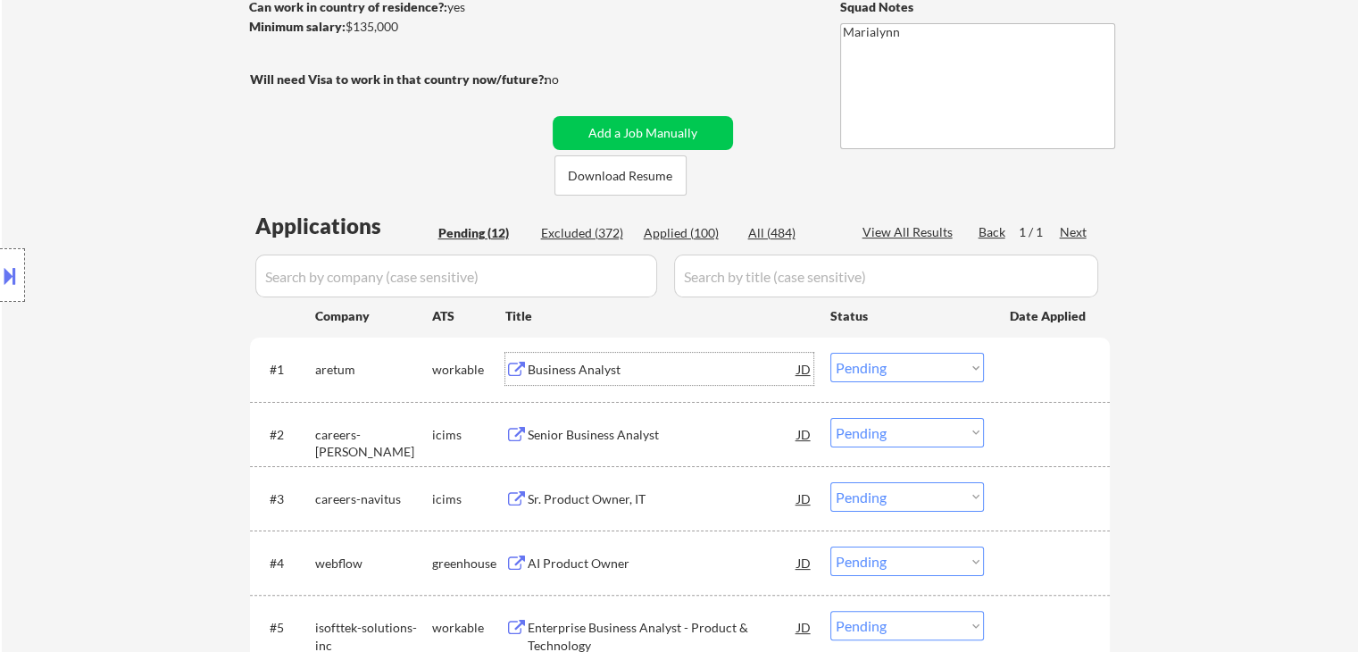
click at [899, 367] on select "Choose an option... Pending Applied Excluded (Questions) Excluded (Expired) Exc…" at bounding box center [907, 367] width 154 height 29
click at [830, 353] on select "Choose an option... Pending Applied Excluded (Questions) Excluded (Expired) Exc…" at bounding box center [907, 367] width 154 height 29
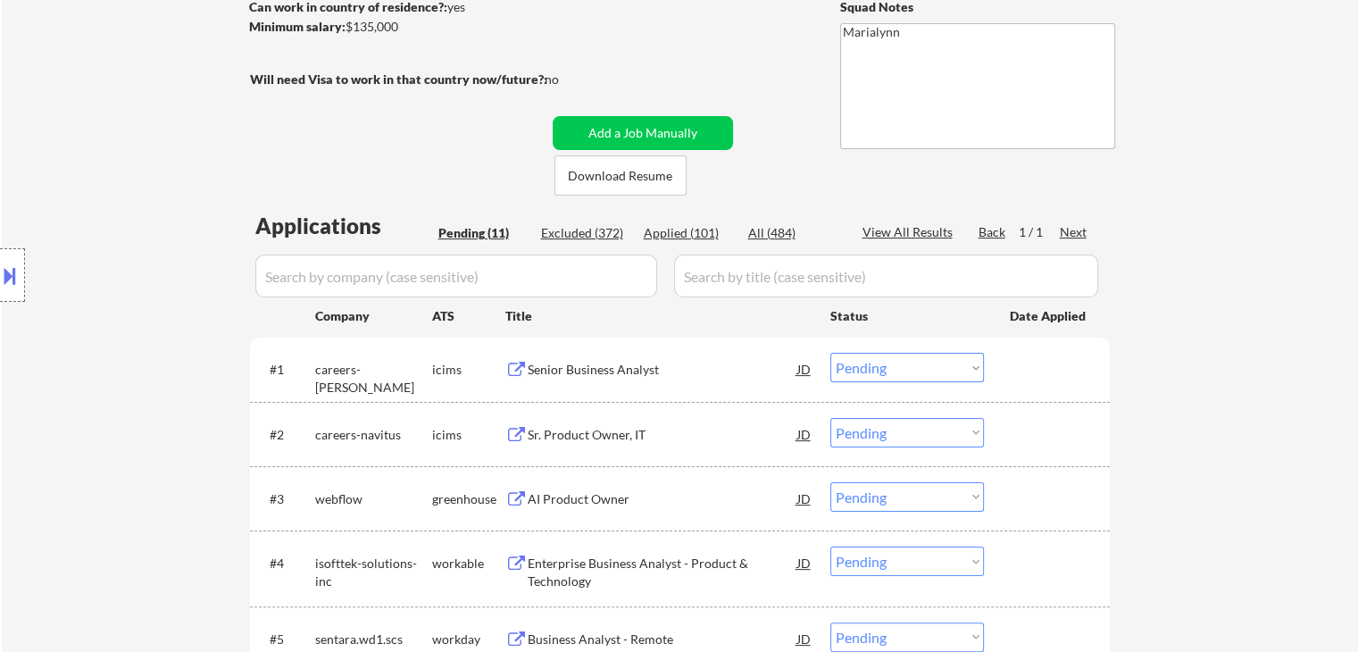
click at [559, 370] on div "Senior Business Analyst" at bounding box center [663, 370] width 270 height 18
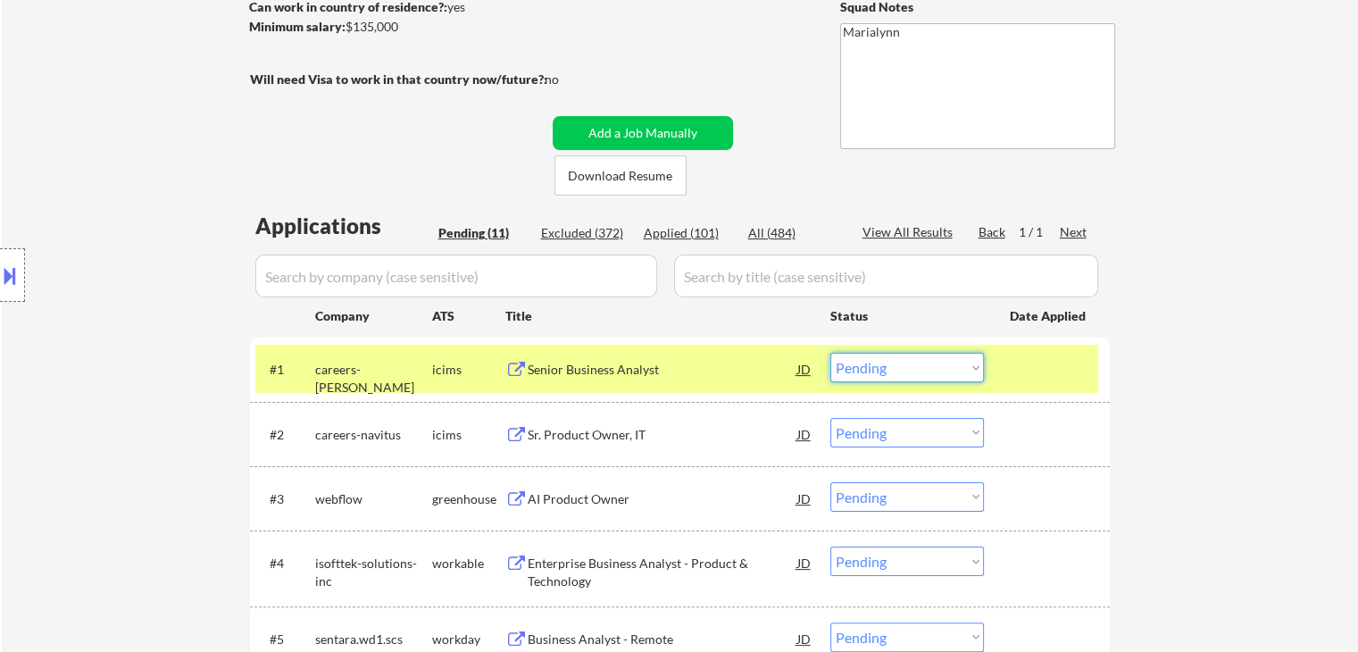
drag, startPoint x: 921, startPoint y: 358, endPoint x: 928, endPoint y: 376, distance: 19.2
click at [923, 364] on select "Choose an option... Pending Applied Excluded (Questions) Excluded (Expired) Exc…" at bounding box center [907, 367] width 154 height 29
click at [830, 353] on select "Choose an option... Pending Applied Excluded (Questions) Excluded (Expired) Exc…" at bounding box center [907, 367] width 154 height 29
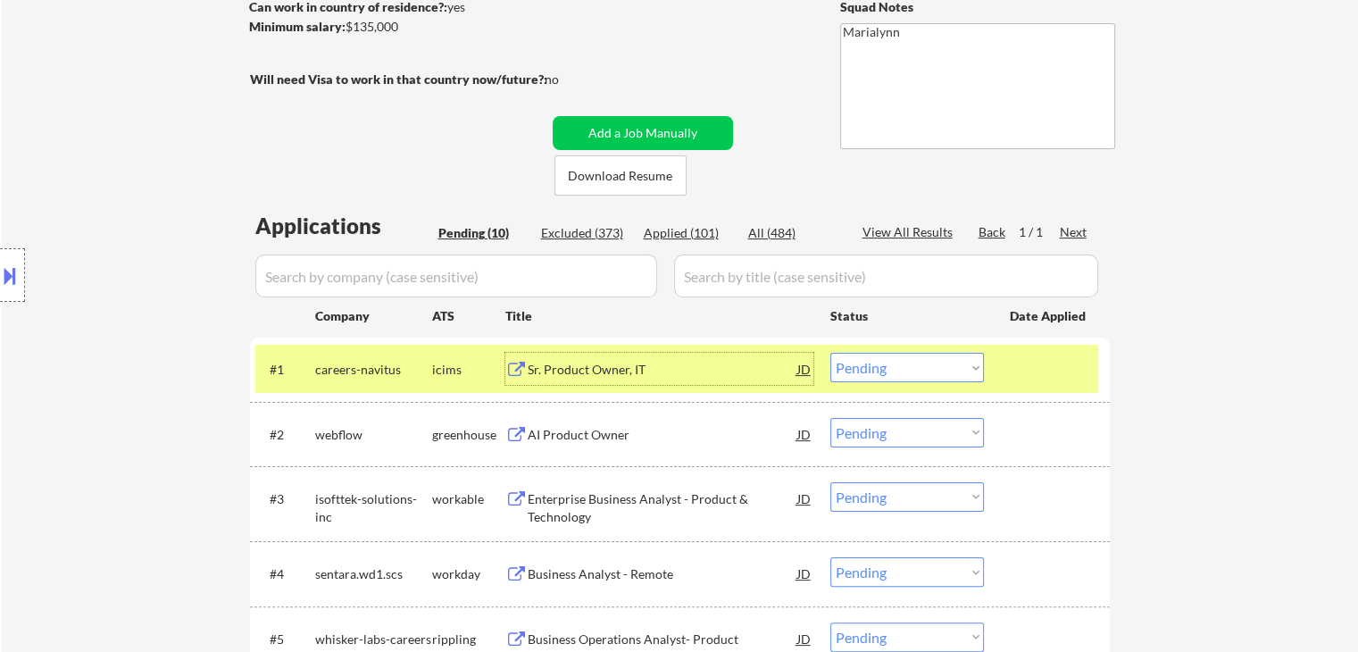
click at [581, 372] on div "Sr. Product Owner, IT" at bounding box center [663, 370] width 270 height 18
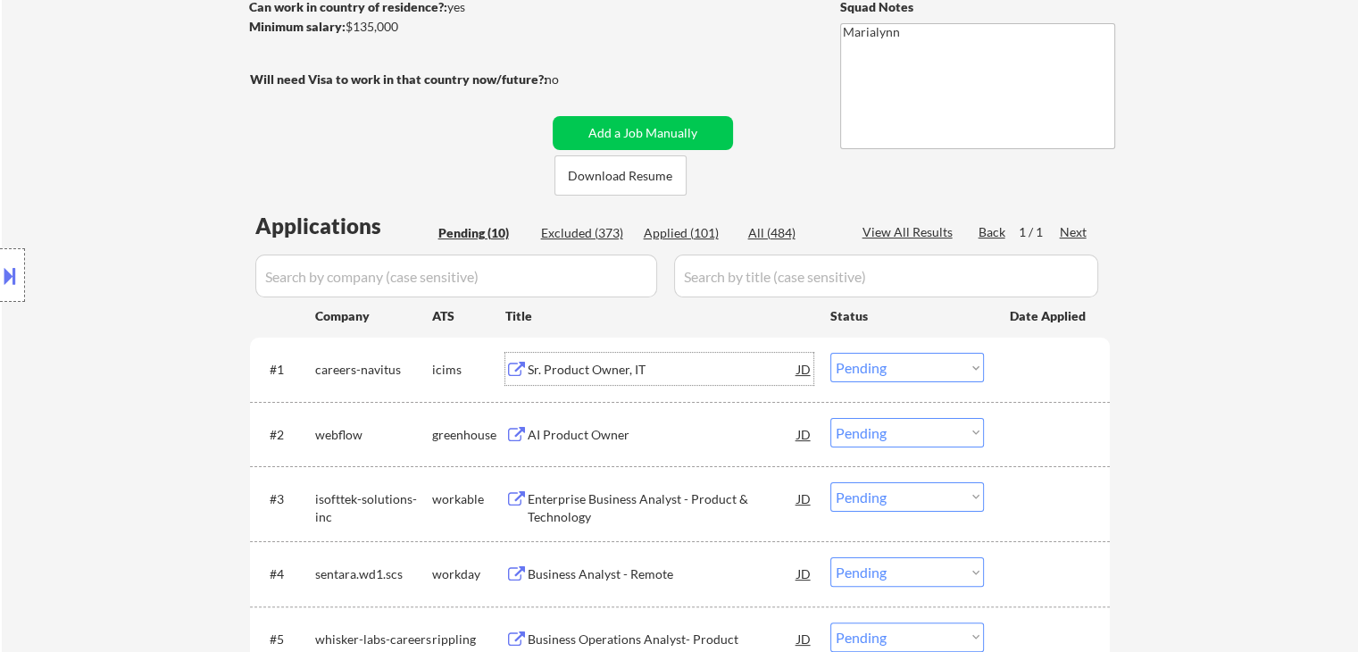
drag, startPoint x: 897, startPoint y: 364, endPoint x: 903, endPoint y: 380, distance: 17.2
click at [898, 364] on select "Choose an option... Pending Applied Excluded (Questions) Excluded (Expired) Exc…" at bounding box center [907, 367] width 154 height 29
click at [830, 353] on select "Choose an option... Pending Applied Excluded (Questions) Excluded (Expired) Exc…" at bounding box center [907, 367] width 154 height 29
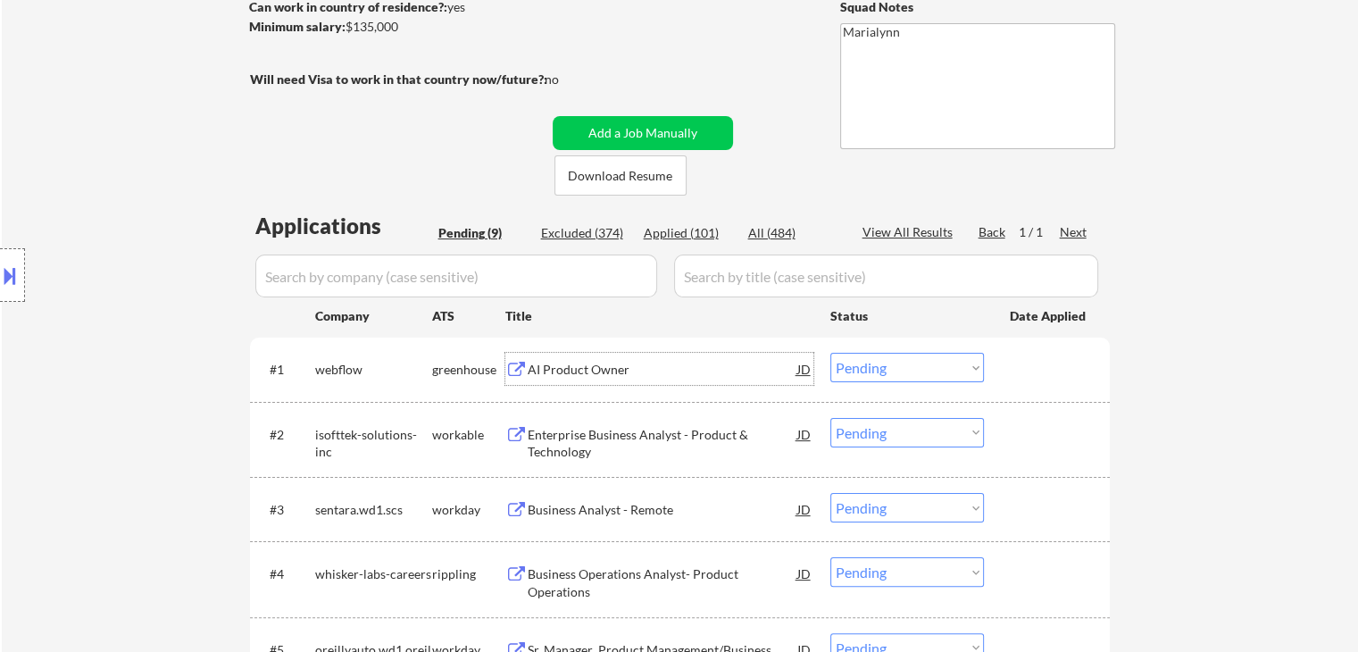
click at [549, 369] on div "AI Product Owner" at bounding box center [663, 370] width 270 height 18
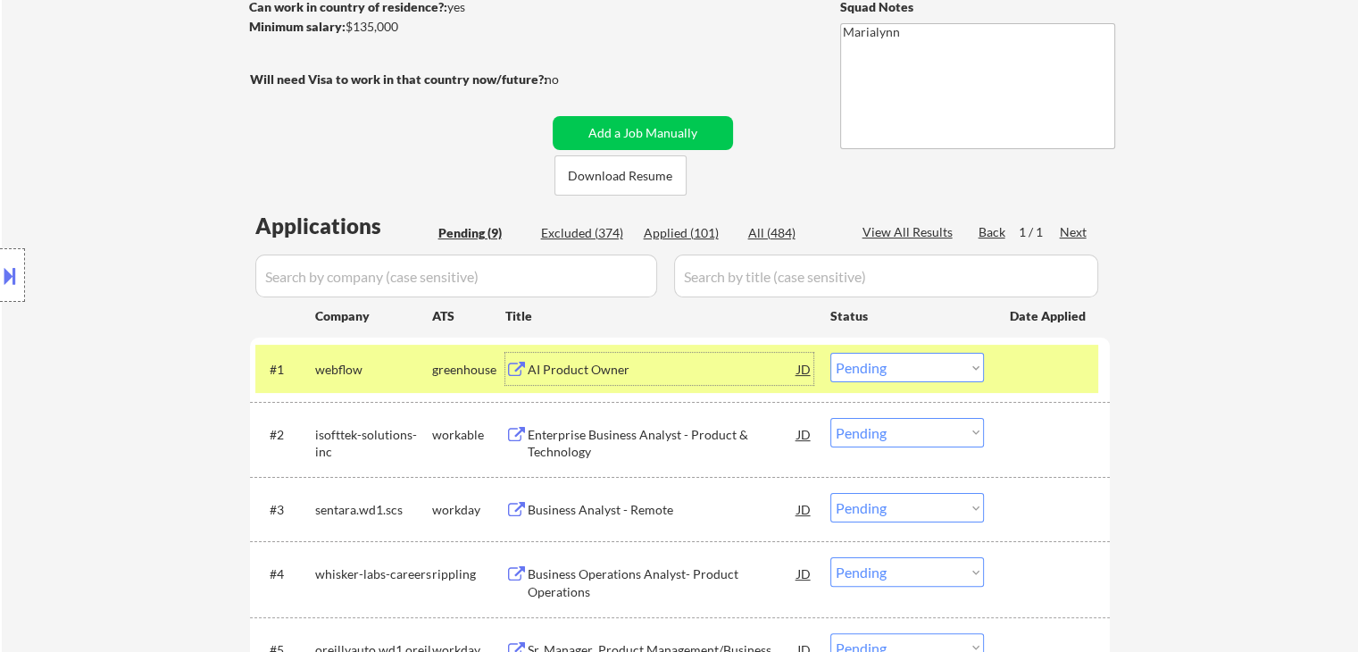
click at [902, 365] on select "Choose an option... Pending Applied Excluded (Questions) Excluded (Expired) Exc…" at bounding box center [907, 367] width 154 height 29
click at [830, 353] on select "Choose an option... Pending Applied Excluded (Questions) Excluded (Expired) Exc…" at bounding box center [907, 367] width 154 height 29
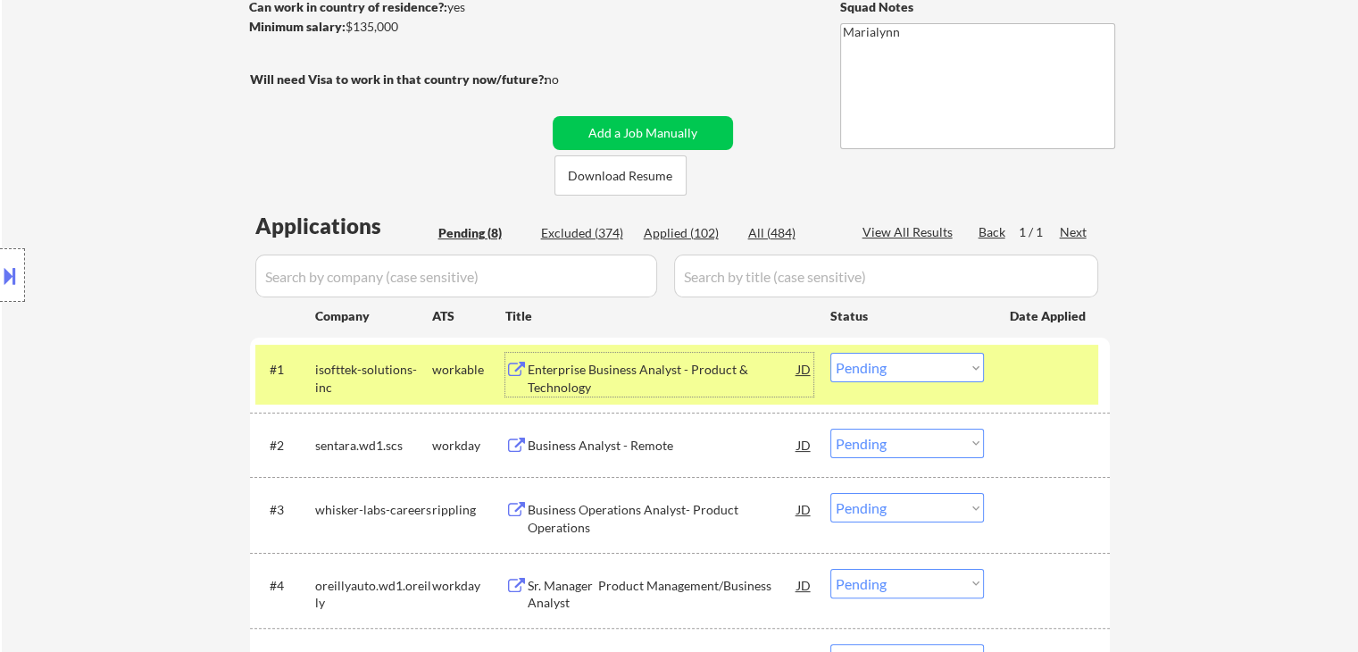
click at [611, 373] on div "Enterprise Business Analyst - Product & Technology" at bounding box center [663, 378] width 270 height 35
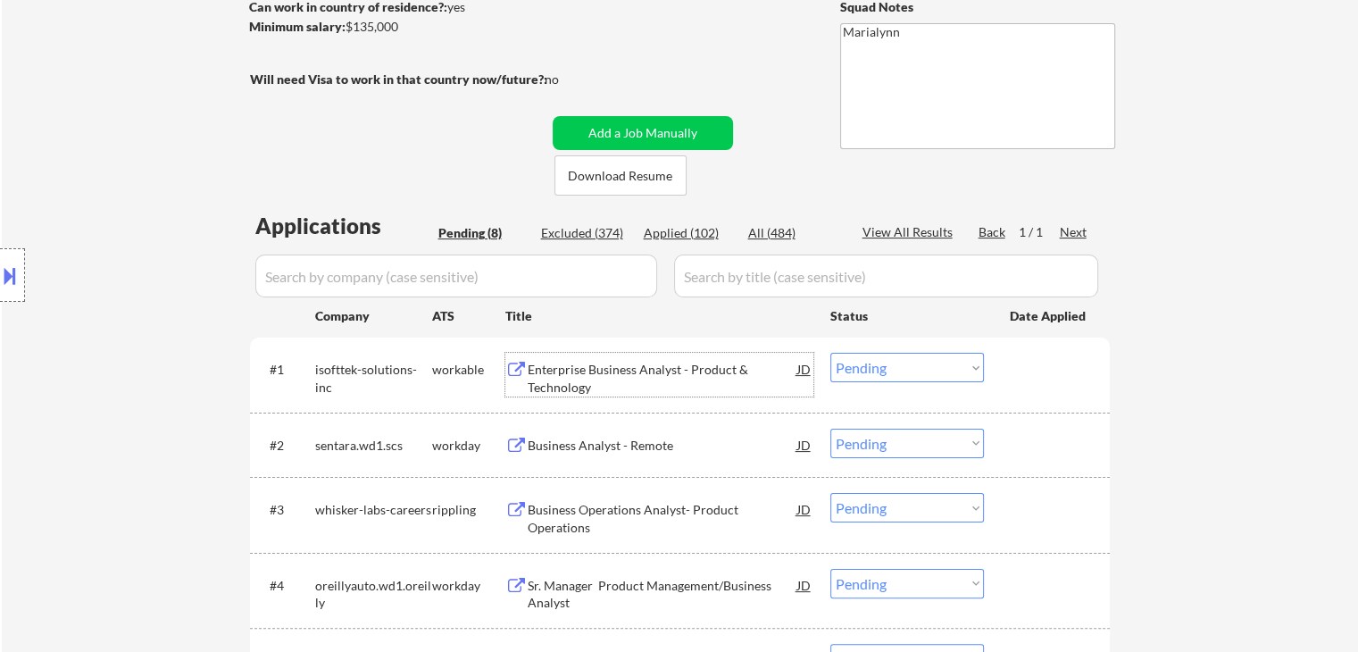
click at [898, 364] on select "Choose an option... Pending Applied Excluded (Questions) Excluded (Expired) Exc…" at bounding box center [907, 367] width 154 height 29
click at [830, 353] on select "Choose an option... Pending Applied Excluded (Questions) Excluded (Expired) Exc…" at bounding box center [907, 367] width 154 height 29
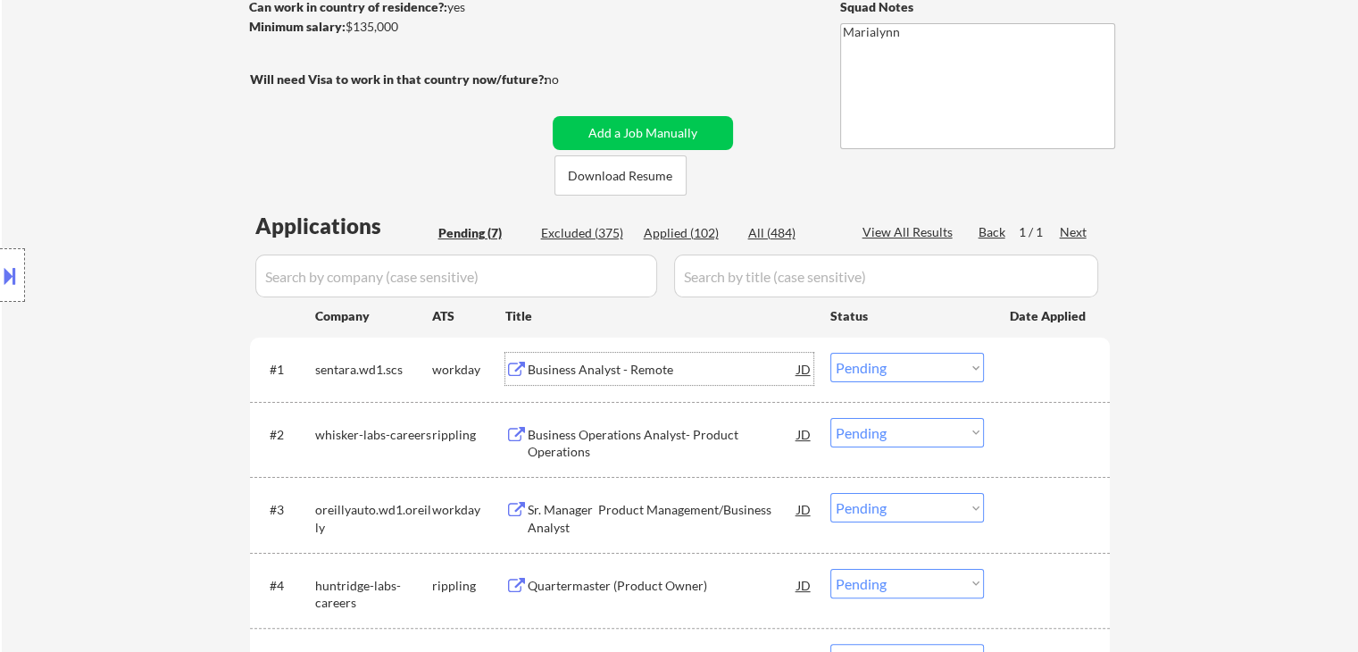
click at [564, 376] on div "Business Analyst - Remote" at bounding box center [663, 370] width 270 height 18
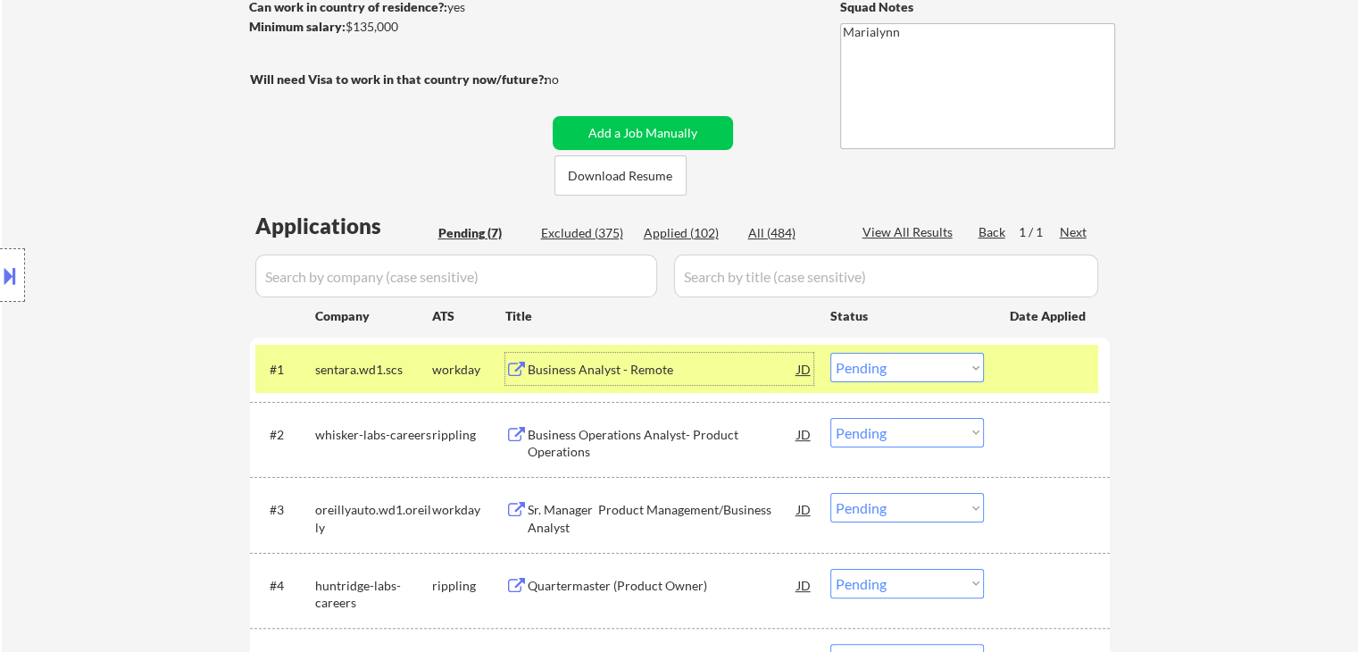
click at [935, 374] on select "Choose an option... Pending Applied Excluded (Questions) Excluded (Expired) Exc…" at bounding box center [907, 367] width 154 height 29
click at [830, 353] on select "Choose an option... Pending Applied Excluded (Questions) Excluded (Expired) Exc…" at bounding box center [907, 367] width 154 height 29
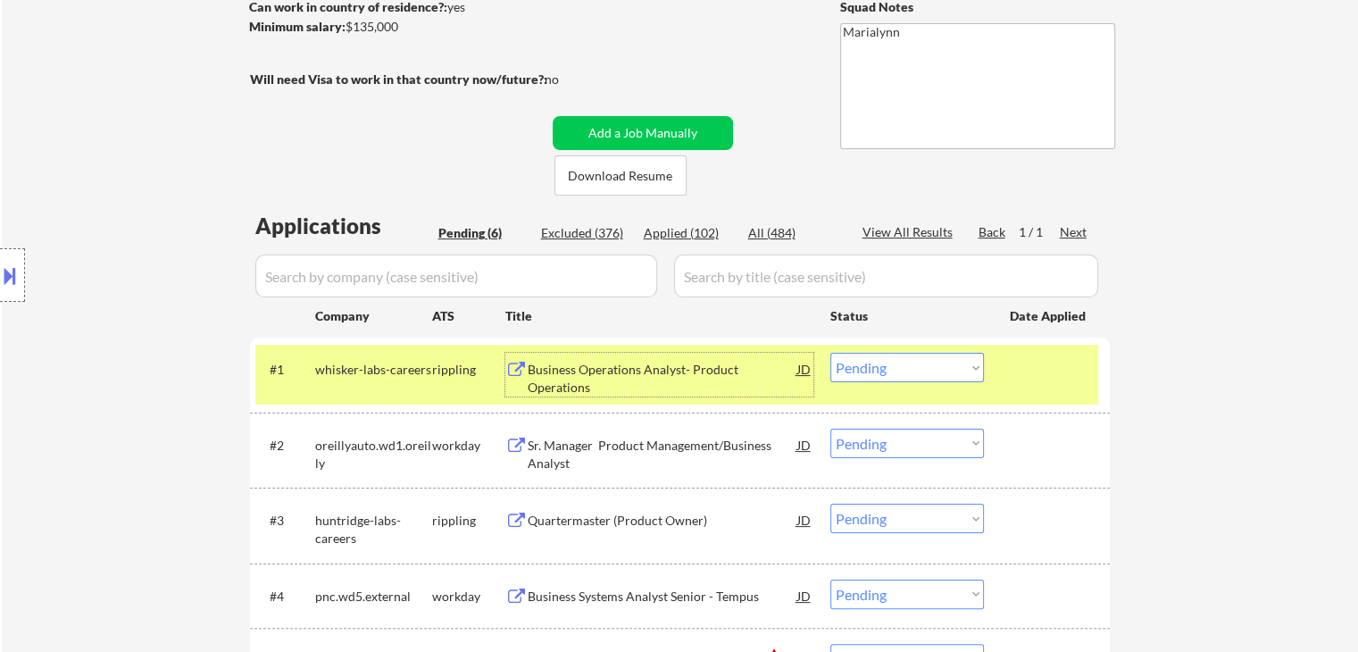
click at [631, 370] on div "Business Operations Analyst- Product Operations" at bounding box center [663, 378] width 270 height 35
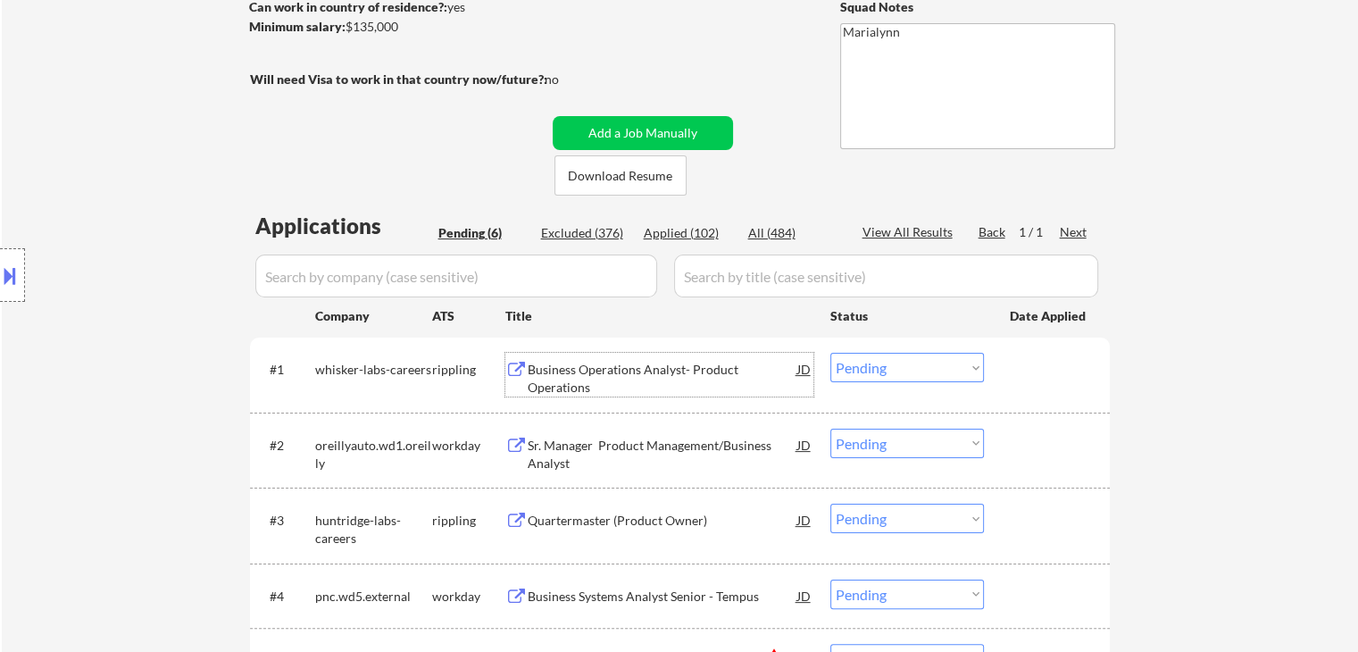
drag, startPoint x: 880, startPoint y: 361, endPoint x: 893, endPoint y: 370, distance: 15.9
click at [884, 361] on select "Choose an option... Pending Applied Excluded (Questions) Excluded (Expired) Exc…" at bounding box center [907, 367] width 154 height 29
click at [830, 353] on select "Choose an option... Pending Applied Excluded (Questions) Excluded (Expired) Exc…" at bounding box center [907, 367] width 154 height 29
select select ""pending""
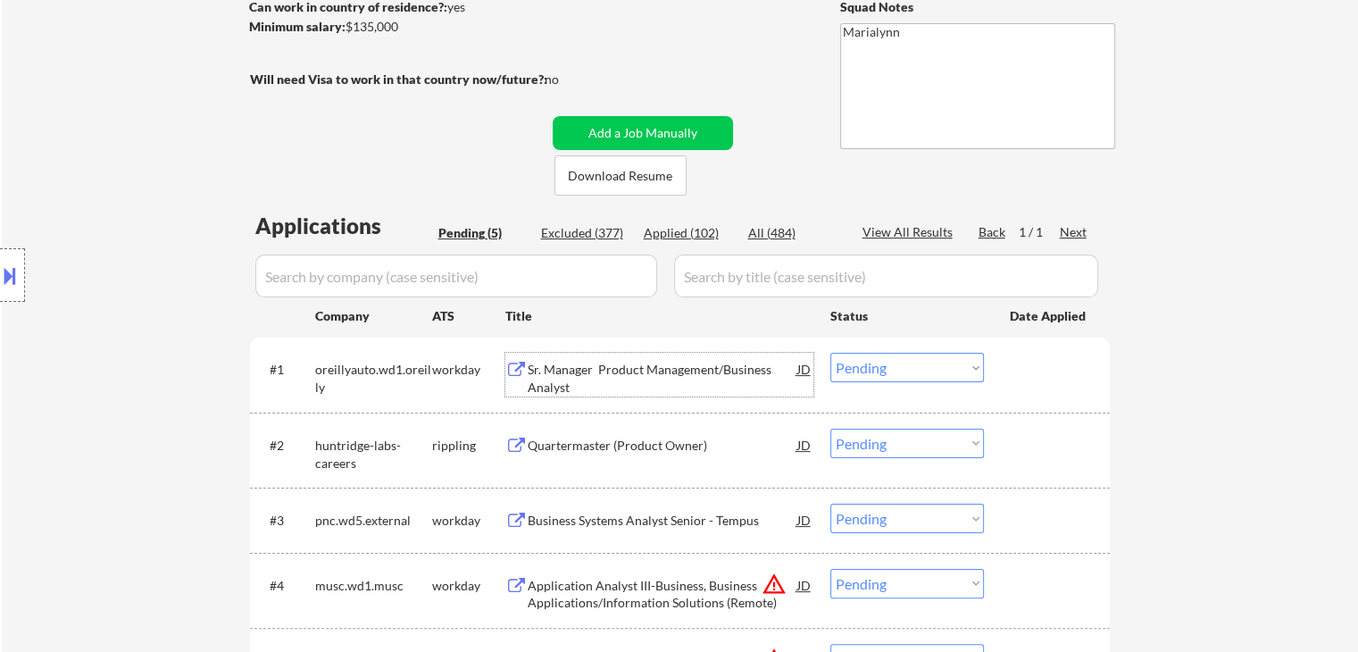
click at [735, 369] on div "Sr. Manager Product Management/Business Analyst" at bounding box center [663, 378] width 270 height 35
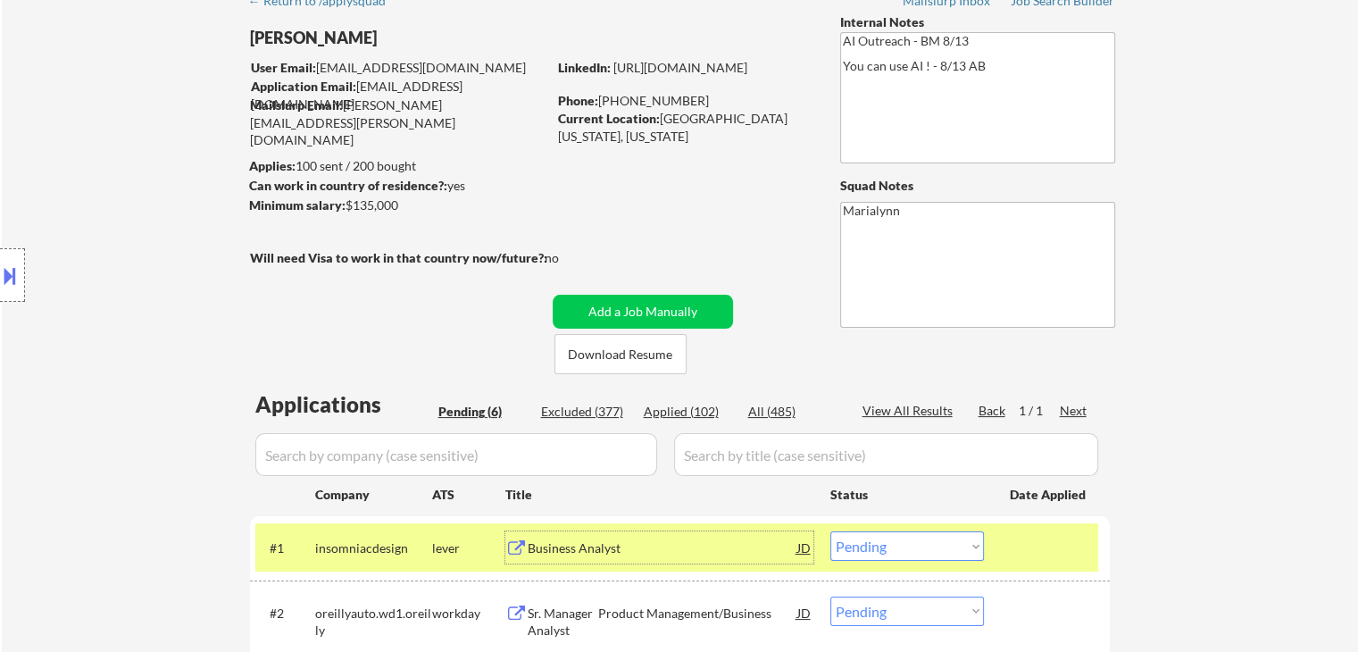
scroll to position [357, 0]
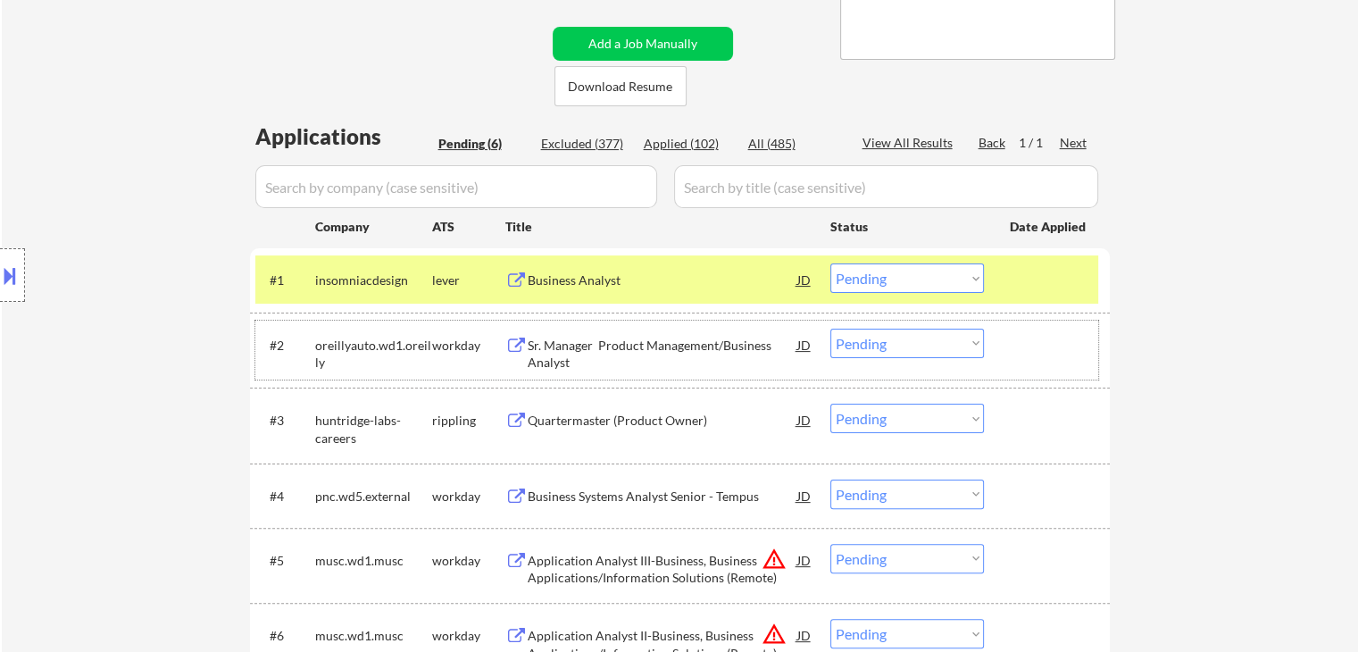
click at [448, 340] on div "workday" at bounding box center [468, 346] width 73 height 18
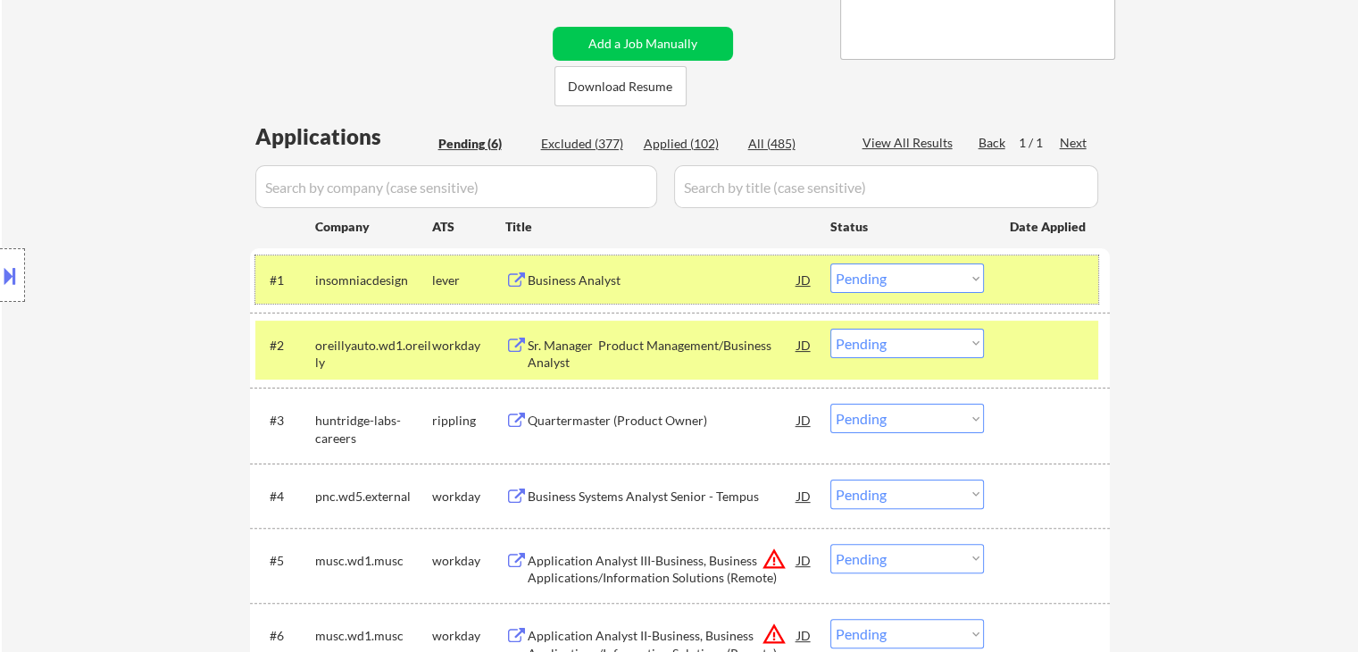
click at [458, 280] on div "lever" at bounding box center [468, 280] width 73 height 18
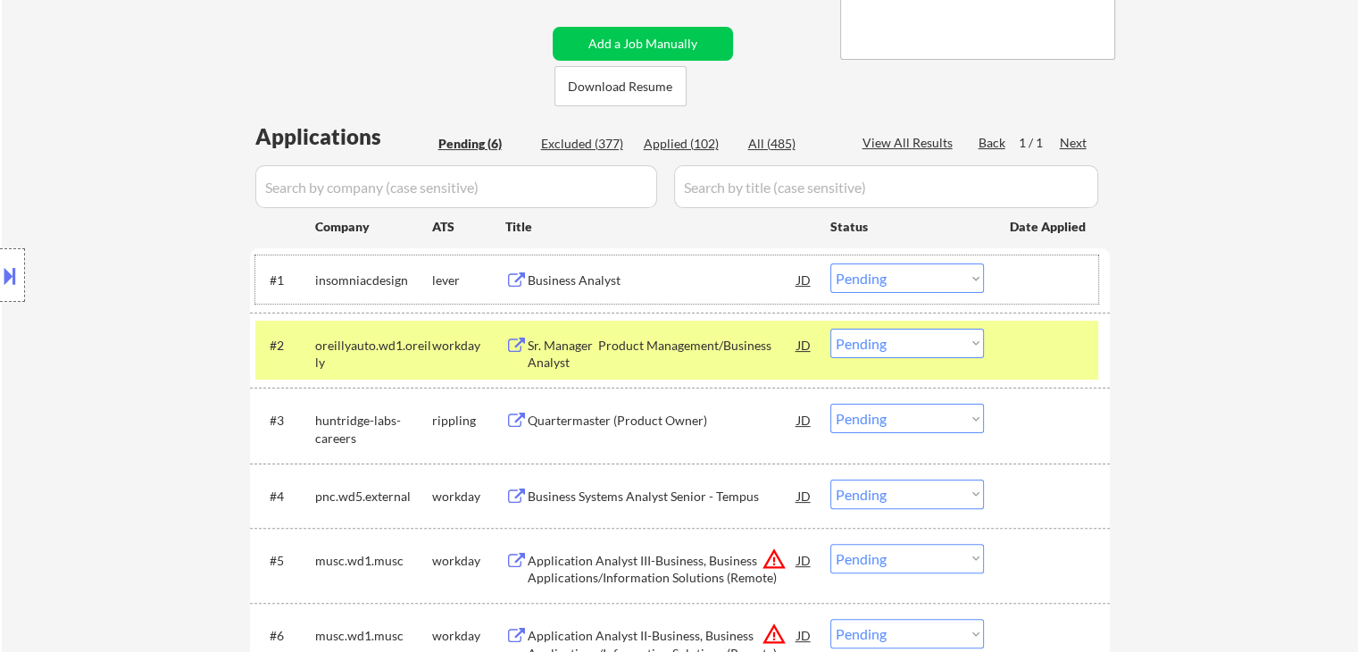
click at [900, 341] on select "Choose an option... Pending Applied Excluded (Questions) Excluded (Expired) Exc…" at bounding box center [907, 342] width 154 height 29
click at [830, 328] on select "Choose an option... Pending Applied Excluded (Questions) Excluded (Expired) Exc…" at bounding box center [907, 342] width 154 height 29
click at [466, 351] on div "workday" at bounding box center [468, 346] width 73 height 18
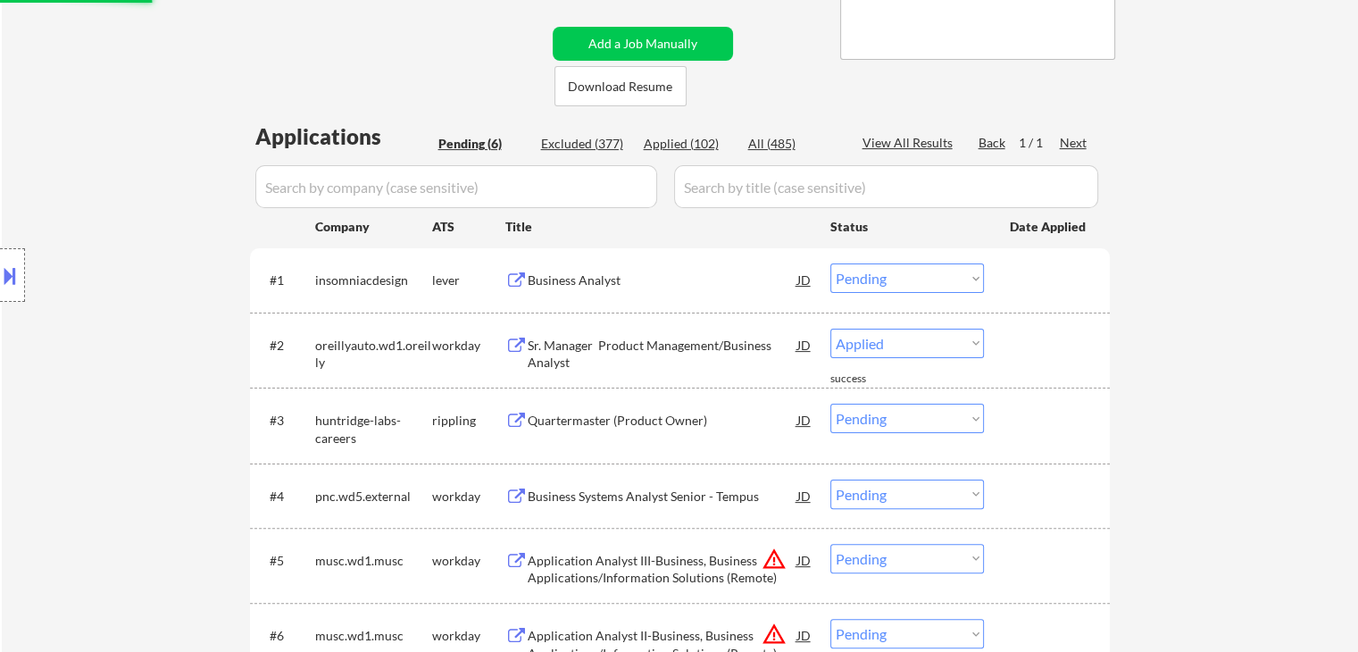
select select ""pending""
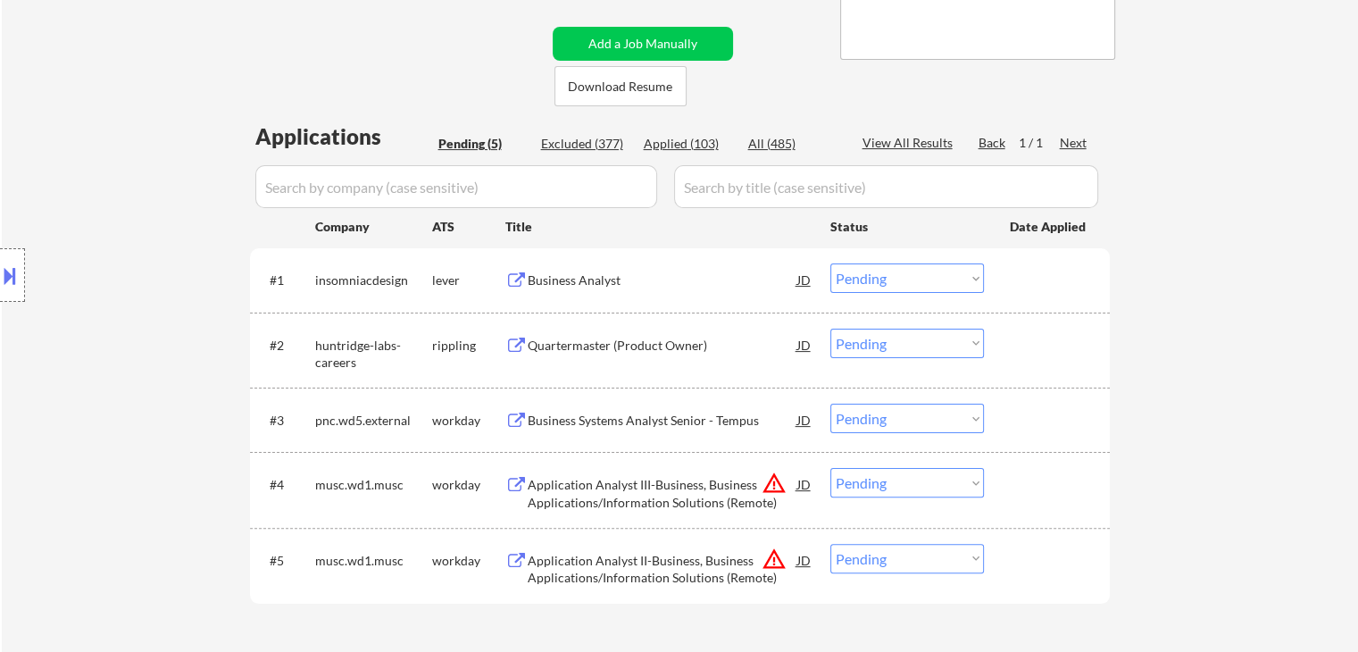
click at [593, 275] on div "Business Analyst" at bounding box center [663, 280] width 270 height 18
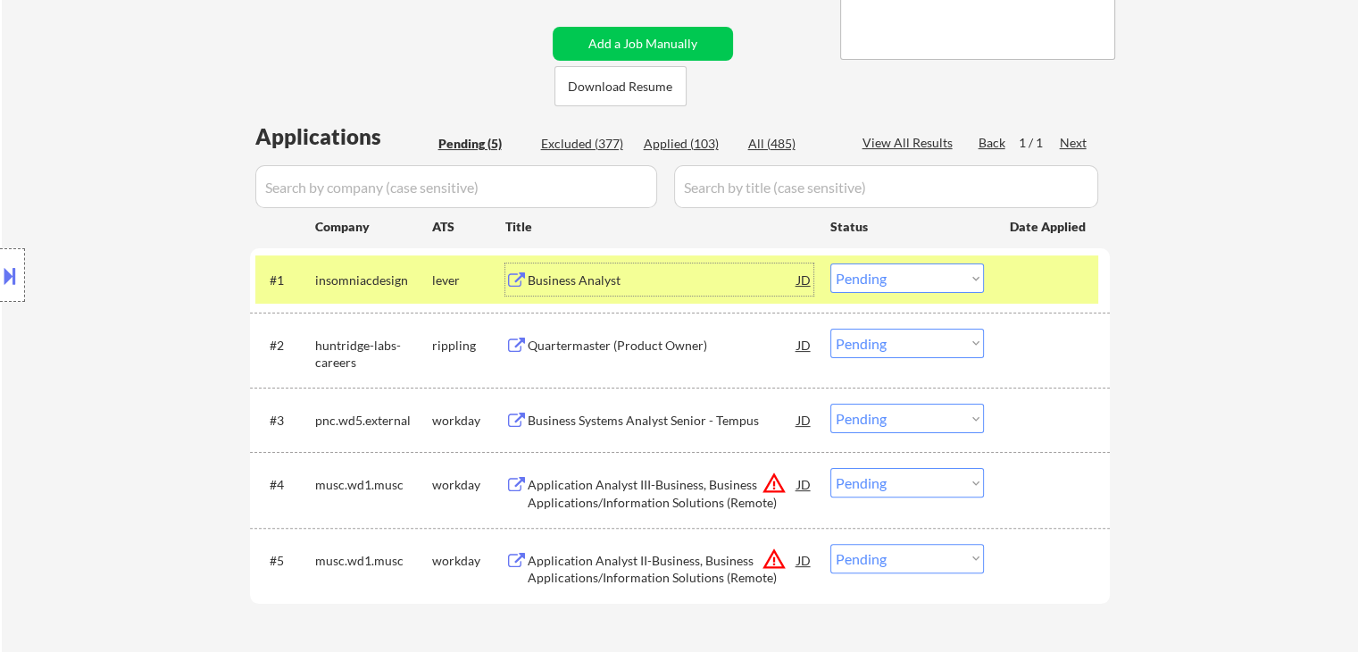
click at [891, 295] on div "#1 insomniacdesign lever Business Analyst JD Choose an option... Pending Applie…" at bounding box center [676, 279] width 843 height 48
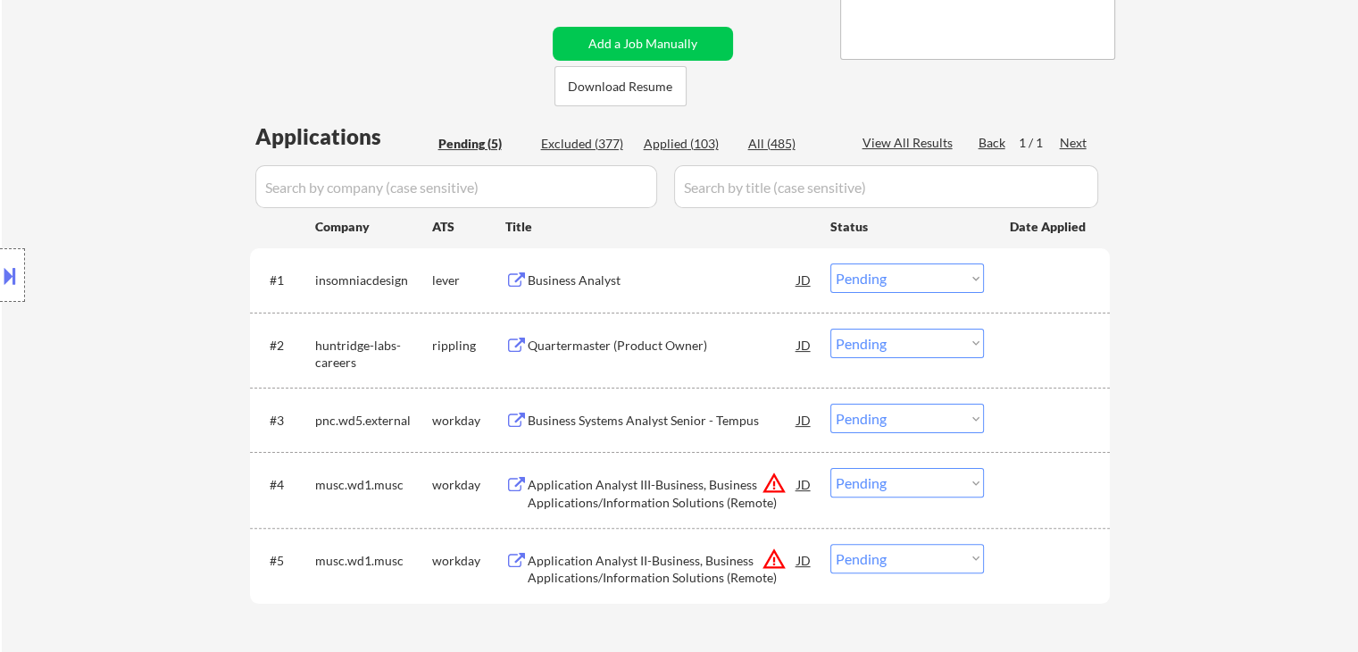
drag, startPoint x: 893, startPoint y: 279, endPoint x: 760, endPoint y: 167, distance: 173.5
click at [891, 278] on select "Choose an option... Pending Applied Excluded (Questions) Excluded (Expired) Exc…" at bounding box center [907, 277] width 154 height 29
drag, startPoint x: 903, startPoint y: 270, endPoint x: 925, endPoint y: 291, distance: 29.7
click at [903, 270] on select "Choose an option... Pending Applied Excluded (Questions) Excluded (Expired) Exc…" at bounding box center [907, 277] width 154 height 29
click at [830, 263] on select "Choose an option... Pending Applied Excluded (Questions) Excluded (Expired) Exc…" at bounding box center [907, 277] width 154 height 29
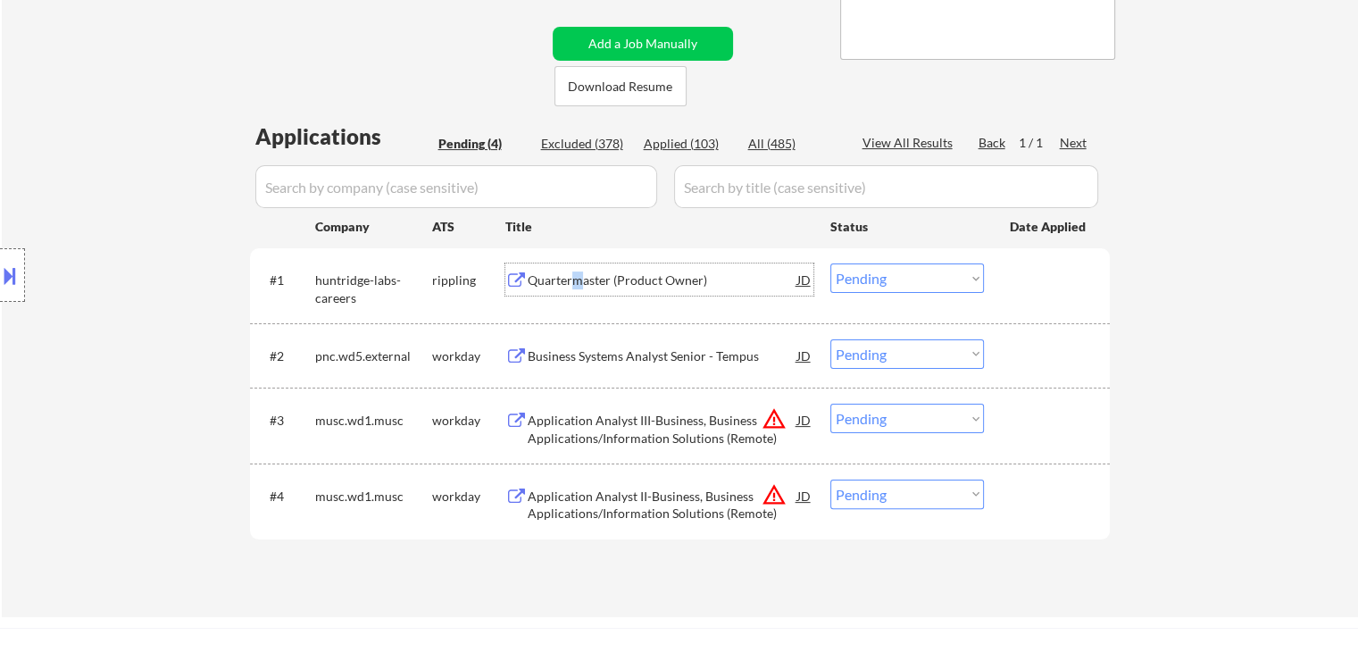
click at [577, 280] on div "Quartermaster (Product Owner)" at bounding box center [663, 280] width 270 height 18
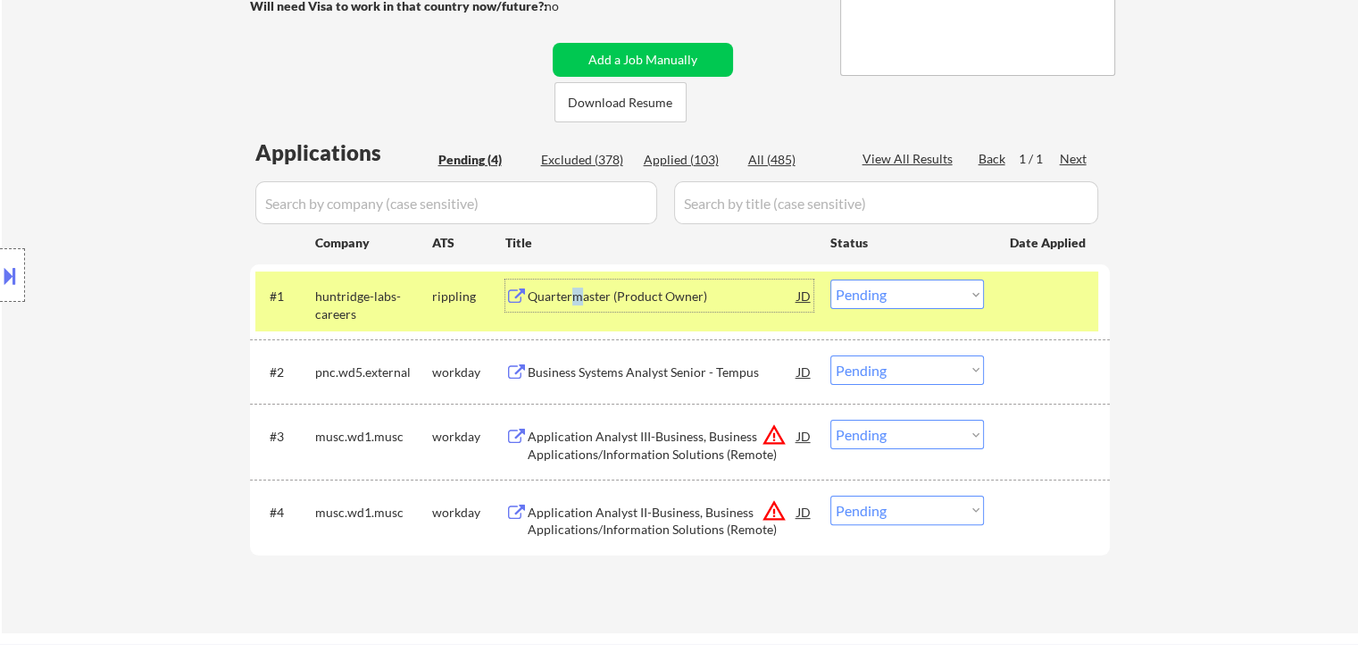
scroll to position [89, 0]
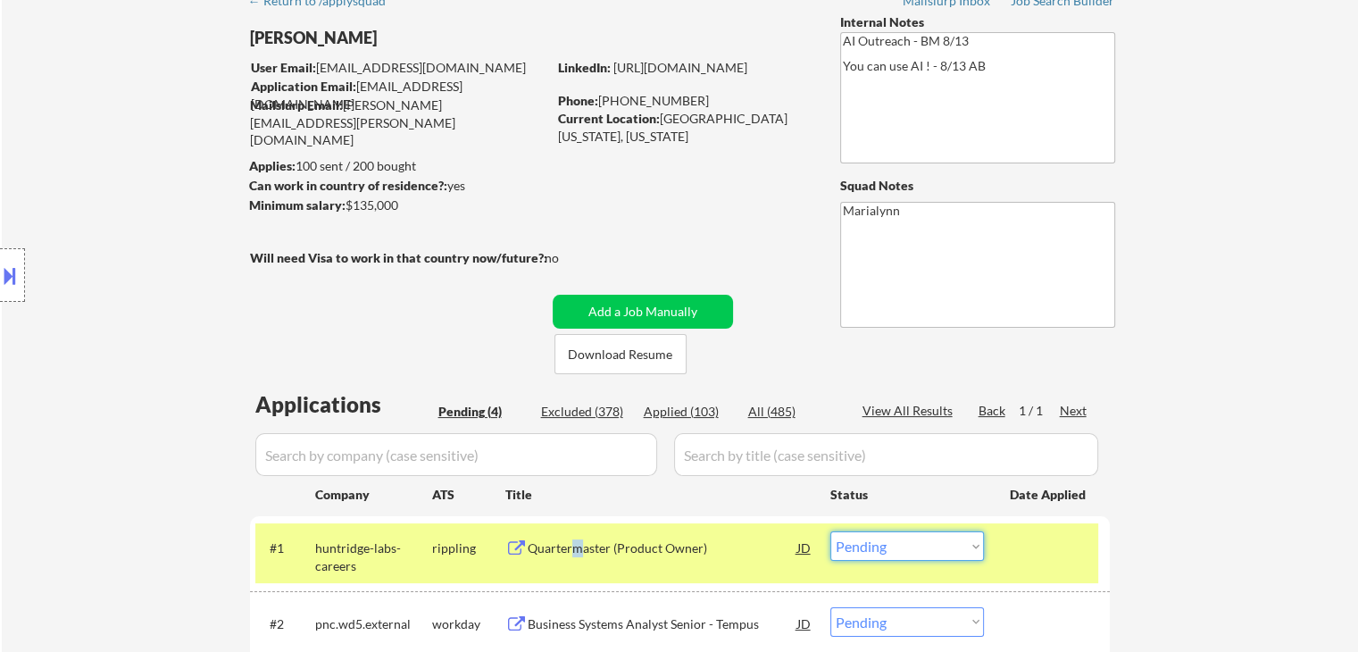
click at [943, 553] on select "Choose an option... Pending Applied Excluded (Questions) Excluded (Expired) Exc…" at bounding box center [907, 545] width 154 height 29
click at [830, 531] on select "Choose an option... Pending Applied Excluded (Questions) Excluded (Expired) Exc…" at bounding box center [907, 545] width 154 height 29
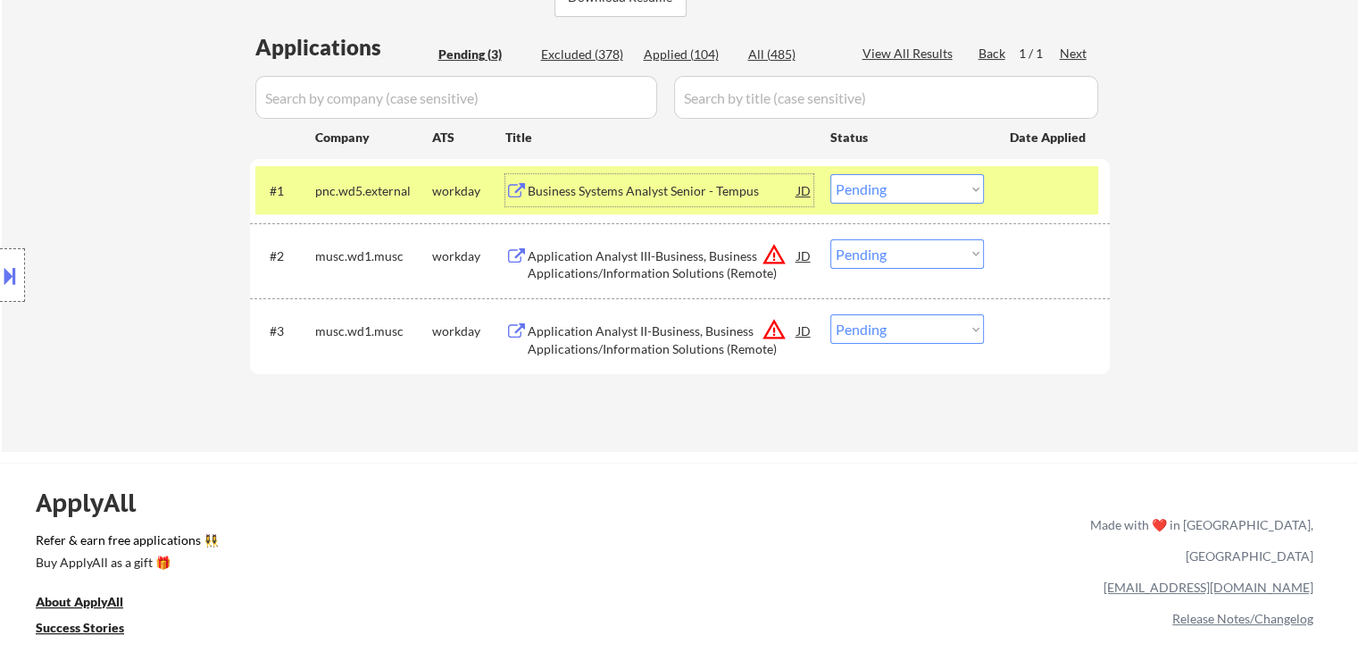
click at [663, 189] on div "Business Systems Analyst Senior - Tempus" at bounding box center [663, 191] width 270 height 18
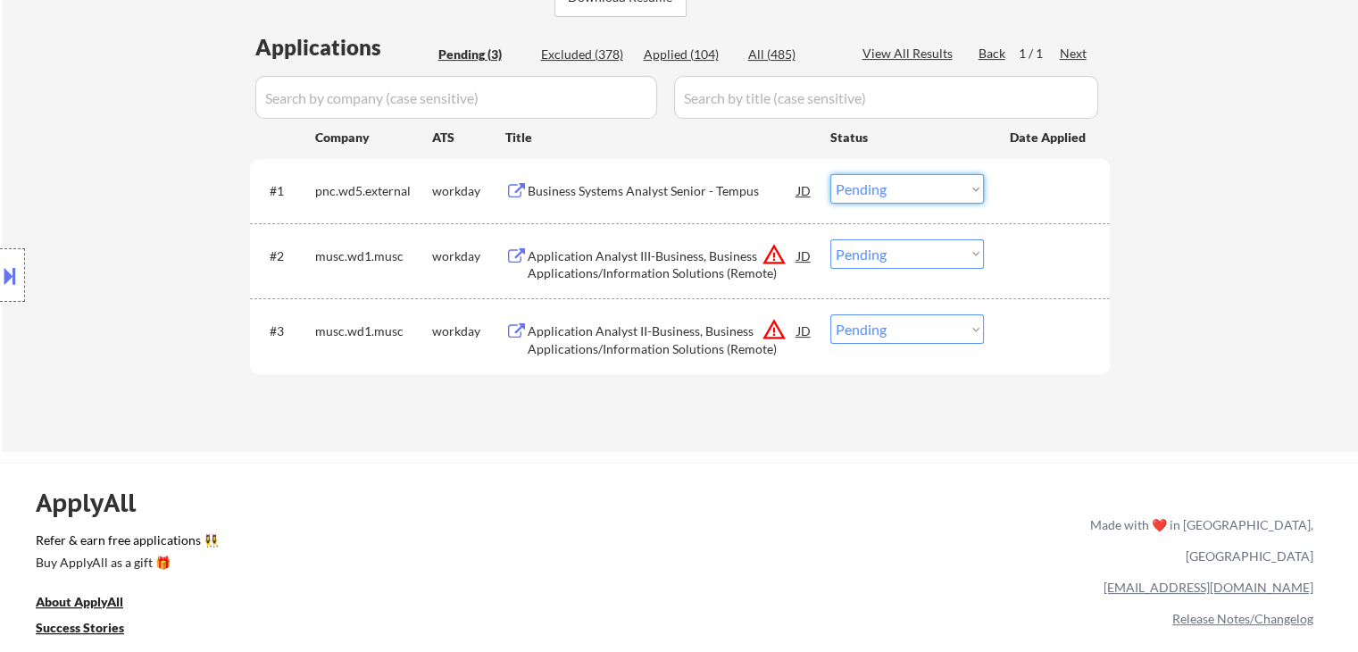
click at [926, 189] on select "Choose an option... Pending Applied Excluded (Questions) Excluded (Expired) Exc…" at bounding box center [907, 188] width 154 height 29
click at [830, 174] on select "Choose an option... Pending Applied Excluded (Questions) Excluded (Expired) Exc…" at bounding box center [907, 188] width 154 height 29
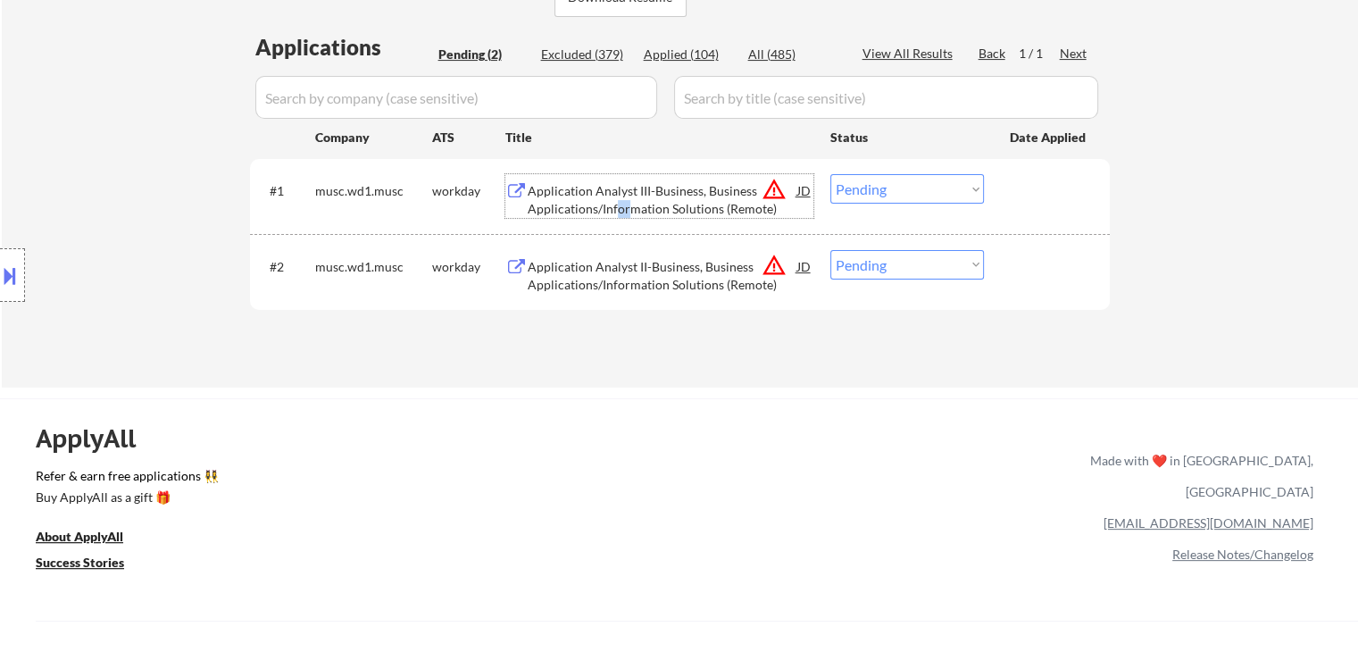
drag, startPoint x: 614, startPoint y: 209, endPoint x: 627, endPoint y: 215, distance: 14.0
click at [627, 215] on div "Application Analyst III-Business, Business Applications/Information Solutions (…" at bounding box center [663, 199] width 270 height 35
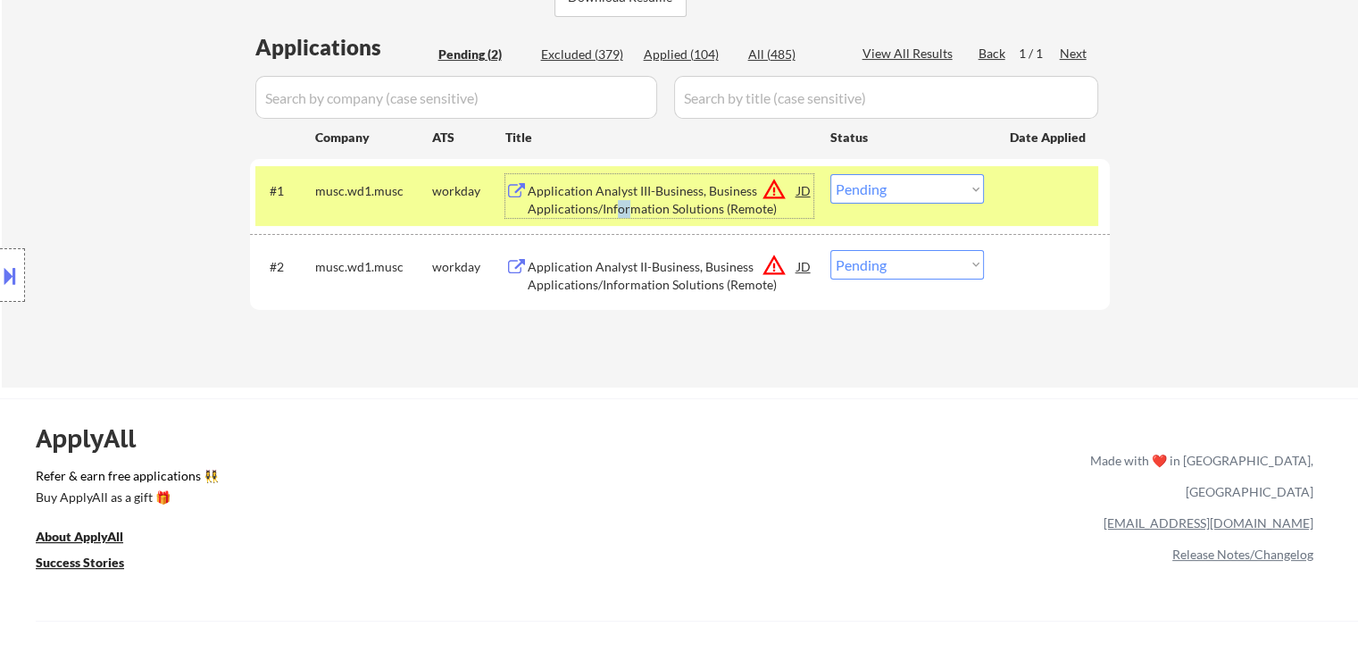
drag, startPoint x: 961, startPoint y: 185, endPoint x: 962, endPoint y: 202, distance: 17.0
click at [961, 187] on select "Choose an option... Pending Applied Excluded (Questions) Excluded (Expired) Exc…" at bounding box center [907, 188] width 154 height 29
click at [830, 174] on select "Choose an option... Pending Applied Excluded (Questions) Excluded (Expired) Exc…" at bounding box center [907, 188] width 154 height 29
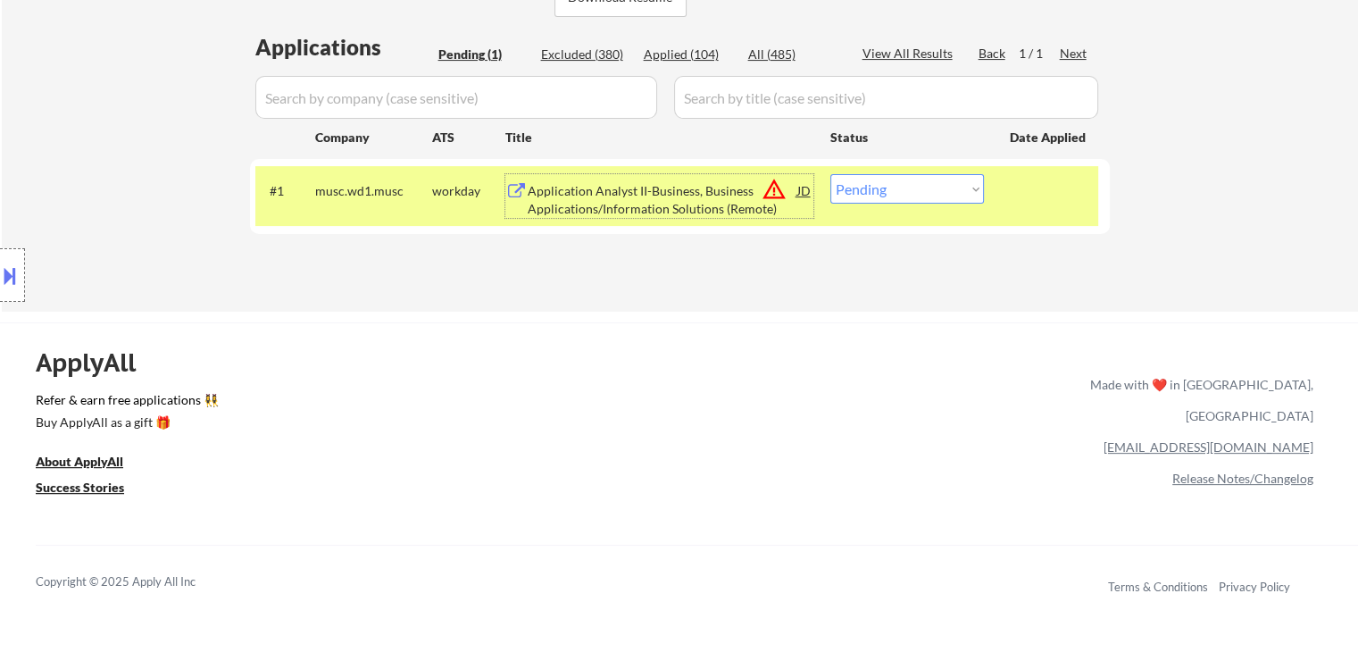
click at [707, 204] on div "Application Analyst II-Business, Business Applications/Information Solutions (R…" at bounding box center [663, 199] width 270 height 35
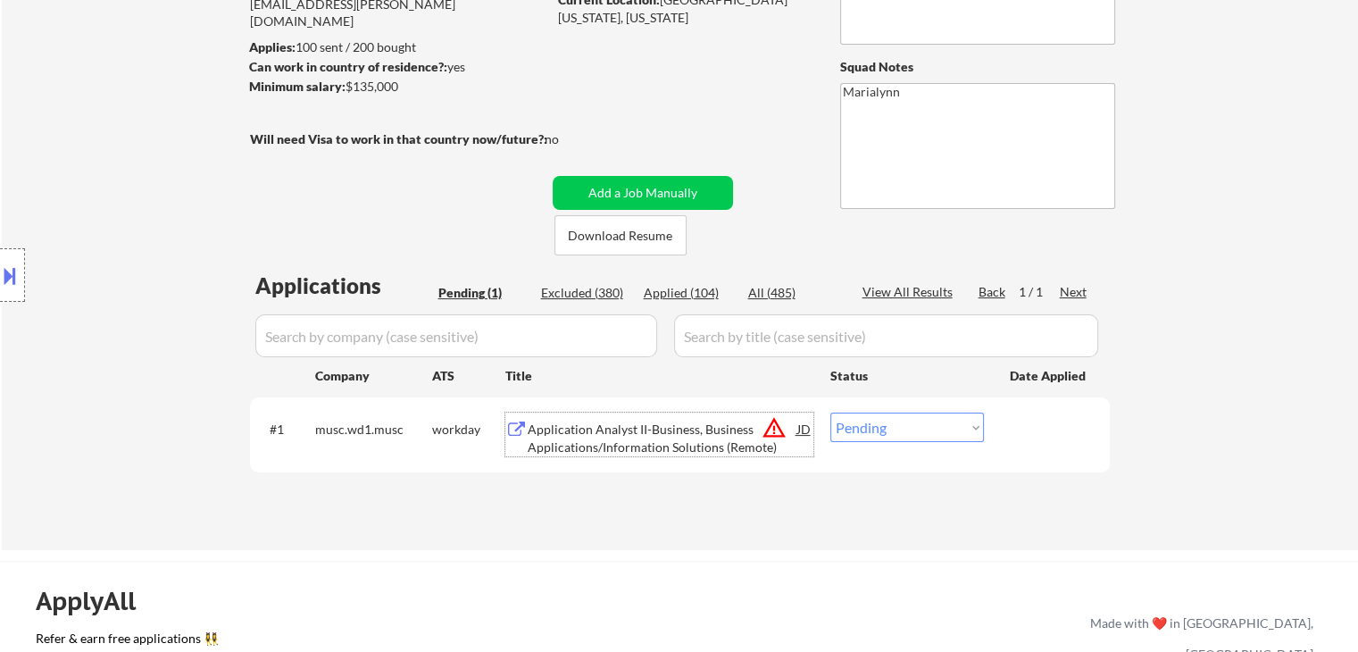
scroll to position [179, 0]
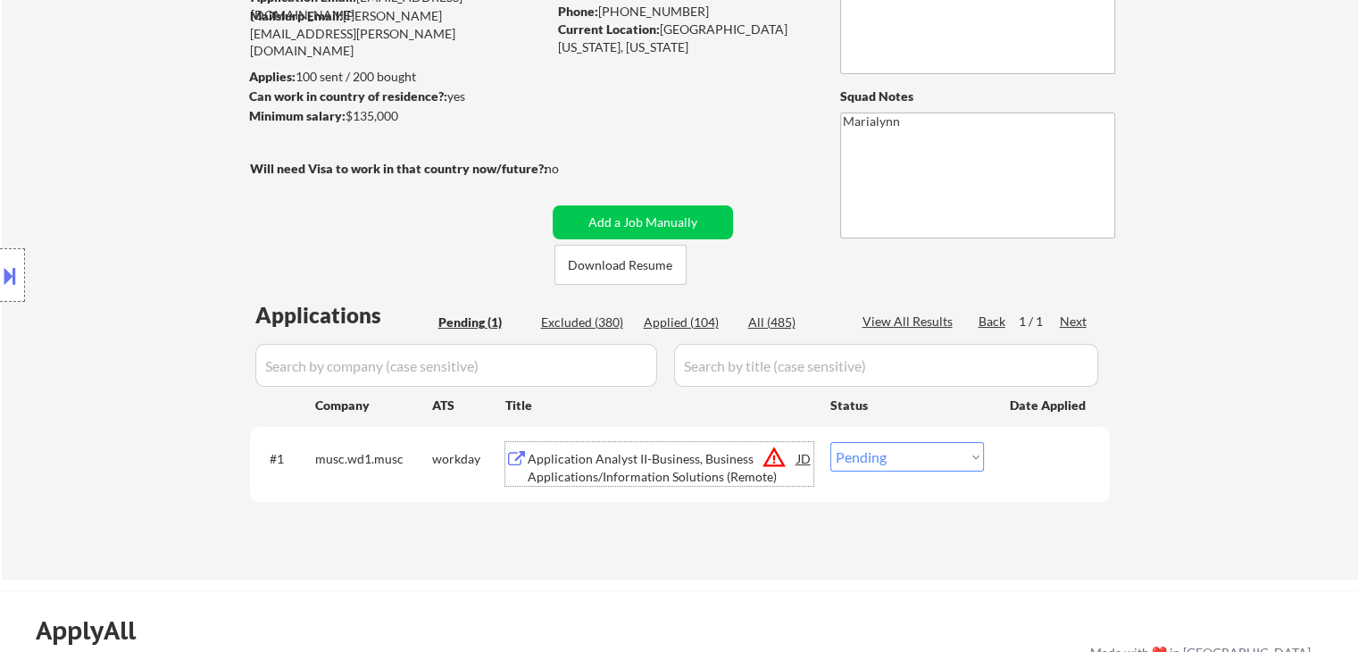
click at [874, 452] on select "Choose an option... Pending Applied Excluded (Questions) Excluded (Expired) Exc…" at bounding box center [907, 456] width 154 height 29
select select ""excluded__bad_match_""
click at [830, 442] on select "Choose an option... Pending Applied Excluded (Questions) Excluded (Expired) Exc…" at bounding box center [907, 456] width 154 height 29
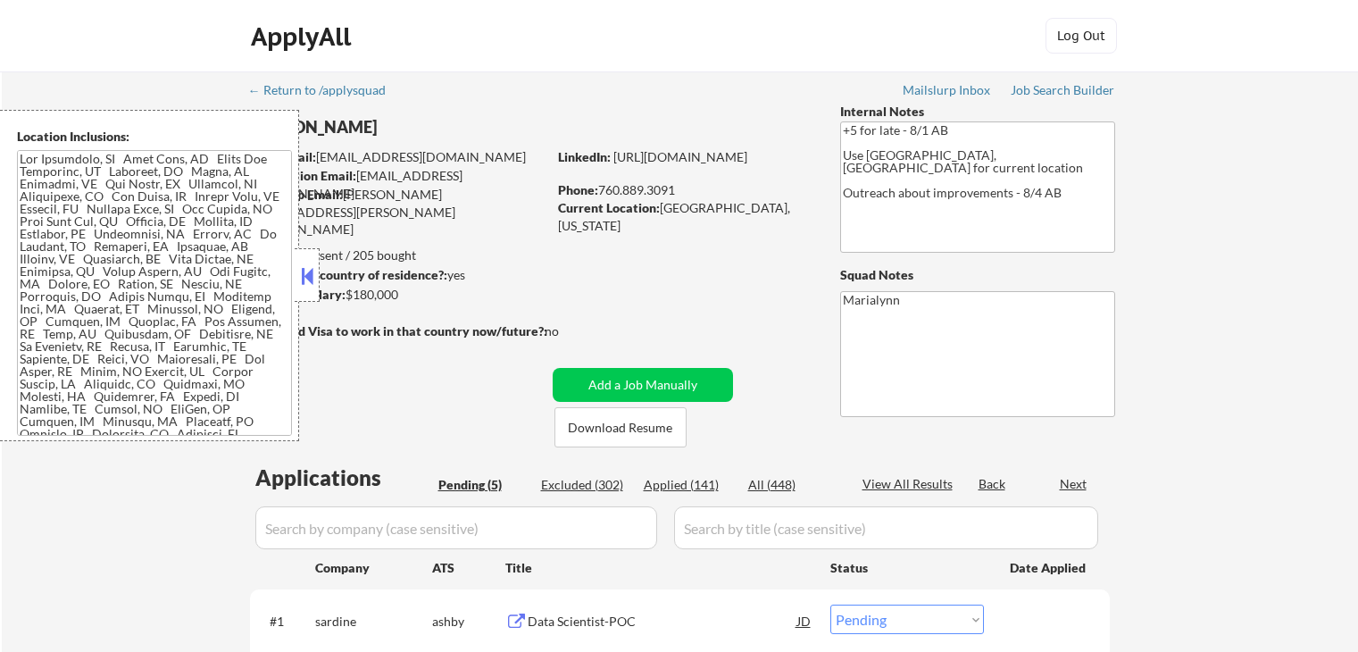
select select ""pending""
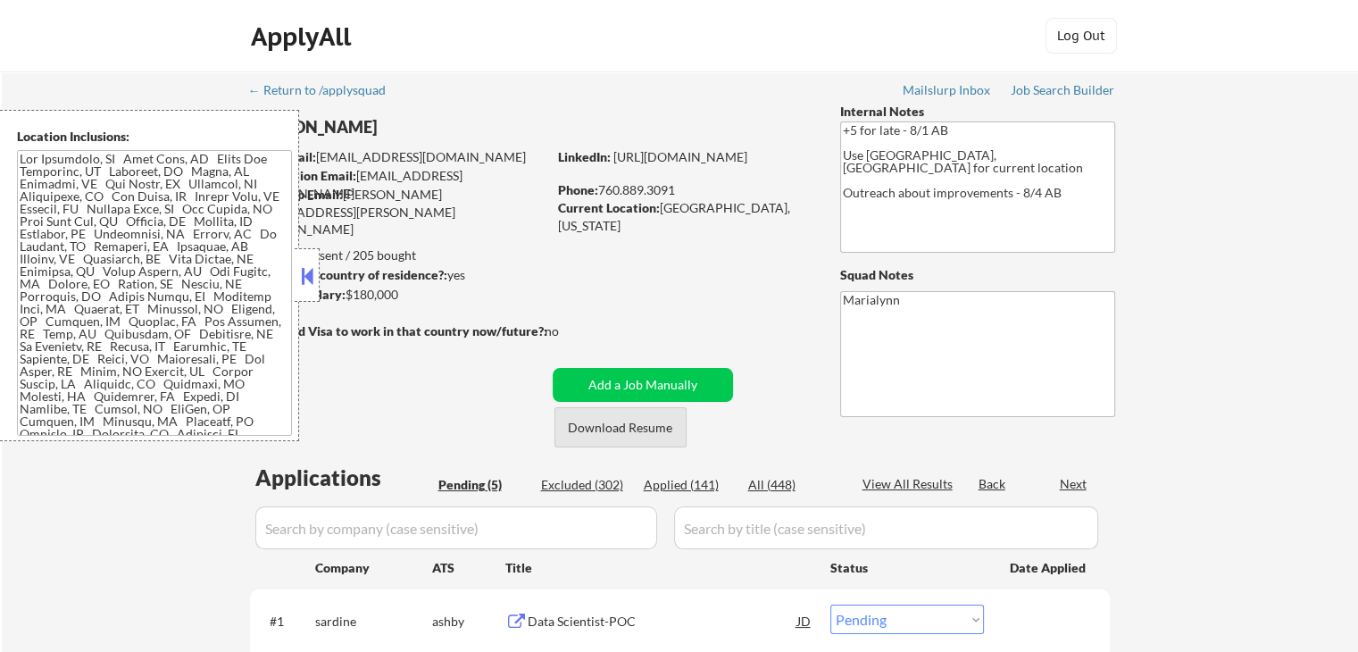
click at [661, 431] on button "Download Resume" at bounding box center [620, 427] width 132 height 40
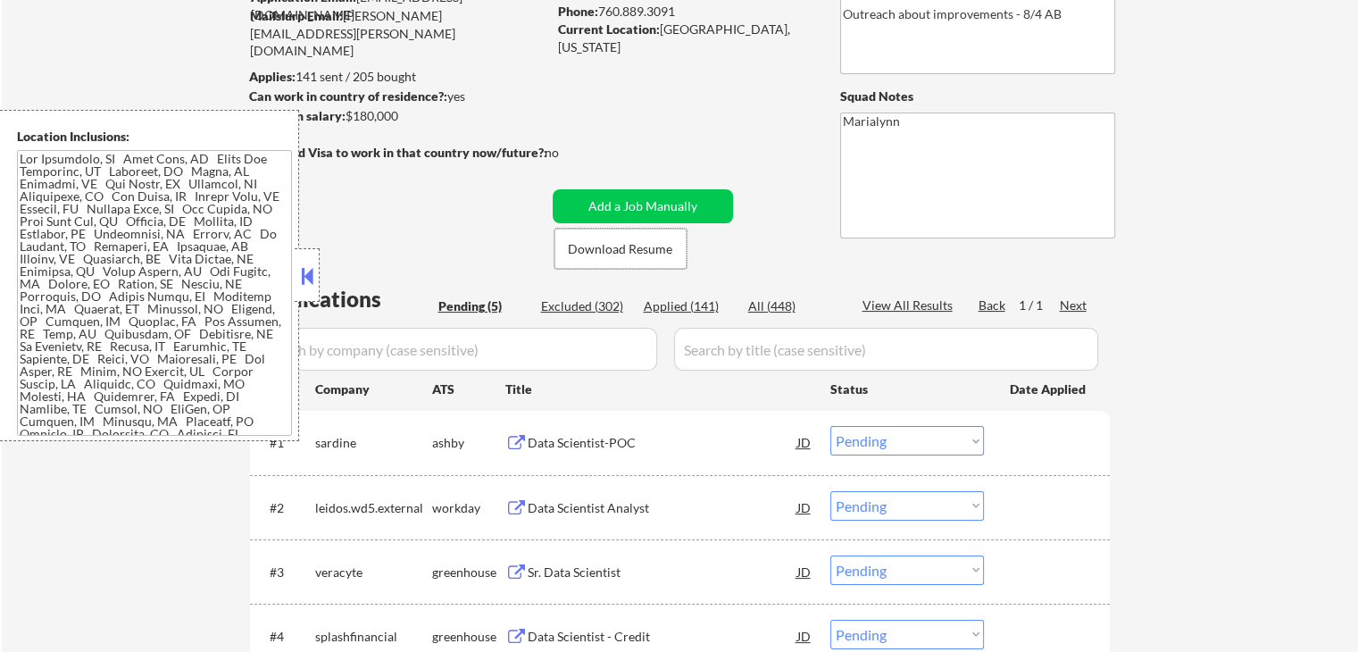
drag, startPoint x: 312, startPoint y: 275, endPoint x: 369, endPoint y: 320, distance: 71.8
click at [313, 277] on button at bounding box center [307, 275] width 20 height 27
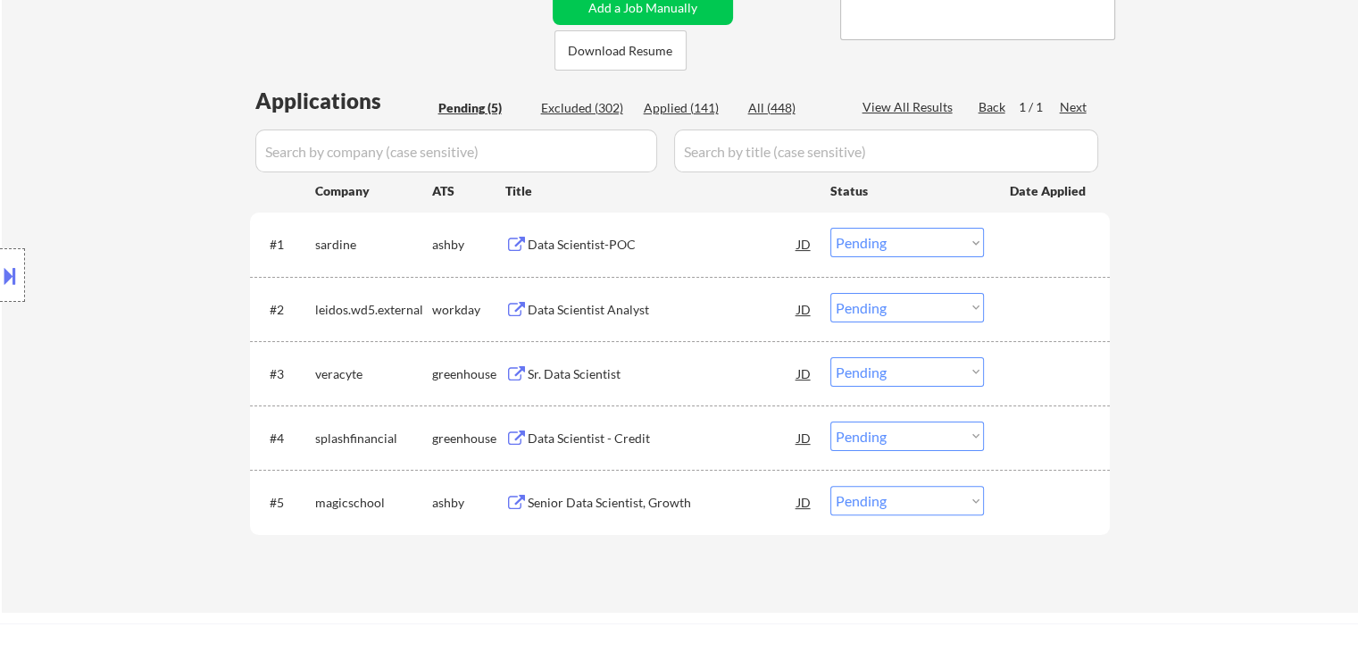
scroll to position [357, 0]
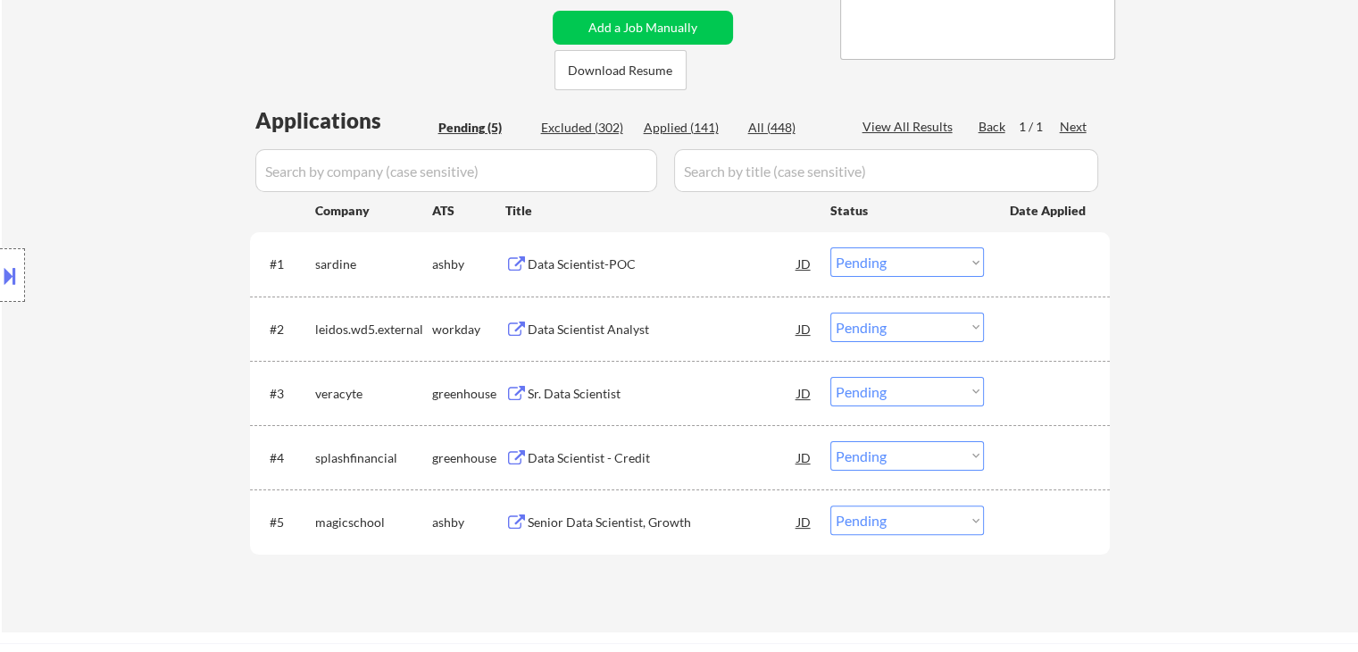
click at [601, 260] on div "Data Scientist-POC" at bounding box center [663, 264] width 270 height 18
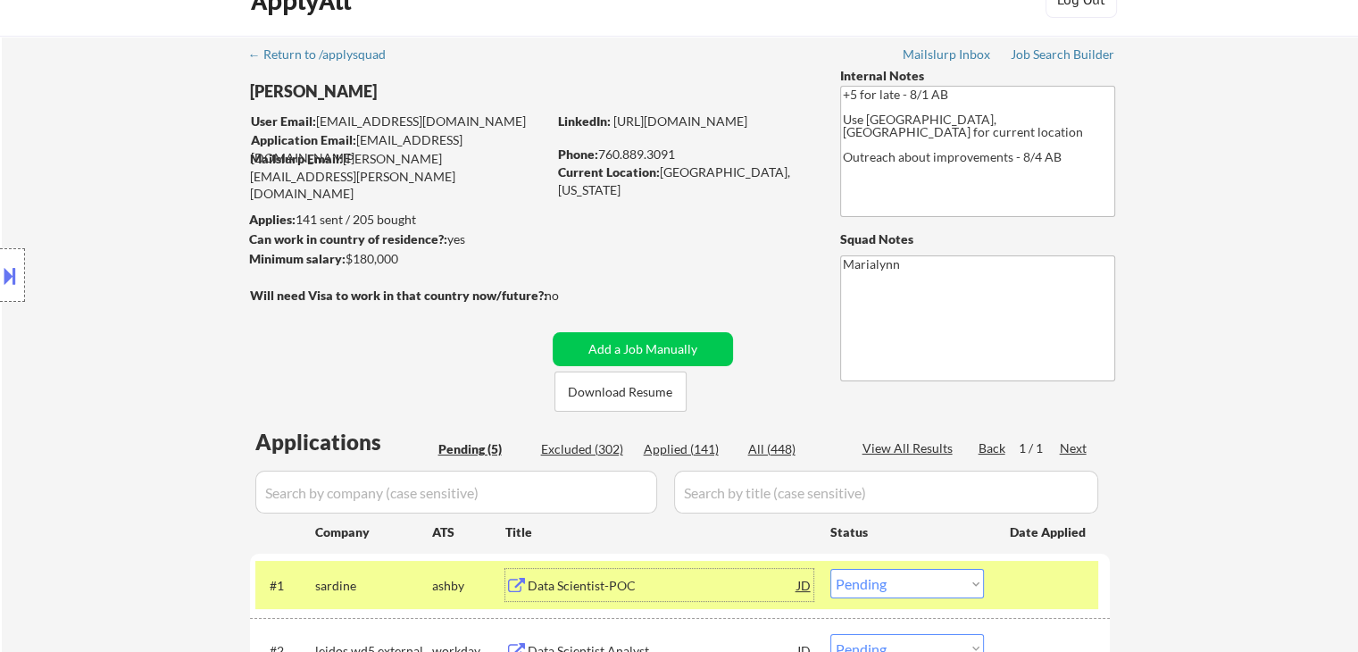
scroll to position [0, 0]
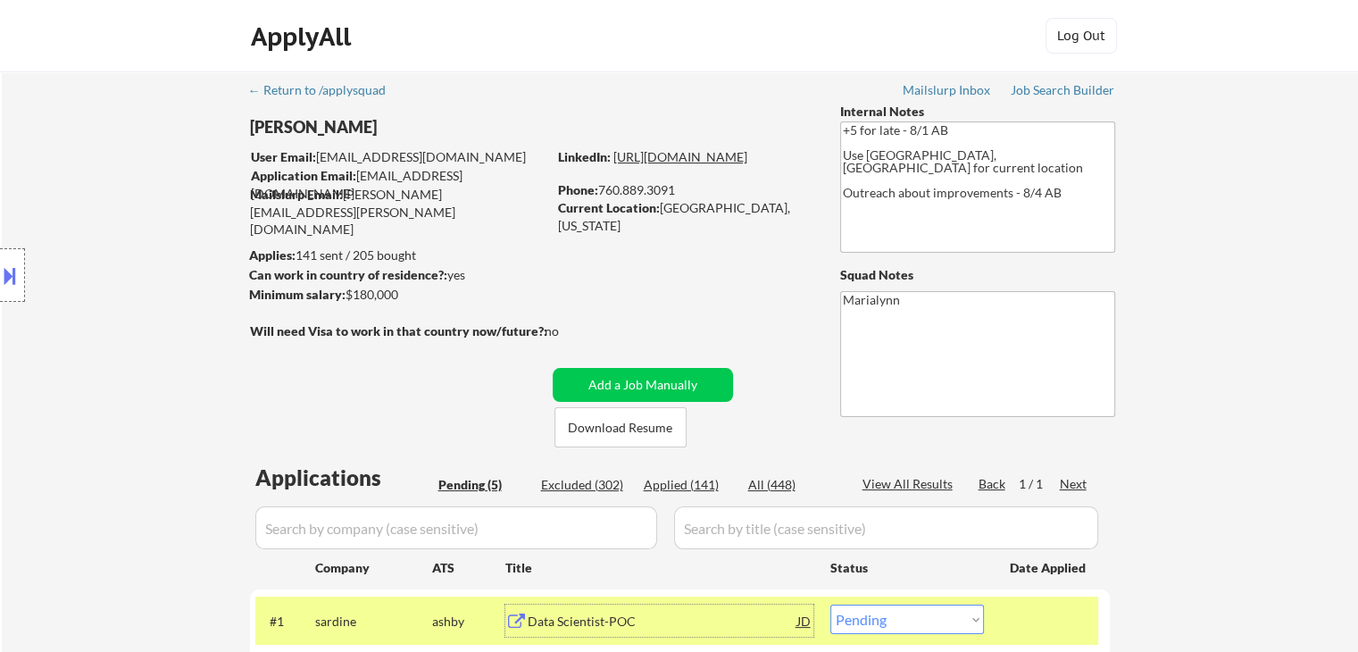
click at [701, 164] on link "[URL][DOMAIN_NAME]" at bounding box center [680, 156] width 134 height 15
drag, startPoint x: 661, startPoint y: 206, endPoint x: 784, endPoint y: 209, distance: 123.2
click at [788, 207] on div "Current Location: [GEOGRAPHIC_DATA], [US_STATE]" at bounding box center [684, 216] width 253 height 35
copy div "[GEOGRAPHIC_DATA], [US_STATE]"
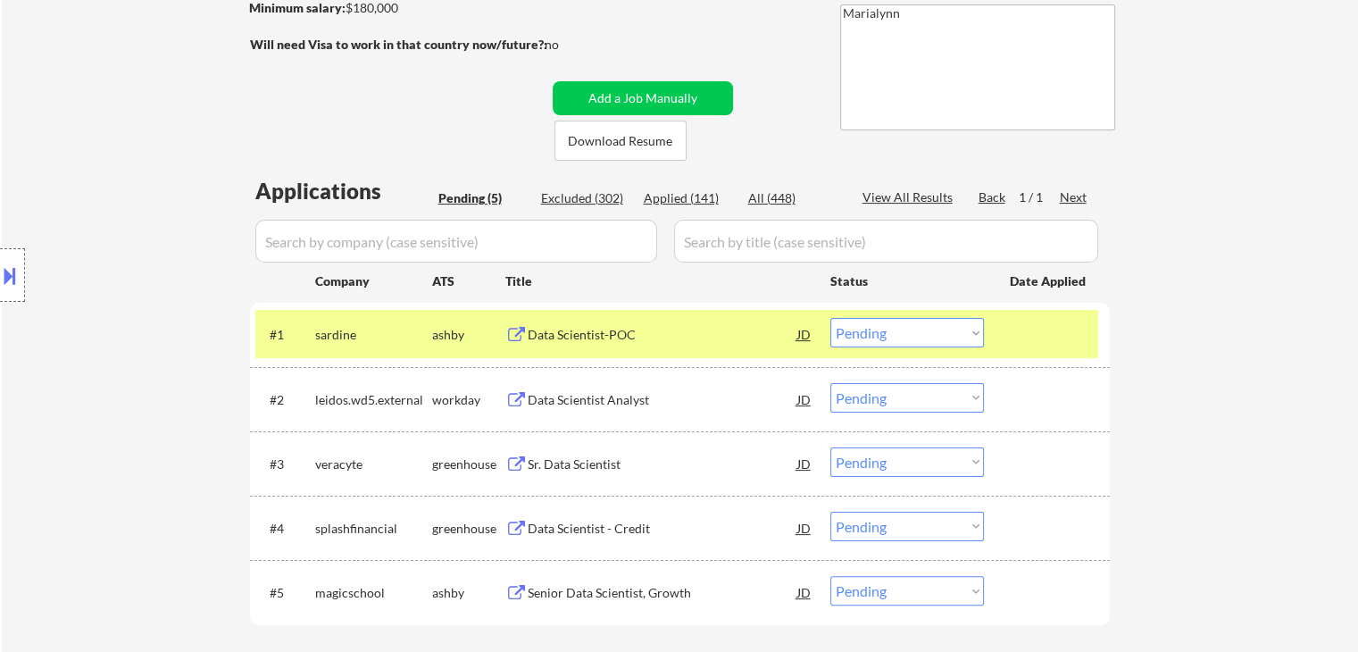
scroll to position [357, 0]
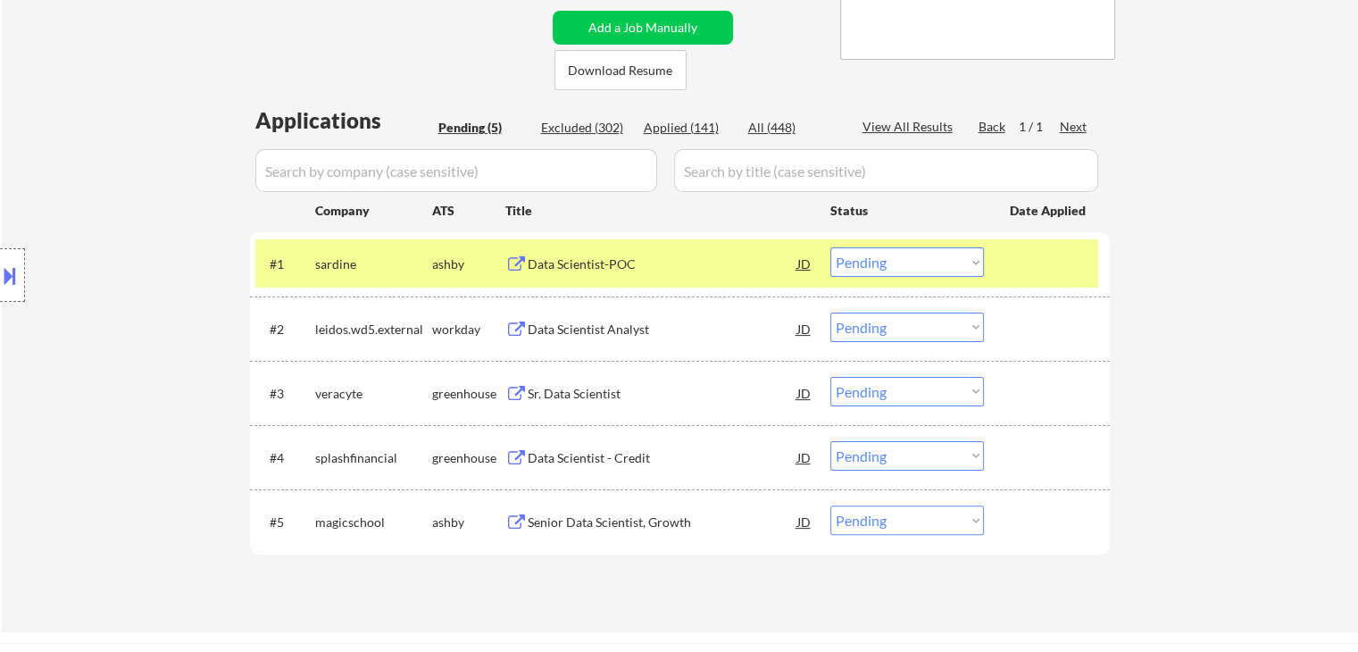
click at [916, 263] on select "Choose an option... Pending Applied Excluded (Questions) Excluded (Expired) Exc…" at bounding box center [907, 261] width 154 height 29
click at [830, 247] on select "Choose an option... Pending Applied Excluded (Questions) Excluded (Expired) Exc…" at bounding box center [907, 261] width 154 height 29
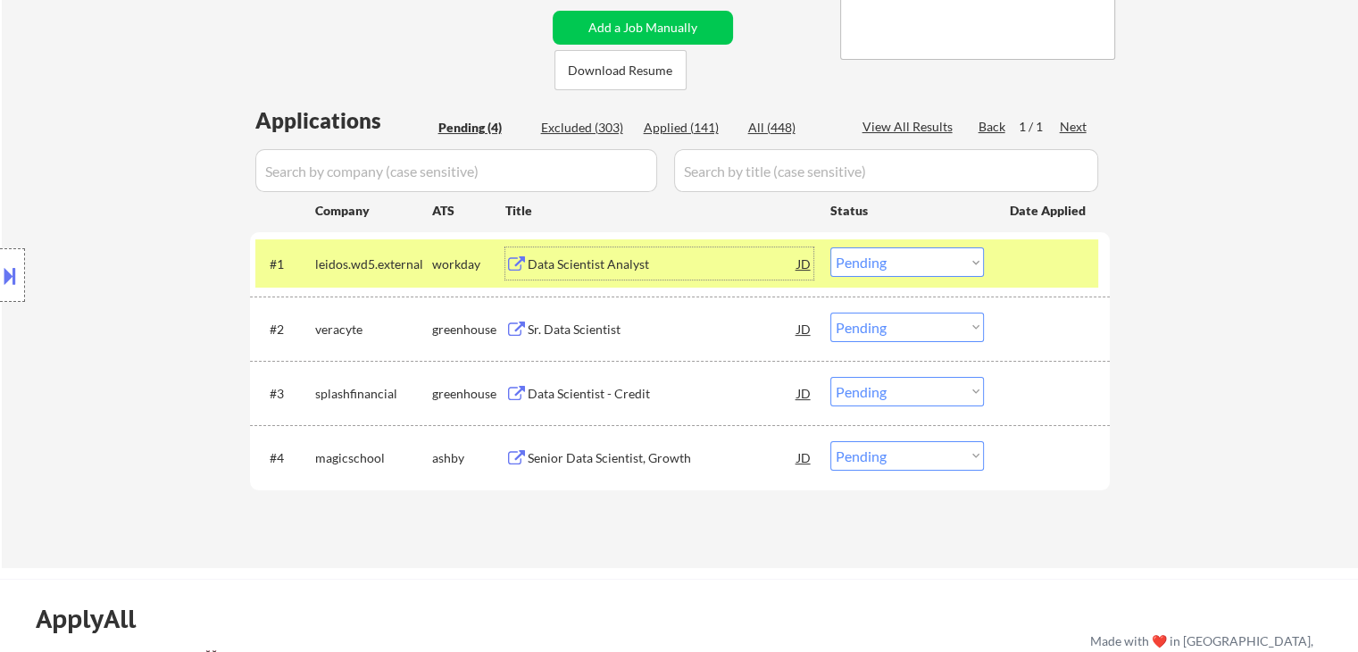
click at [578, 262] on div "Data Scientist Analyst" at bounding box center [663, 264] width 270 height 18
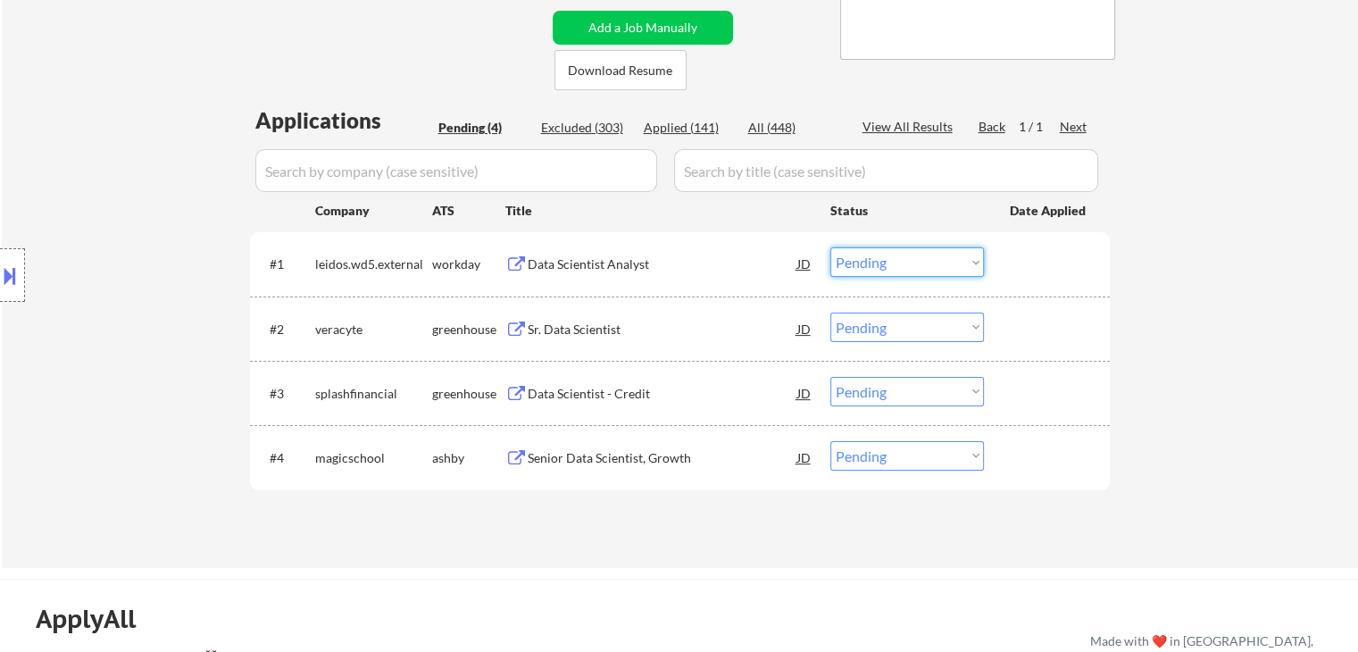
click at [910, 264] on select "Choose an option... Pending Applied Excluded (Questions) Excluded (Expired) Exc…" at bounding box center [907, 261] width 154 height 29
click at [830, 247] on select "Choose an option... Pending Applied Excluded (Questions) Excluded (Expired) Exc…" at bounding box center [907, 261] width 154 height 29
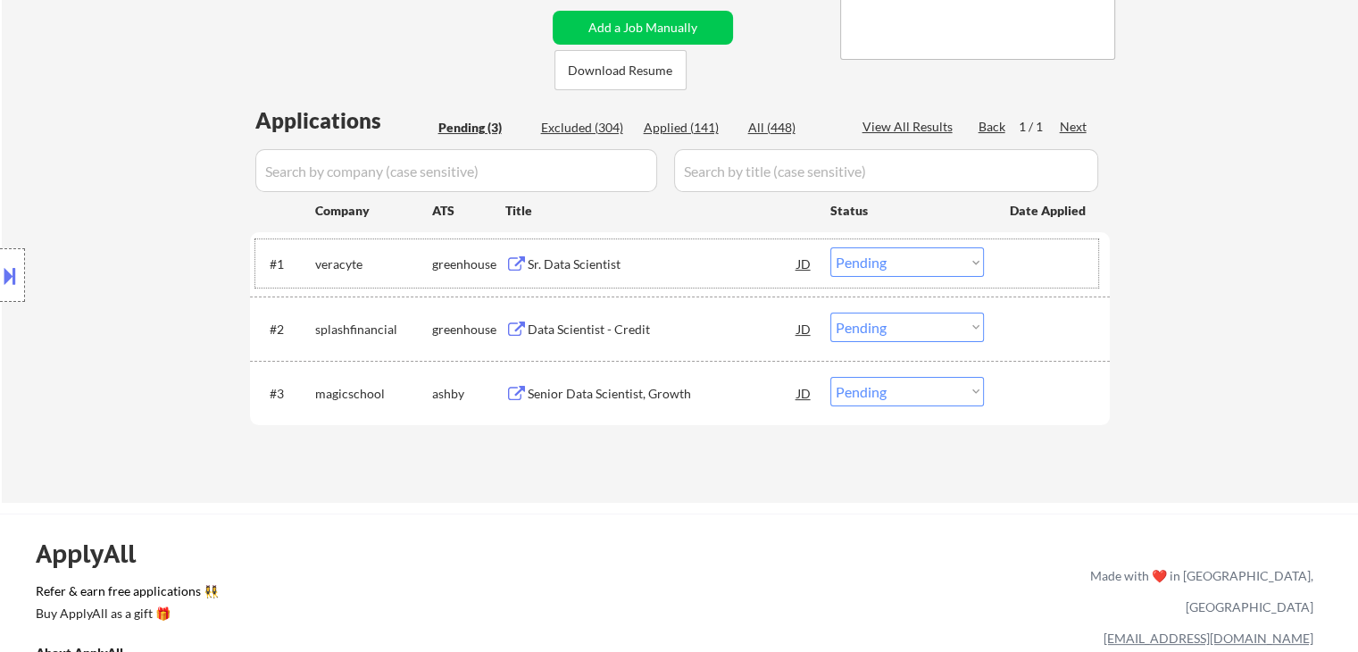
click at [387, 271] on div "veracyte" at bounding box center [373, 264] width 117 height 18
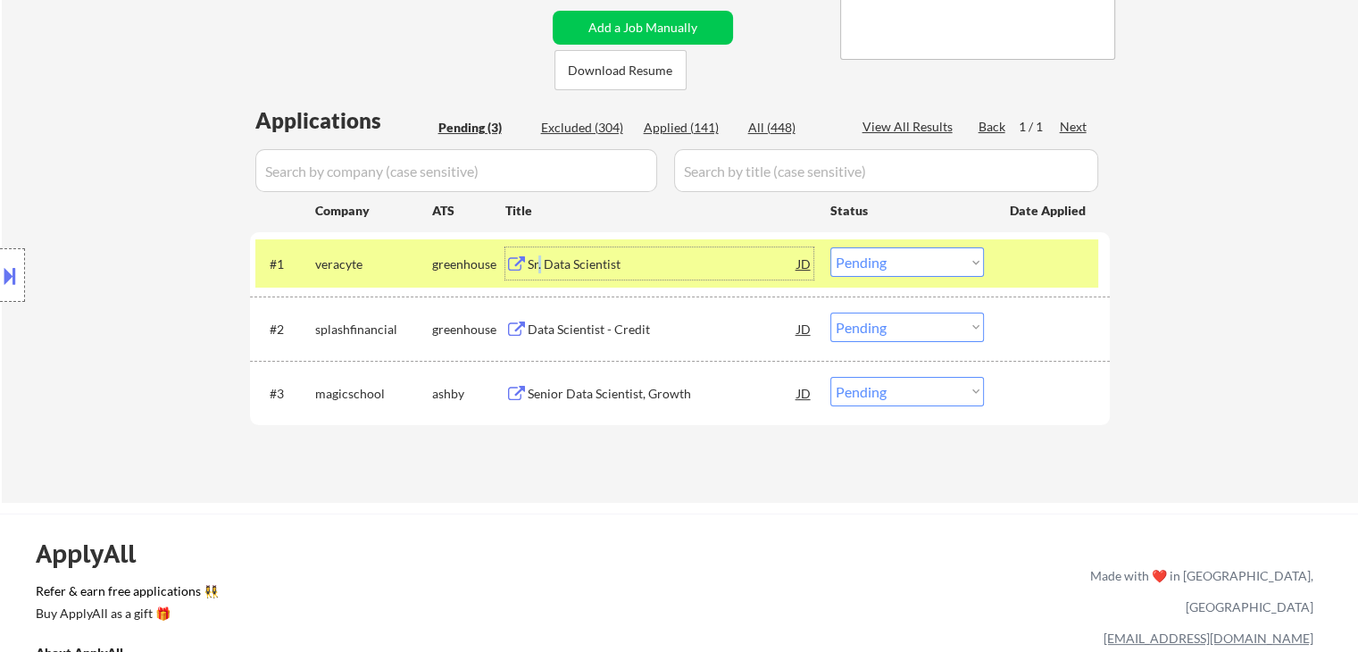
click at [540, 259] on div "Sr. Data Scientist" at bounding box center [663, 264] width 270 height 18
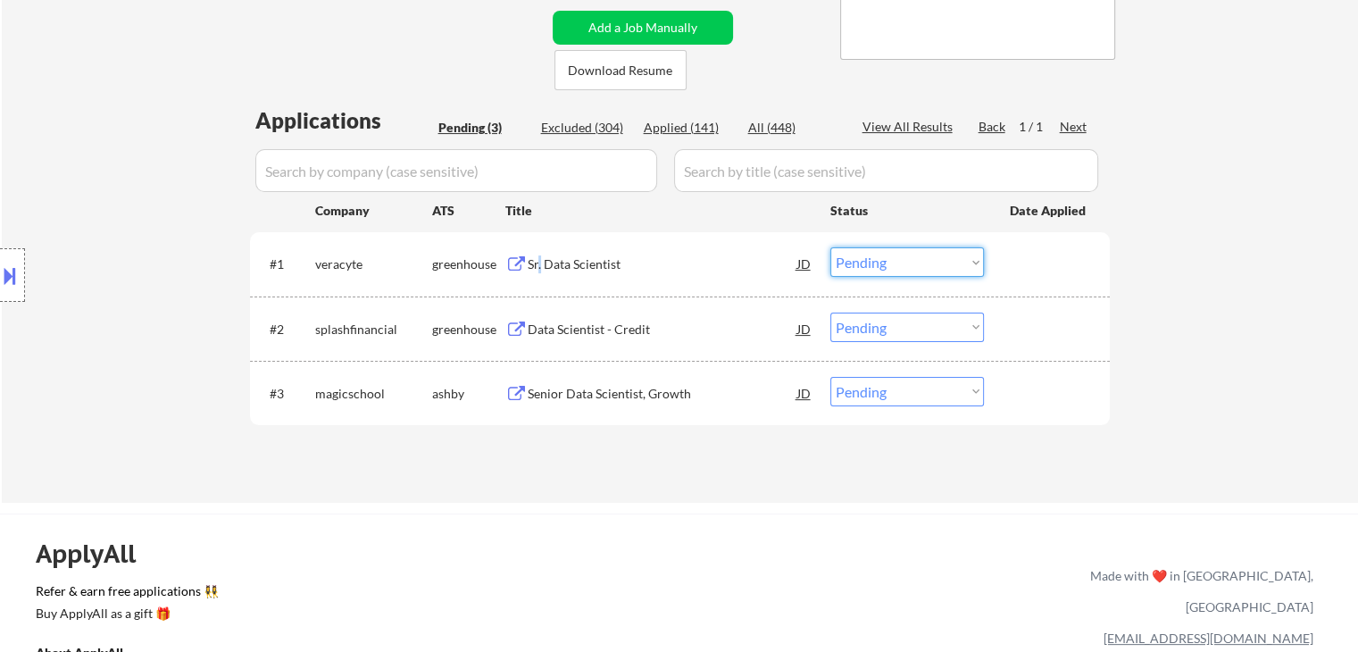
drag, startPoint x: 900, startPoint y: 260, endPoint x: 905, endPoint y: 270, distance: 11.2
click at [900, 262] on select "Choose an option... Pending Applied Excluded (Questions) Excluded (Expired) Exc…" at bounding box center [907, 261] width 154 height 29
click at [830, 247] on select "Choose an option... Pending Applied Excluded (Questions) Excluded (Expired) Exc…" at bounding box center [907, 261] width 154 height 29
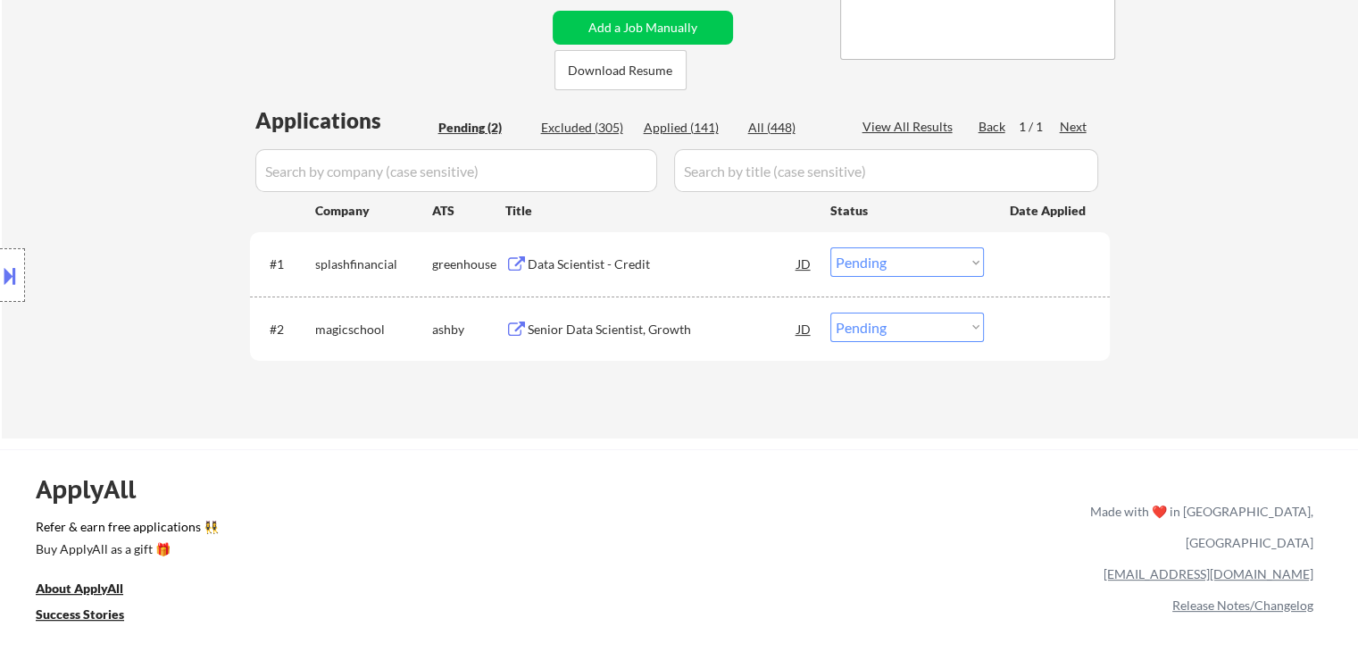
click at [536, 272] on div "Data Scientist - Credit" at bounding box center [663, 264] width 270 height 18
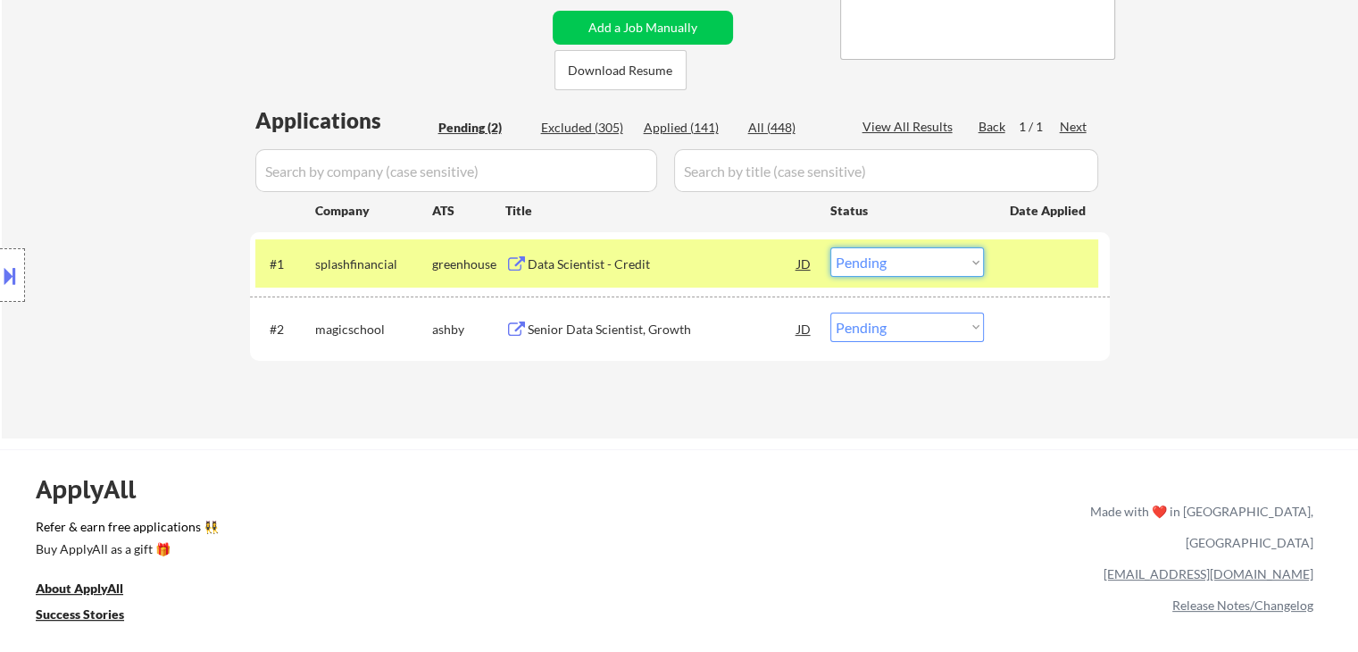
drag, startPoint x: 876, startPoint y: 261, endPoint x: 900, endPoint y: 276, distance: 28.5
click at [876, 261] on select "Choose an option... Pending Applied Excluded (Questions) Excluded (Expired) Exc…" at bounding box center [907, 261] width 154 height 29
click at [830, 247] on select "Choose an option... Pending Applied Excluded (Questions) Excluded (Expired) Exc…" at bounding box center [907, 261] width 154 height 29
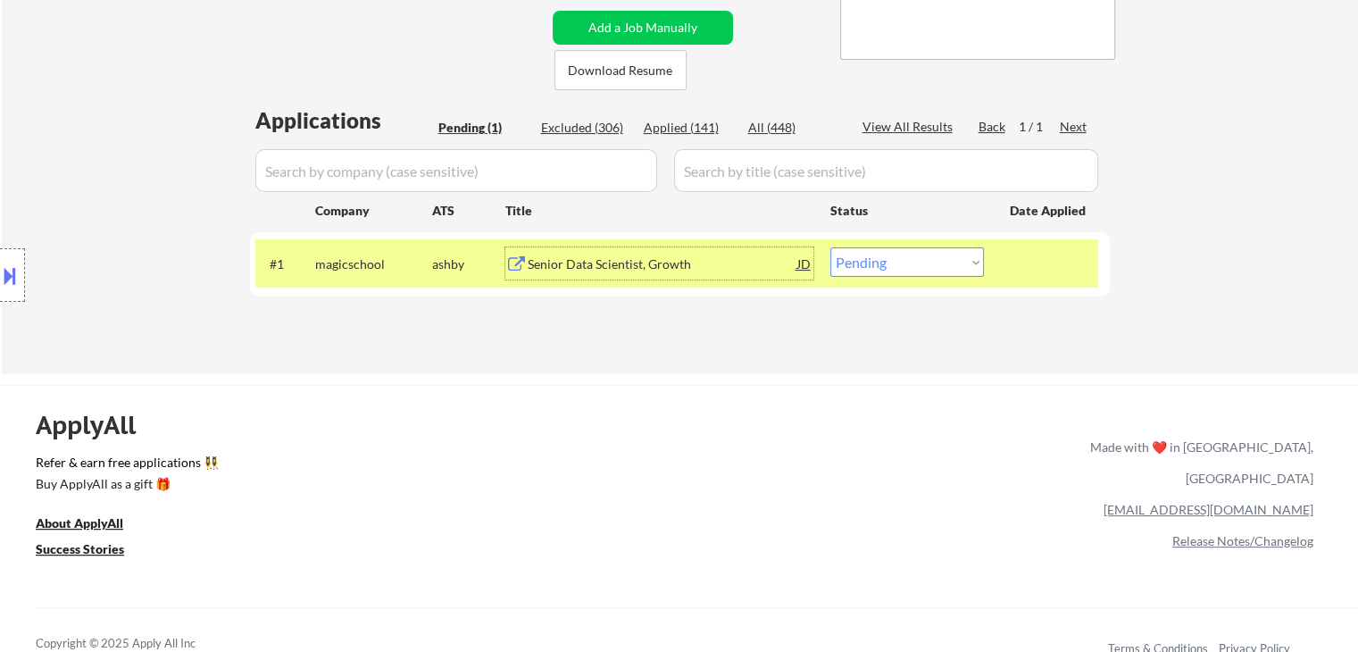
drag, startPoint x: 573, startPoint y: 261, endPoint x: 593, endPoint y: 257, distance: 20.0
click at [577, 261] on div "Senior Data Scientist, Growth" at bounding box center [663, 264] width 270 height 18
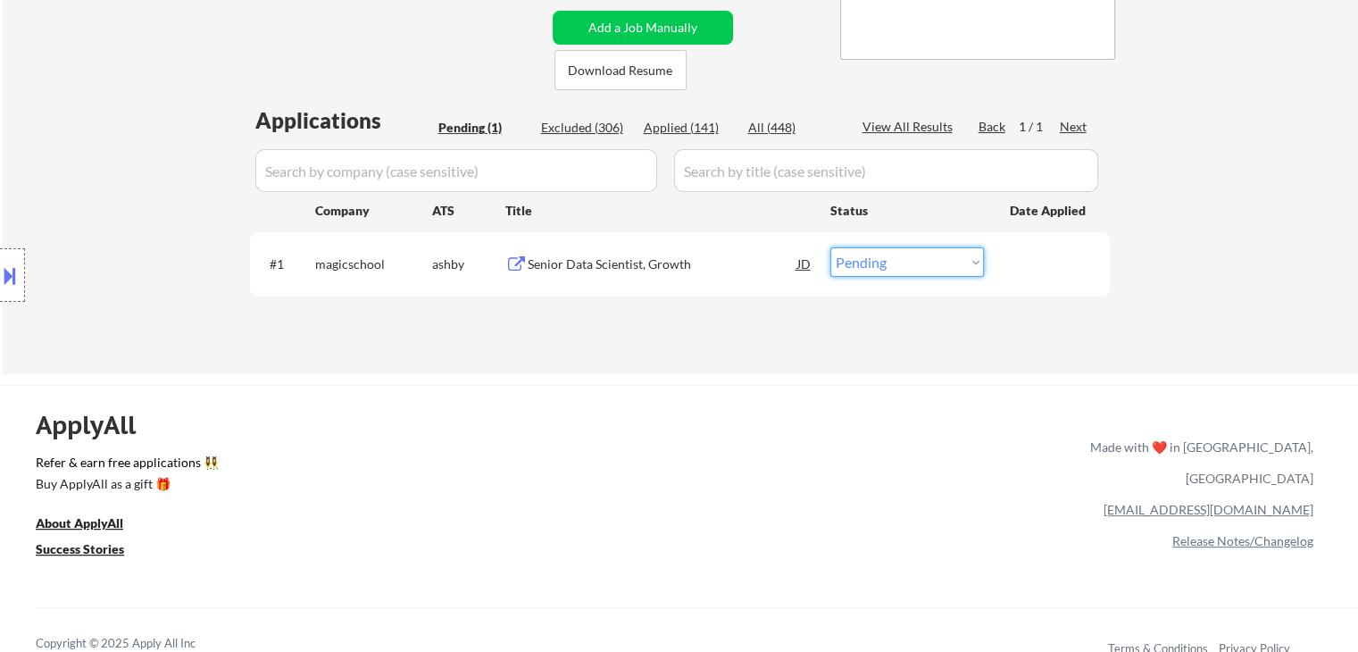
click at [935, 265] on select "Choose an option... Pending Applied Excluded (Questions) Excluded (Expired) Exc…" at bounding box center [907, 261] width 154 height 29
select select ""applied""
click at [830, 247] on select "Choose an option... Pending Applied Excluded (Questions) Excluded (Expired) Exc…" at bounding box center [907, 261] width 154 height 29
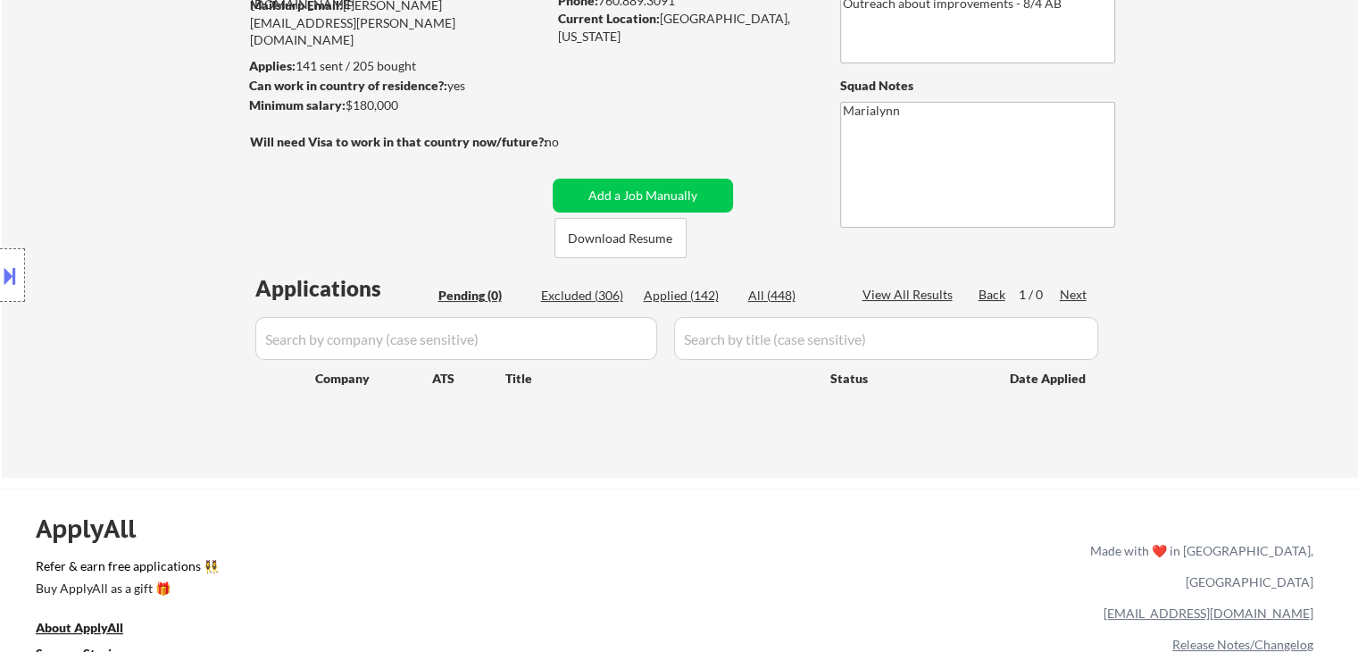
scroll to position [179, 0]
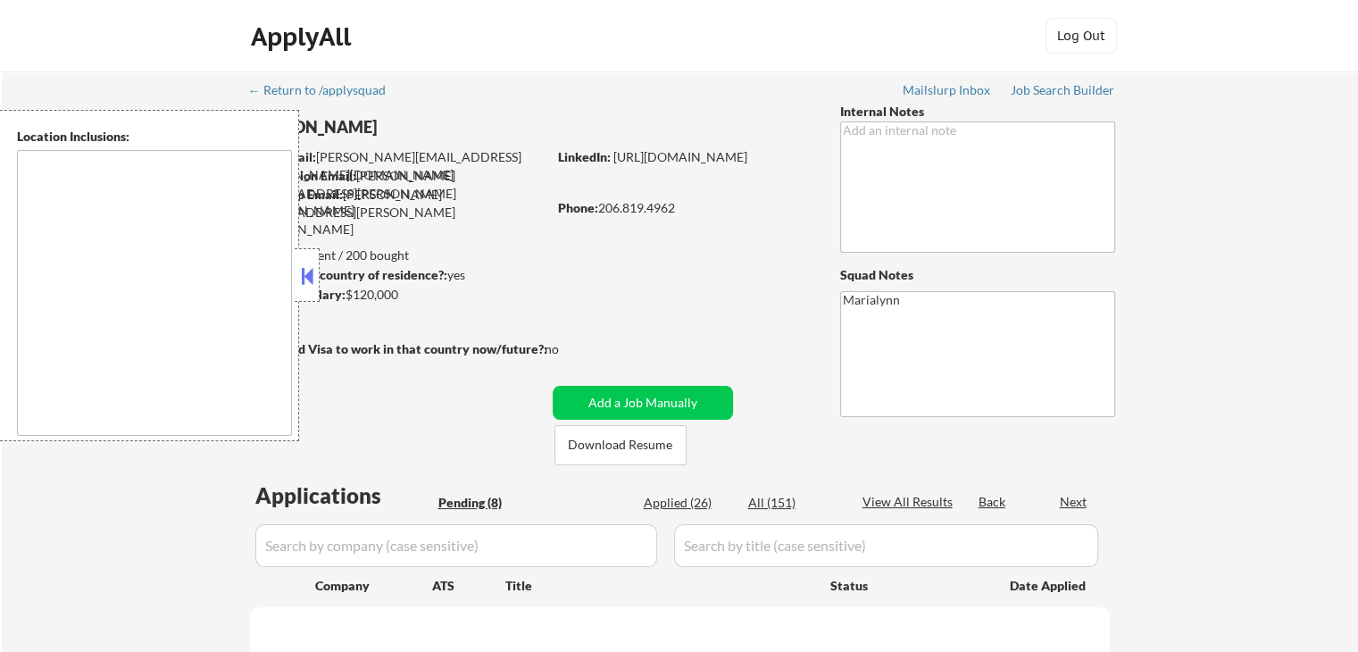
click at [305, 268] on button at bounding box center [307, 275] width 20 height 27
select select ""pending""
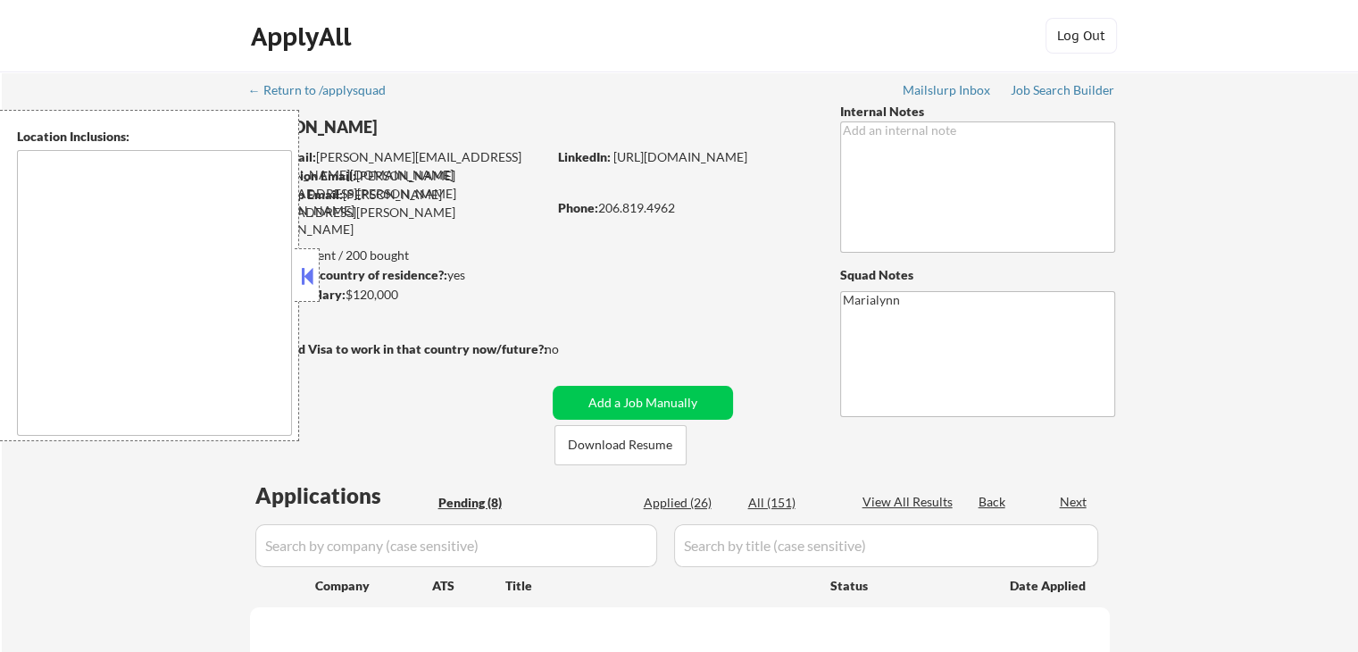
select select ""pending""
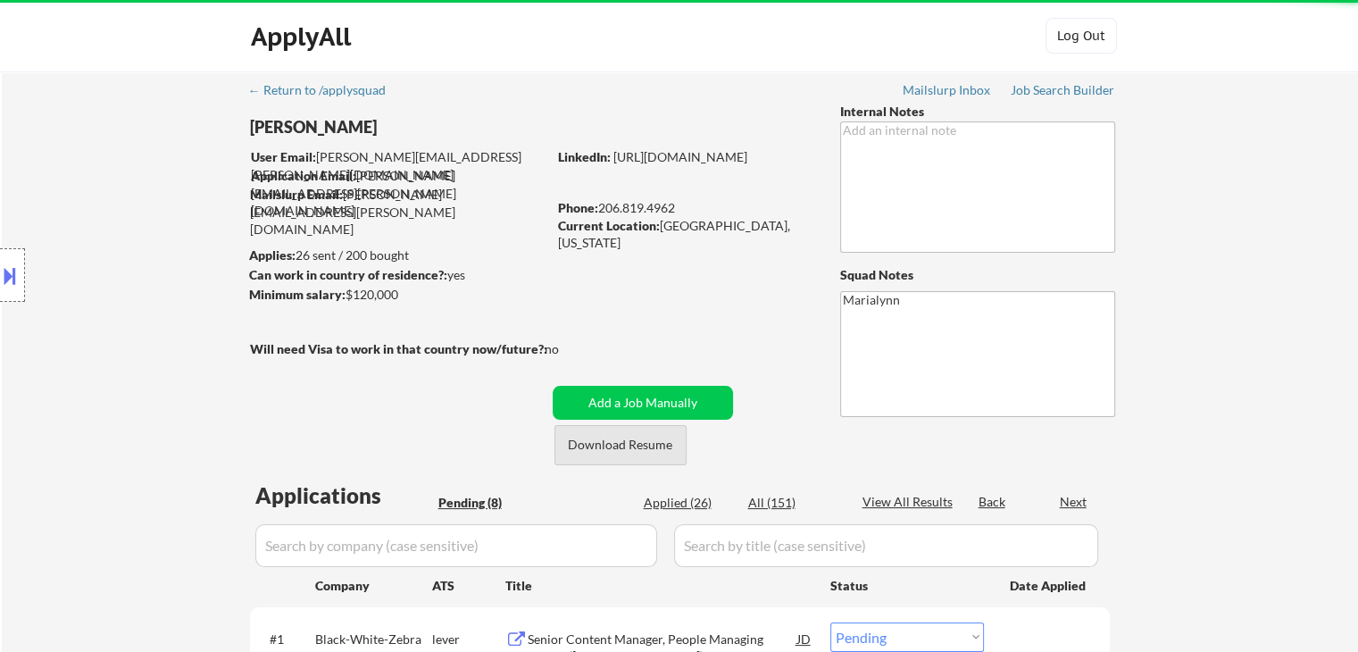
click at [607, 453] on button "Download Resume" at bounding box center [620, 445] width 132 height 40
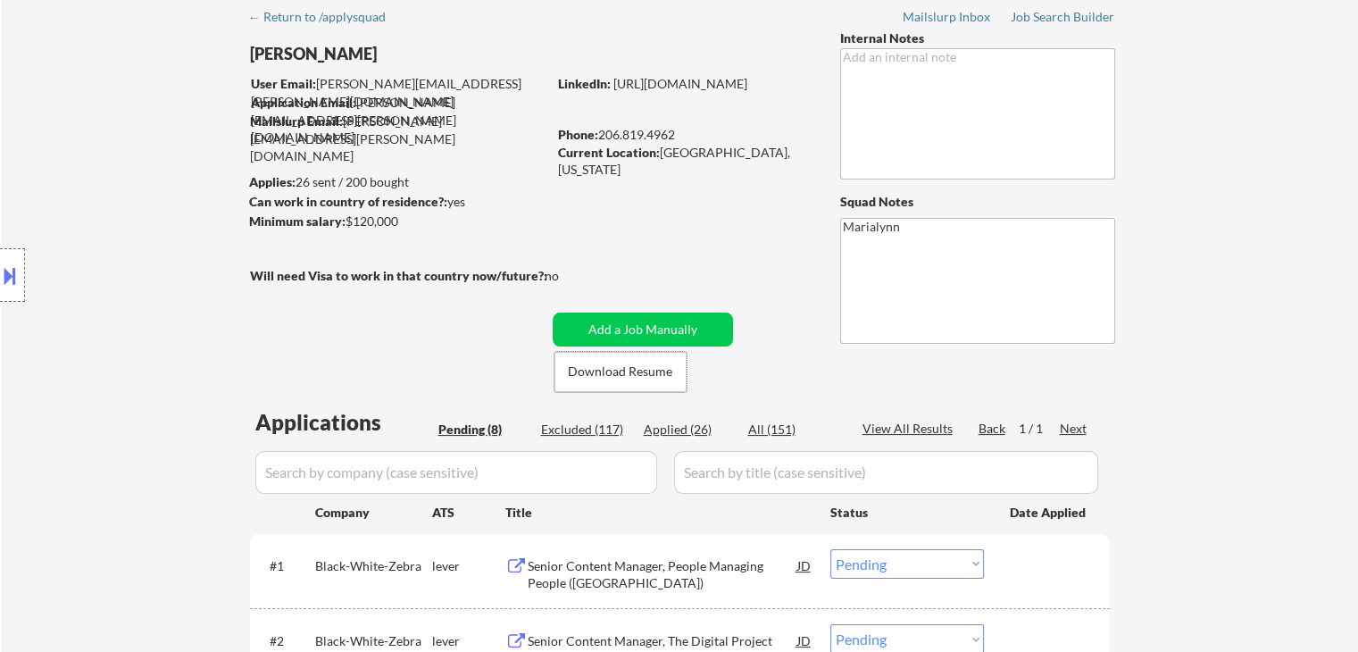
scroll to position [357, 0]
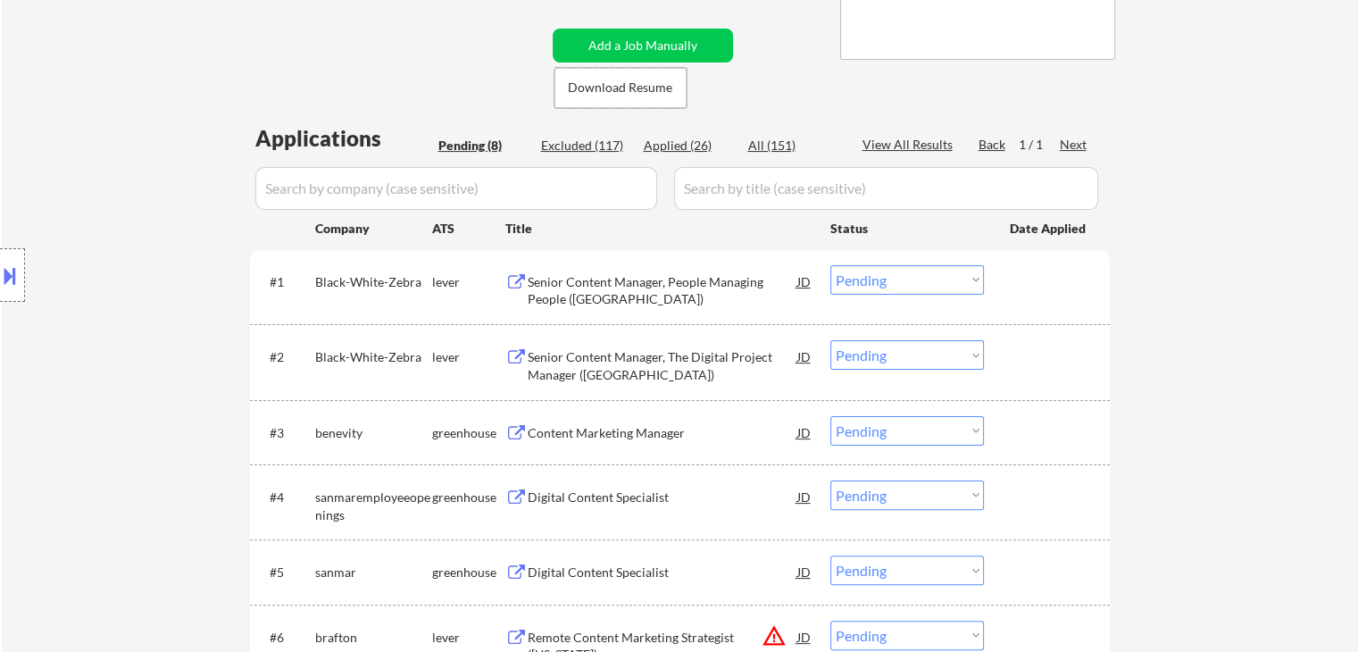
click at [652, 295] on div "Senior Content Manager, People Managing People ([GEOGRAPHIC_DATA])" at bounding box center [663, 290] width 270 height 35
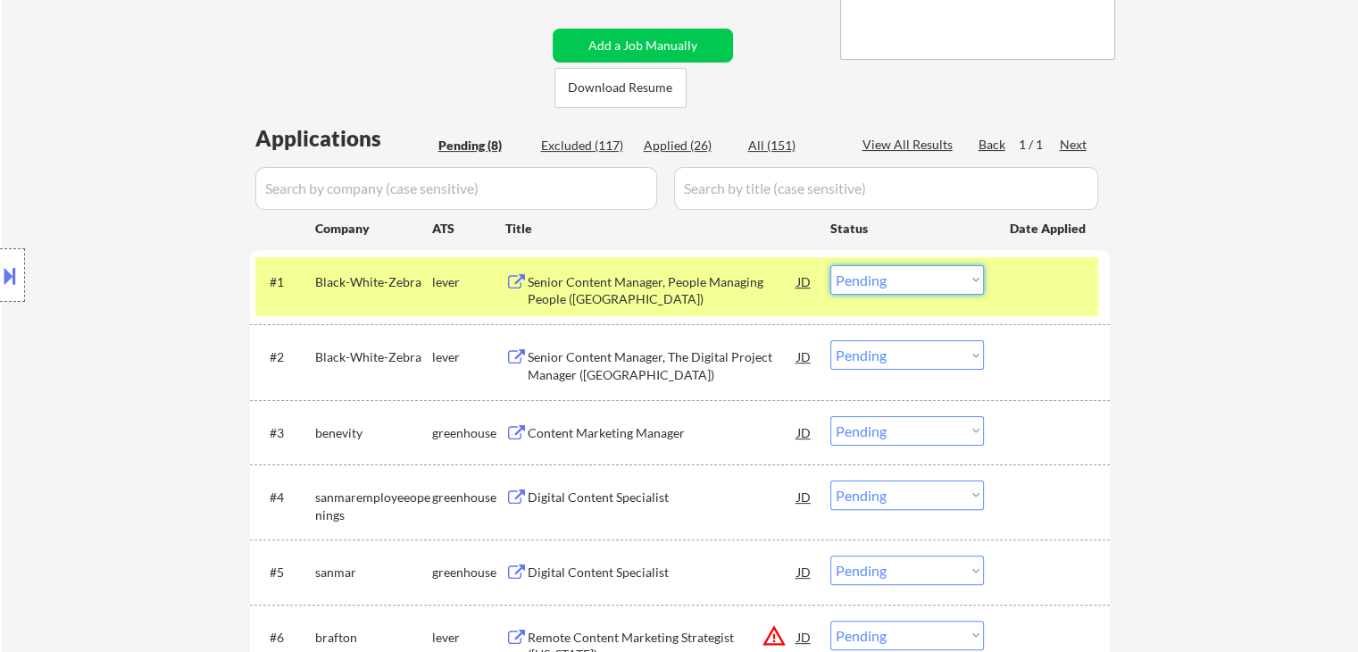
click at [902, 276] on select "Choose an option... Pending Applied Excluded (Questions) Excluded (Expired) Exc…" at bounding box center [907, 279] width 154 height 29
click at [830, 265] on select "Choose an option... Pending Applied Excluded (Questions) Excluded (Expired) Exc…" at bounding box center [907, 279] width 154 height 29
drag, startPoint x: 461, startPoint y: 272, endPoint x: 499, endPoint y: 301, distance: 47.1
click at [461, 272] on div "lever" at bounding box center [468, 281] width 73 height 32
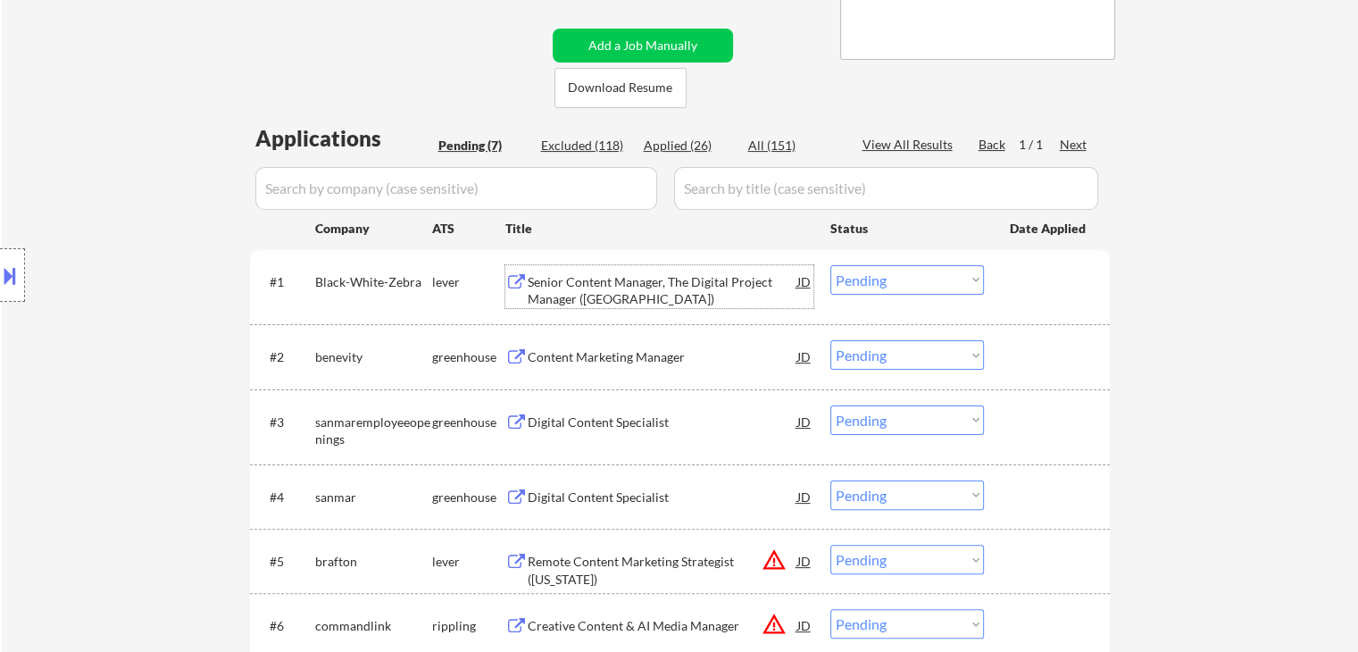
click at [619, 288] on div "Senior Content Manager, The Digital Project Manager ([GEOGRAPHIC_DATA])" at bounding box center [663, 290] width 270 height 35
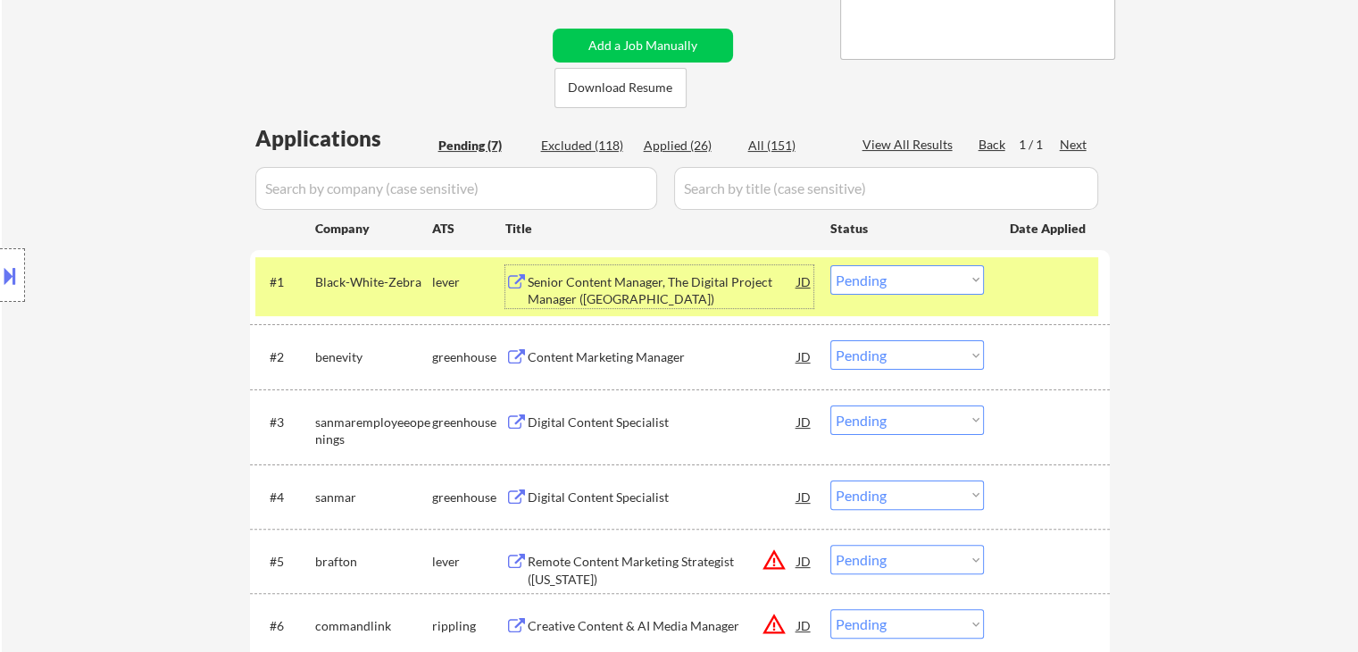
click at [903, 278] on select "Choose an option... Pending Applied Excluded (Questions) Excluded (Expired) Exc…" at bounding box center [907, 279] width 154 height 29
click at [830, 265] on select "Choose an option... Pending Applied Excluded (Questions) Excluded (Expired) Exc…" at bounding box center [907, 279] width 154 height 29
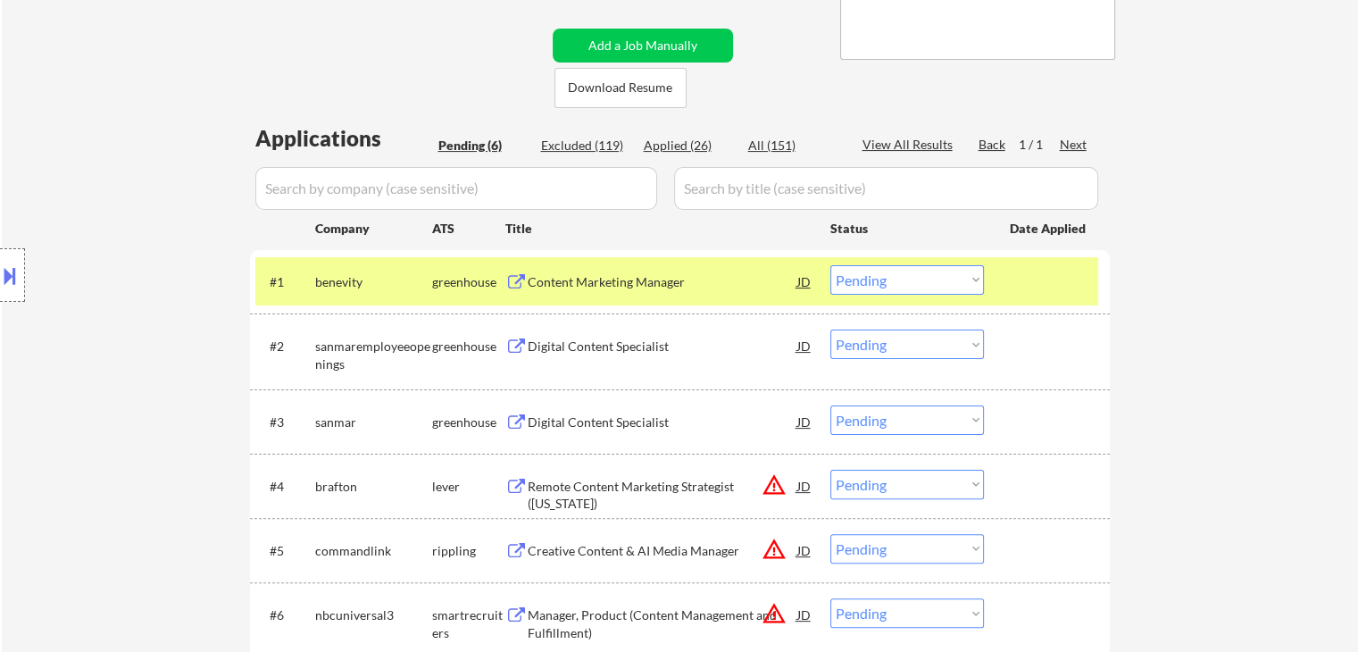
click at [555, 279] on div "Content Marketing Manager" at bounding box center [663, 282] width 270 height 18
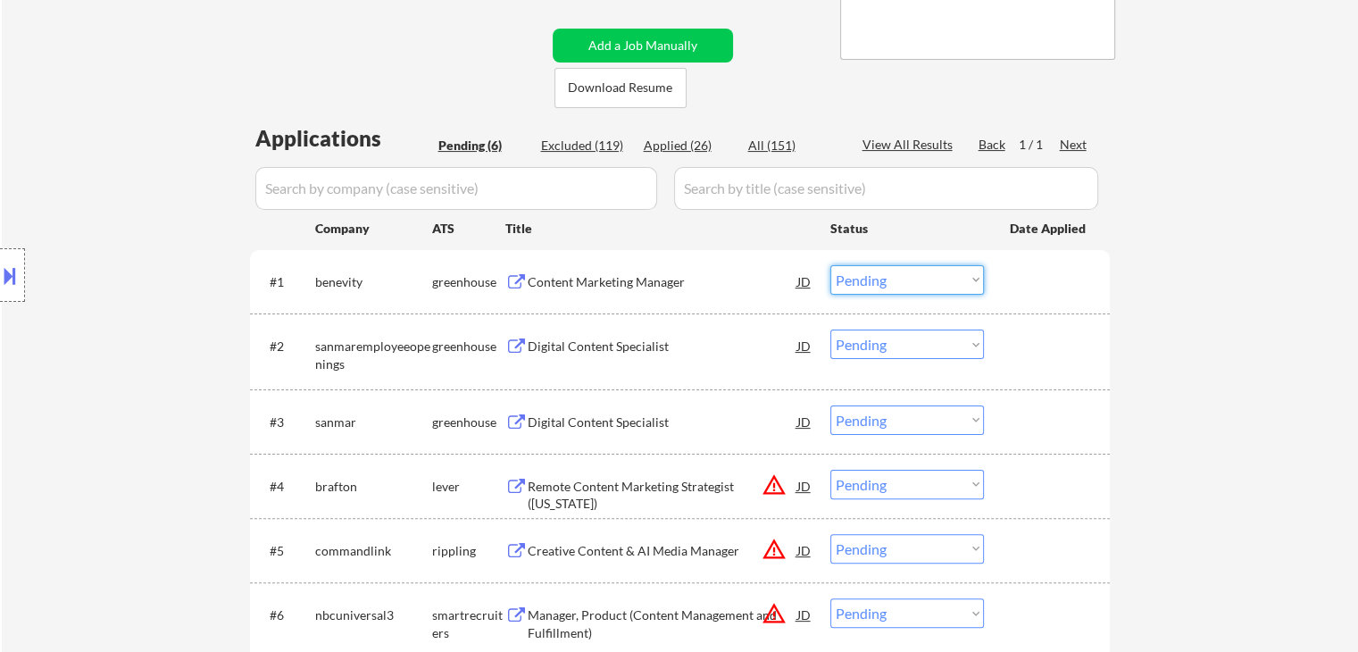
click at [909, 283] on select "Choose an option... Pending Applied Excluded (Questions) Excluded (Expired) Exc…" at bounding box center [907, 279] width 154 height 29
click at [830, 265] on select "Choose an option... Pending Applied Excluded (Questions) Excluded (Expired) Exc…" at bounding box center [907, 279] width 154 height 29
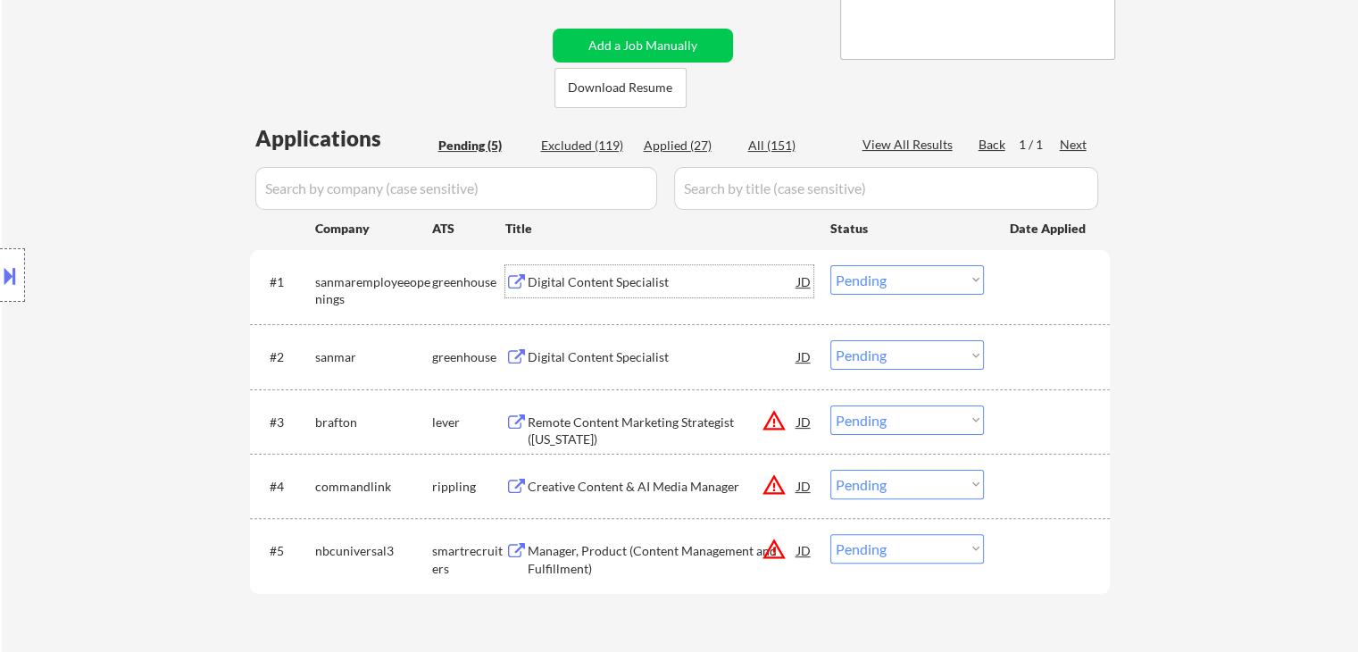
click at [616, 280] on div "Digital Content Specialist" at bounding box center [663, 282] width 270 height 18
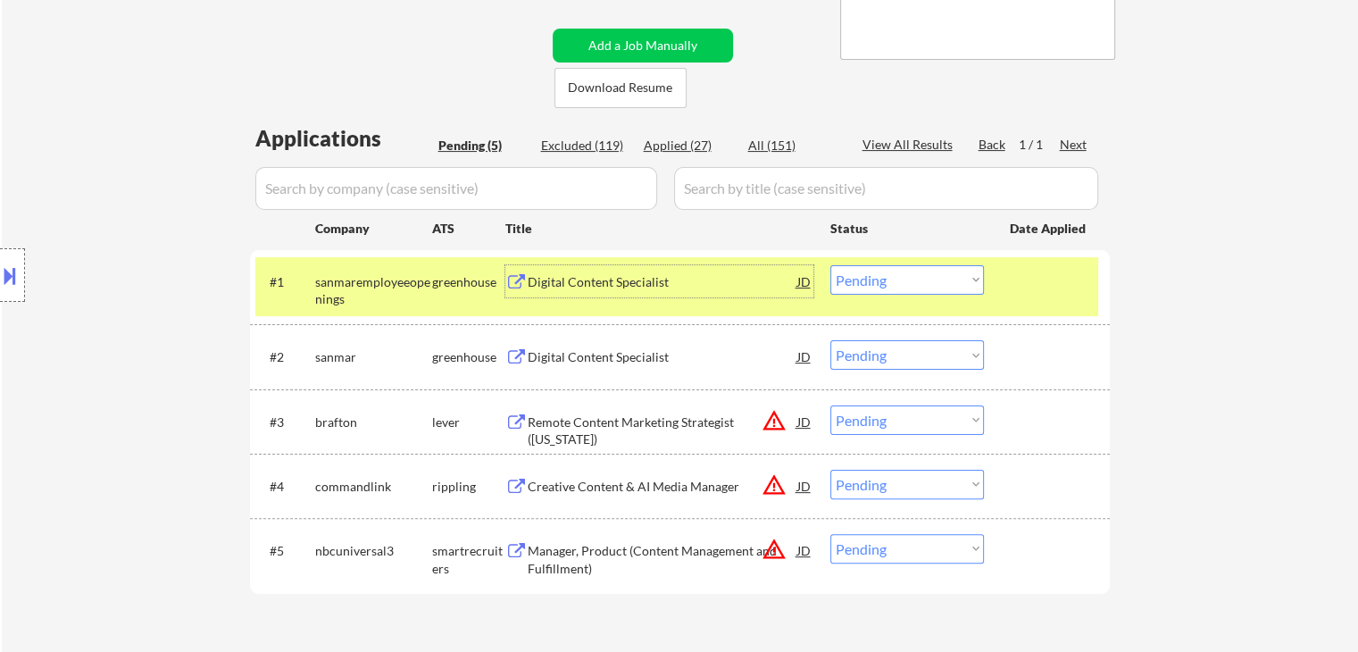
drag, startPoint x: 941, startPoint y: 280, endPoint x: 946, endPoint y: 293, distance: 13.6
click at [942, 283] on select "Choose an option... Pending Applied Excluded (Questions) Excluded (Expired) Exc…" at bounding box center [907, 279] width 154 height 29
click at [830, 265] on select "Choose an option... Pending Applied Excluded (Questions) Excluded (Expired) Exc…" at bounding box center [907, 279] width 154 height 29
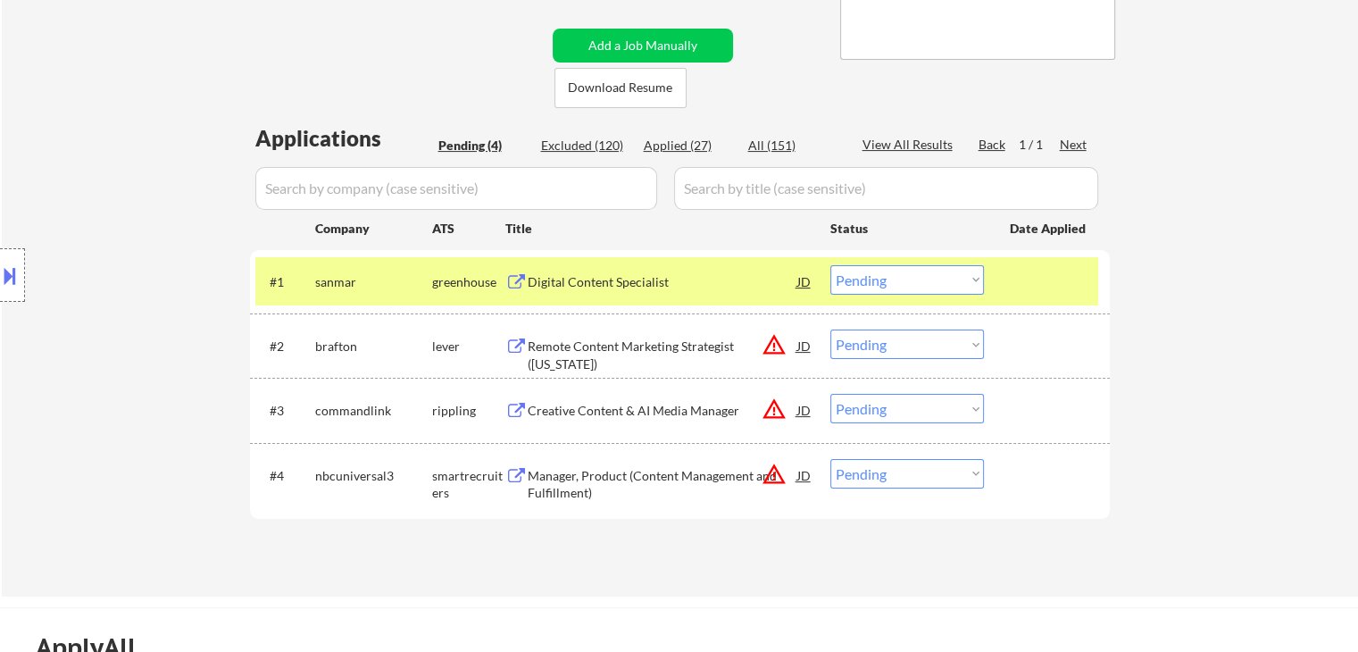
click at [654, 284] on div "Digital Content Specialist" at bounding box center [663, 282] width 270 height 18
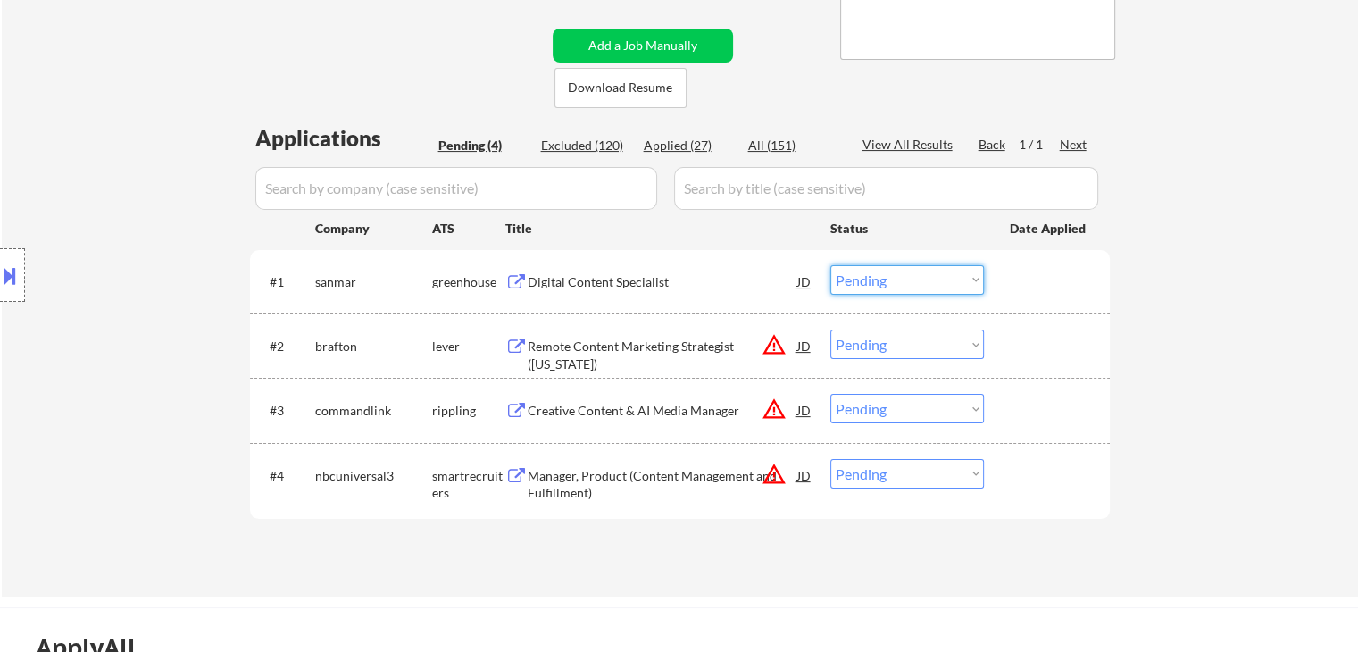
click at [845, 271] on select "Choose an option... Pending Applied Excluded (Questions) Excluded (Expired) Exc…" at bounding box center [907, 279] width 154 height 29
click at [830, 265] on select "Choose an option... Pending Applied Excluded (Questions) Excluded (Expired) Exc…" at bounding box center [907, 279] width 154 height 29
select select ""pending""
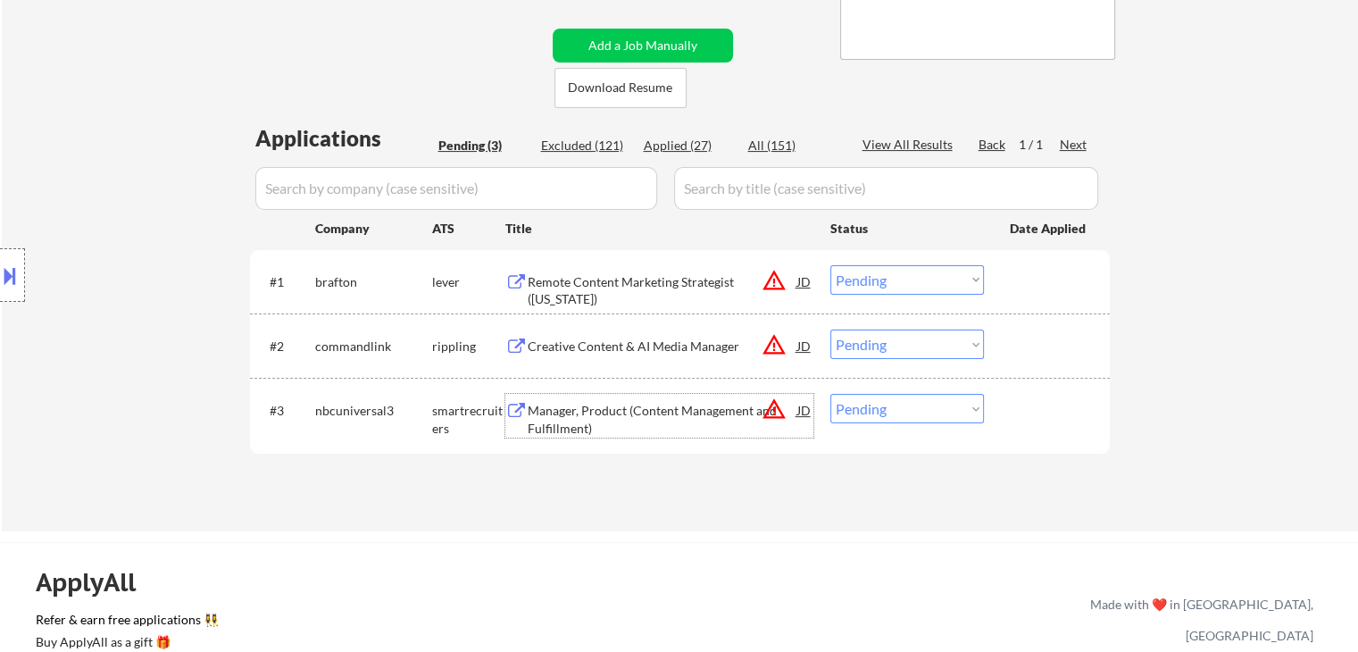
click at [632, 419] on div "Manager, Product (Content Management and Fulfillment)" at bounding box center [663, 419] width 270 height 35
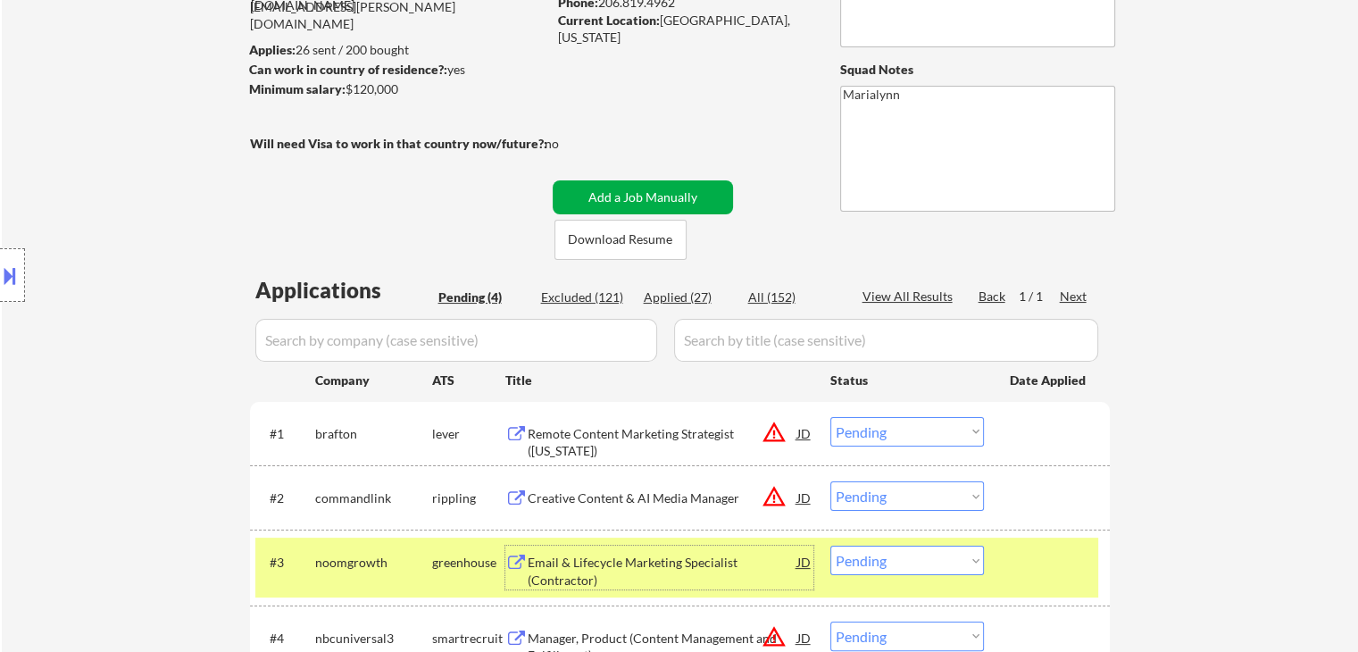
scroll to position [179, 0]
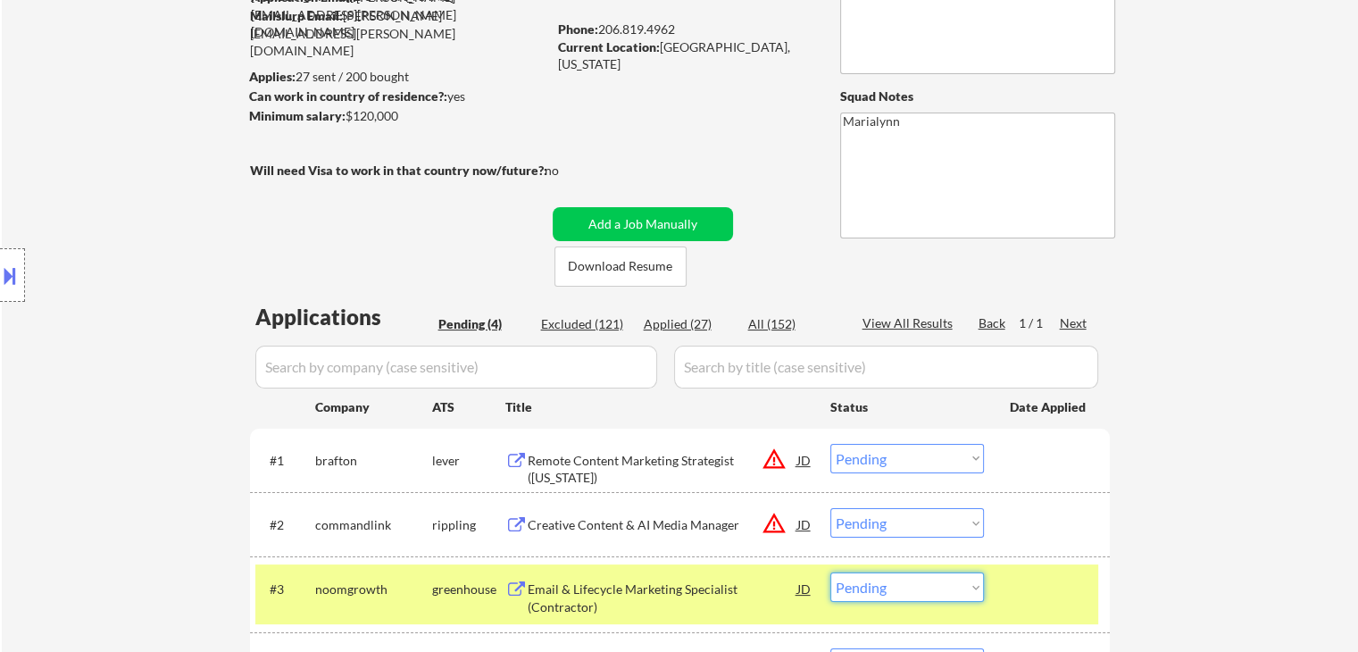
click at [906, 596] on select "Choose an option... Pending Applied Excluded (Questions) Excluded (Expired) Exc…" at bounding box center [907, 586] width 154 height 29
drag, startPoint x: 1127, startPoint y: 528, endPoint x: 993, endPoint y: 439, distance: 161.2
click at [1127, 527] on div "← Return to /applysquad Mailslurp Inbox Job Search Builder [PERSON_NAME] User E…" at bounding box center [680, 339] width 1356 height 893
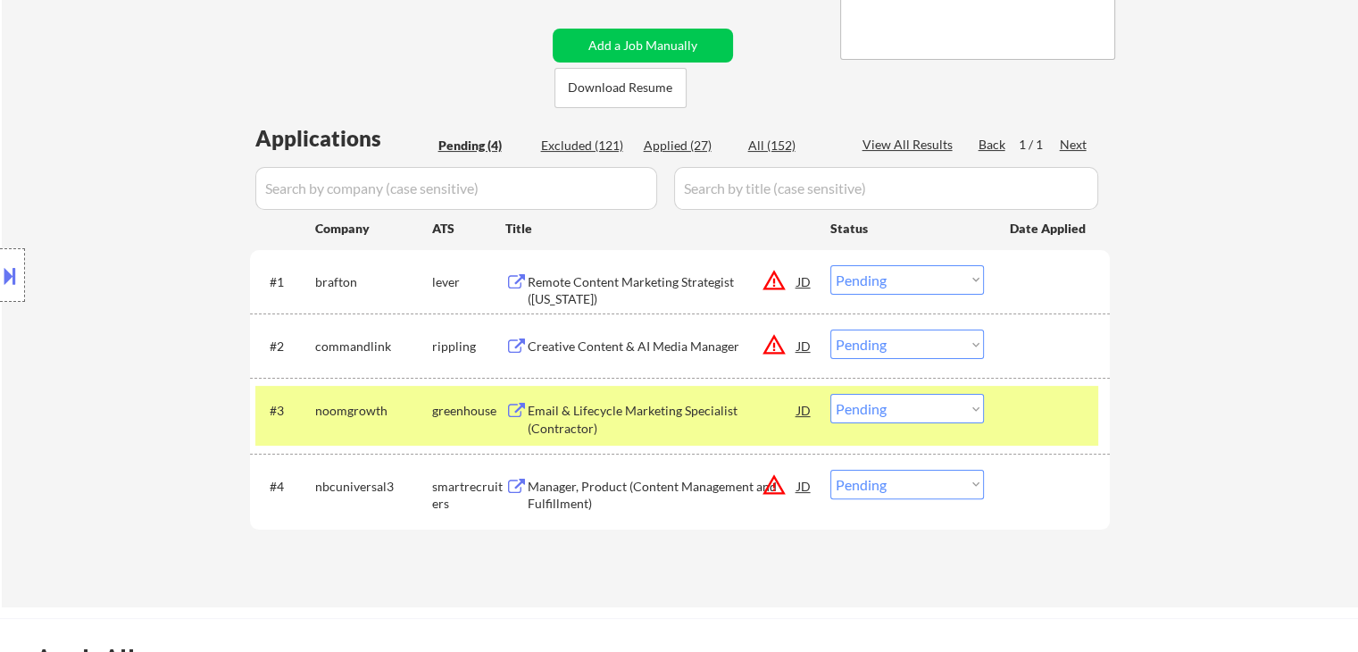
scroll to position [536, 0]
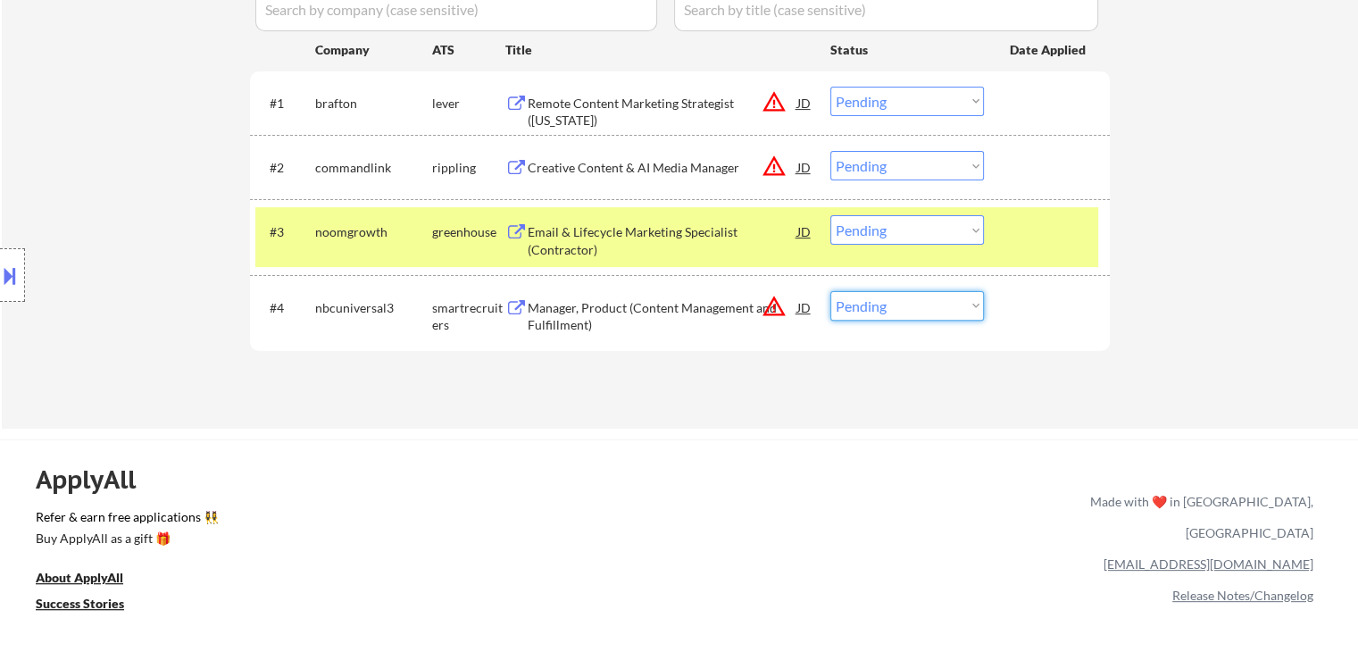
click at [902, 305] on select "Choose an option... Pending Applied Excluded (Questions) Excluded (Expired) Exc…" at bounding box center [907, 305] width 154 height 29
select select ""excluded__bad_match_""
click at [830, 291] on select "Choose an option... Pending Applied Excluded (Questions) Excluded (Expired) Exc…" at bounding box center [907, 305] width 154 height 29
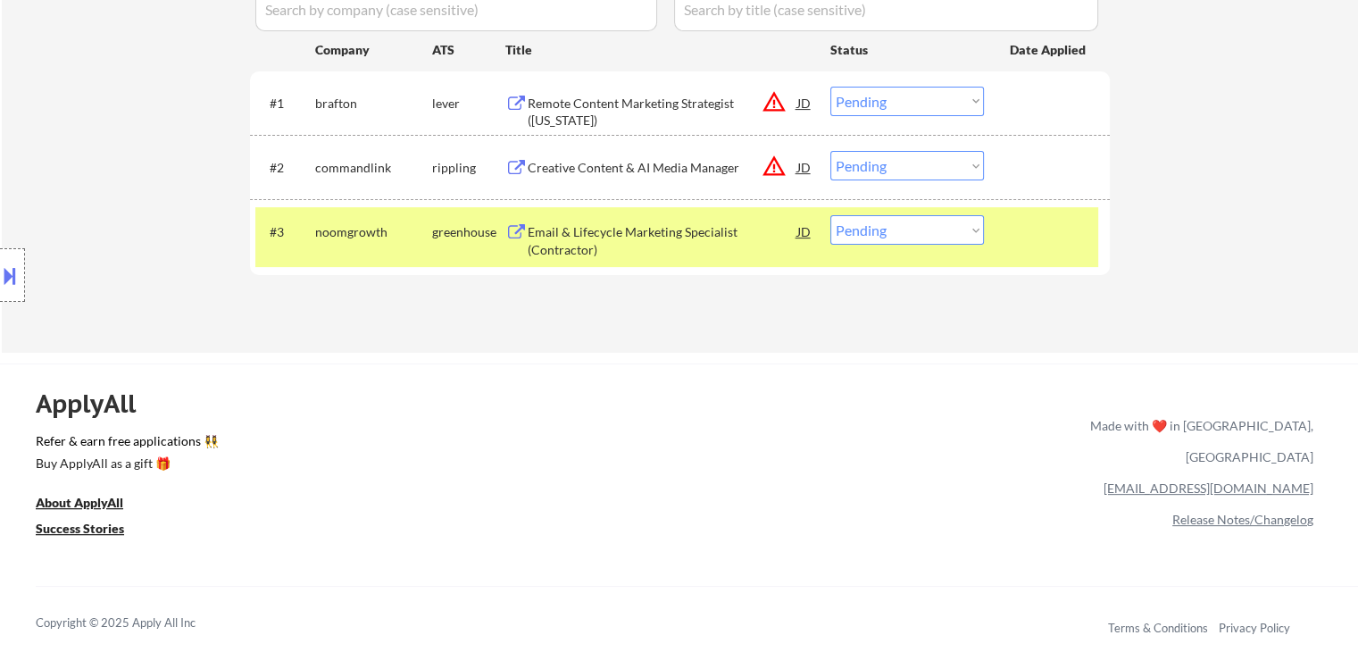
click at [618, 236] on div "Email & Lifecycle Marketing Specialist (Contractor)" at bounding box center [663, 240] width 270 height 35
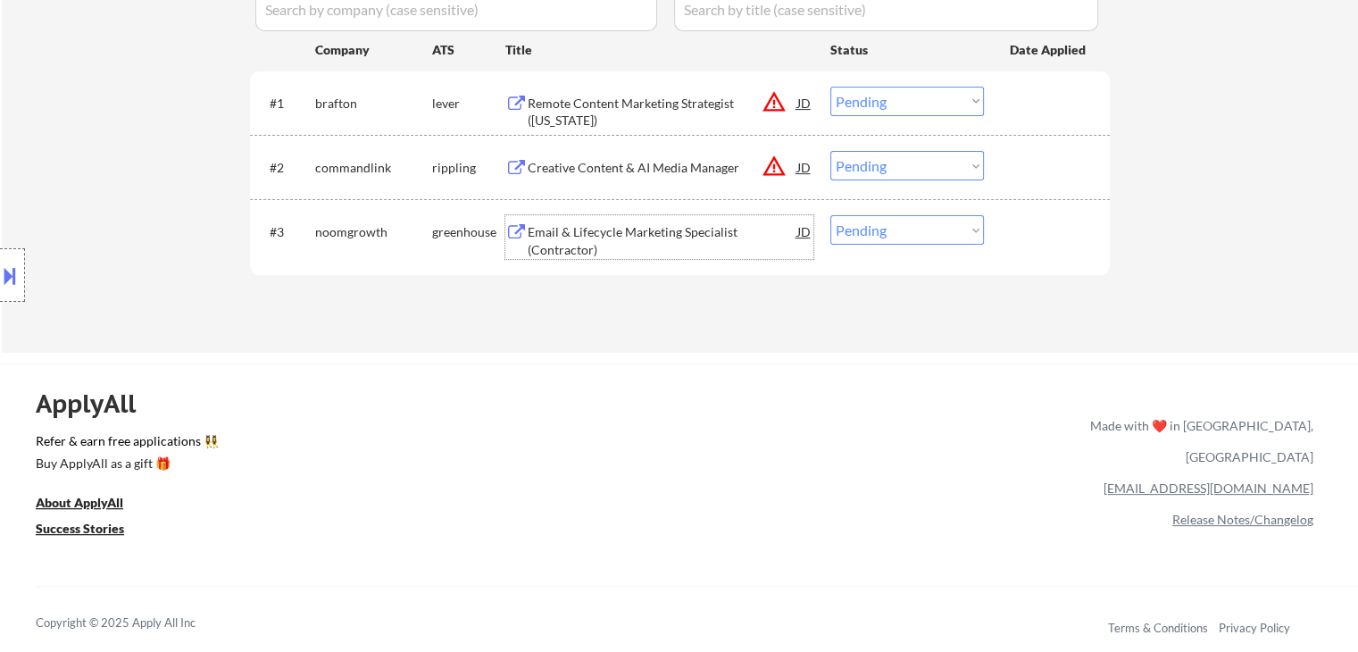
click at [926, 229] on select "Choose an option... Pending Applied Excluded (Questions) Excluded (Expired) Exc…" at bounding box center [907, 229] width 154 height 29
select select ""excluded__bad_match_""
click at [830, 215] on select "Choose an option... Pending Applied Excluded (Questions) Excluded (Expired) Exc…" at bounding box center [907, 229] width 154 height 29
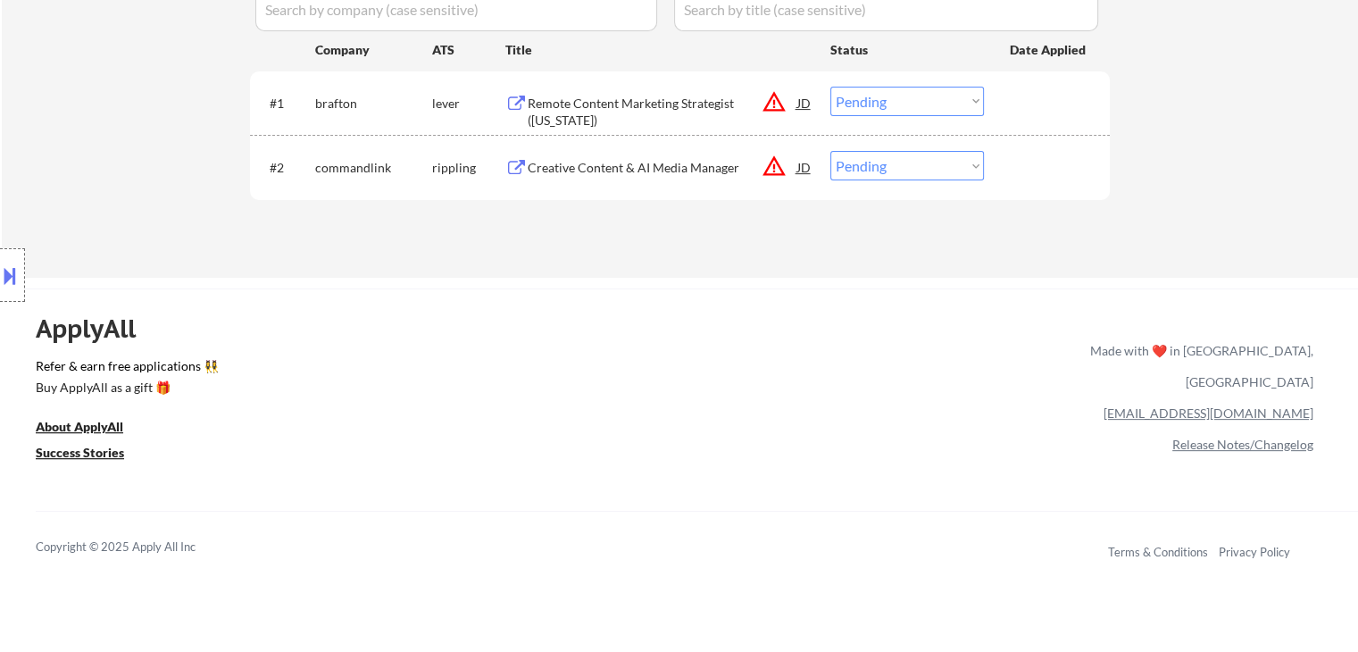
click at [658, 163] on div "Creative Content & AI Media Manager" at bounding box center [663, 168] width 270 height 18
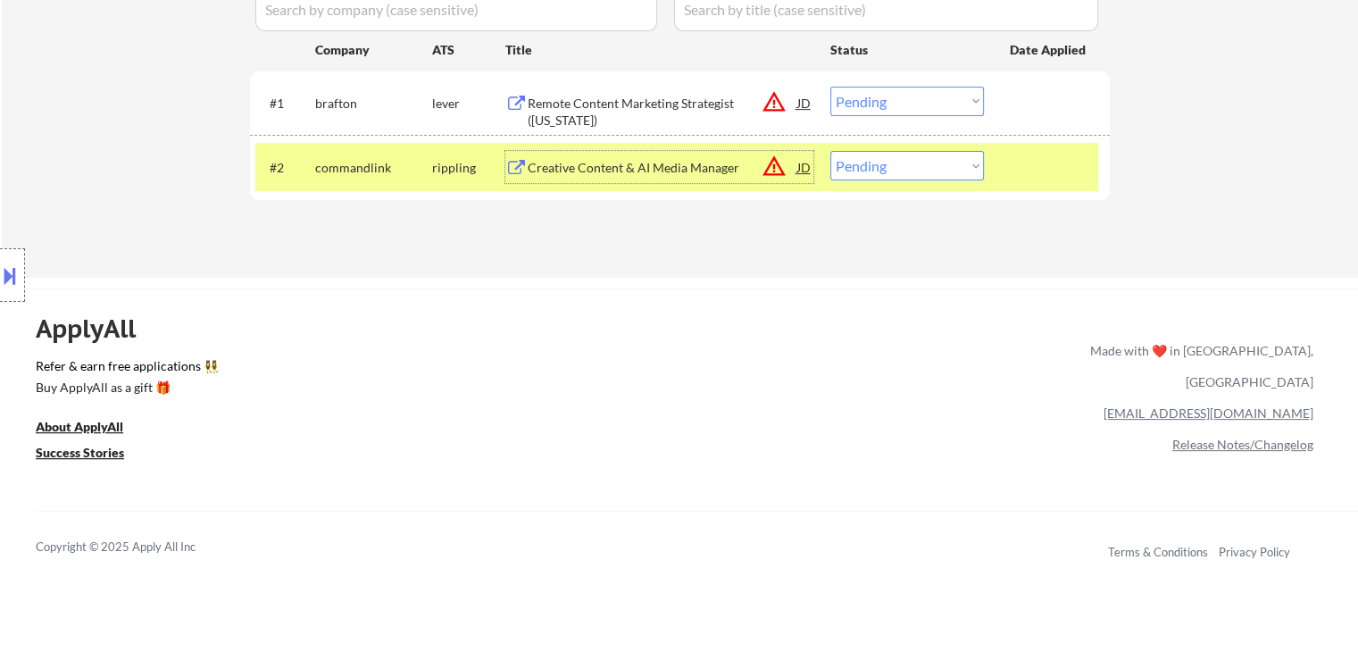
click at [896, 161] on select "Choose an option... Pending Applied Excluded (Questions) Excluded (Expired) Exc…" at bounding box center [907, 165] width 154 height 29
select select ""excluded__bad_match_""
click at [830, 151] on select "Choose an option... Pending Applied Excluded (Questions) Excluded (Expired) Exc…" at bounding box center [907, 165] width 154 height 29
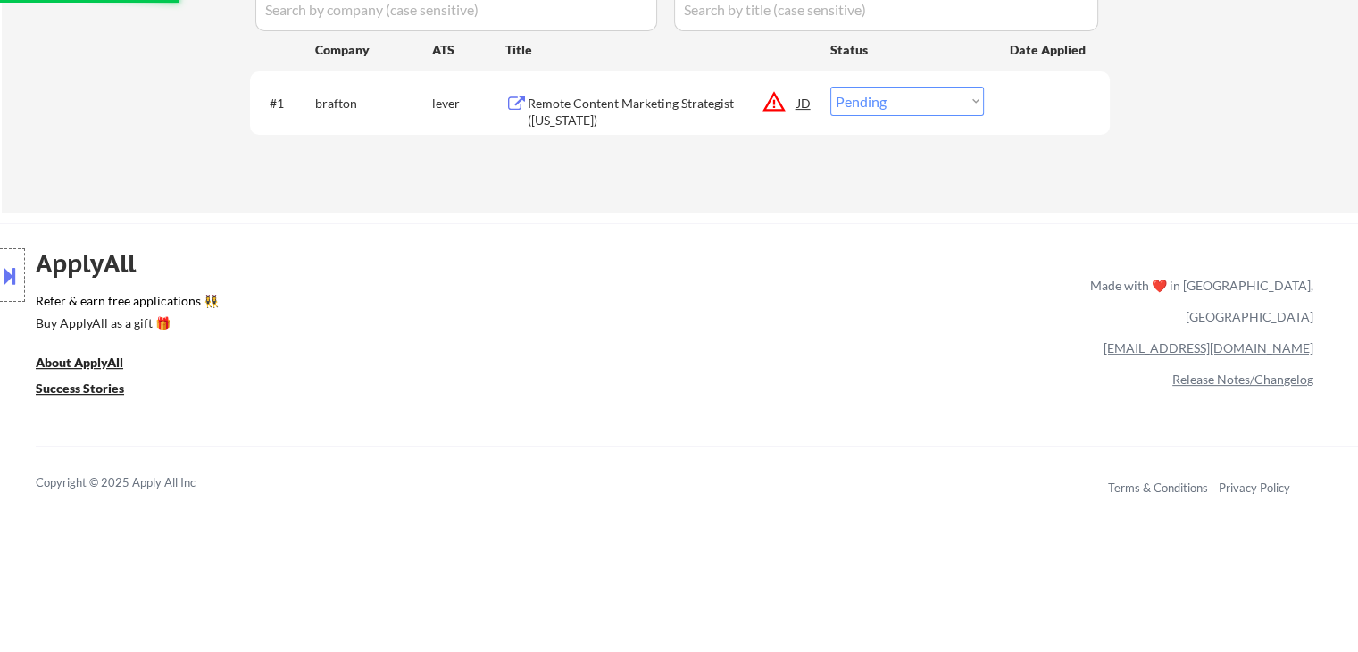
click at [642, 95] on div "Remote Content Marketing Strategist ([US_STATE])" at bounding box center [663, 112] width 270 height 35
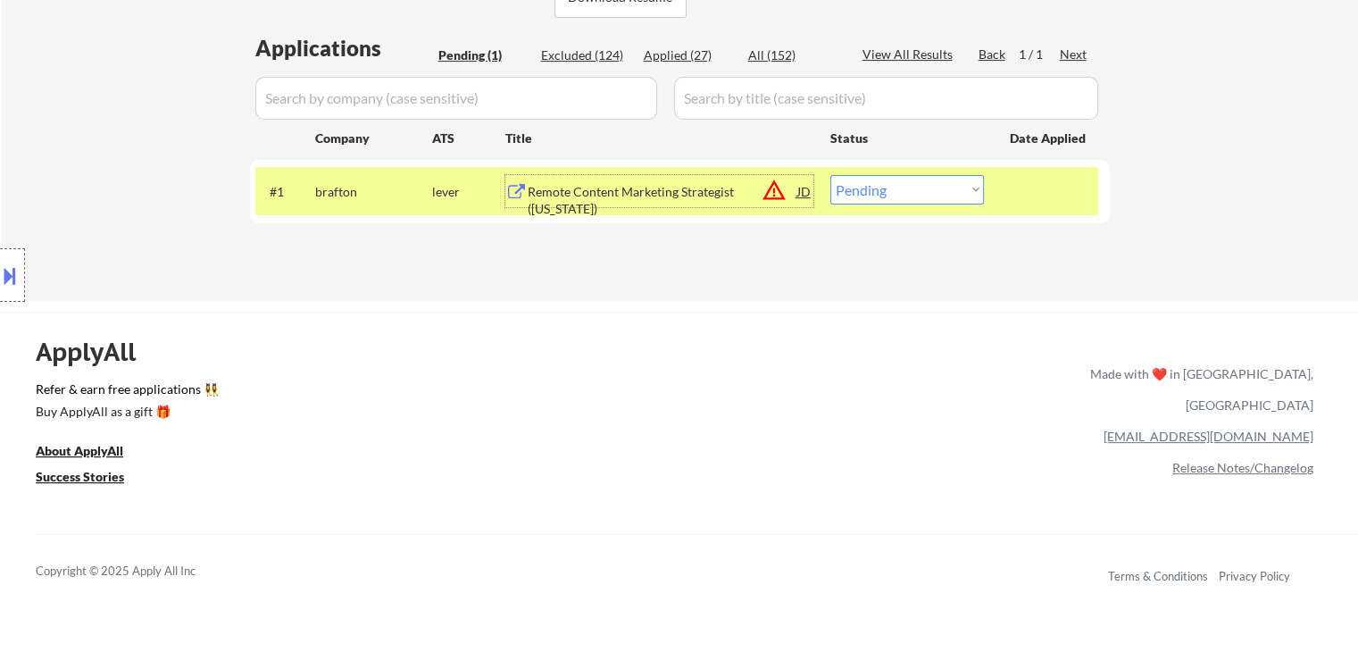
scroll to position [357, 0]
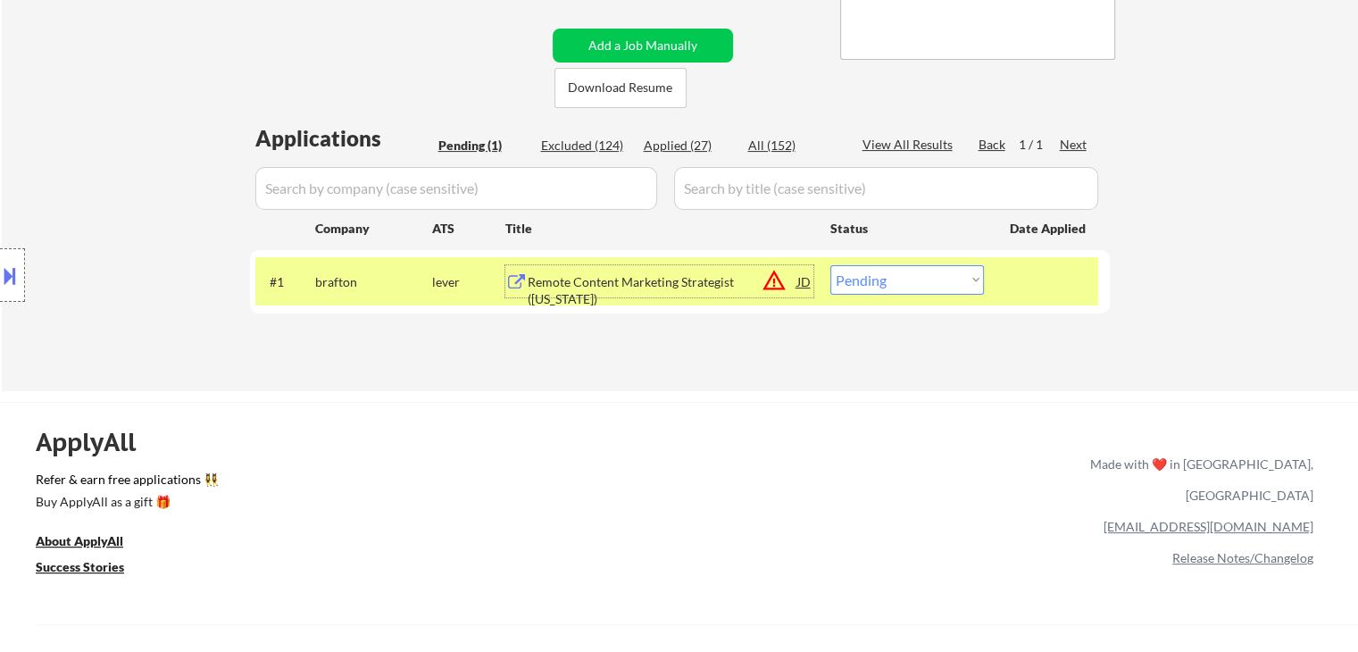
click at [877, 287] on select "Choose an option... Pending Applied Excluded (Questions) Excluded (Expired) Exc…" at bounding box center [907, 279] width 154 height 29
select select ""excluded__location_""
click at [830, 265] on select "Choose an option... Pending Applied Excluded (Questions) Excluded (Expired) Exc…" at bounding box center [907, 279] width 154 height 29
